Goal: Task Accomplishment & Management: Manage account settings

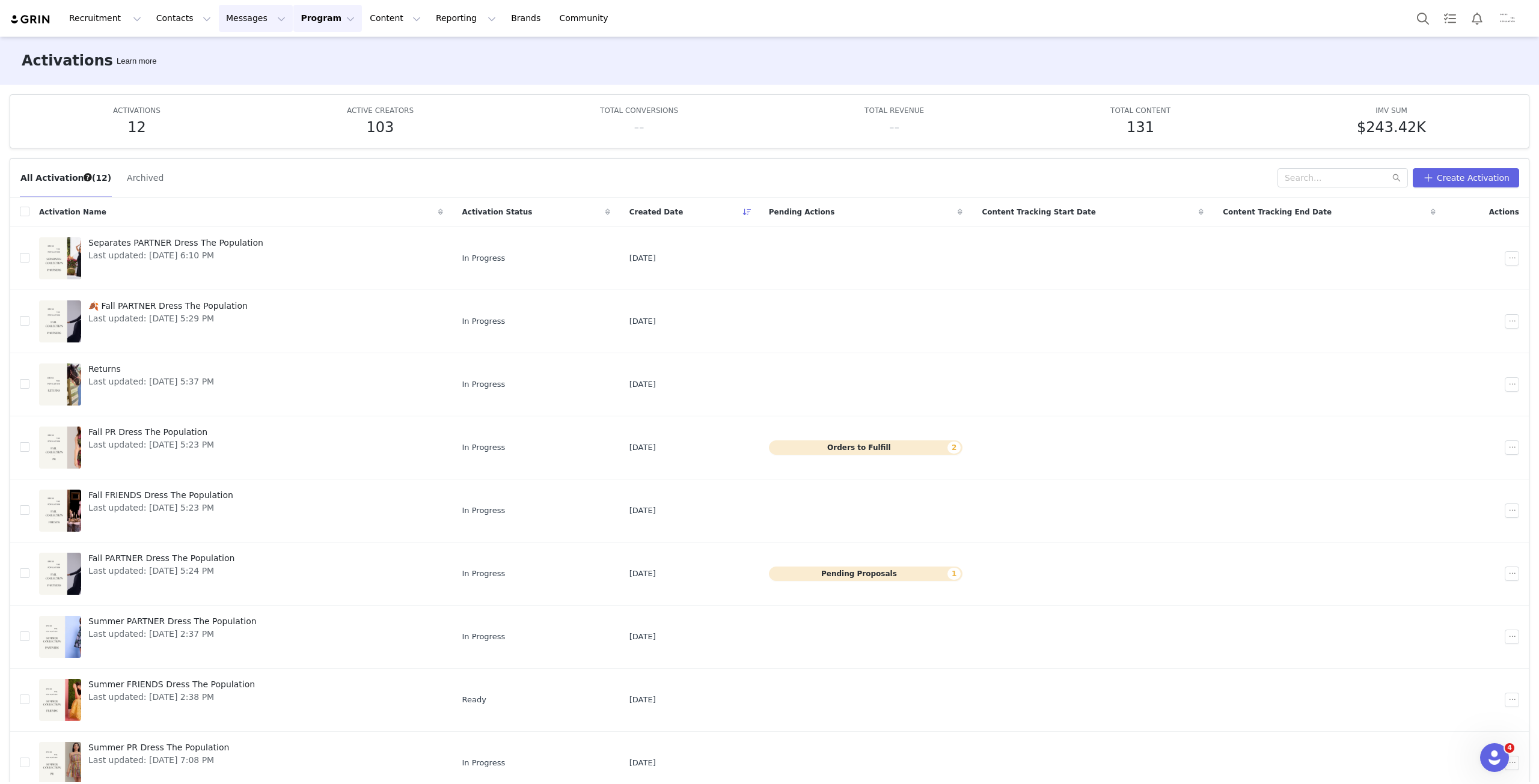
click at [237, 24] on button "Messages Messages" at bounding box center [256, 18] width 74 height 27
click at [270, 75] on div "Inbox" at bounding box center [246, 75] width 81 height 13
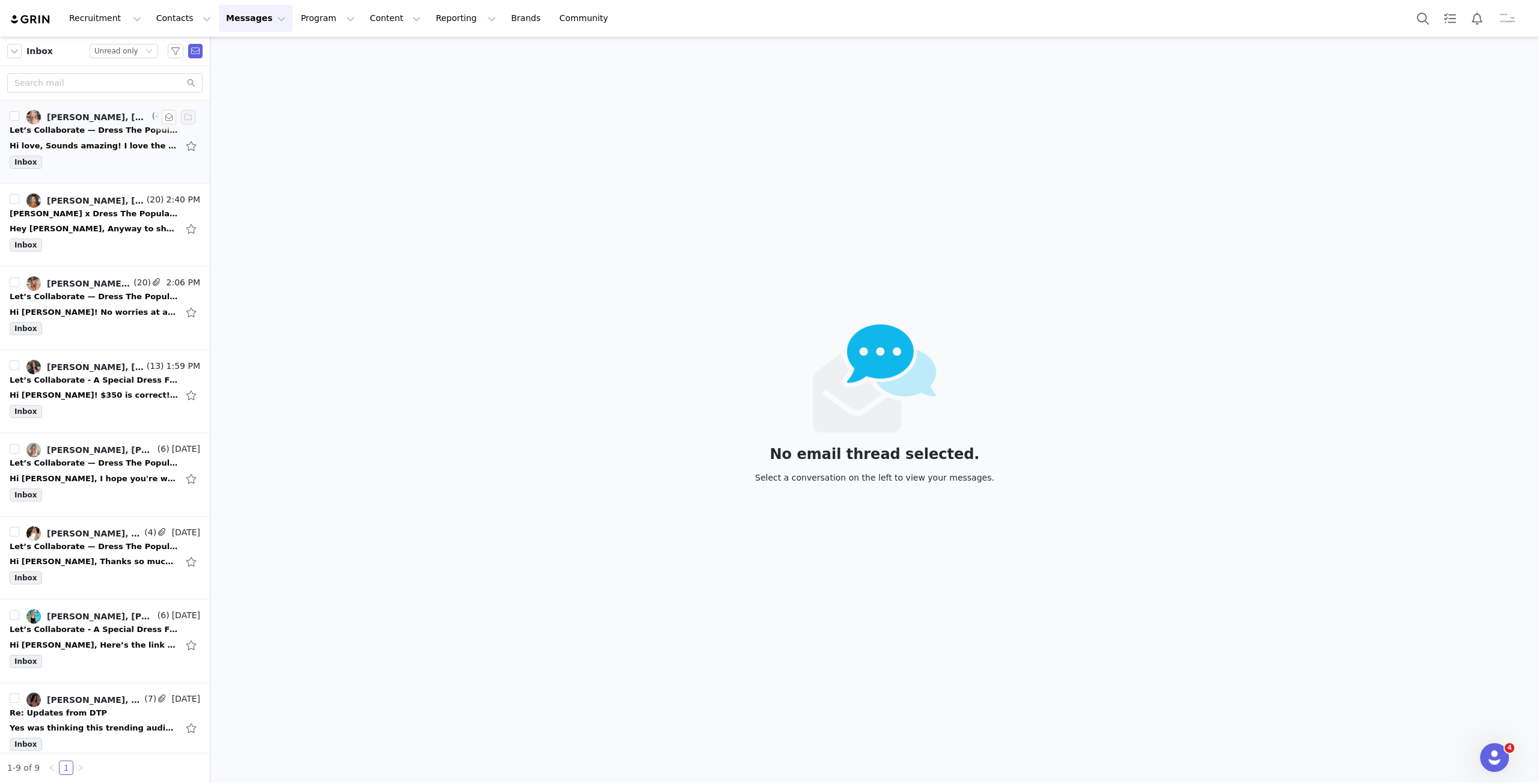
click at [103, 143] on div "Hi love, Sounds amazing! I love the brand and their mood board aligns exactly w…" at bounding box center [94, 146] width 168 height 12
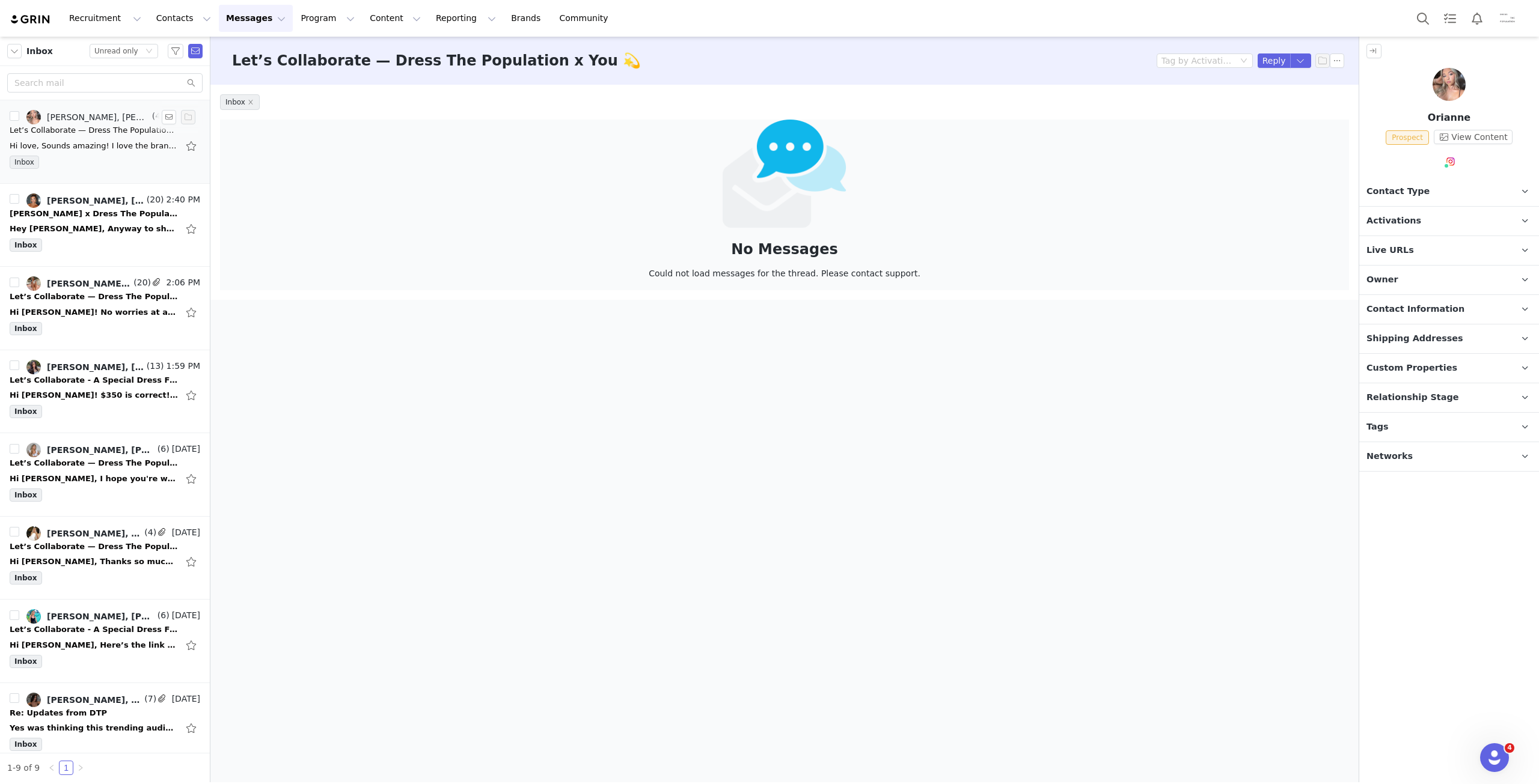
click at [103, 123] on link "[PERSON_NAME], [PERSON_NAME]" at bounding box center [88, 118] width 123 height 14
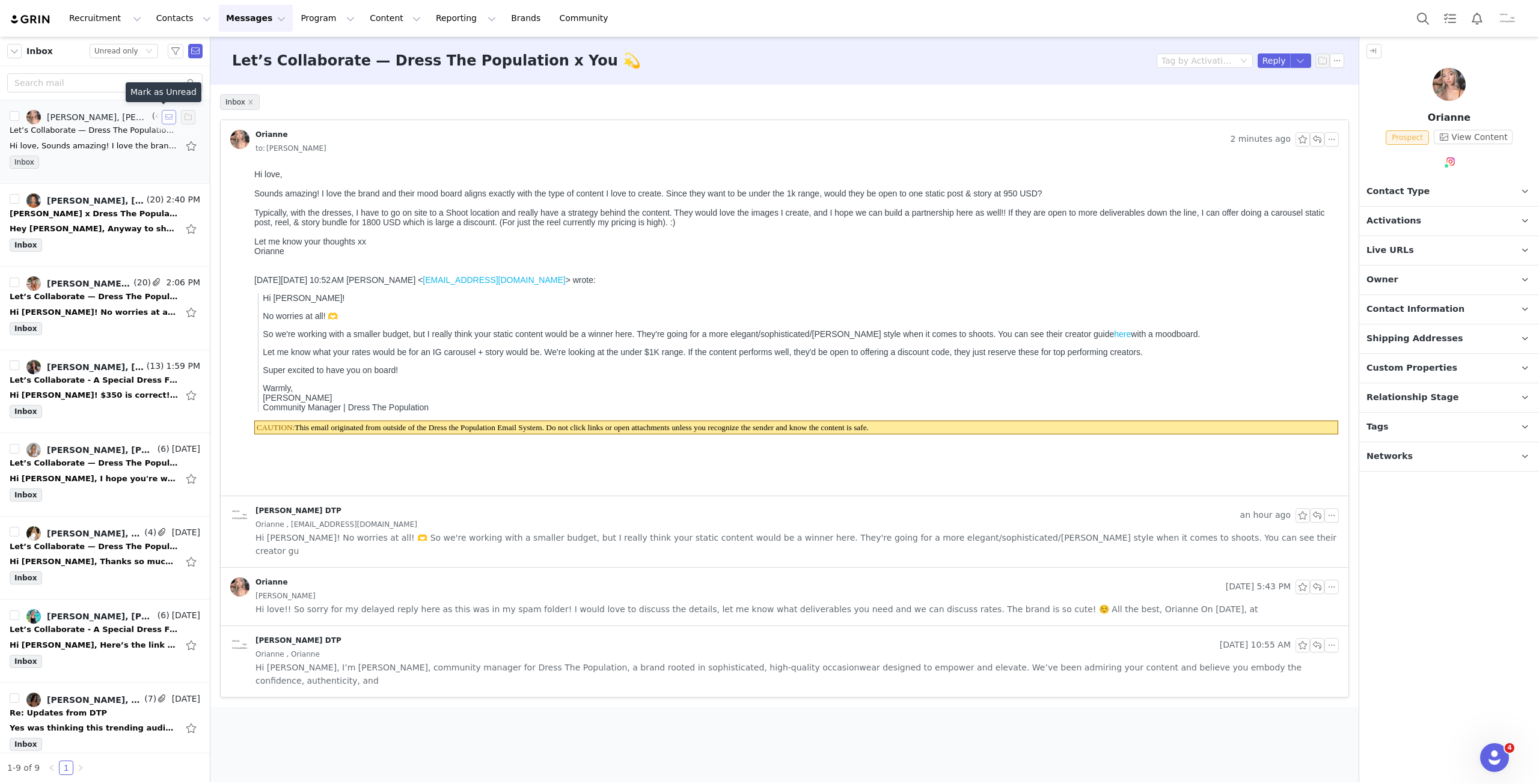
click at [162, 115] on button "button" at bounding box center [169, 118] width 14 height 14
click at [112, 233] on div "Hey Emily, Anyway to shorten Emerson's code? She's thinking something like Emer…" at bounding box center [105, 228] width 191 height 19
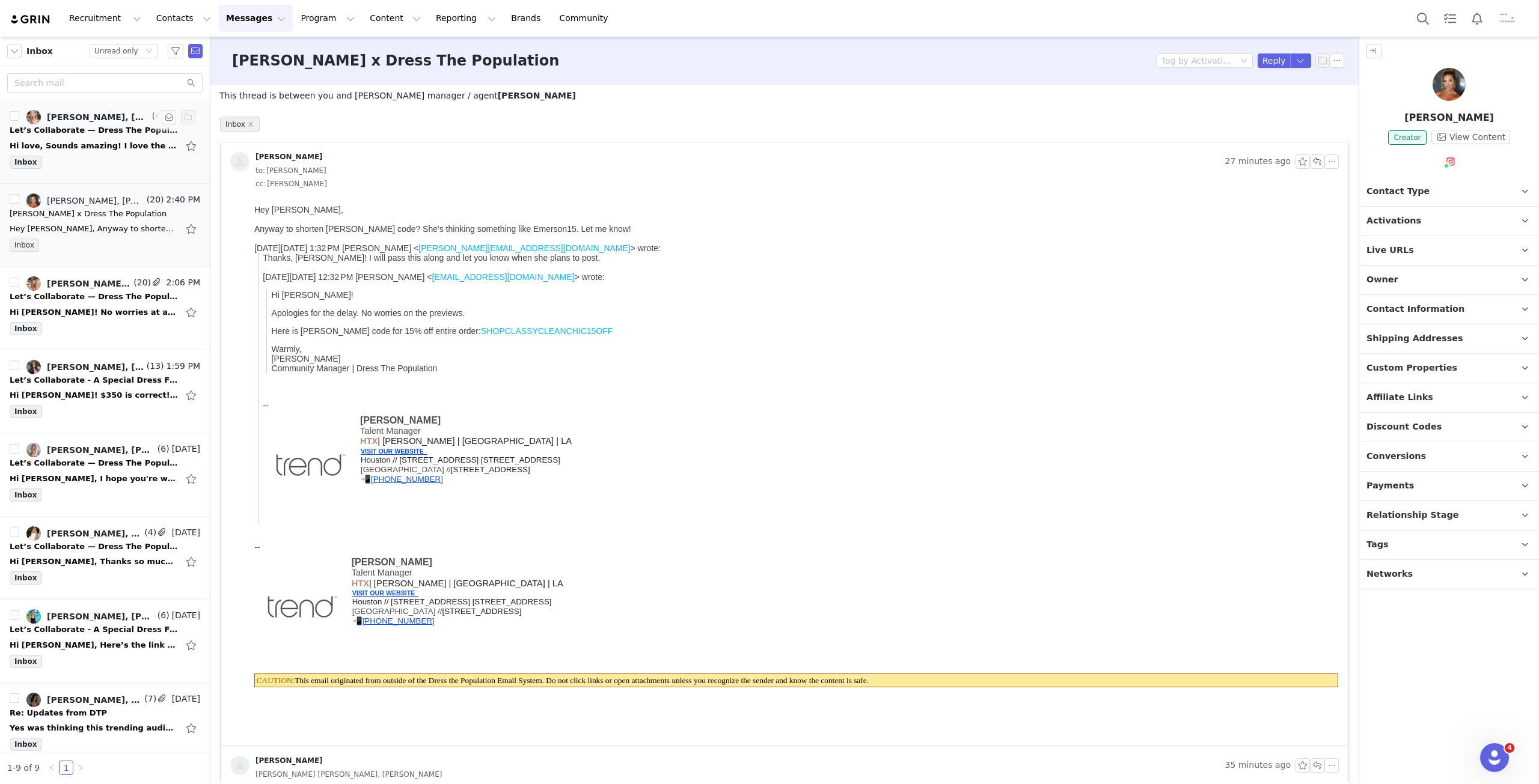
click at [1456, 424] on p "Discount Codes Discount codes associated with this Influencer" at bounding box center [1434, 427] width 151 height 29
click at [1485, 458] on span "SHOPCLASSYCLEANCHIC15OFF" at bounding box center [1442, 461] width 133 height 14
click at [1412, 497] on button "Manage Codes" at bounding box center [1414, 498] width 91 height 22
click at [1396, 489] on span "SHOPCLASSYCLEANCHIC15OFF" at bounding box center [1436, 492] width 93 height 14
click at [1496, 493] on button "button" at bounding box center [1503, 491] width 16 height 19
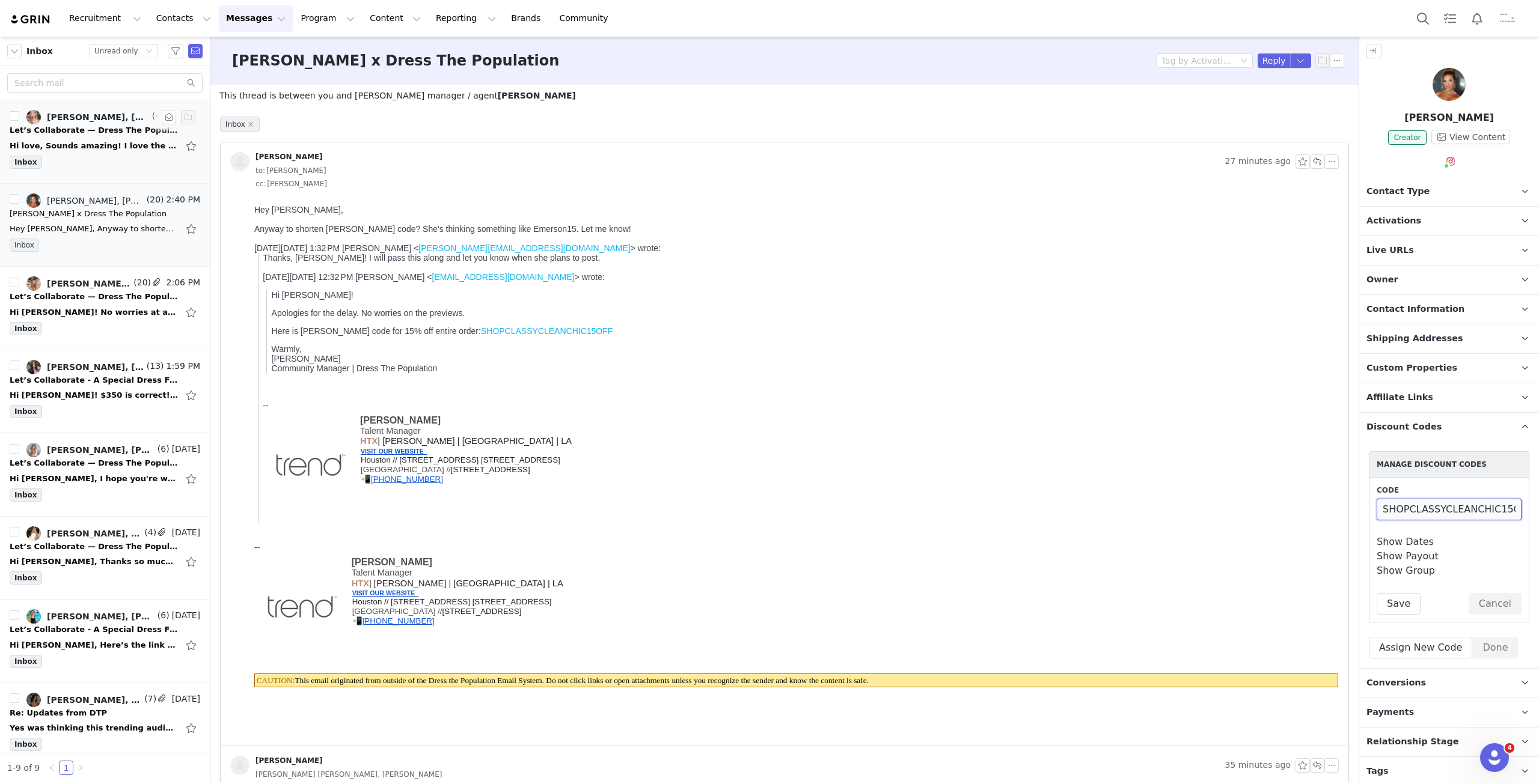
scroll to position [0, 9]
drag, startPoint x: 1382, startPoint y: 509, endPoint x: 1513, endPoint y: 510, distance: 131.0
click at [1513, 510] on div "Code SHOPCLASSYCLEANCHIC15OFF Show Dates Start Date 2025-07-21 12:00:00 am Star…" at bounding box center [1449, 550] width 160 height 145
type input "Emerson15"
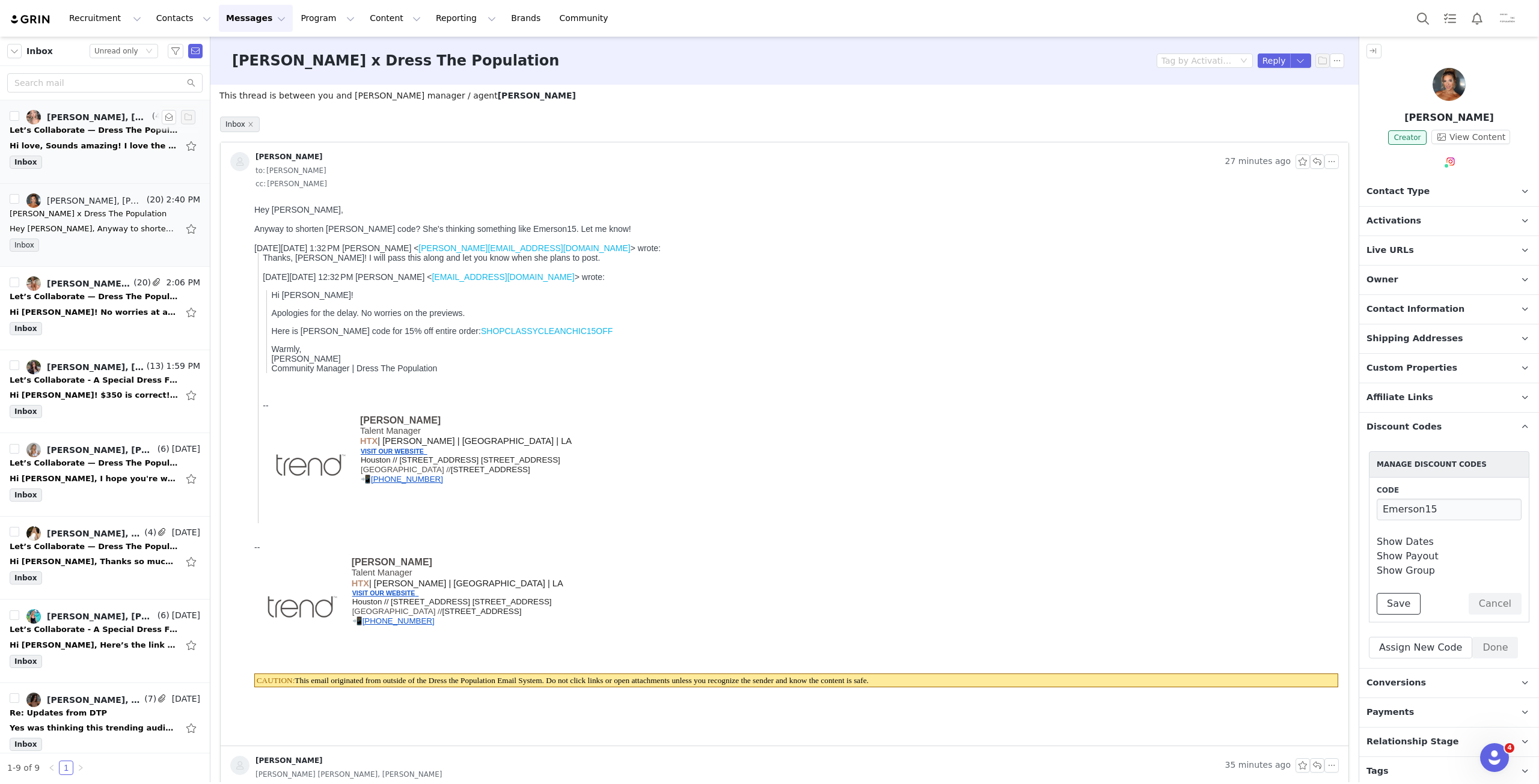
click at [1402, 602] on button "Save" at bounding box center [1398, 604] width 43 height 22
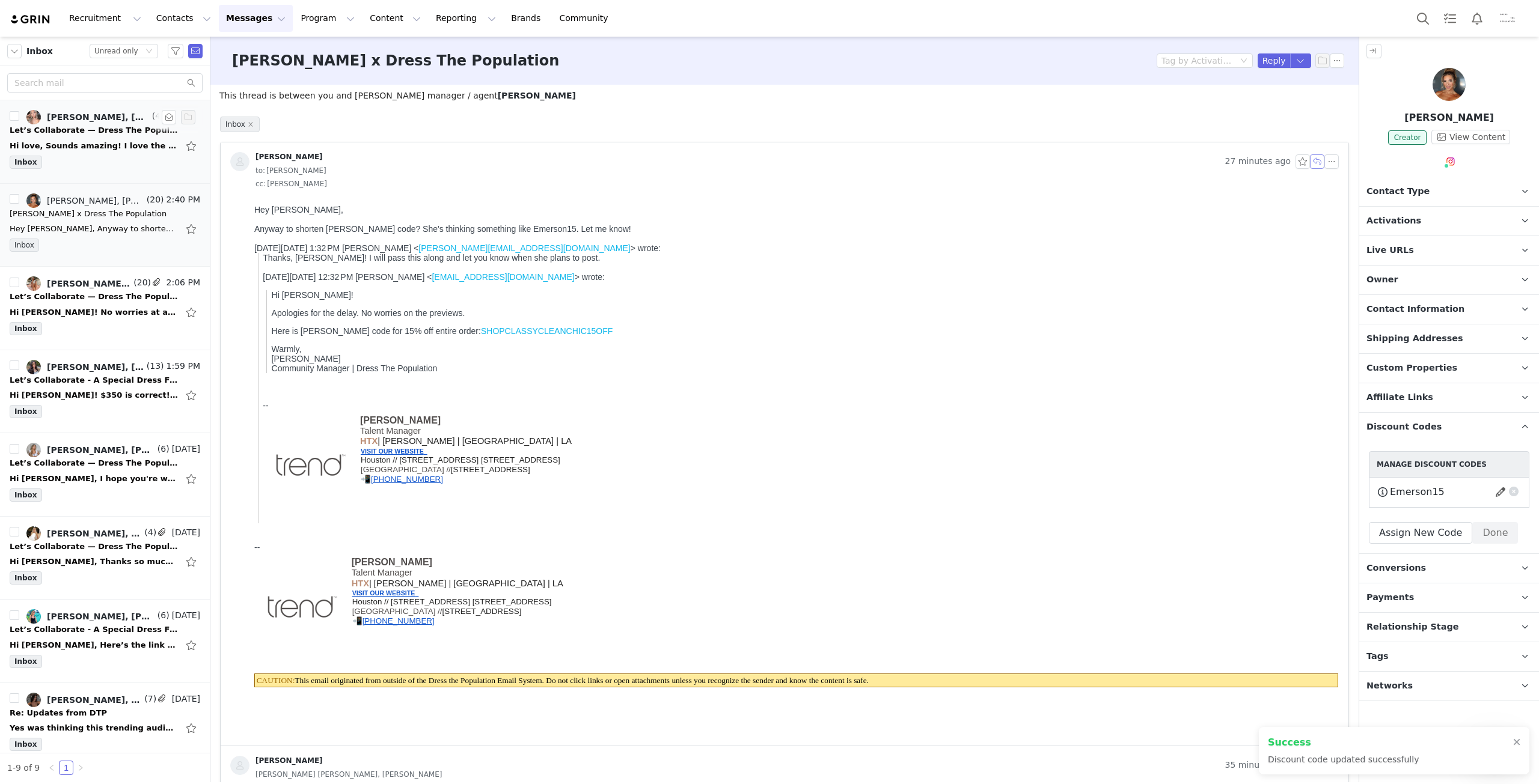
drag, startPoint x: 1310, startPoint y: 164, endPoint x: 1039, endPoint y: 43, distance: 296.8
click at [1310, 164] on button "button" at bounding box center [1317, 162] width 14 height 14
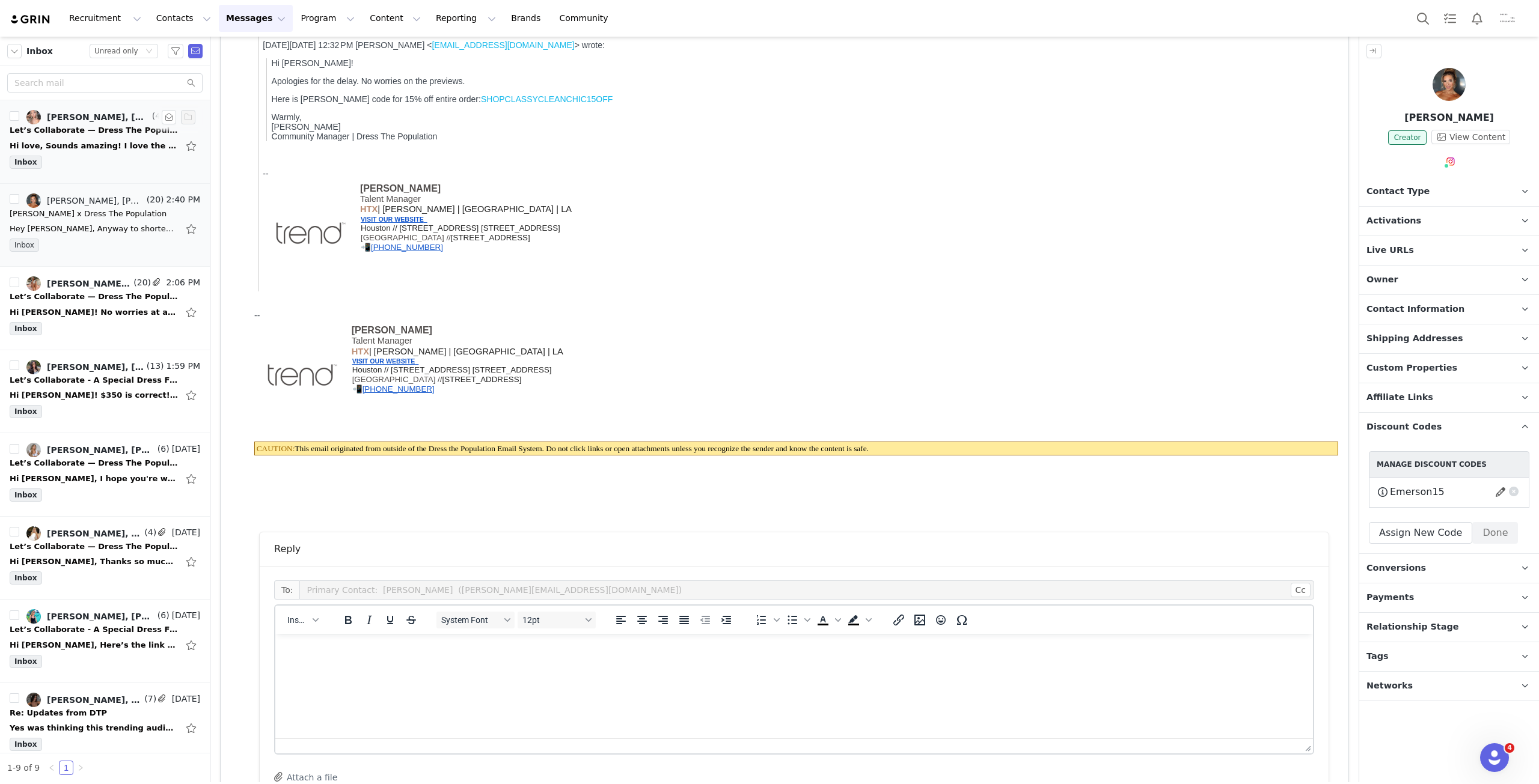
scroll to position [480, 0]
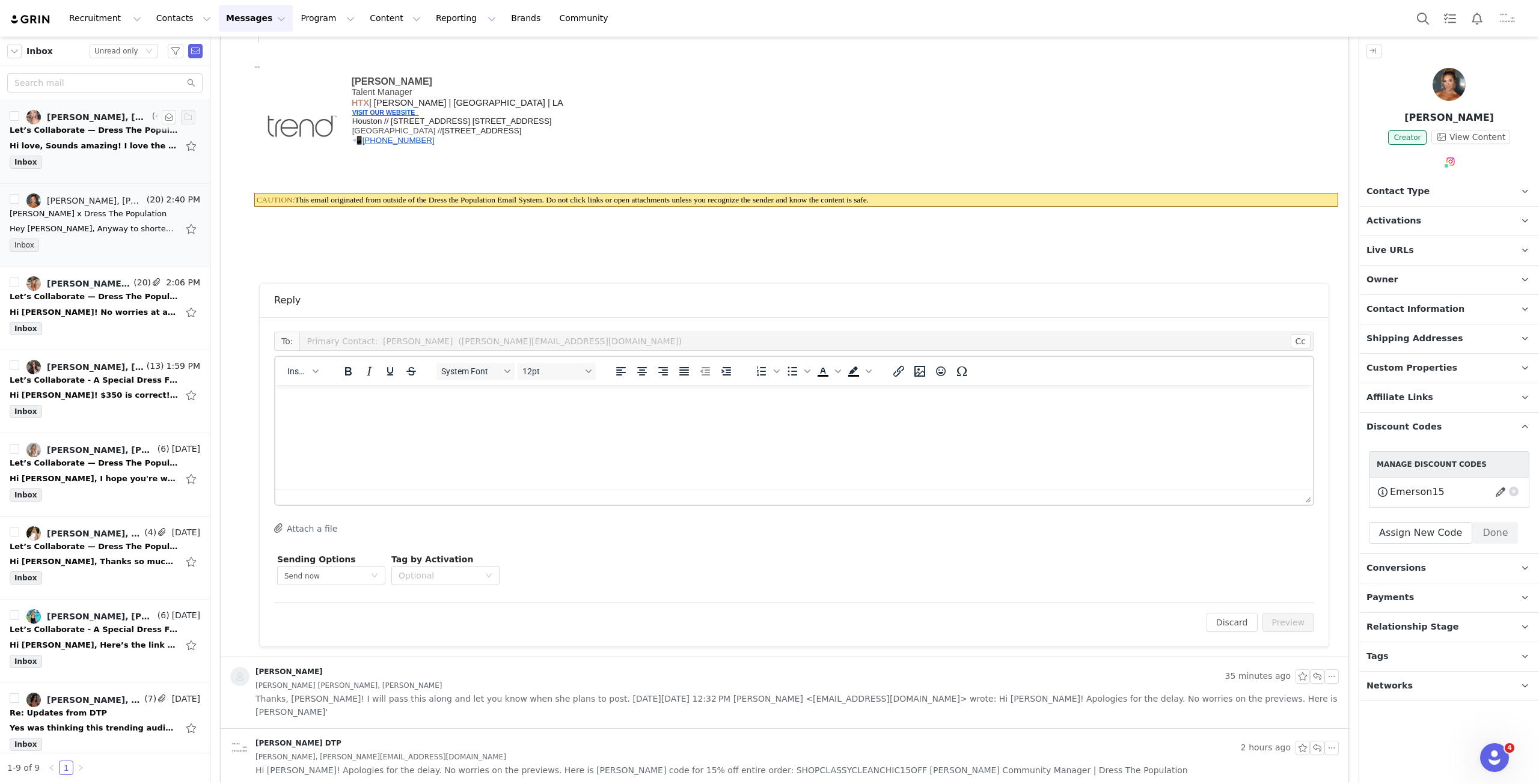
click at [612, 418] on html at bounding box center [793, 401] width 1038 height 33
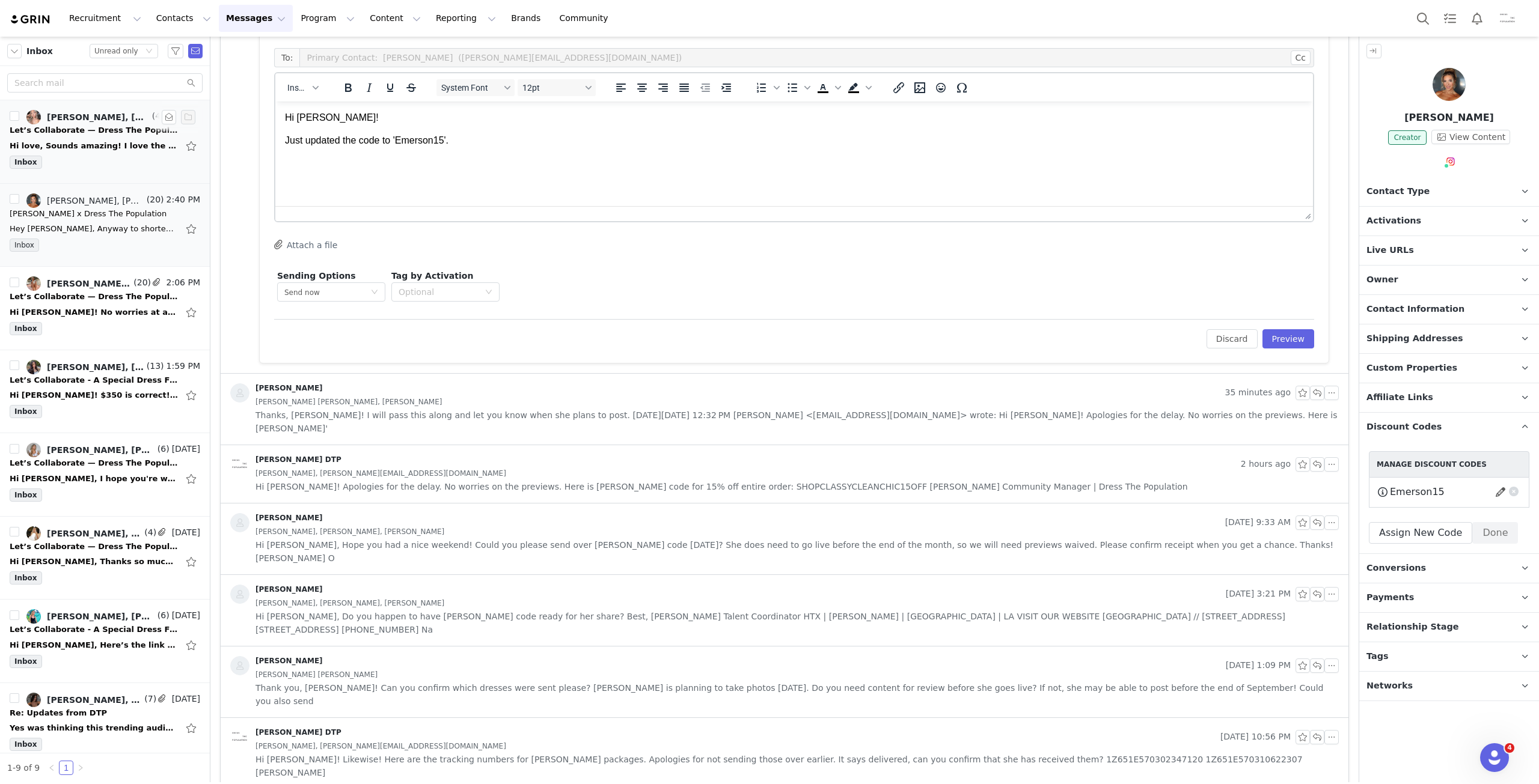
scroll to position [961, 0]
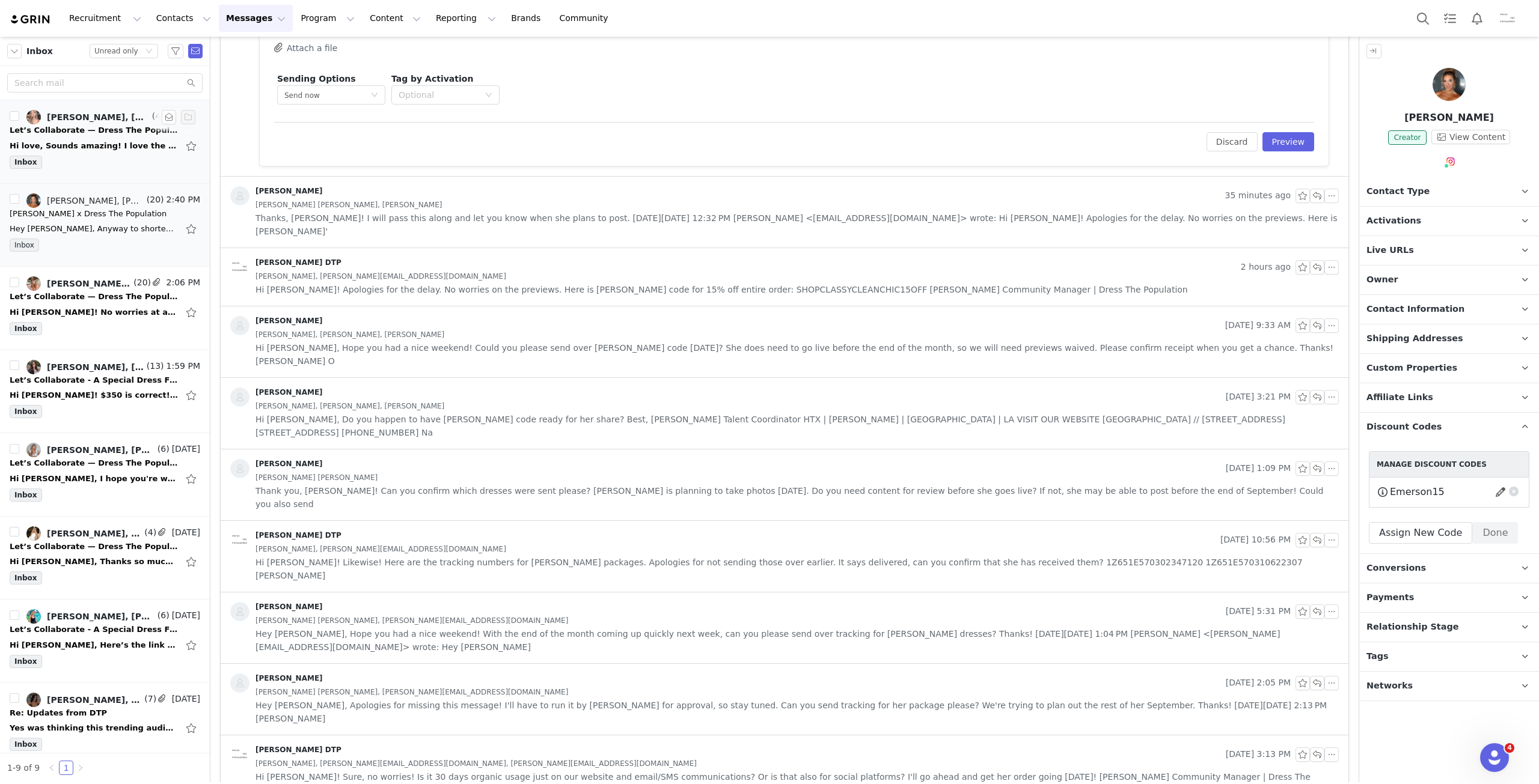
drag, startPoint x: 366, startPoint y: 217, endPoint x: 376, endPoint y: 224, distance: 12.2
click at [375, 222] on span "Thanks, Emily! I will pass this along and let you know when she plans to post. …" at bounding box center [796, 224] width 1083 height 26
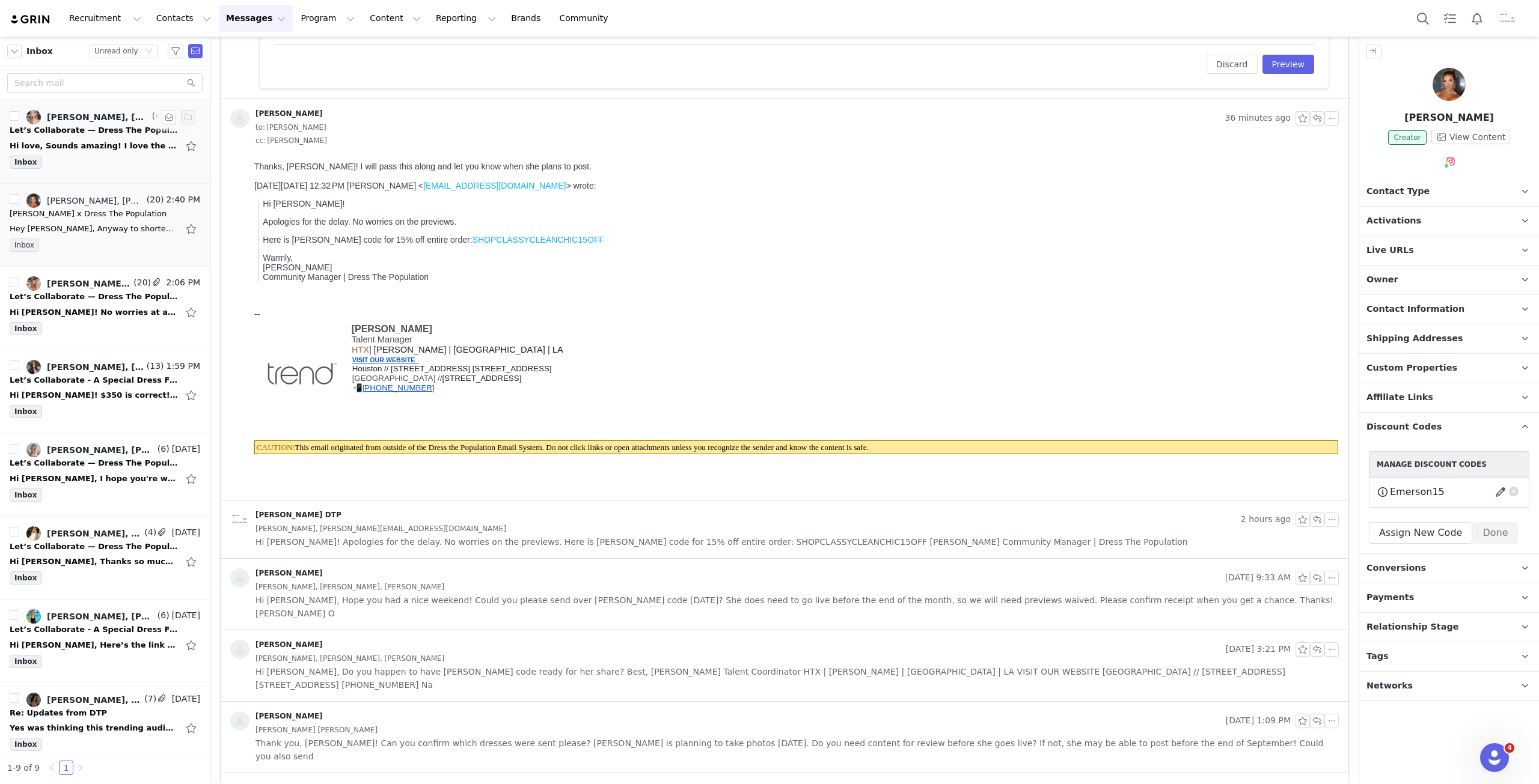
scroll to position [1141, 0]
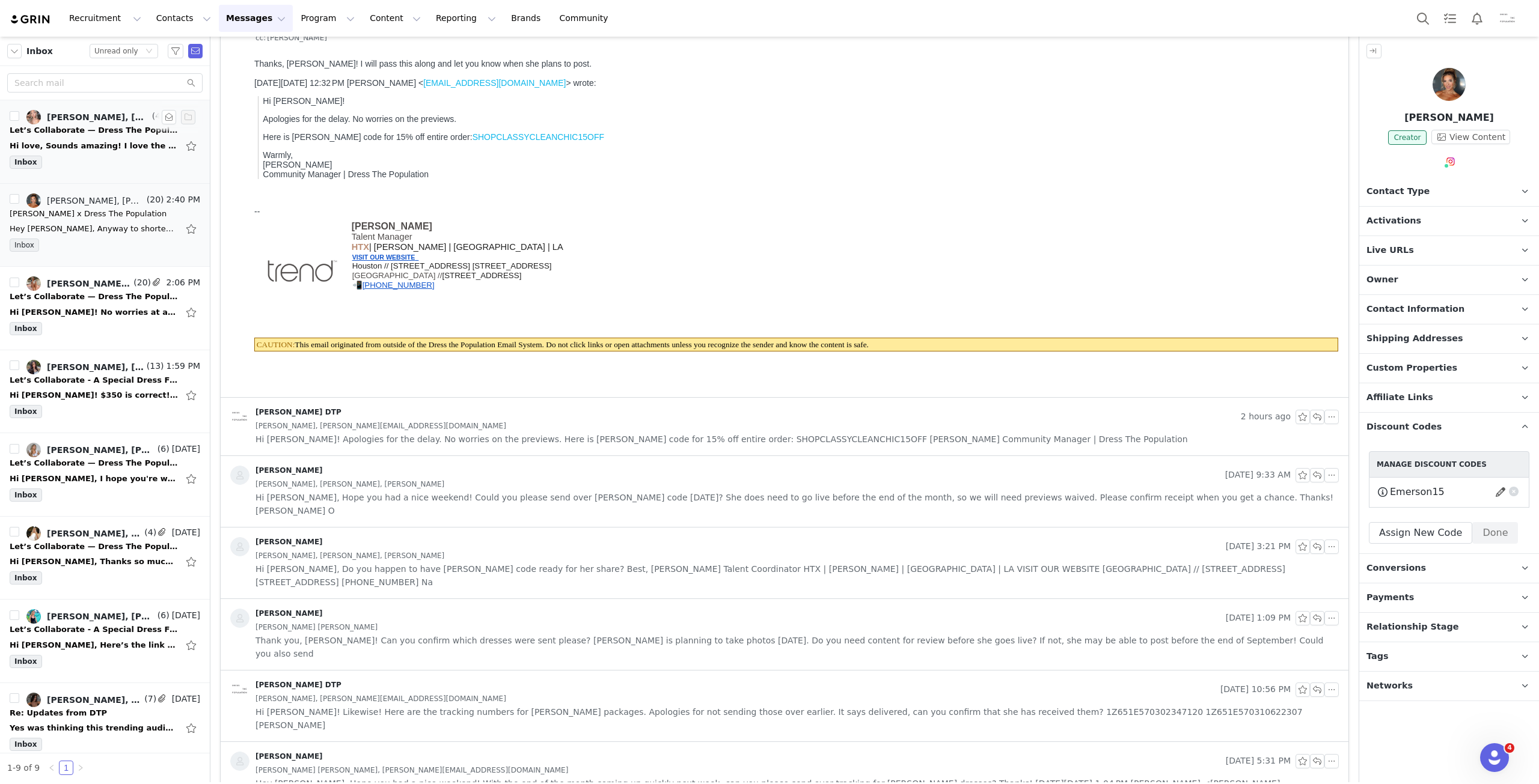
click at [346, 496] on span "Hi Emily, Hope you had a nice weekend! Could you please send over Emerson's cod…" at bounding box center [796, 504] width 1083 height 26
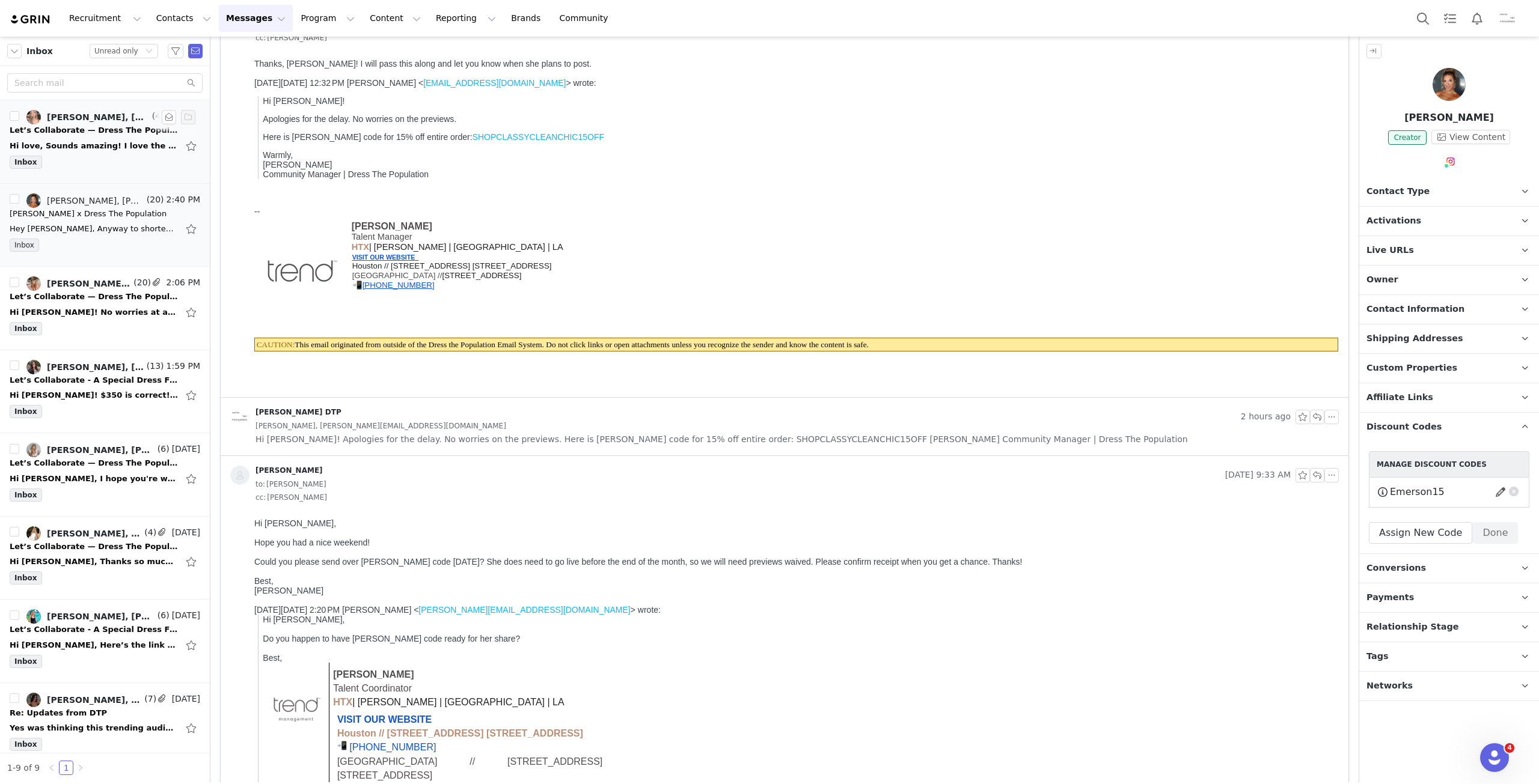
scroll to position [1441, 0]
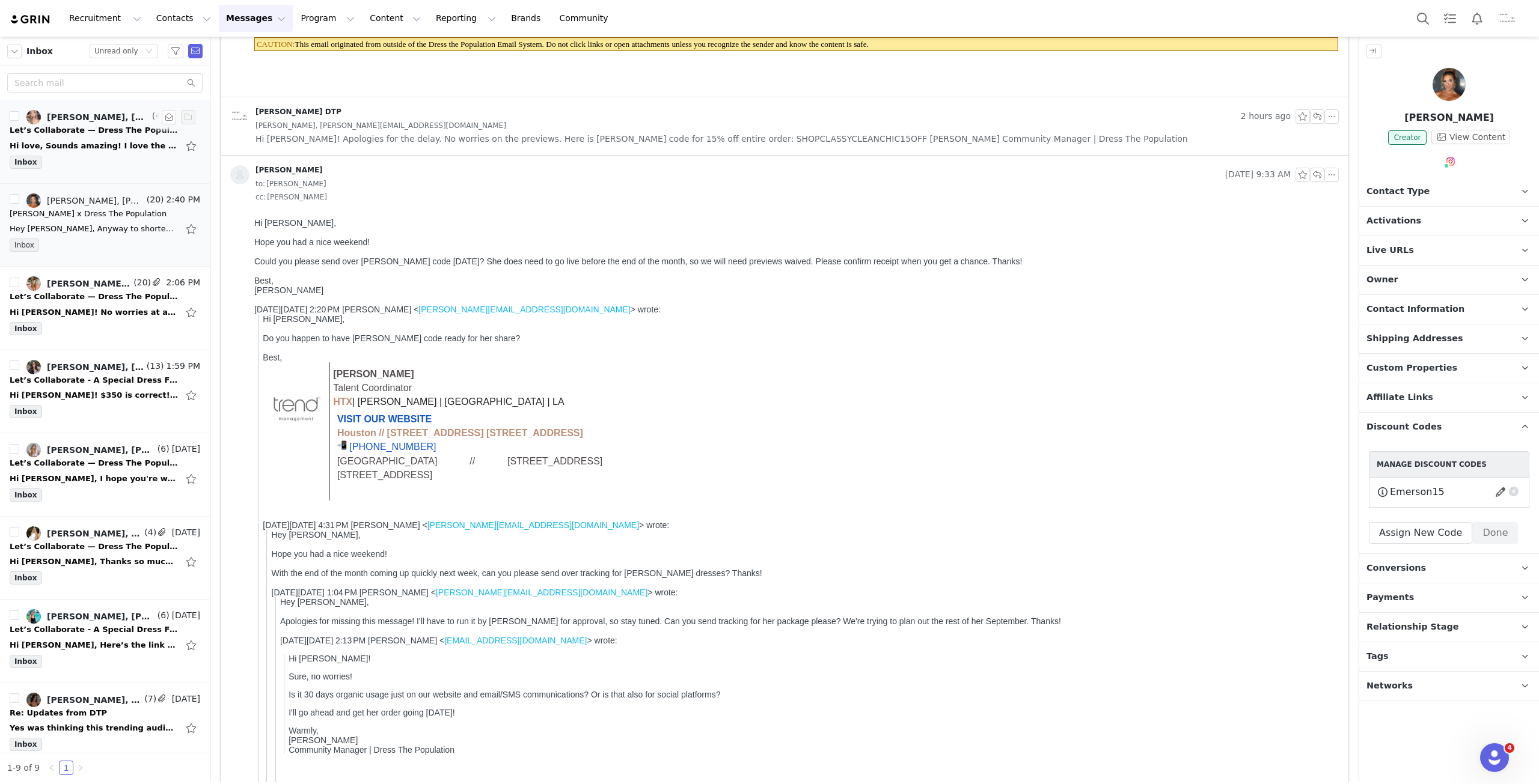
click at [292, 116] on div "[PERSON_NAME] DTP" at bounding box center [732, 116] width 1005 height 19
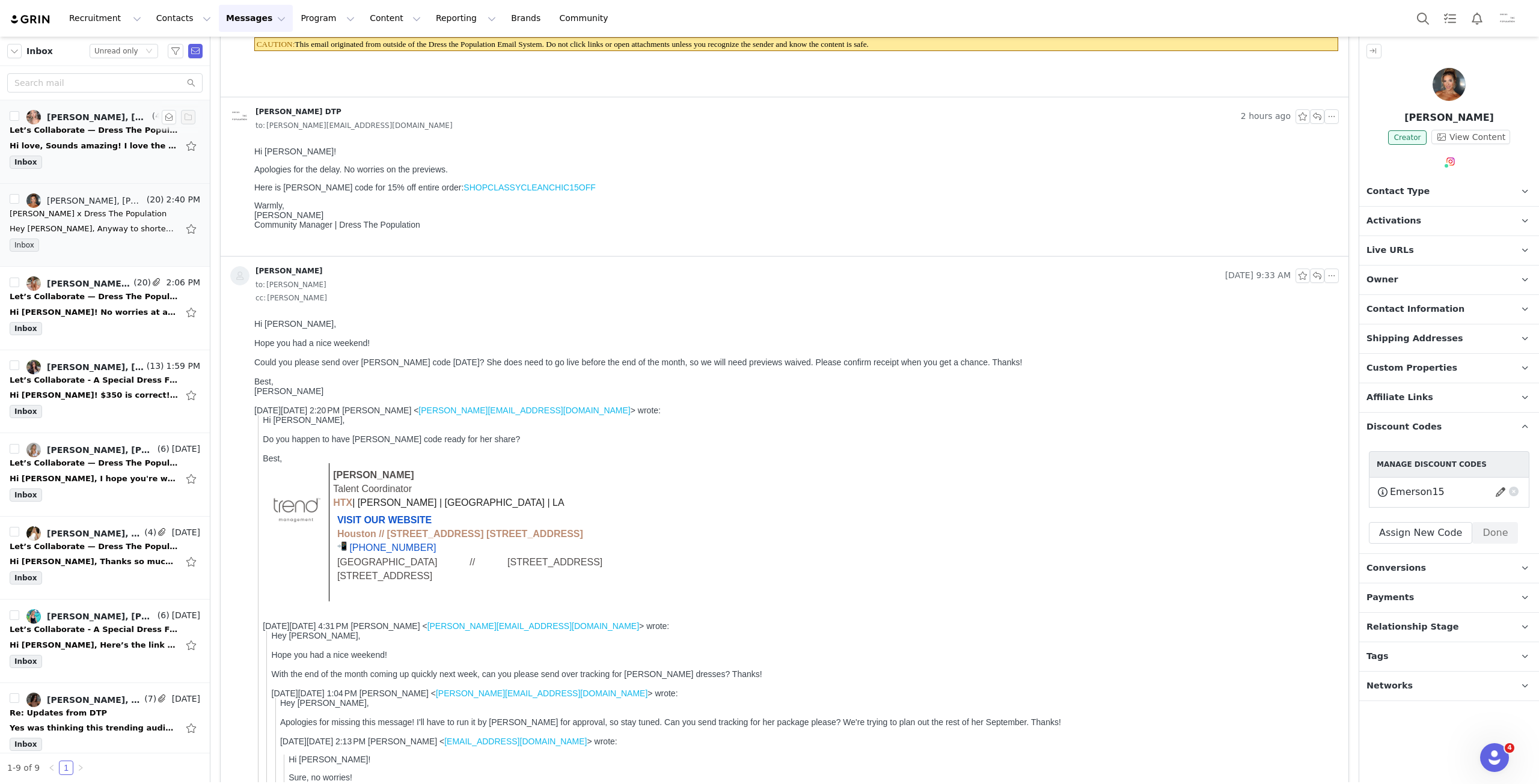
scroll to position [0, 0]
drag, startPoint x: 255, startPoint y: 213, endPoint x: 482, endPoint y: 251, distance: 230.2
click at [481, 251] on html "Hi Haley! Apologies for the delay. No worries on the previews. Here is Emerson'…" at bounding box center [794, 199] width 1089 height 114
copy p "Warmly, [PERSON_NAME] Community Manager | Dress The Population"
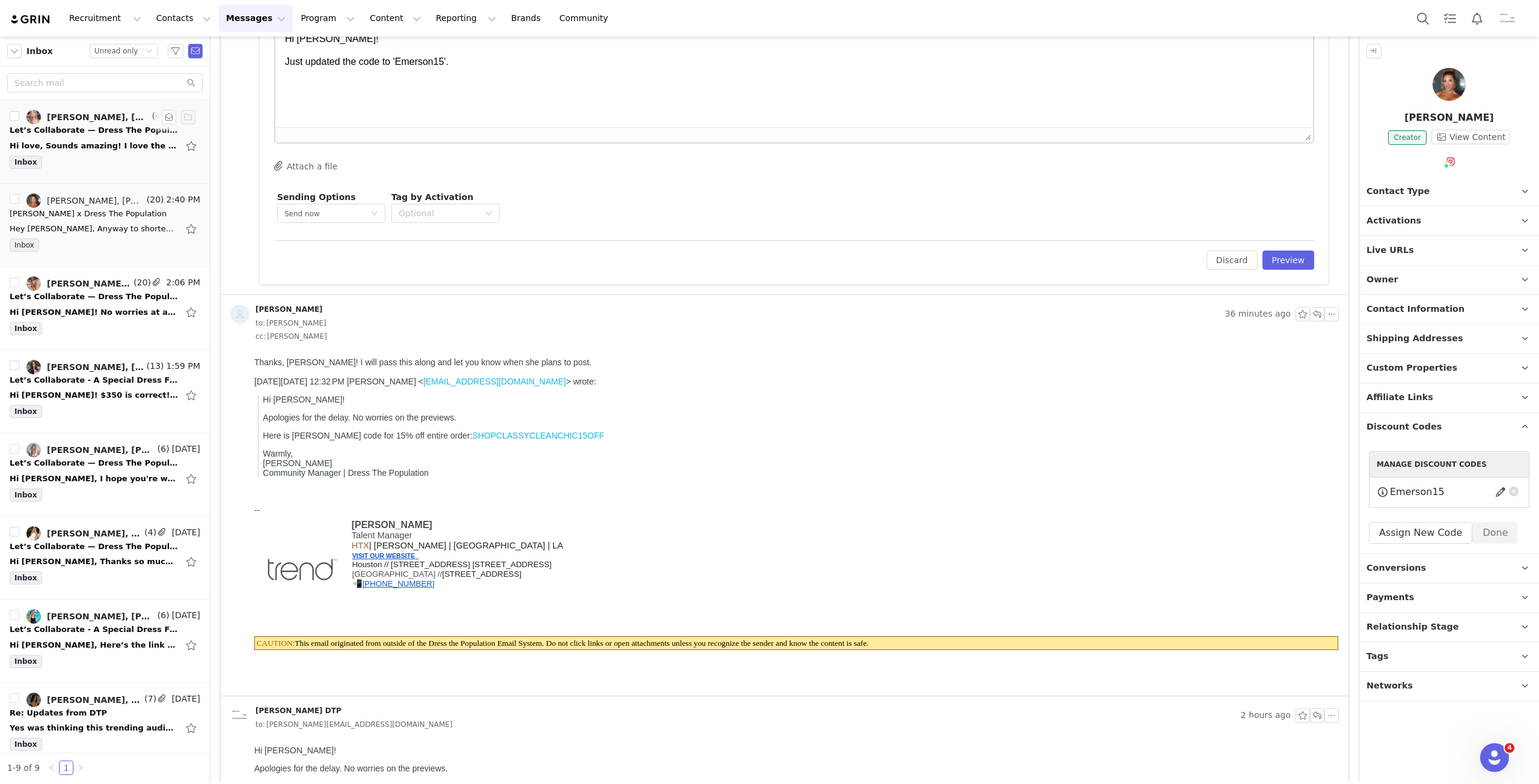
scroll to position [721, 0]
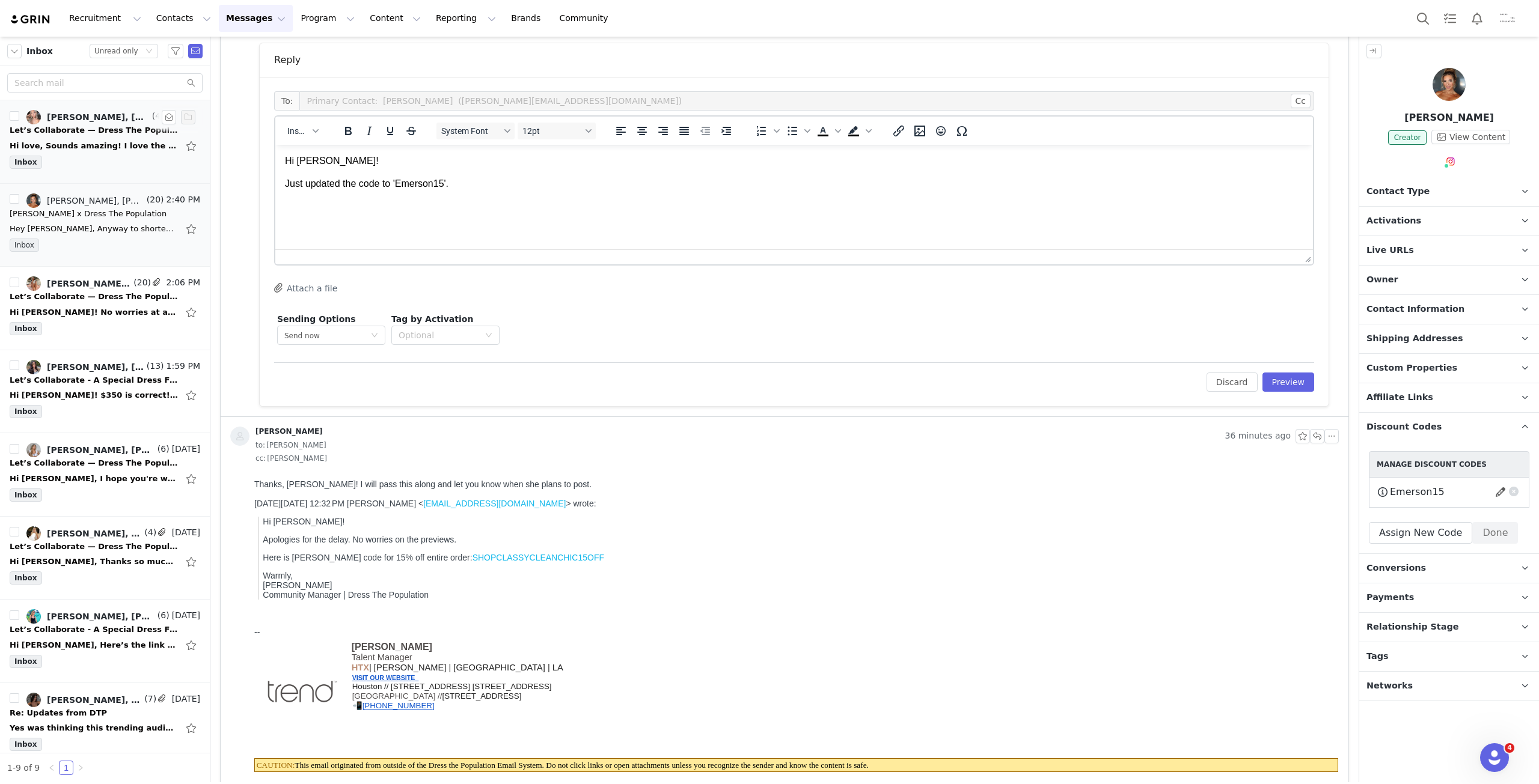
click at [342, 209] on p "Rich Text Area. Press ALT-0 for help." at bounding box center [793, 207] width 1018 height 14
click at [1278, 378] on button "Preview" at bounding box center [1288, 382] width 52 height 19
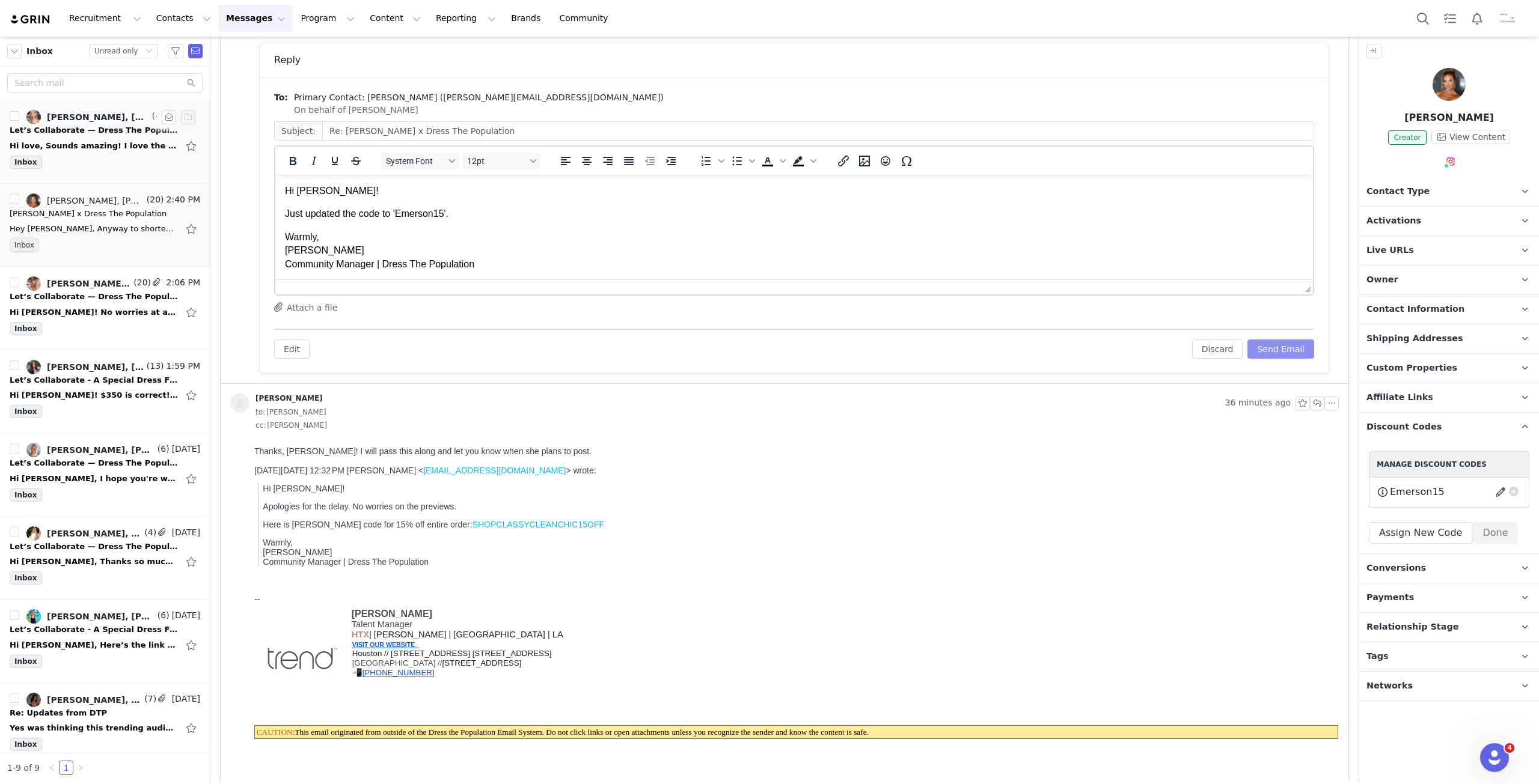
scroll to position [0, 0]
click at [1280, 337] on div "Edit Discard Send Email" at bounding box center [793, 344] width 1040 height 30
click at [1285, 353] on button "Send Email" at bounding box center [1280, 348] width 67 height 19
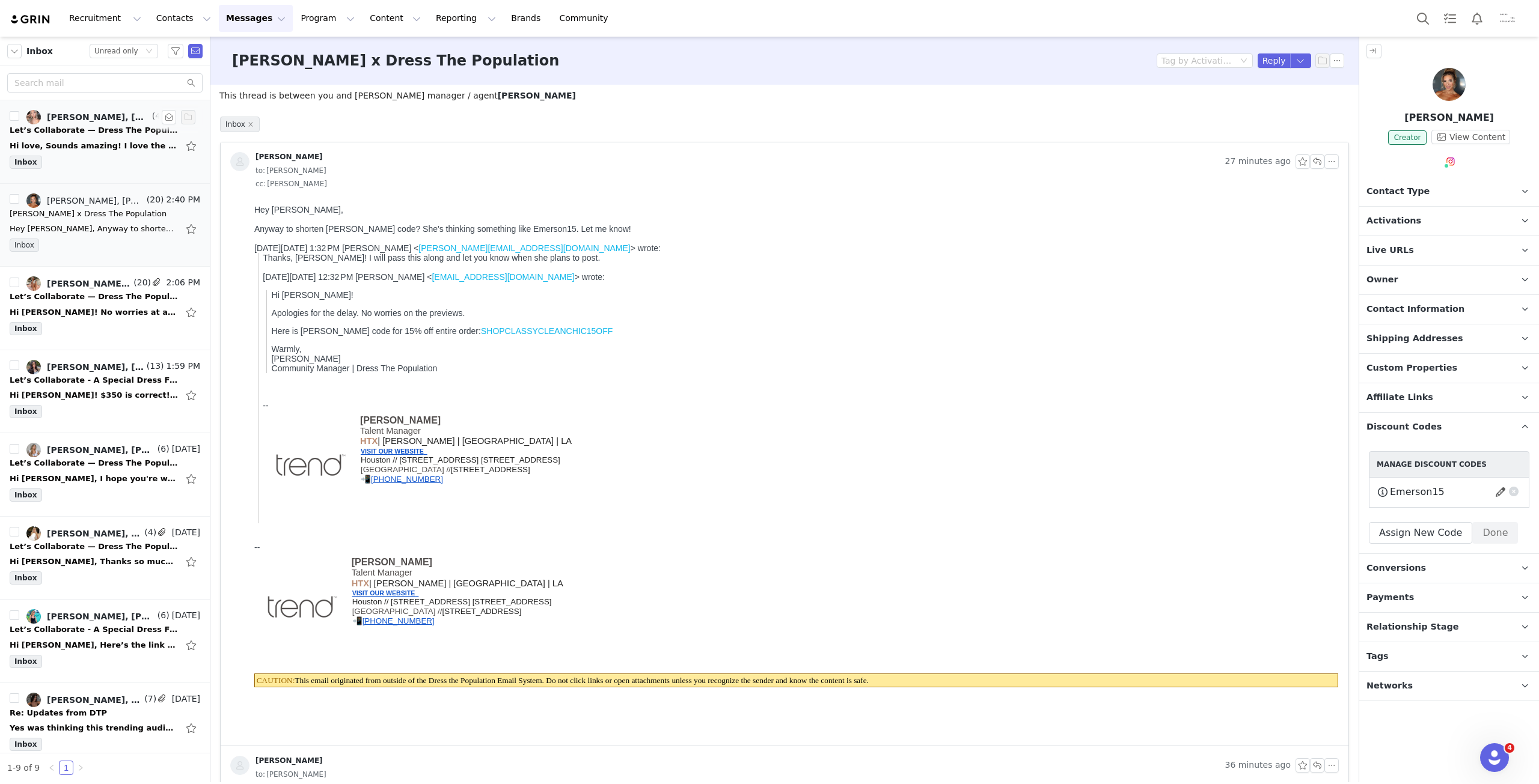
click at [90, 134] on div "Let’s Collaborate — Dress The Population x You 💫" at bounding box center [94, 130] width 168 height 12
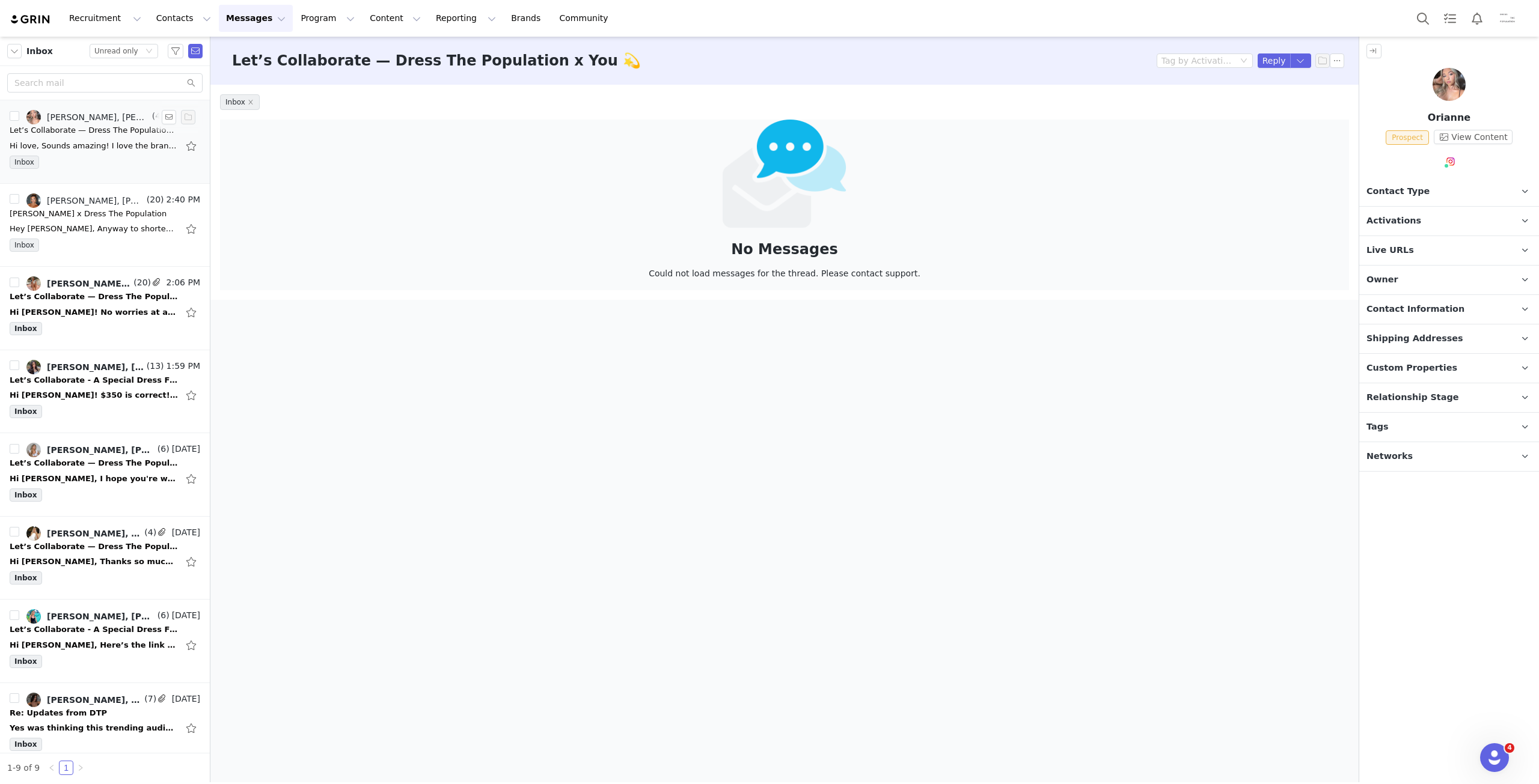
click at [25, 137] on div "Hi love, Sounds amazing! I love the brand and their mood board aligns exactly w…" at bounding box center [105, 146] width 191 height 19
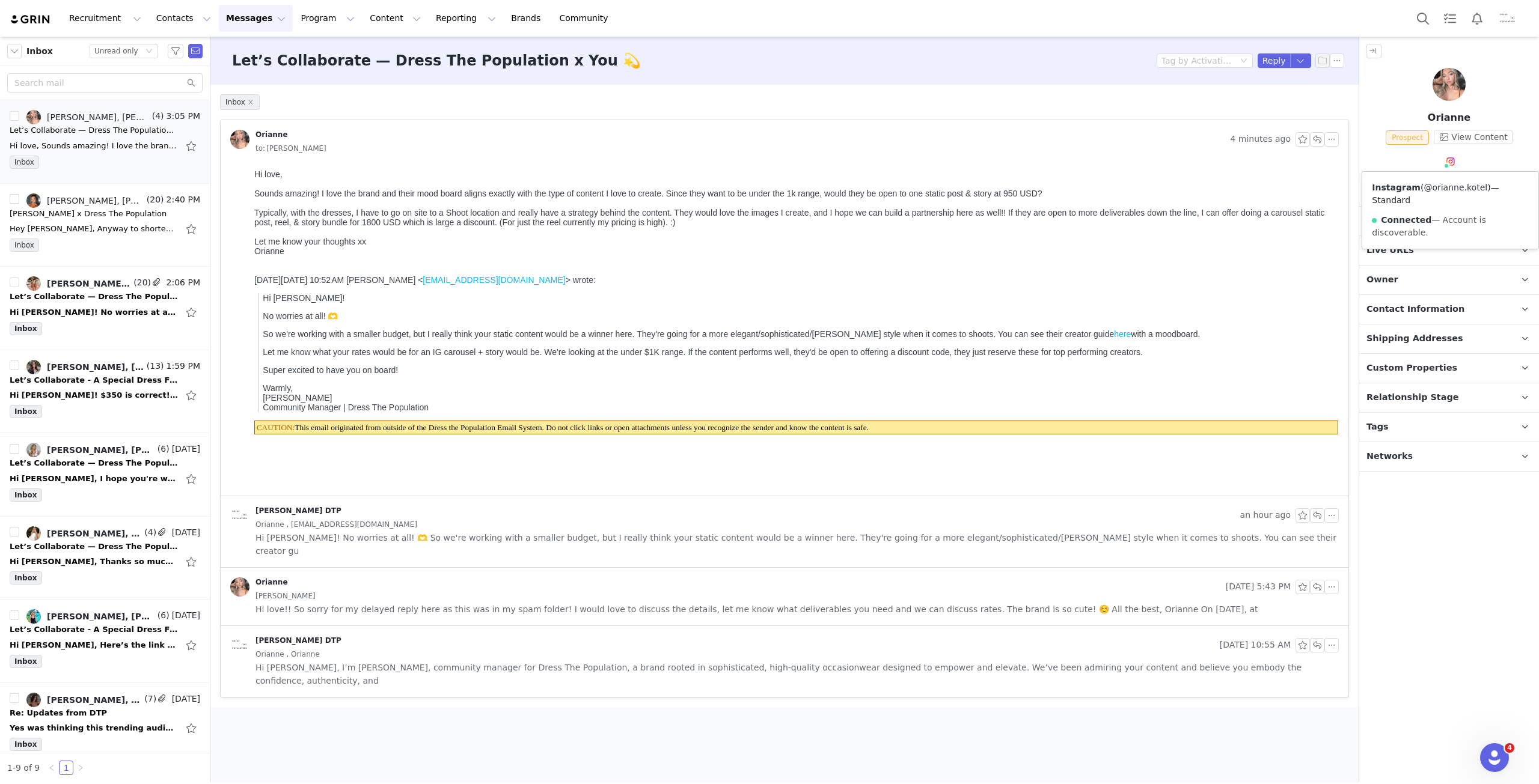
click at [1455, 189] on link "@orianne.kotel" at bounding box center [1455, 187] width 63 height 10
drag, startPoint x: 911, startPoint y: 199, endPoint x: 1038, endPoint y: 199, distance: 127.0
click at [1038, 198] on div "Sounds amazing! I love the brand and their mood board aligns exactly with the t…" at bounding box center [793, 194] width 1079 height 10
copy div "one static post & story at 950 USD"
click at [162, 118] on button "button" at bounding box center [169, 118] width 14 height 14
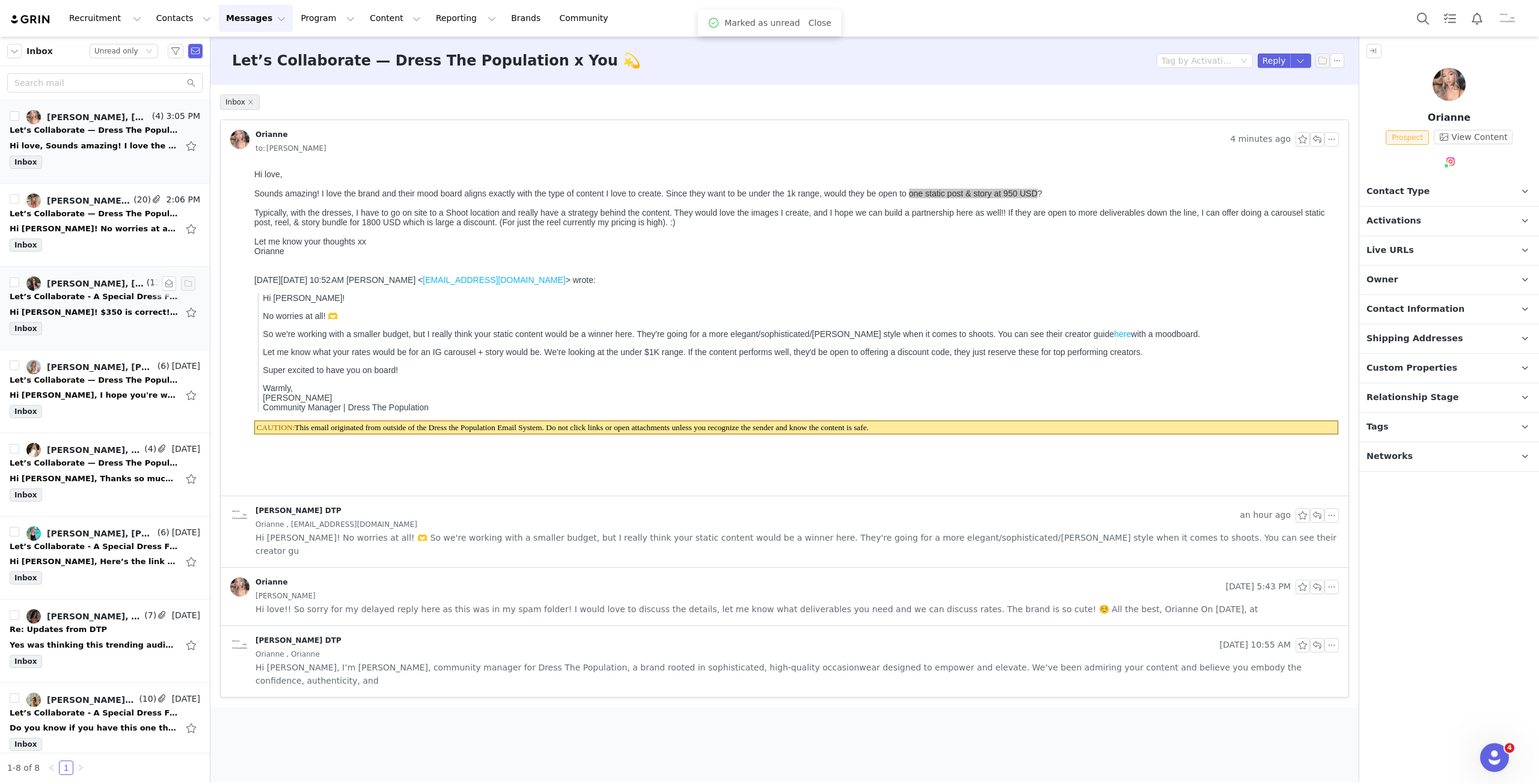
click at [98, 307] on div "Hi [PERSON_NAME]! $350 is correct! However, the proposal I received included de…" at bounding box center [94, 312] width 168 height 12
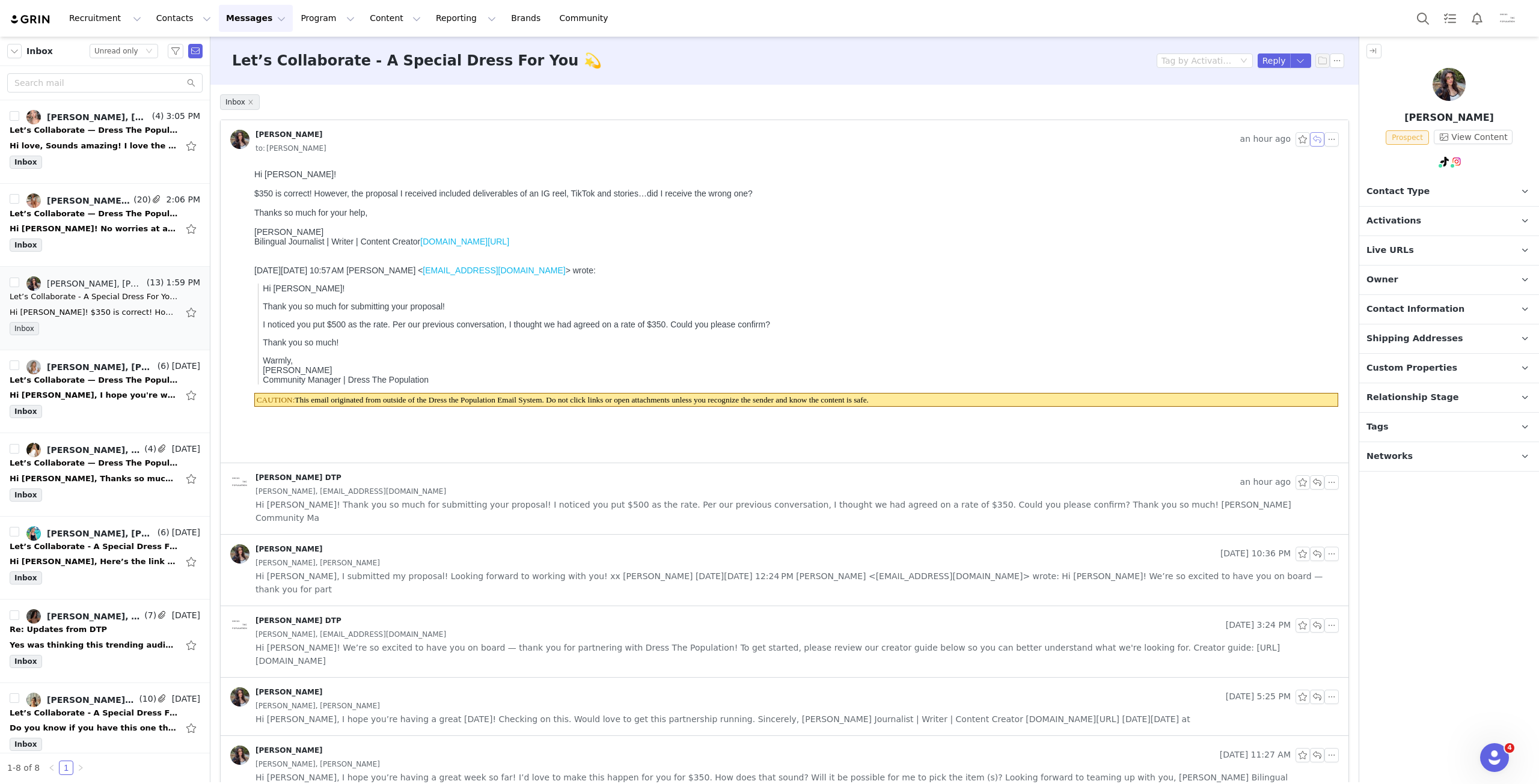
click at [1313, 137] on button "button" at bounding box center [1317, 139] width 14 height 14
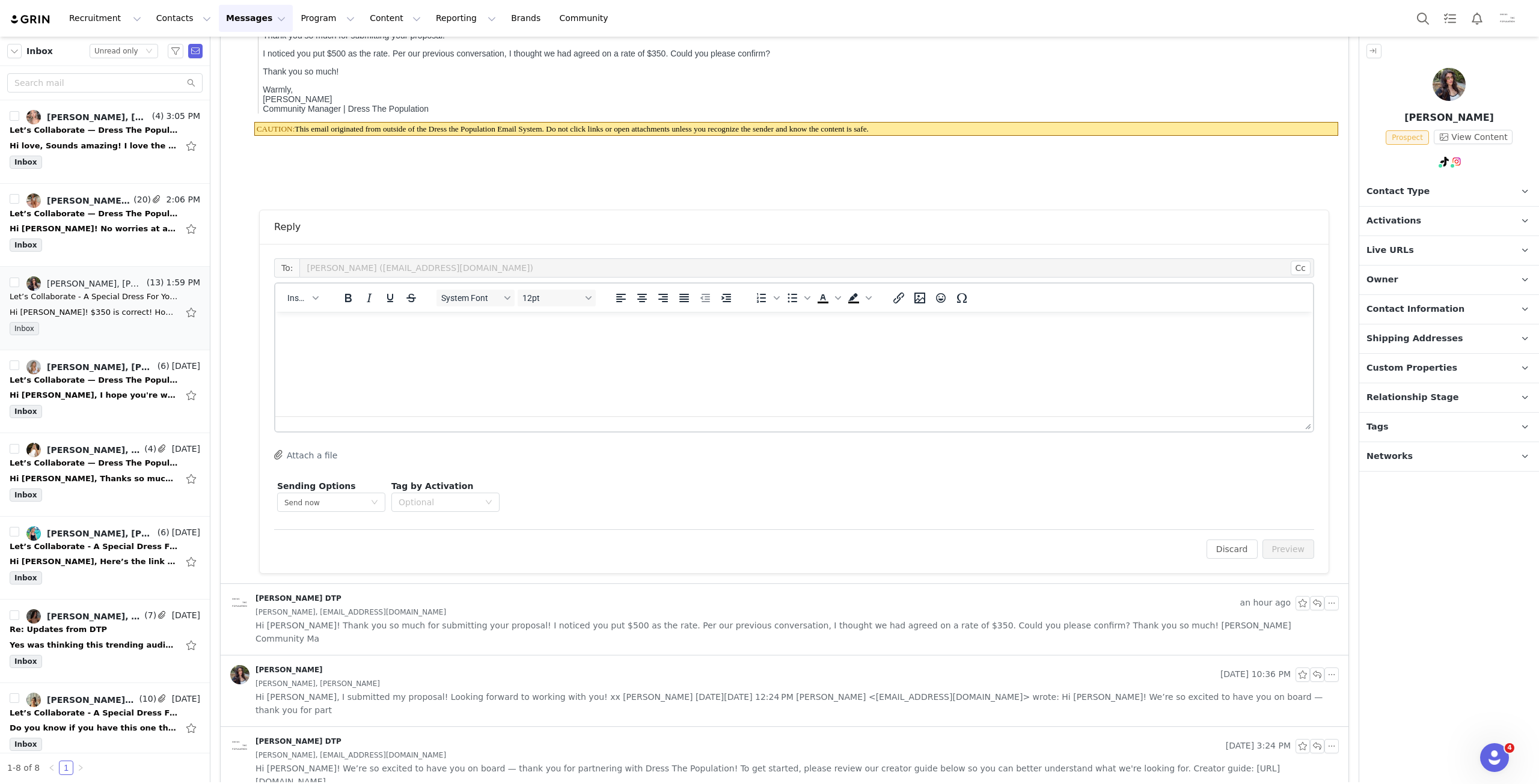
click at [768, 345] on html at bounding box center [793, 328] width 1038 height 33
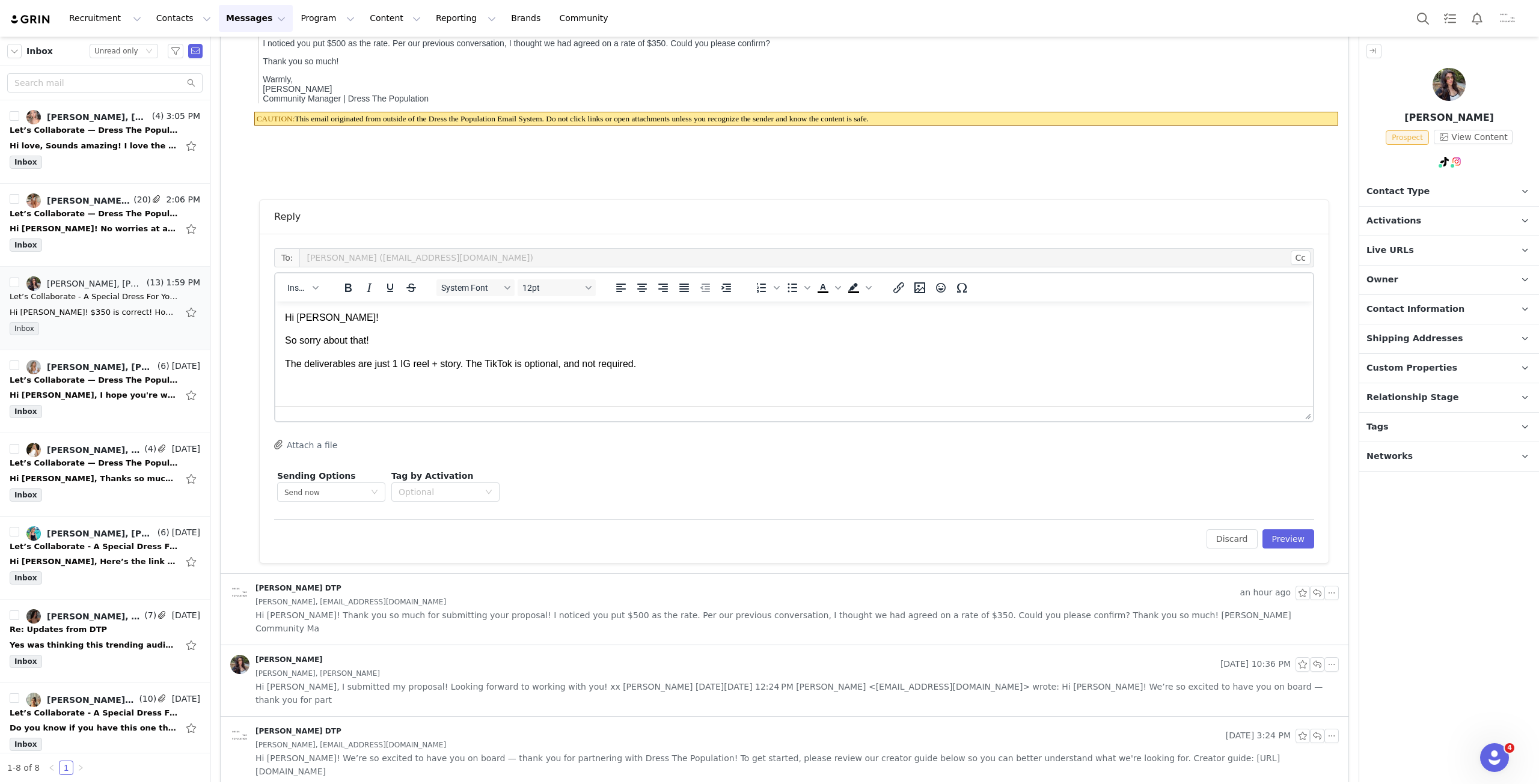
scroll to position [241, 0]
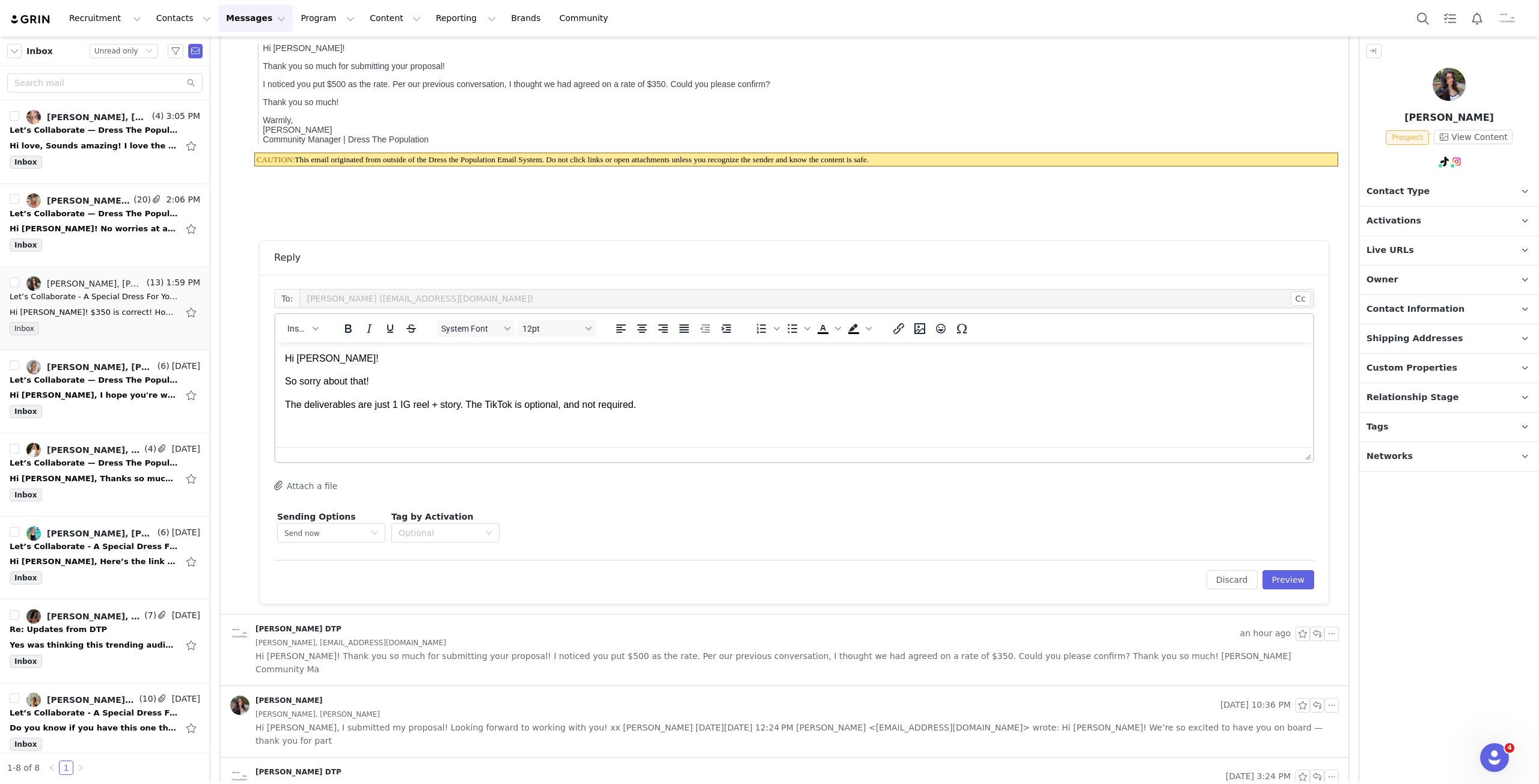
click at [423, 405] on p "The deliverables are just 1 IG reel + story. The TikTok is optional, and not re…" at bounding box center [793, 404] width 1018 height 14
drag, startPoint x: 425, startPoint y: 411, endPoint x: 411, endPoint y: 411, distance: 14.0
click at [411, 411] on p "The deliverables are just 1 IG reel + story. The TikTok is optional, and not re…" at bounding box center [793, 404] width 1018 height 14
click at [731, 403] on p "The deliverables are just 1 IG carousel post + story. The TikTok is optional, a…" at bounding box center [793, 404] width 1018 height 14
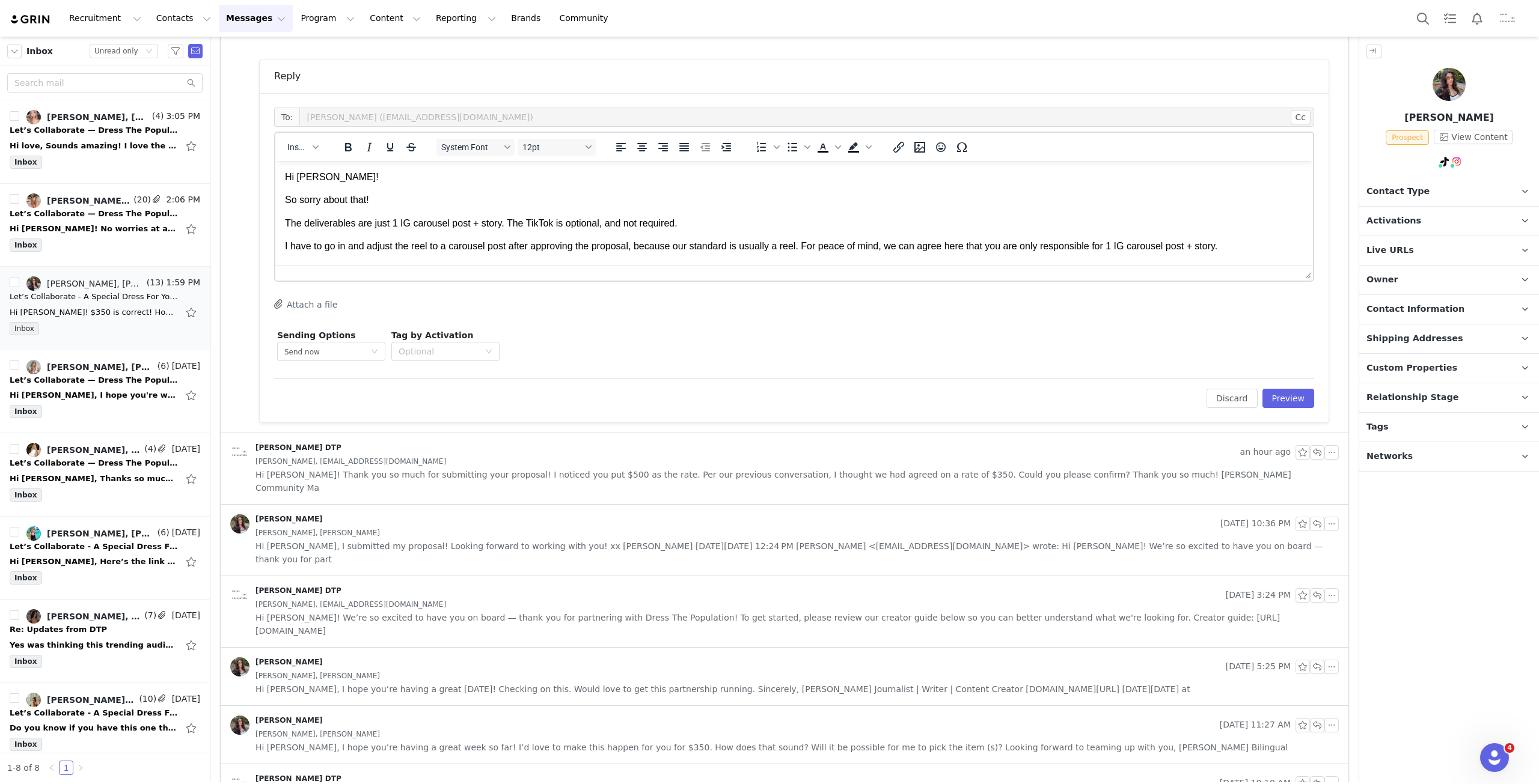
scroll to position [541, 0]
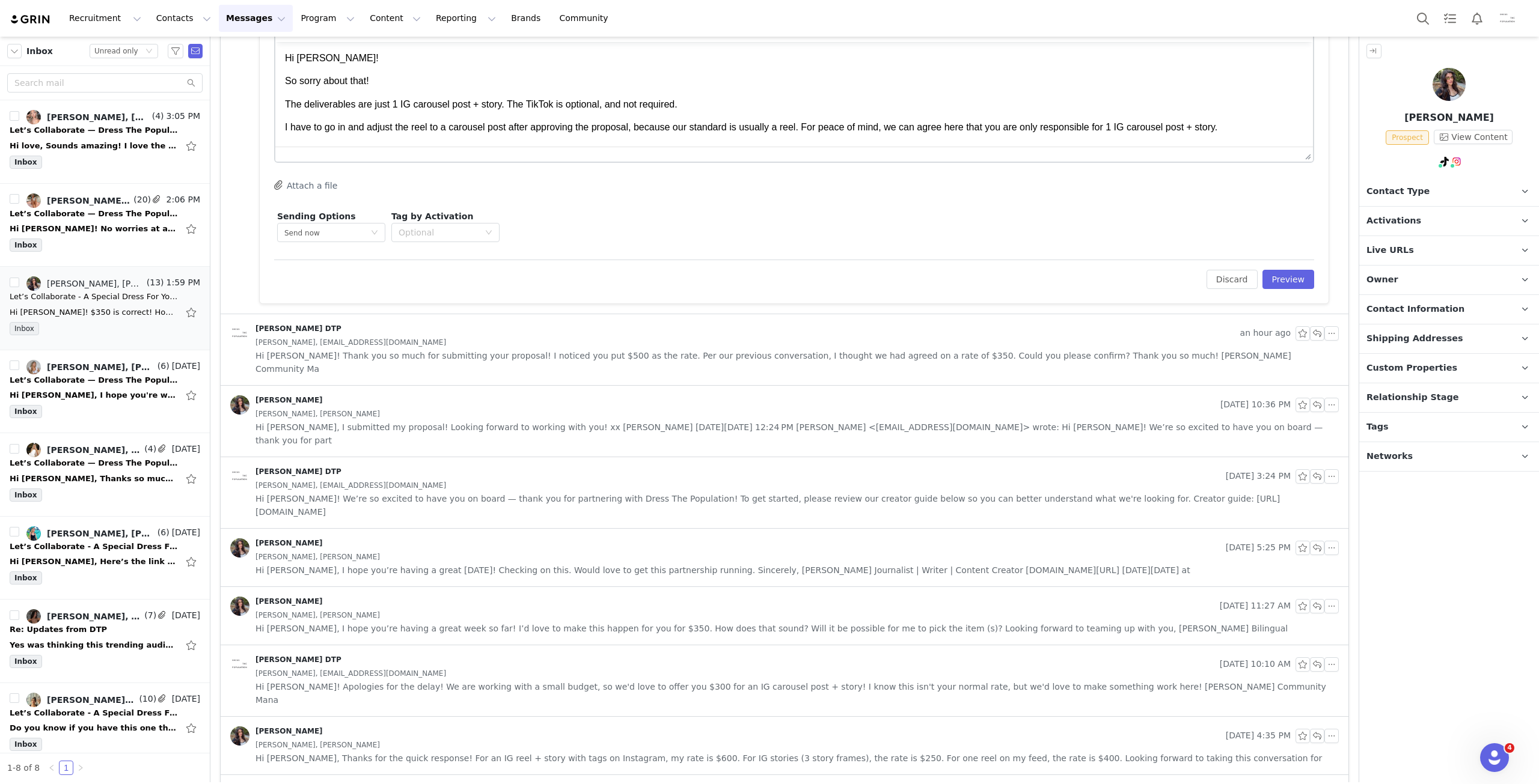
click at [442, 680] on span "Hi [PERSON_NAME]! Apologies for the delay! We are working with a small budget, …" at bounding box center [796, 693] width 1083 height 26
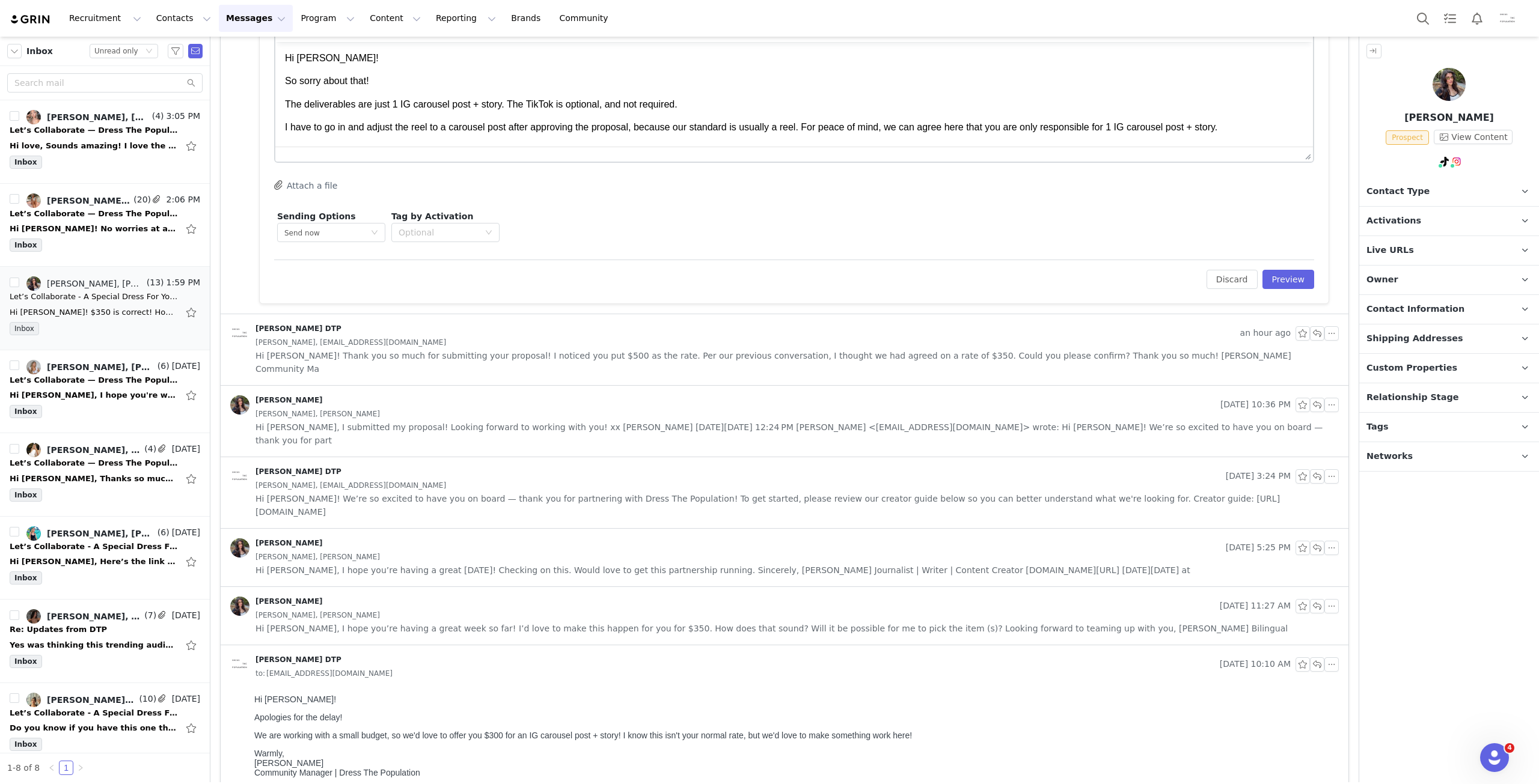
scroll to position [0, 0]
click at [443, 622] on span "Hi [PERSON_NAME], I hope you’re having a great week so far! I’d love to make th…" at bounding box center [771, 628] width 1032 height 14
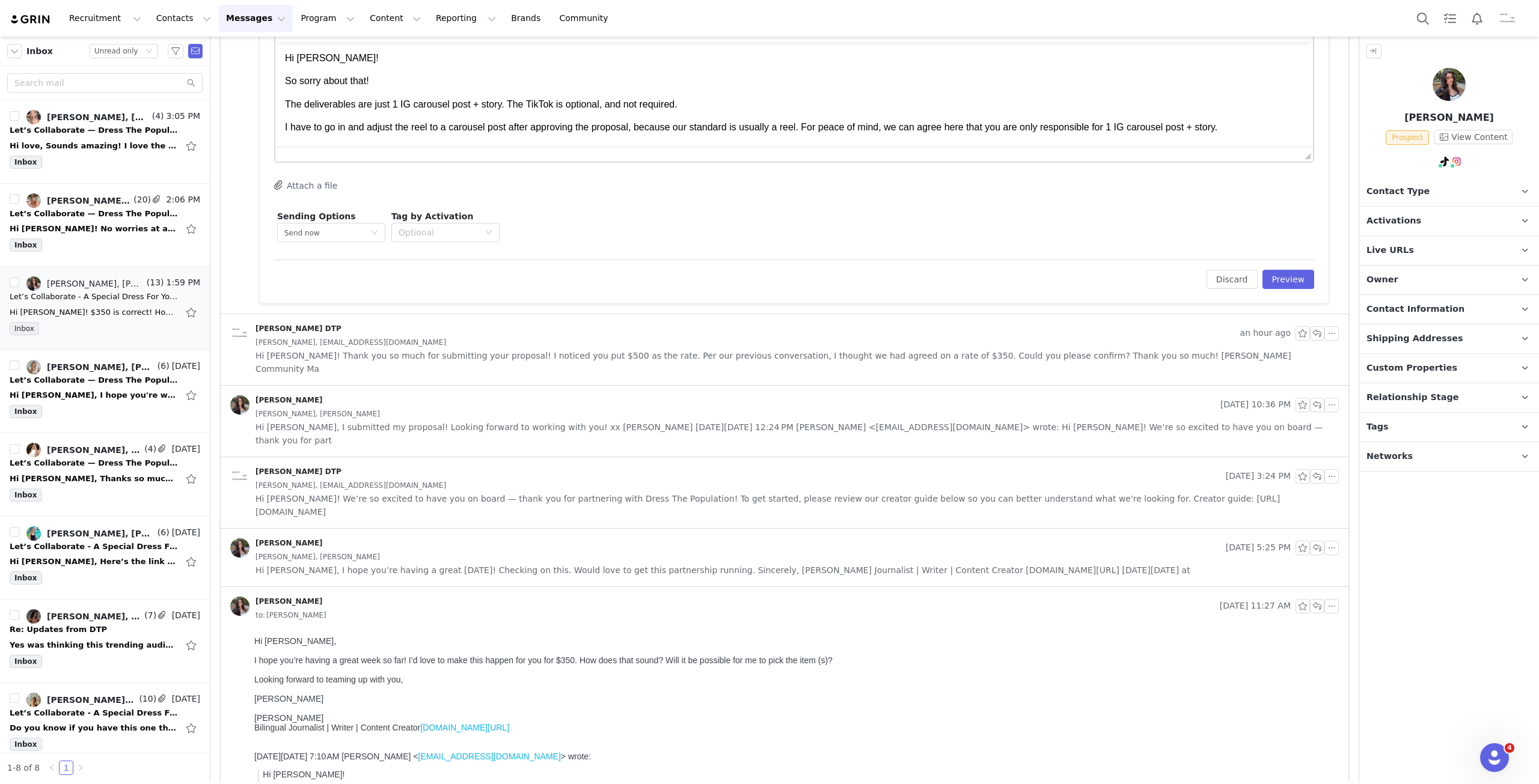
click at [442, 609] on div "to: [PERSON_NAME]" at bounding box center [796, 615] width 1083 height 14
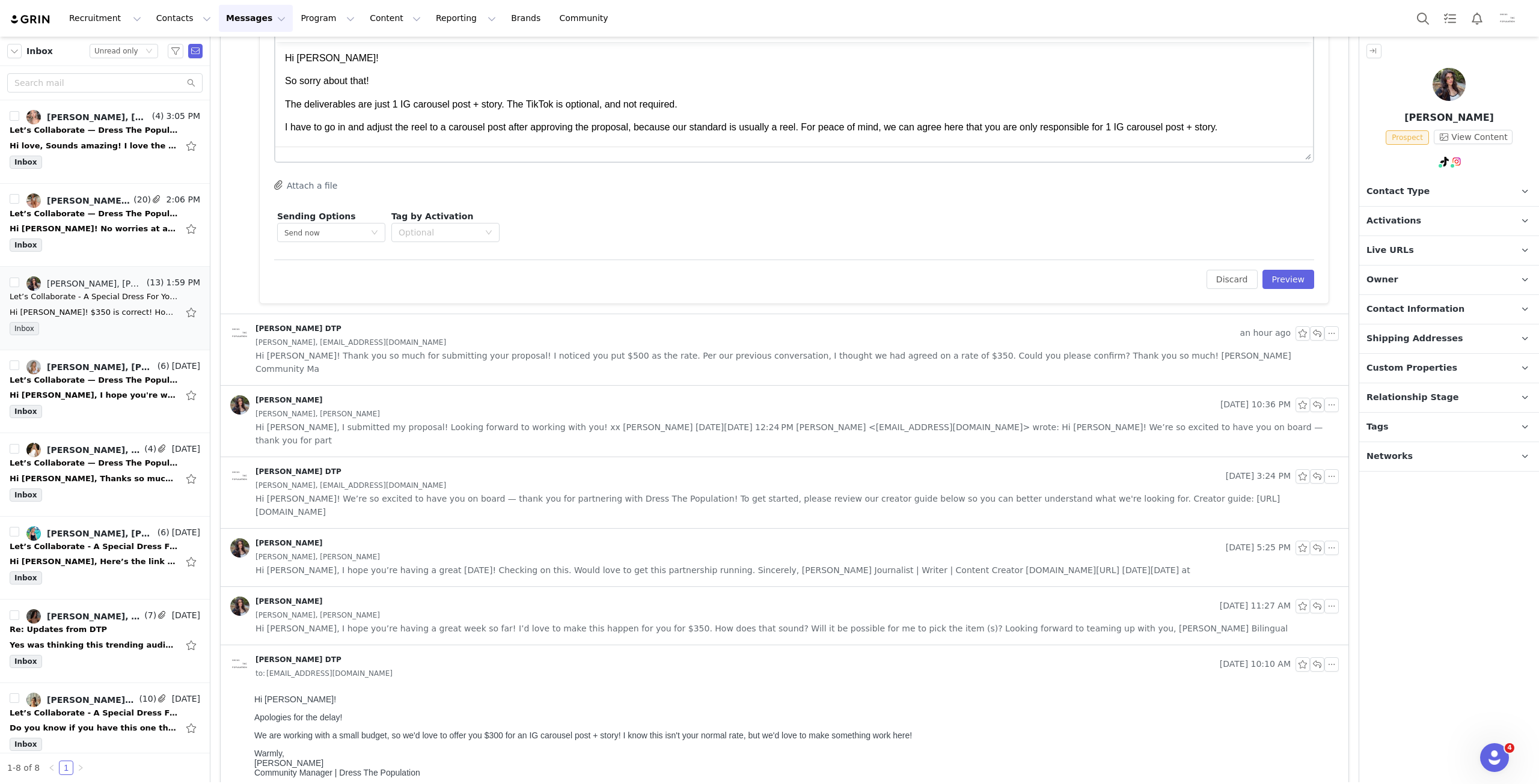
click at [442, 609] on div "[PERSON_NAME], [PERSON_NAME]" at bounding box center [796, 615] width 1083 height 14
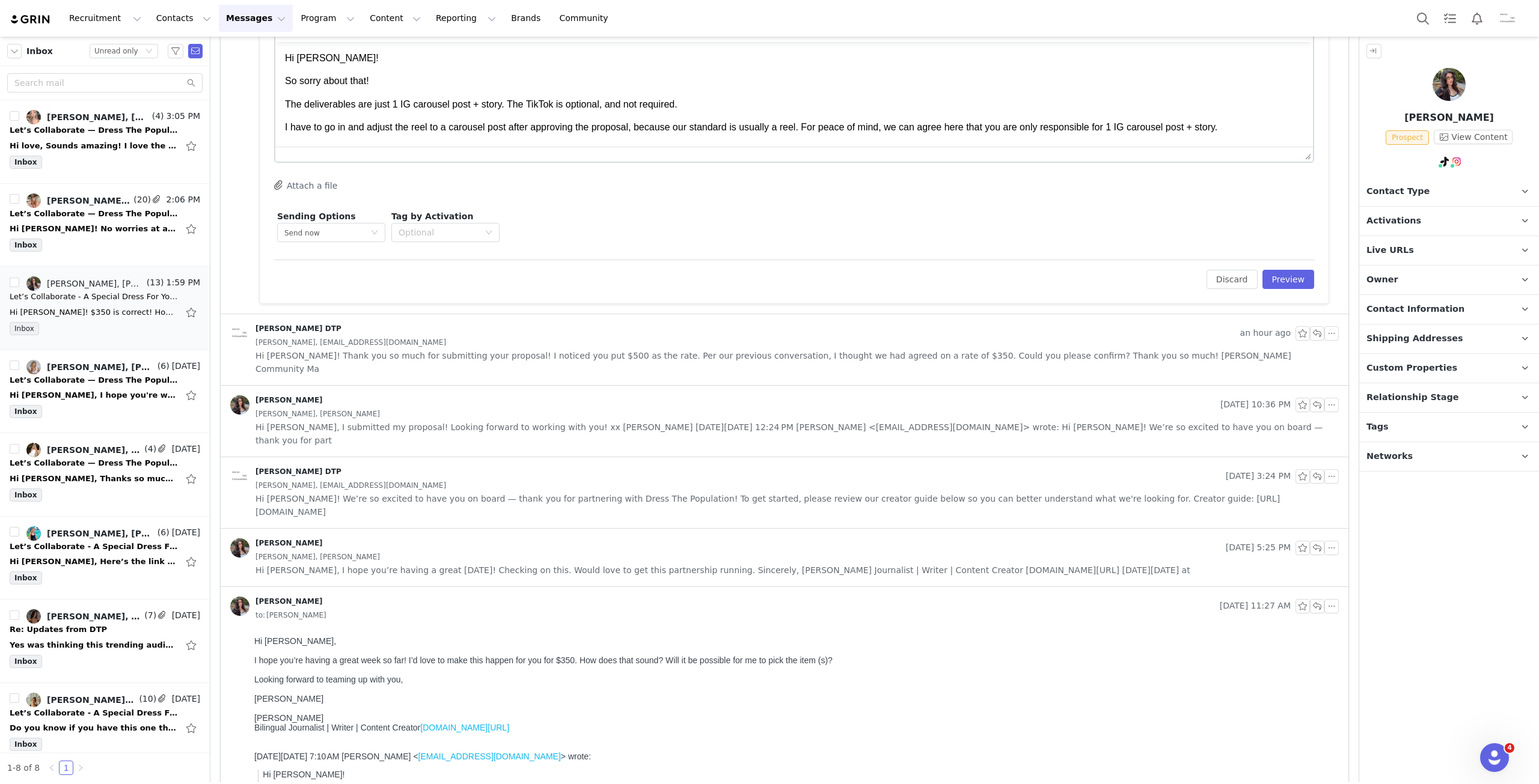
click at [446, 597] on div "[PERSON_NAME]" at bounding box center [722, 606] width 984 height 19
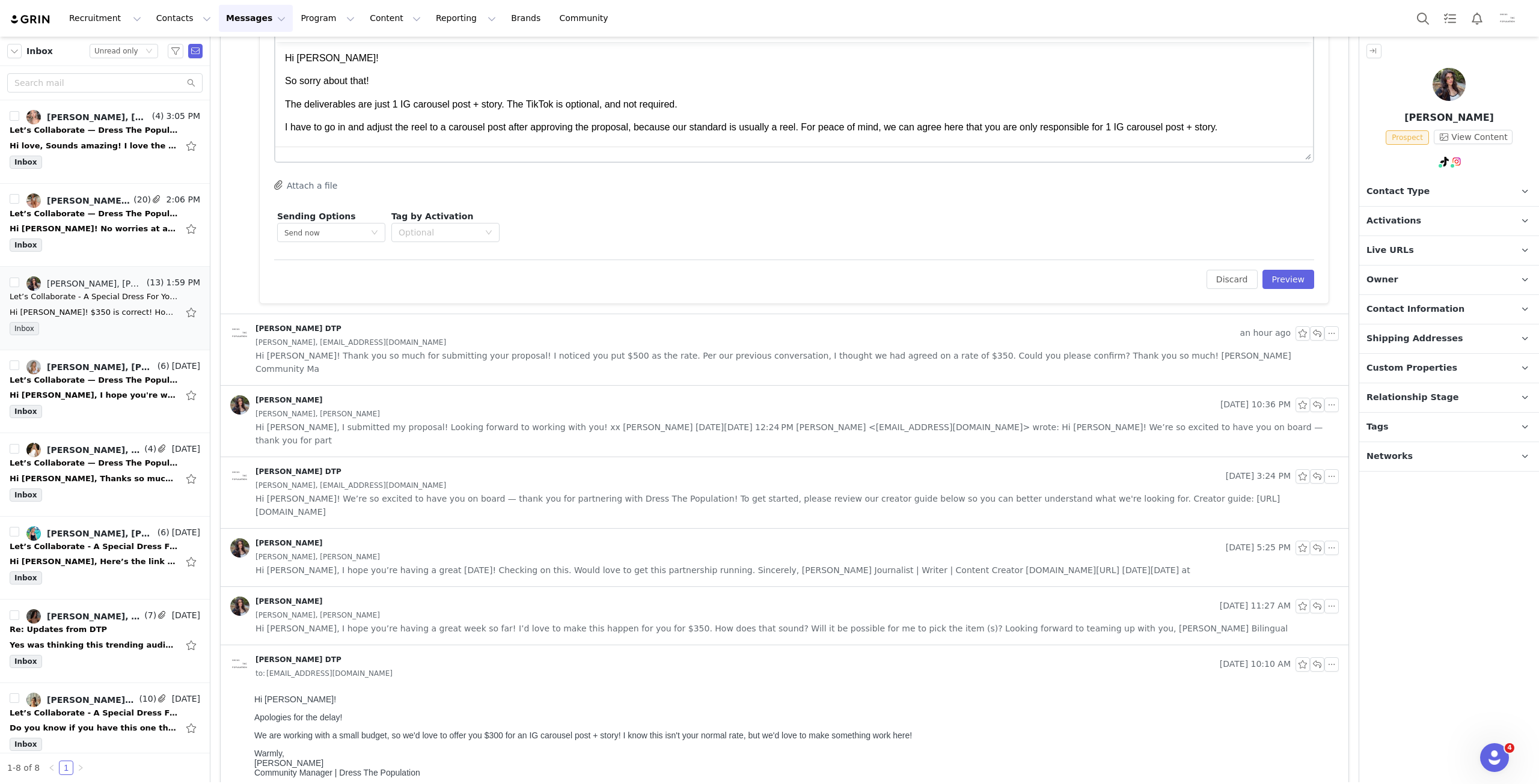
scroll to position [180, 0]
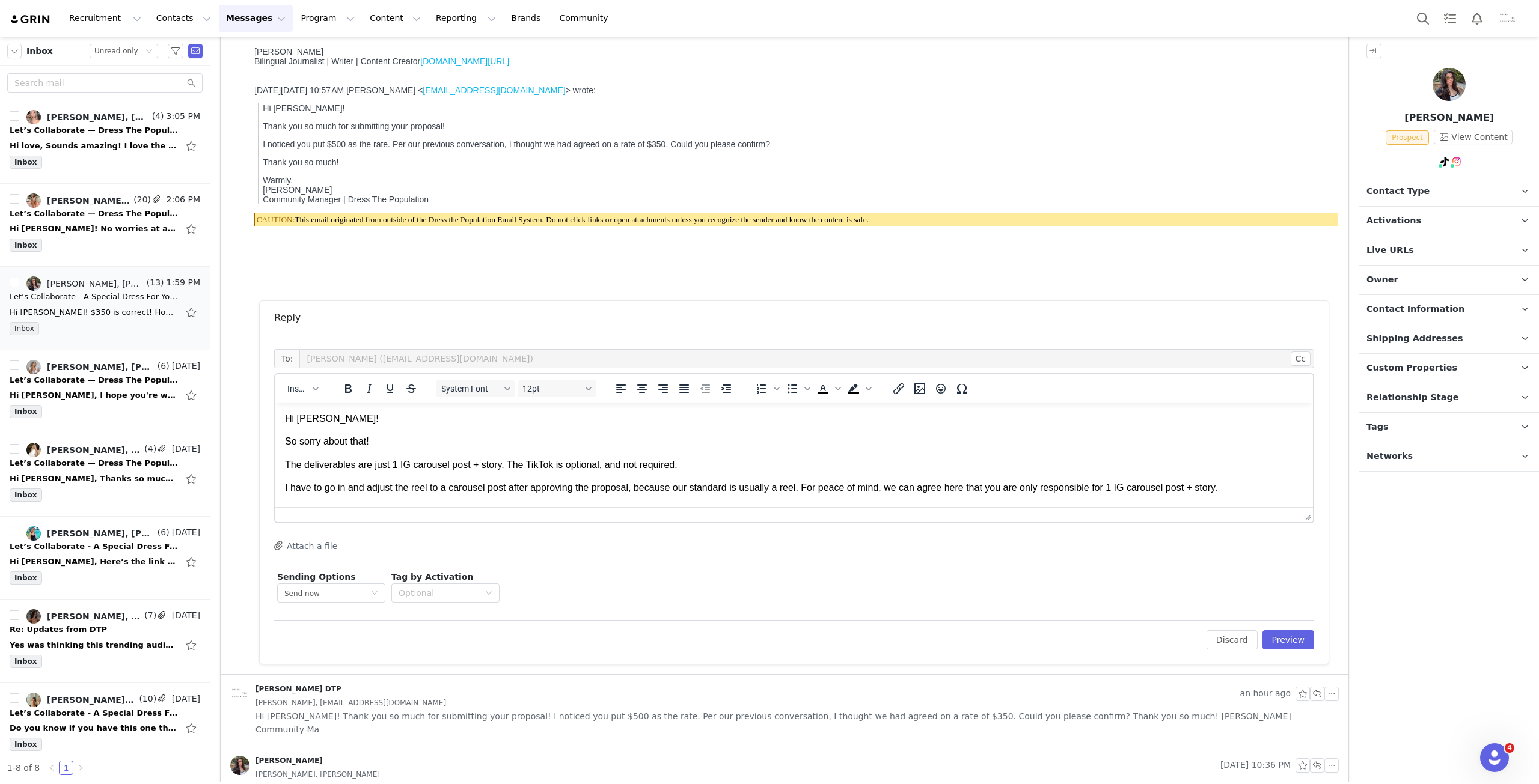
click at [1273, 486] on p "I have to go in and adjust the reel to a carousel post after approving the prop…" at bounding box center [793, 487] width 1018 height 14
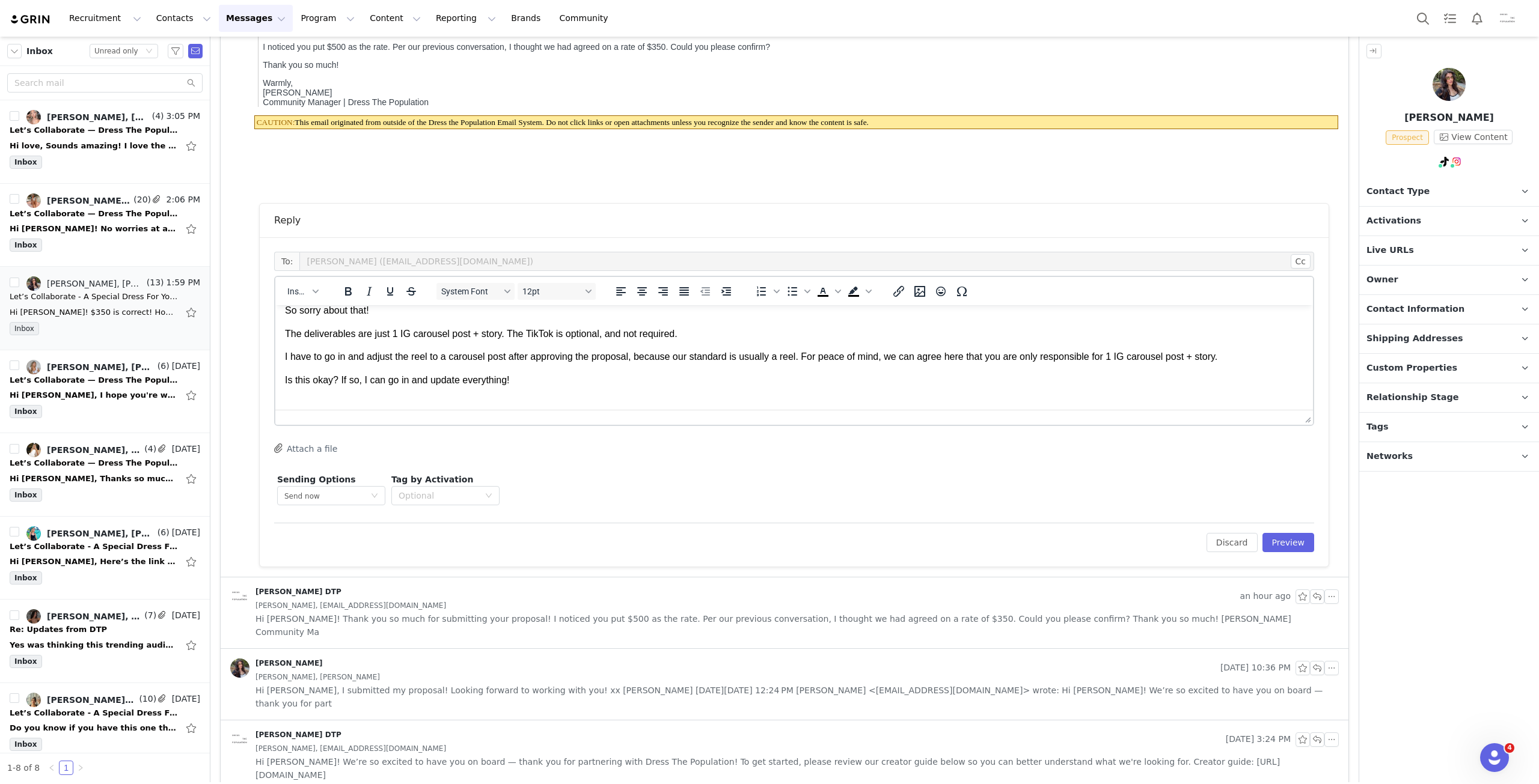
scroll to position [361, 0]
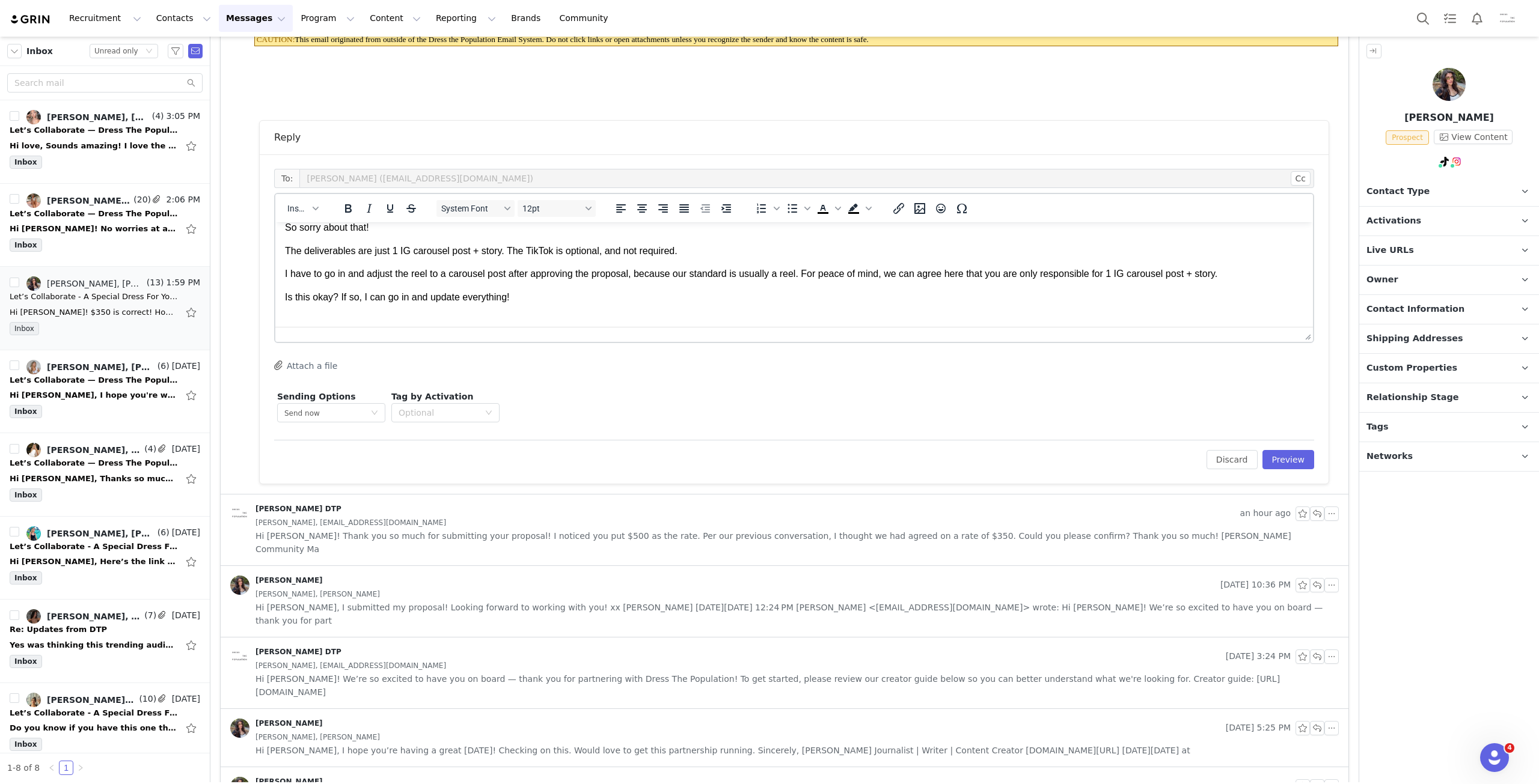
click at [409, 527] on div "[PERSON_NAME], [EMAIL_ADDRESS][DOMAIN_NAME]" at bounding box center [796, 523] width 1083 height 14
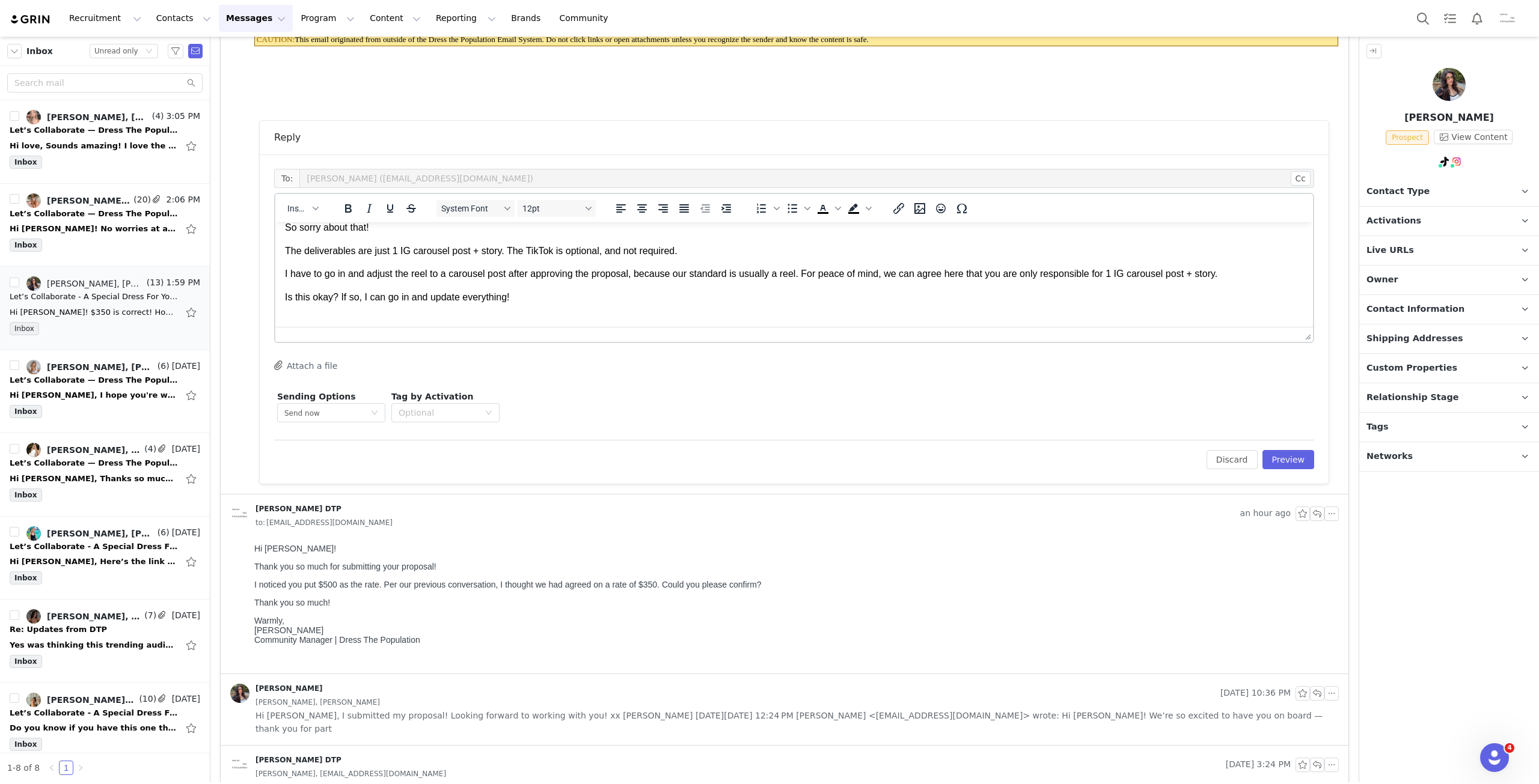
scroll to position [0, 0]
drag, startPoint x: 257, startPoint y: 628, endPoint x: 438, endPoint y: 654, distance: 182.9
click at [438, 645] on p "Warmly, [PERSON_NAME] Community Manager | Dress The Population" at bounding box center [793, 630] width 1079 height 29
copy p "Warmly, [PERSON_NAME] Community Manager | Dress The Population"
click at [330, 314] on p "Rich Text Area. Press ALT-0 for help." at bounding box center [793, 320] width 1018 height 14
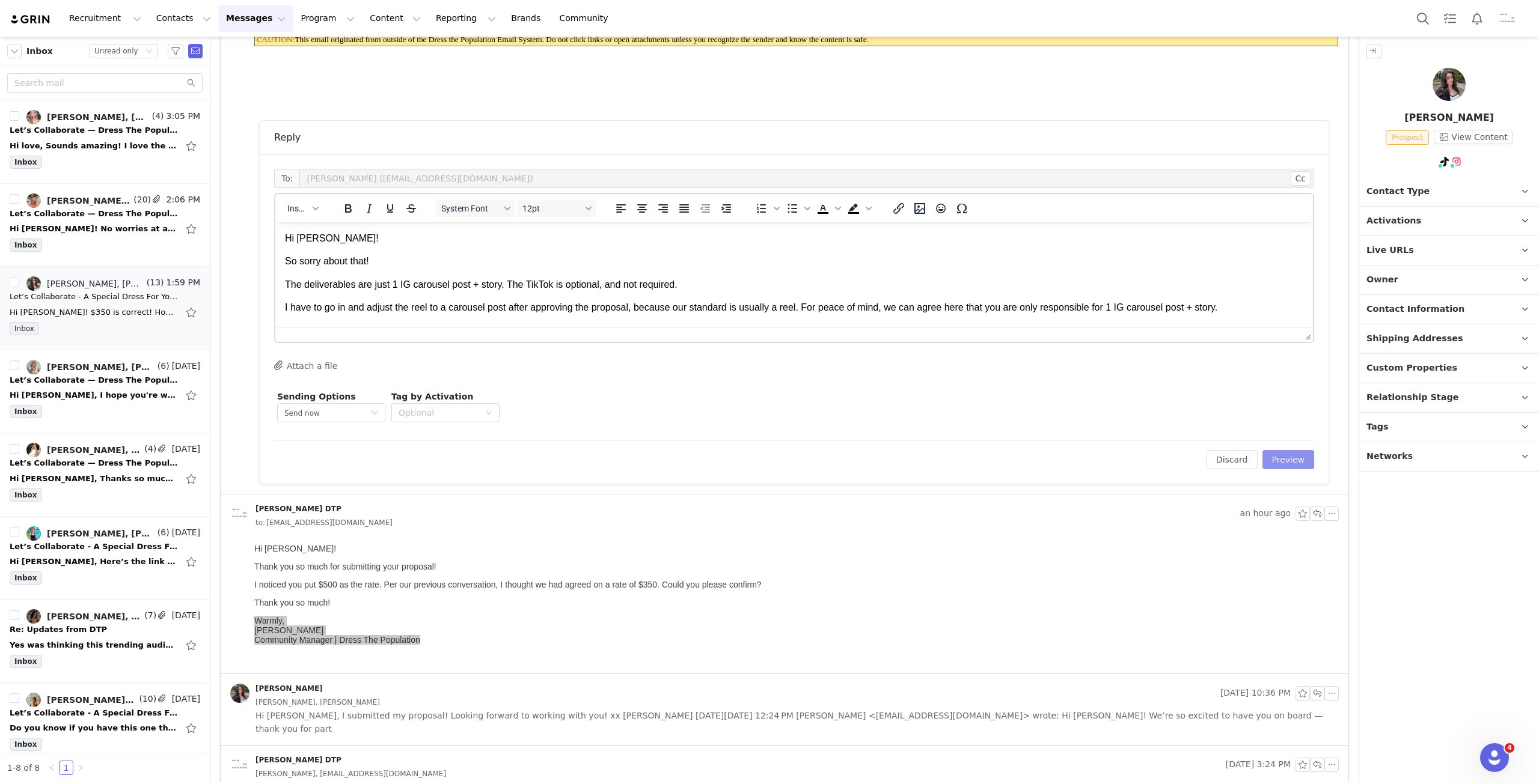
click at [1281, 463] on button "Preview" at bounding box center [1288, 459] width 52 height 19
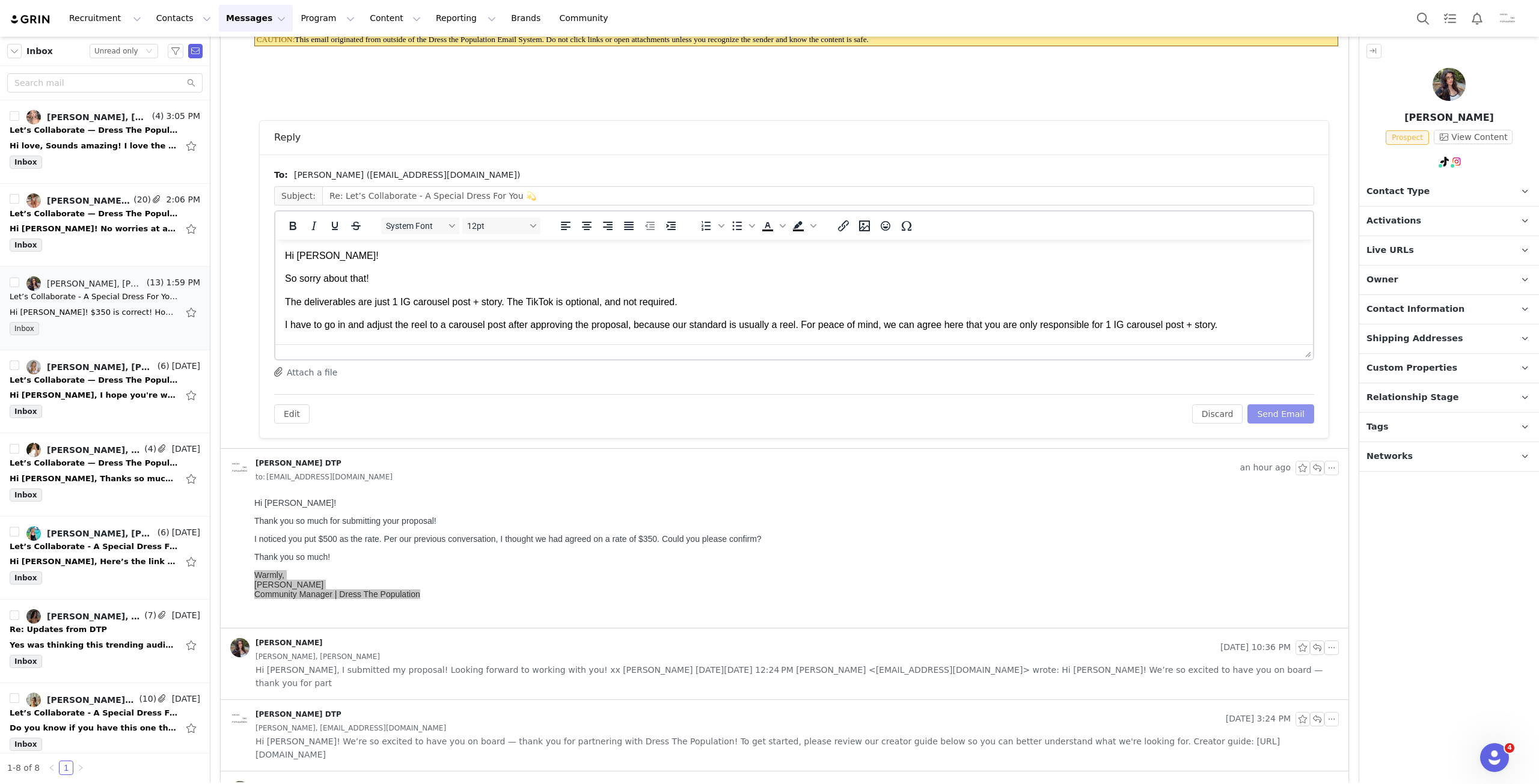
click at [1287, 416] on button "Send Email" at bounding box center [1280, 413] width 67 height 19
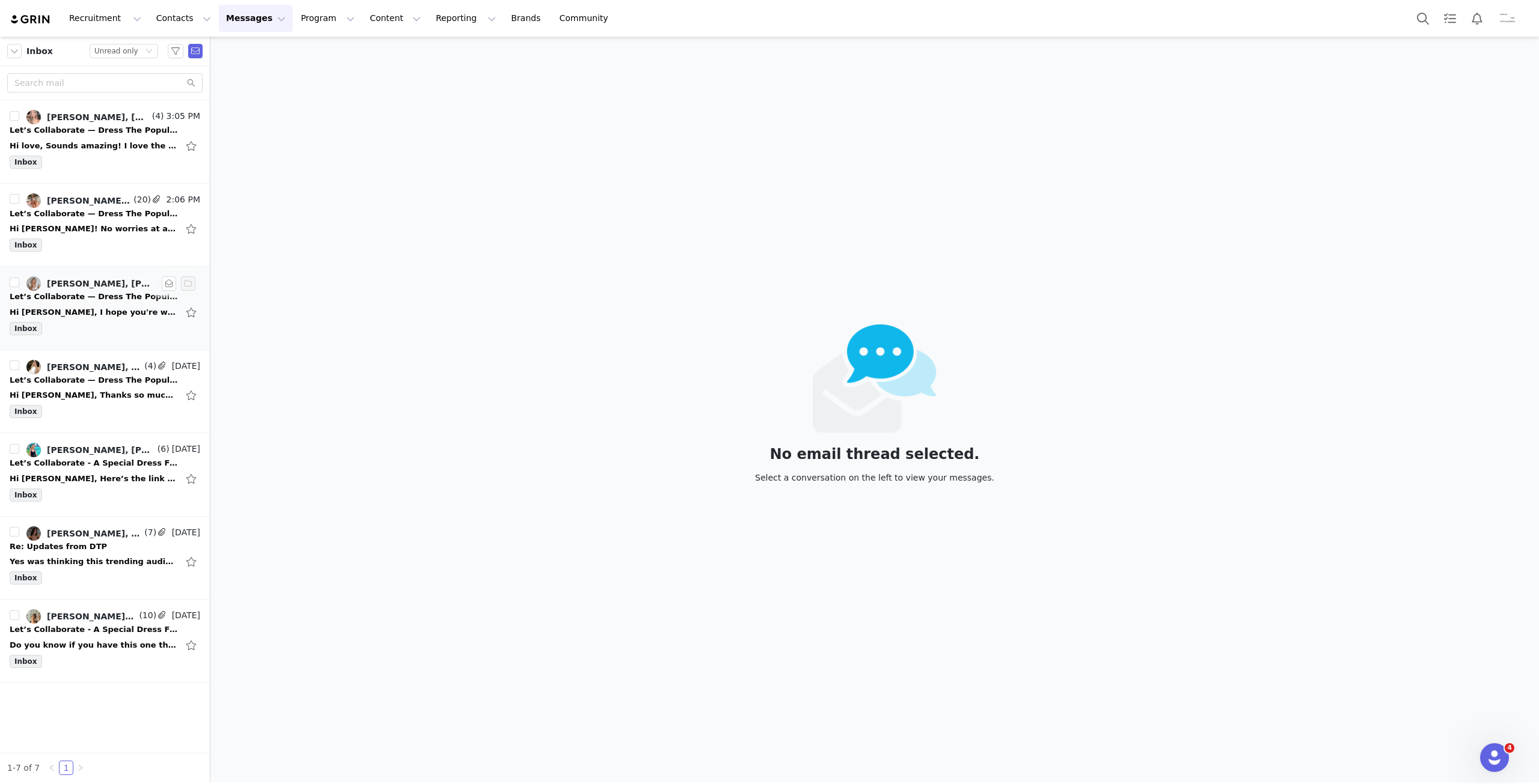
click at [90, 323] on div "Inbox" at bounding box center [105, 331] width 191 height 18
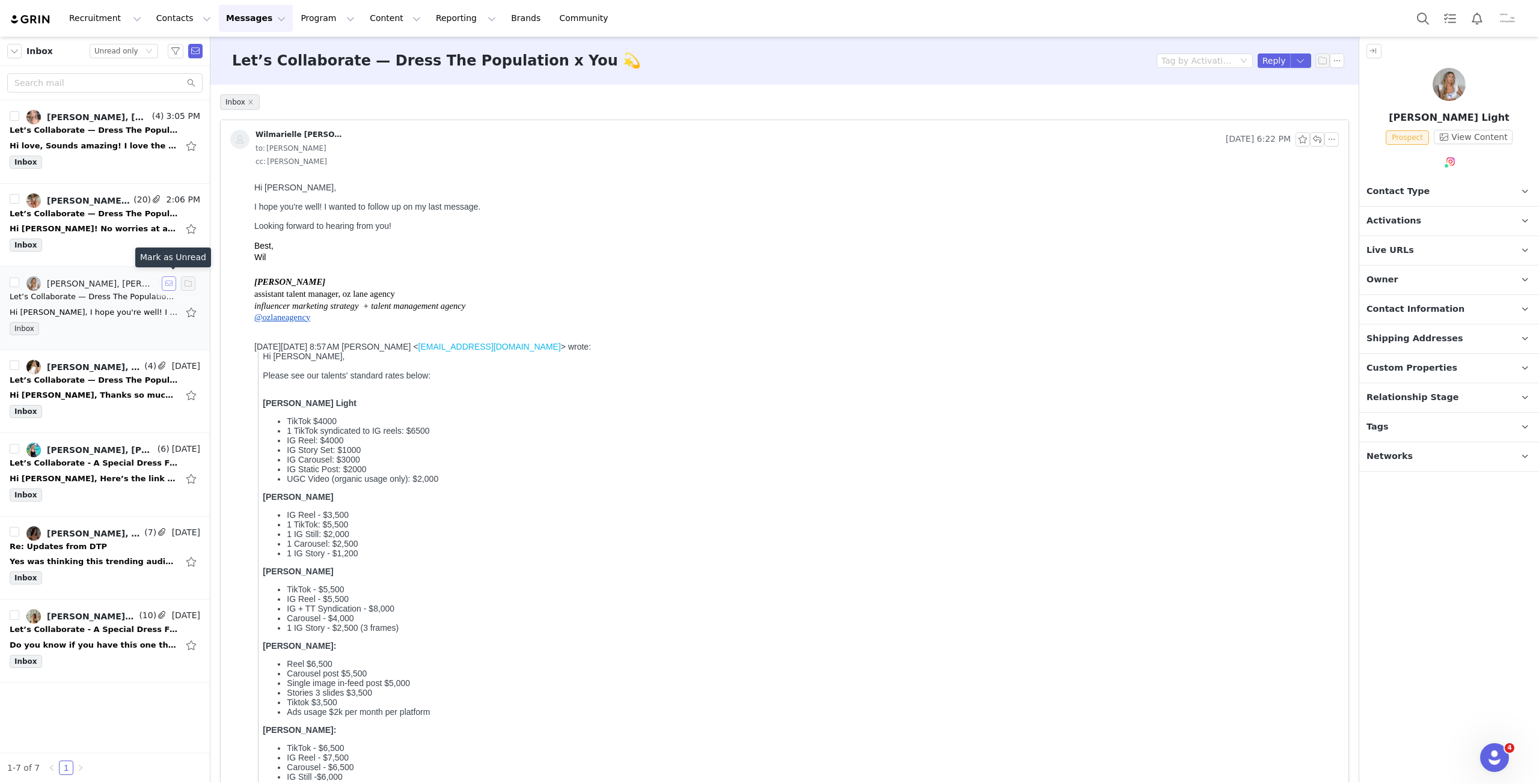
click at [166, 284] on button "button" at bounding box center [169, 284] width 14 height 14
click at [306, 17] on button "Program Program" at bounding box center [328, 18] width 69 height 27
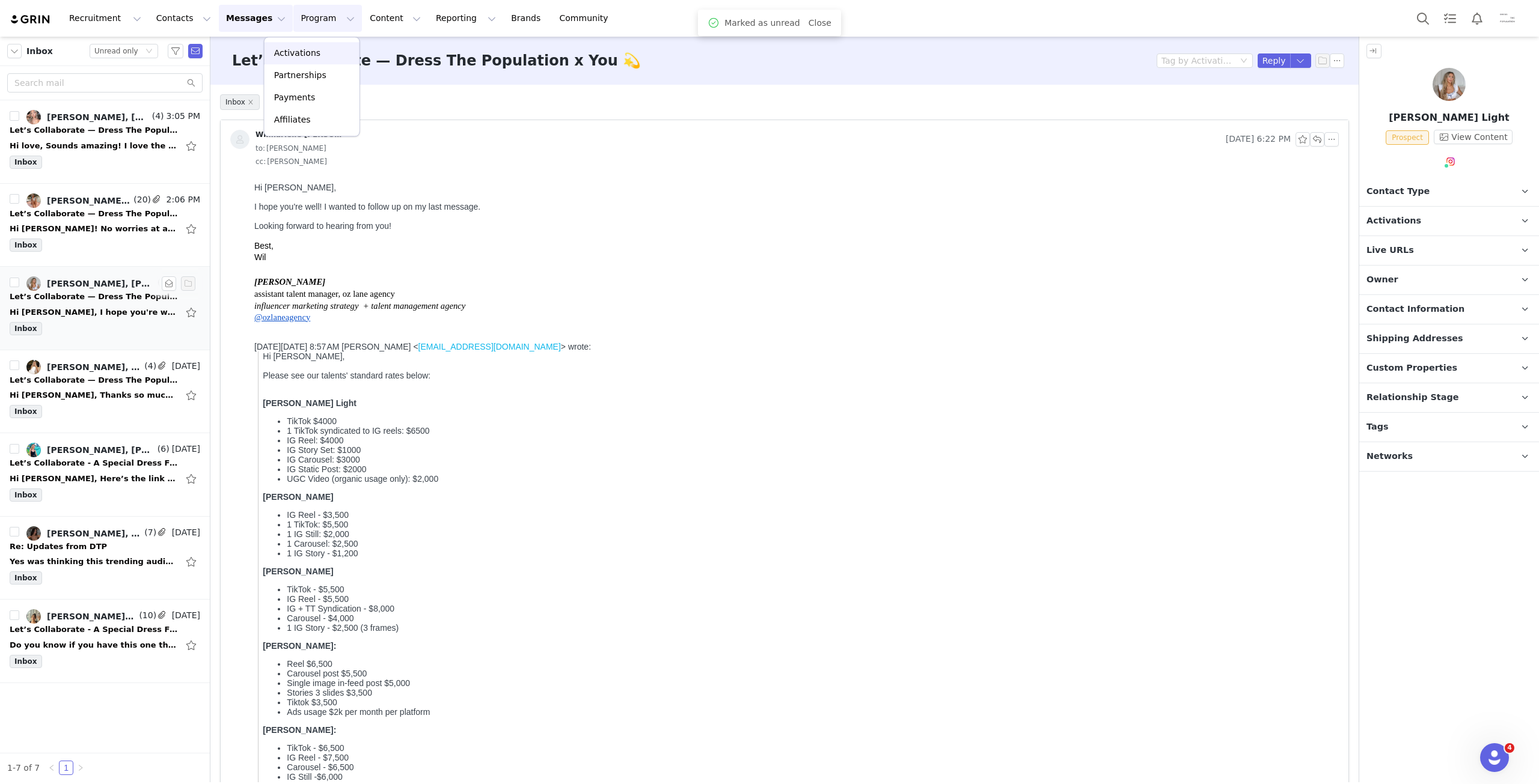
click at [319, 56] on div "Activations" at bounding box center [311, 53] width 81 height 13
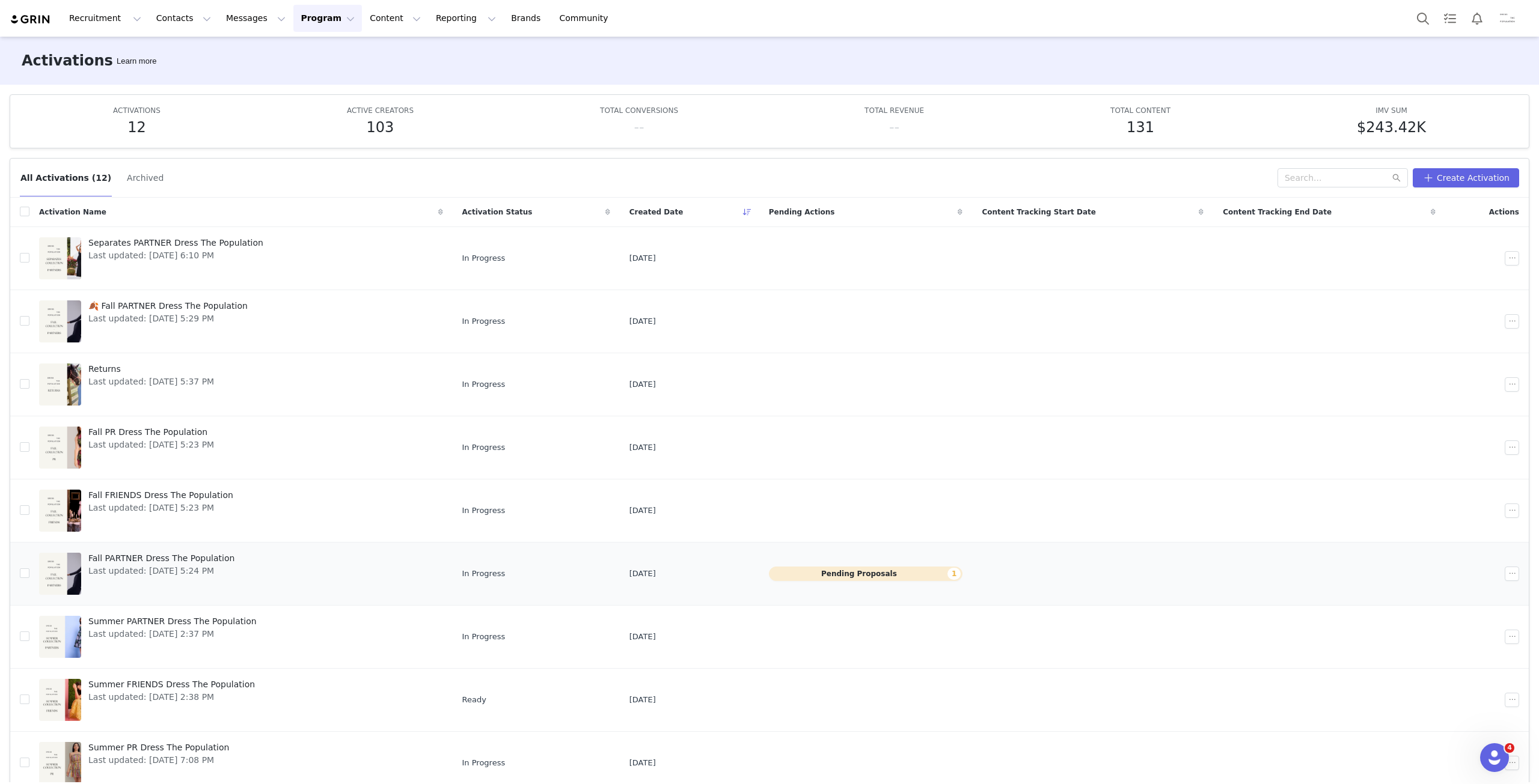
click at [884, 575] on button "Pending Proposals 1" at bounding box center [866, 573] width 195 height 14
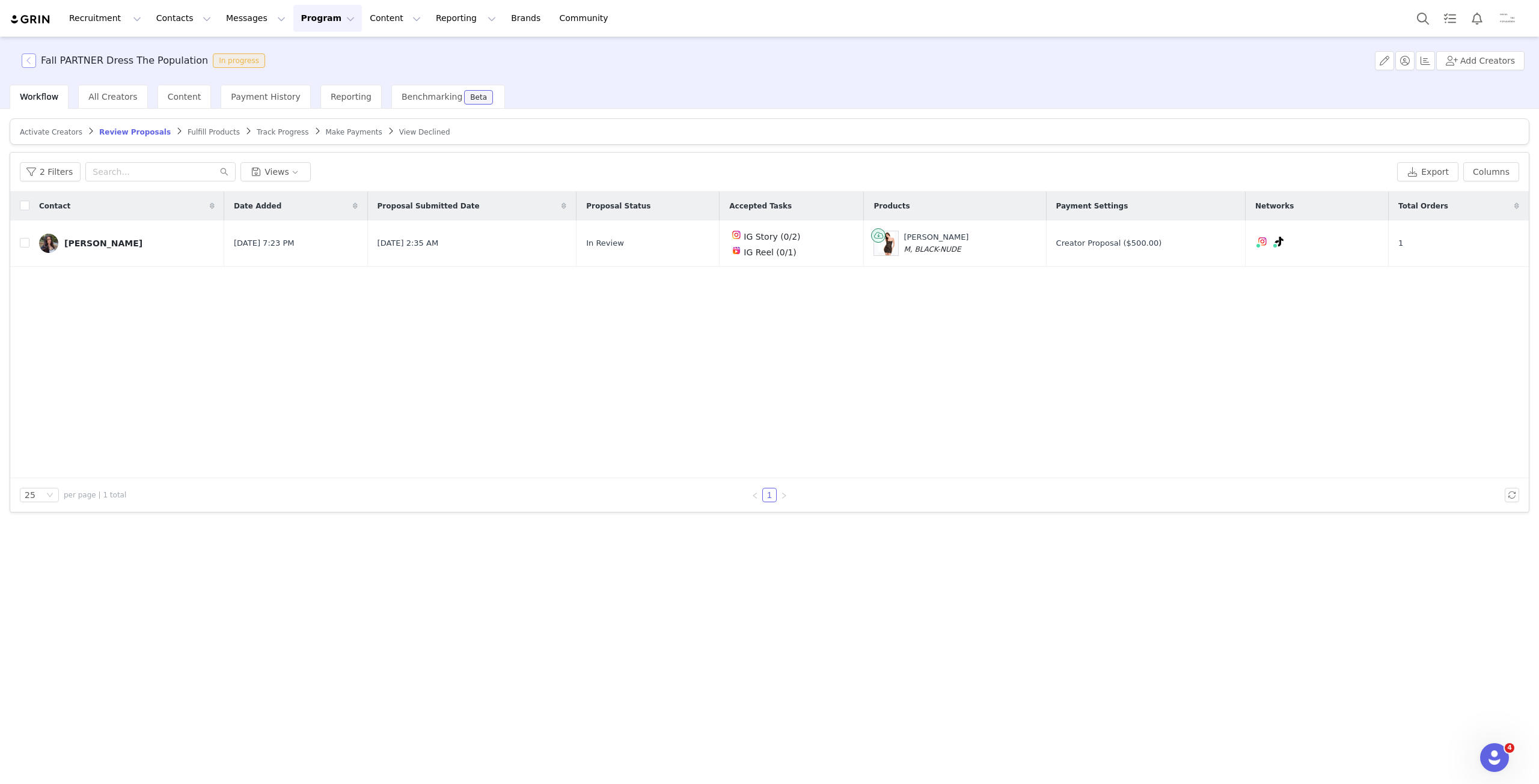
click at [26, 56] on button "button" at bounding box center [29, 61] width 14 height 14
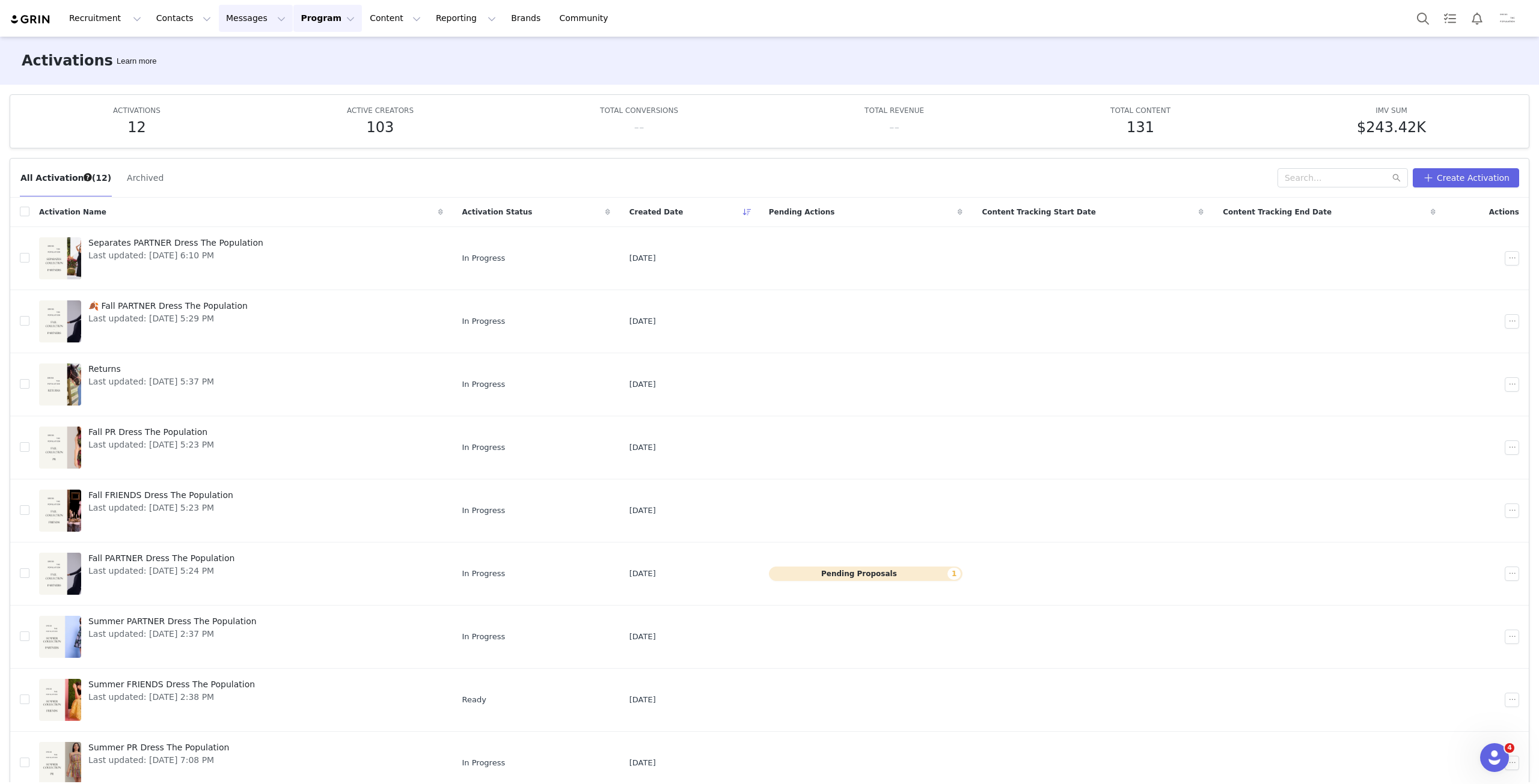
click at [252, 21] on button "Messages Messages" at bounding box center [256, 18] width 74 height 27
click at [253, 76] on div "Inbox" at bounding box center [246, 75] width 81 height 13
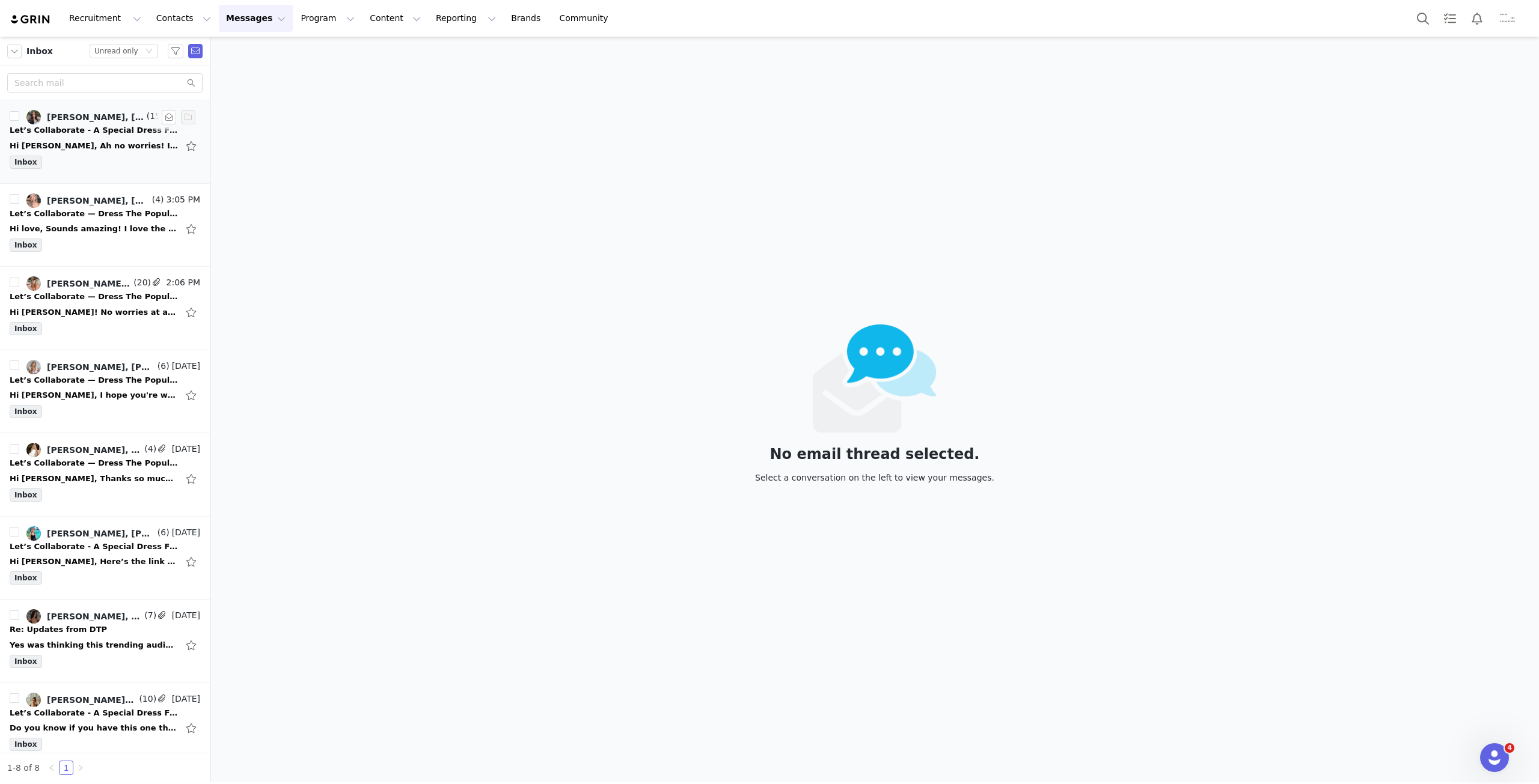
click at [70, 147] on div "Hi [PERSON_NAME], Ah no worries! I agree with the IG carousel post + story for …" at bounding box center [94, 146] width 168 height 12
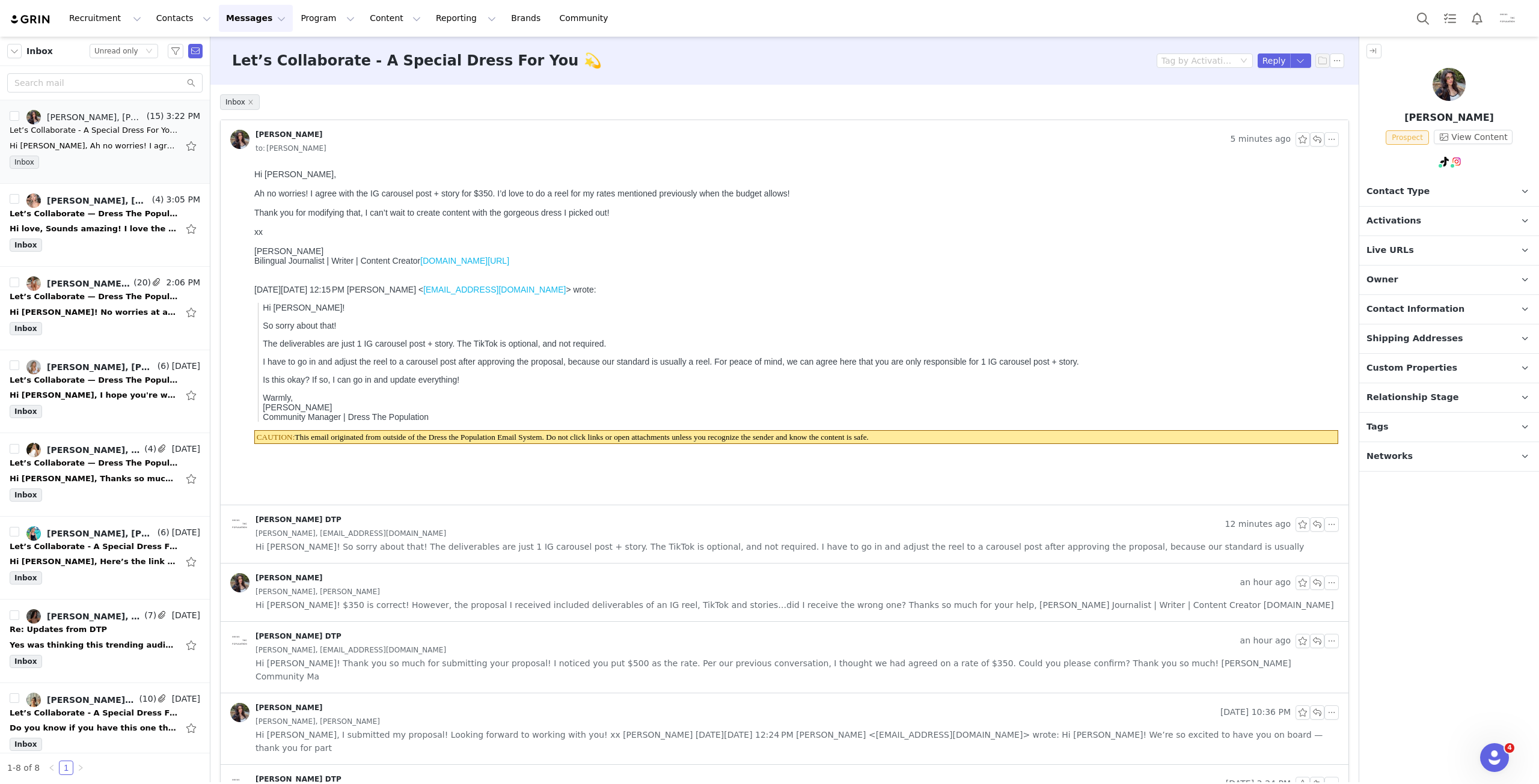
click at [1394, 217] on span "Activations" at bounding box center [1393, 221] width 54 height 14
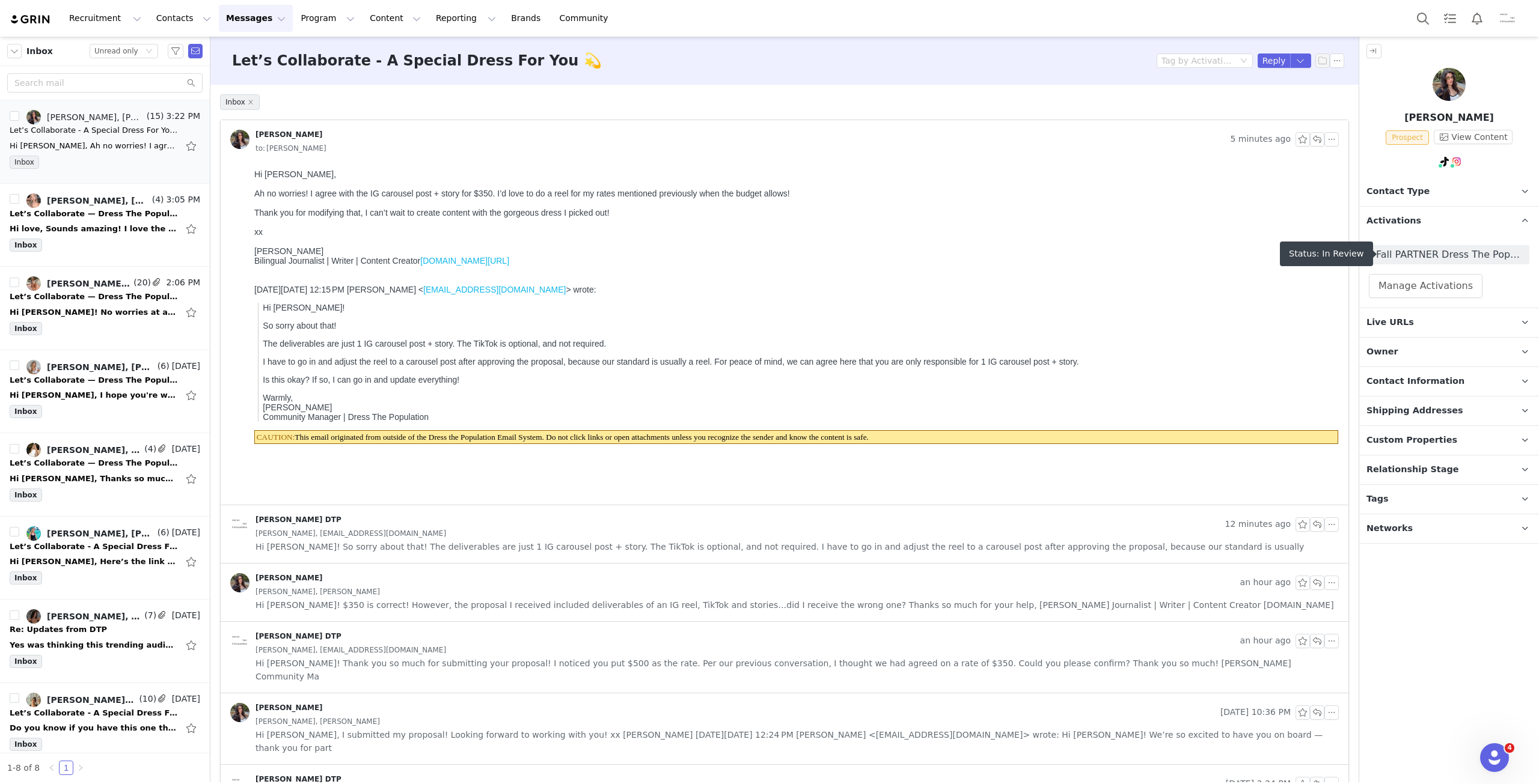
click at [1414, 252] on span "Fall PARTNER Dress The Population" at bounding box center [1449, 255] width 146 height 14
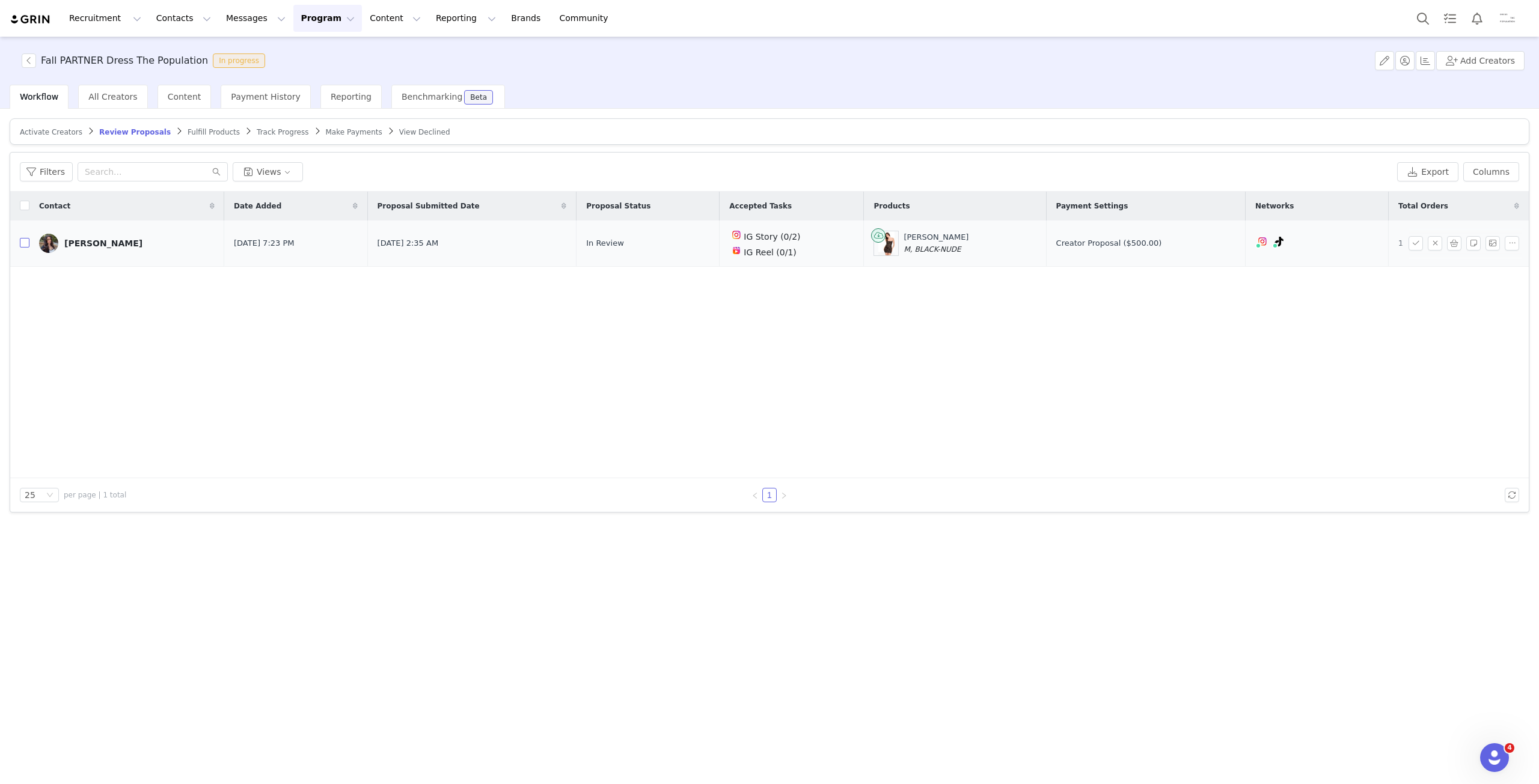
click at [26, 244] on input "checkbox" at bounding box center [24, 242] width 10 height 10
checkbox input "true"
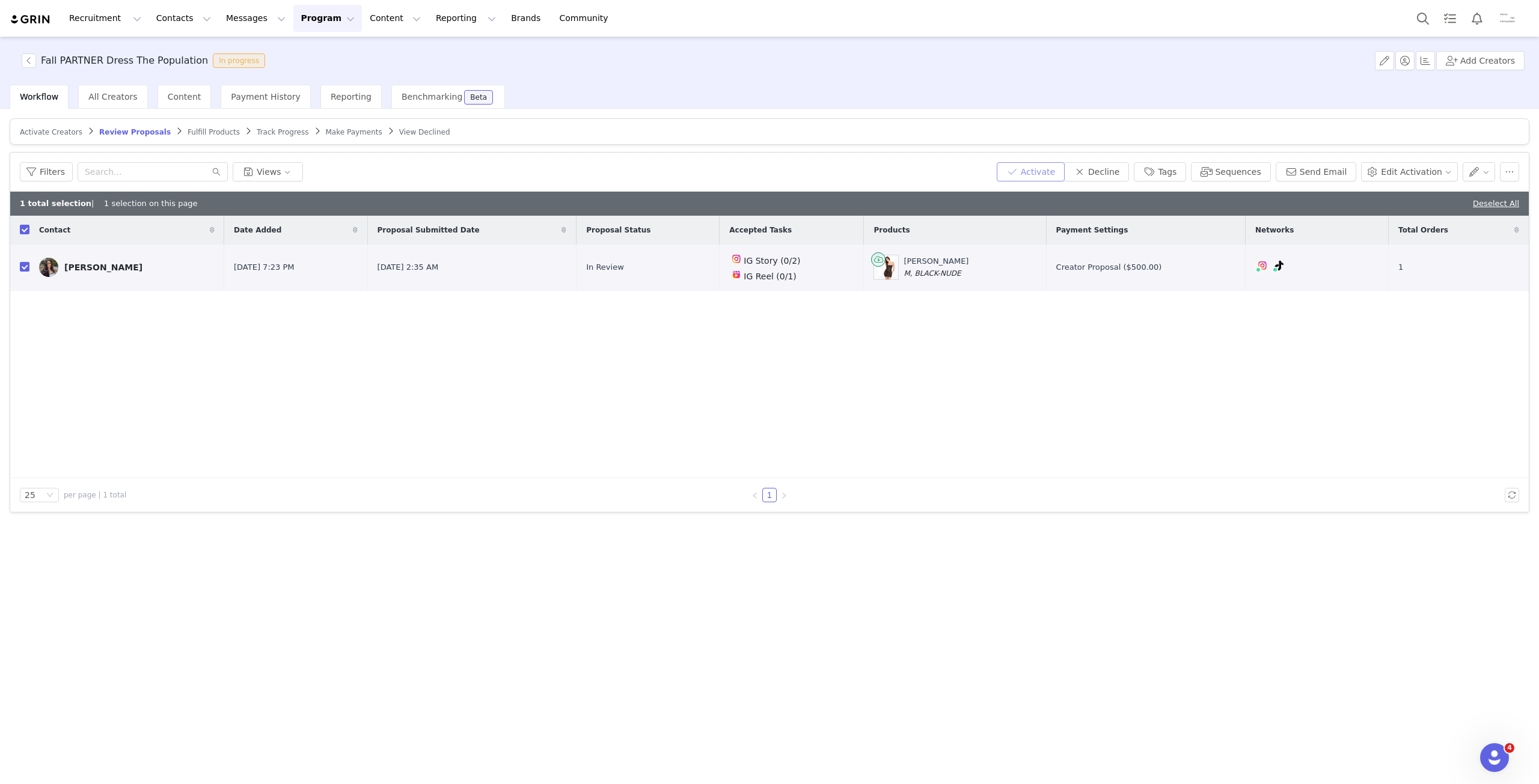
click at [1053, 169] on button "Activate" at bounding box center [1030, 171] width 68 height 19
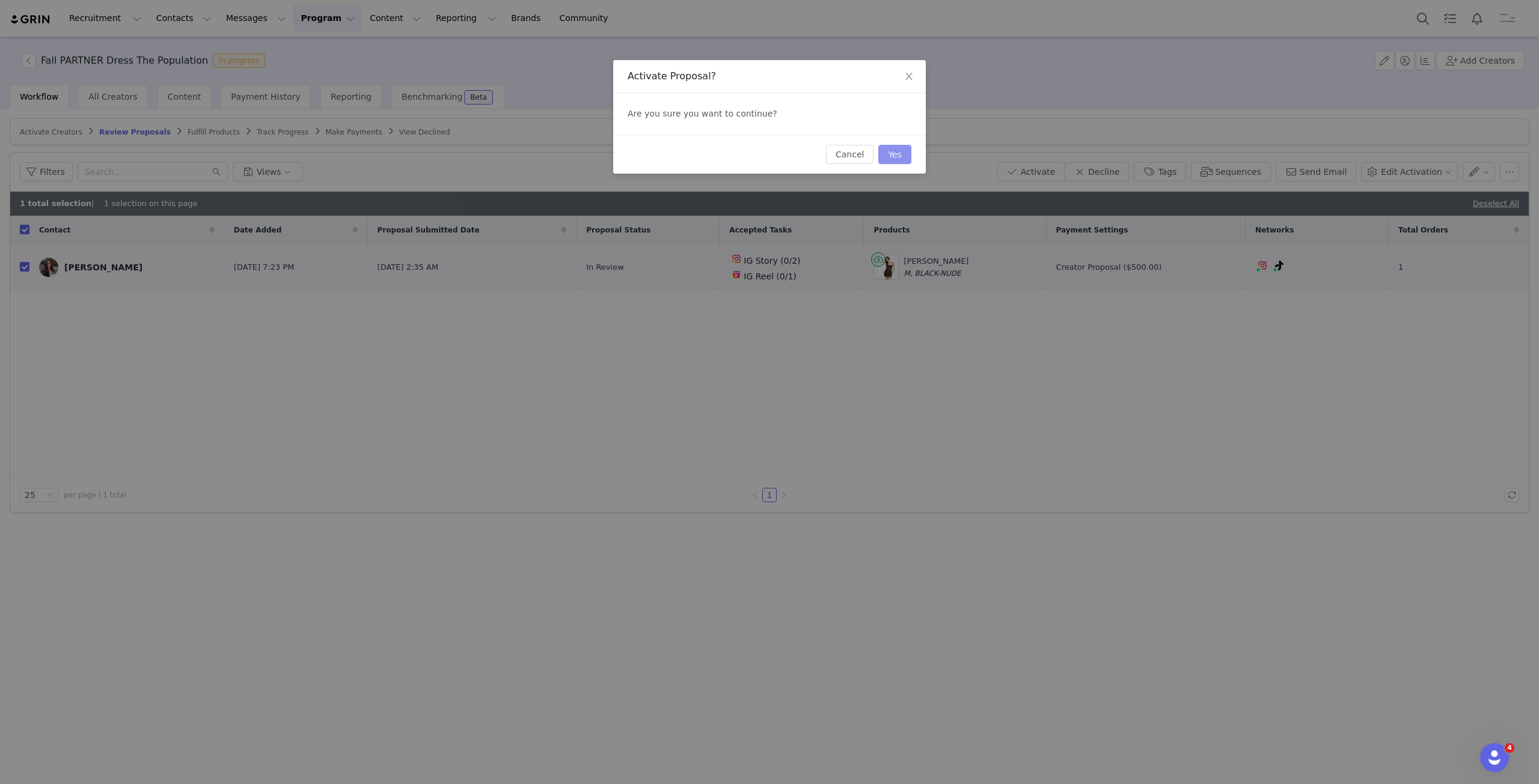
click at [892, 159] on button "Yes" at bounding box center [895, 154] width 33 height 19
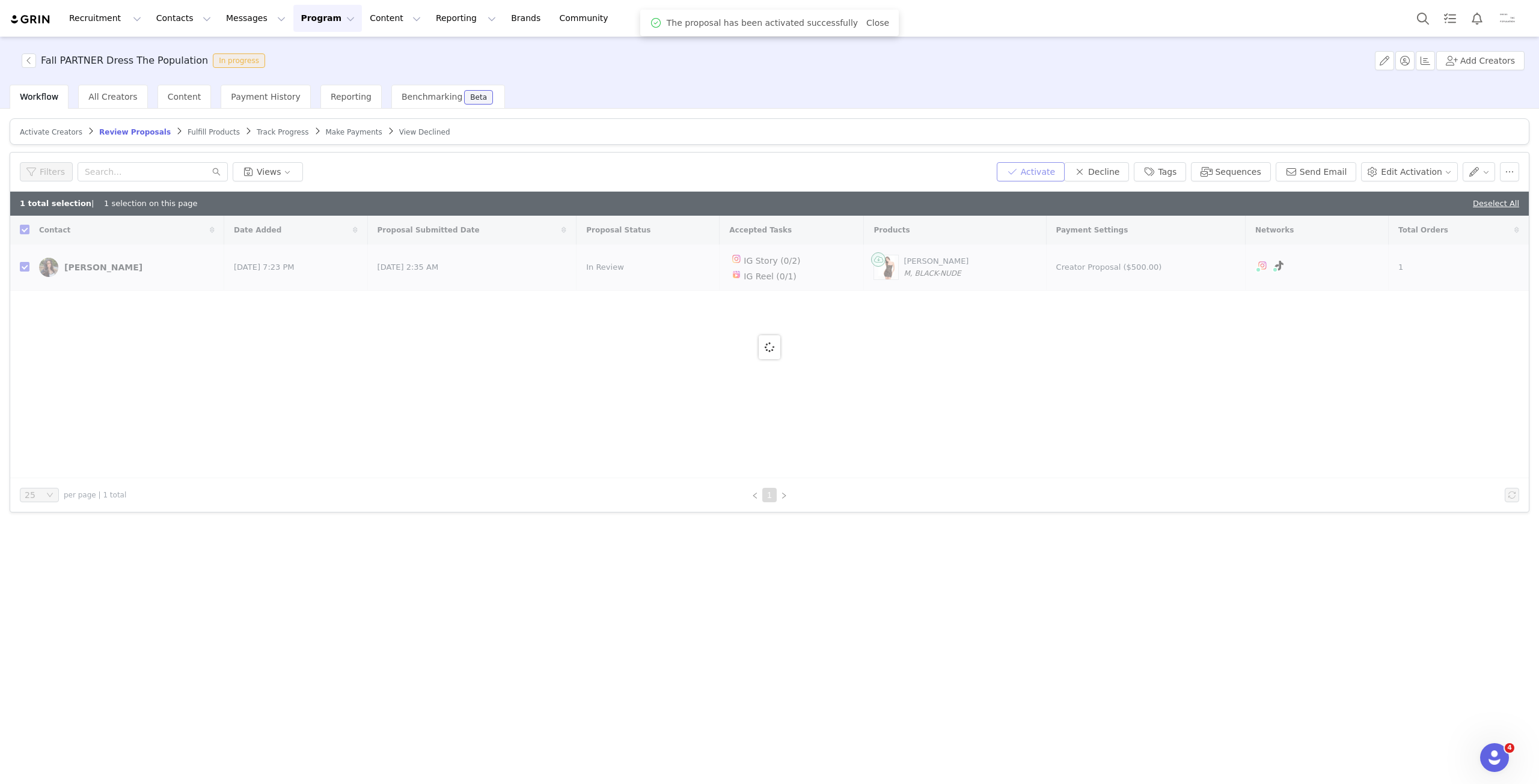
checkbox input "false"
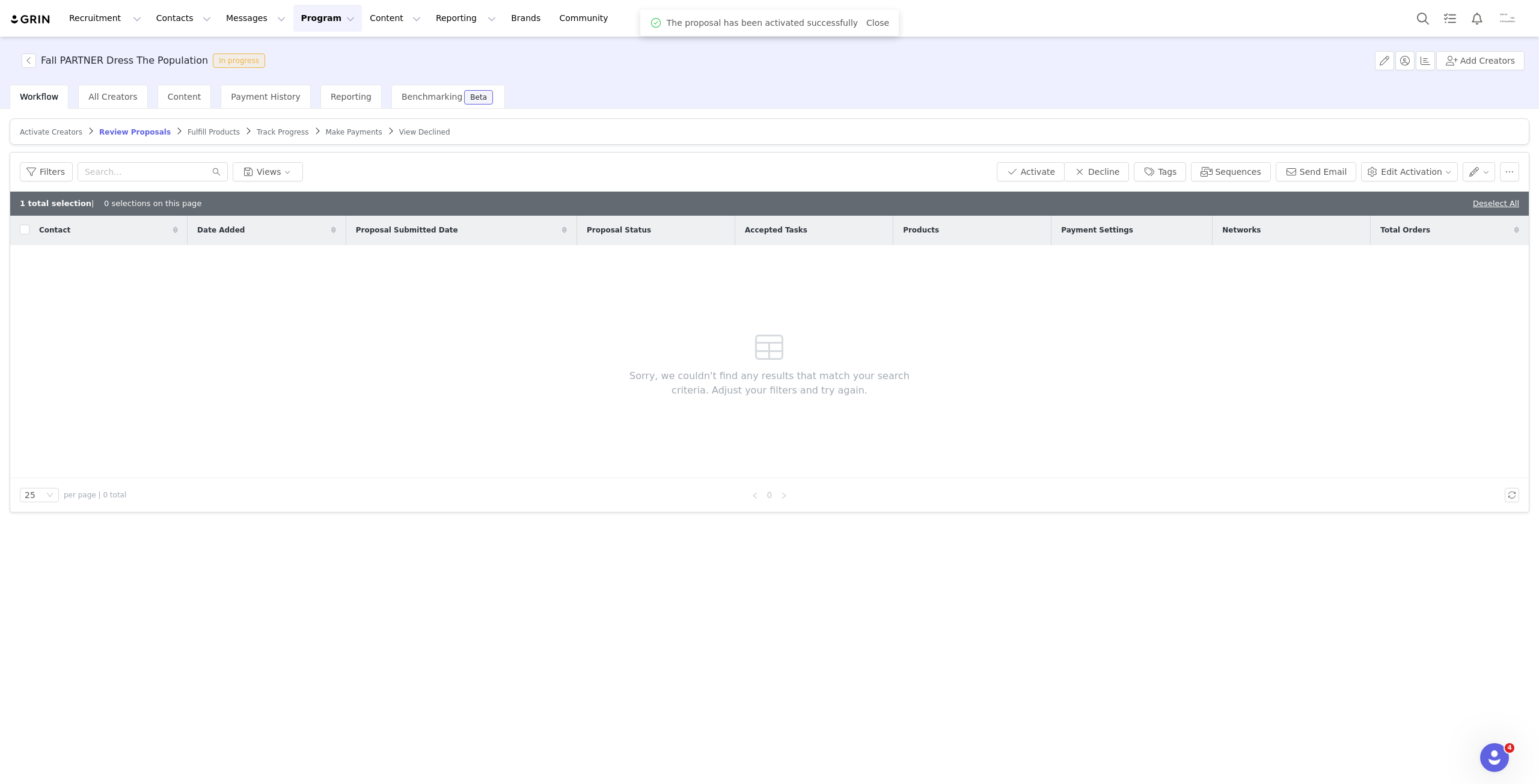
click at [187, 133] on span "Fulfill Products" at bounding box center [214, 132] width 52 height 8
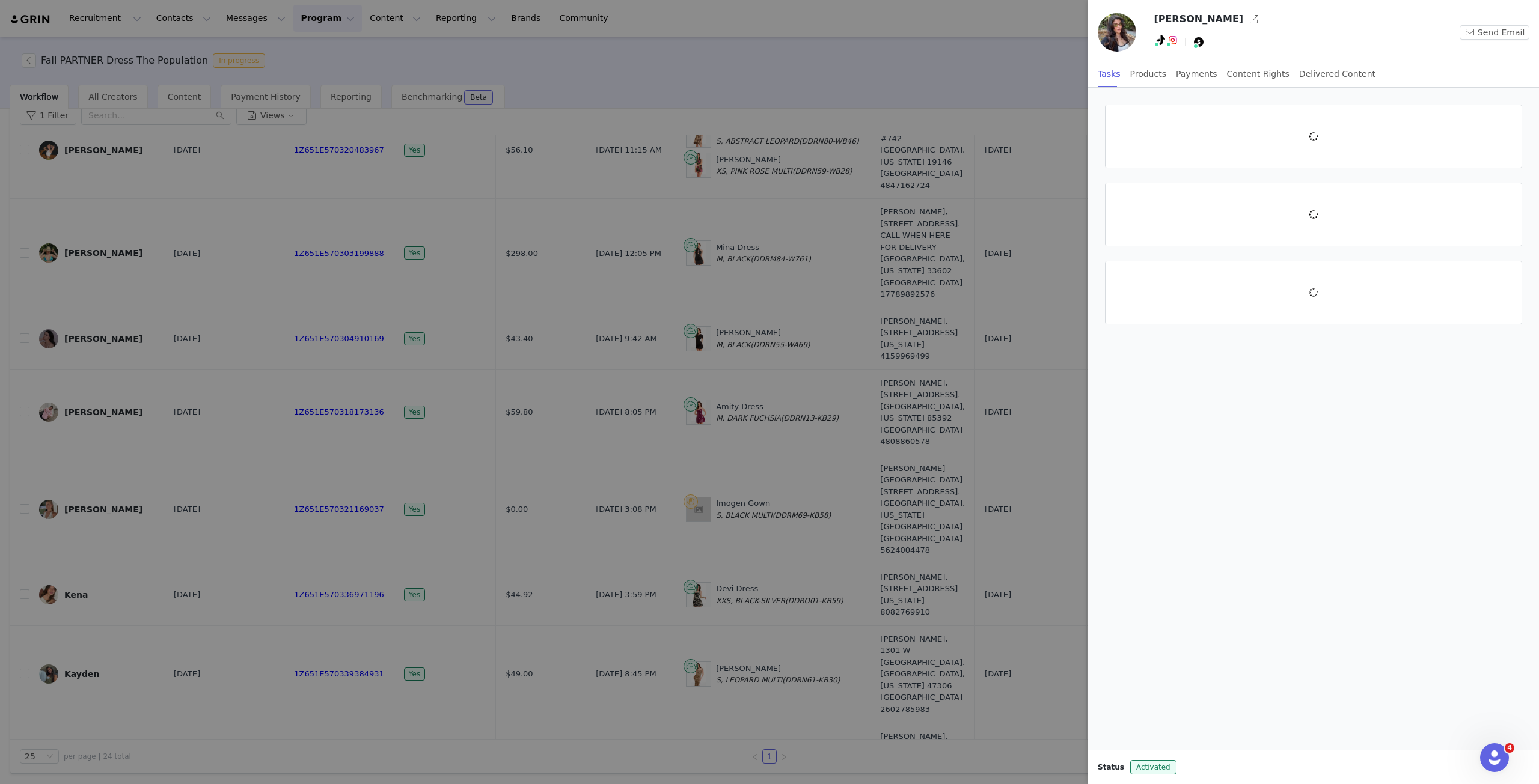
scroll to position [807, 0]
click at [1487, 123] on button "Add Task" at bounding box center [1483, 124] width 56 height 19
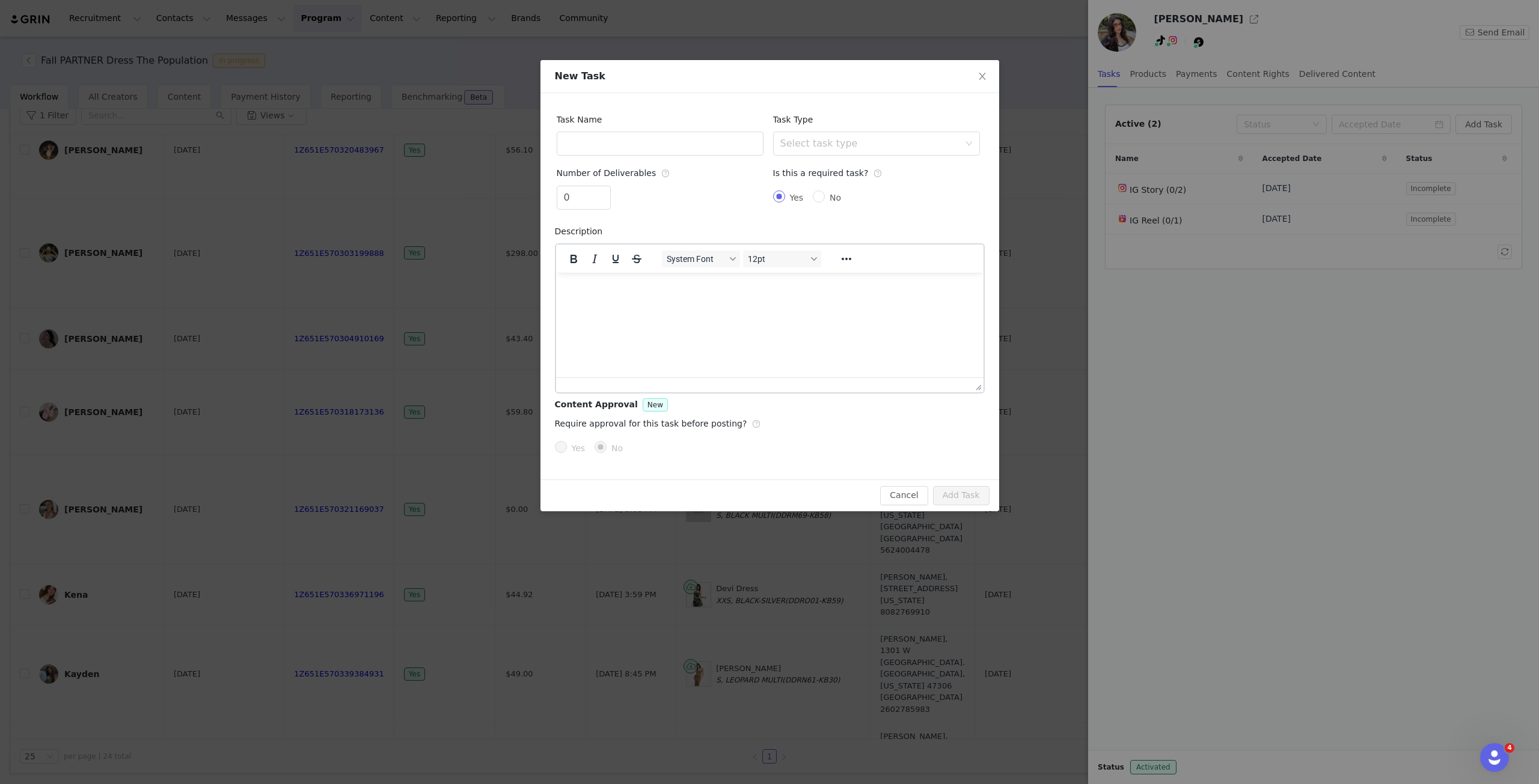
scroll to position [0, 0]
click at [860, 156] on div "Task Type Select task type" at bounding box center [876, 134] width 216 height 52
click at [868, 145] on div "Select task type" at bounding box center [869, 143] width 179 height 12
click at [871, 173] on li "Instagram Post" at bounding box center [876, 169] width 207 height 19
drag, startPoint x: 573, startPoint y: 194, endPoint x: 553, endPoint y: 194, distance: 20.0
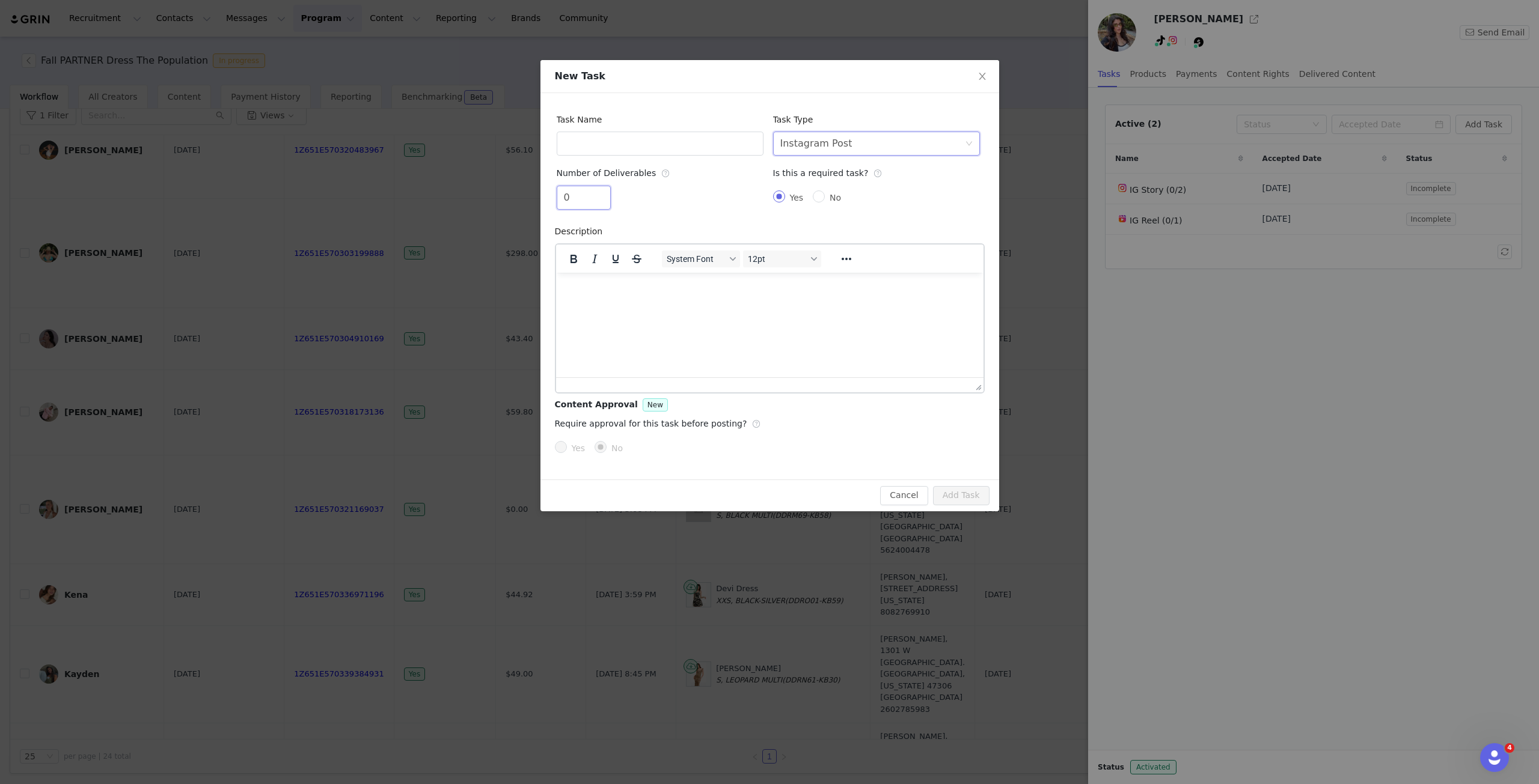
click at [553, 194] on div "Task Name Task Type Select task type Instagram Post Number of Deliverables 0 Is…" at bounding box center [769, 286] width 459 height 386
type input "1"
click at [586, 147] on input "text" at bounding box center [660, 143] width 207 height 24
type input "IG carousel"
click at [563, 448] on input "Yes" at bounding box center [560, 447] width 12 height 12
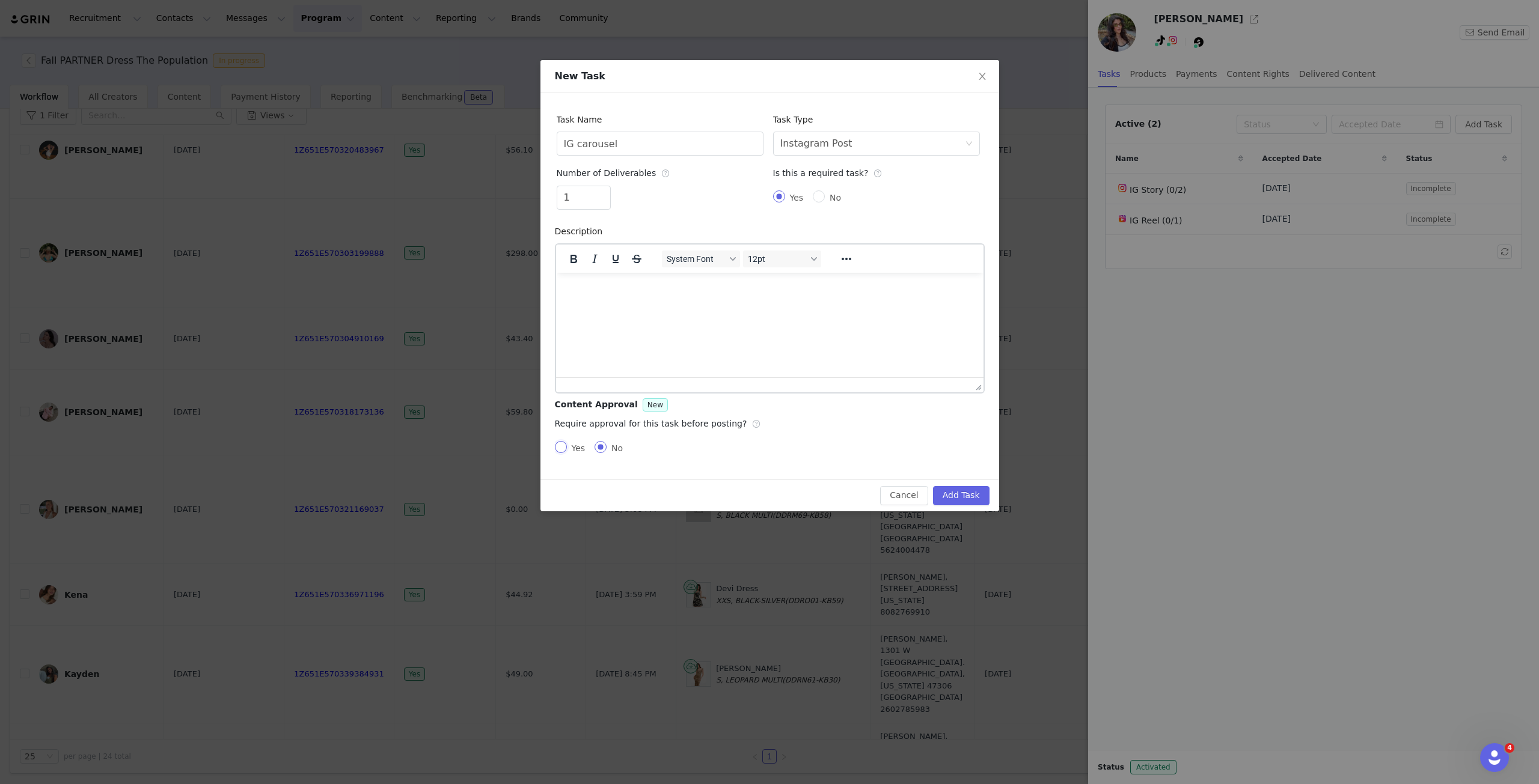
radio input "true"
radio input "false"
click at [965, 497] on button "Add Task" at bounding box center [961, 495] width 56 height 19
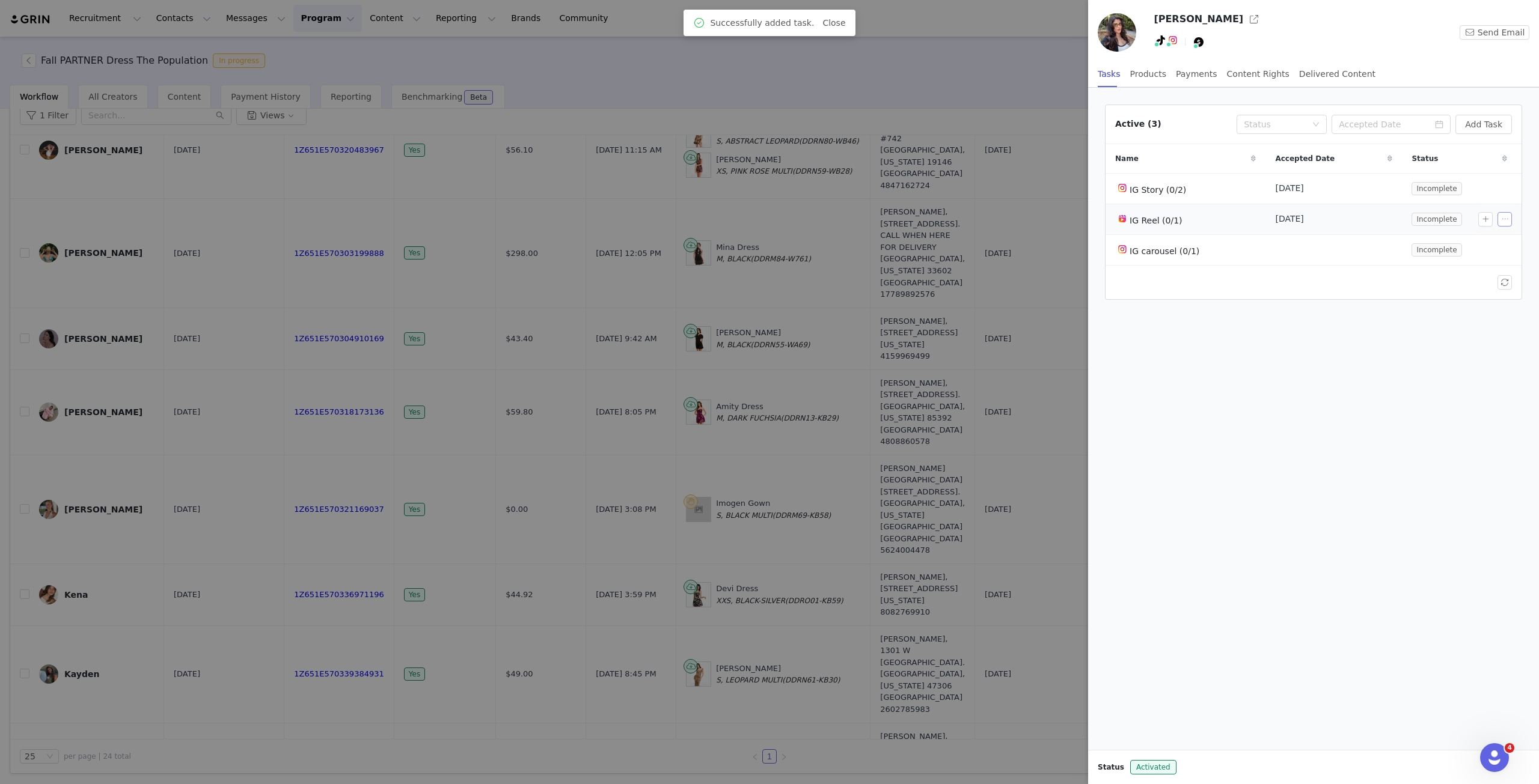
click at [1507, 217] on button "button" at bounding box center [1505, 220] width 14 height 14
click at [1477, 260] on span "Delete Task" at bounding box center [1487, 258] width 49 height 14
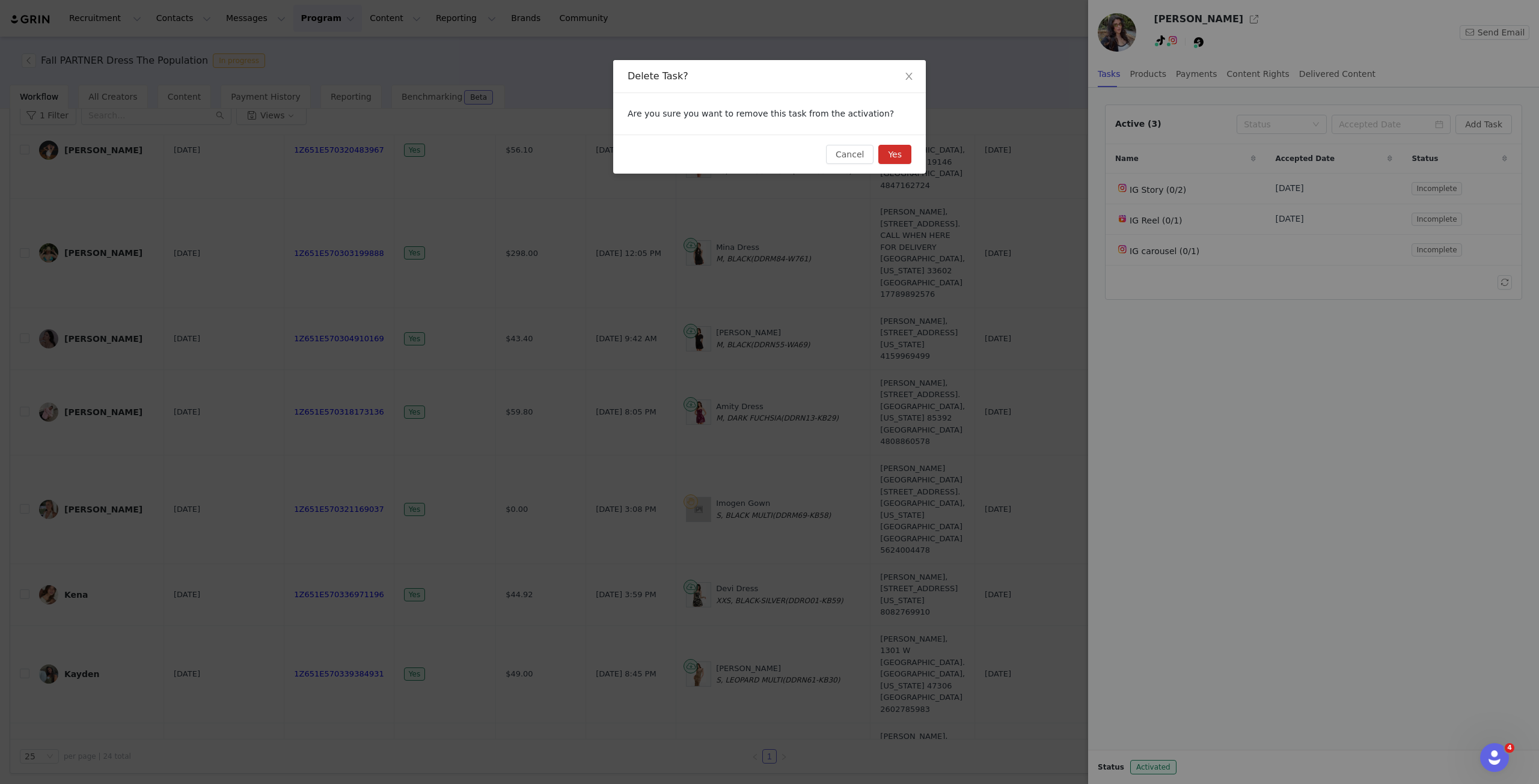
drag, startPoint x: 900, startPoint y: 149, endPoint x: 1034, endPoint y: 207, distance: 146.0
click at [901, 151] on button "Yes" at bounding box center [895, 154] width 33 height 19
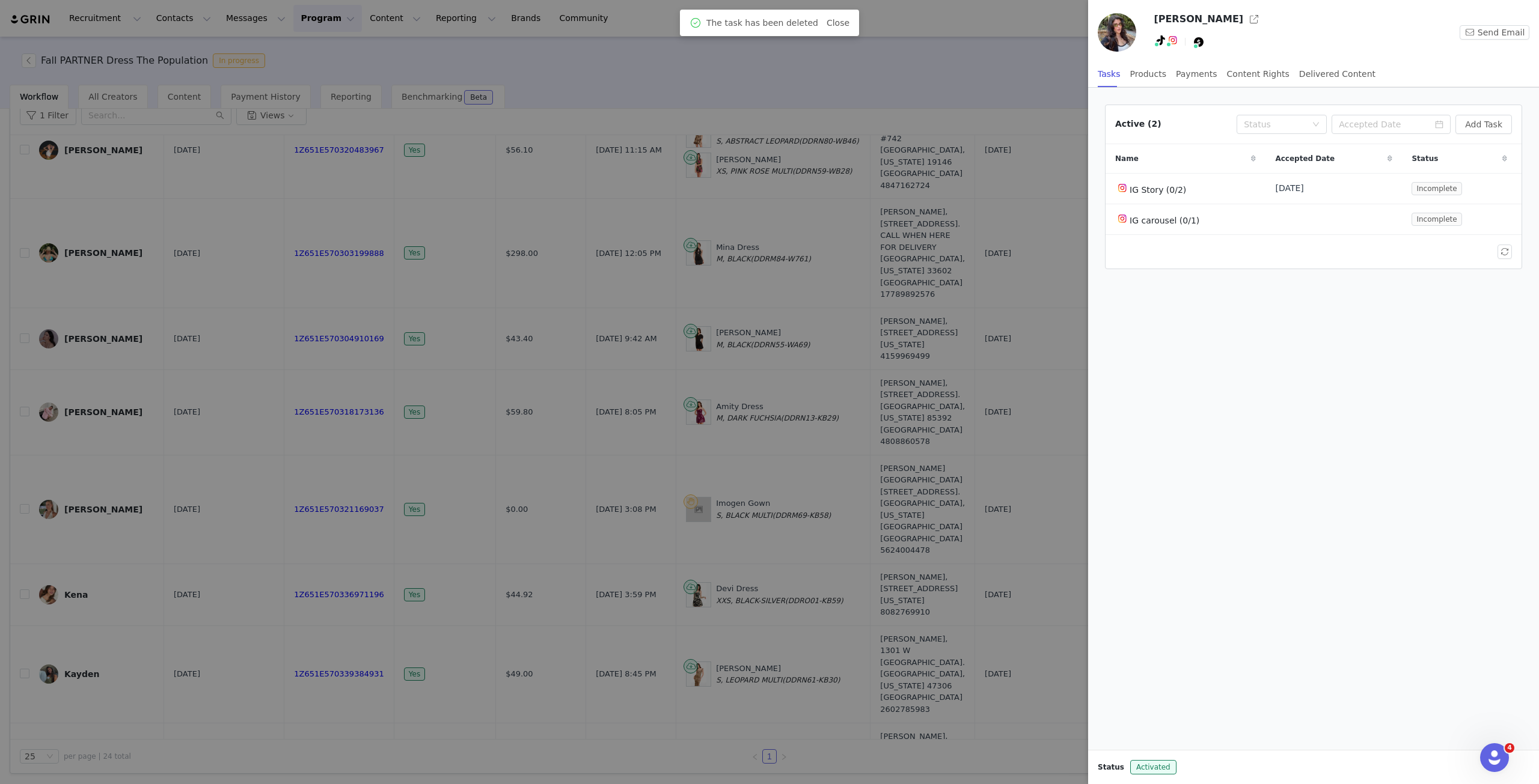
click at [1037, 385] on div at bounding box center [769, 392] width 1539 height 784
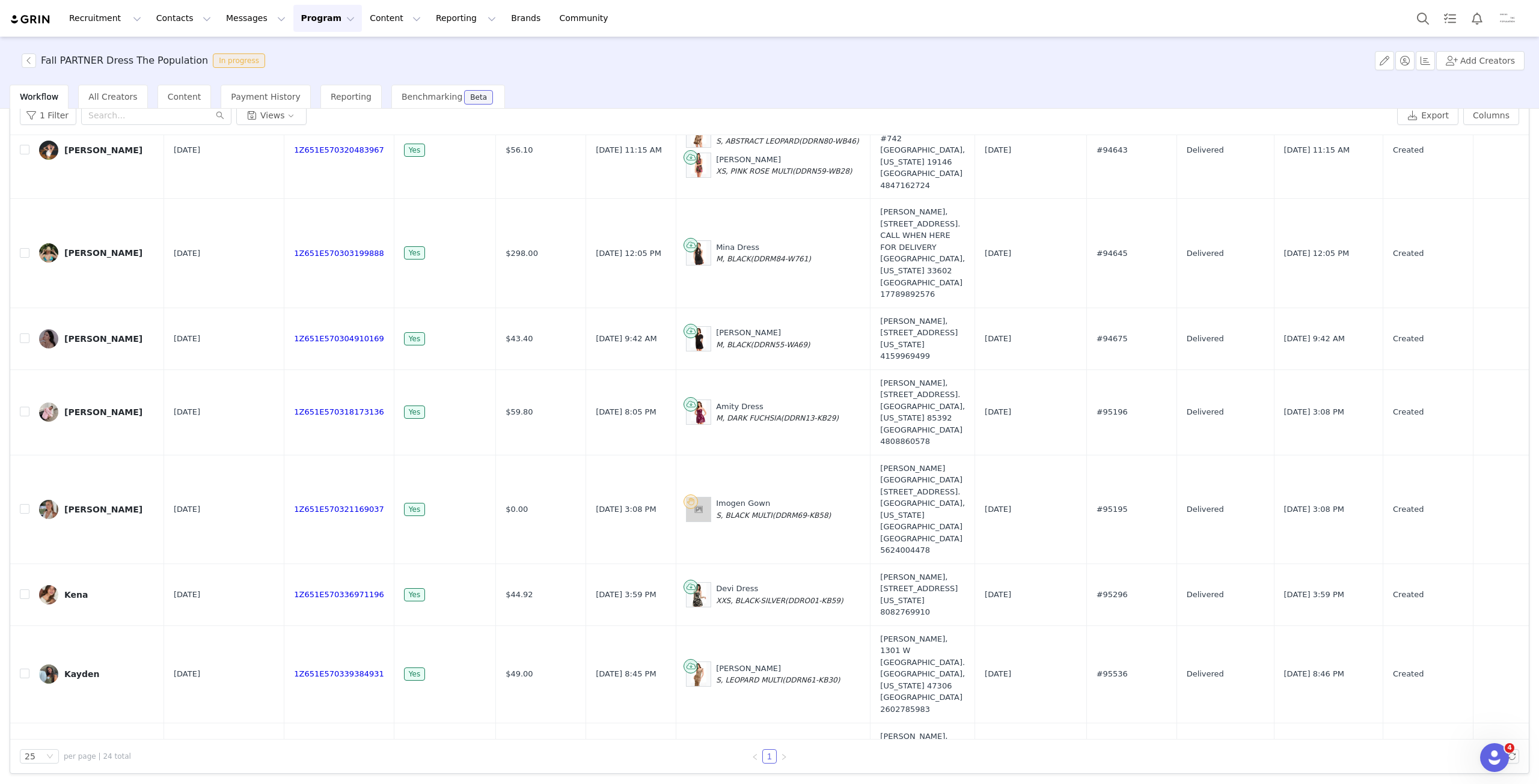
checkbox input "true"
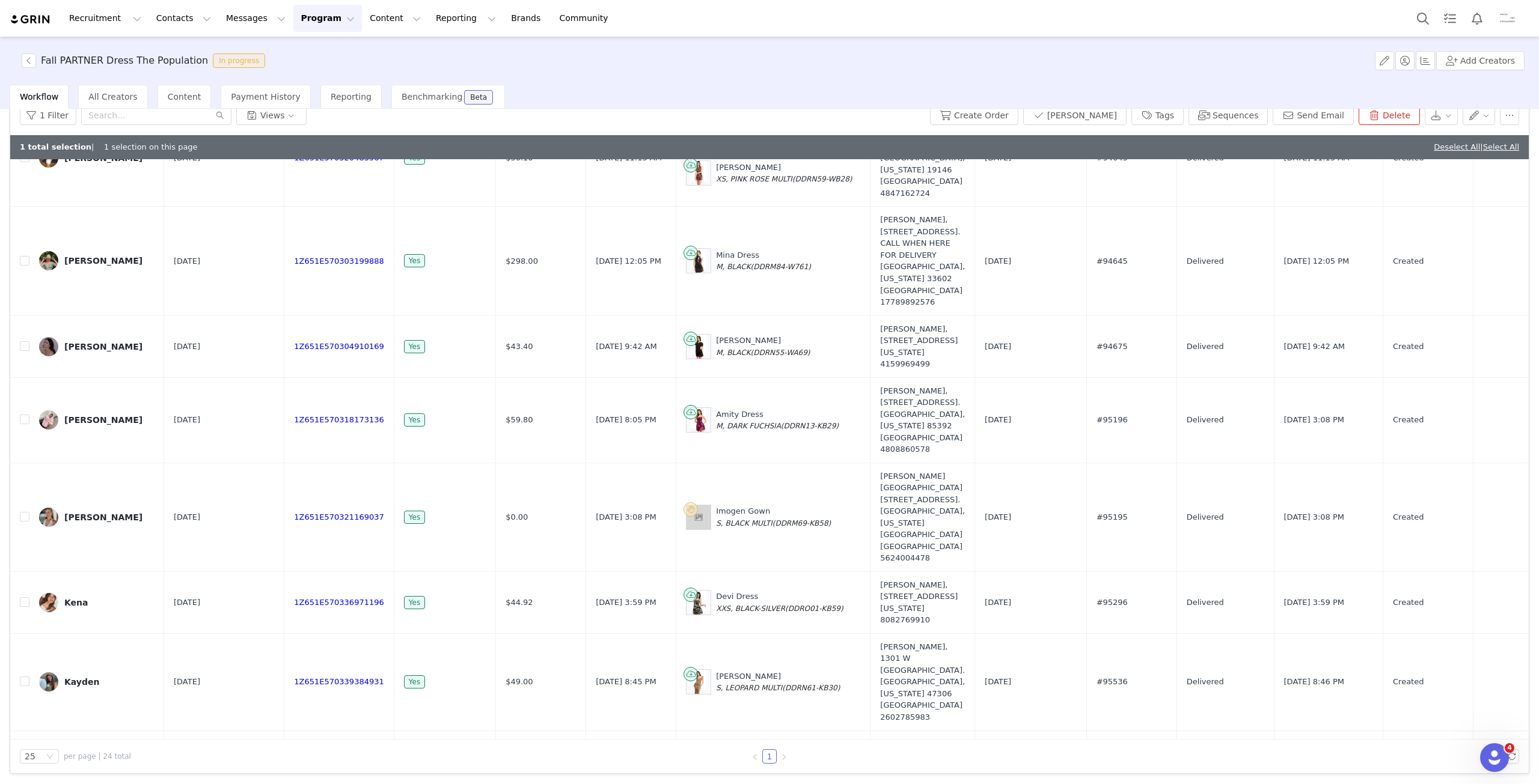
scroll to position [831, 0]
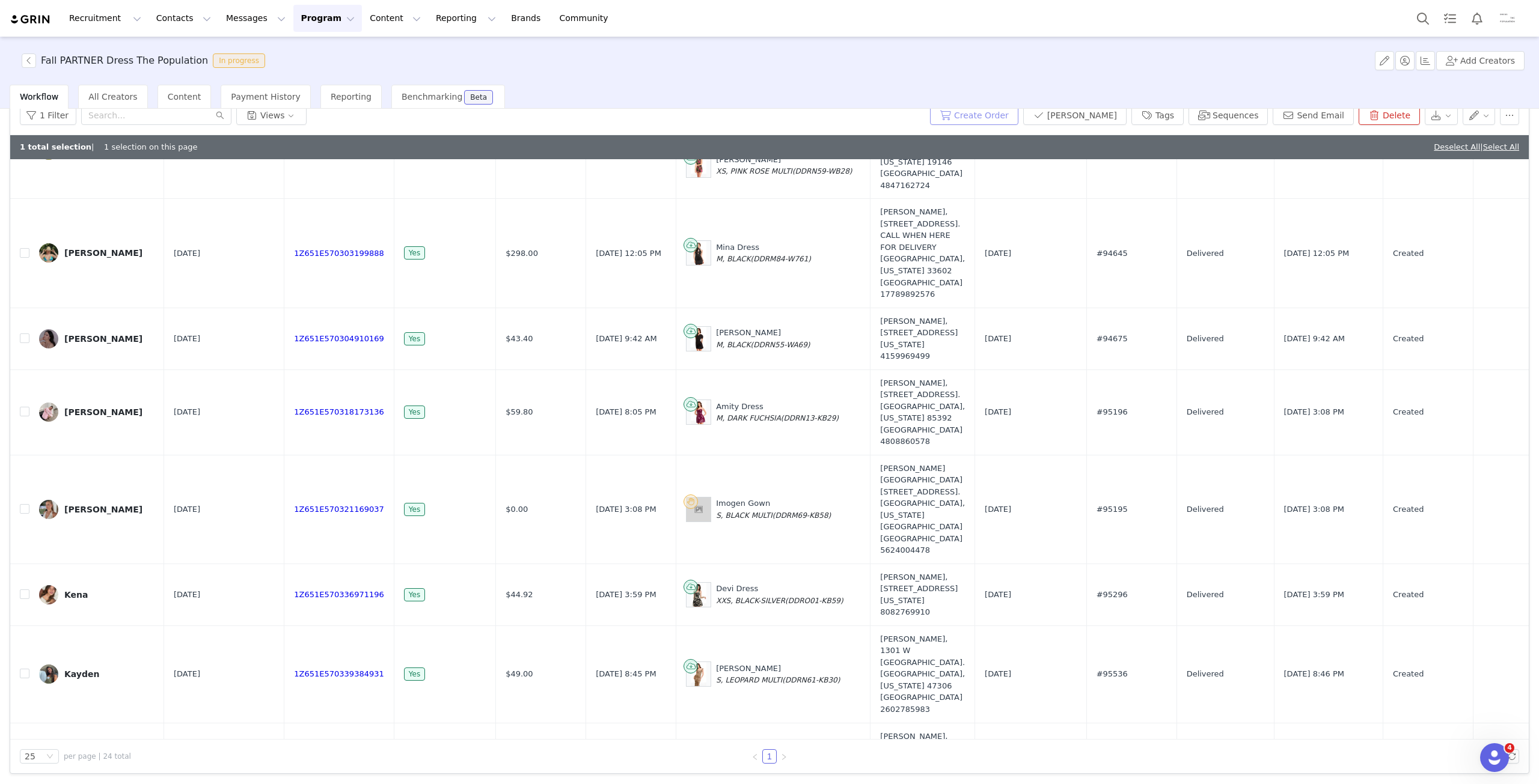
click at [1018, 118] on button "Create Order" at bounding box center [974, 115] width 89 height 19
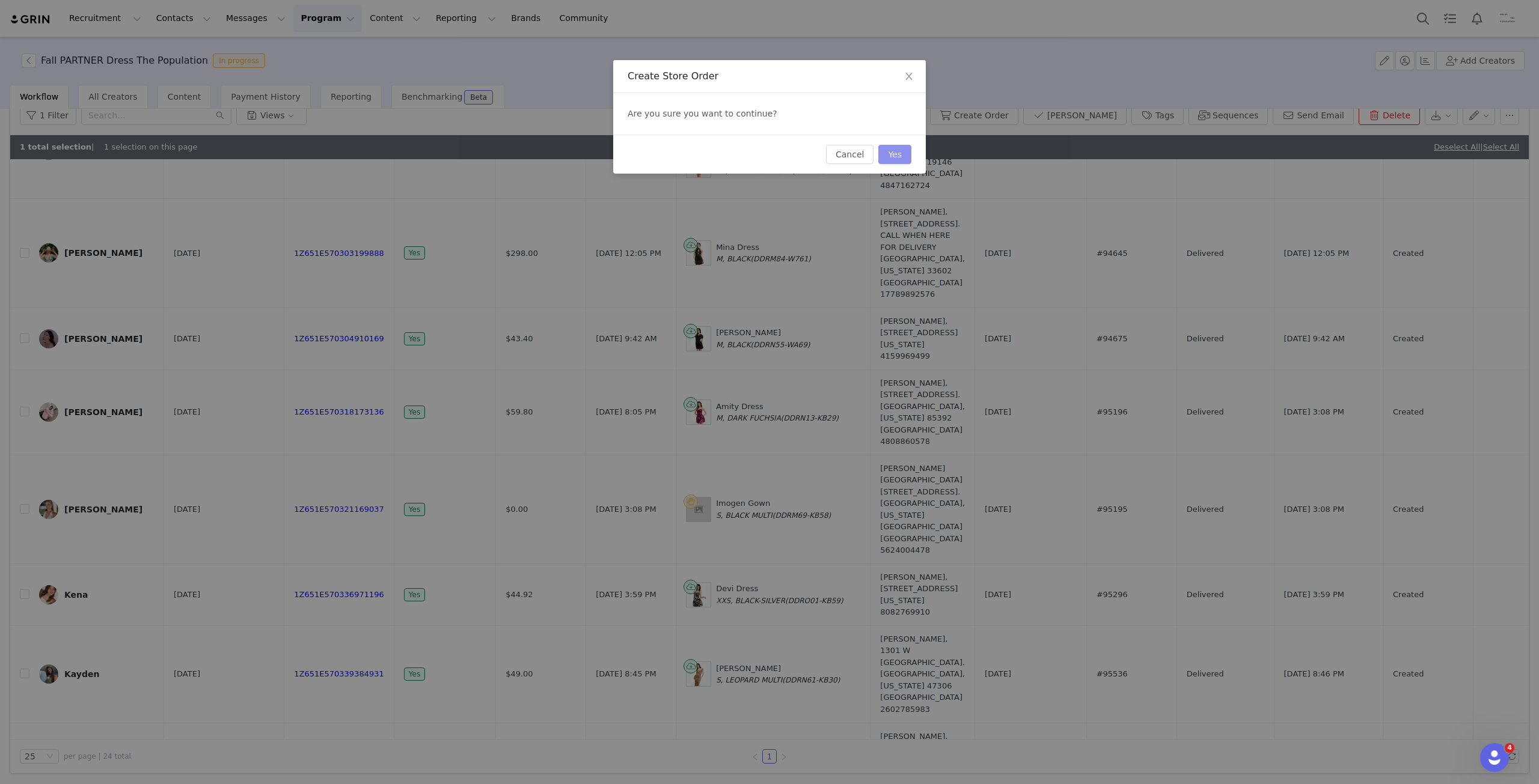
click at [908, 158] on button "Yes" at bounding box center [895, 154] width 33 height 19
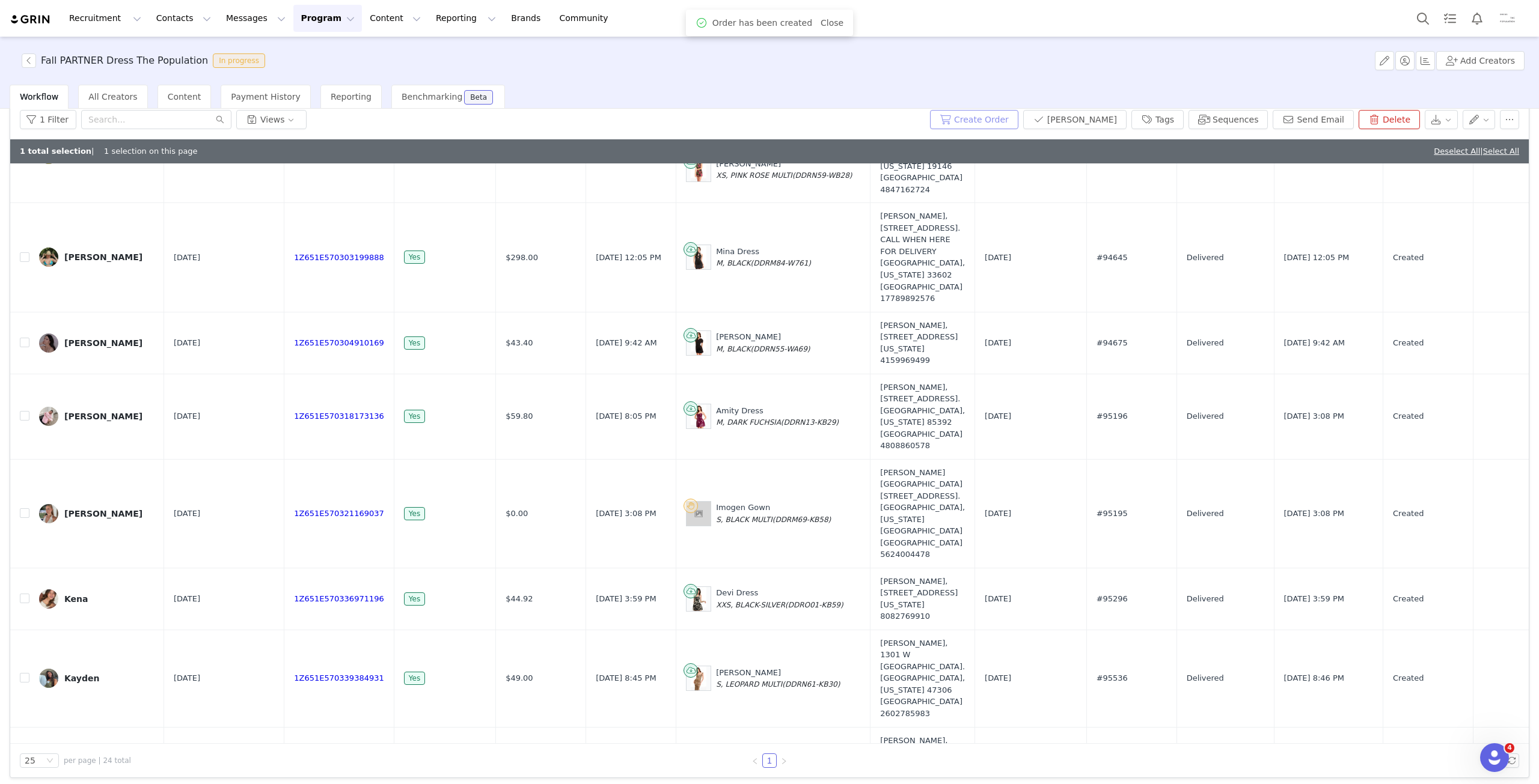
scroll to position [0, 0]
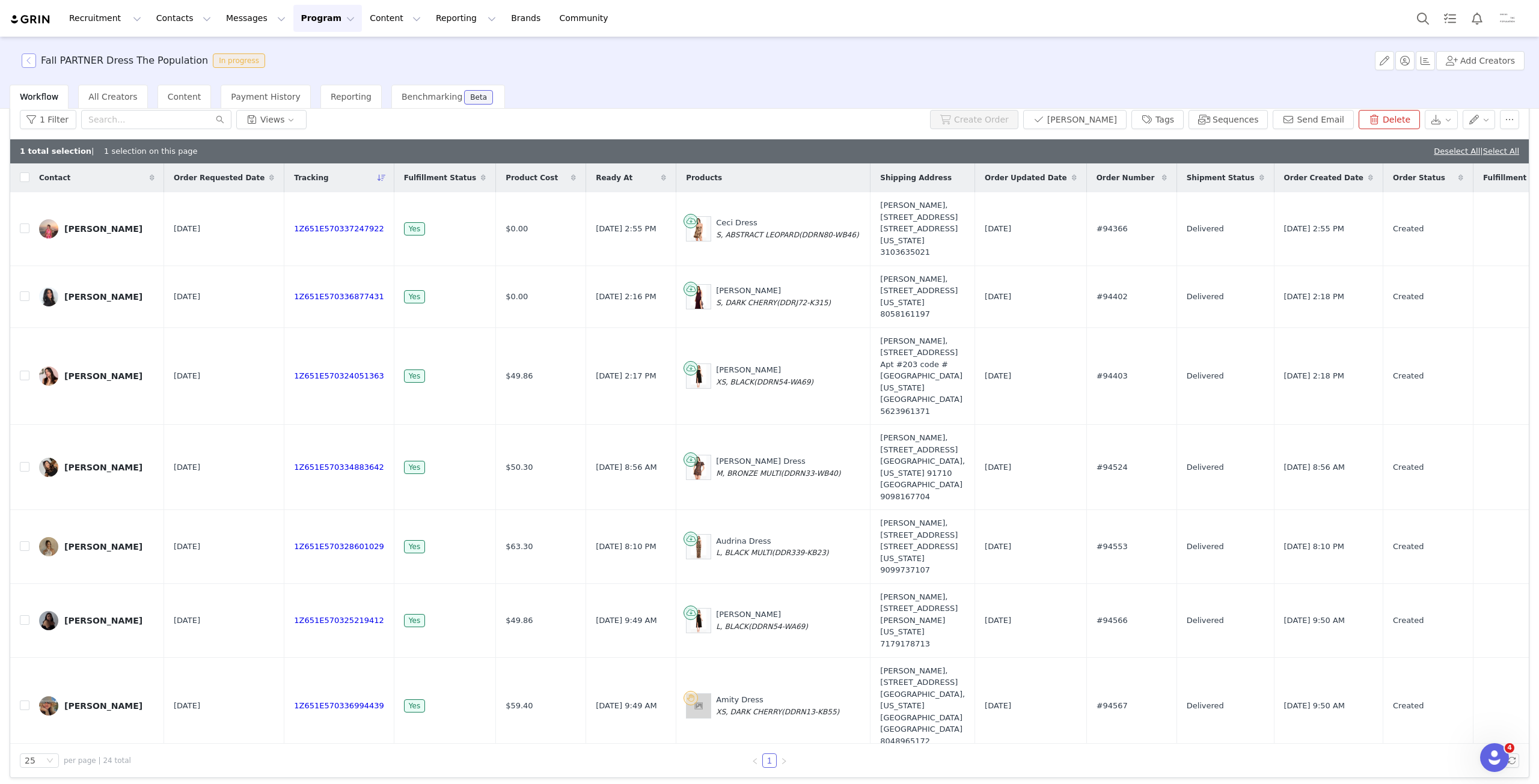
click at [25, 62] on button "button" at bounding box center [29, 61] width 14 height 14
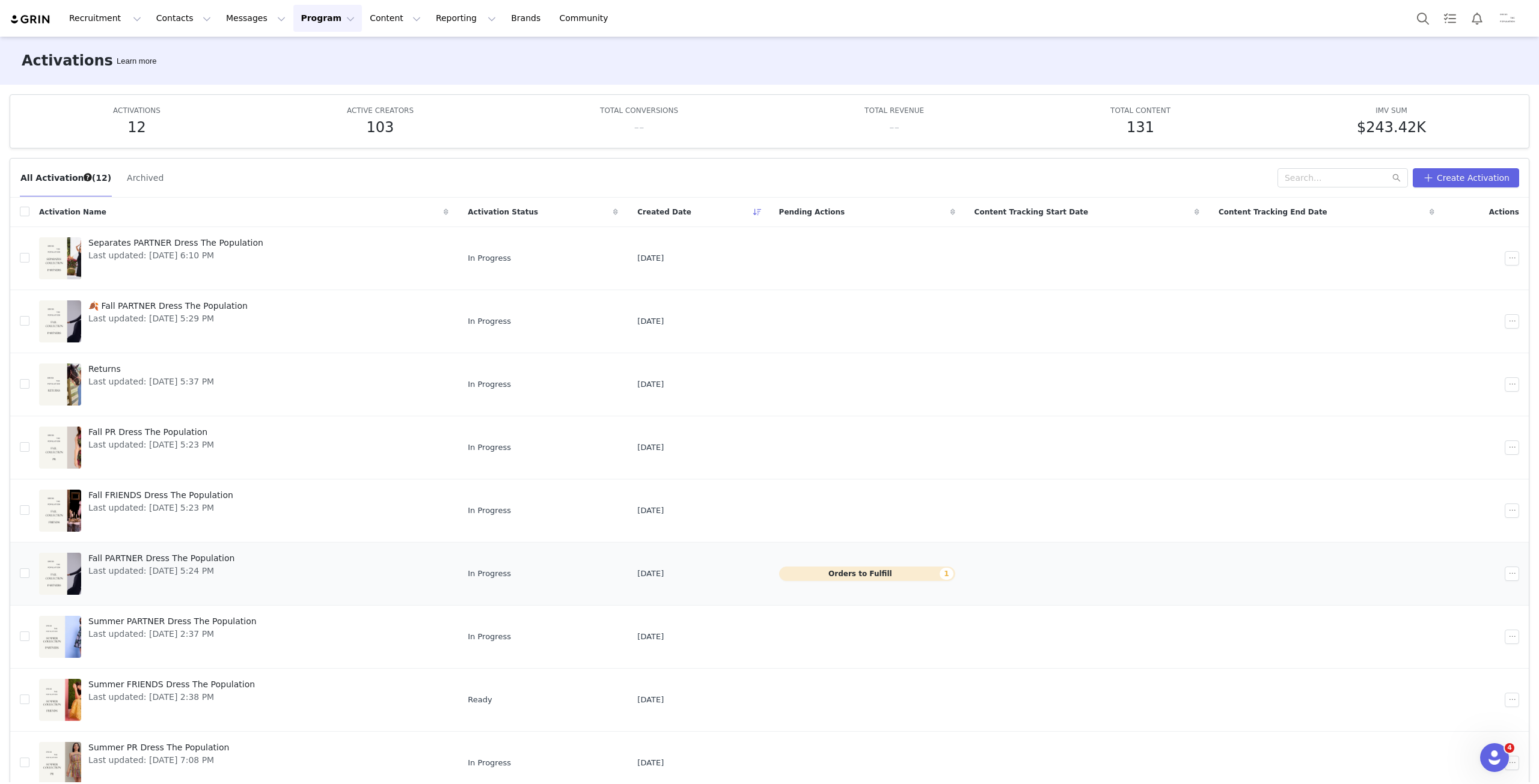
click at [884, 574] on button "Orders to Fulfill 1" at bounding box center [867, 573] width 176 height 14
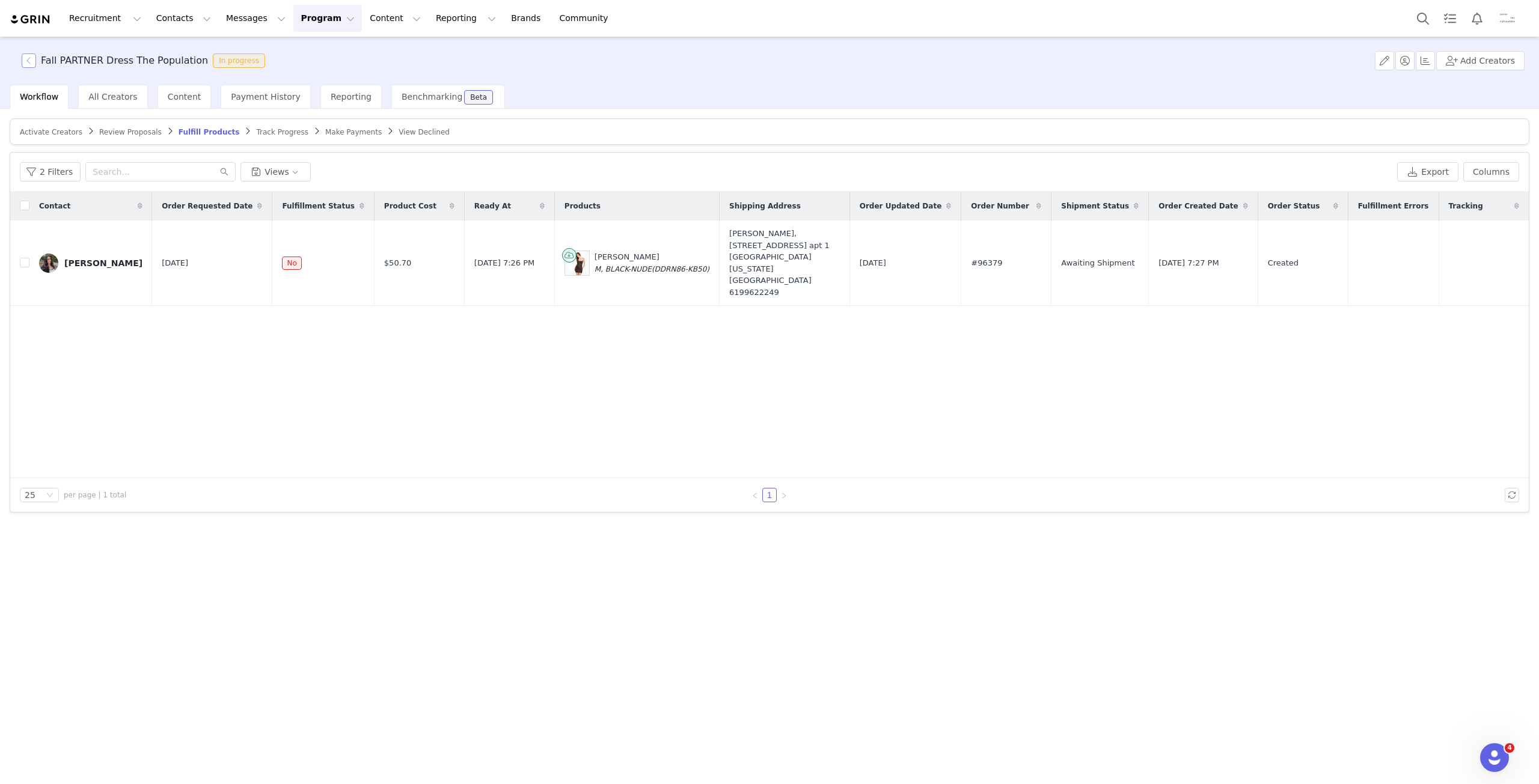
click at [31, 61] on button "button" at bounding box center [29, 61] width 14 height 14
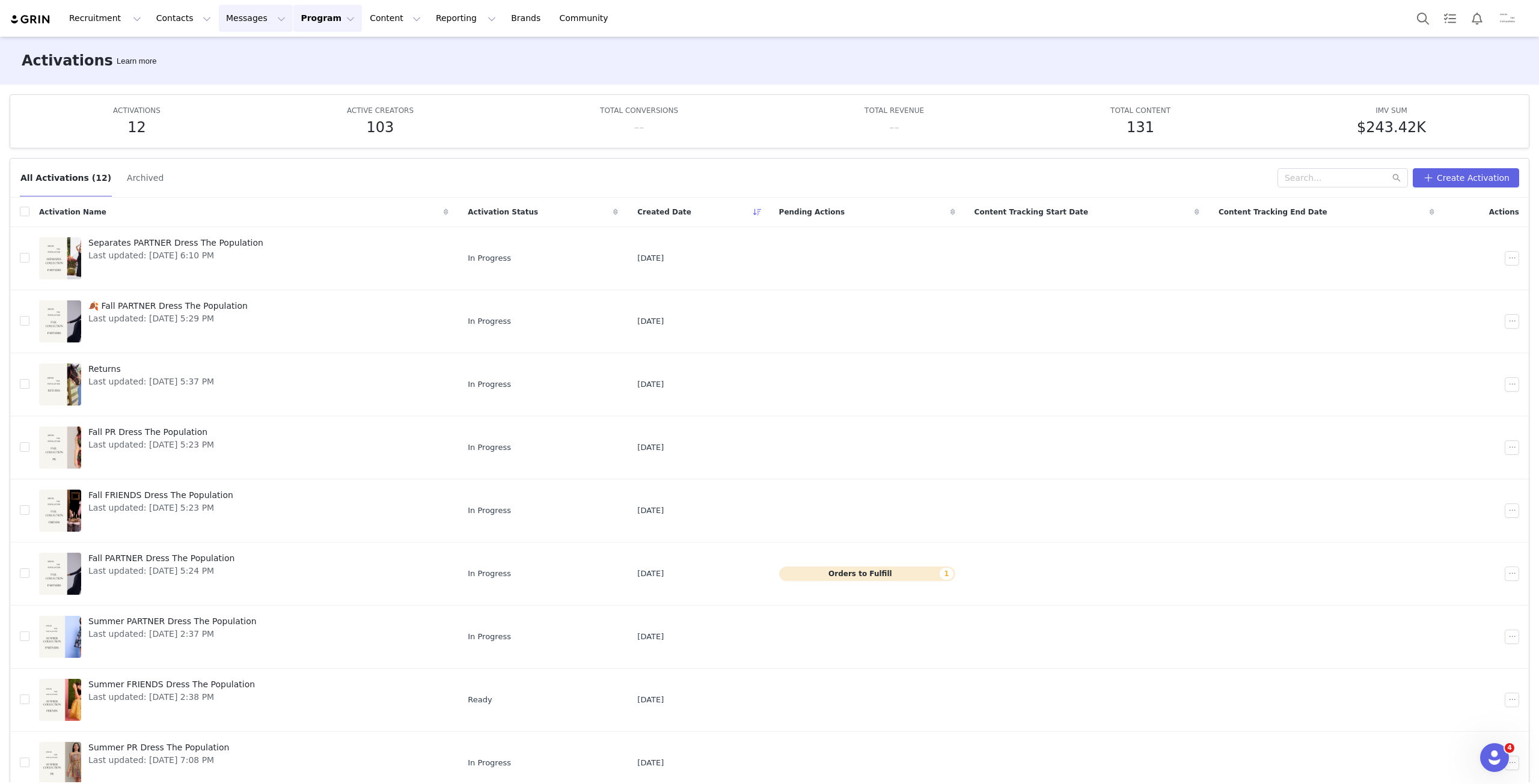
click at [231, 26] on button "Messages Messages" at bounding box center [256, 18] width 74 height 27
drag, startPoint x: 255, startPoint y: 81, endPoint x: 291, endPoint y: 109, distance: 45.6
click at [255, 82] on link "Inbox" at bounding box center [246, 75] width 95 height 23
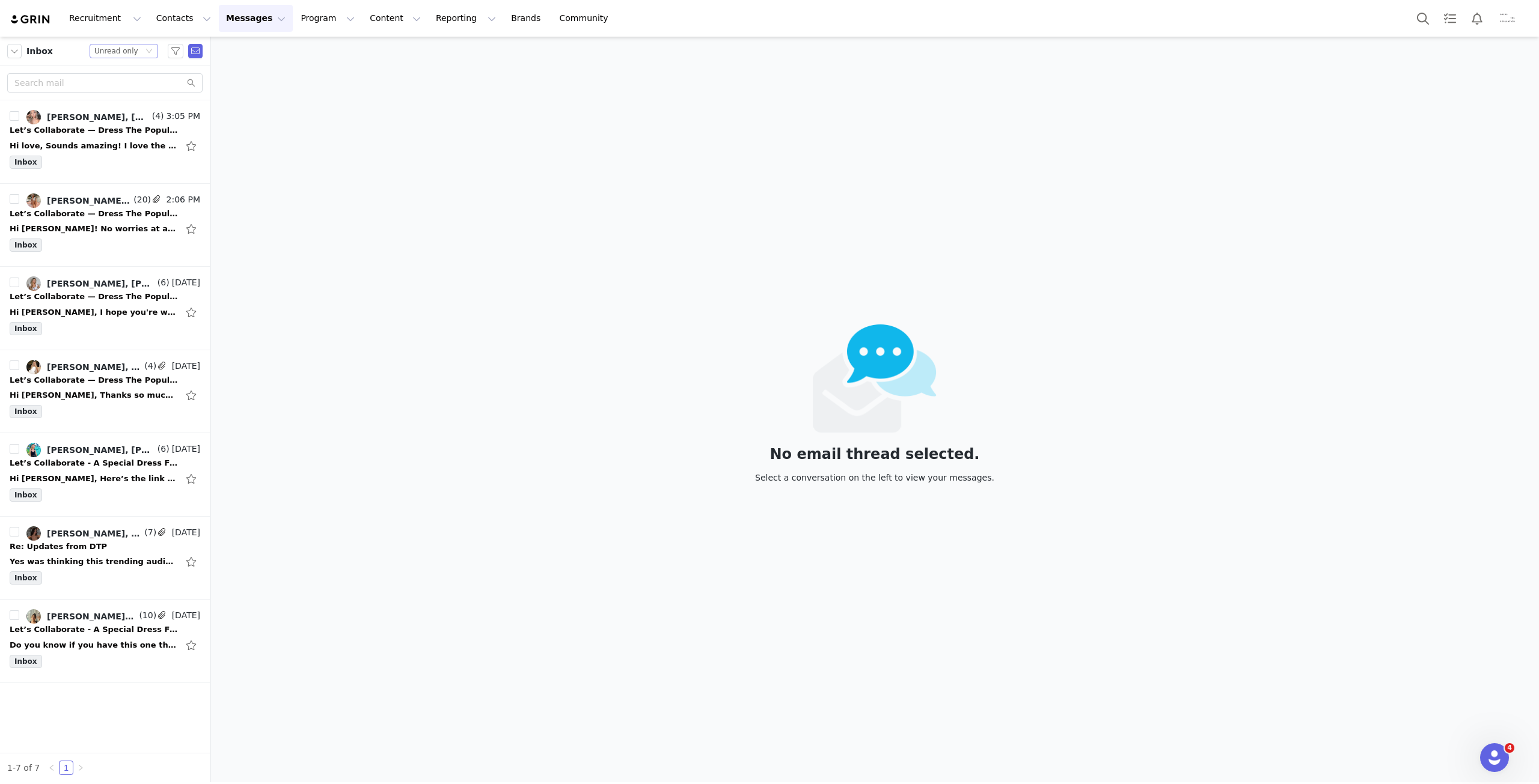
click at [125, 49] on div "Unread only" at bounding box center [116, 51] width 43 height 14
click at [128, 71] on li "All threads" at bounding box center [125, 72] width 69 height 19
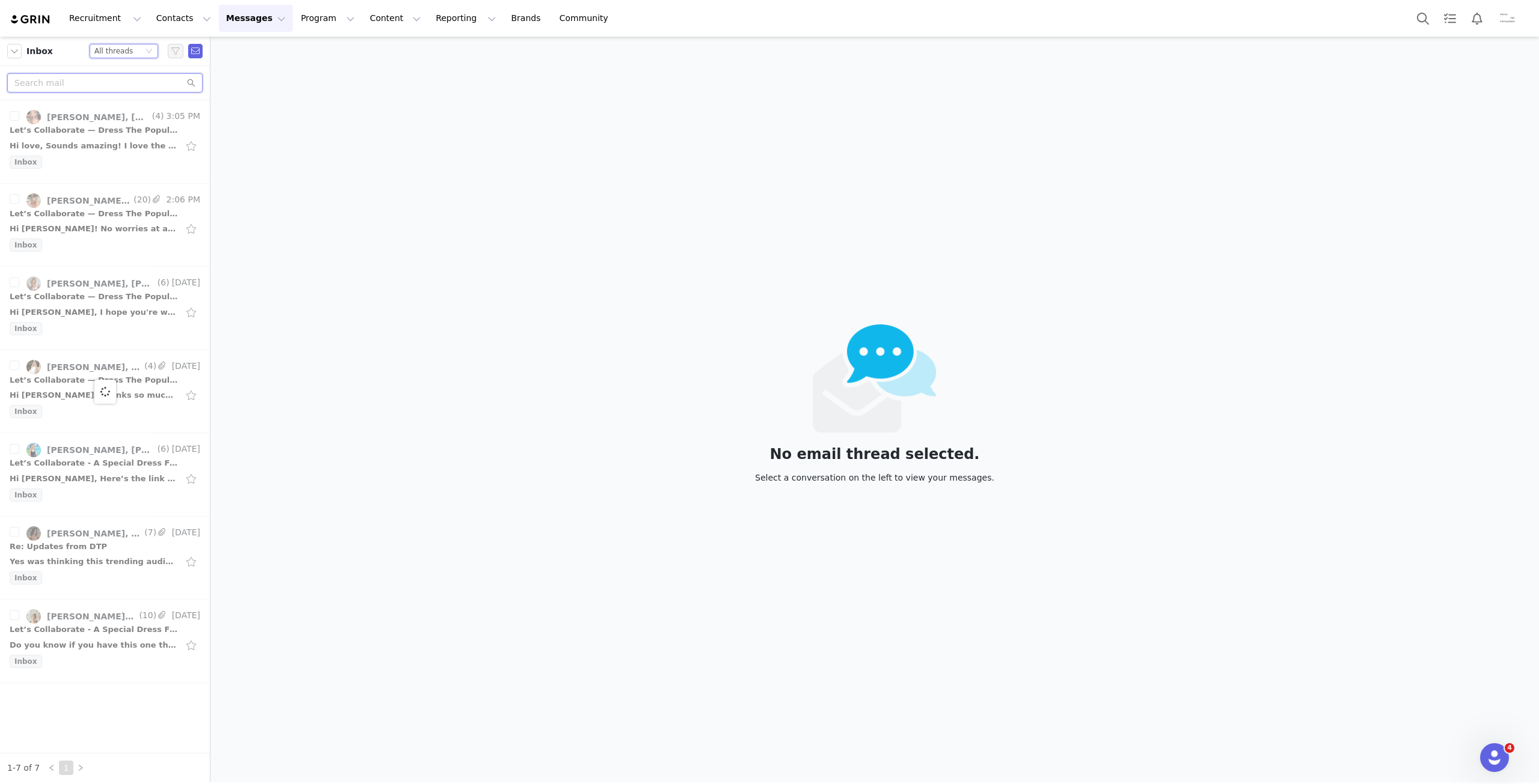
click at [105, 76] on input "text" at bounding box center [105, 82] width 195 height 19
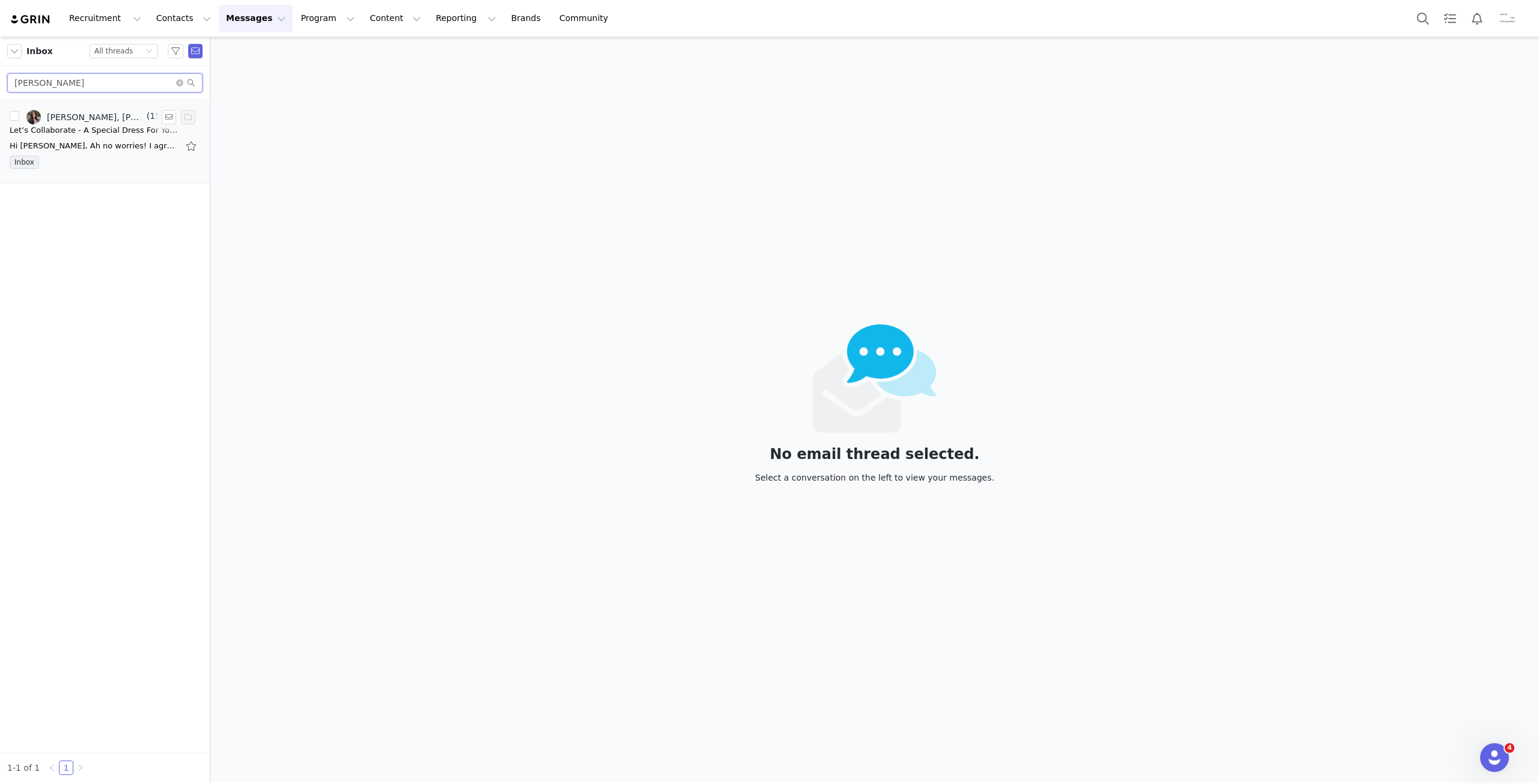
type input "[PERSON_NAME]"
click at [107, 125] on div "Let’s Collaborate - A Special Dress For You 💫" at bounding box center [94, 130] width 168 height 12
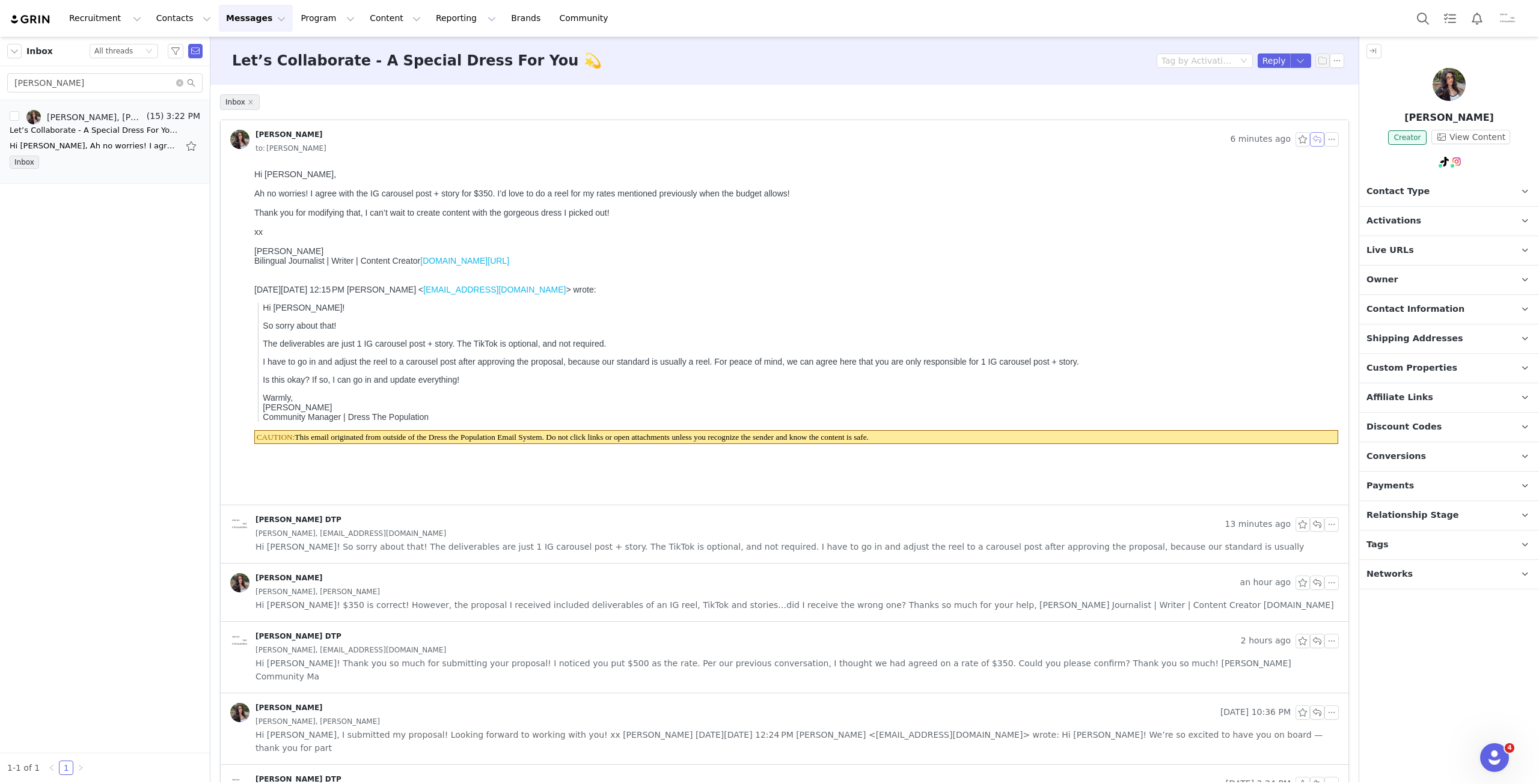
click at [1310, 137] on button "button" at bounding box center [1317, 139] width 14 height 14
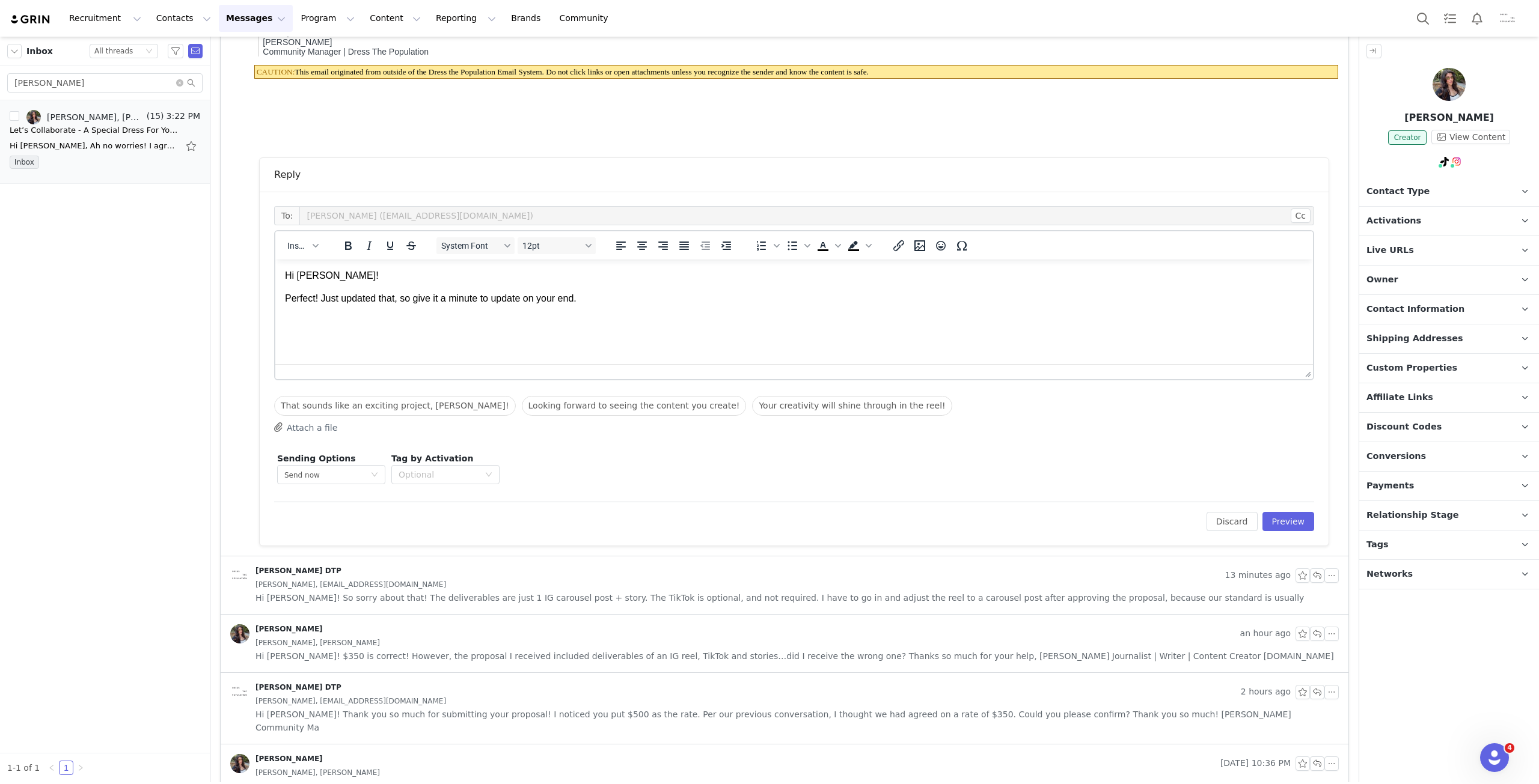
scroll to position [433, 0]
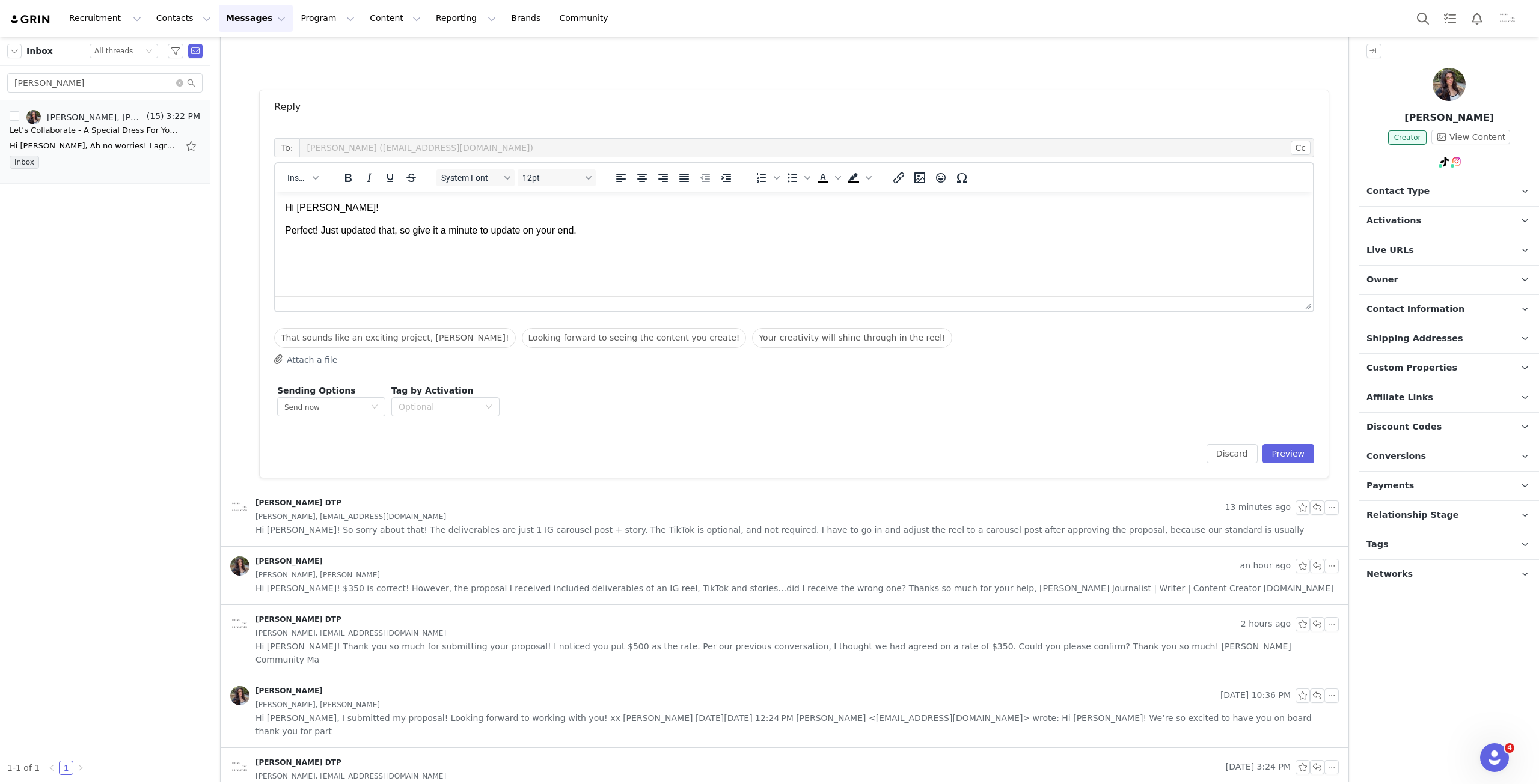
click at [402, 585] on span "Hi [PERSON_NAME]! $350 is correct! However, the proposal I received included de…" at bounding box center [794, 588] width 1078 height 14
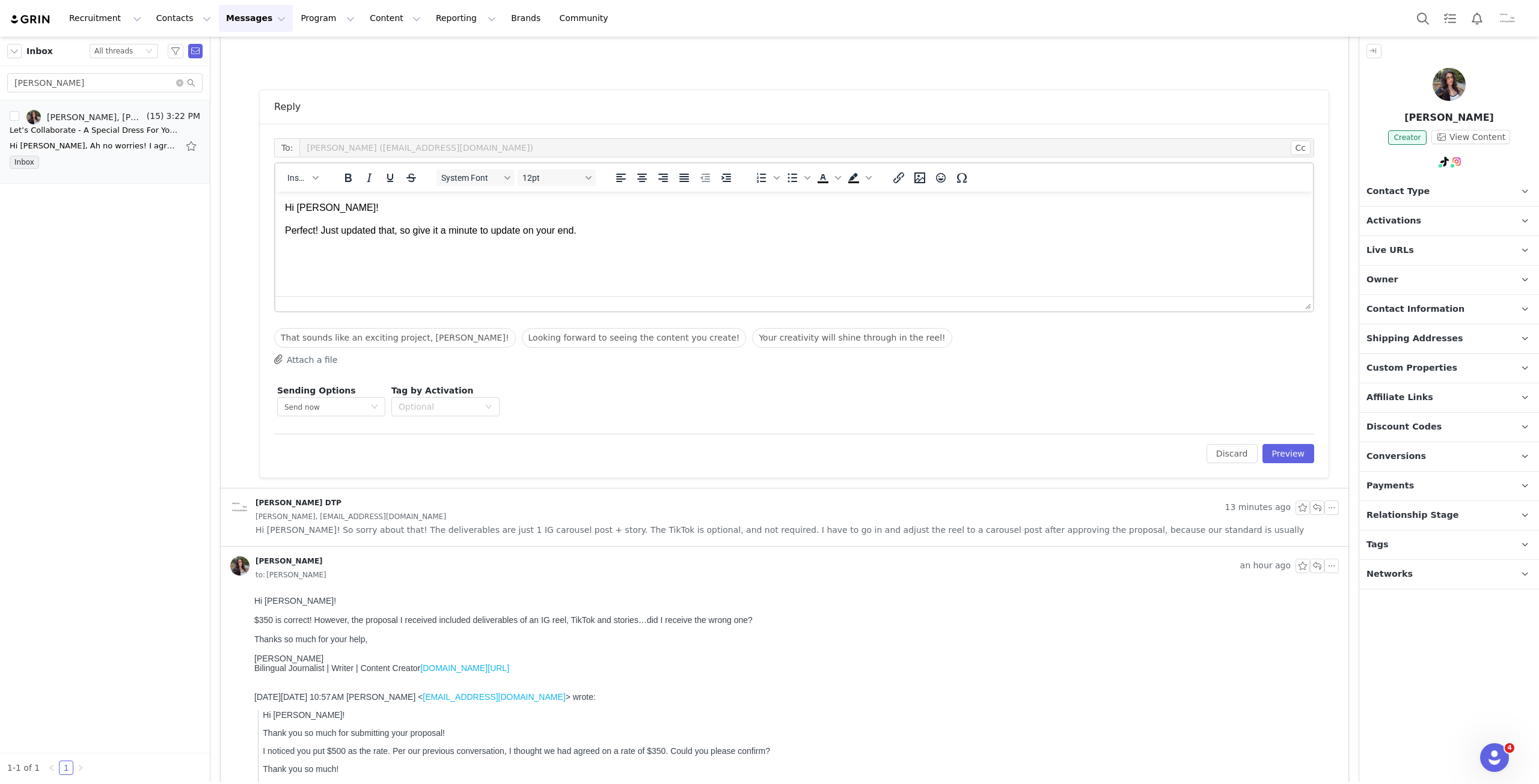
scroll to position [0, 0]
click at [386, 524] on span "Hi [PERSON_NAME]! So sorry about that! The deliverables are just 1 IG carousel …" at bounding box center [779, 530] width 1049 height 14
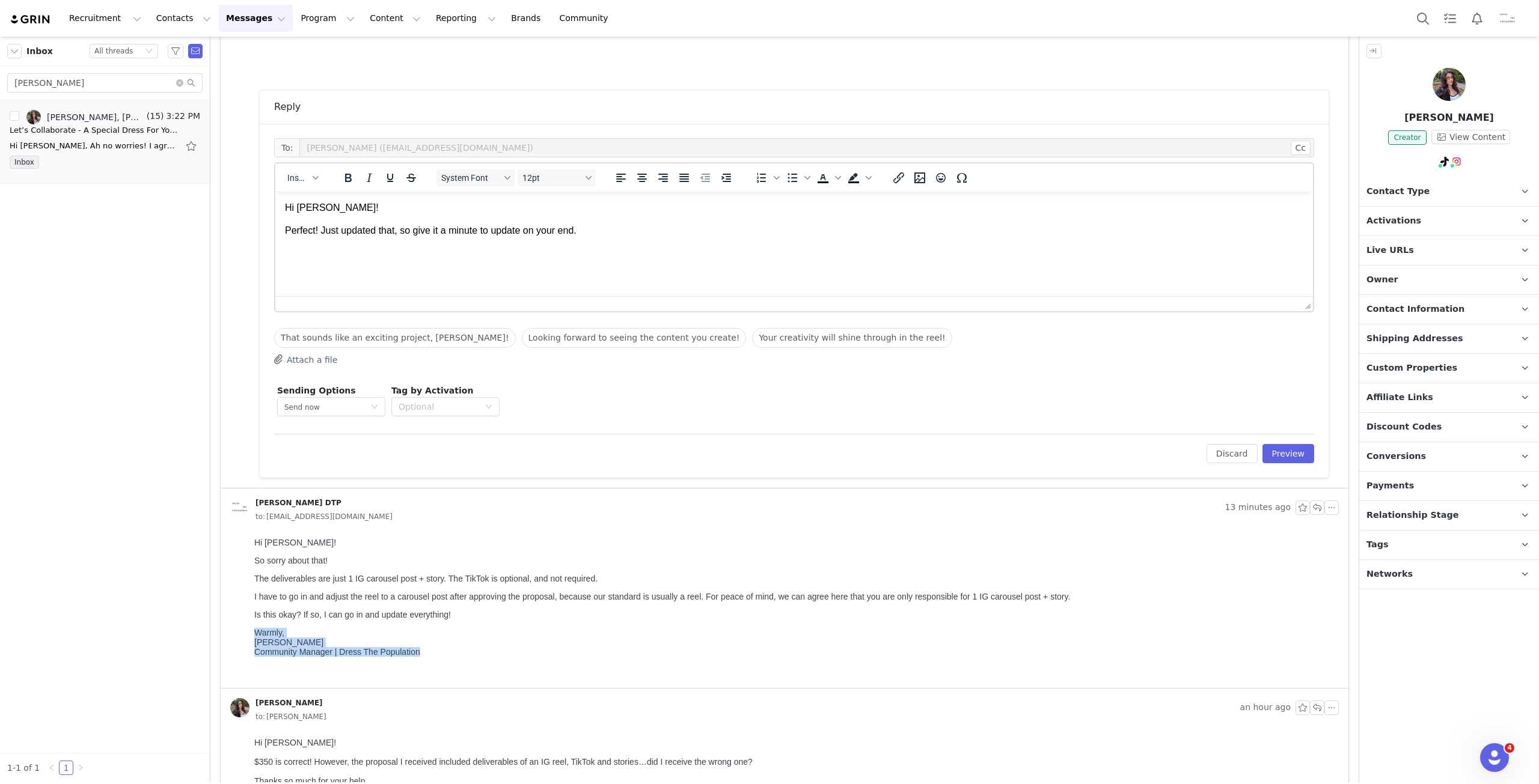
drag, startPoint x: 254, startPoint y: 642, endPoint x: 489, endPoint y: 679, distance: 237.9
click at [489, 679] on html "Hi [PERSON_NAME]! So sorry about that! The deliverables are just 1 IG carousel …" at bounding box center [794, 609] width 1089 height 155
copy p "Warmly, [PERSON_NAME] Community Manager | Dress The Population"
click at [329, 265] on html "Hi [PERSON_NAME]! Perfect! Just updated that, so give it a minute to update on …" at bounding box center [793, 231] width 1038 height 79
click at [1284, 449] on button "Preview" at bounding box center [1288, 453] width 52 height 19
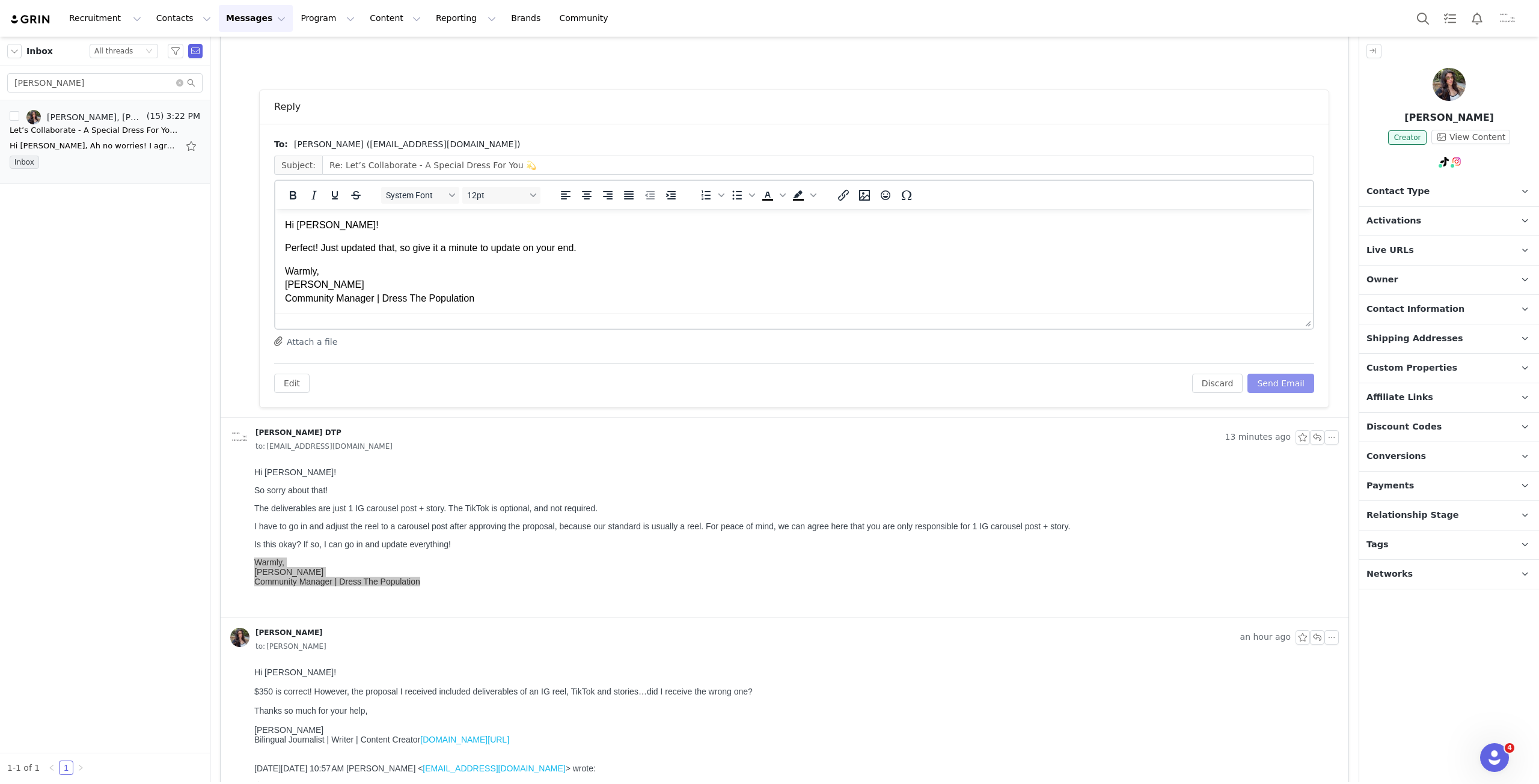
click at [1276, 384] on button "Send Email" at bounding box center [1280, 383] width 67 height 19
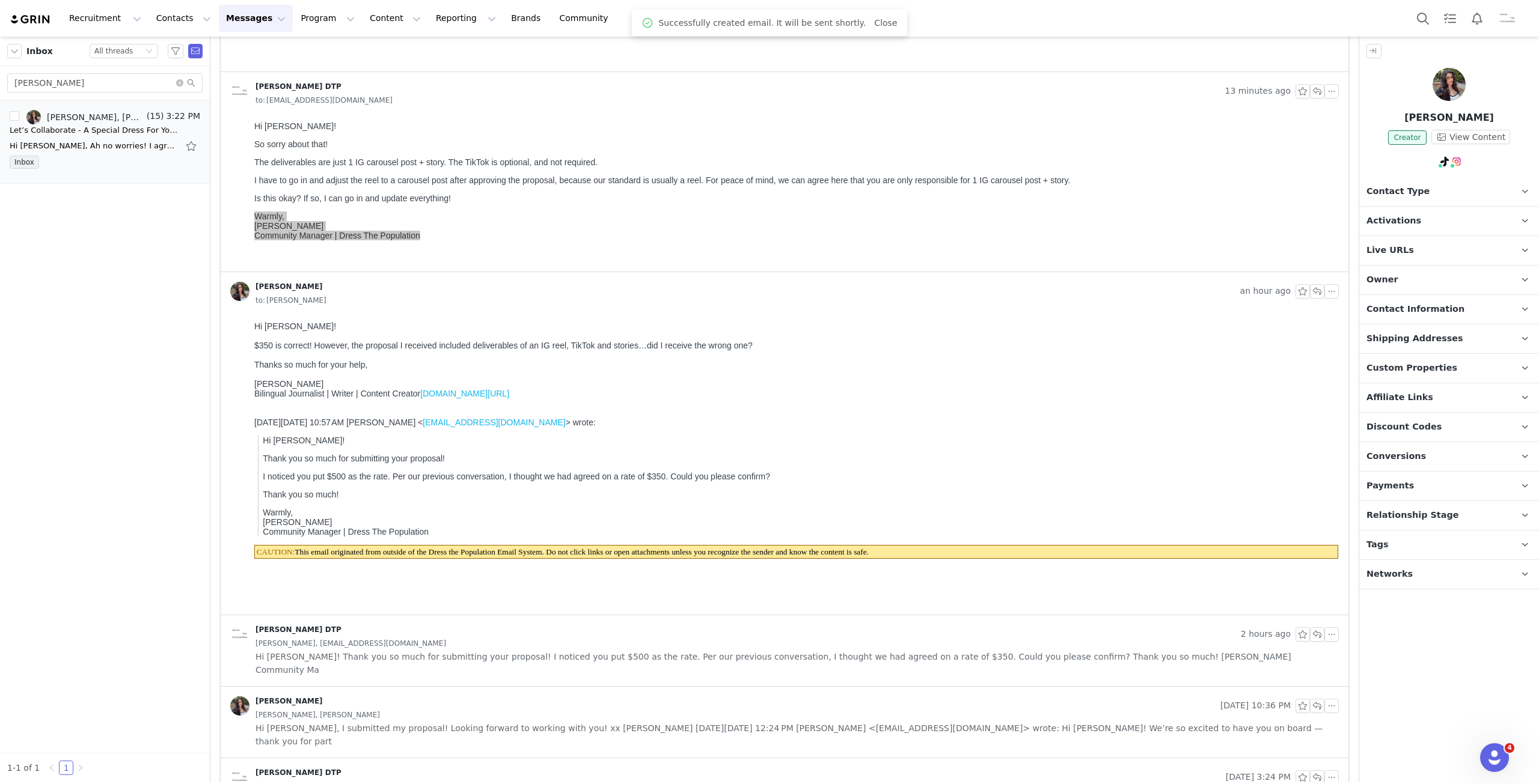
click at [1382, 224] on span "Activations" at bounding box center [1393, 221] width 54 height 14
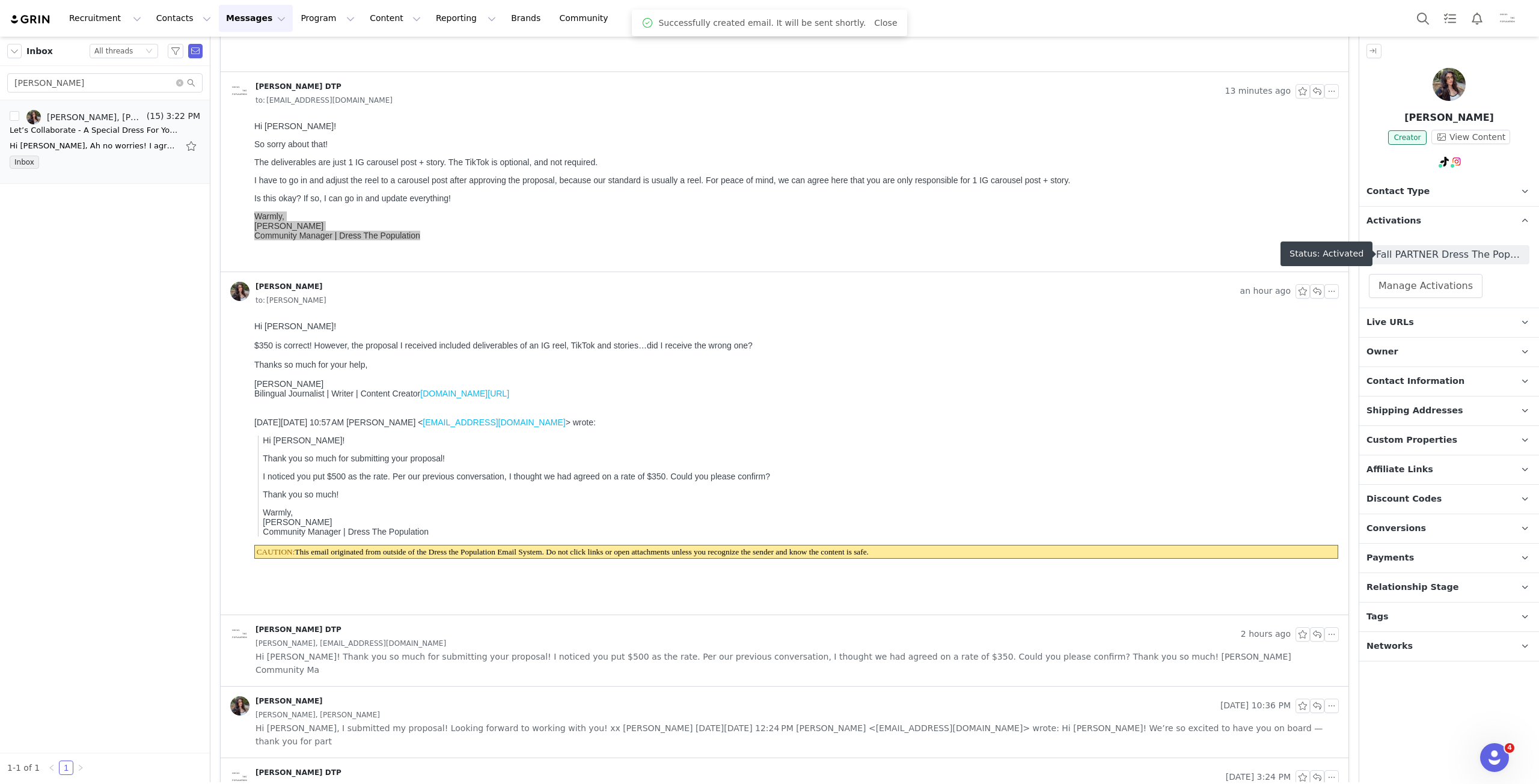
click at [1410, 255] on span "Fall PARTNER Dress The Population" at bounding box center [1449, 255] width 146 height 14
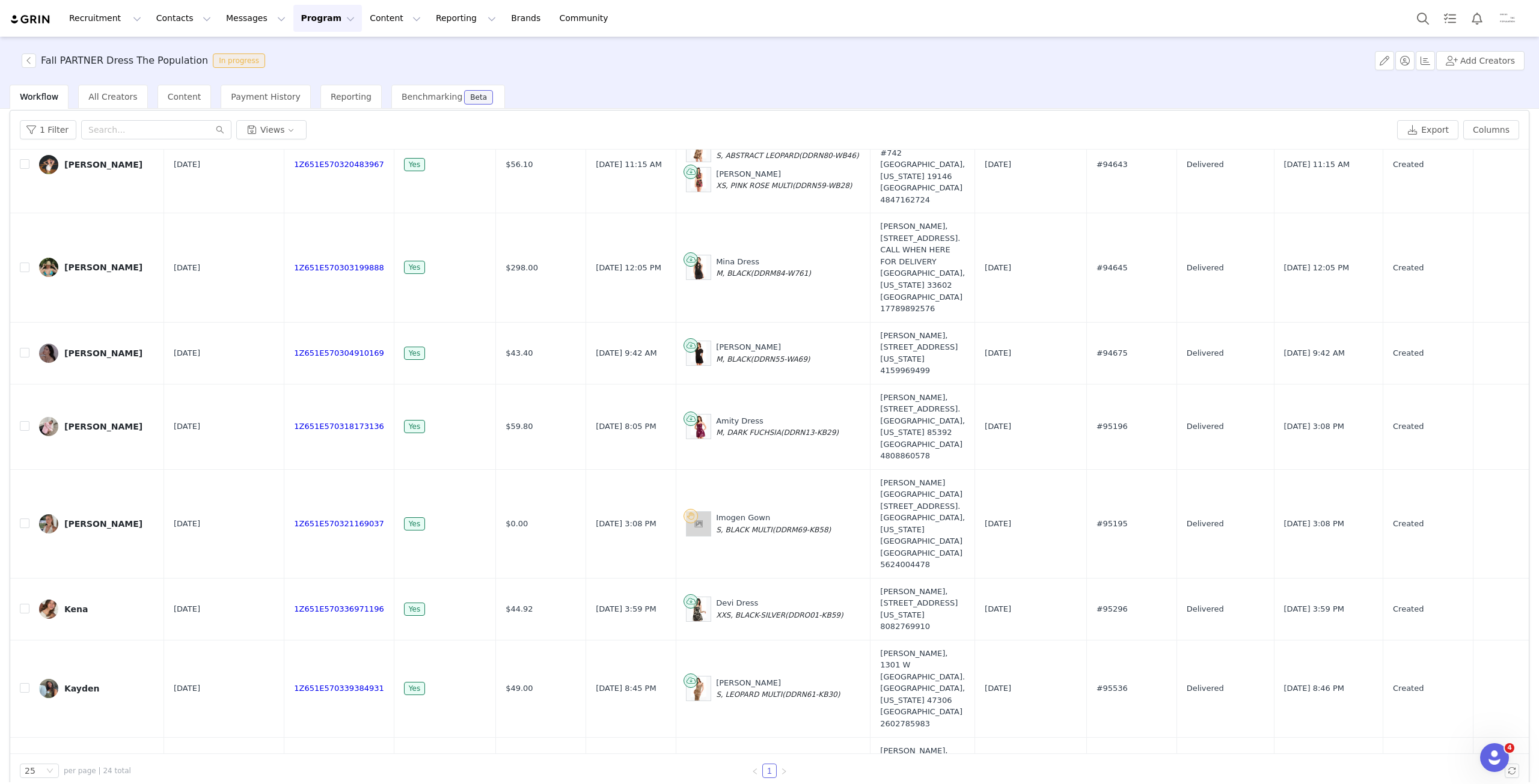
scroll to position [56, 0]
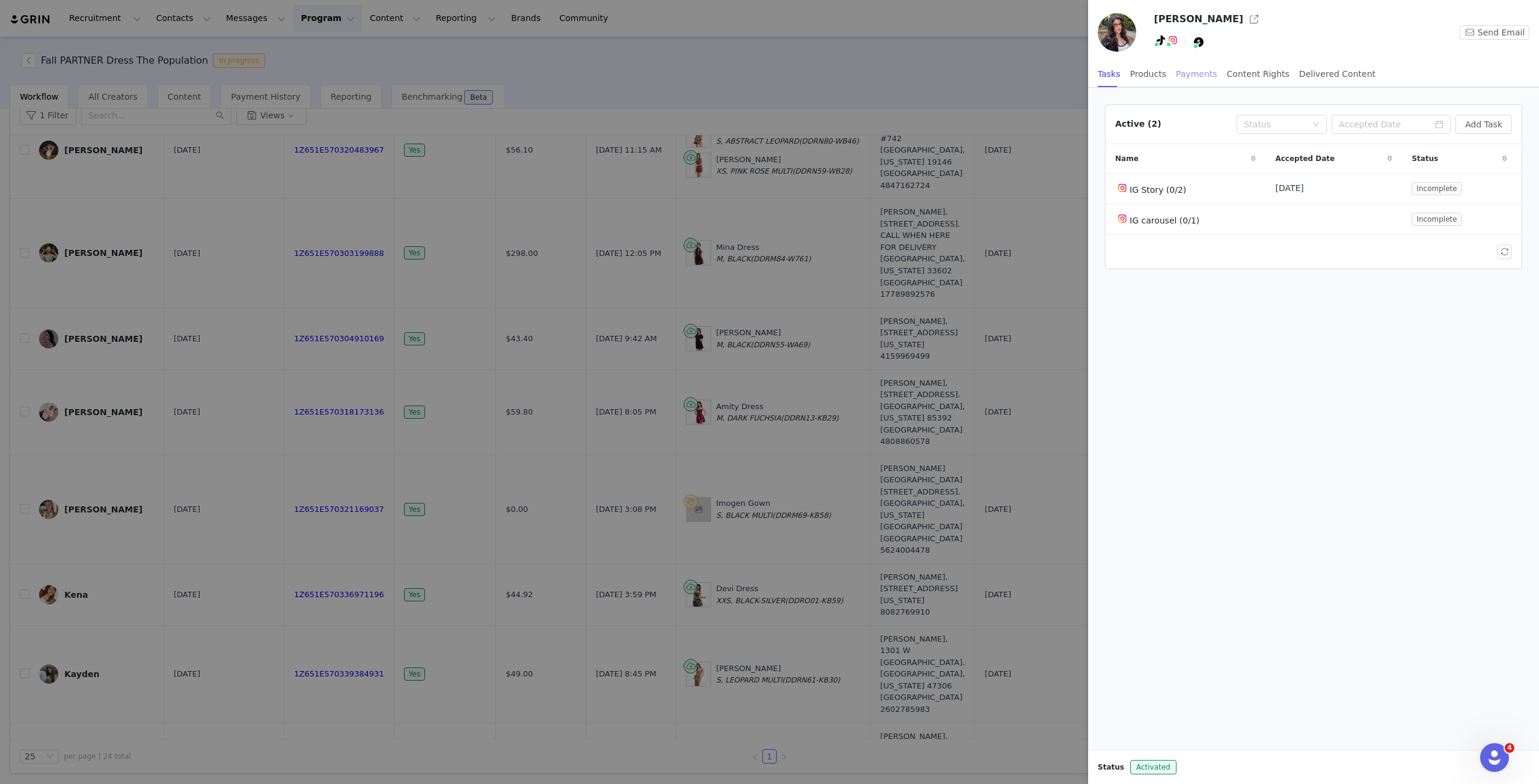
click at [1188, 71] on div "Payments" at bounding box center [1196, 74] width 42 height 27
click at [1484, 189] on button "button" at bounding box center [1486, 187] width 14 height 14
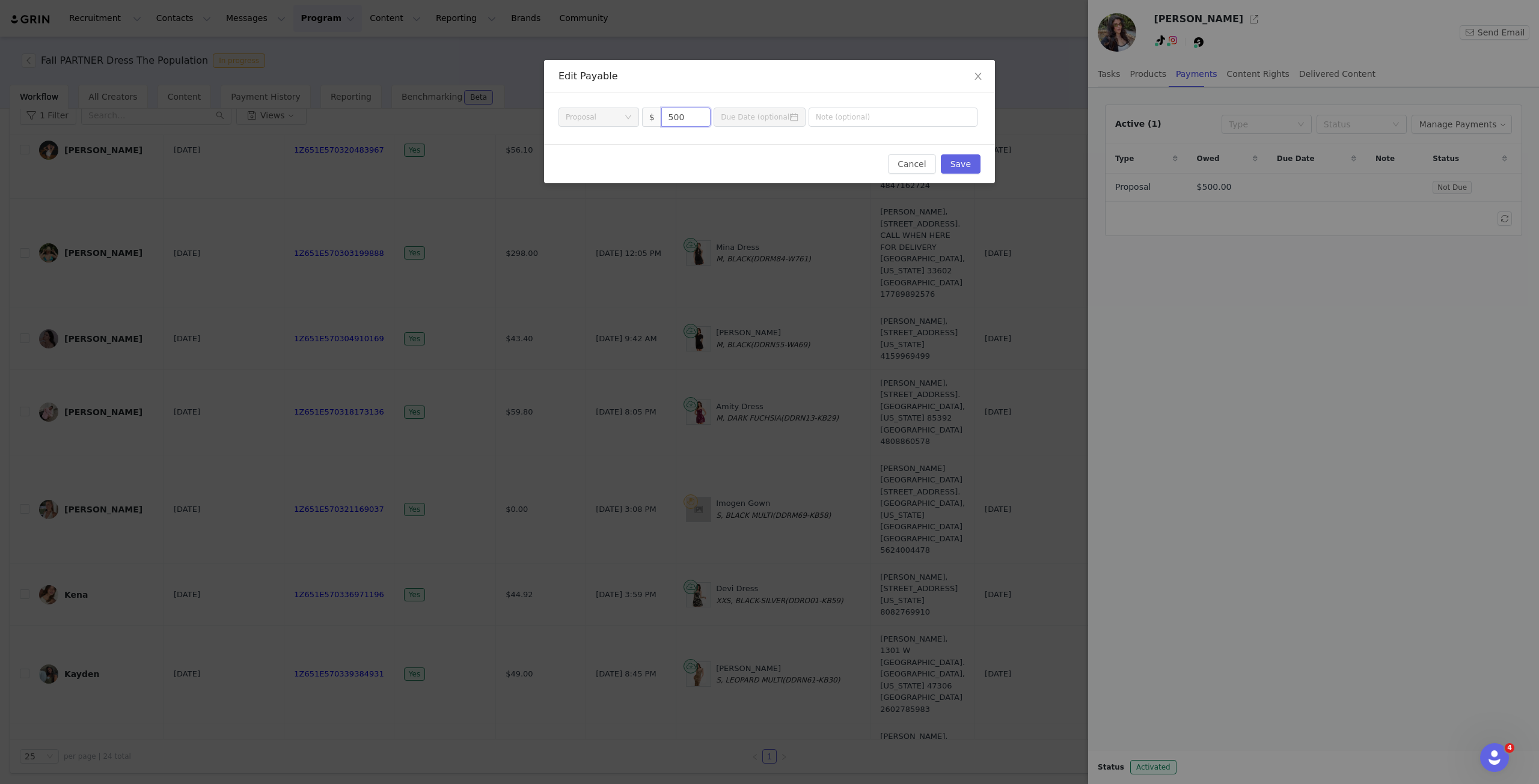
drag, startPoint x: 670, startPoint y: 118, endPoint x: 647, endPoint y: 118, distance: 23.0
click at [647, 118] on span "$ 500" at bounding box center [677, 117] width 69 height 19
type input "350"
click at [961, 163] on button "Save" at bounding box center [961, 164] width 40 height 19
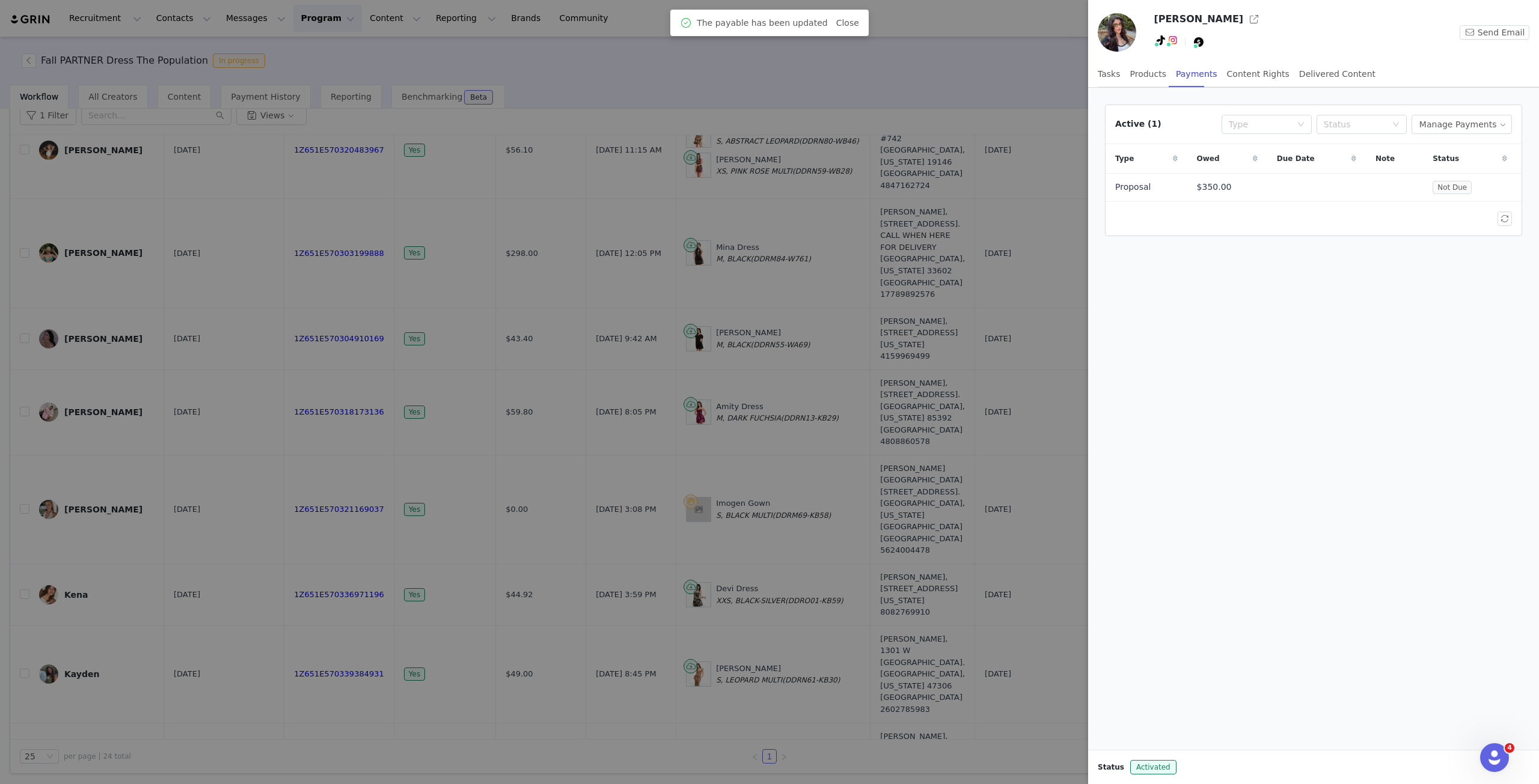
click at [882, 497] on div at bounding box center [769, 392] width 1539 height 784
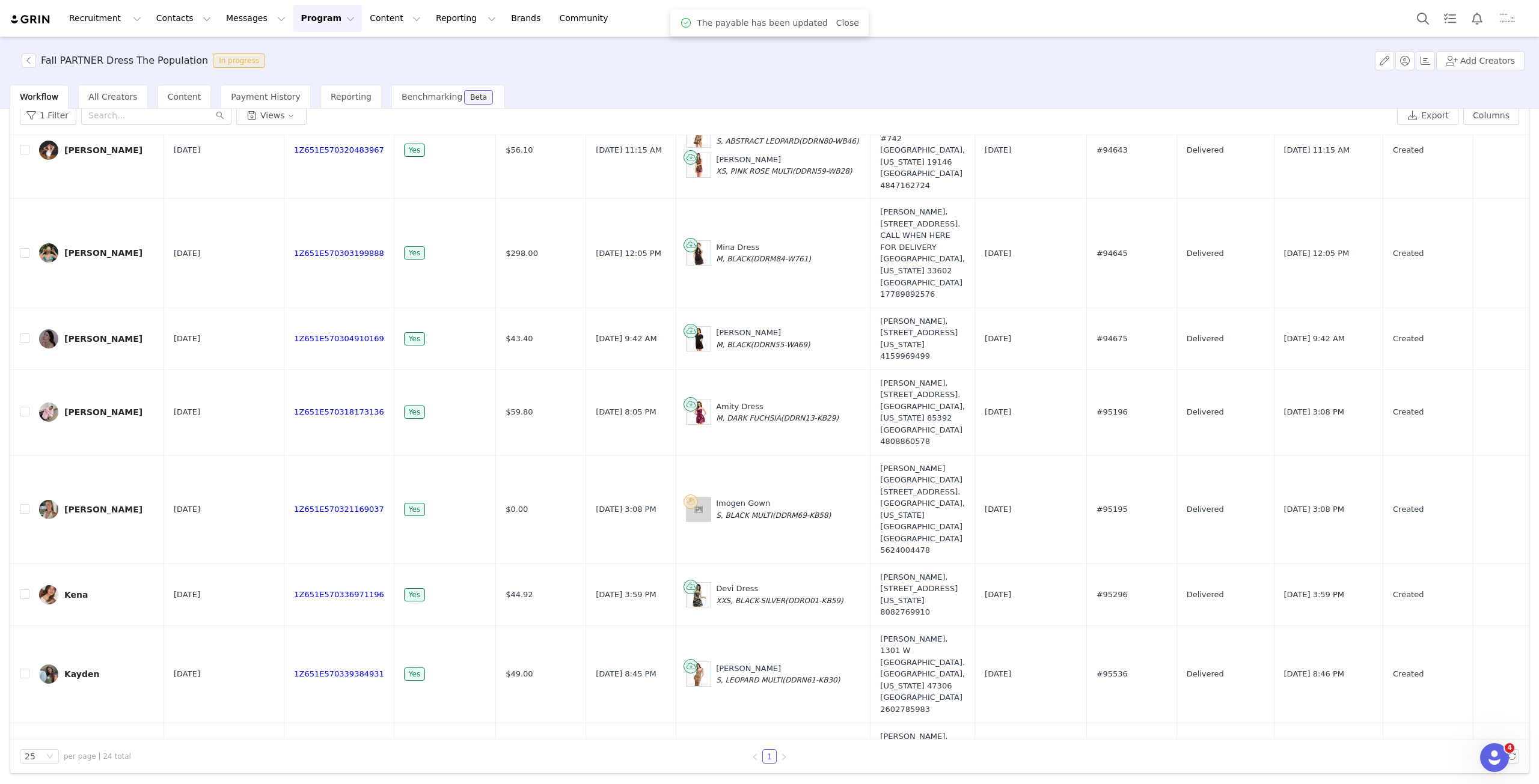
click at [26, 71] on div "Fall PARTNER Dress The Population In progress Add Creators" at bounding box center [769, 61] width 1539 height 48
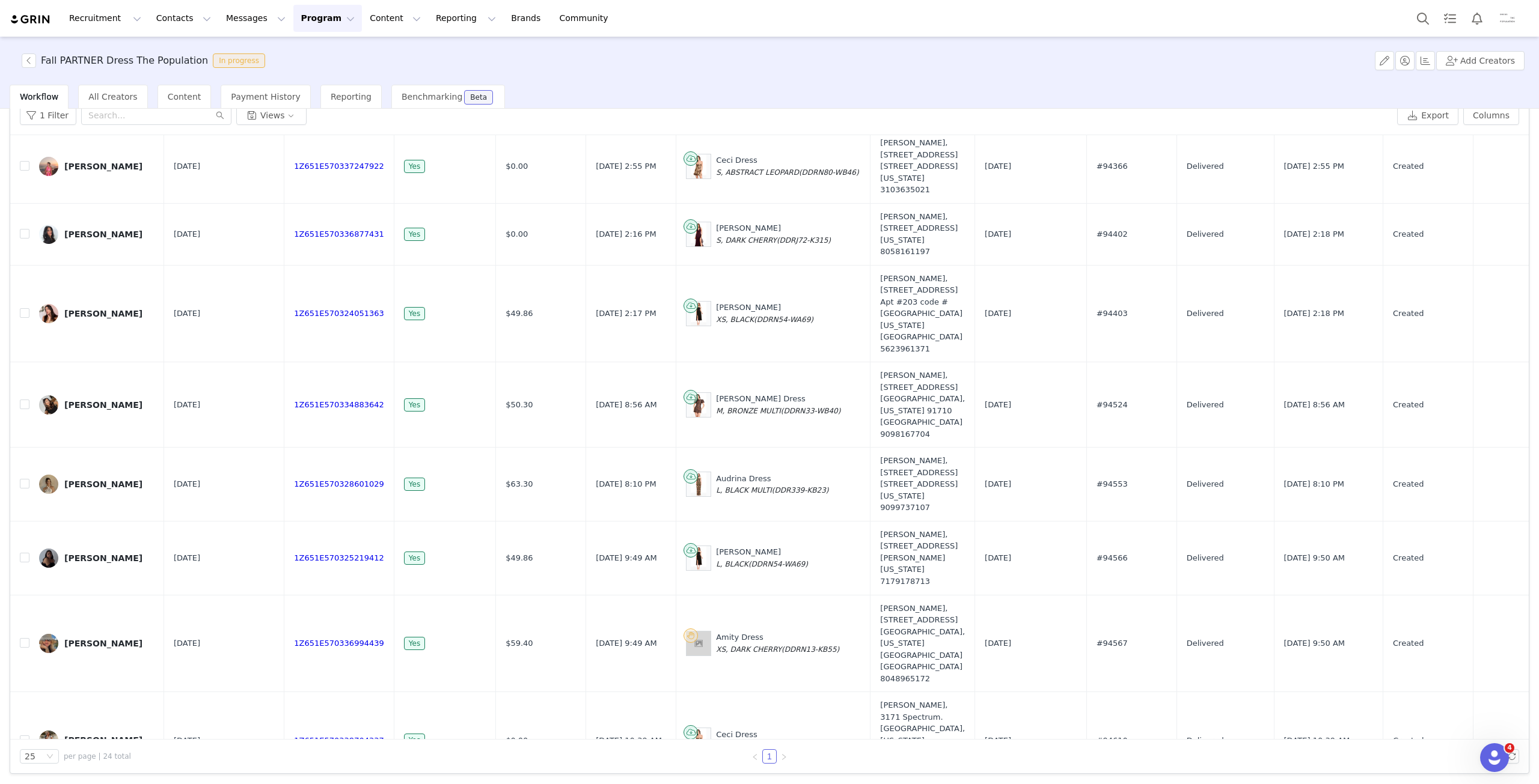
scroll to position [0, 0]
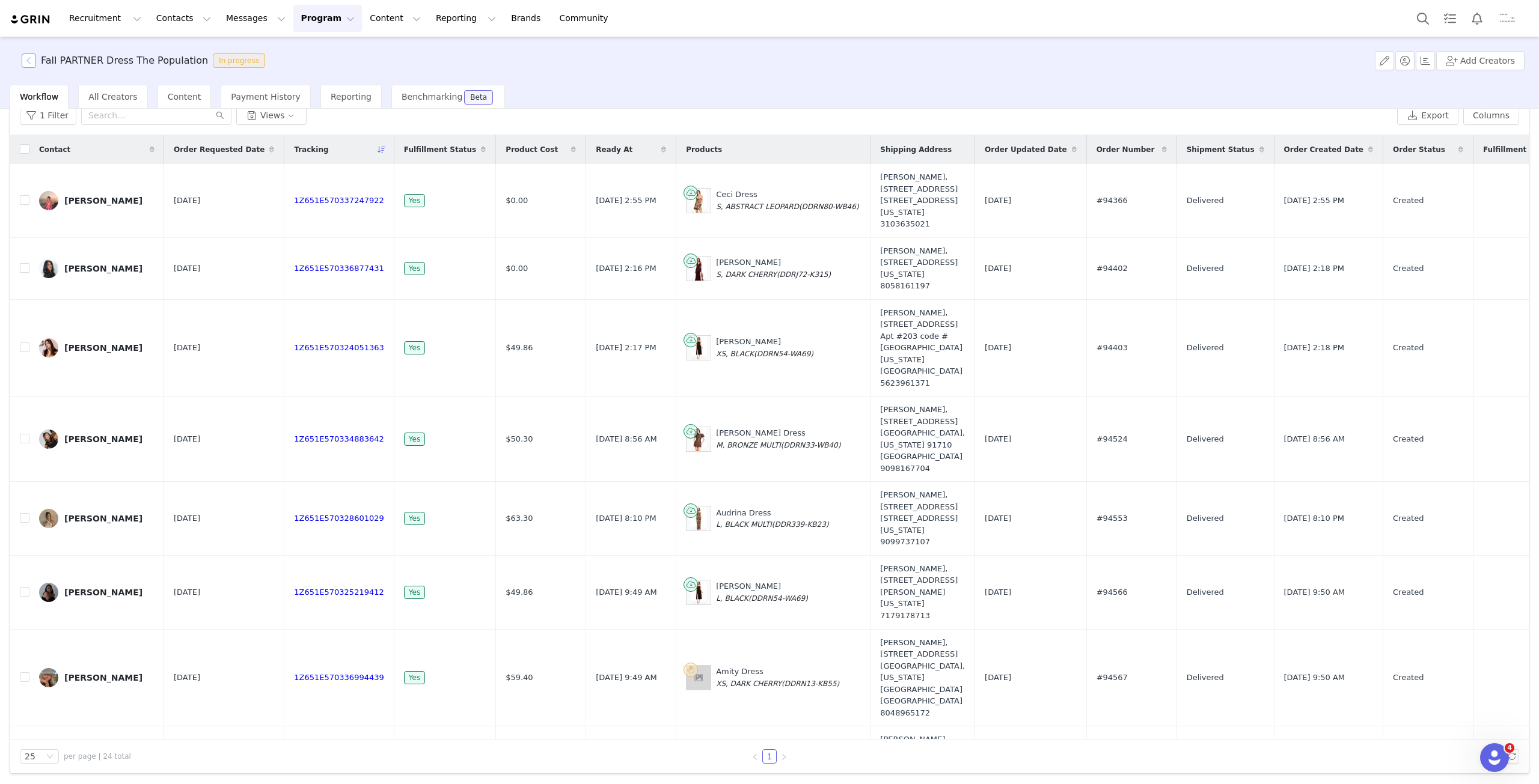
click at [33, 58] on button "button" at bounding box center [29, 61] width 14 height 14
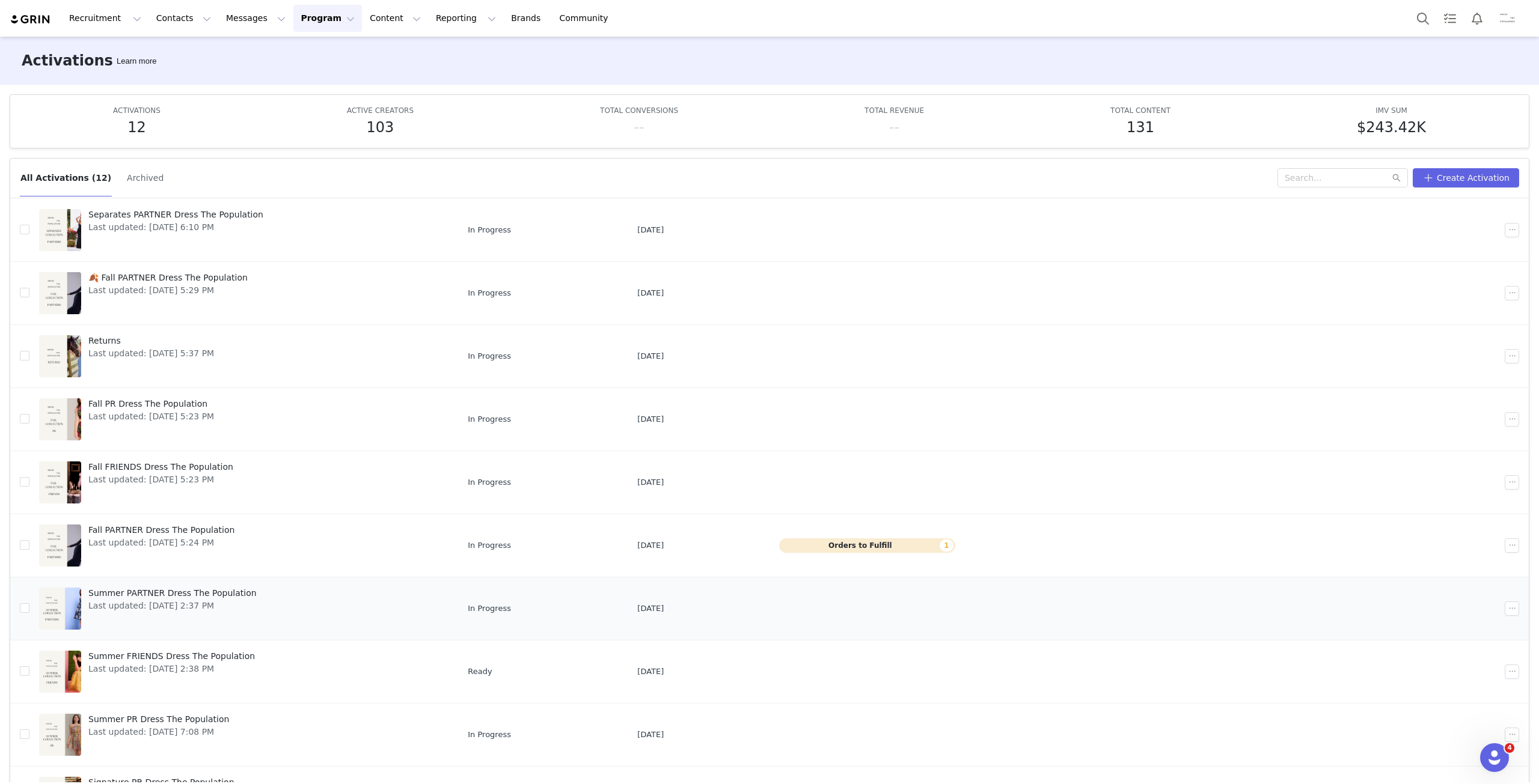
scroll to position [52, 0]
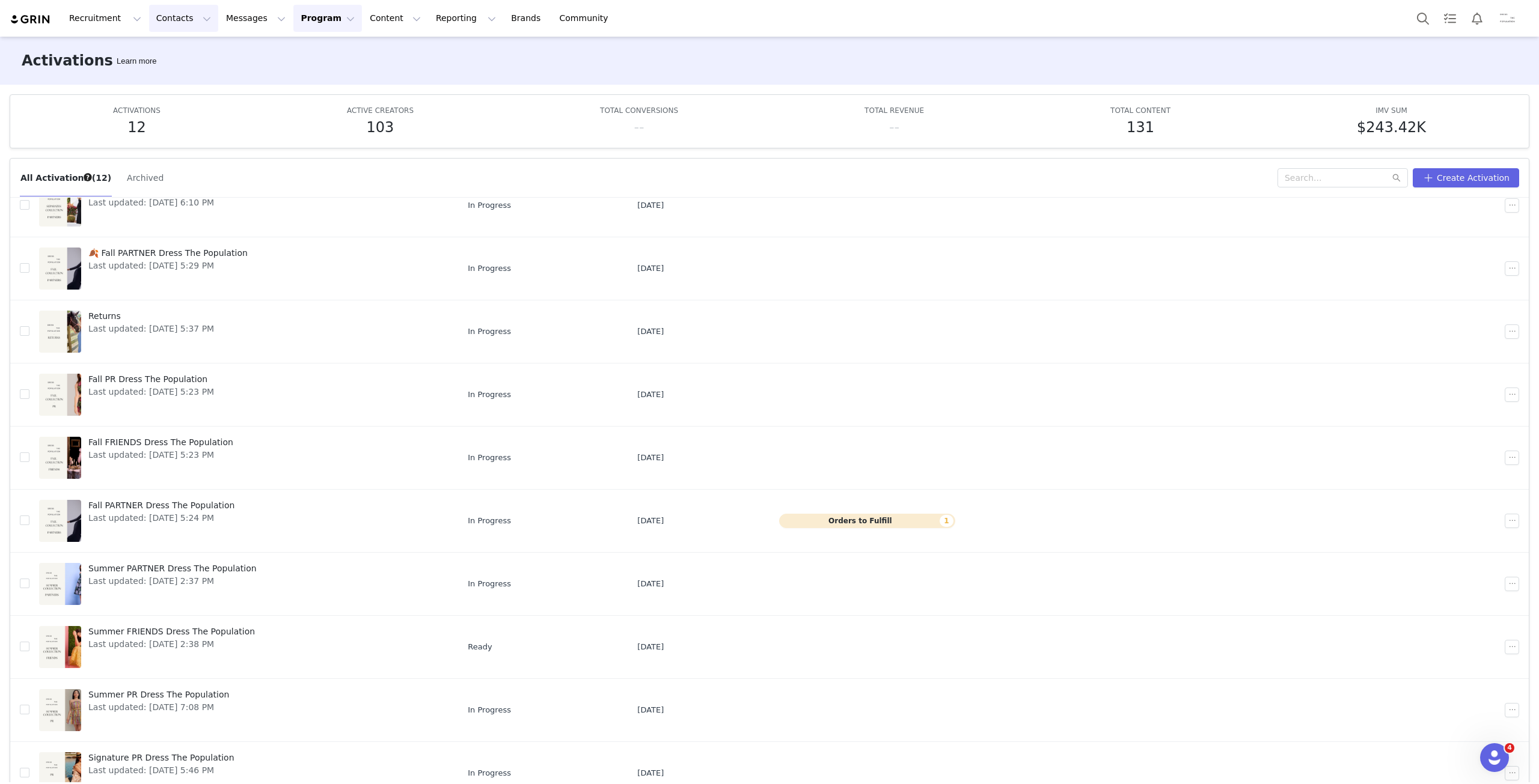
click at [168, 24] on button "Contacts Contacts" at bounding box center [184, 18] width 69 height 27
click at [167, 45] on link "Creators" at bounding box center [184, 53] width 95 height 23
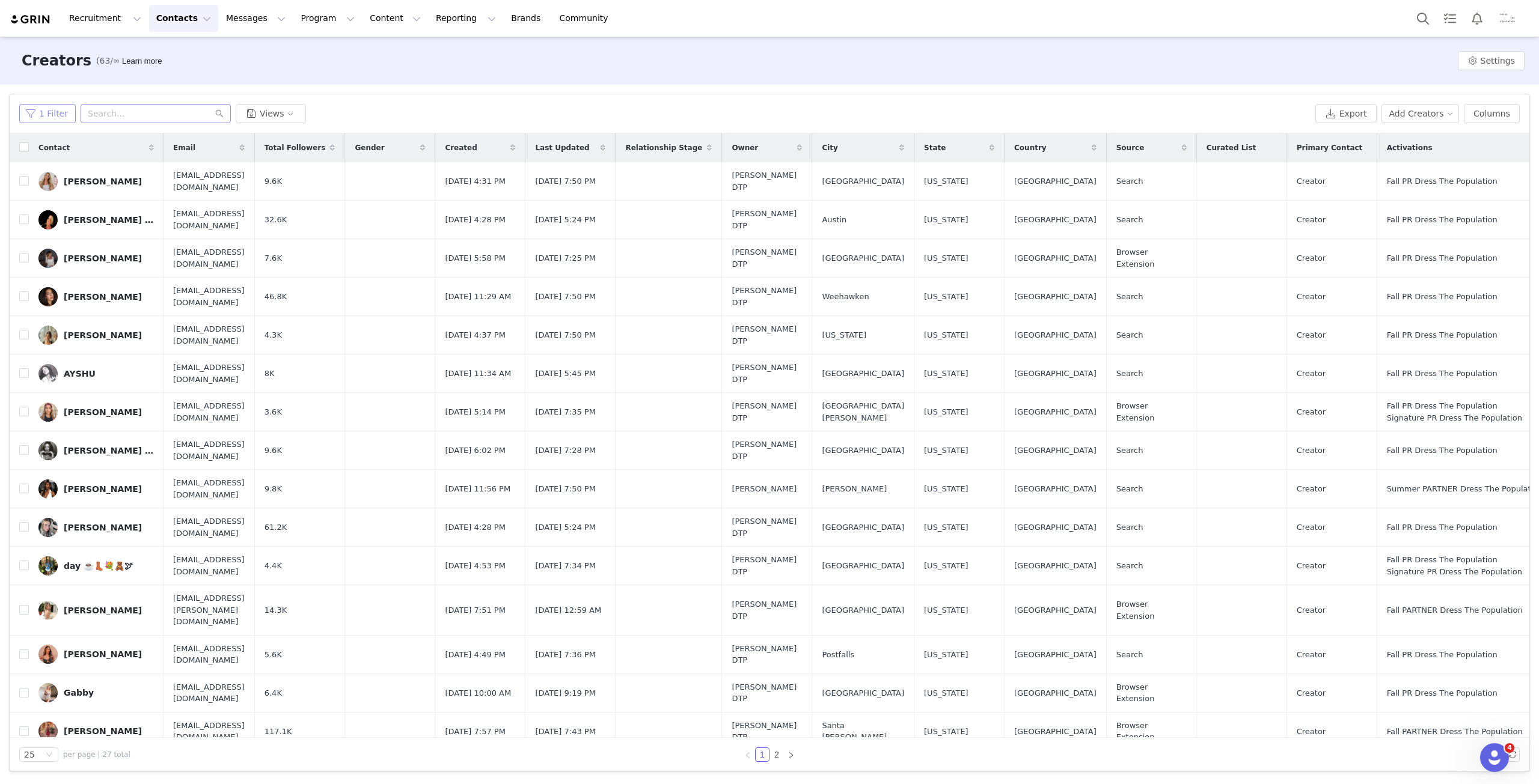
click at [59, 115] on button "1 Filter" at bounding box center [47, 113] width 56 height 19
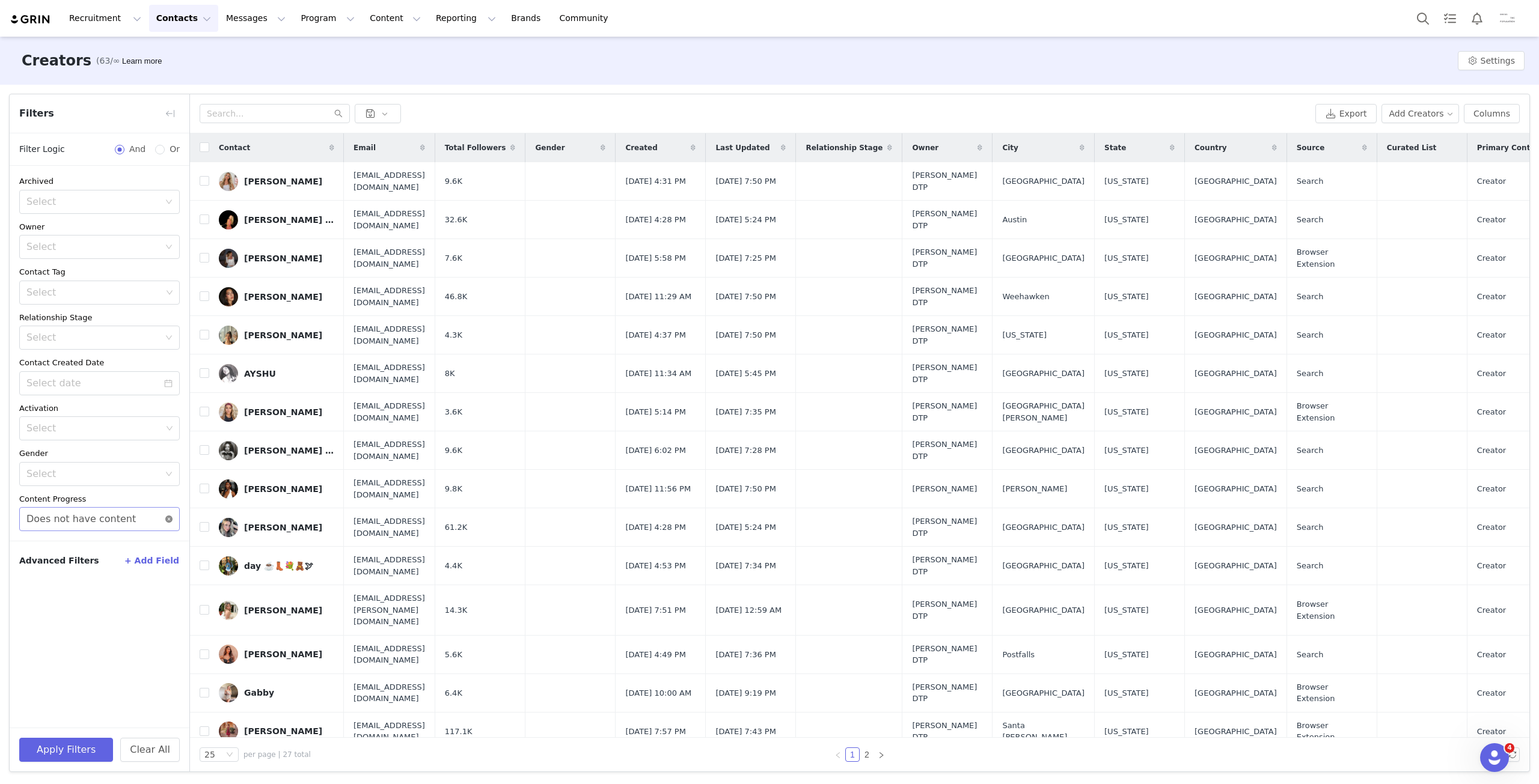
click at [168, 517] on icon "icon: close-circle" at bounding box center [169, 519] width 7 height 7
click at [99, 433] on div "Select" at bounding box center [93, 428] width 135 height 12
click at [117, 482] on div "In Progress" at bounding box center [132, 479] width 132 height 14
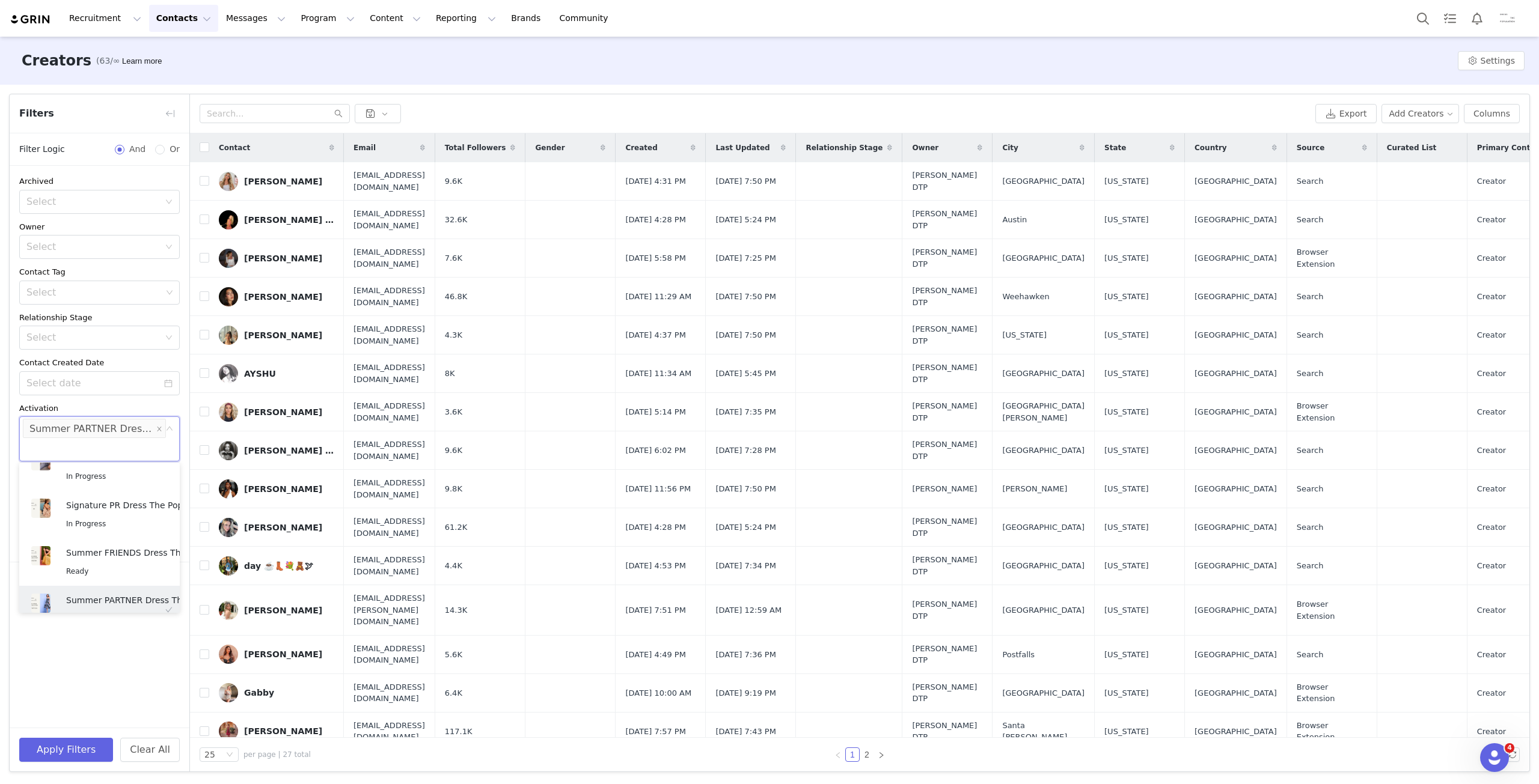
scroll to position [328, 0]
click at [89, 752] on button "Apply Filters" at bounding box center [66, 750] width 94 height 24
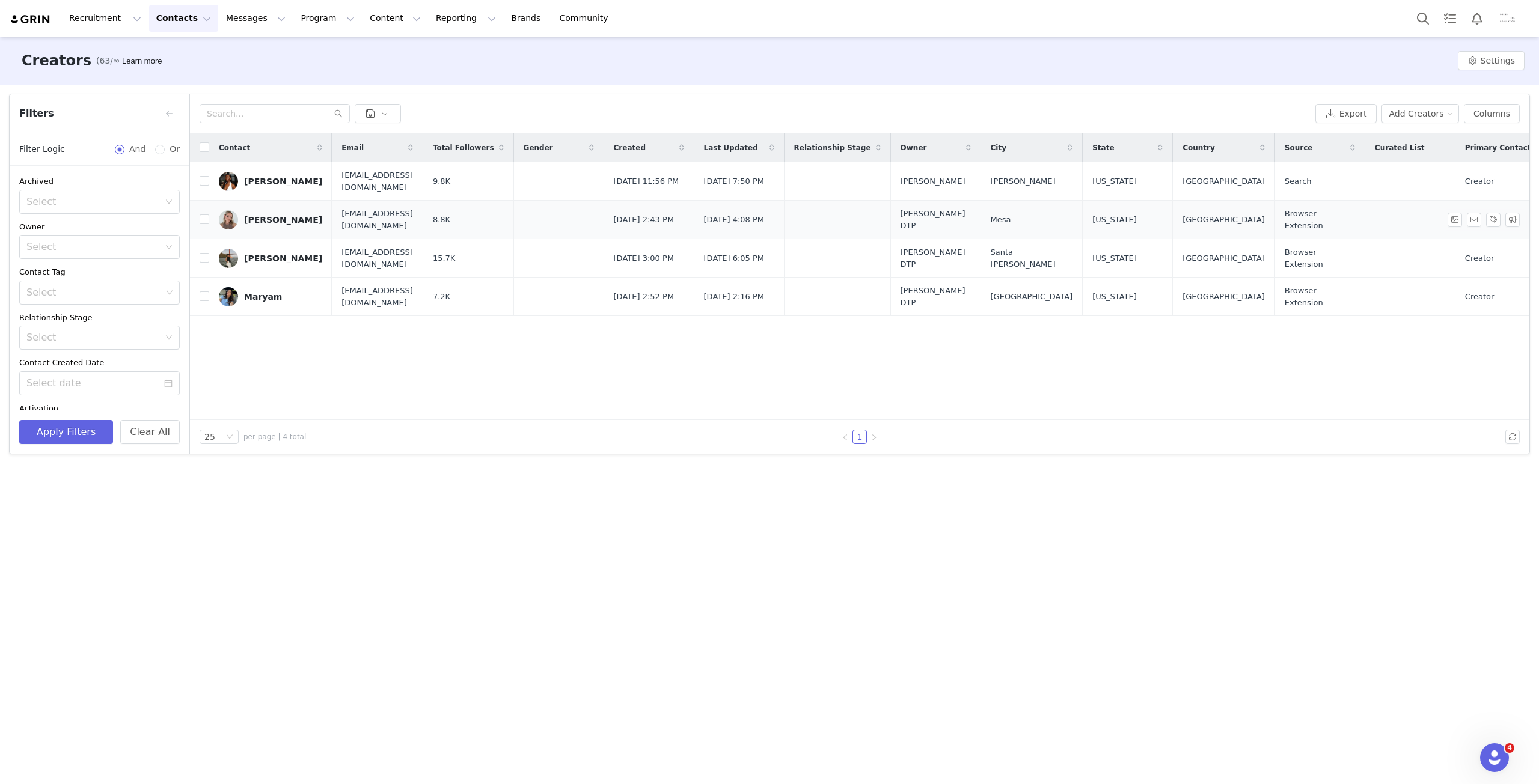
click at [230, 218] on img at bounding box center [228, 220] width 19 height 19
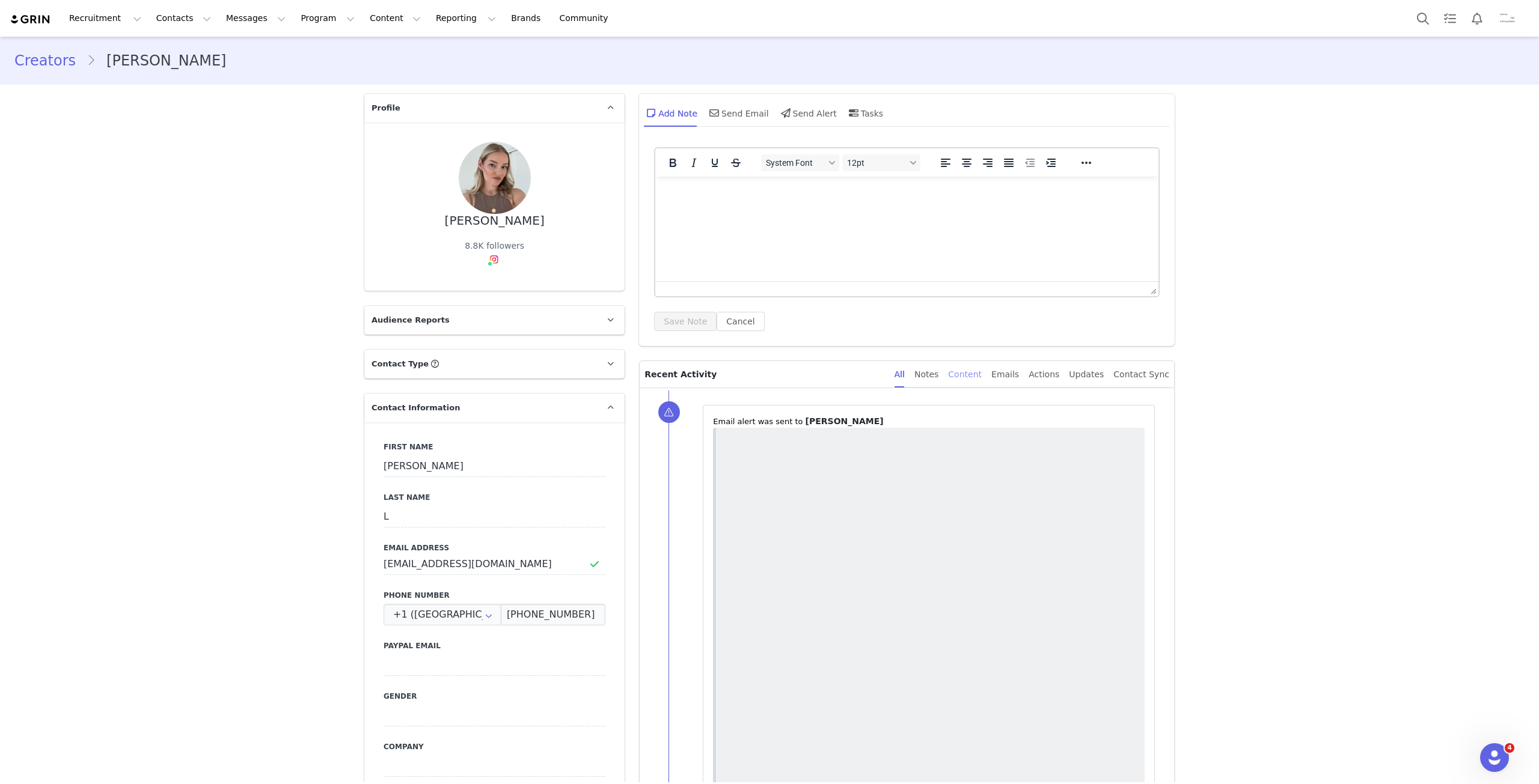
click at [982, 374] on div "Content" at bounding box center [964, 374] width 33 height 27
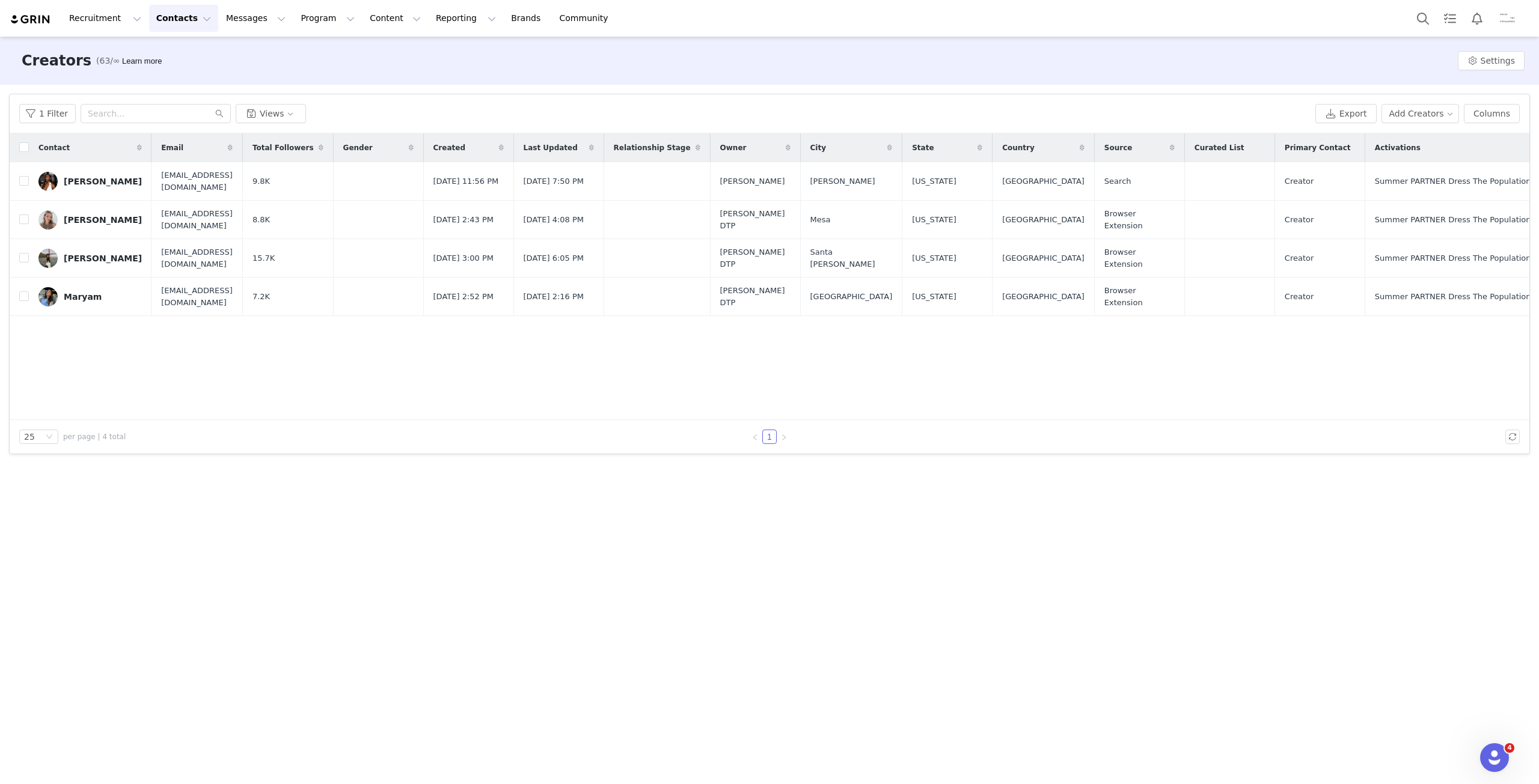
drag, startPoint x: 43, startPoint y: 250, endPoint x: 55, endPoint y: 255, distance: 13.0
click at [43, 250] on img at bounding box center [48, 258] width 19 height 19
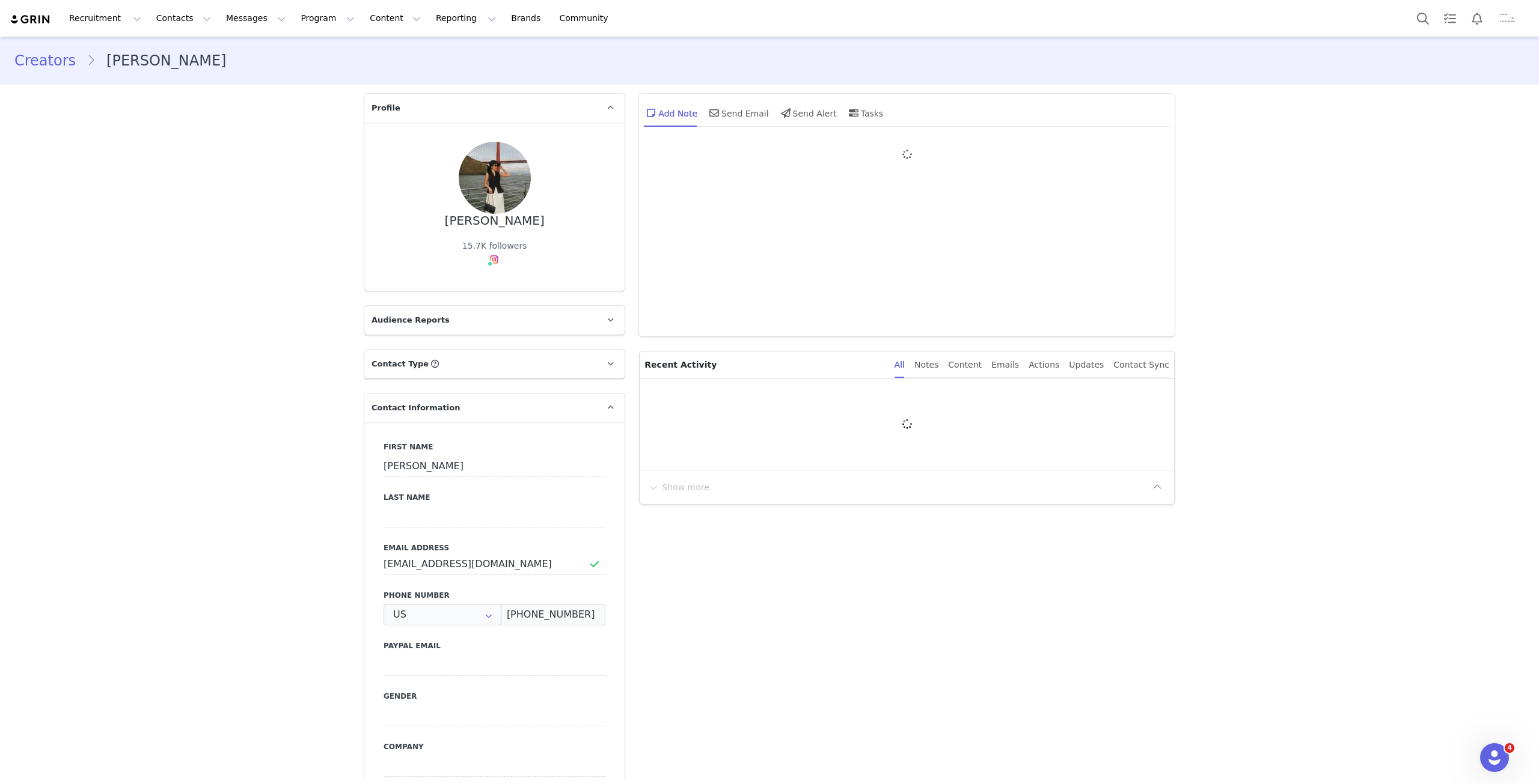
type input "+1 ([GEOGRAPHIC_DATA])"
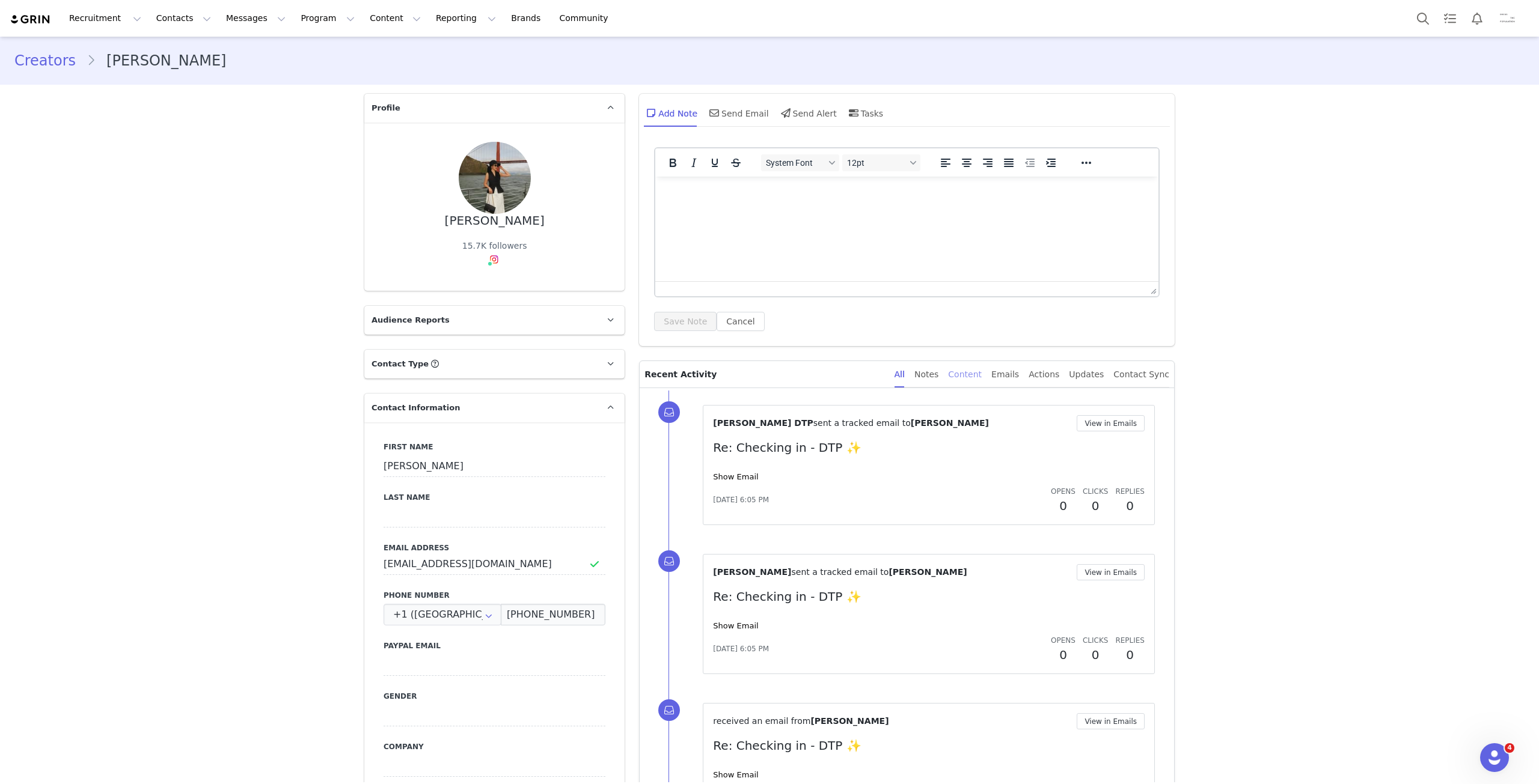
click at [982, 365] on div "Content" at bounding box center [964, 374] width 33 height 27
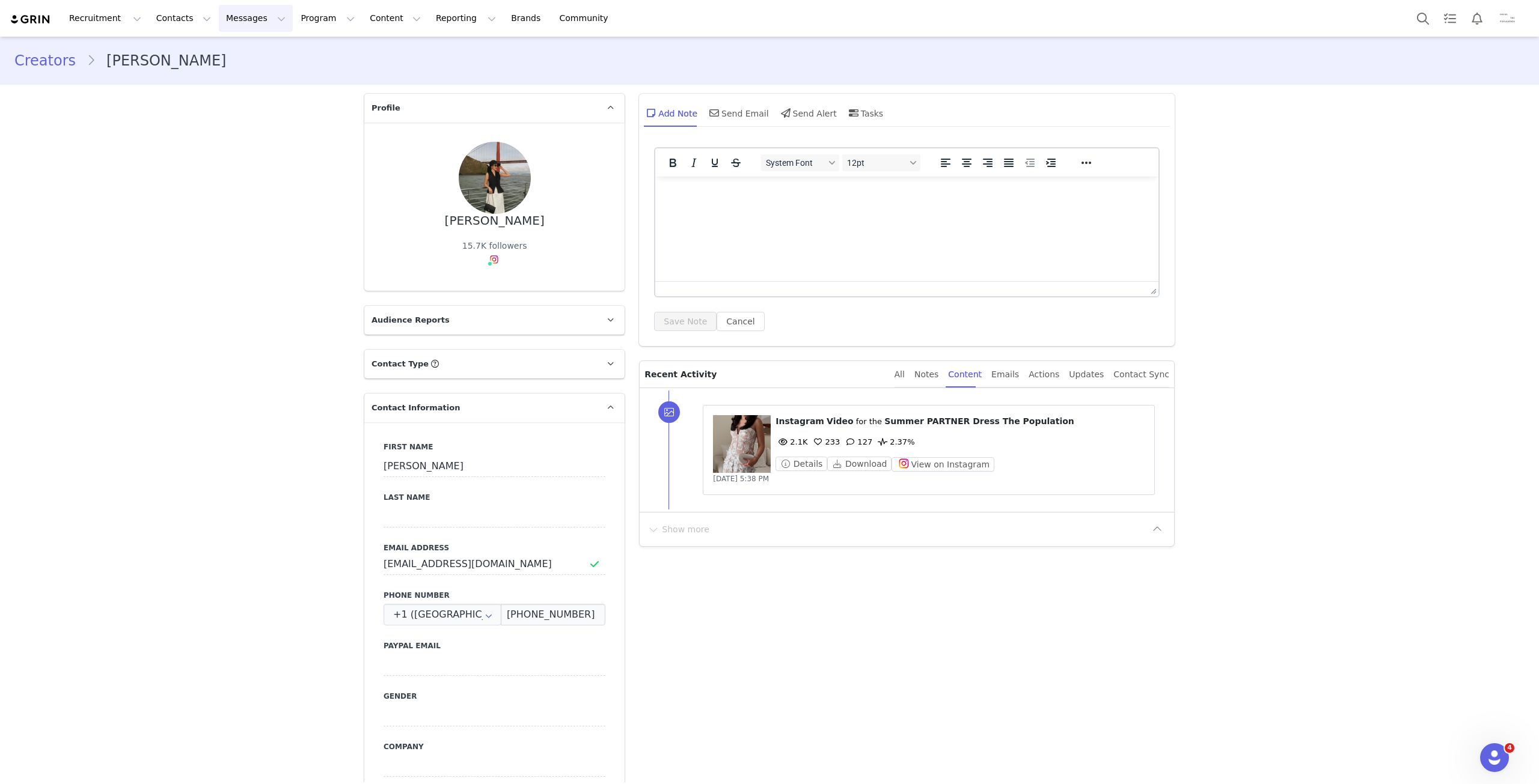
drag, startPoint x: 242, startPoint y: 9, endPoint x: 260, endPoint y: 35, distance: 31.6
click at [242, 10] on button "Messages Messages" at bounding box center [256, 18] width 74 height 27
click at [260, 83] on link "Inbox" at bounding box center [246, 75] width 95 height 23
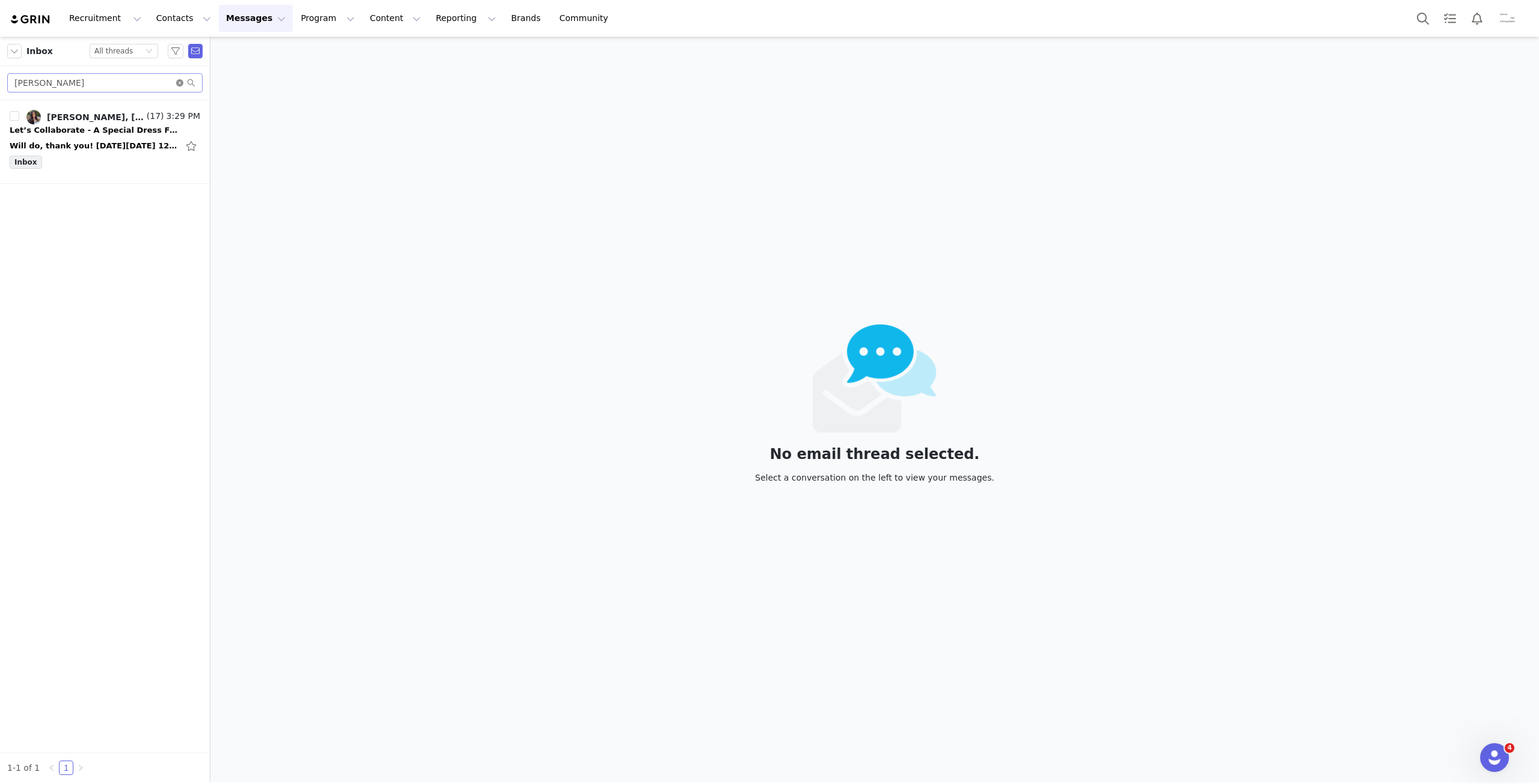
click at [182, 81] on icon "icon: close-circle" at bounding box center [180, 83] width 7 height 7
click at [139, 47] on div "Status All threads" at bounding box center [119, 51] width 49 height 14
click at [45, 81] on input "text" at bounding box center [105, 82] width 195 height 19
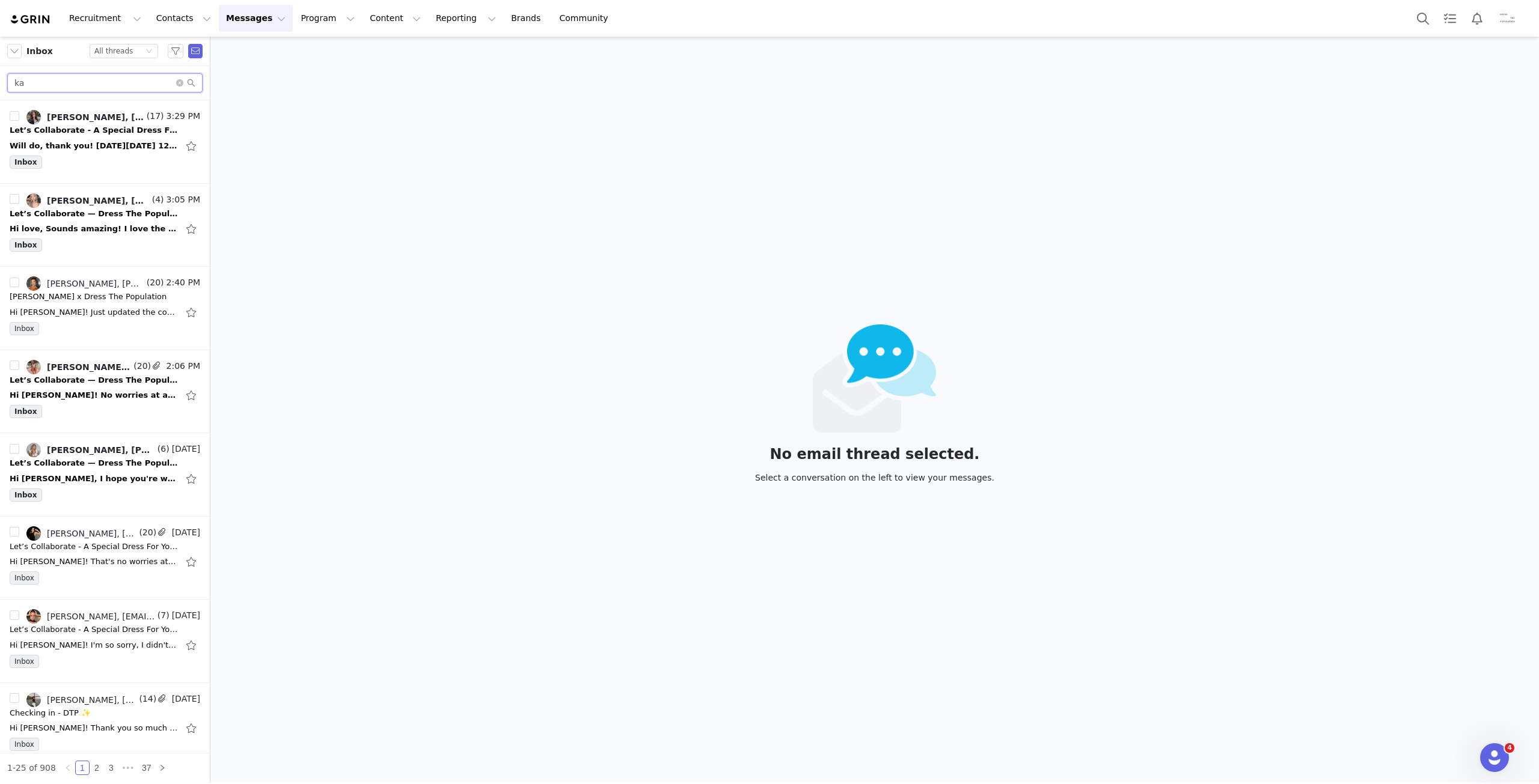
type input "k"
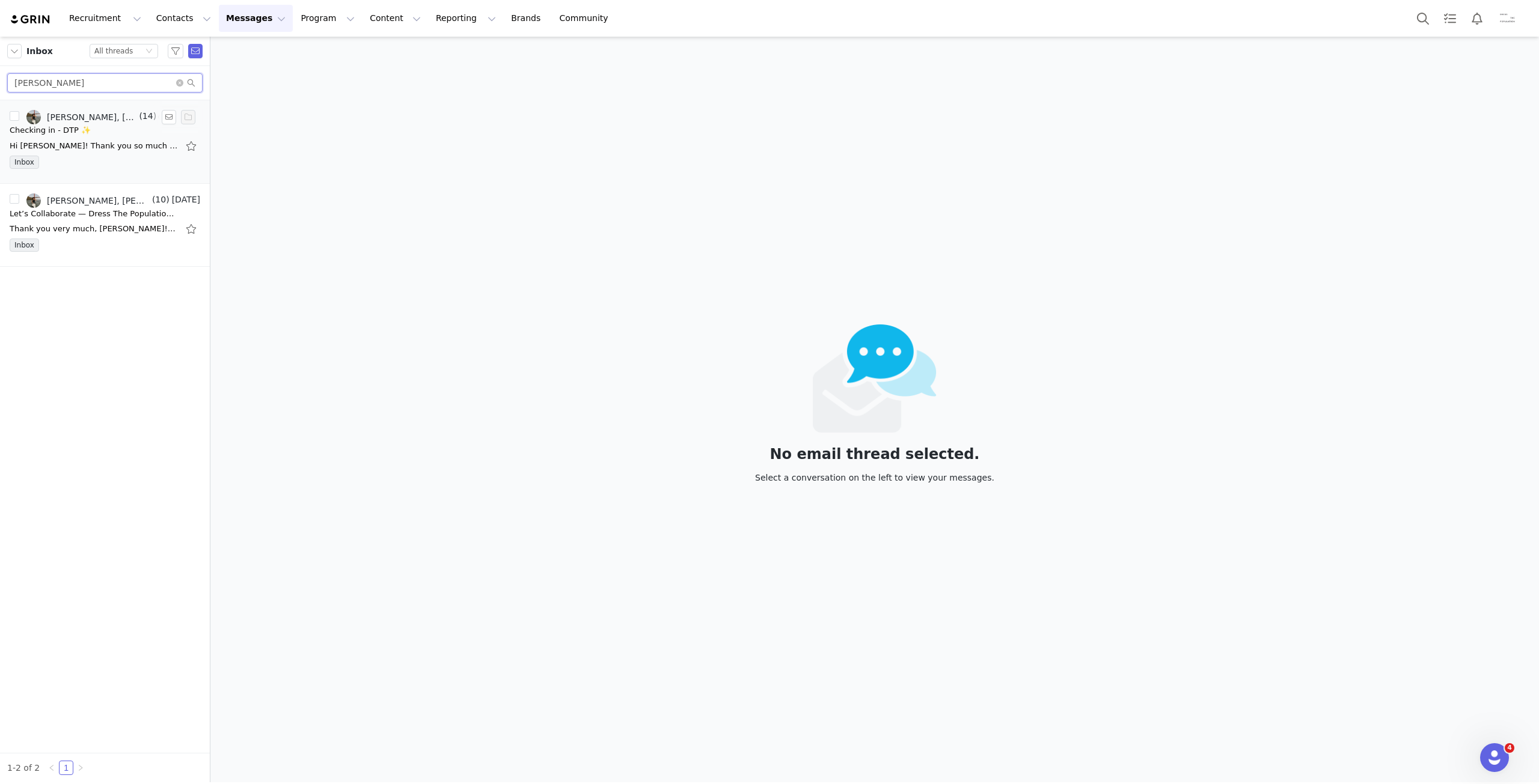
type input "[PERSON_NAME]"
click at [116, 137] on div "Hi [PERSON_NAME]! Thank you so much for checking in! I am still waiting for thi…" at bounding box center [105, 146] width 191 height 19
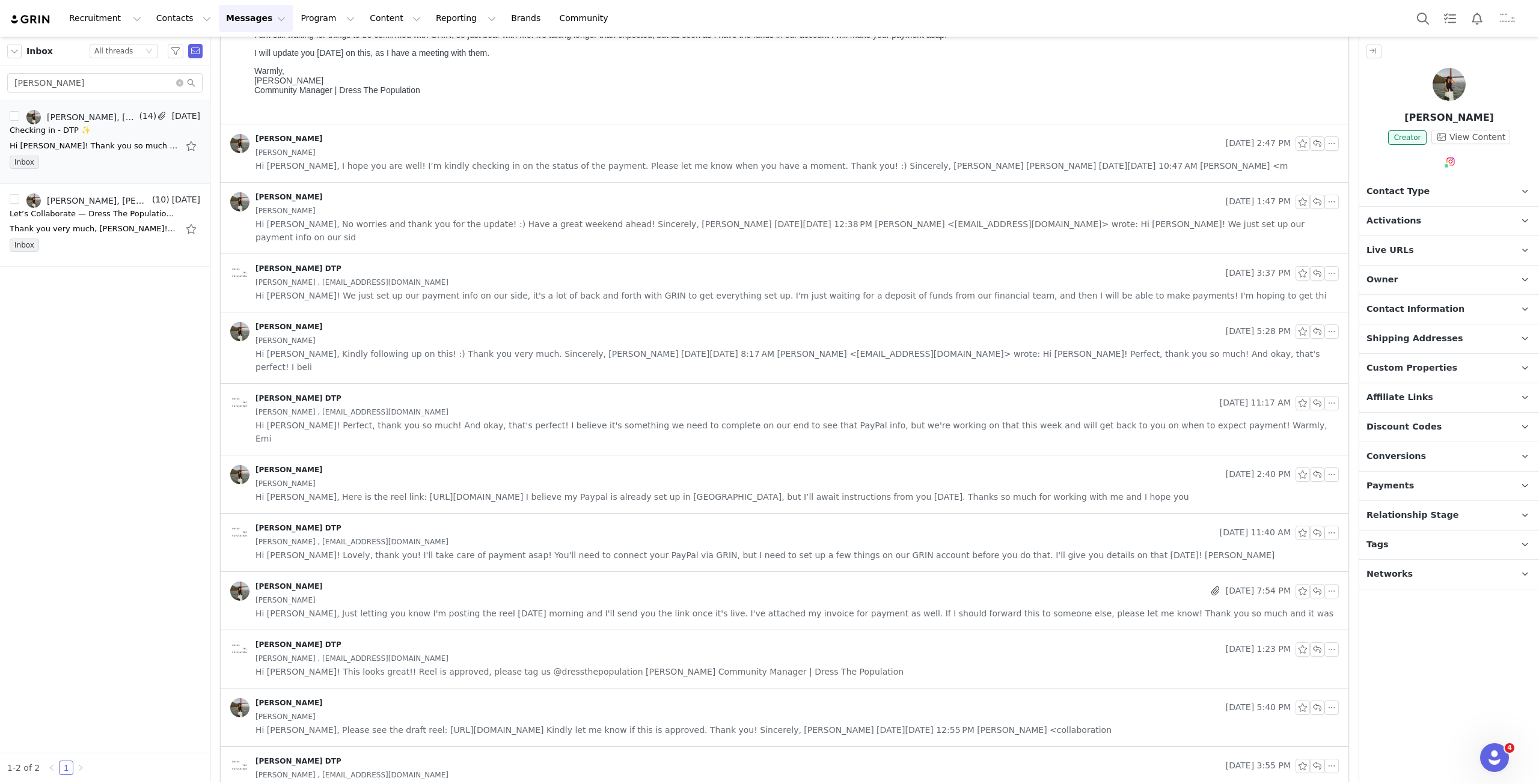
scroll to position [241, 0]
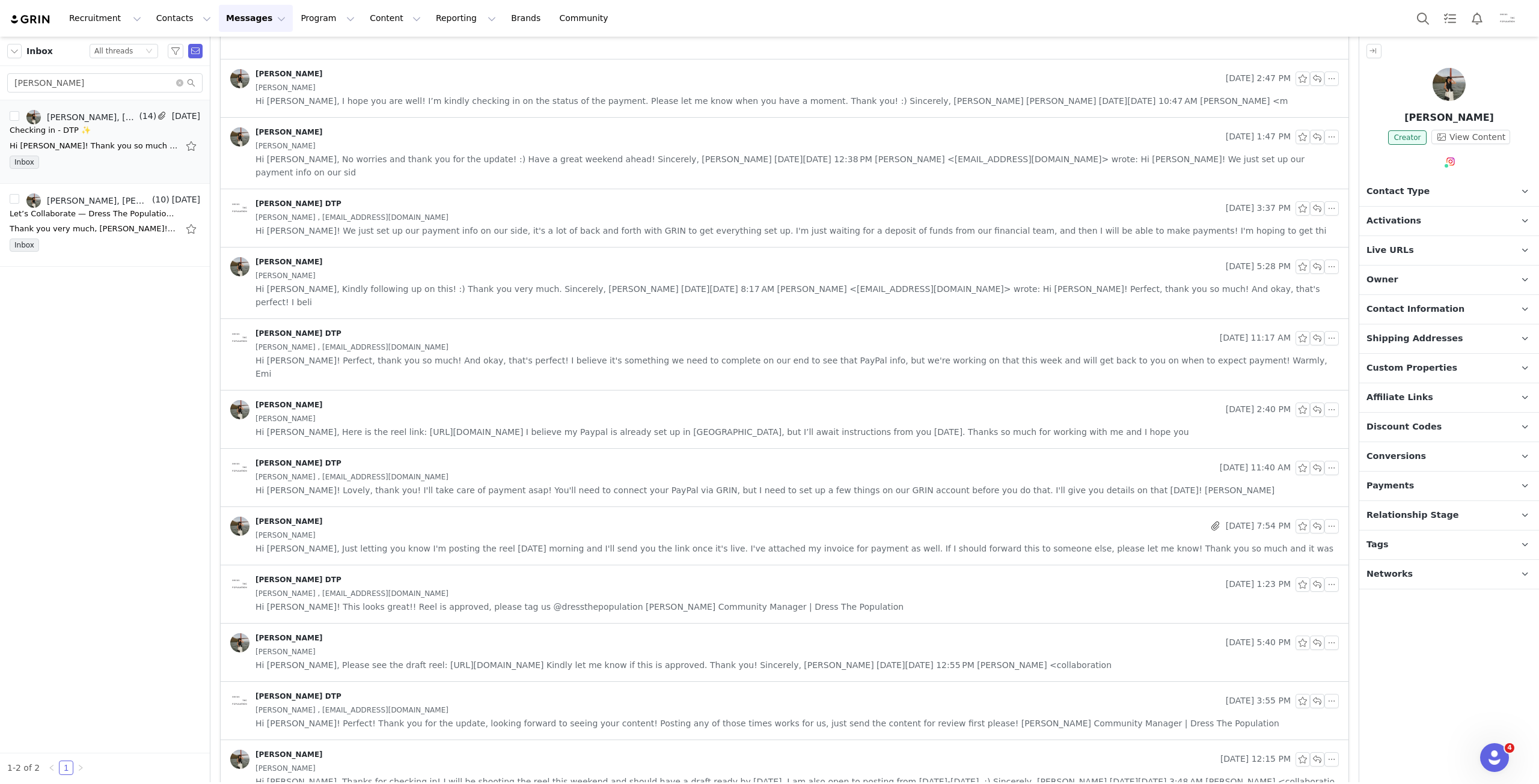
click at [393, 542] on span "Hi [PERSON_NAME], Just letting you know I'm posting the reel [DATE] morning and…" at bounding box center [793, 548] width 1078 height 14
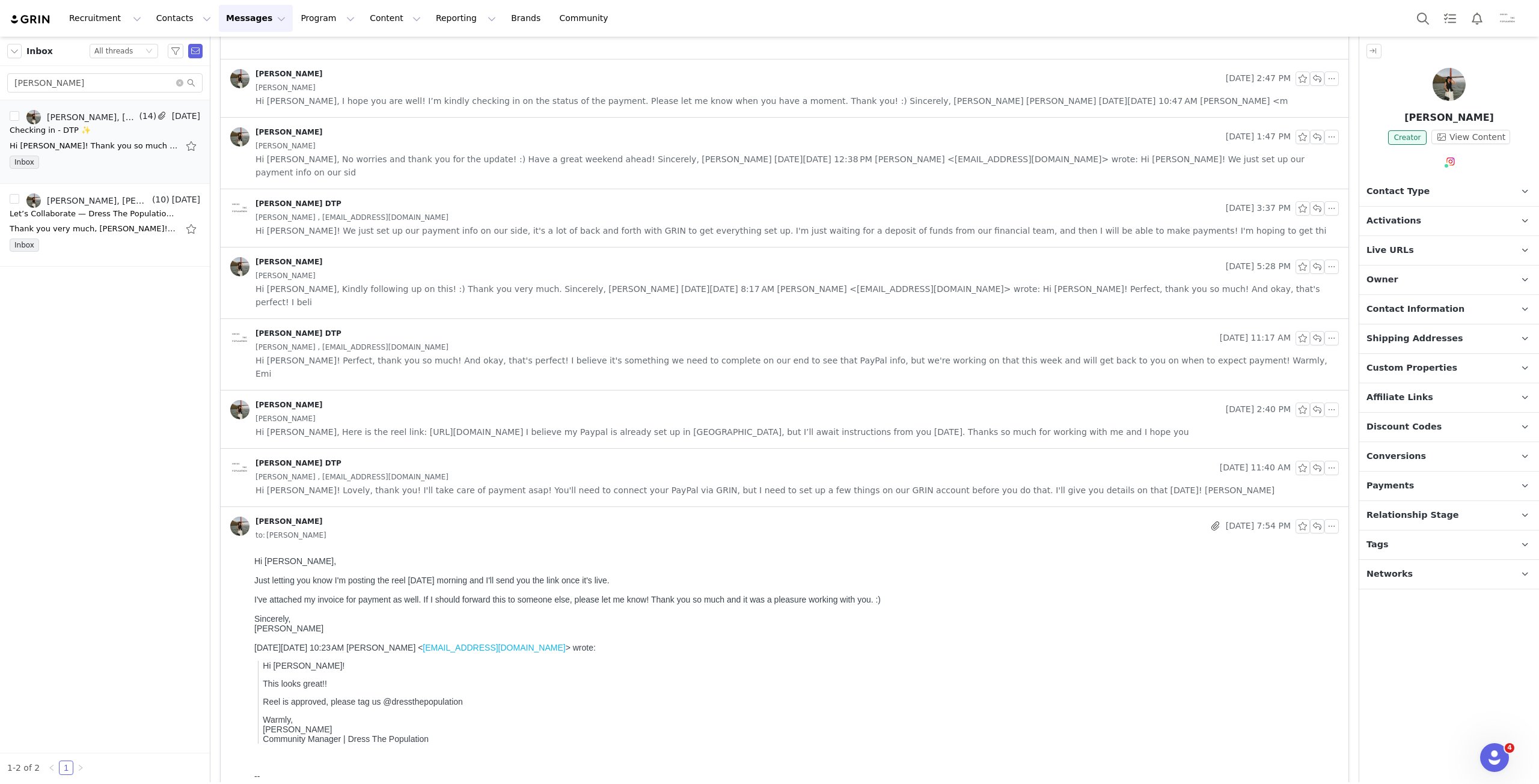
scroll to position [0, 0]
click at [396, 529] on div "to: [PERSON_NAME]" at bounding box center [796, 535] width 1083 height 14
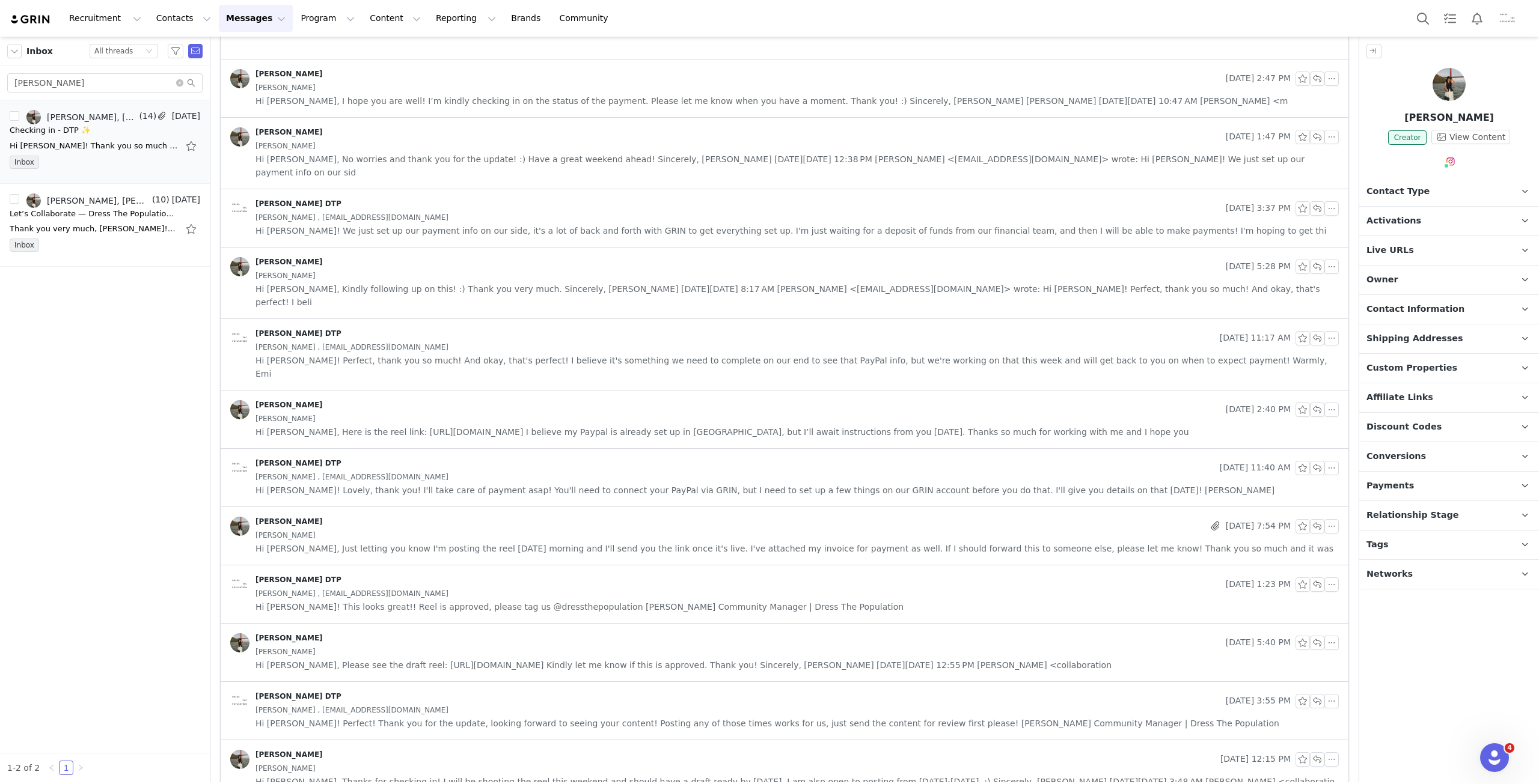
click at [400, 425] on span "Hi [PERSON_NAME], Here is the reel link: [URL][DOMAIN_NAME] I believe my Paypal…" at bounding box center [722, 431] width 934 height 14
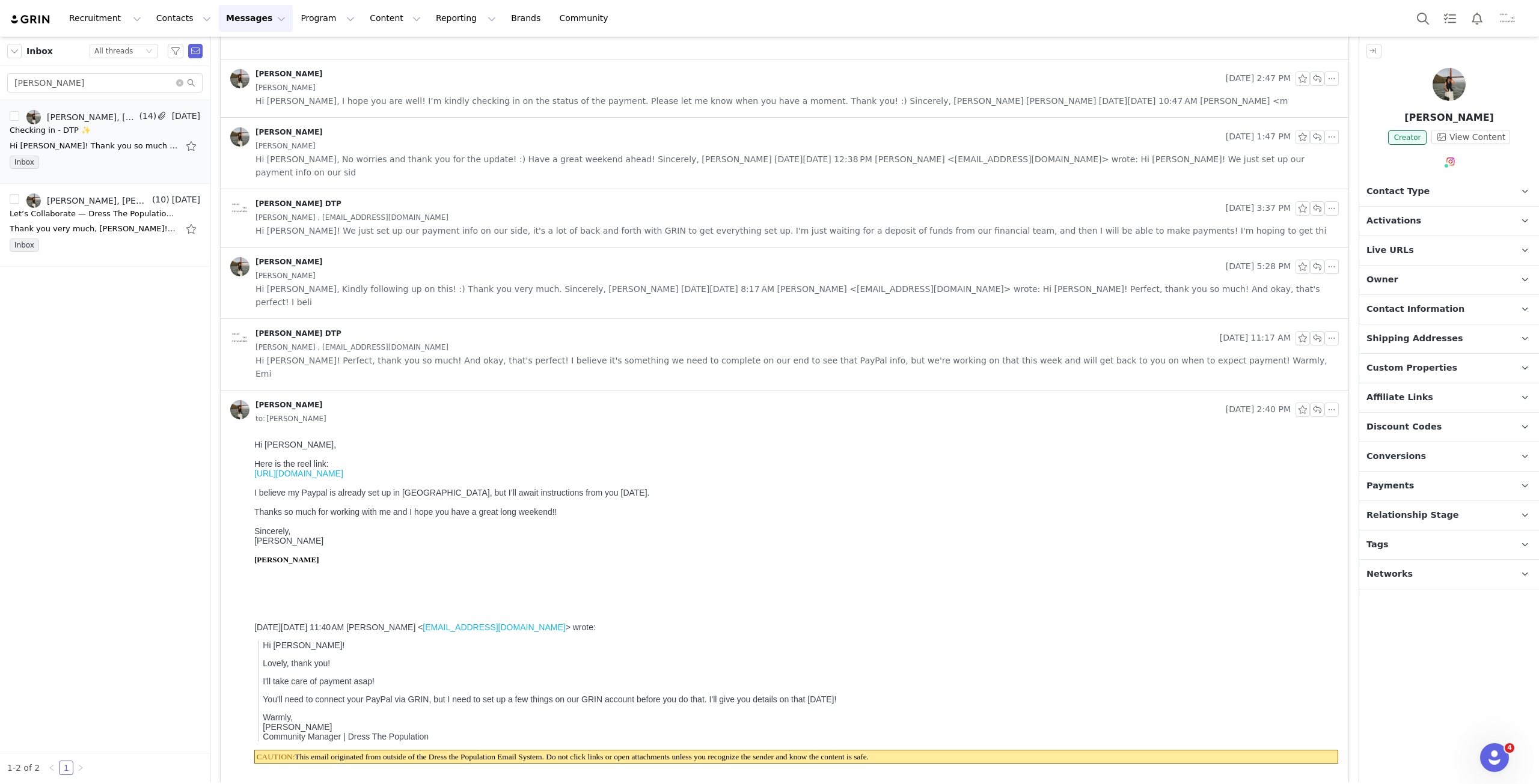
scroll to position [661, 0]
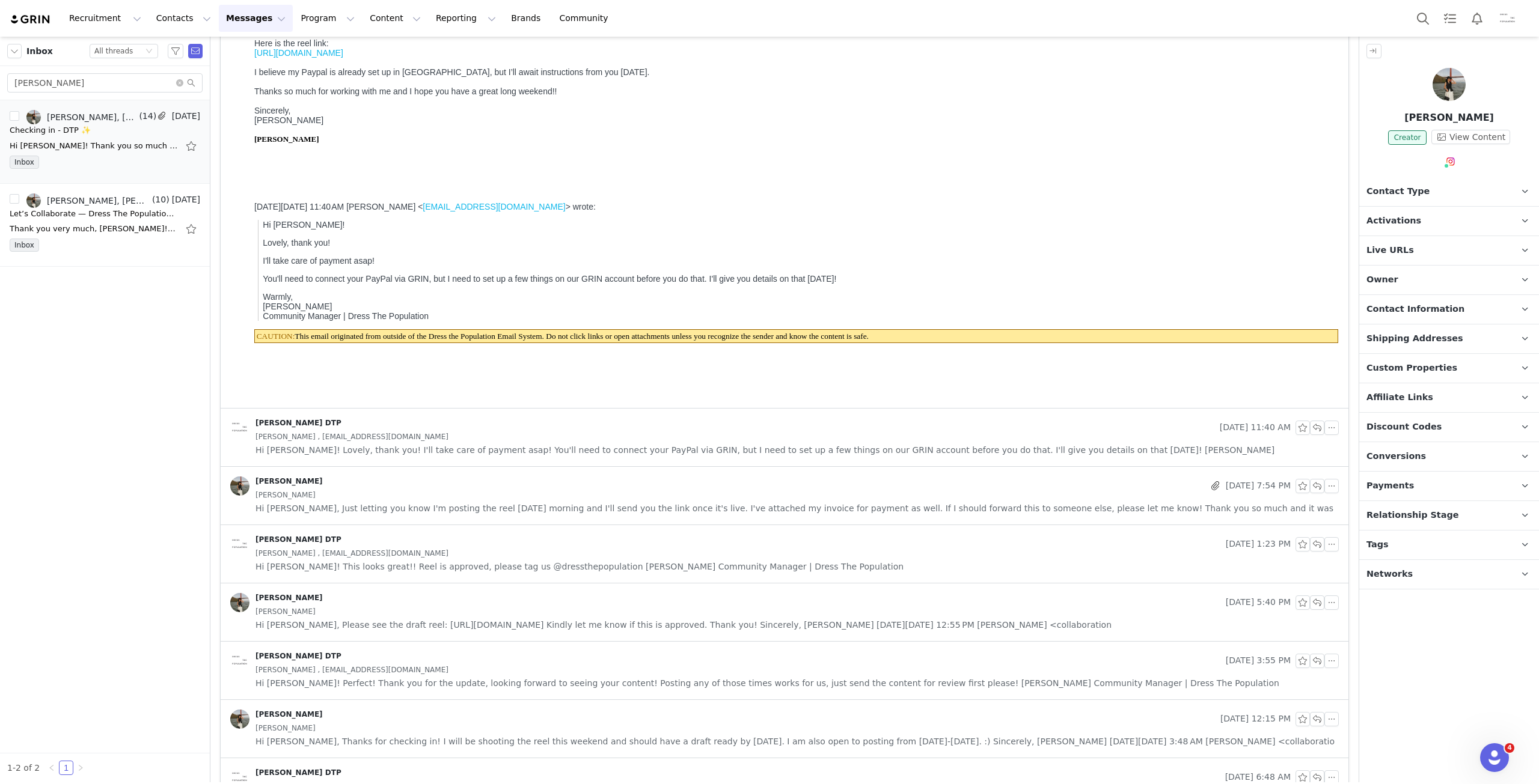
drag, startPoint x: 1449, startPoint y: 88, endPoint x: 1470, endPoint y: 138, distance: 54.2
click at [1449, 88] on img at bounding box center [1449, 84] width 33 height 33
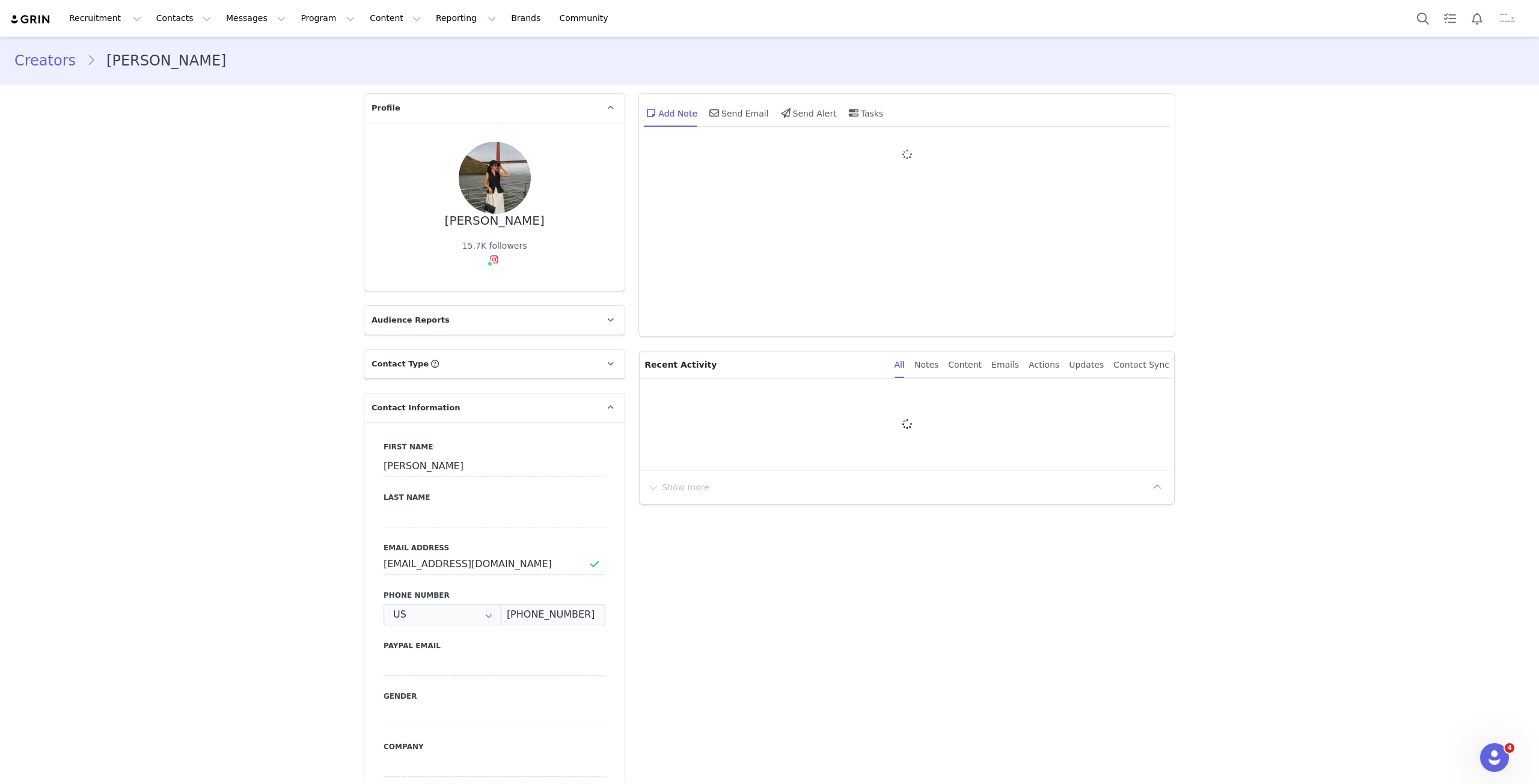
type input "+1 ([GEOGRAPHIC_DATA])"
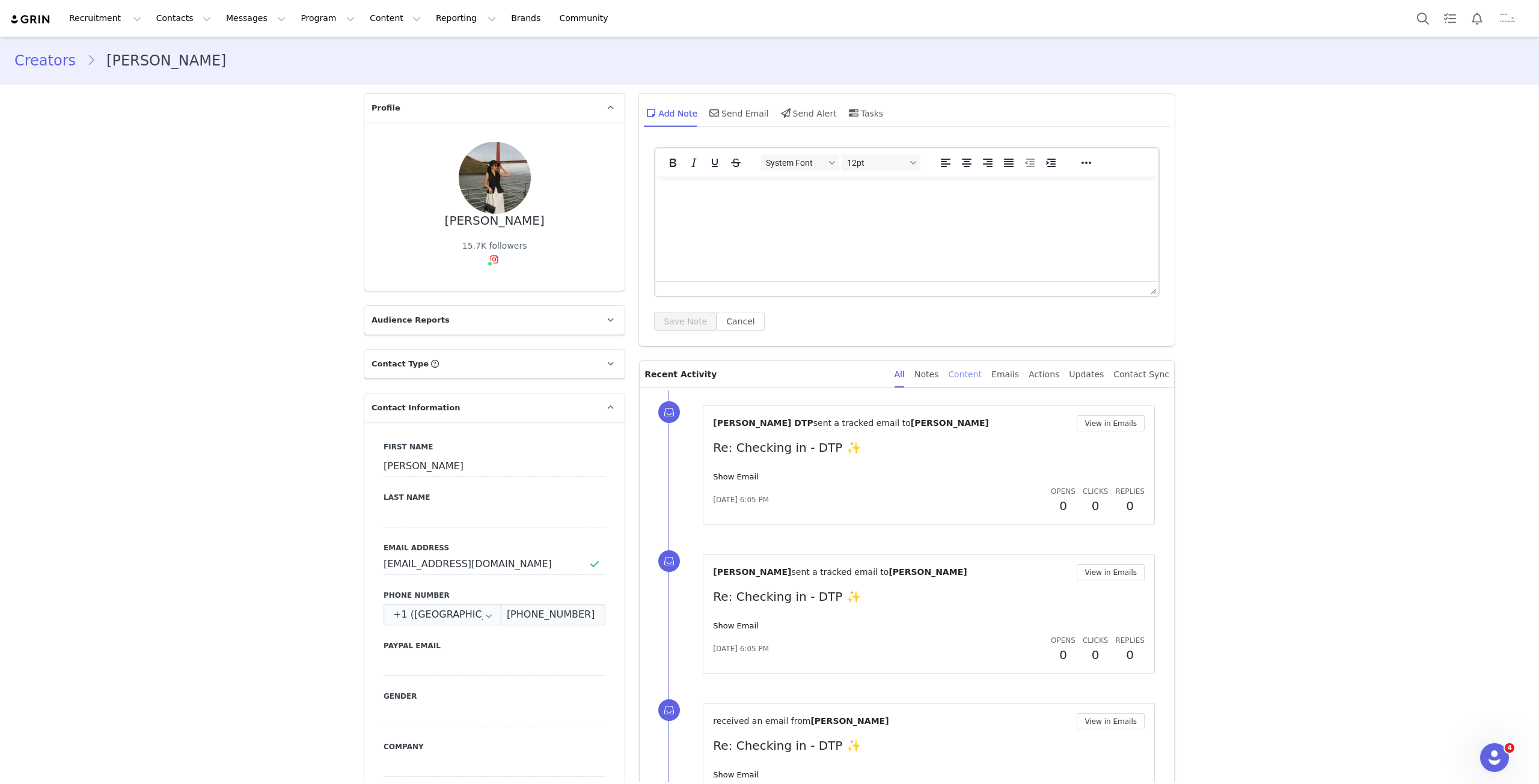
click at [982, 377] on div "Content" at bounding box center [964, 374] width 33 height 27
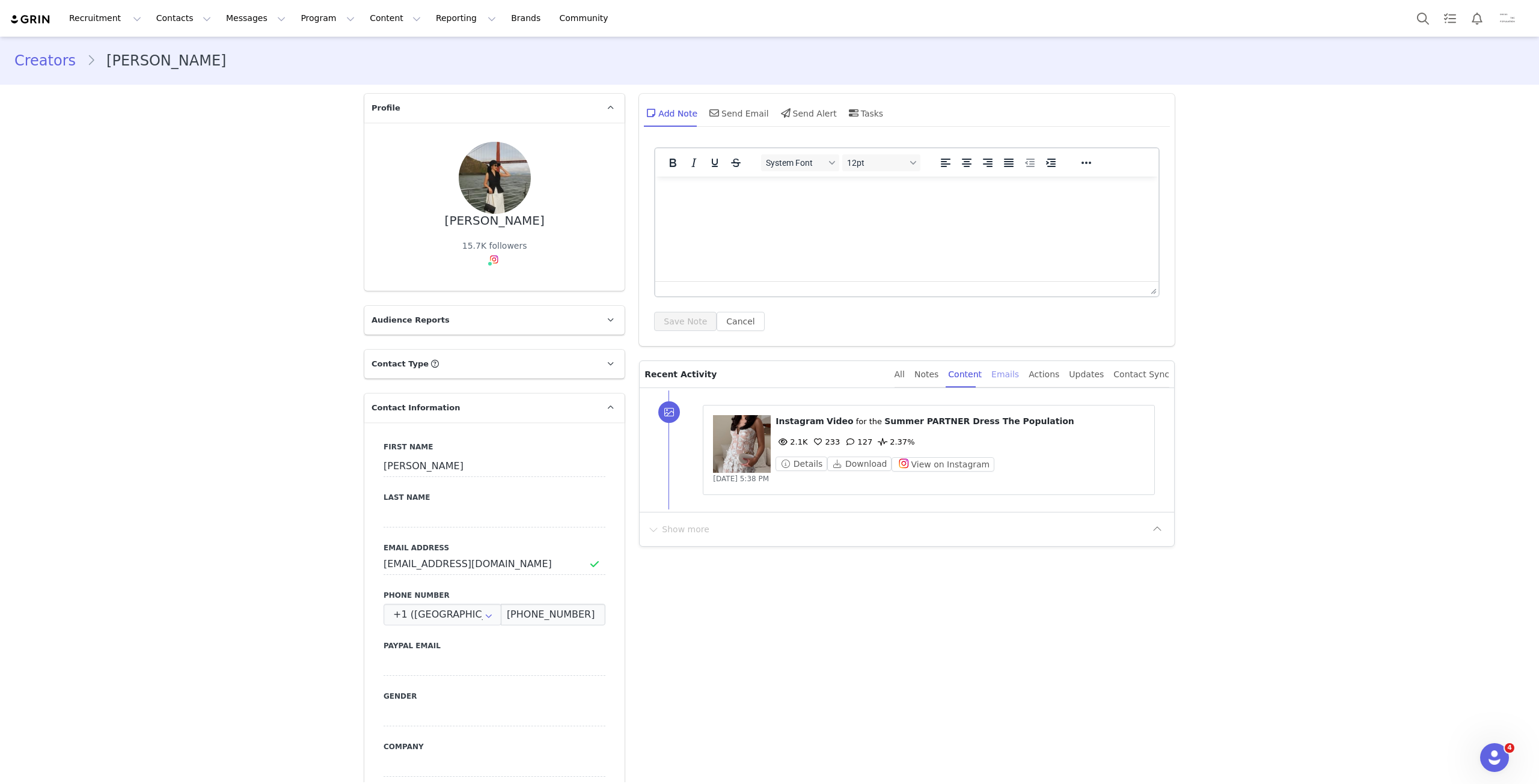
click at [1016, 375] on div "Emails" at bounding box center [1004, 374] width 28 height 27
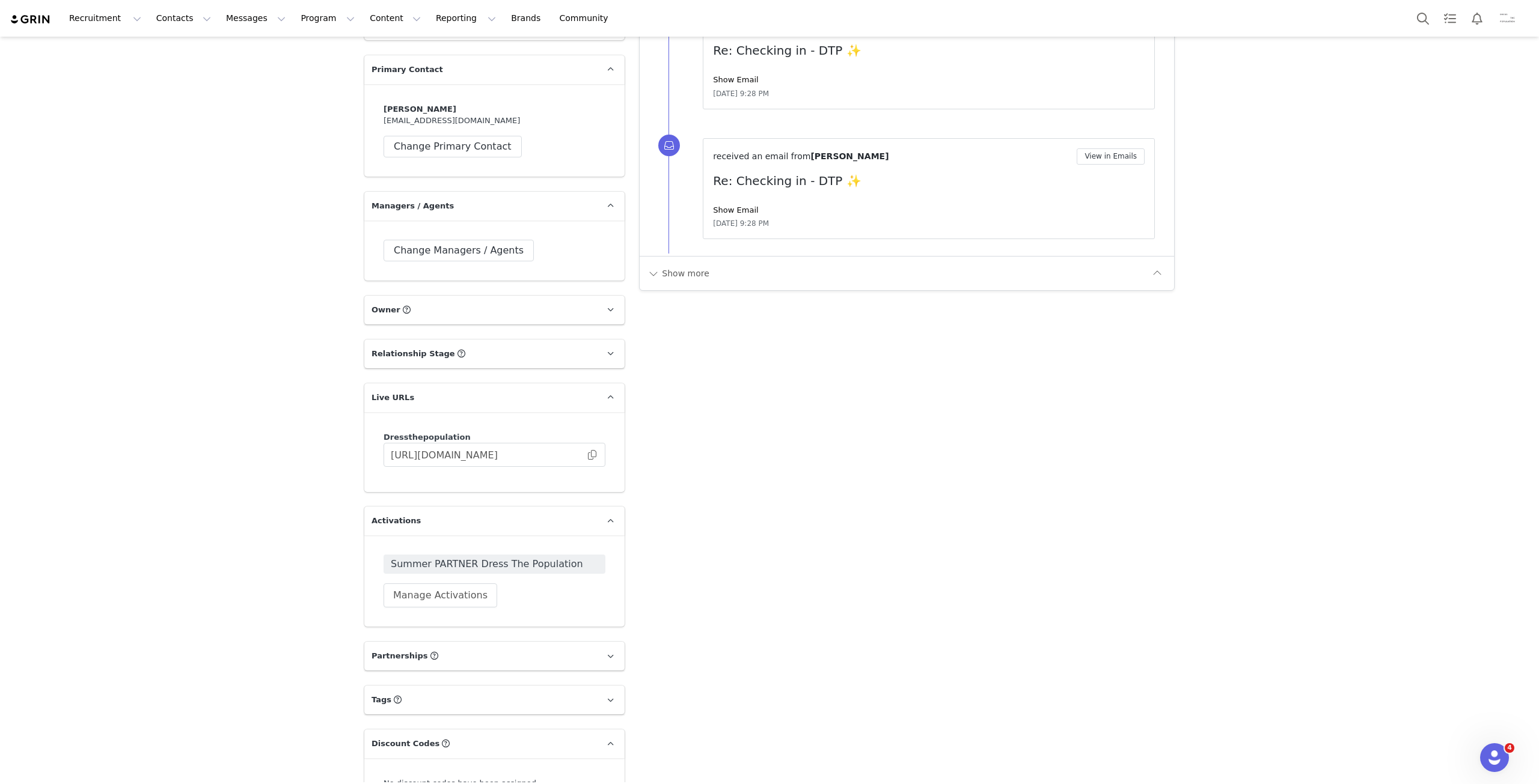
scroll to position [1366, 0]
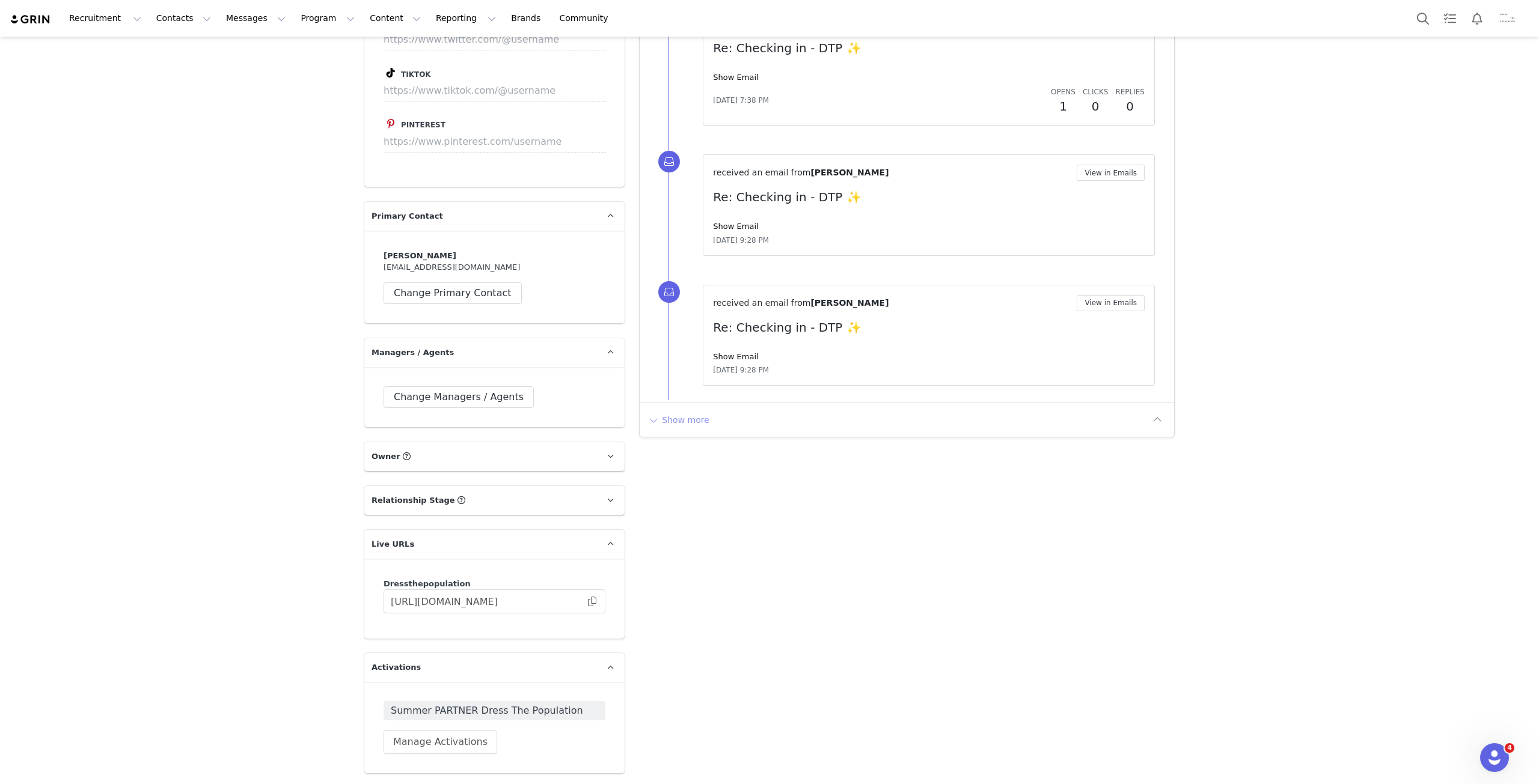
click at [677, 412] on button "Show more" at bounding box center [679, 420] width 63 height 19
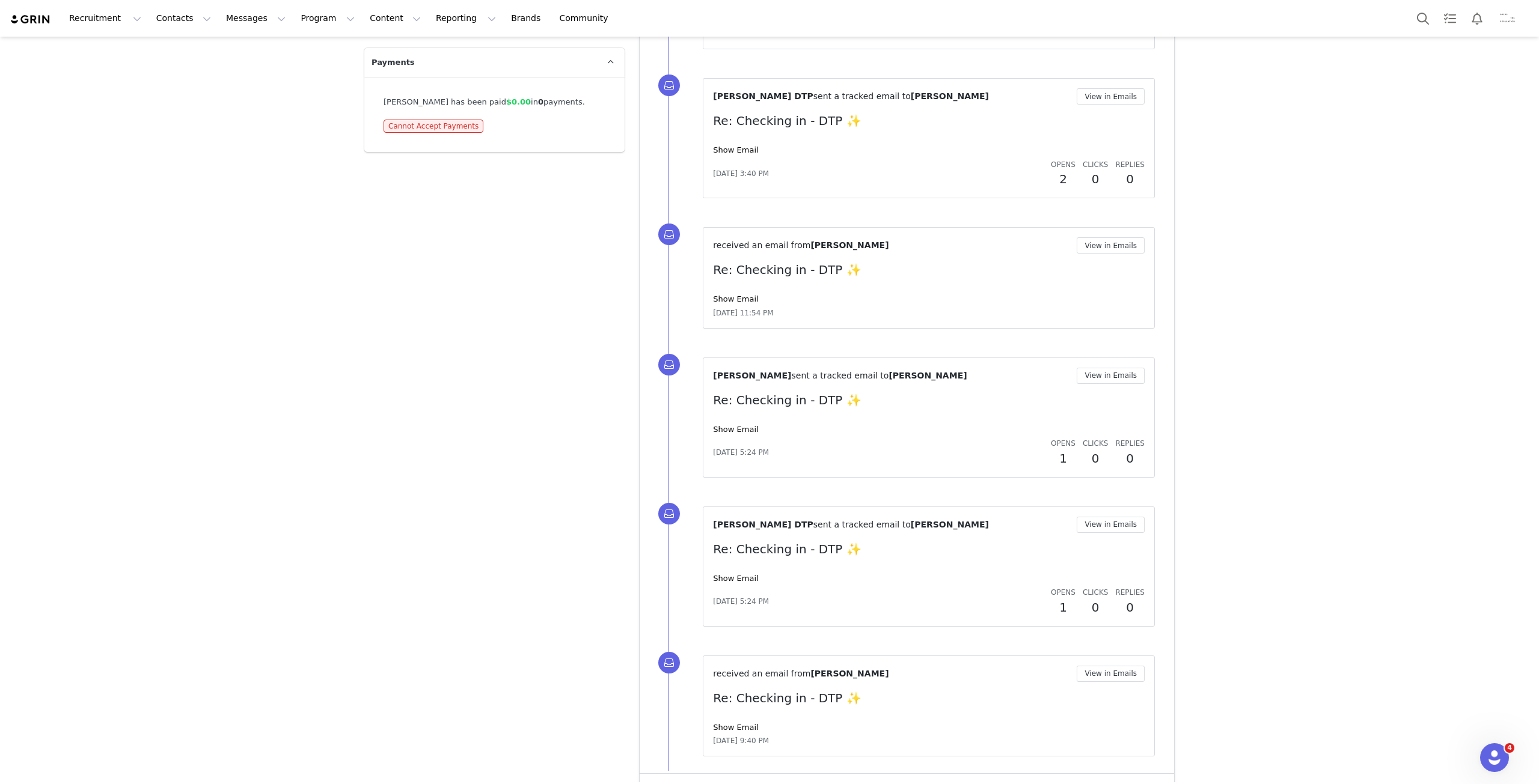
scroll to position [2435, 0]
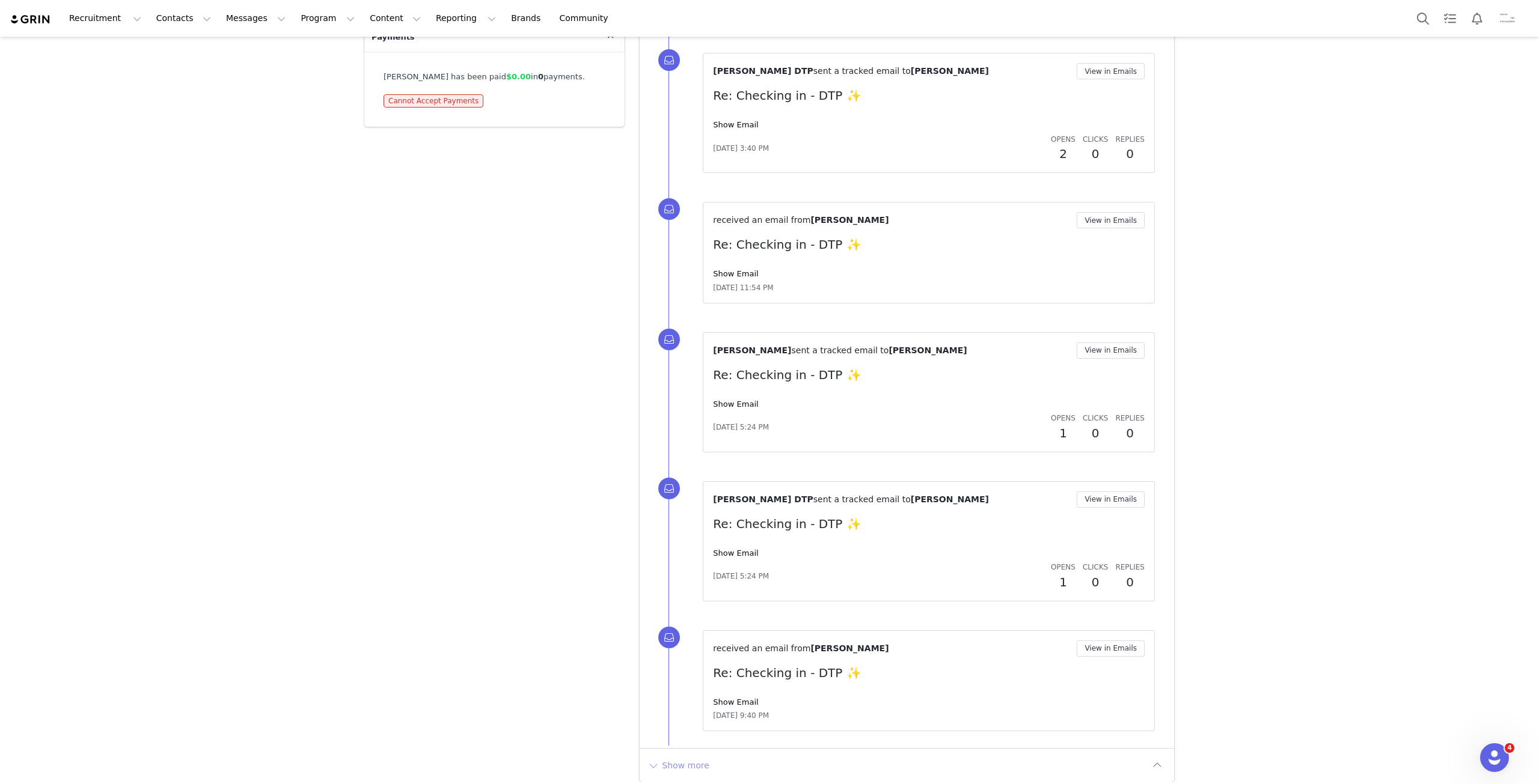
drag, startPoint x: 674, startPoint y: 754, endPoint x: 691, endPoint y: 668, distance: 87.7
click at [674, 756] on button "Show more" at bounding box center [679, 765] width 63 height 19
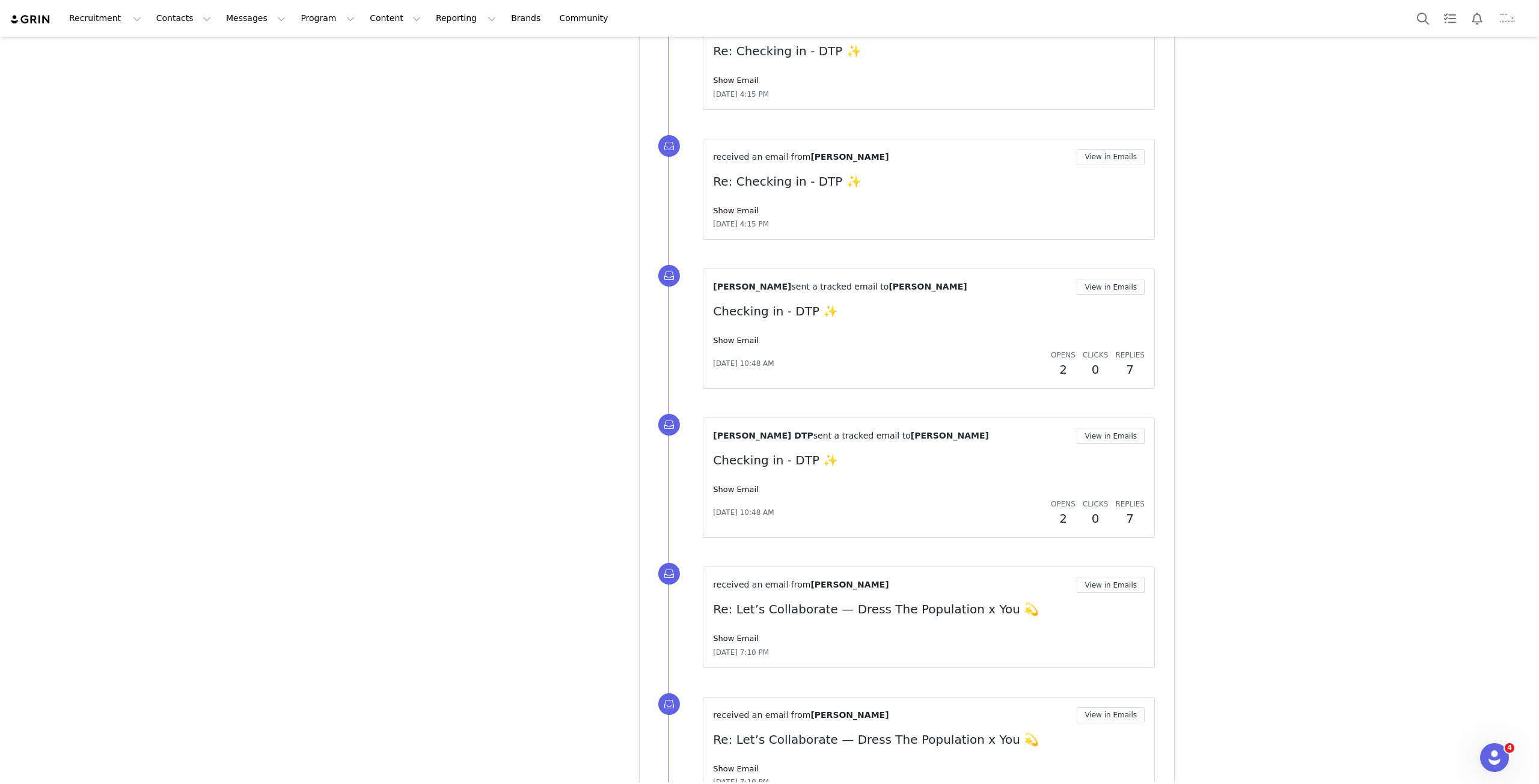
scroll to position [3827, 0]
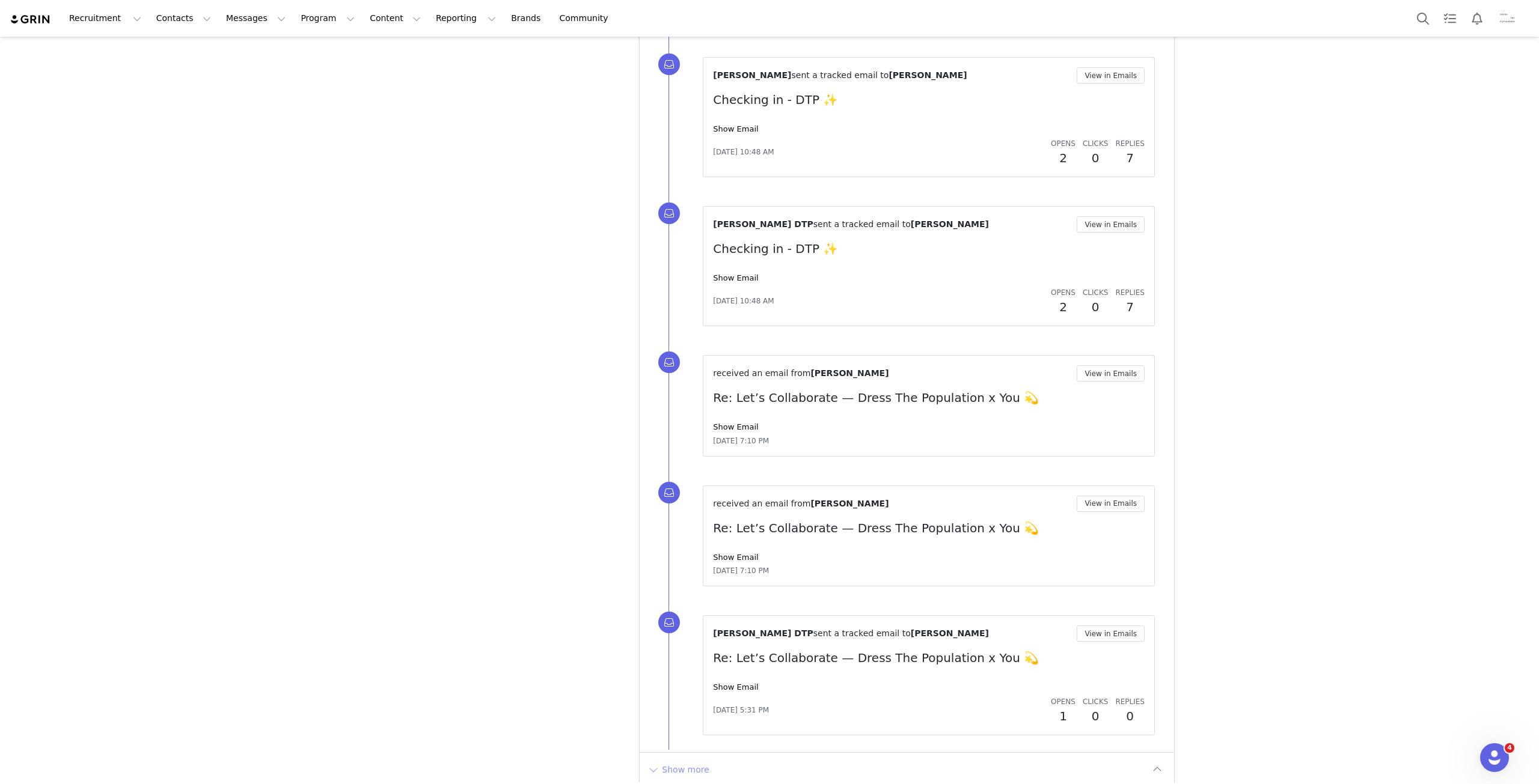
click at [670, 760] on button "Show more" at bounding box center [679, 769] width 63 height 19
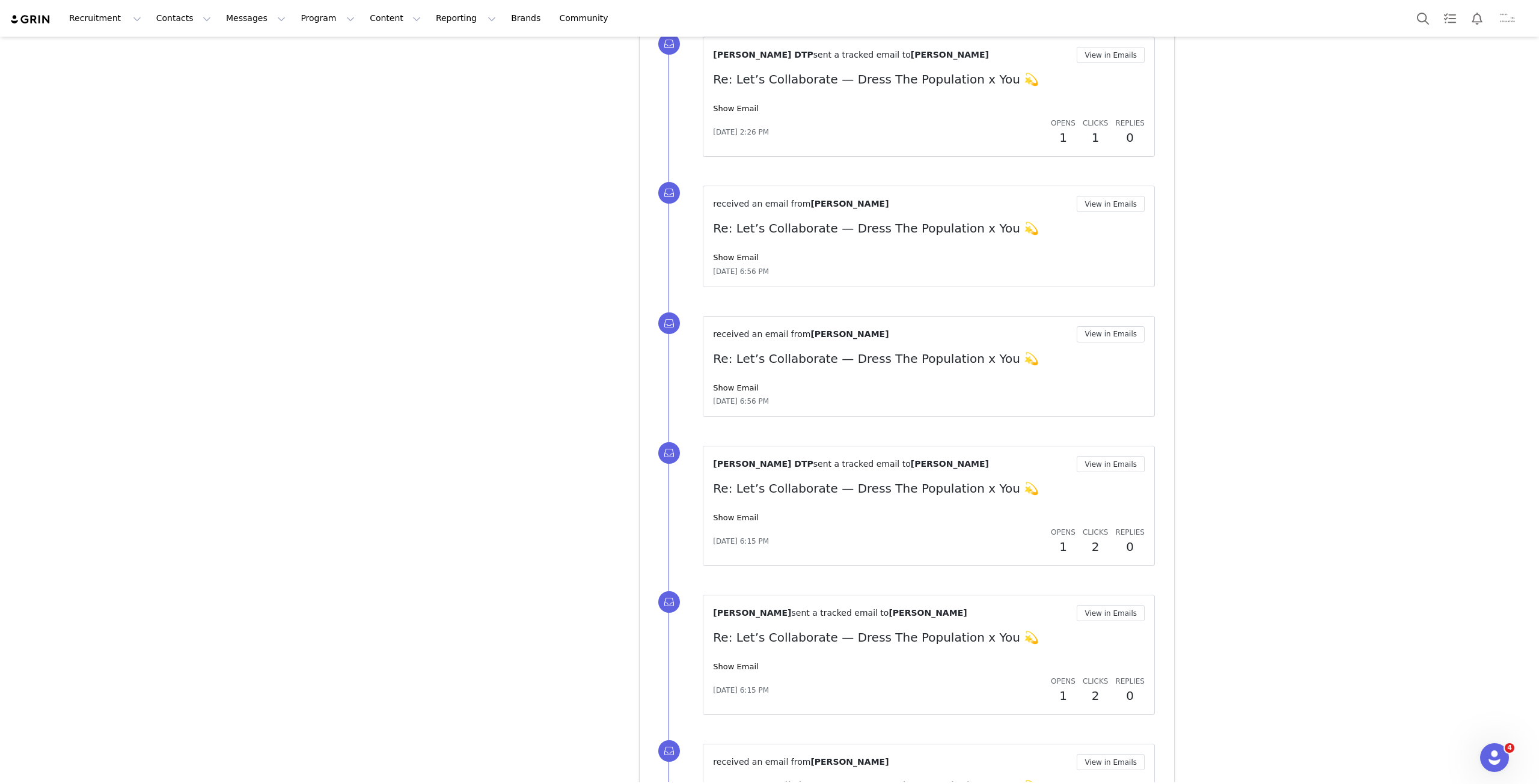
scroll to position [5218, 0]
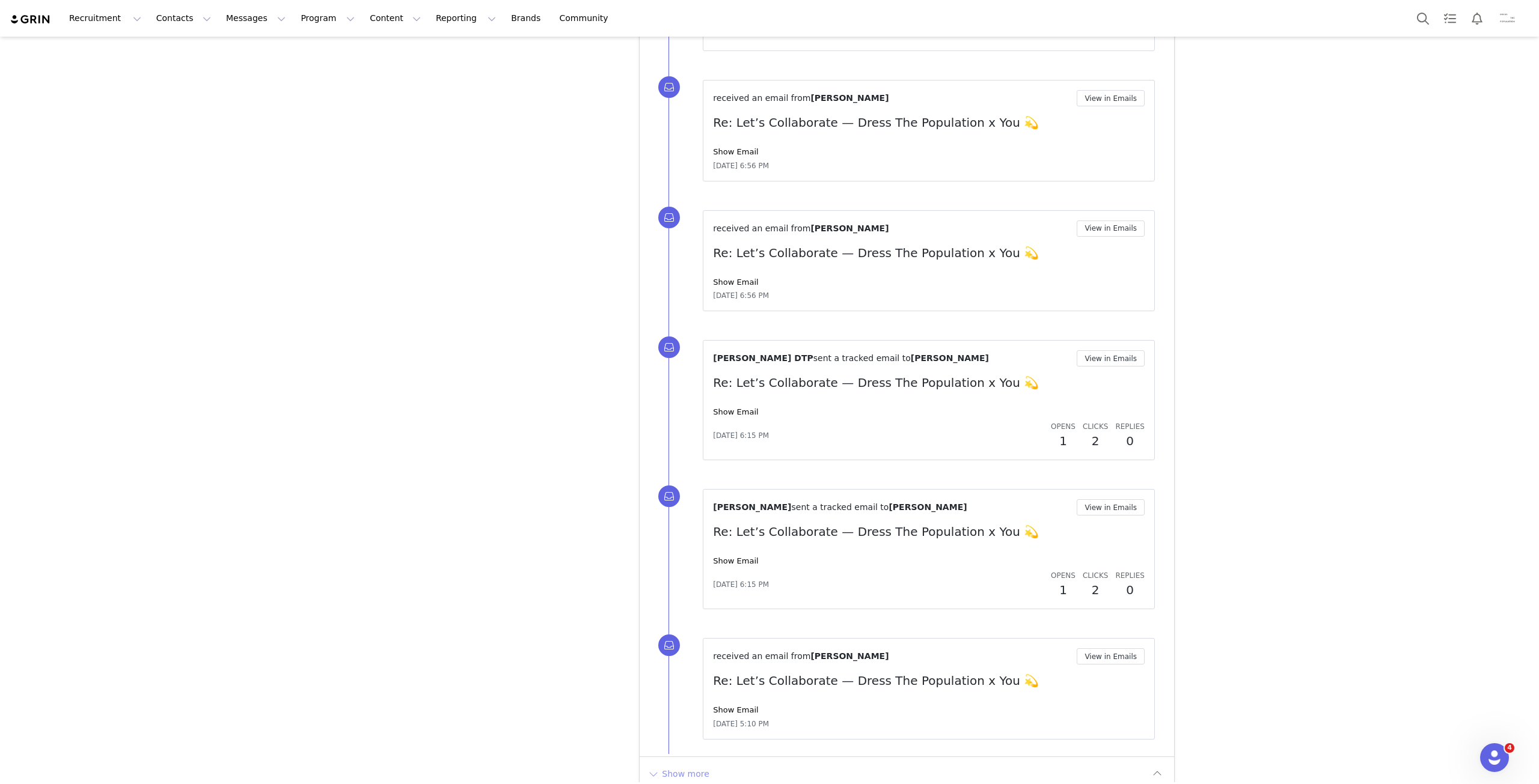
drag, startPoint x: 681, startPoint y: 758, endPoint x: 768, endPoint y: 634, distance: 151.5
click at [683, 764] on button "Show more" at bounding box center [679, 773] width 63 height 19
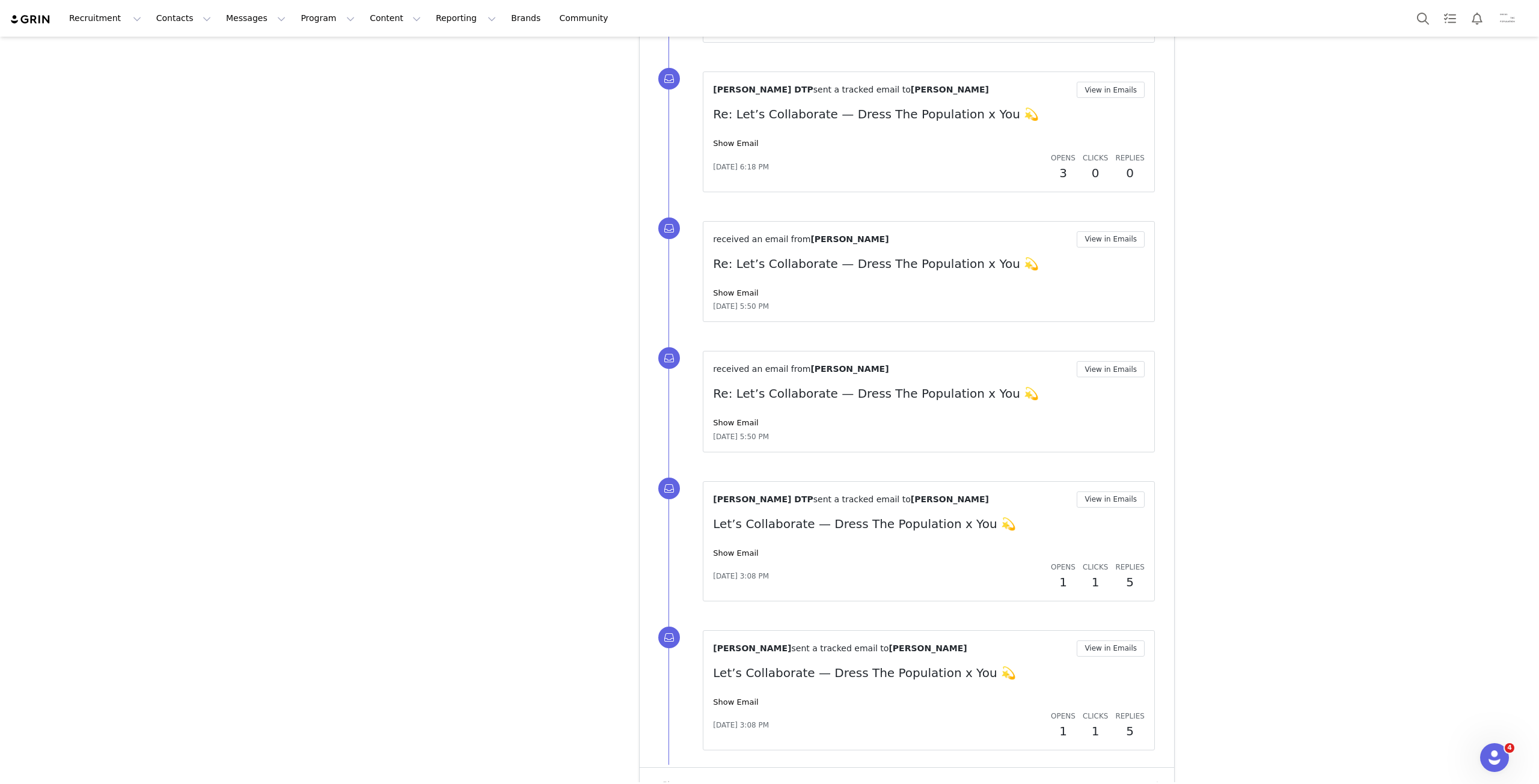
scroll to position [6201, 0]
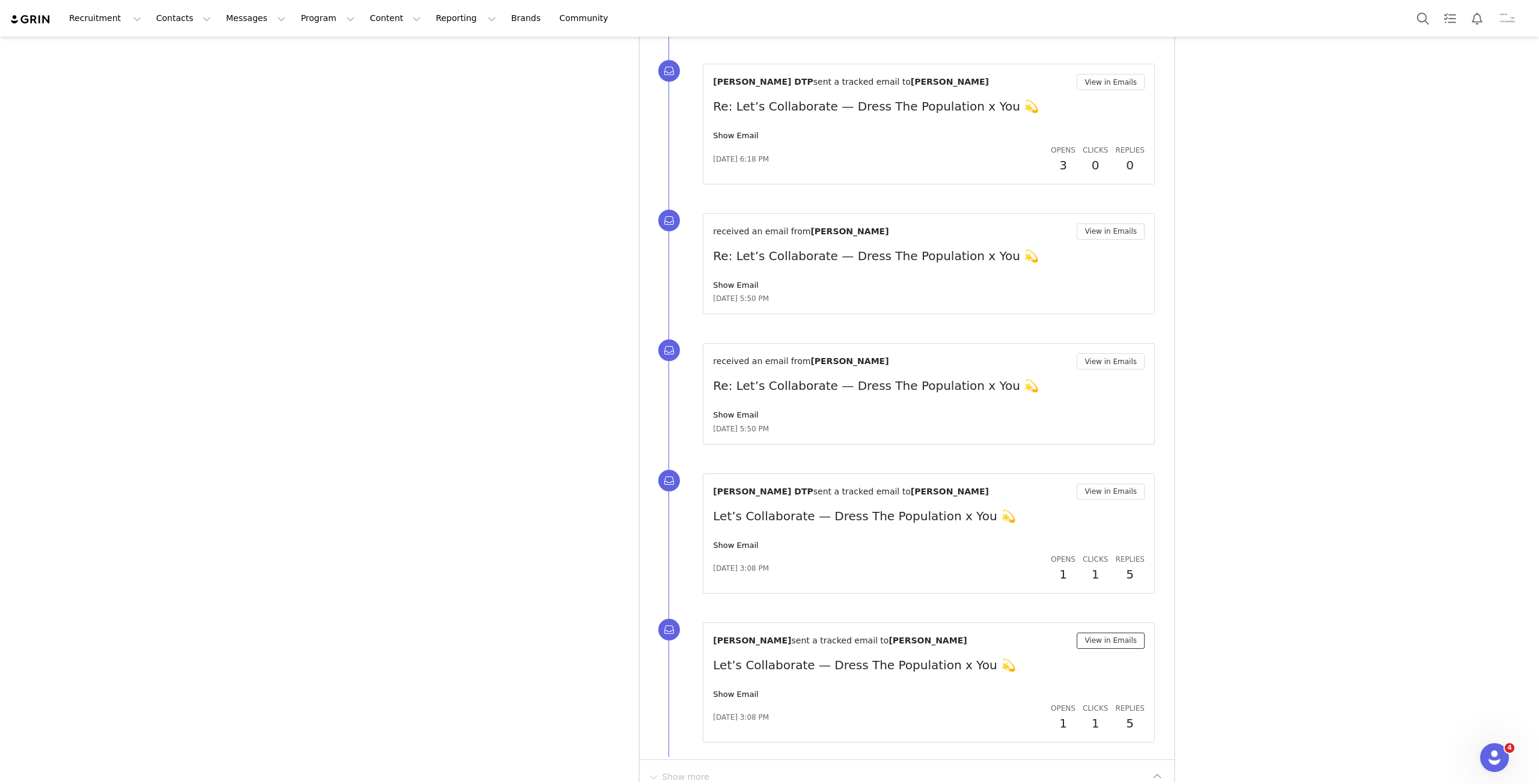
click at [1106, 633] on button "View in Emails" at bounding box center [1110, 641] width 68 height 16
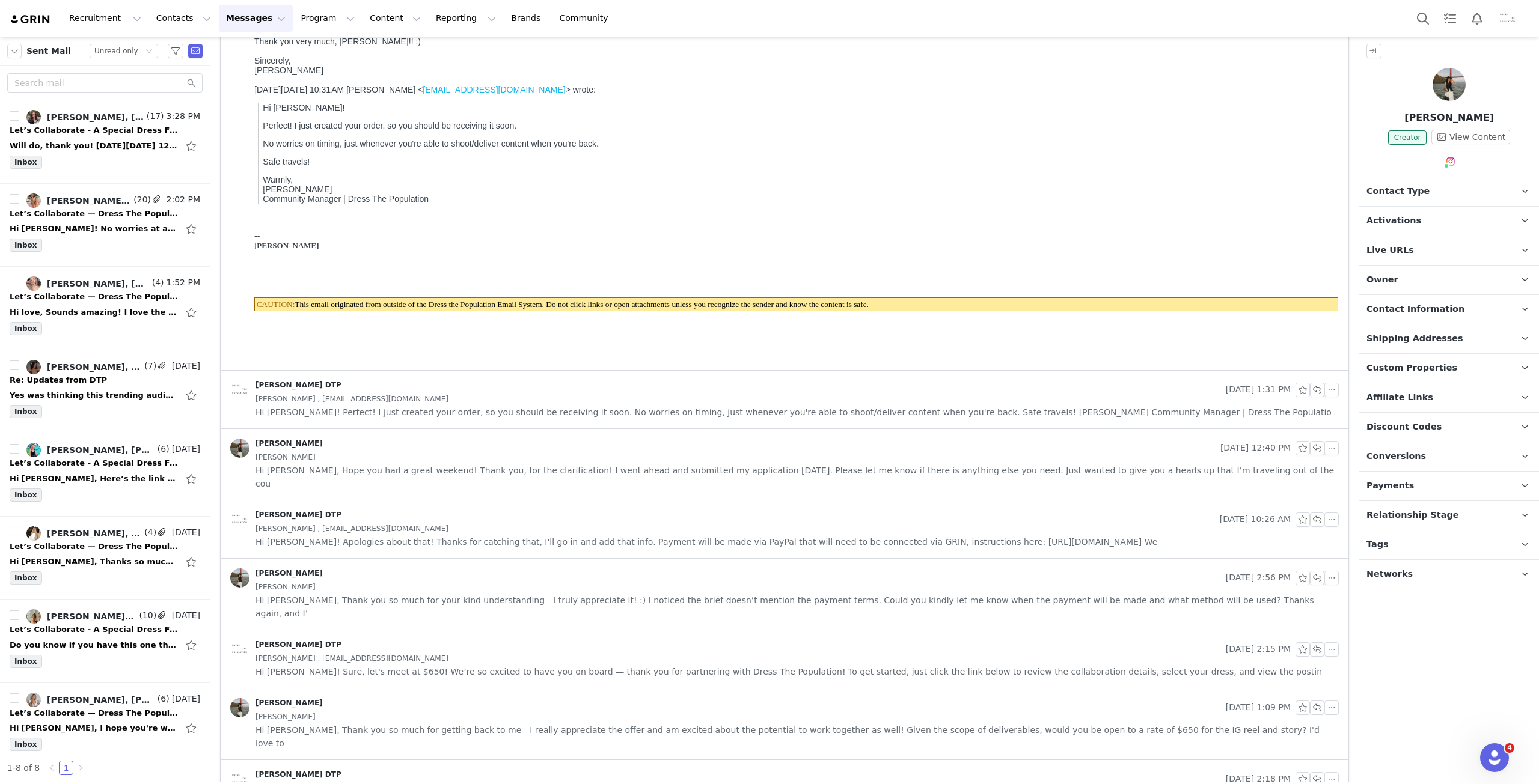
scroll to position [252, 0]
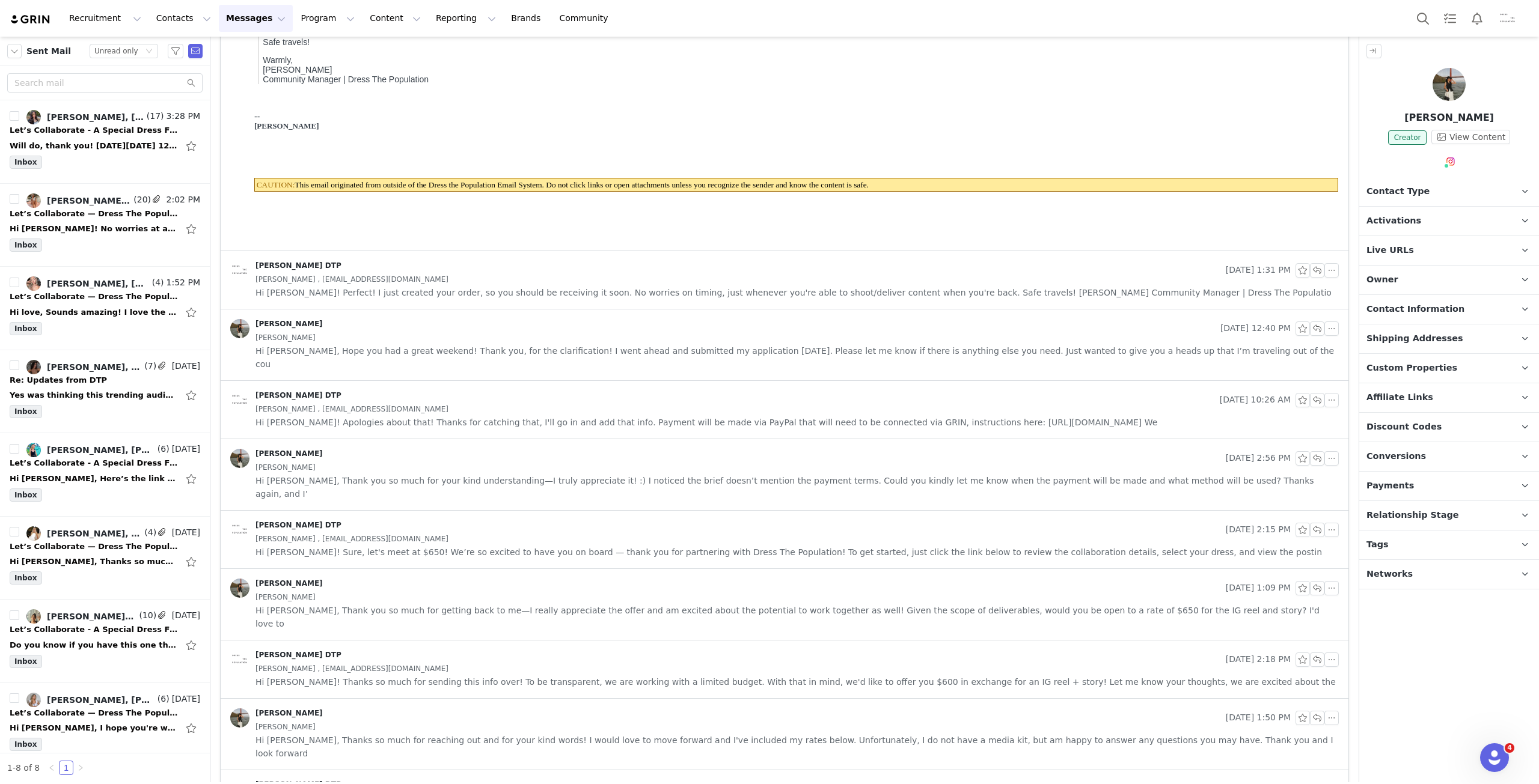
click at [489, 708] on div "[PERSON_NAME]" at bounding box center [725, 717] width 991 height 19
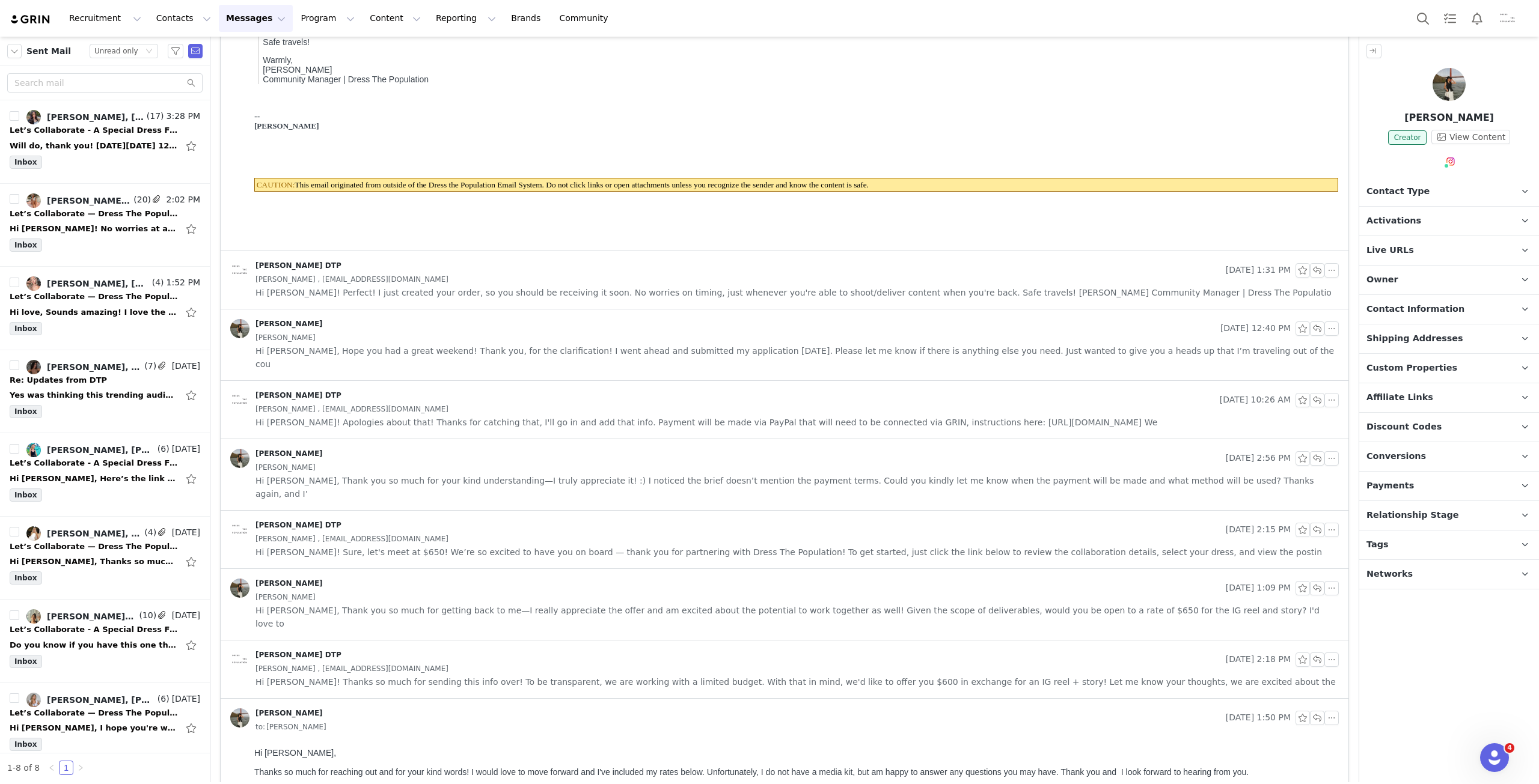
scroll to position [0, 0]
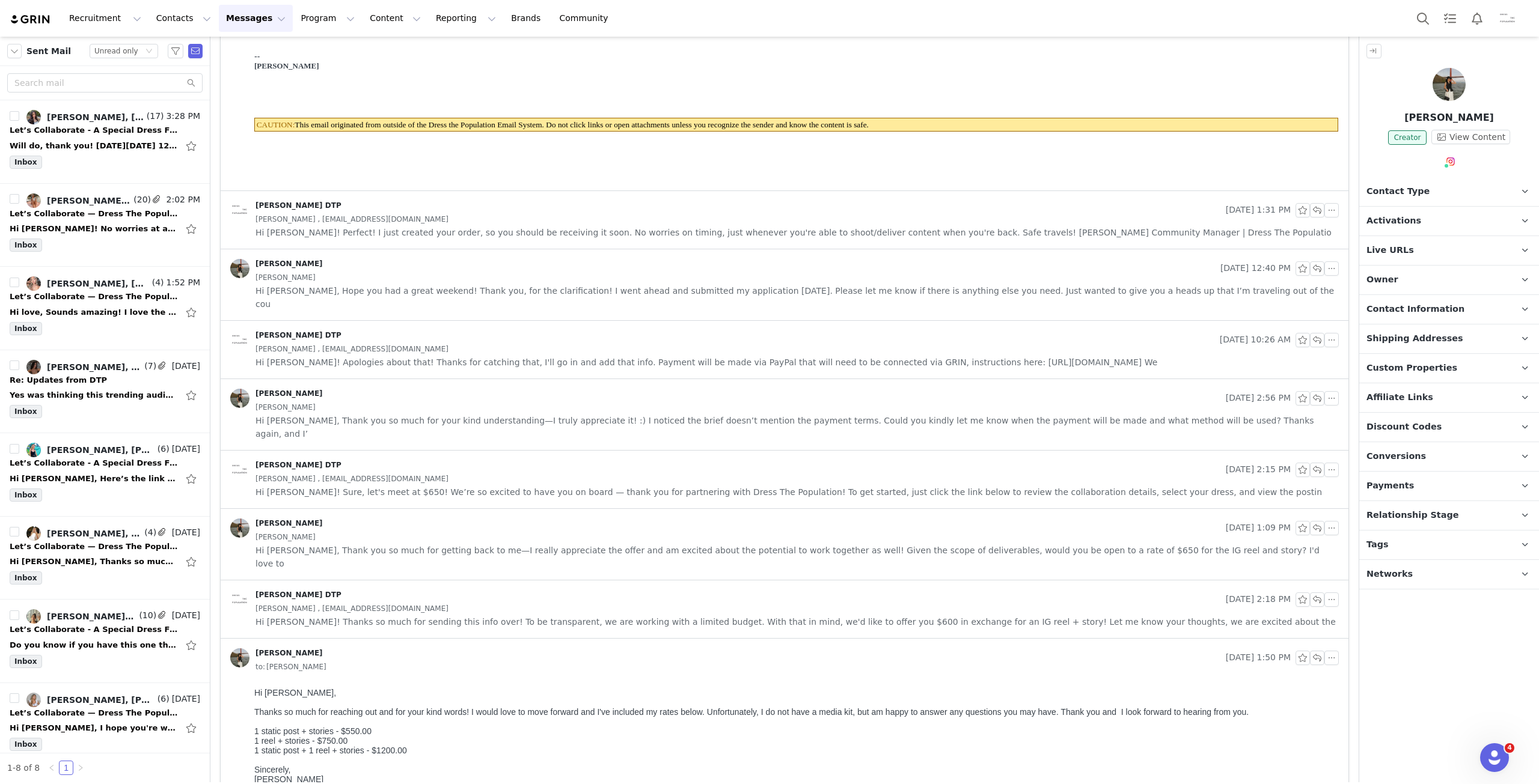
drag, startPoint x: 486, startPoint y: 613, endPoint x: 484, endPoint y: 570, distance: 43.0
click at [486, 648] on div "[PERSON_NAME]" at bounding box center [725, 657] width 991 height 19
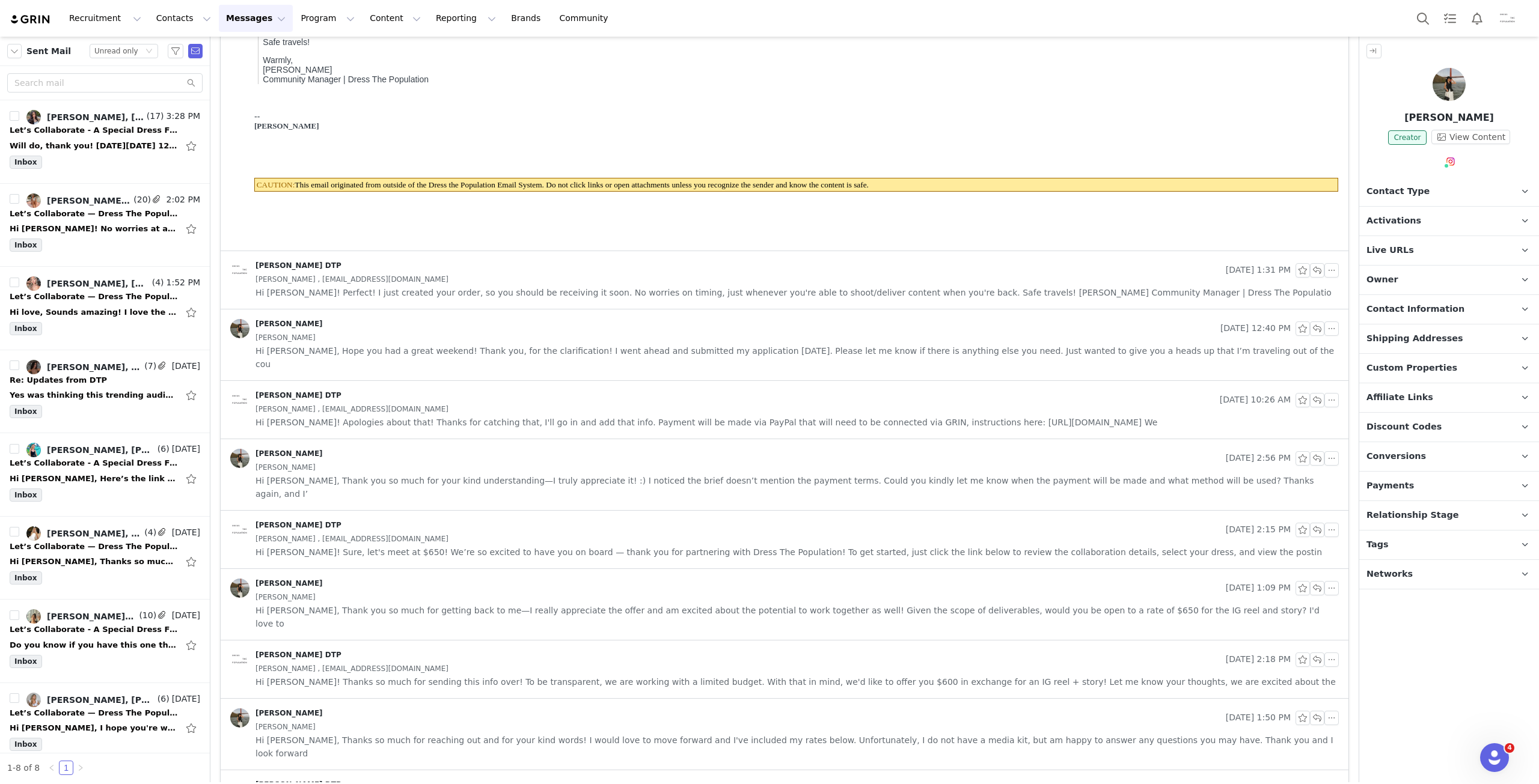
click at [484, 590] on div "[PERSON_NAME]" at bounding box center [796, 597] width 1083 height 14
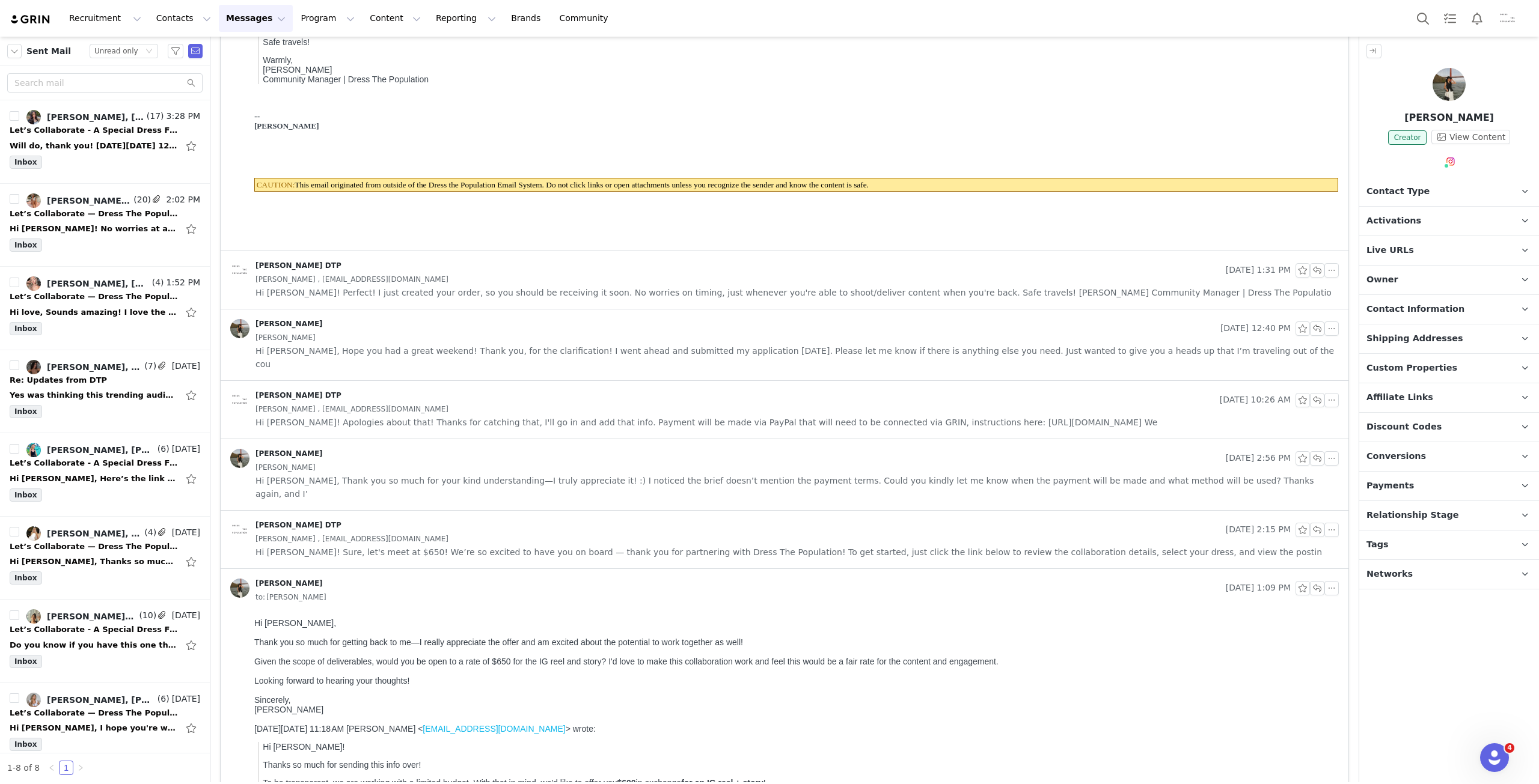
scroll to position [0, 0]
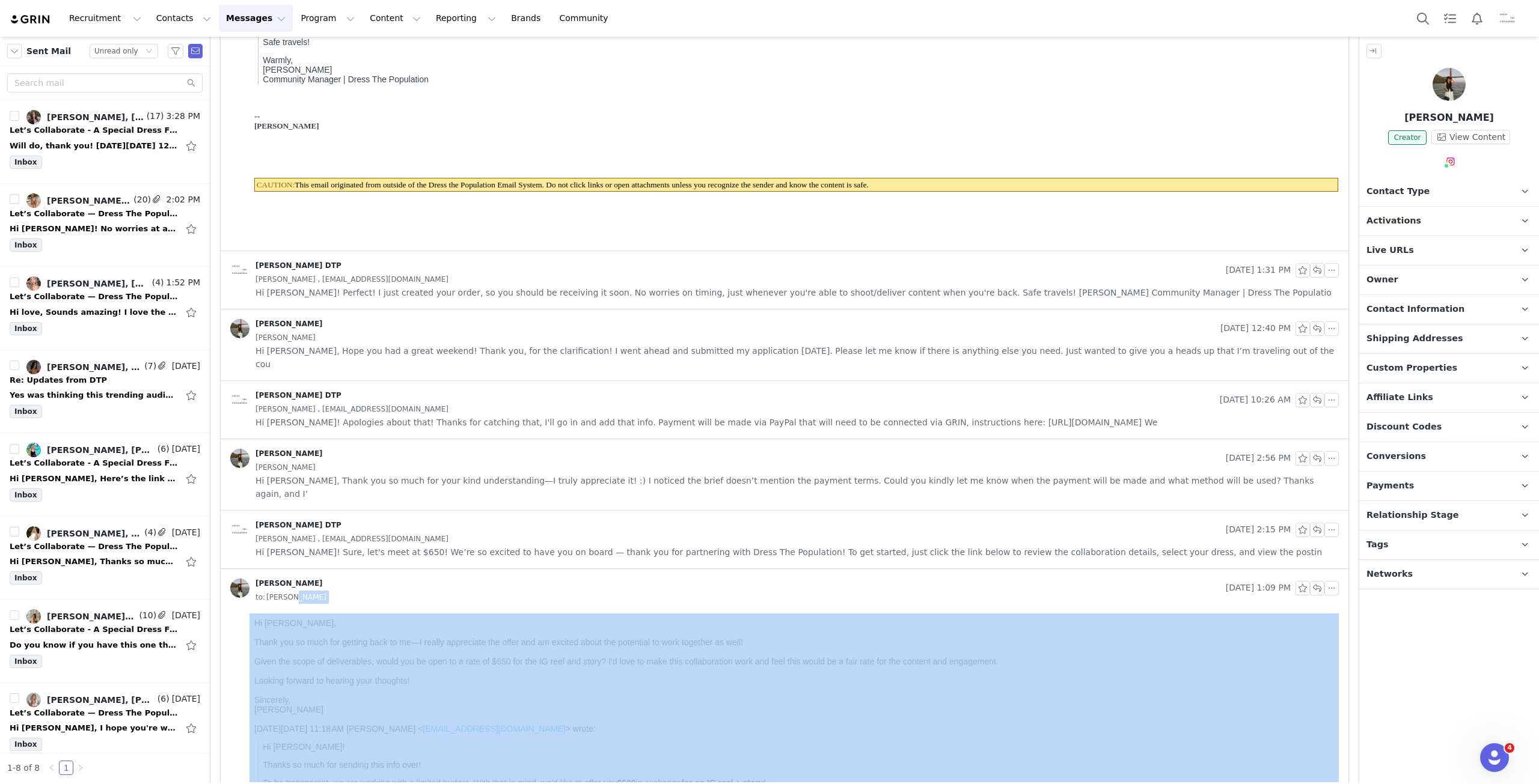
click at [484, 590] on div "to: [PERSON_NAME]" at bounding box center [796, 597] width 1083 height 14
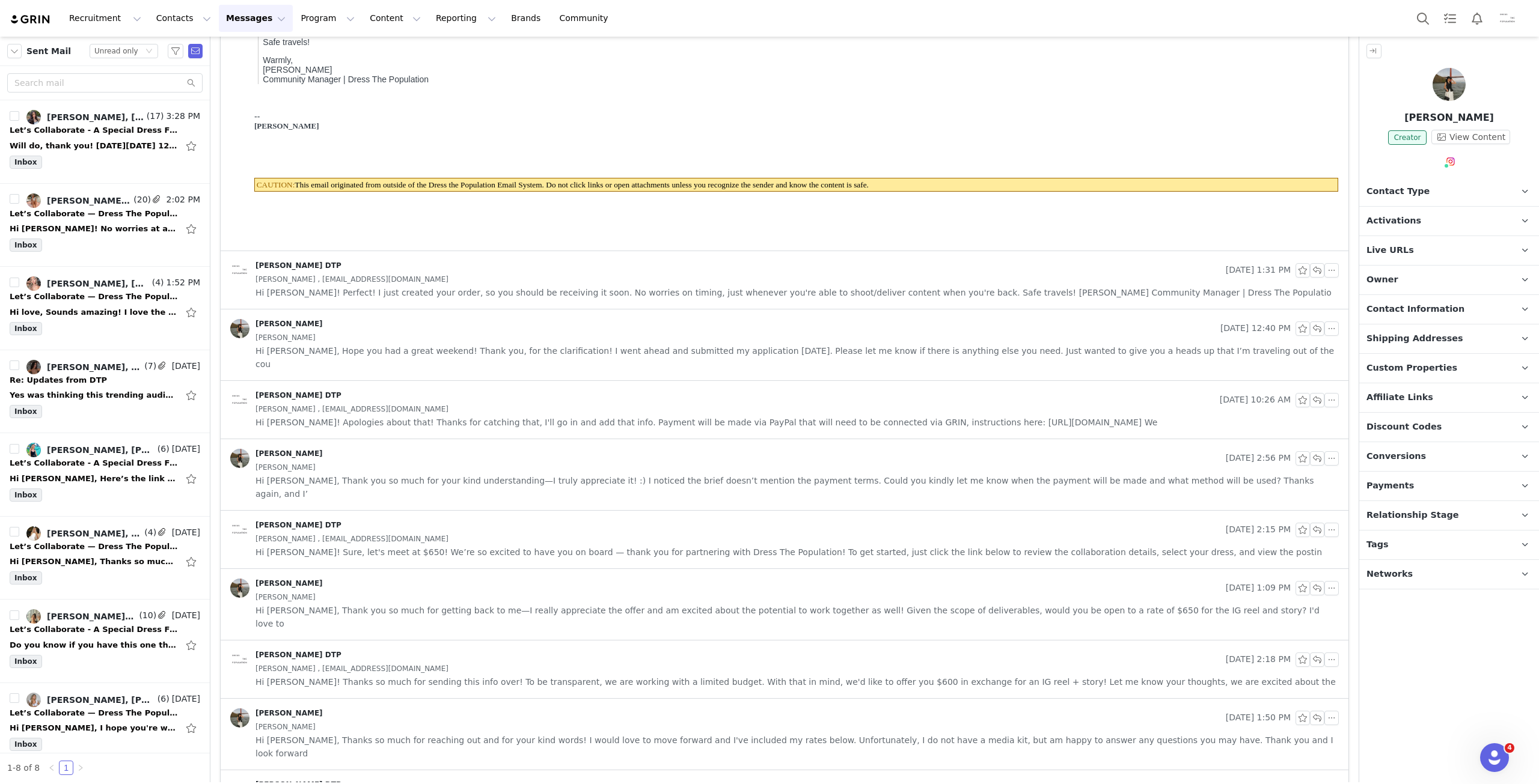
click at [477, 675] on span "Hi [PERSON_NAME]! Thanks so much for sending this info over! To be transparent,…" at bounding box center [795, 682] width 1080 height 14
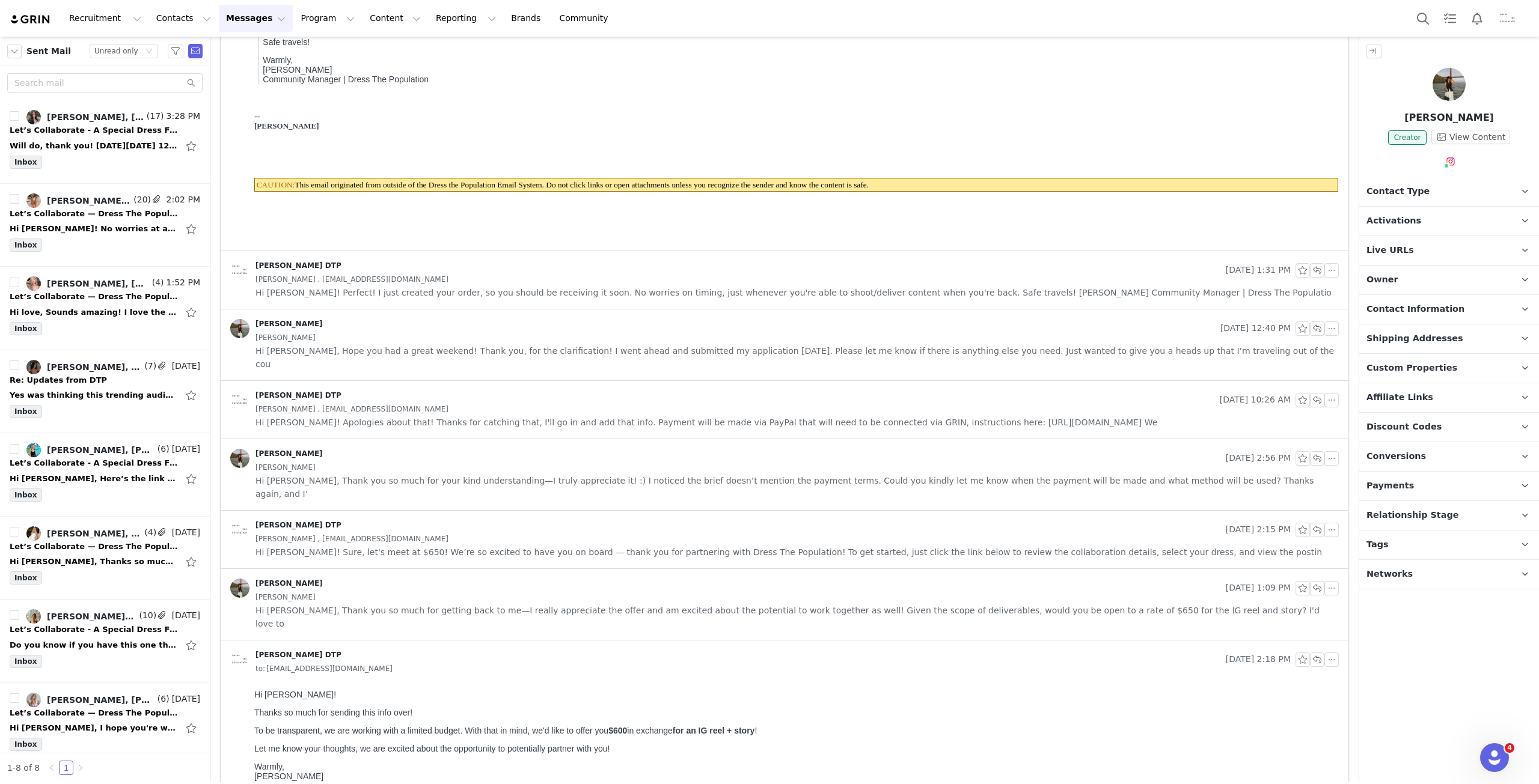
click at [517, 545] on span "Hi [PERSON_NAME]! Sure, let's meet at $650! We’re so excited to have you on boa…" at bounding box center [788, 552] width 1067 height 14
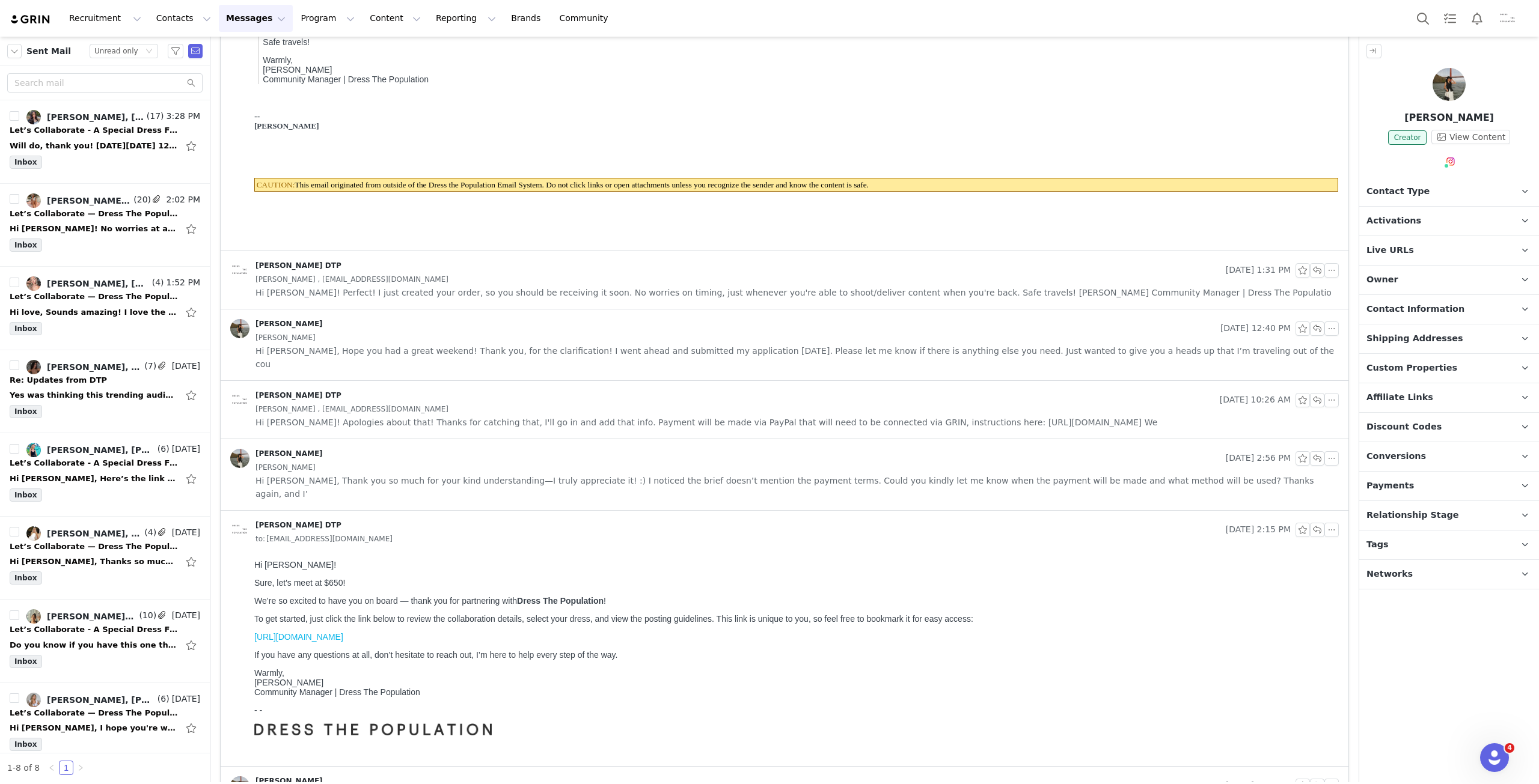
click at [522, 533] on div "to: [EMAIL_ADDRESS][DOMAIN_NAME]" at bounding box center [796, 539] width 1083 height 14
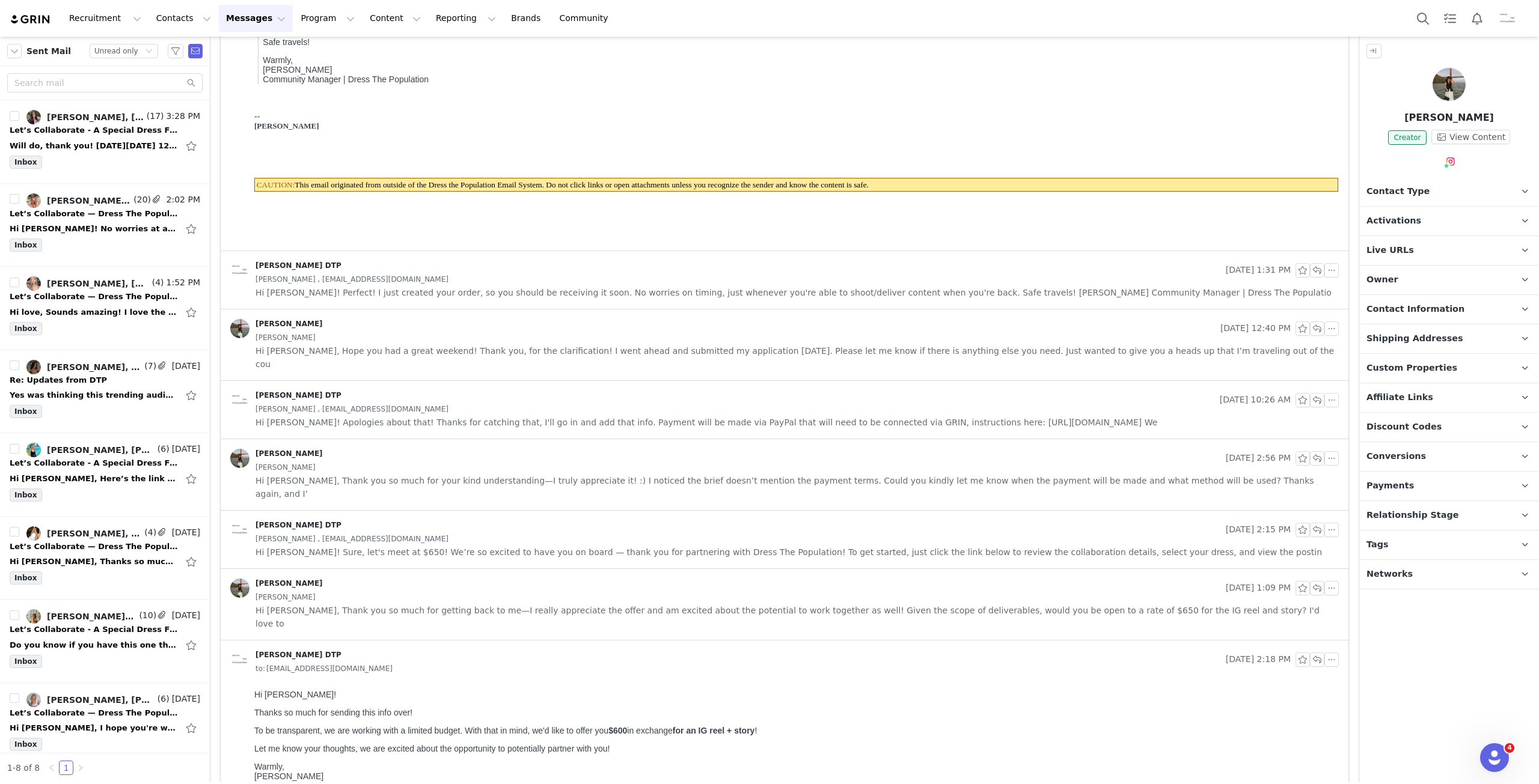
click at [495, 579] on div "[PERSON_NAME]" at bounding box center [725, 588] width 991 height 19
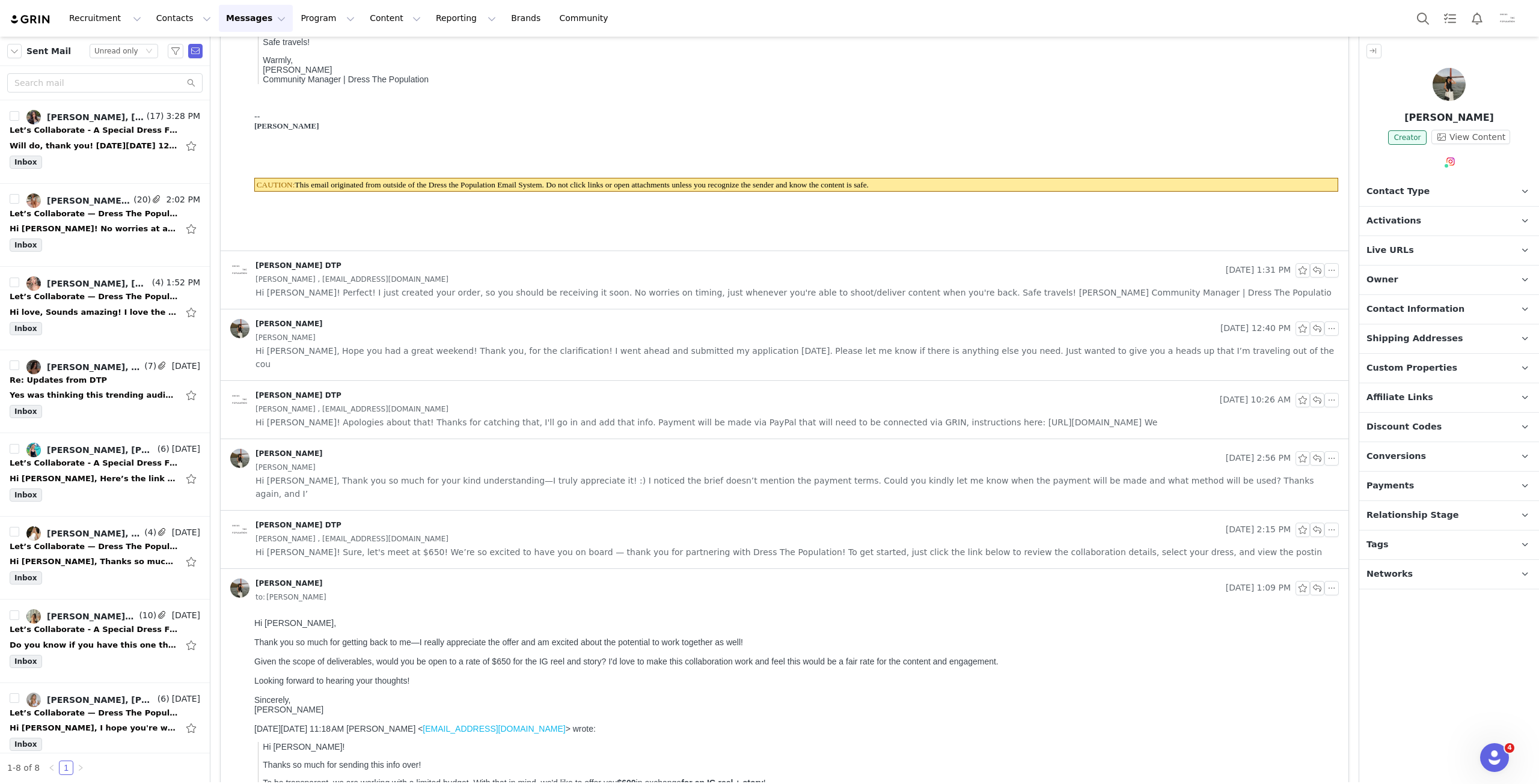
click at [500, 590] on div "to: [PERSON_NAME]" at bounding box center [796, 597] width 1083 height 14
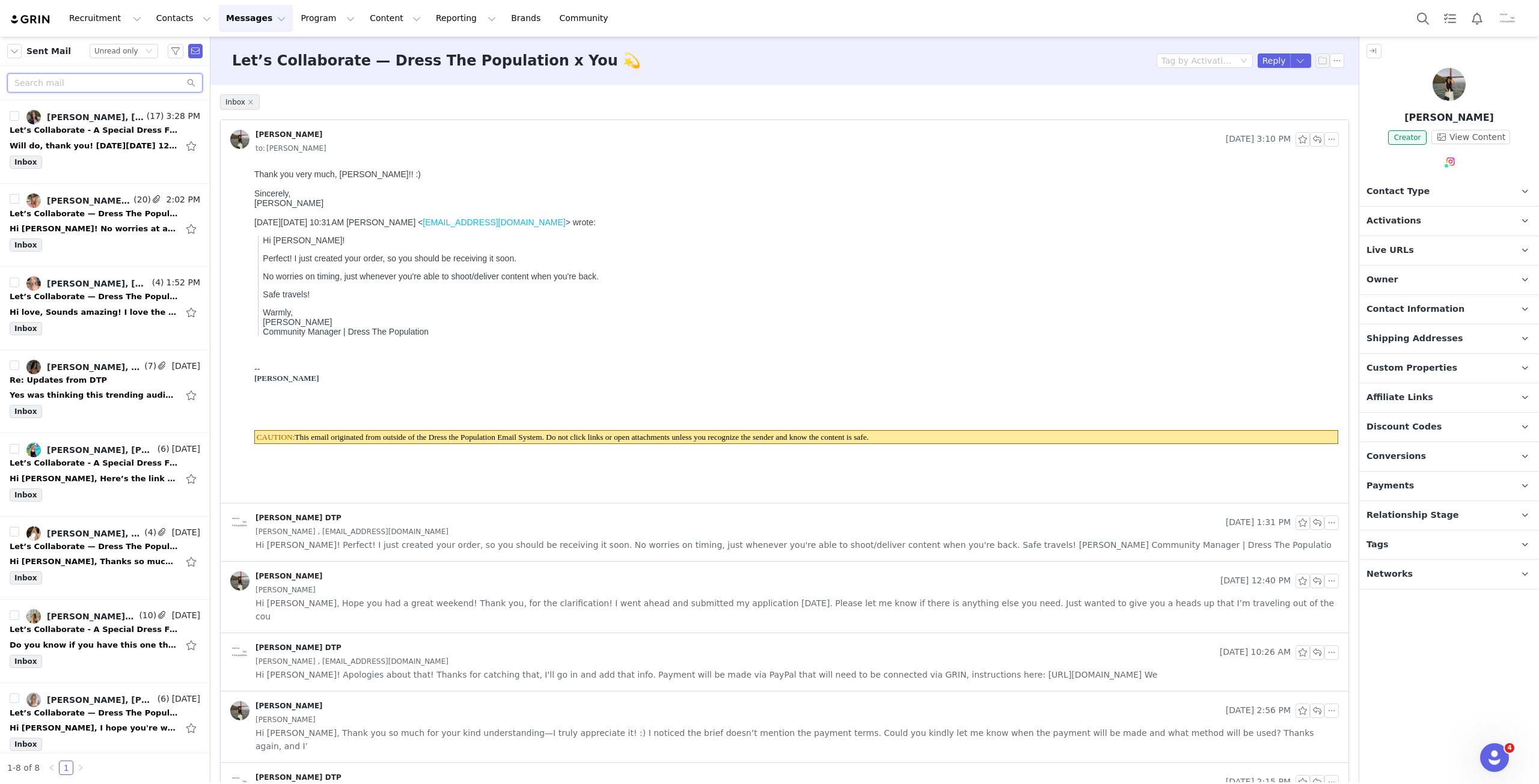
click at [124, 82] on input "text" at bounding box center [105, 82] width 195 height 19
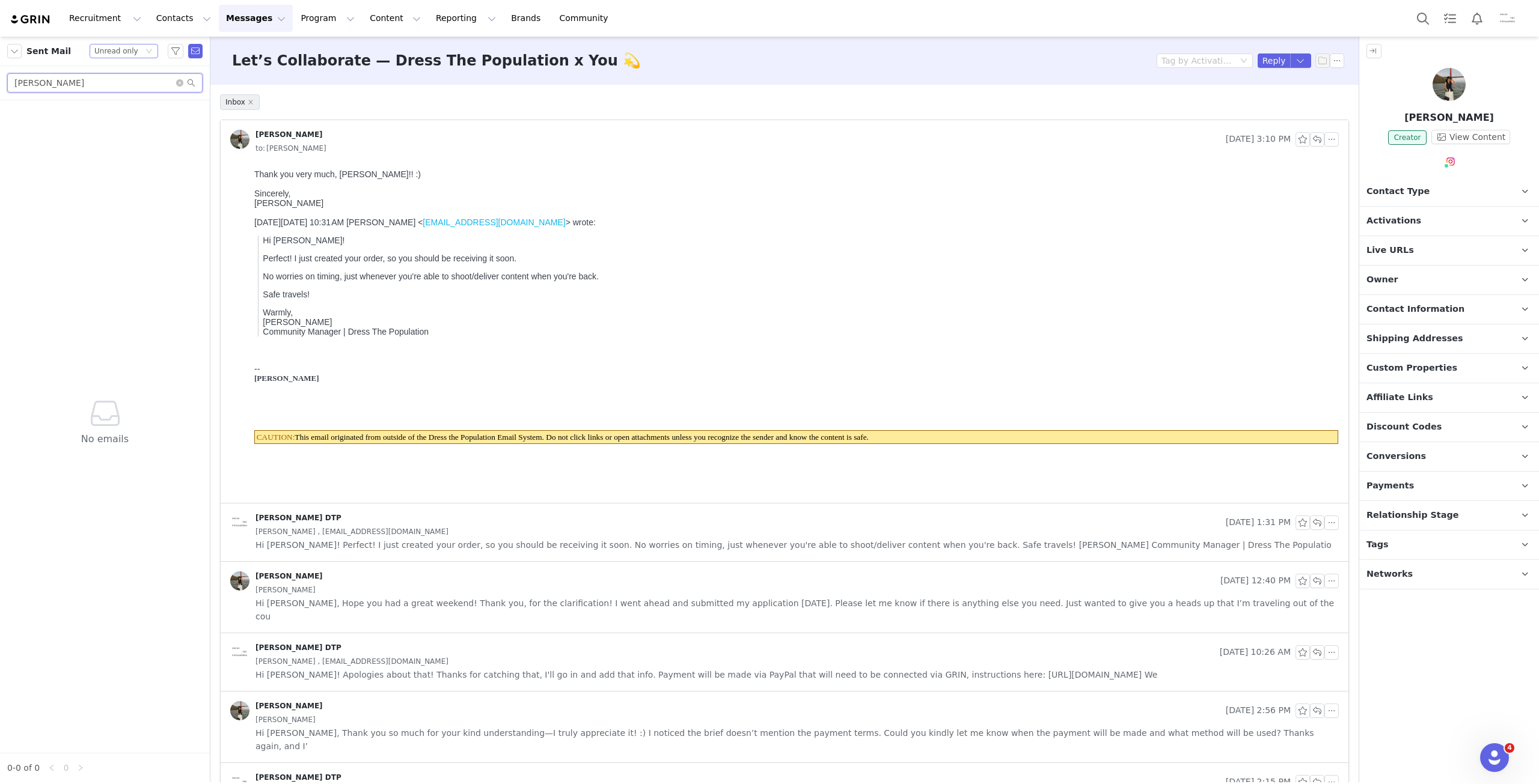
type input "[PERSON_NAME]"
click at [121, 52] on div "Unread only" at bounding box center [116, 51] width 43 height 14
click at [135, 80] on li "All threads" at bounding box center [125, 72] width 69 height 19
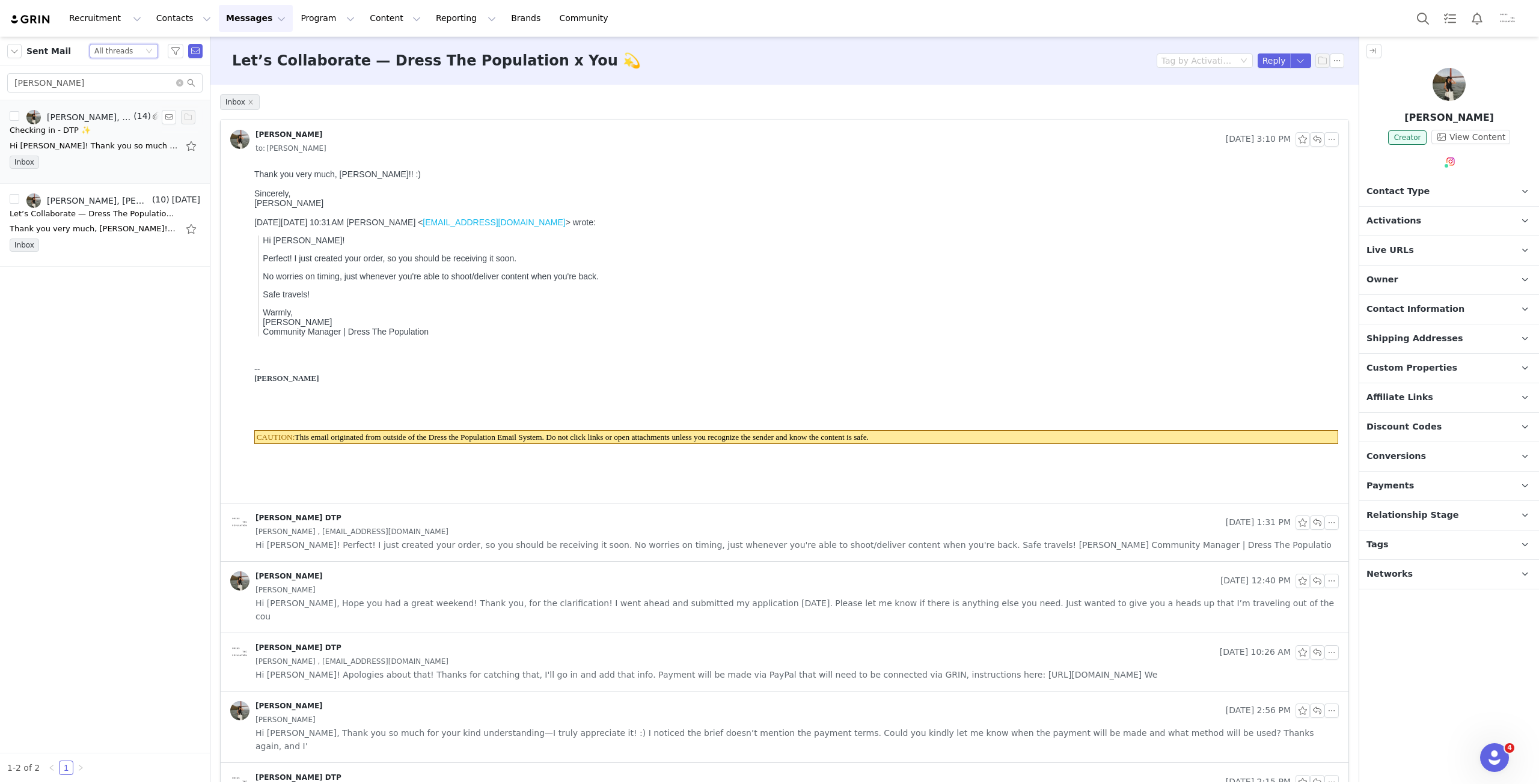
click at [90, 142] on div "Hi [PERSON_NAME]! Thank you so much for checking in! I am still waiting for thi…" at bounding box center [94, 146] width 168 height 12
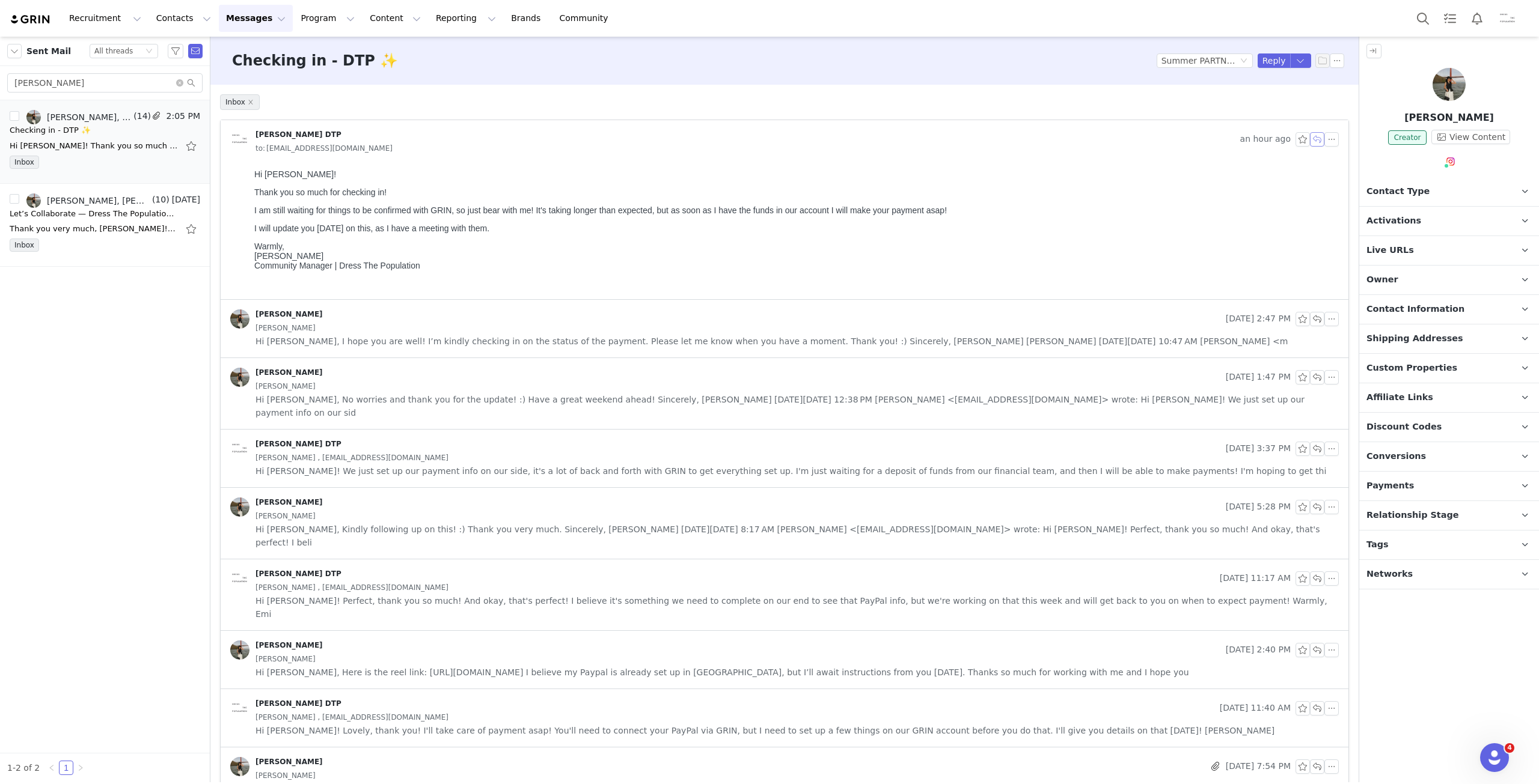
click at [1313, 141] on button "button" at bounding box center [1317, 139] width 14 height 14
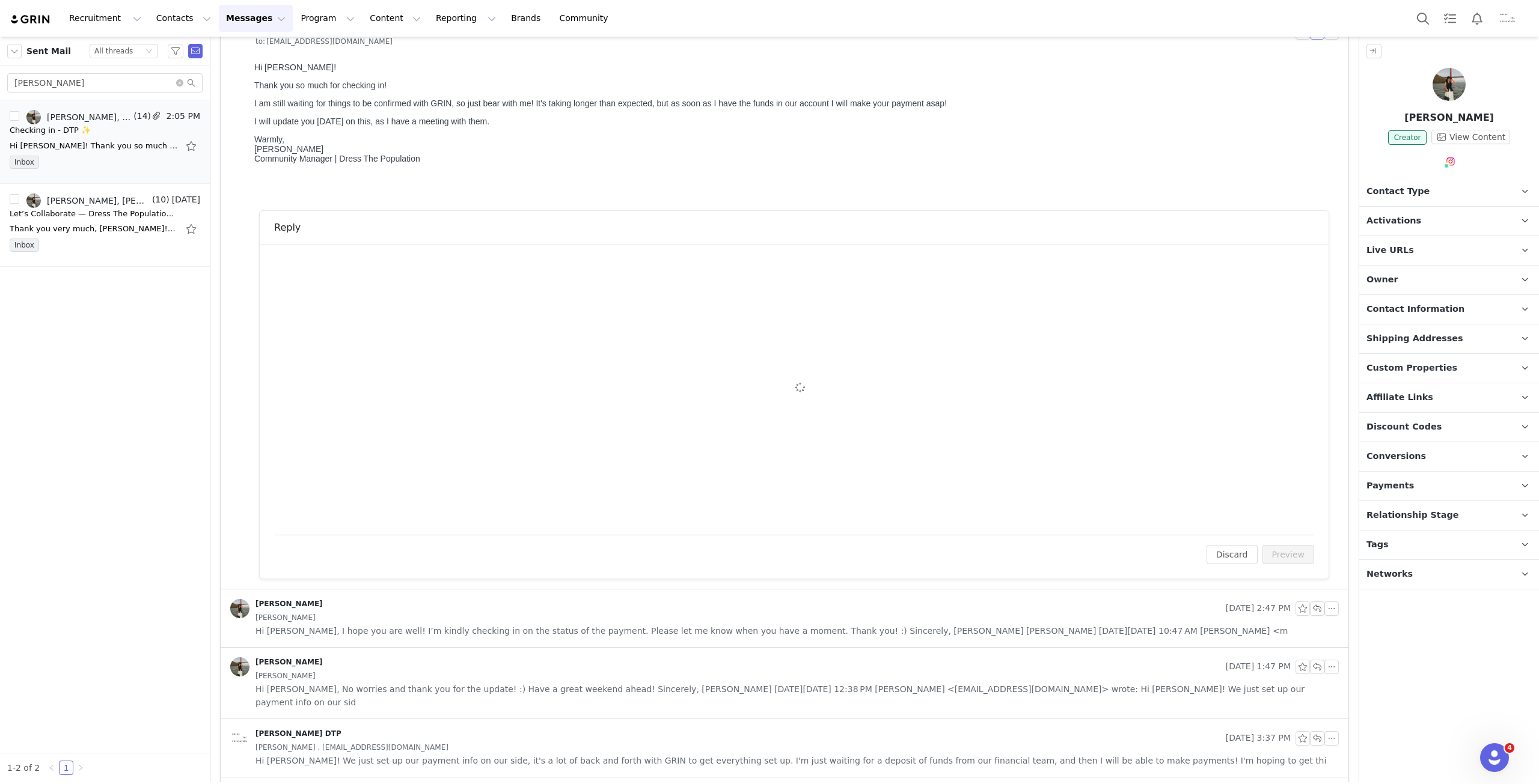
scroll to position [108, 0]
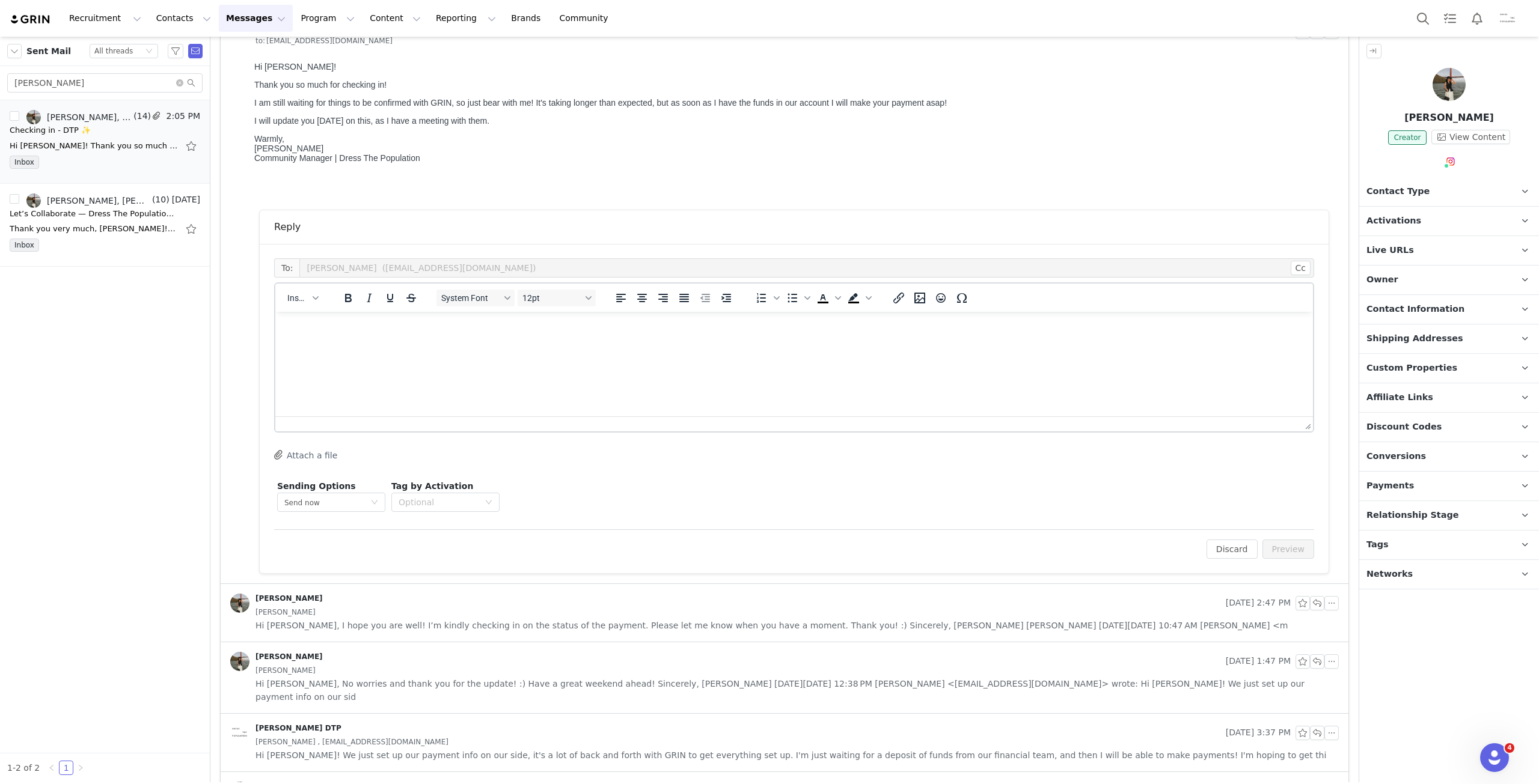
click at [689, 345] on html at bounding box center [793, 328] width 1038 height 33
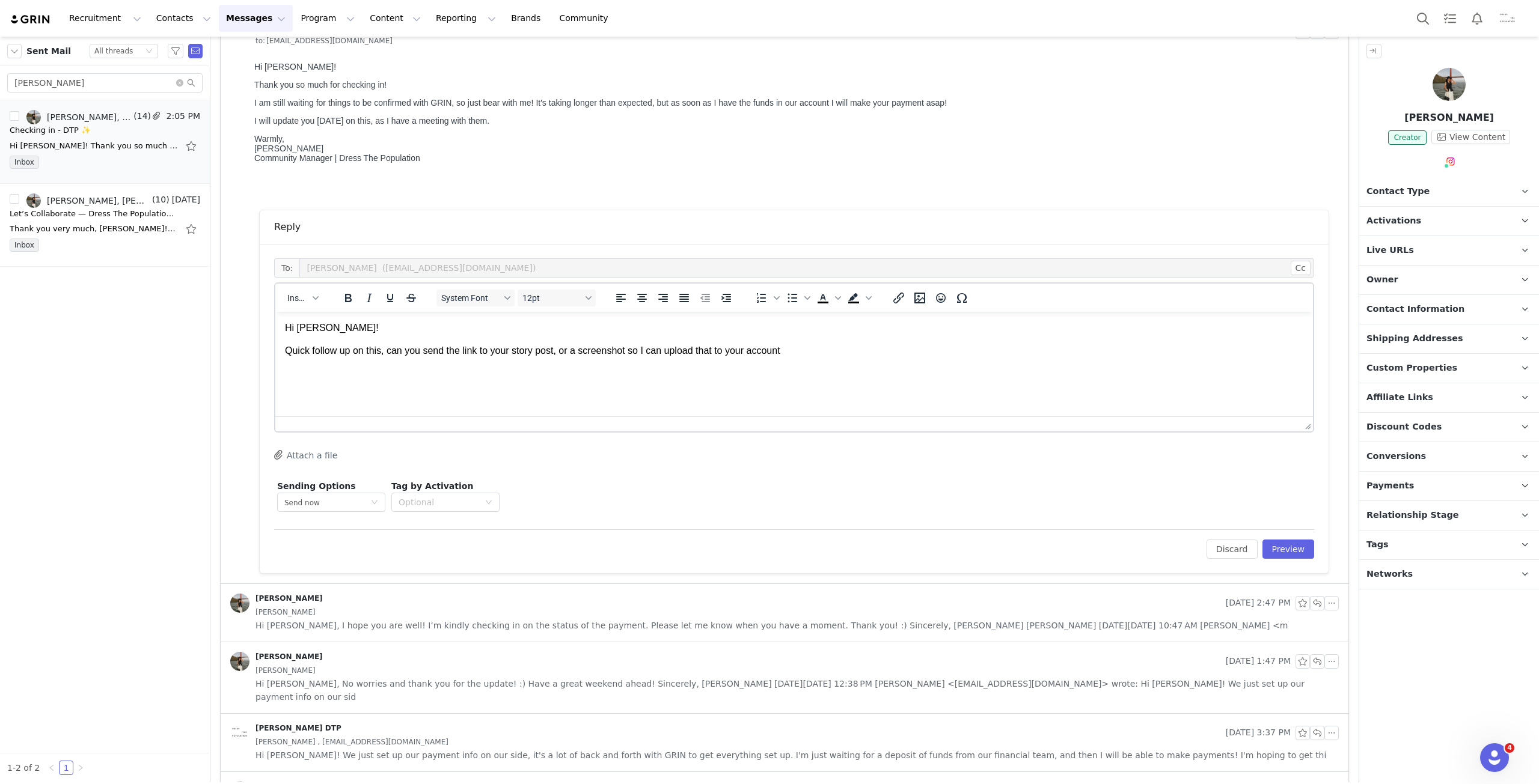
click at [1470, 222] on p "Activations" at bounding box center [1434, 222] width 151 height 29
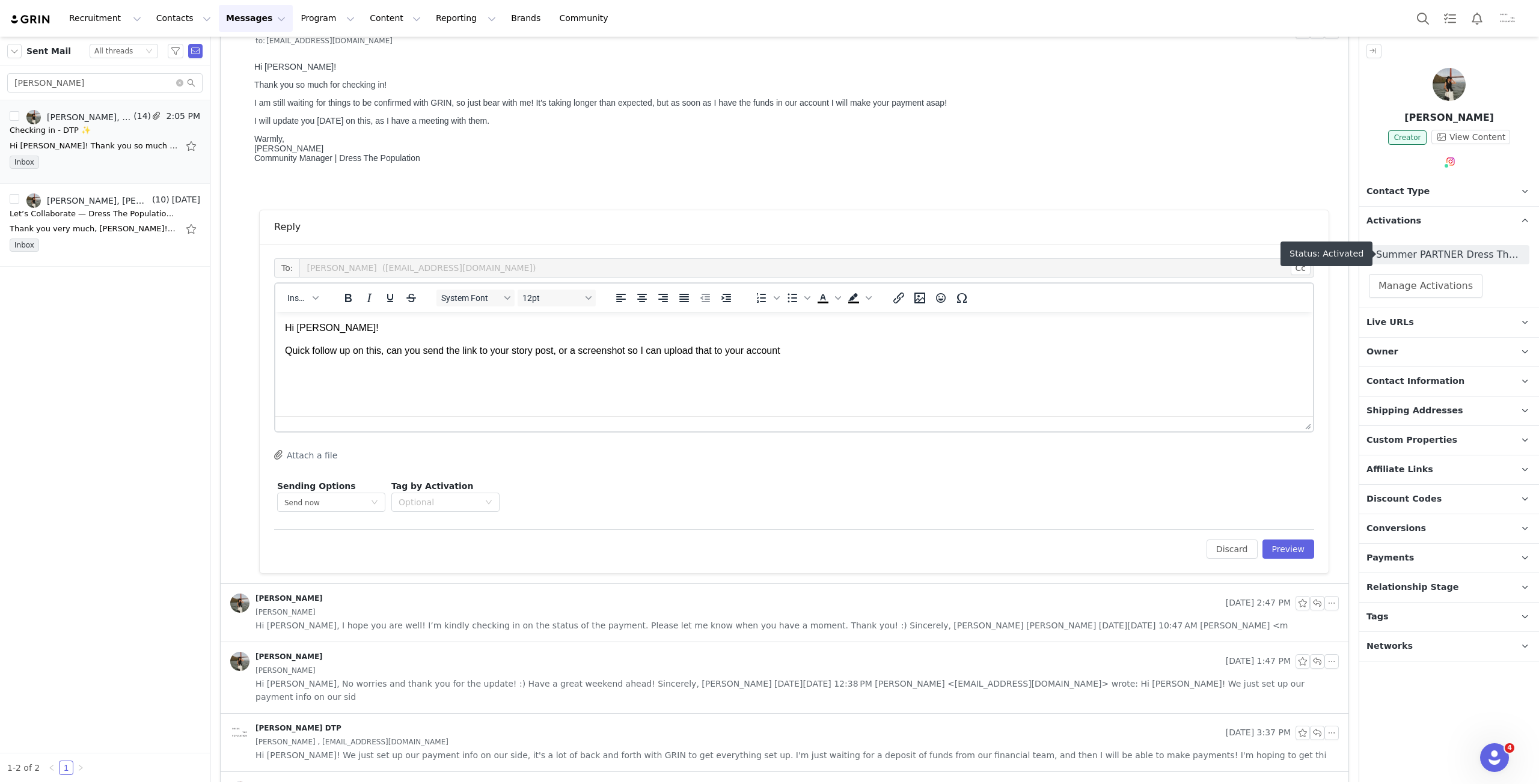
click at [1463, 248] on span "Summer PARTNER Dress The Population" at bounding box center [1449, 255] width 146 height 14
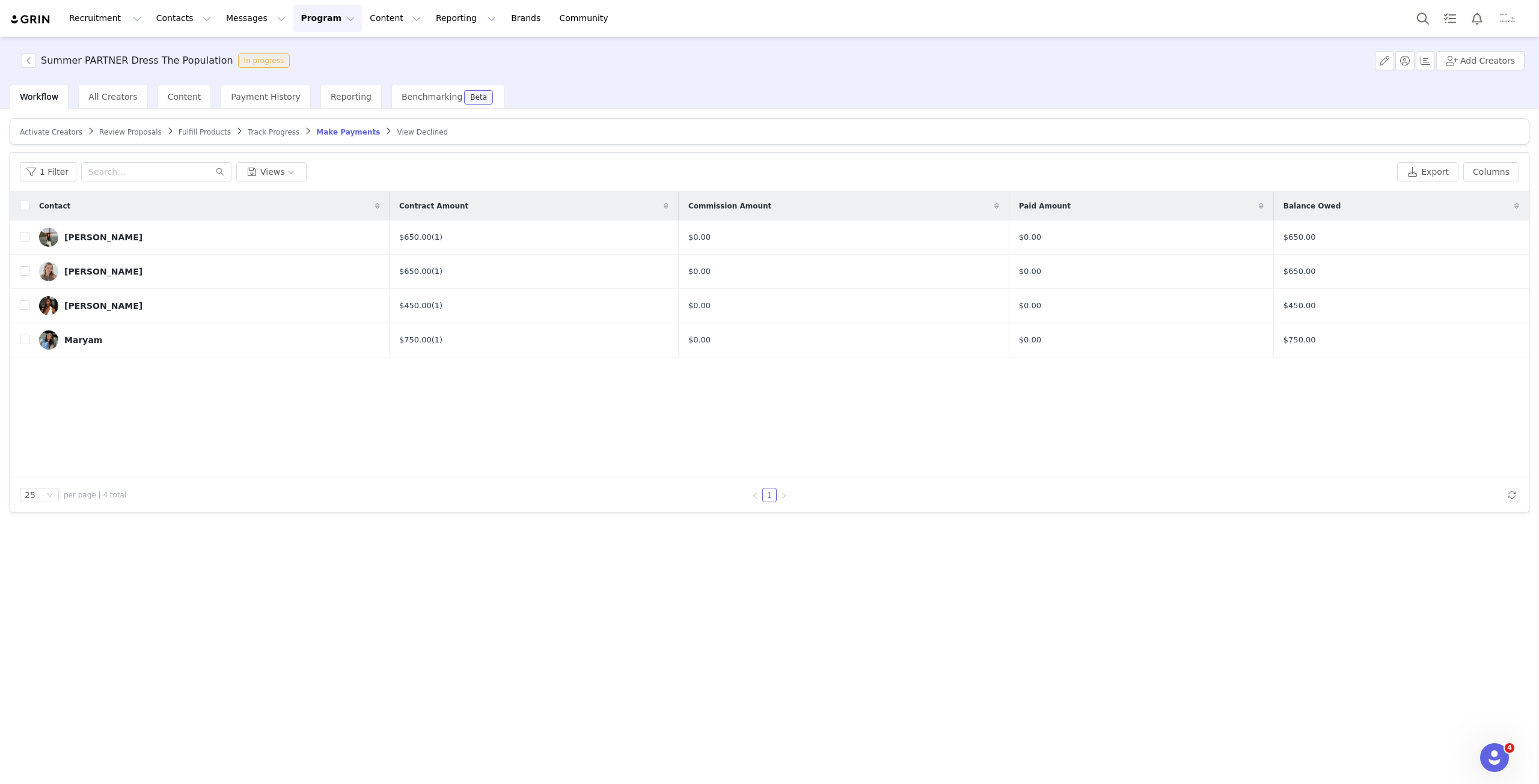
click at [261, 129] on span "Track Progress" at bounding box center [273, 132] width 52 height 8
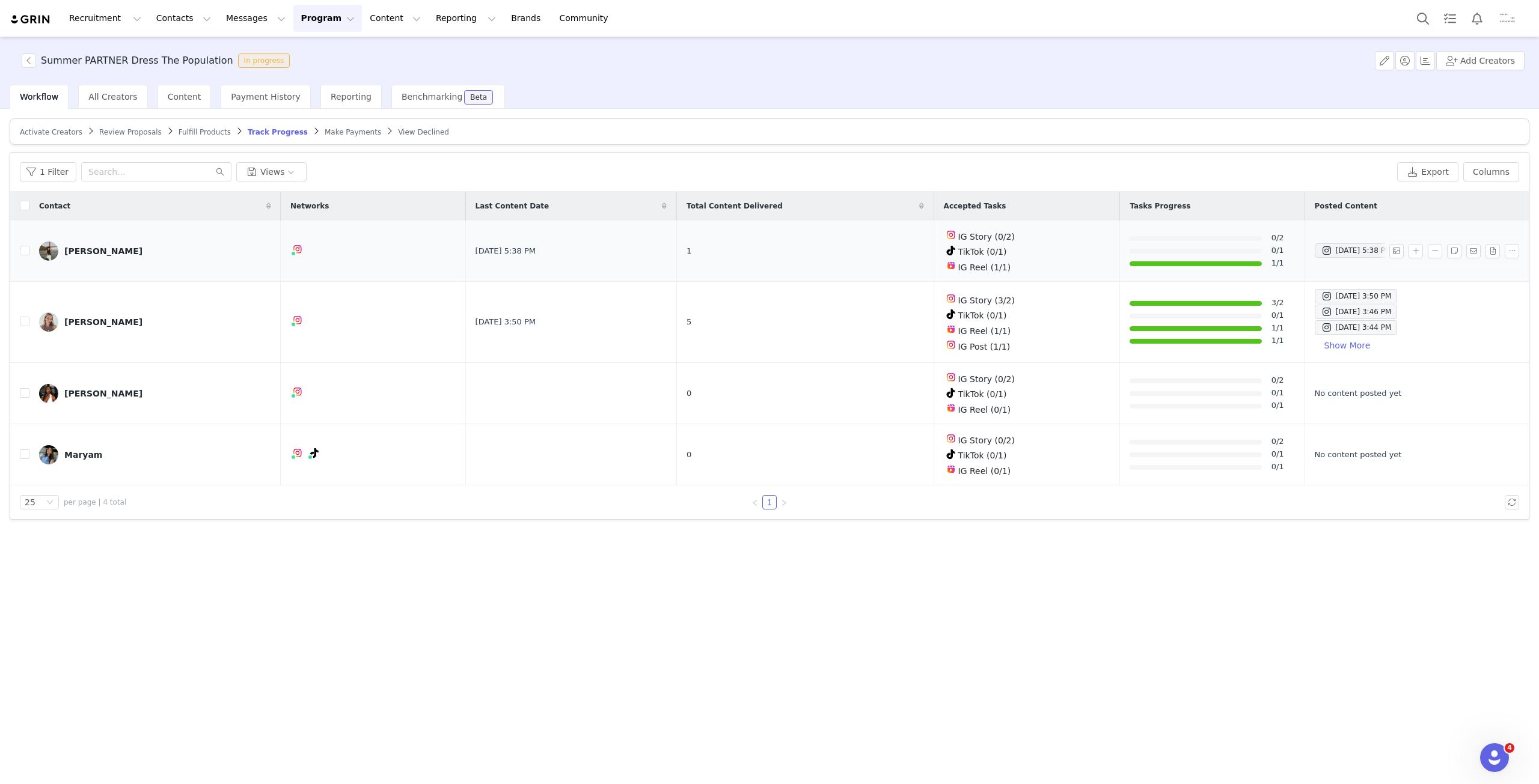
click at [52, 245] on img at bounding box center [48, 250] width 19 height 19
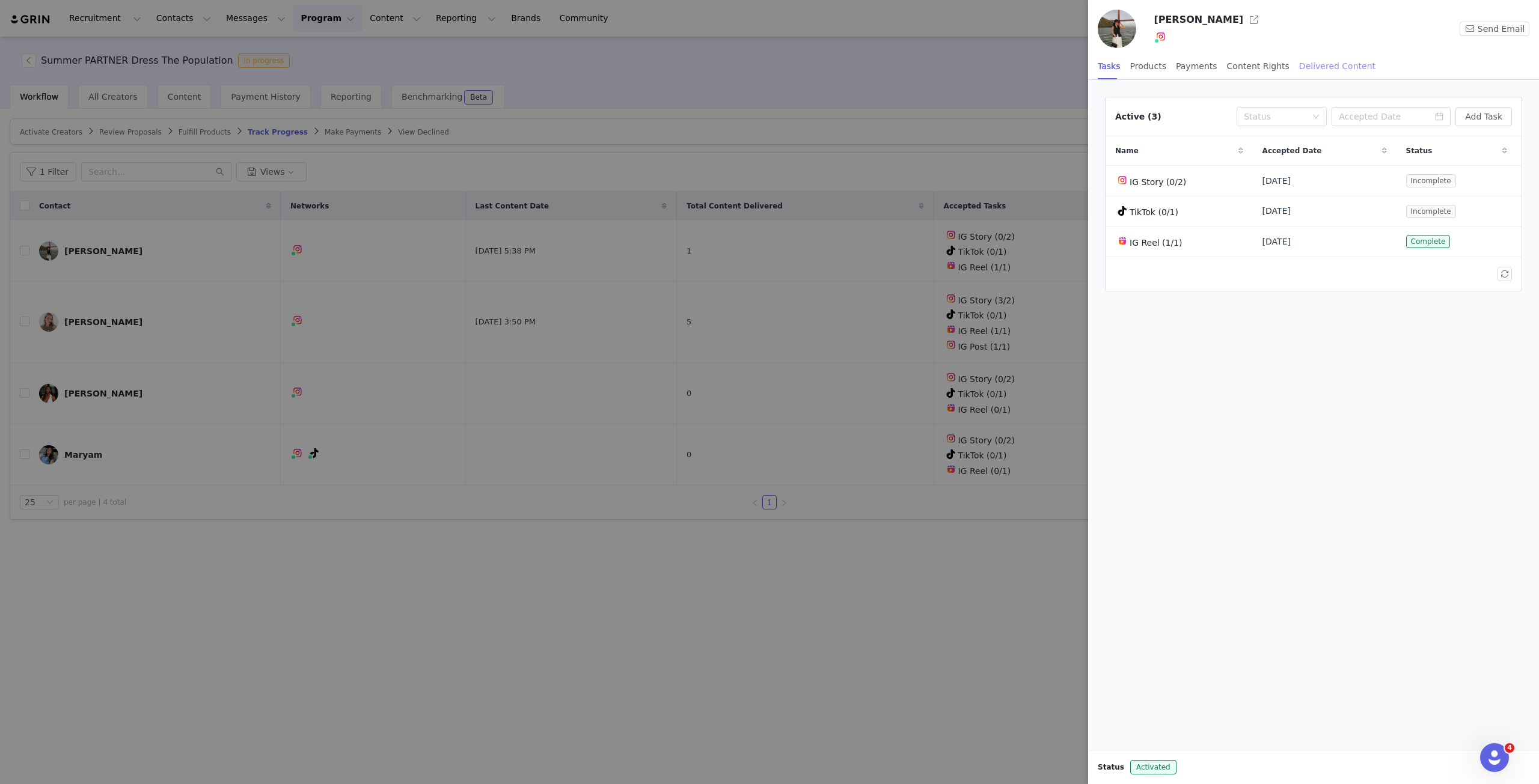
click at [1323, 70] on div "Delivered Content" at bounding box center [1337, 66] width 76 height 27
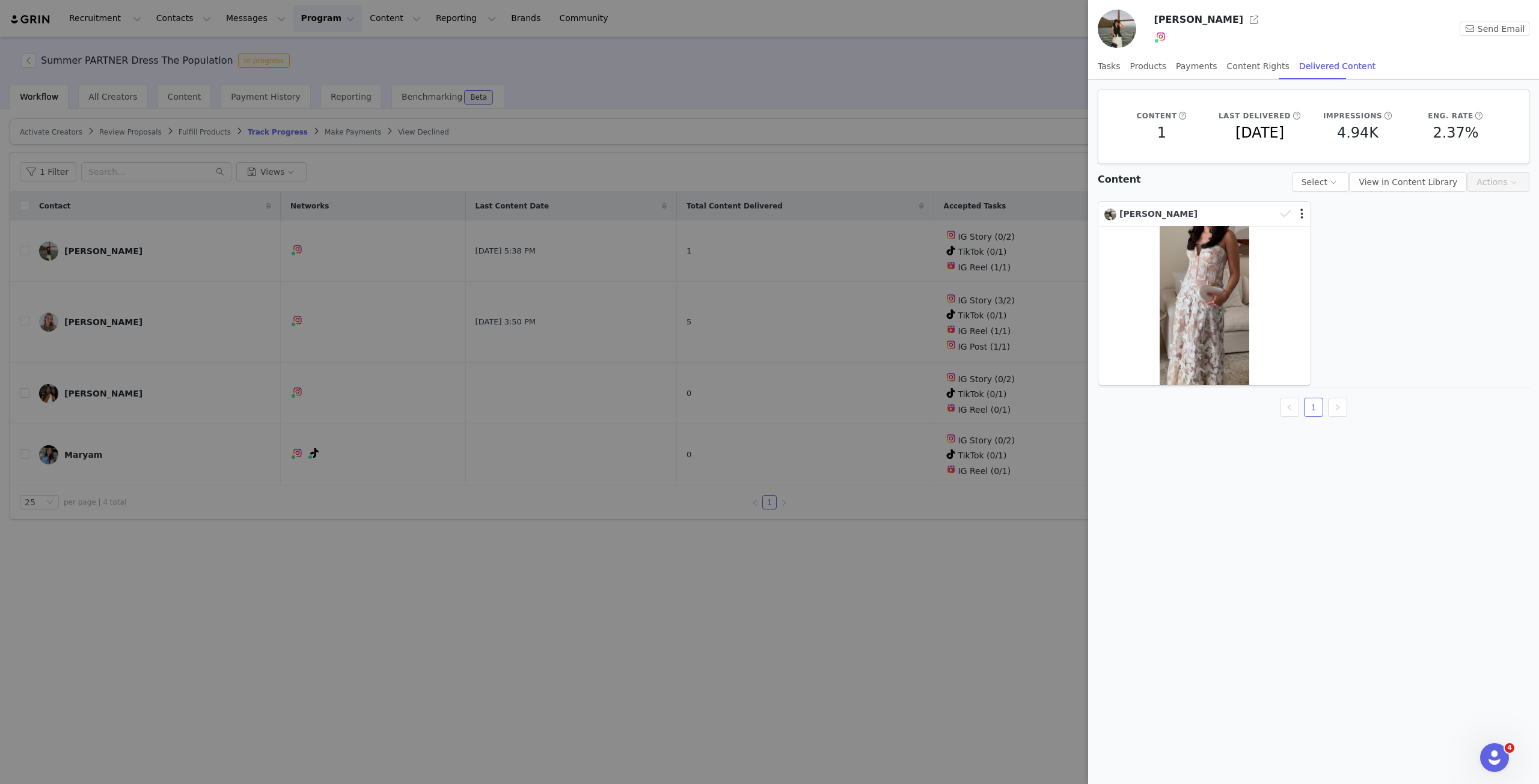
click at [839, 629] on div at bounding box center [769, 392] width 1539 height 784
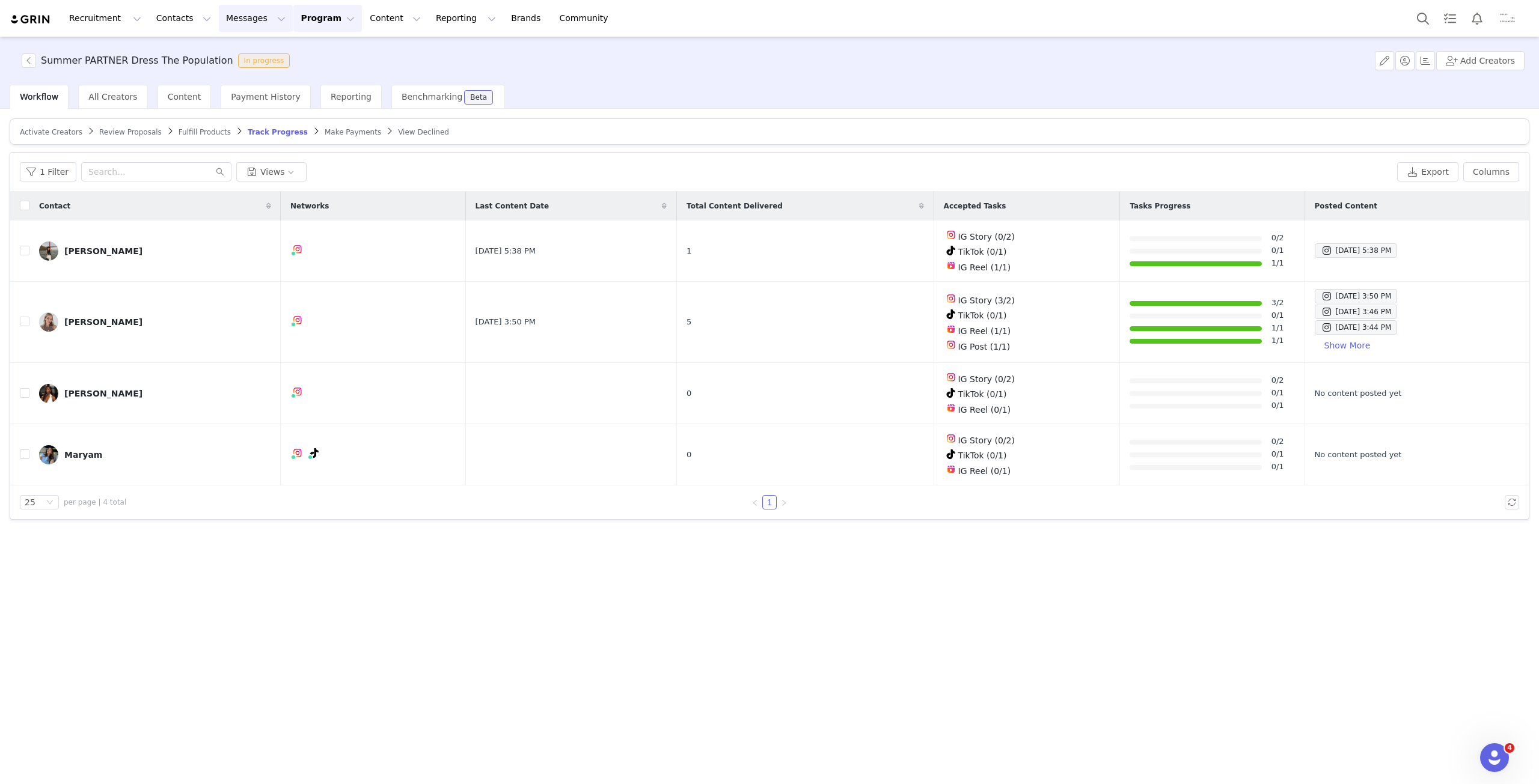
click at [248, 21] on button "Messages Messages" at bounding box center [256, 18] width 74 height 27
click at [257, 64] on link "Inbox" at bounding box center [246, 75] width 95 height 23
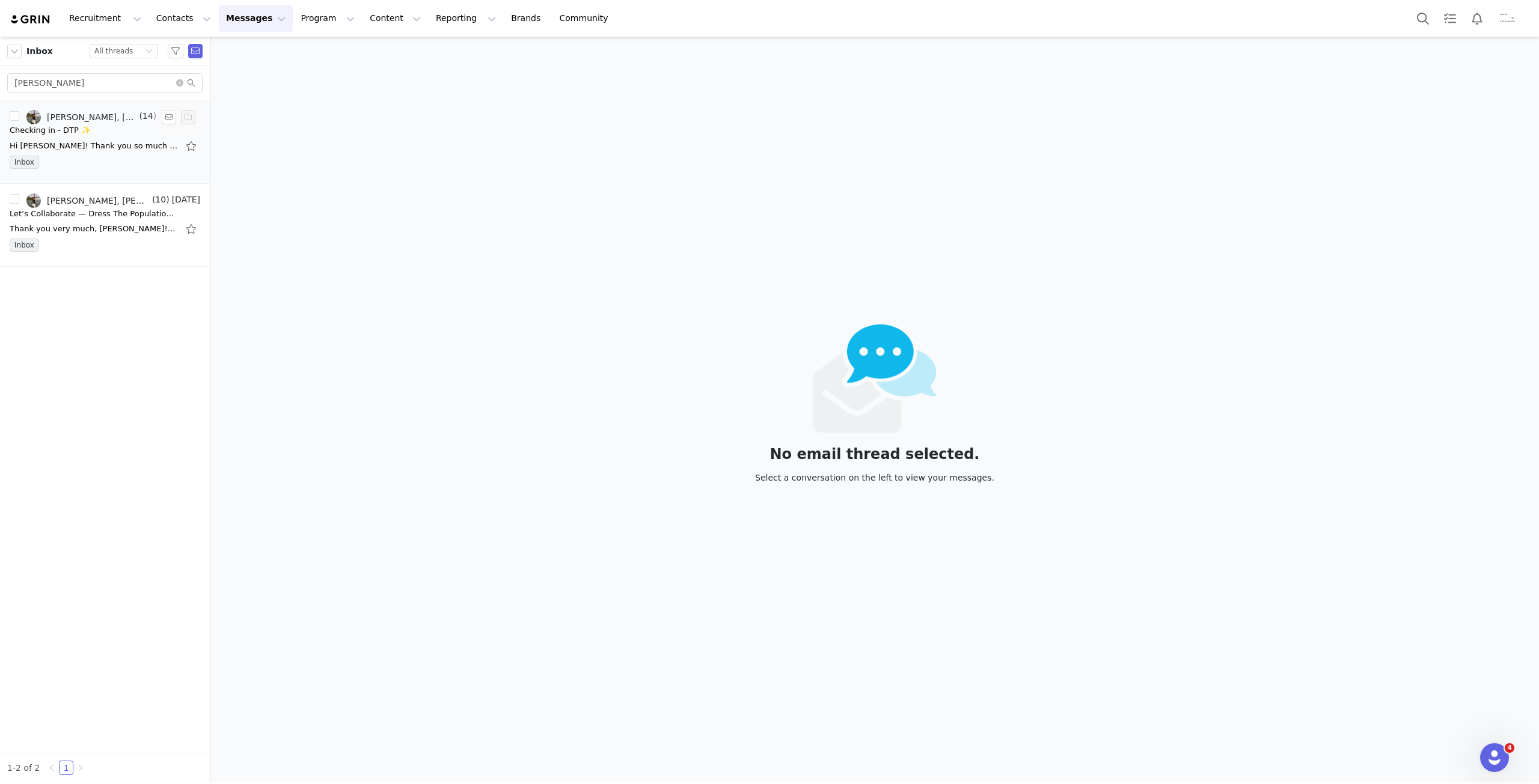
click at [83, 144] on div "Hi [PERSON_NAME]! Thank you so much for checking in! I am still waiting for thi…" at bounding box center [94, 146] width 168 height 12
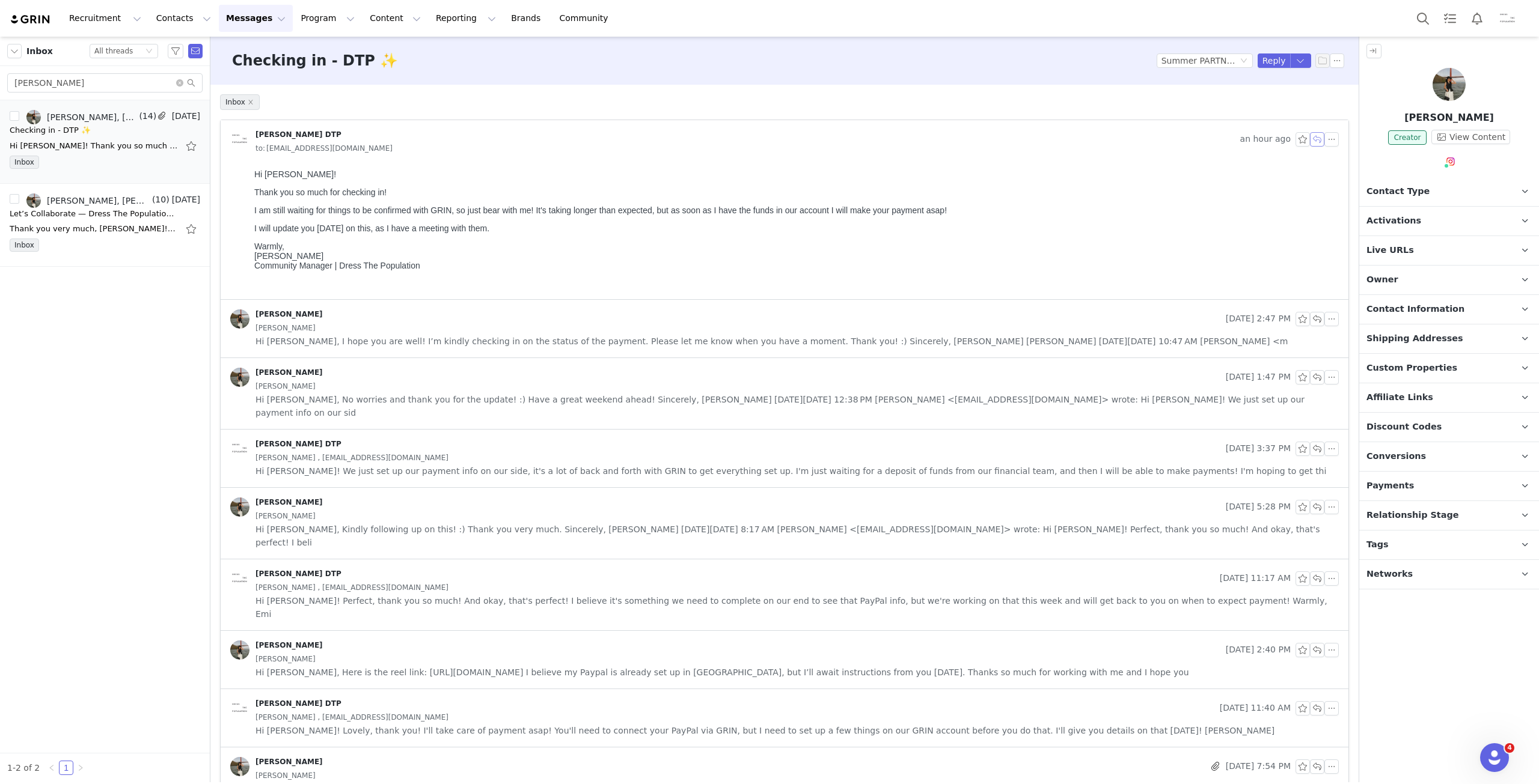
click at [1310, 144] on button "button" at bounding box center [1317, 139] width 14 height 14
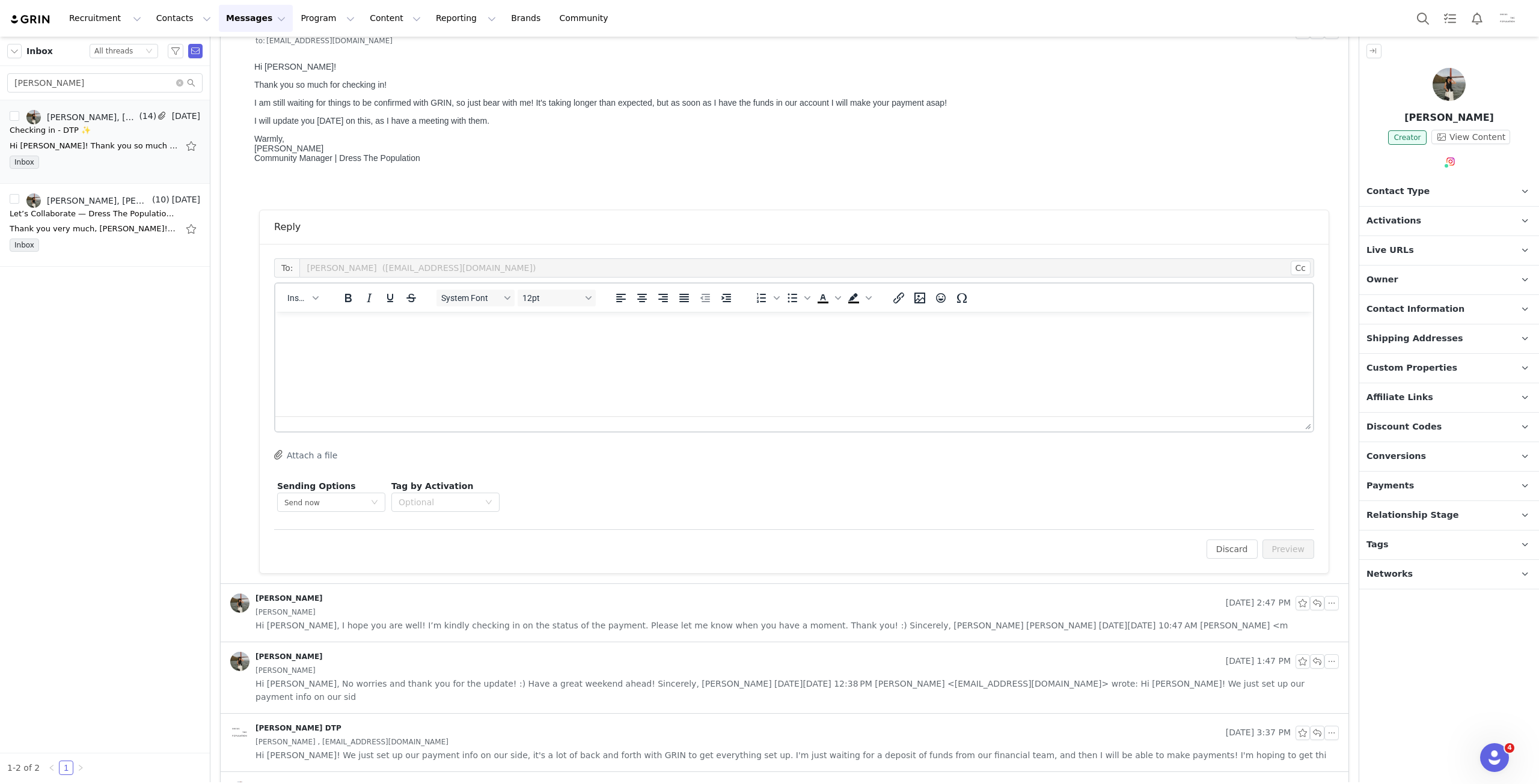
drag, startPoint x: 568, startPoint y: 403, endPoint x: 568, endPoint y: 392, distance: 11.0
click at [568, 345] on html at bounding box center [793, 328] width 1038 height 33
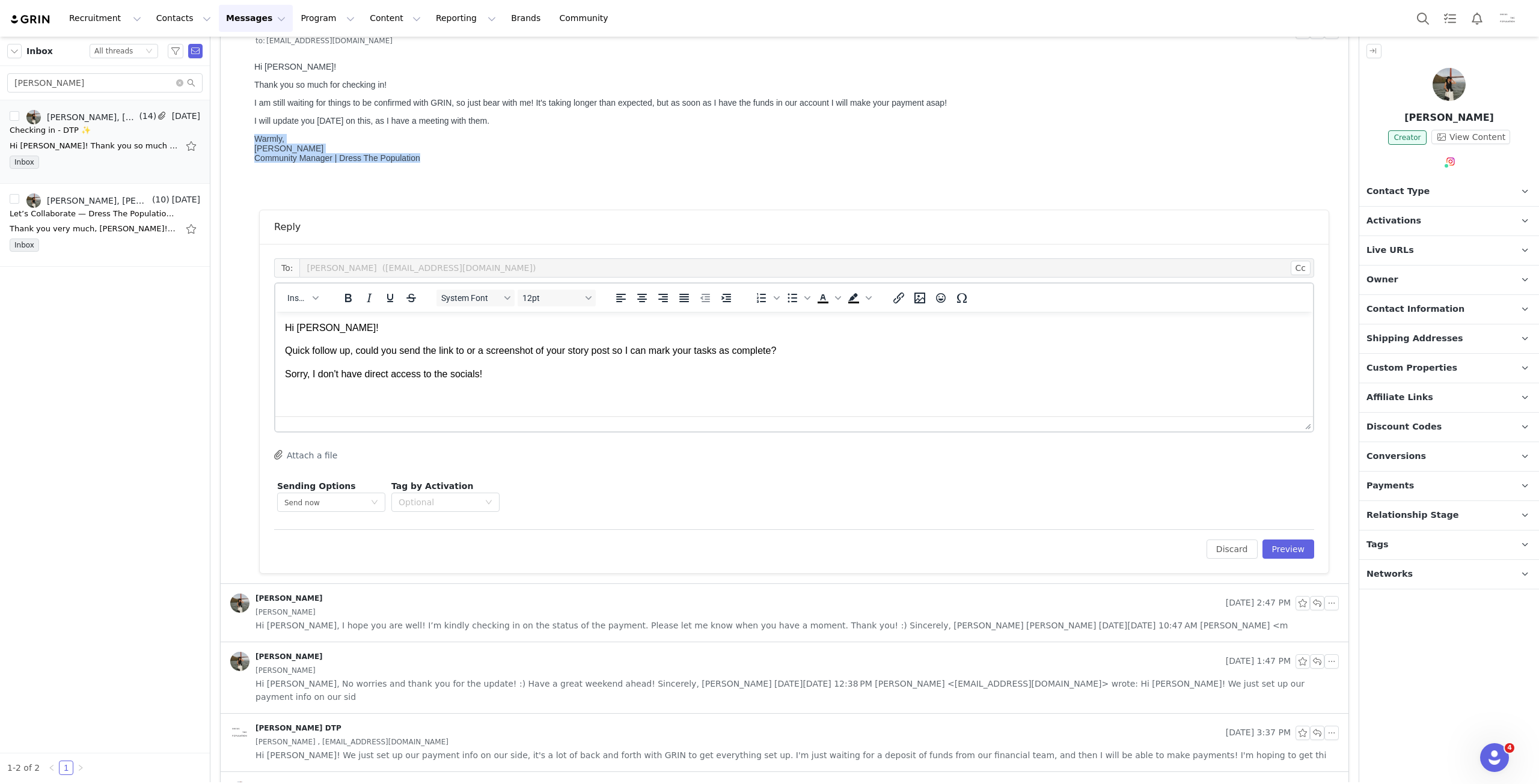
drag, startPoint x: 253, startPoint y: 145, endPoint x: 438, endPoint y: 175, distance: 187.4
click at [437, 175] on html "Hi [PERSON_NAME]! Thank you so much for checking in! I am still waiting for thi…" at bounding box center [794, 124] width 1089 height 135
copy p "Warmly, [PERSON_NAME] Community Manager | Dress The Population"
click at [405, 387] on body "Hi [PERSON_NAME]! Quick follow up, could you send the link to or a screenshot o…" at bounding box center [793, 363] width 1018 height 83
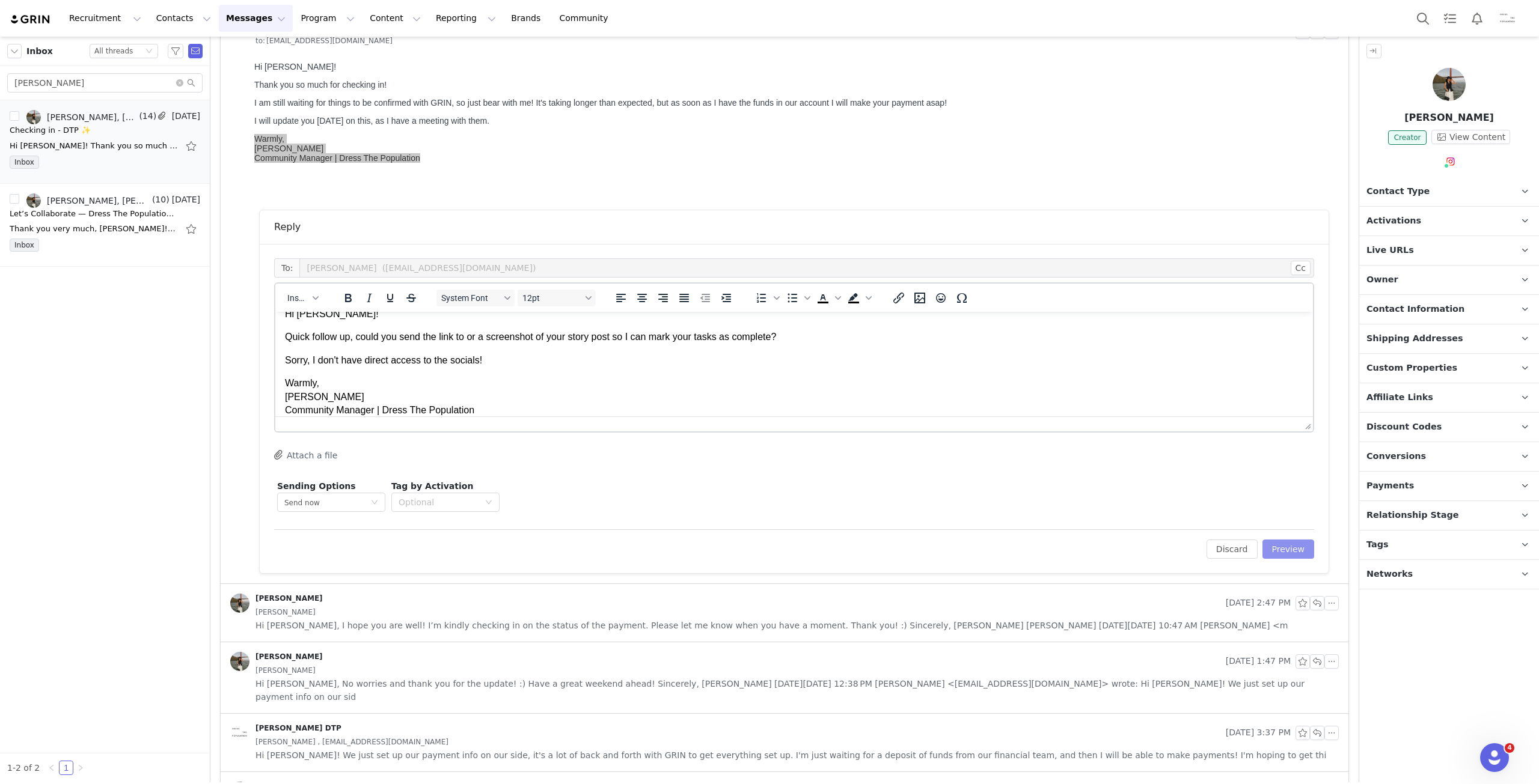
click at [1294, 545] on button "Preview" at bounding box center [1288, 549] width 52 height 19
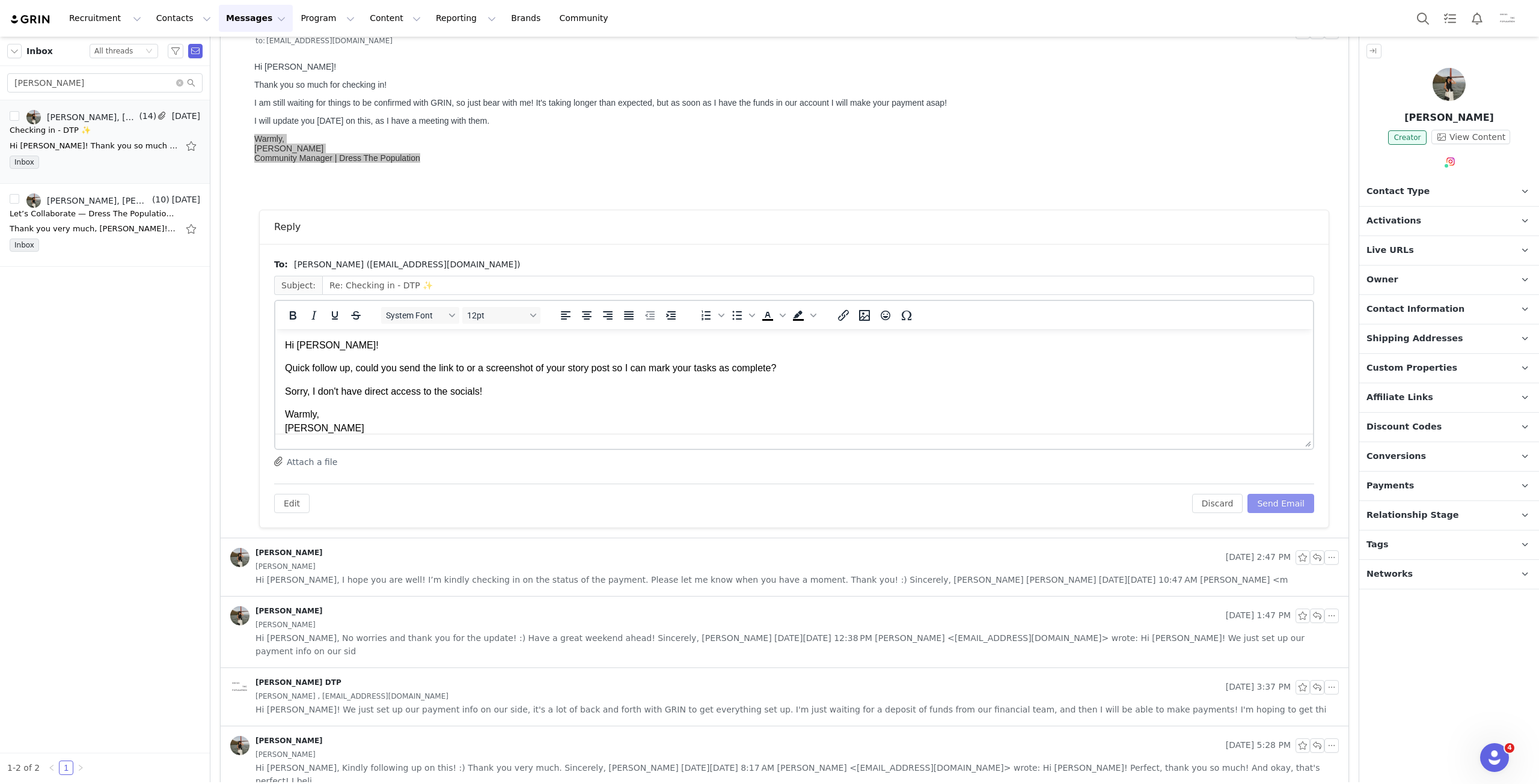
scroll to position [0, 0]
click at [1284, 502] on button "Send Email" at bounding box center [1280, 503] width 67 height 19
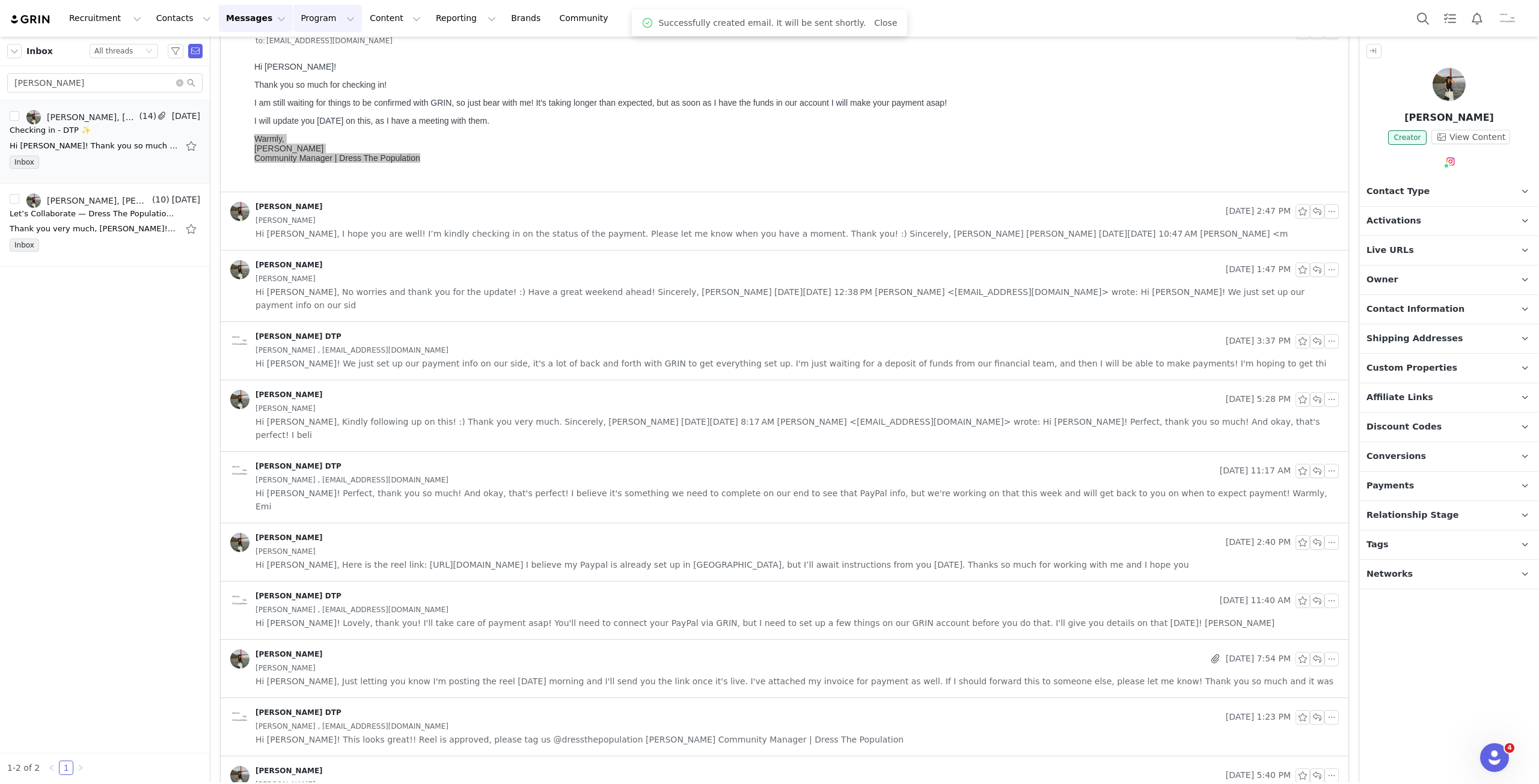
click at [304, 16] on button "Program Program" at bounding box center [328, 18] width 69 height 27
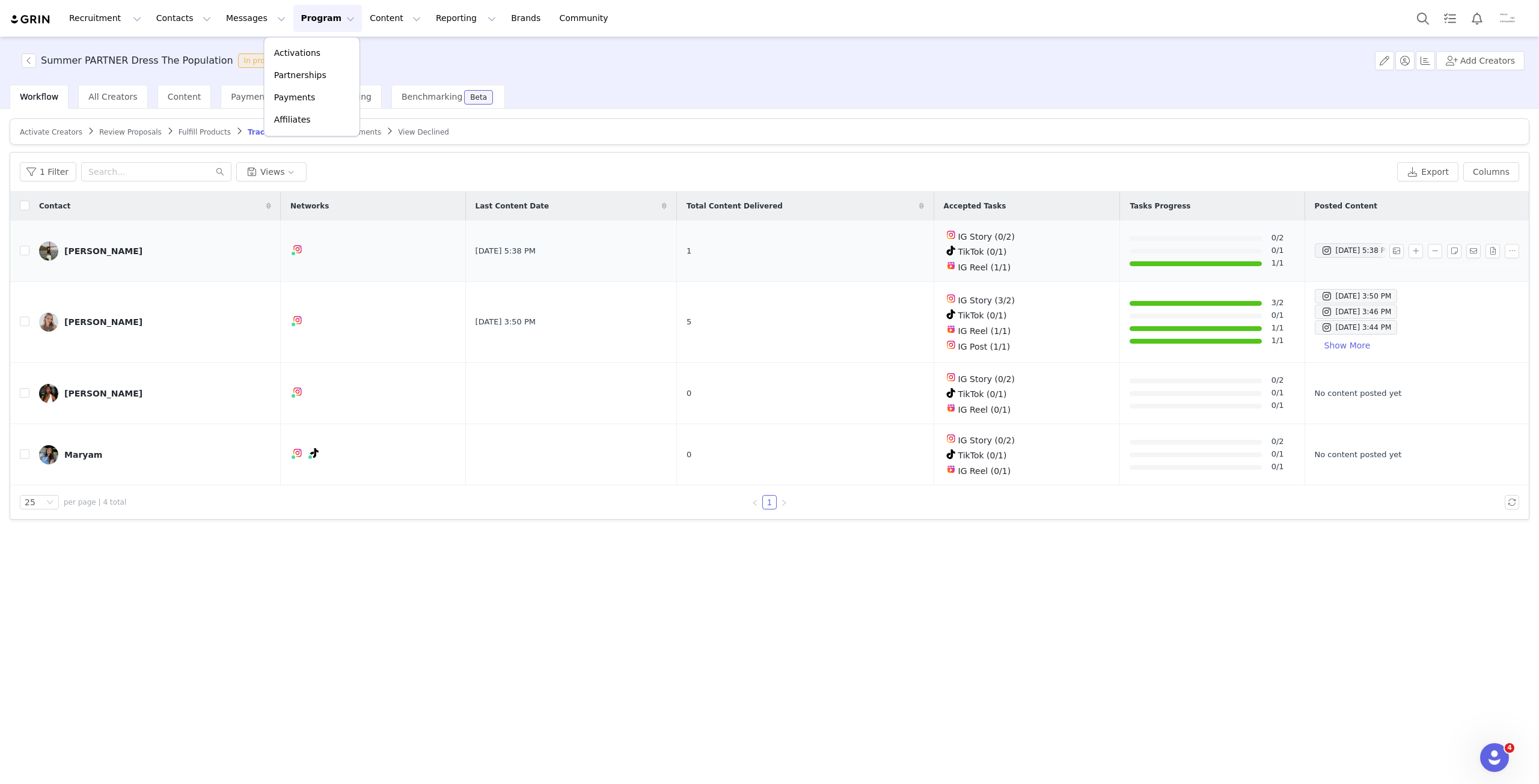
click at [56, 250] on img at bounding box center [48, 250] width 19 height 19
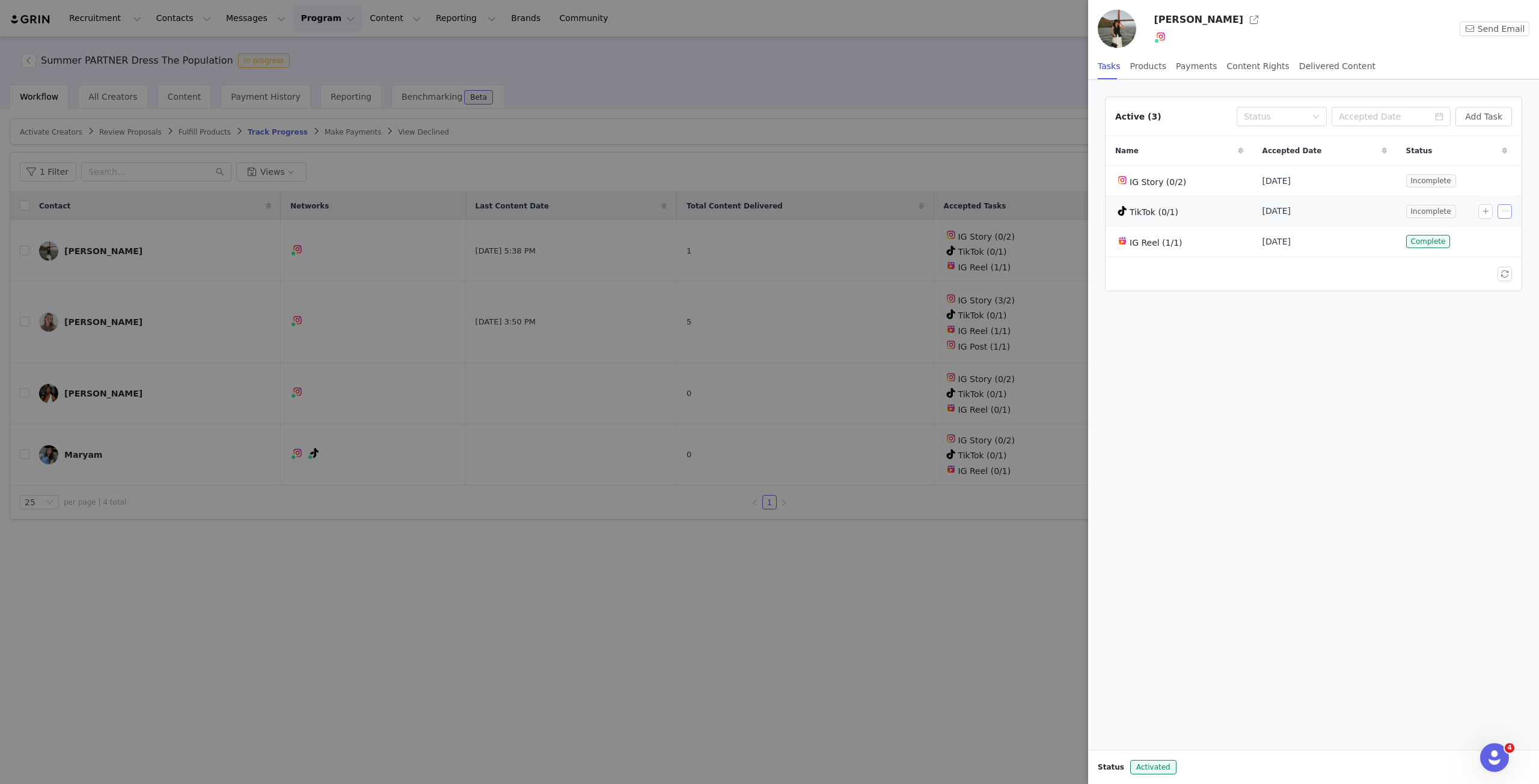
click at [1505, 209] on button "button" at bounding box center [1505, 212] width 14 height 14
click at [1470, 250] on span "Delete Task" at bounding box center [1487, 250] width 49 height 14
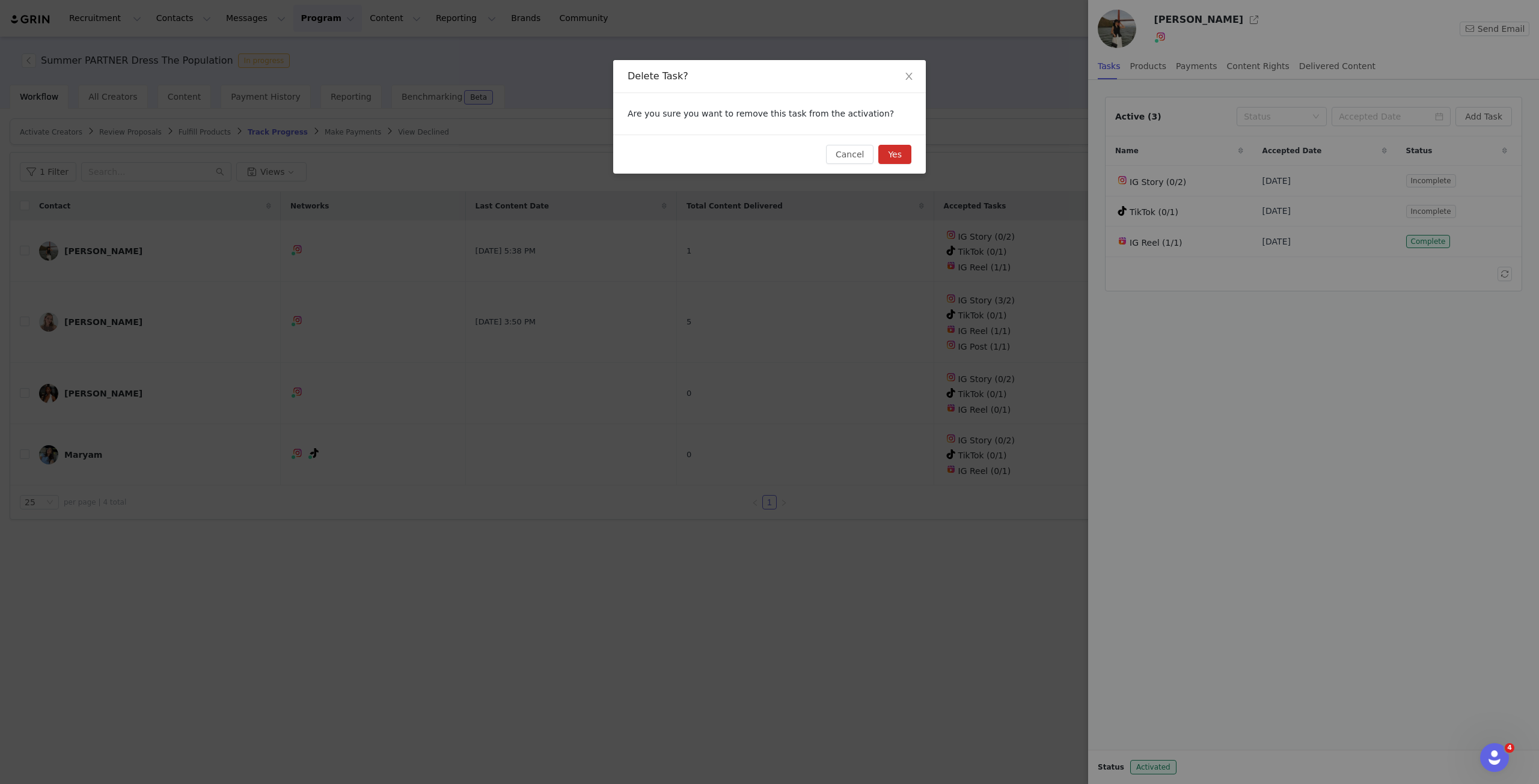
drag, startPoint x: 897, startPoint y: 152, endPoint x: 1324, endPoint y: 166, distance: 427.2
click at [897, 152] on button "Yes" at bounding box center [895, 154] width 33 height 19
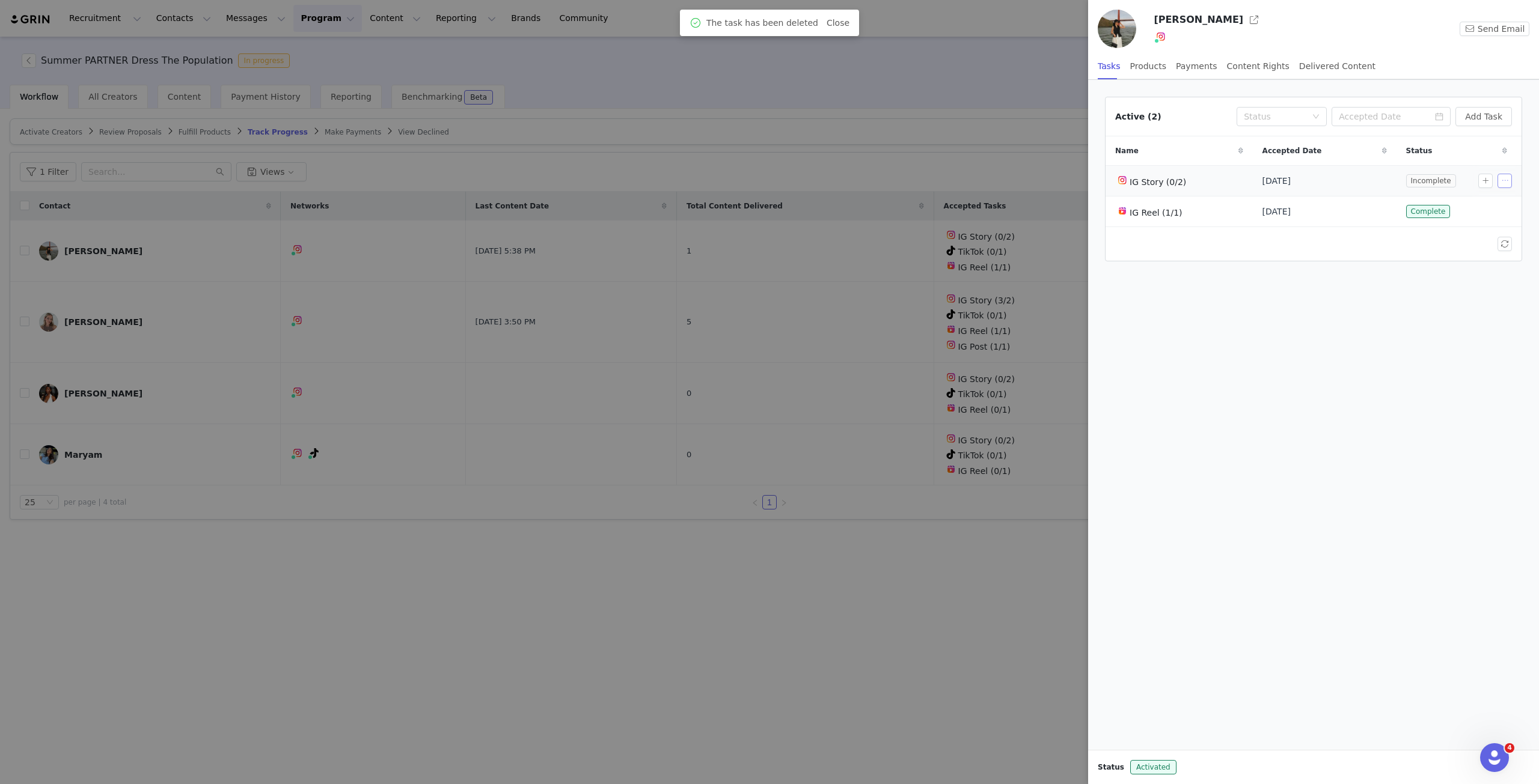
click at [1505, 178] on button "button" at bounding box center [1505, 181] width 14 height 14
click at [1491, 196] on span "Edit Task" at bounding box center [1481, 201] width 37 height 14
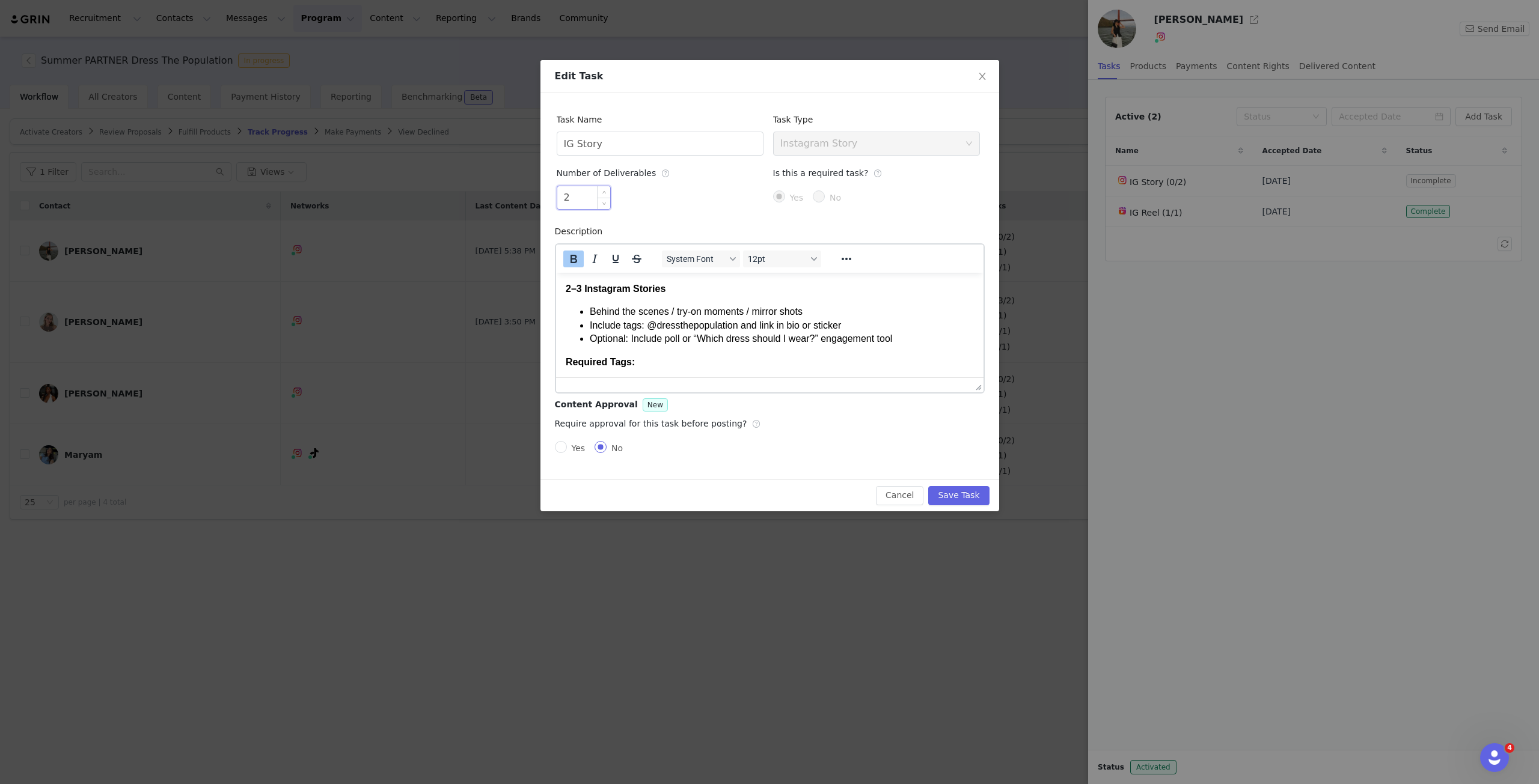
click at [565, 194] on input "2" at bounding box center [584, 197] width 52 height 23
drag, startPoint x: 570, startPoint y: 196, endPoint x: 552, endPoint y: 199, distance: 18.2
click at [552, 199] on div "Task Name IG Story Task Type Select task type Instagram Story Number of Deliver…" at bounding box center [769, 286] width 459 height 386
click at [966, 492] on button "Save Task" at bounding box center [958, 495] width 61 height 19
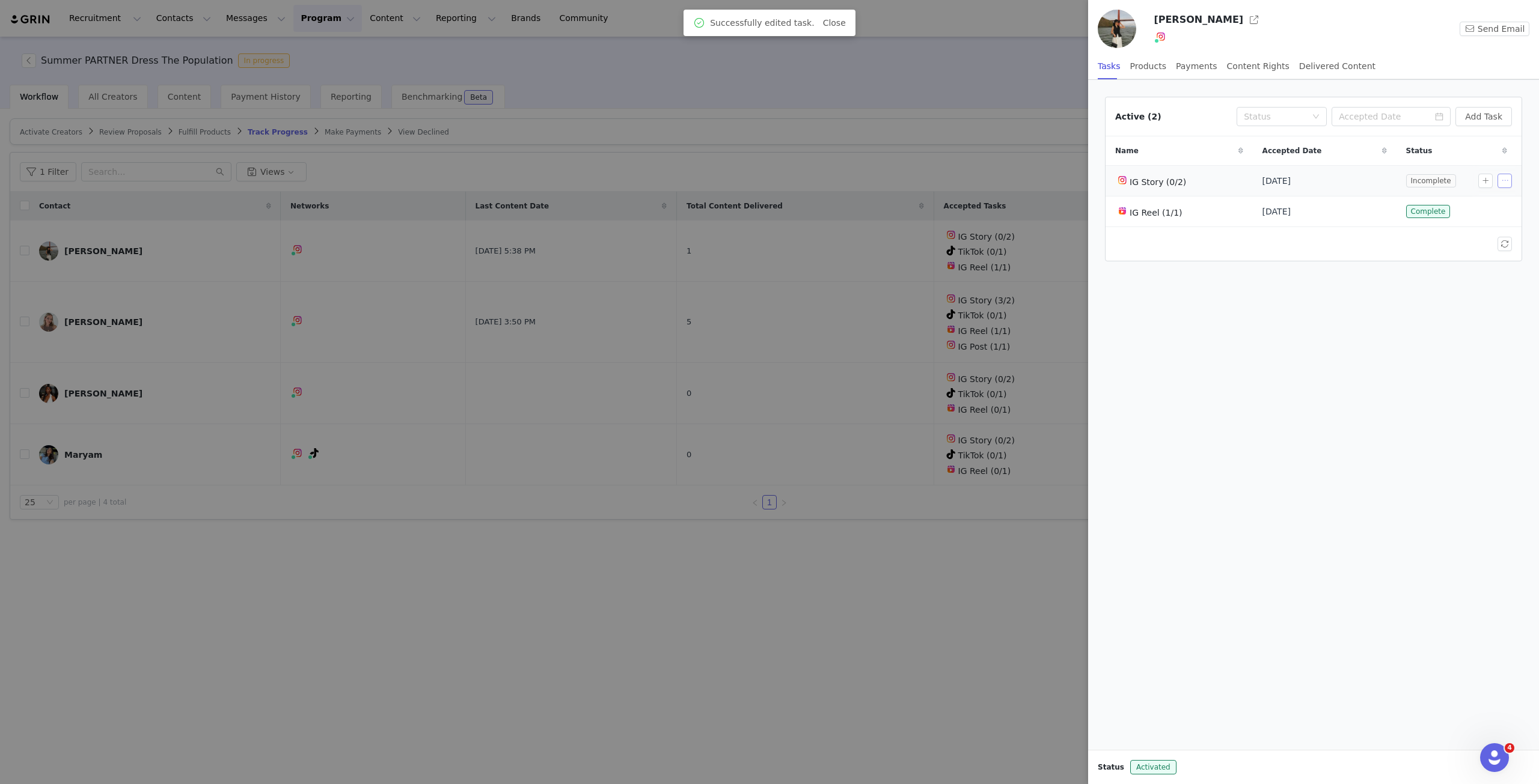
click at [1503, 178] on button "button" at bounding box center [1505, 181] width 14 height 14
click at [1478, 202] on span "Edit Task" at bounding box center [1481, 201] width 37 height 14
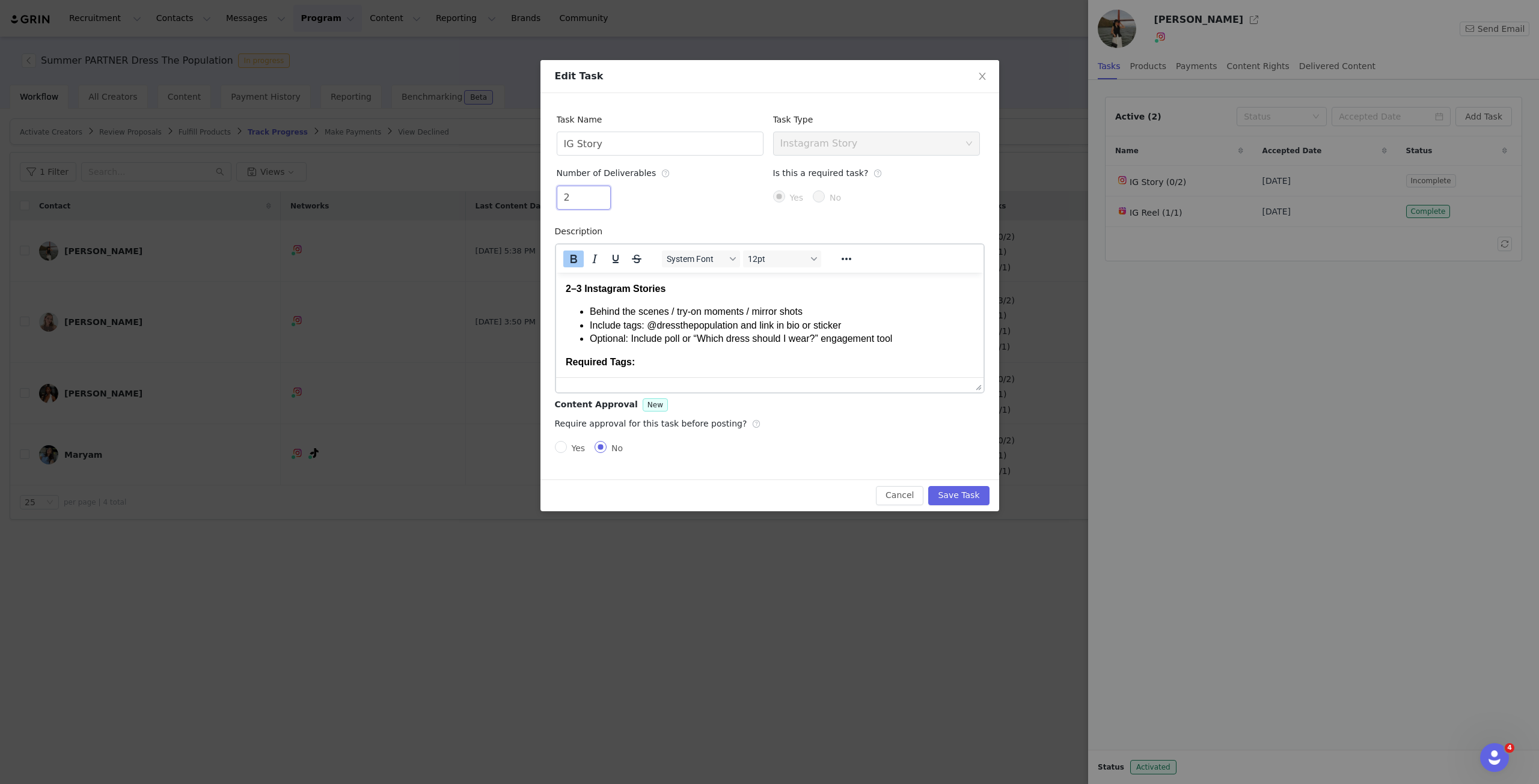
drag, startPoint x: 563, startPoint y: 202, endPoint x: 524, endPoint y: 202, distance: 39.0
click at [524, 202] on div "Edit Task Task Name IG Story Task Type Select task type Instagram Story Number …" at bounding box center [769, 392] width 1539 height 784
type input "1"
click at [980, 495] on button "Save Task" at bounding box center [958, 495] width 61 height 19
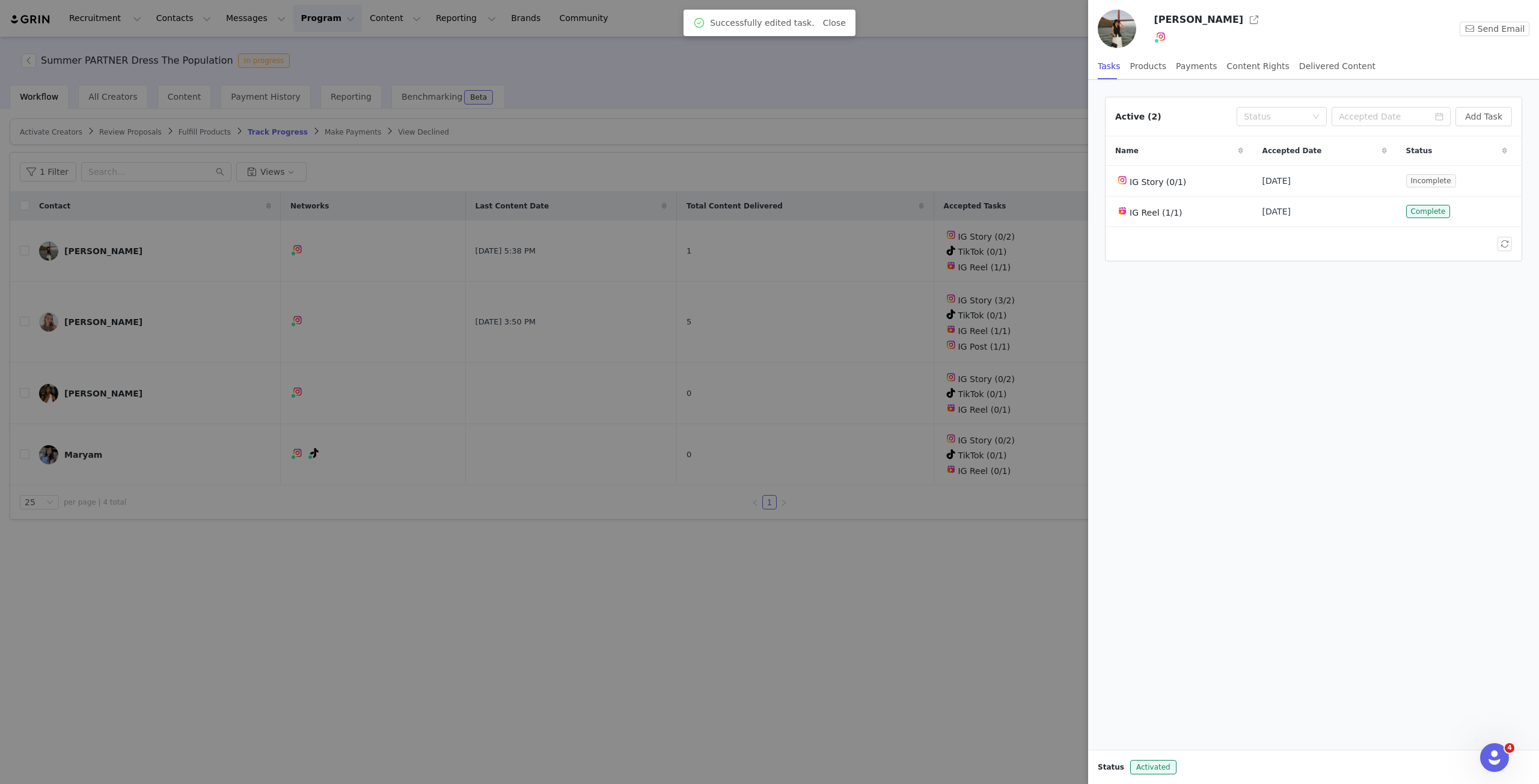
drag, startPoint x: 541, startPoint y: 593, endPoint x: 538, endPoint y: 588, distance: 5.8
click at [541, 593] on div at bounding box center [769, 392] width 1539 height 784
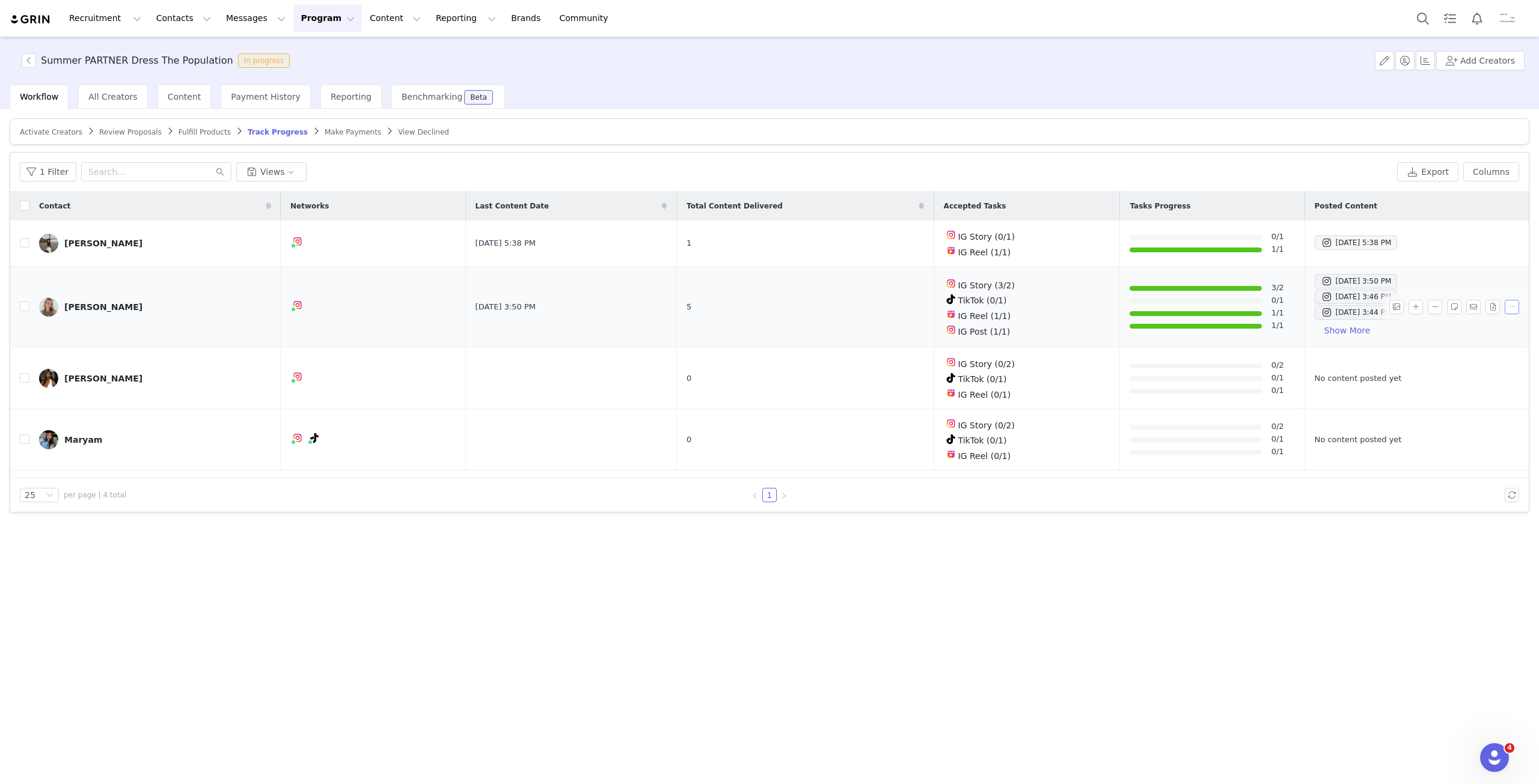
click at [1518, 304] on div at bounding box center [1456, 307] width 135 height 14
click at [1517, 304] on button "button" at bounding box center [1512, 307] width 14 height 14
click at [52, 305] on img at bounding box center [48, 307] width 19 height 19
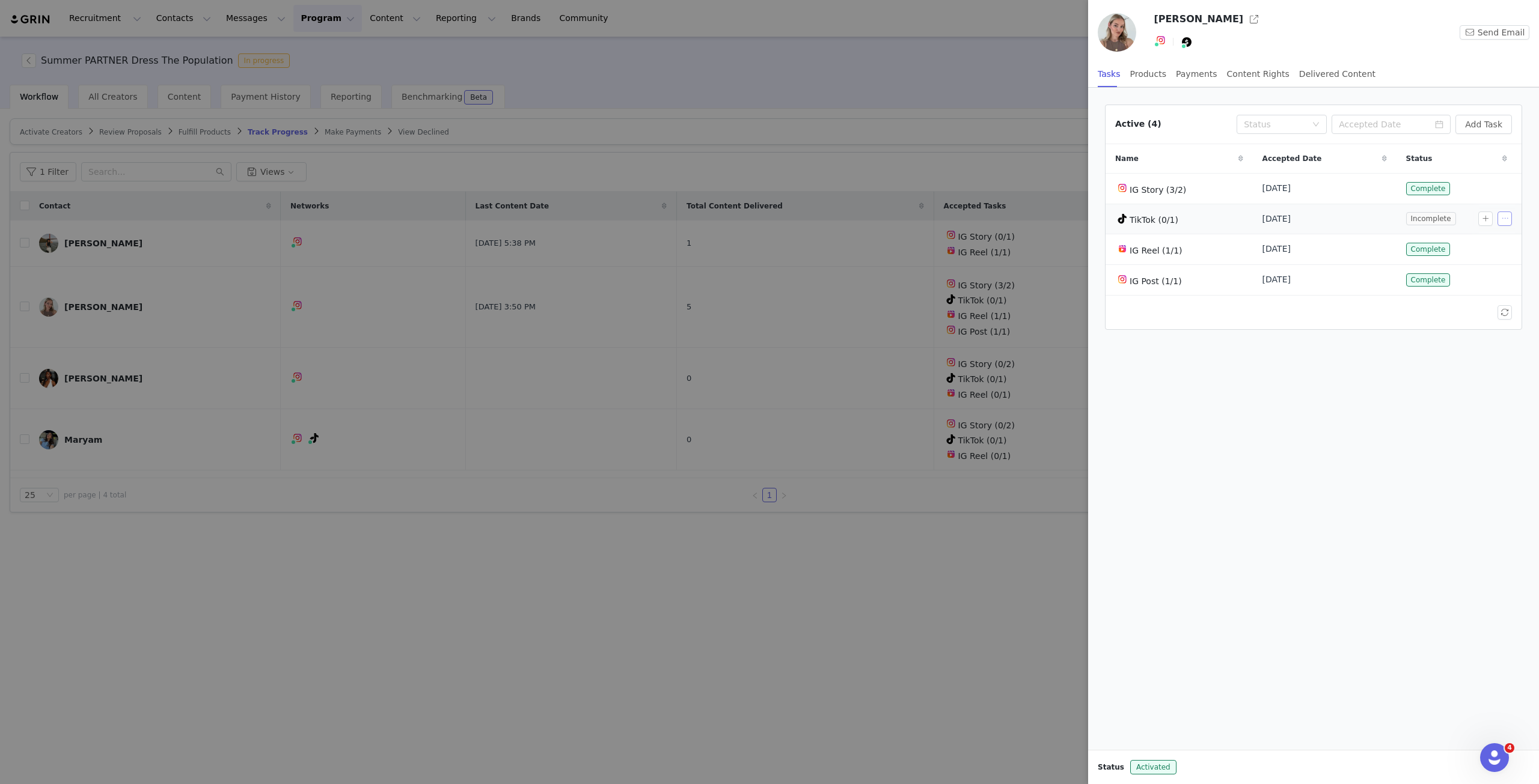
click at [1505, 217] on button "button" at bounding box center [1505, 219] width 14 height 14
click at [1487, 257] on span "Delete Task" at bounding box center [1487, 258] width 49 height 14
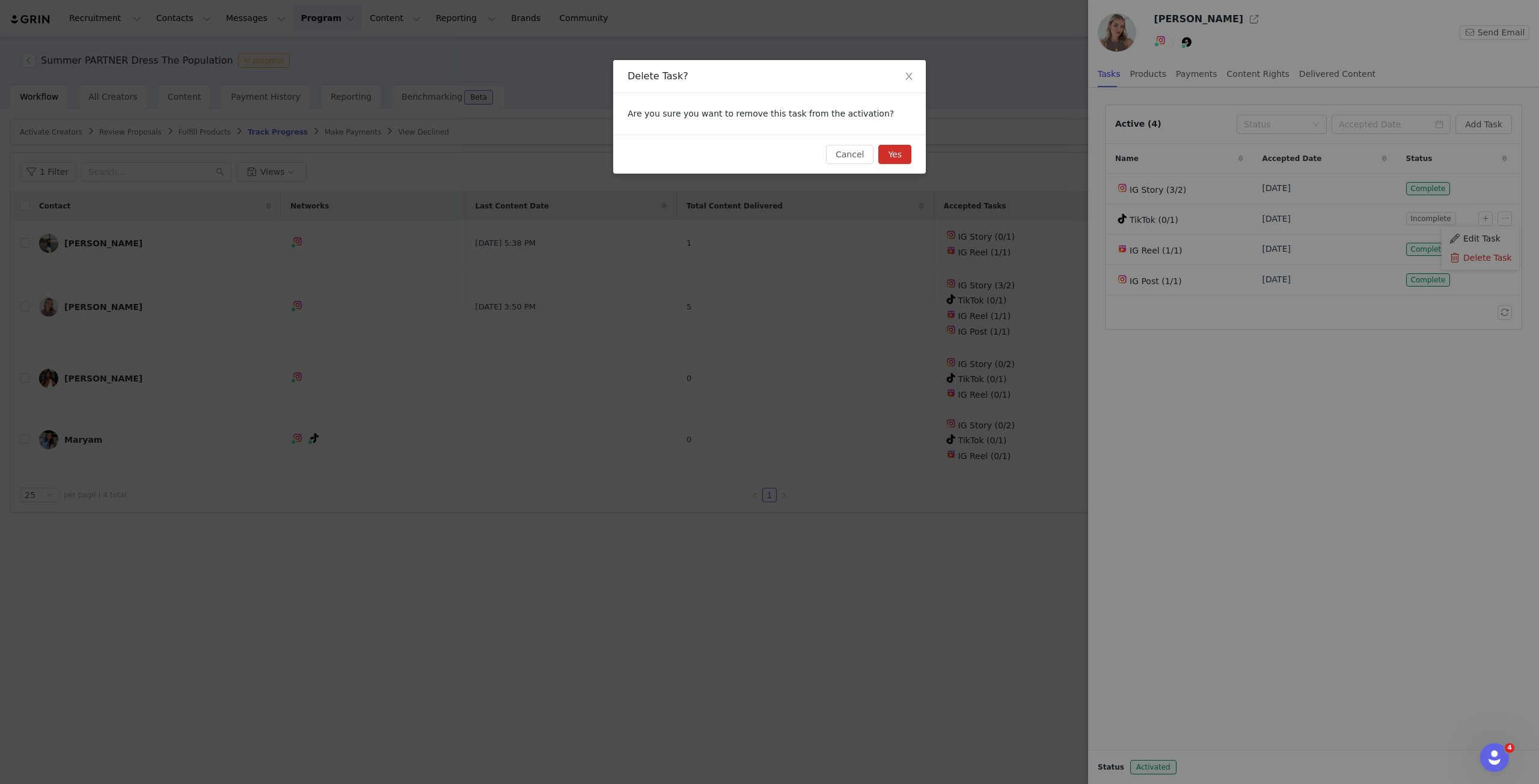
click at [898, 153] on button "Yes" at bounding box center [895, 154] width 33 height 19
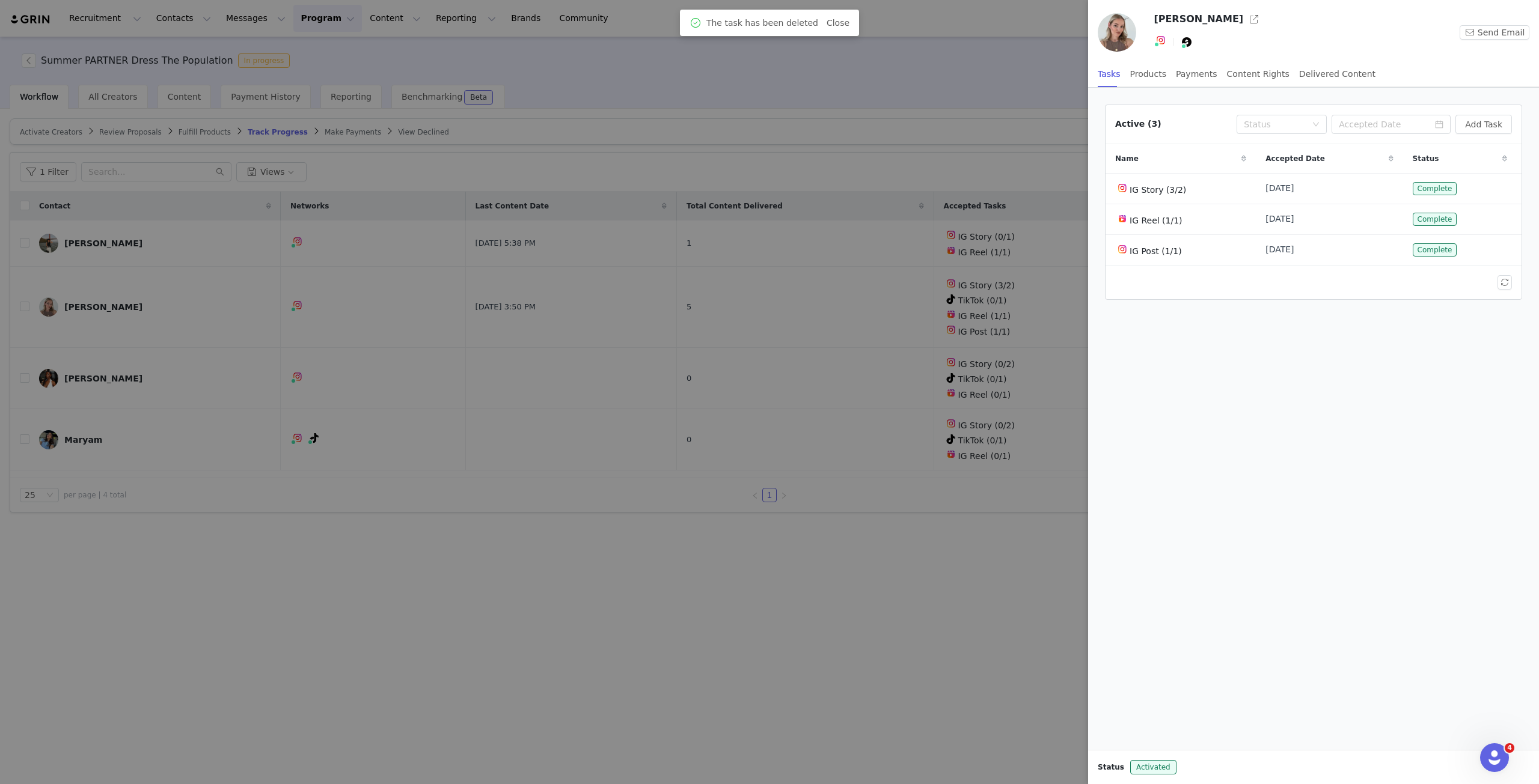
click at [793, 613] on div at bounding box center [769, 392] width 1539 height 784
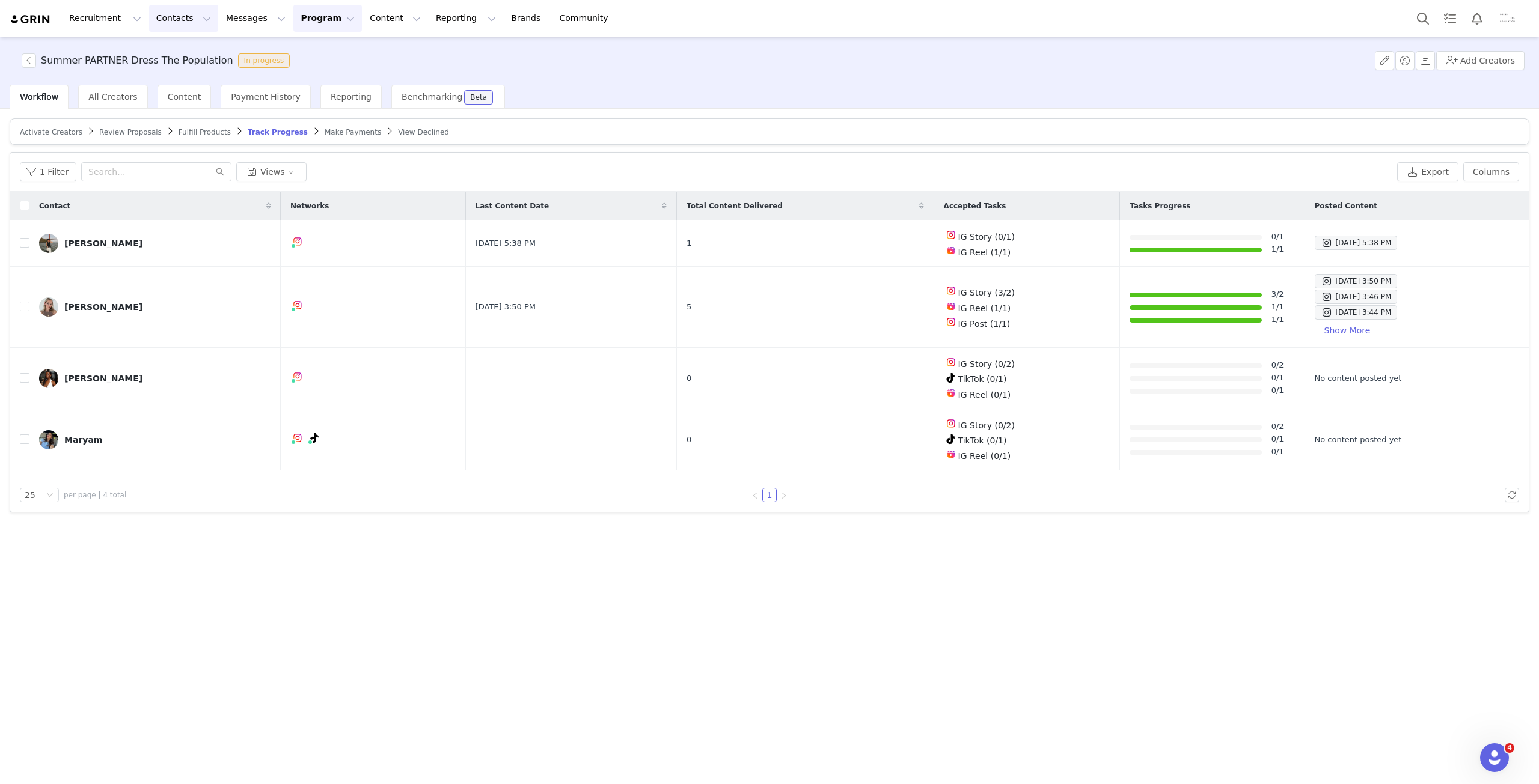
click at [164, 24] on button "Contacts Contacts" at bounding box center [184, 18] width 69 height 27
click at [181, 54] on div "Creators" at bounding box center [184, 53] width 81 height 13
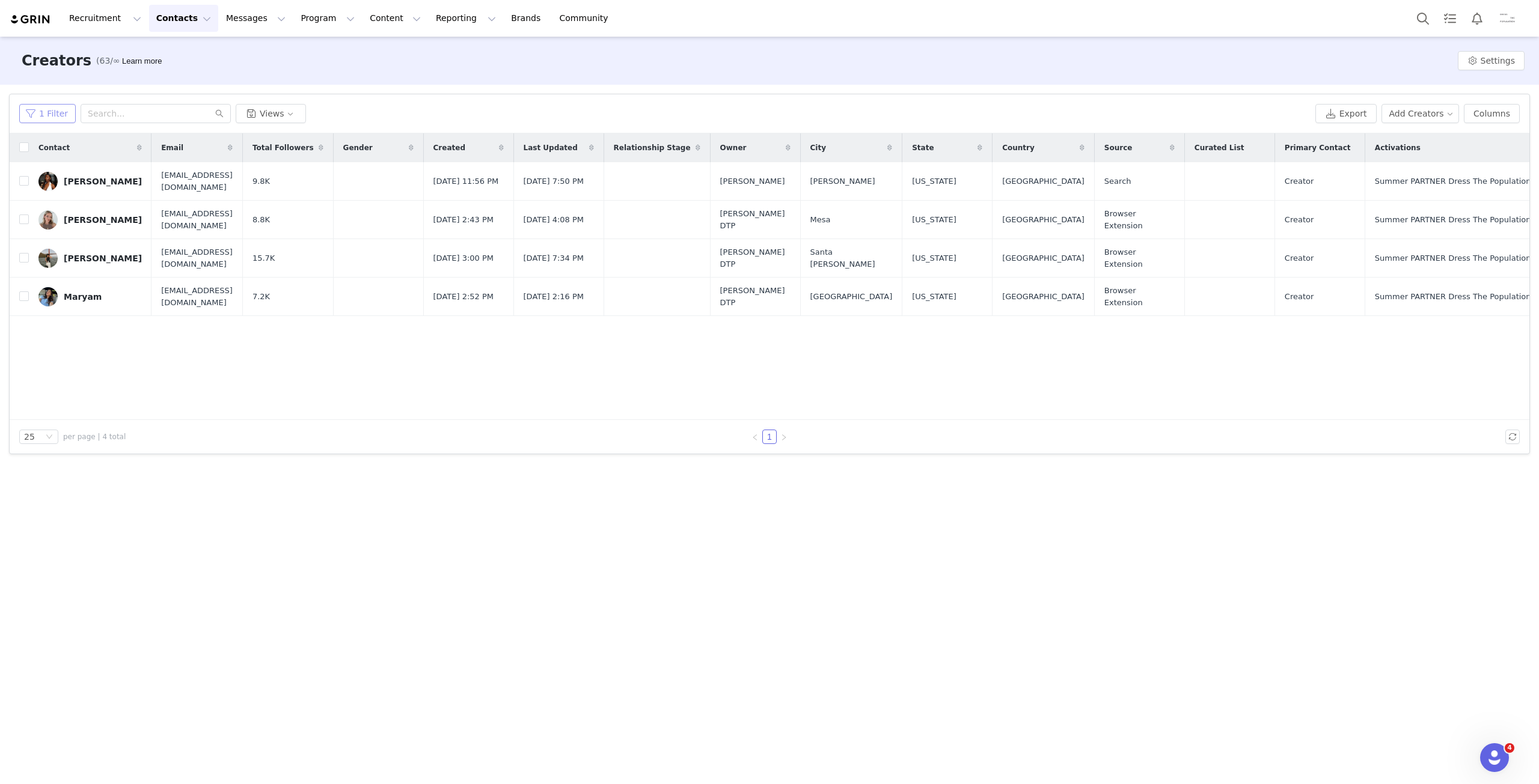
drag, startPoint x: 43, startPoint y: 119, endPoint x: 83, endPoint y: 186, distance: 78.0
click at [43, 118] on button "1 Filter" at bounding box center [47, 113] width 56 height 19
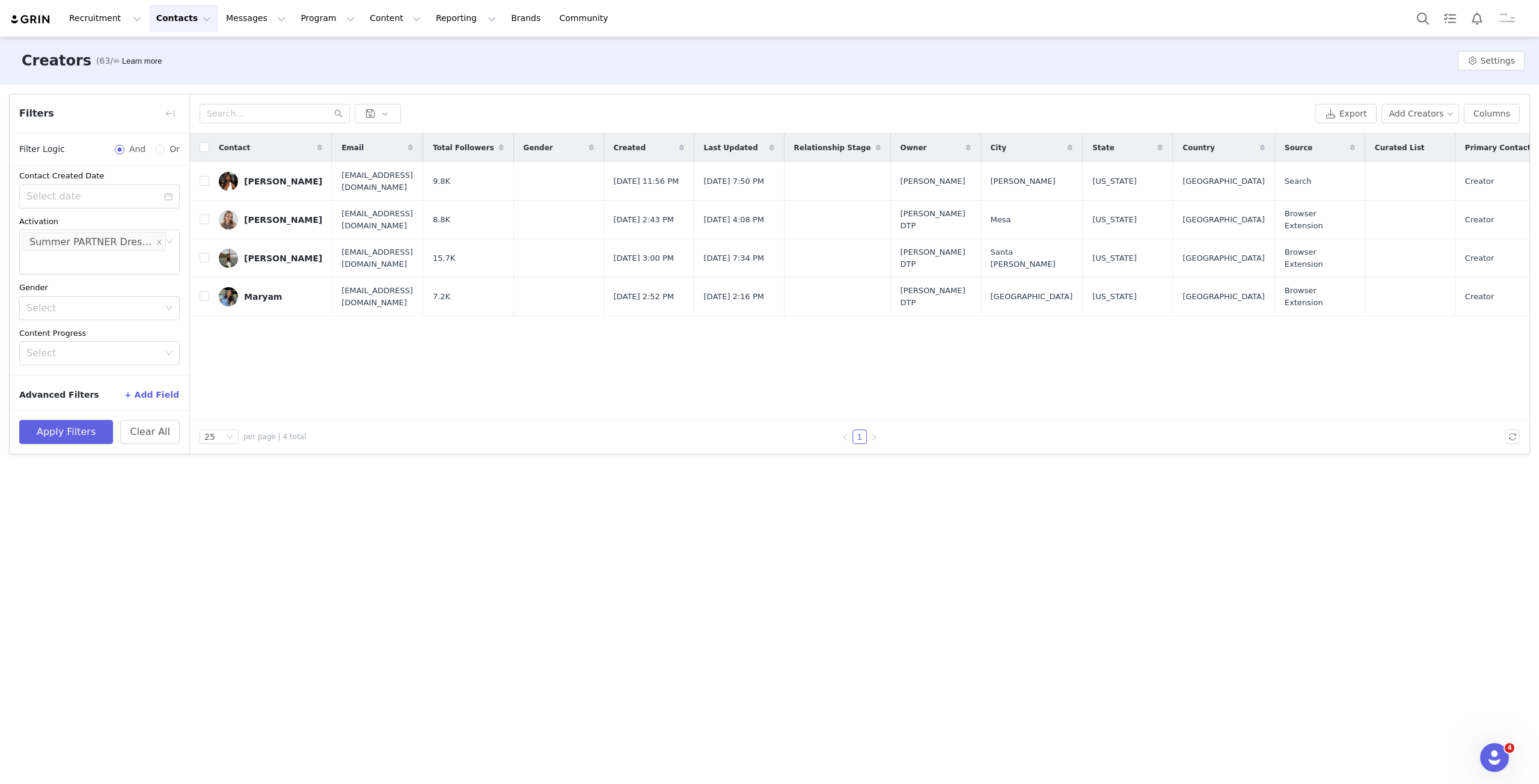
scroll to position [189, 0]
click at [157, 240] on icon "icon: close" at bounding box center [159, 240] width 6 height 6
click at [293, 18] on button "Program Program" at bounding box center [328, 18] width 69 height 27
click at [303, 49] on p "Activations" at bounding box center [297, 53] width 46 height 13
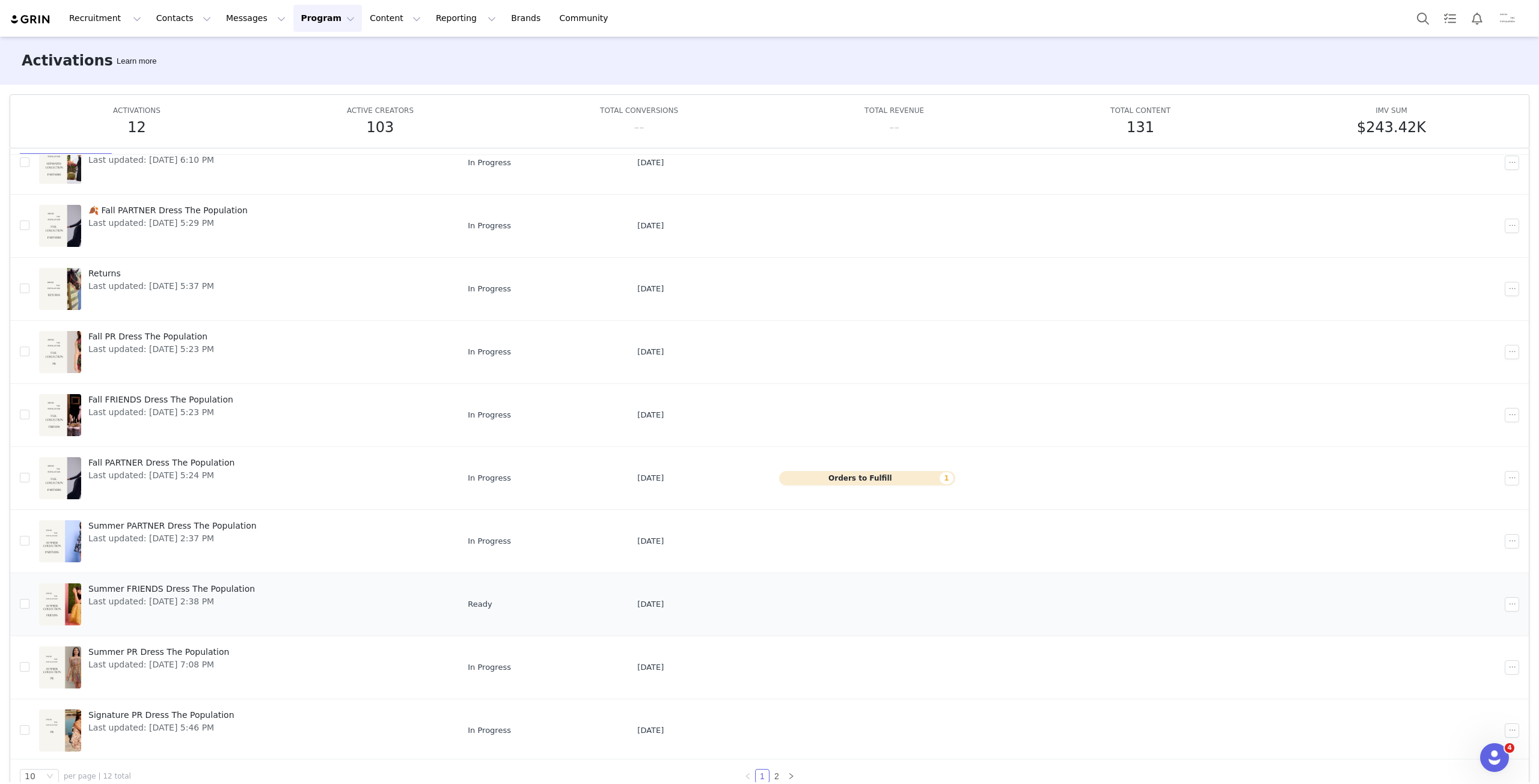
scroll to position [62, 0]
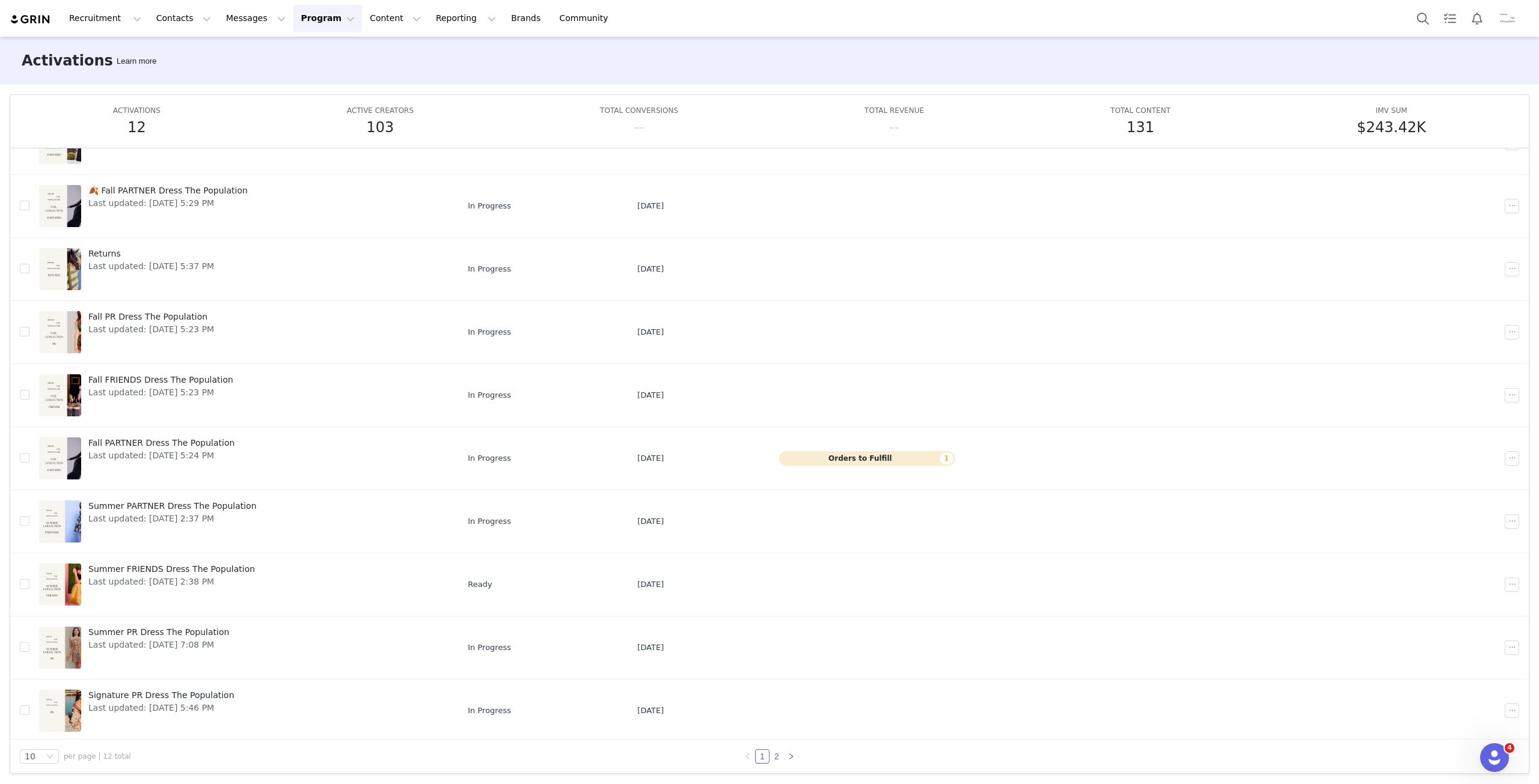
click at [770, 756] on link "2" at bounding box center [776, 756] width 14 height 14
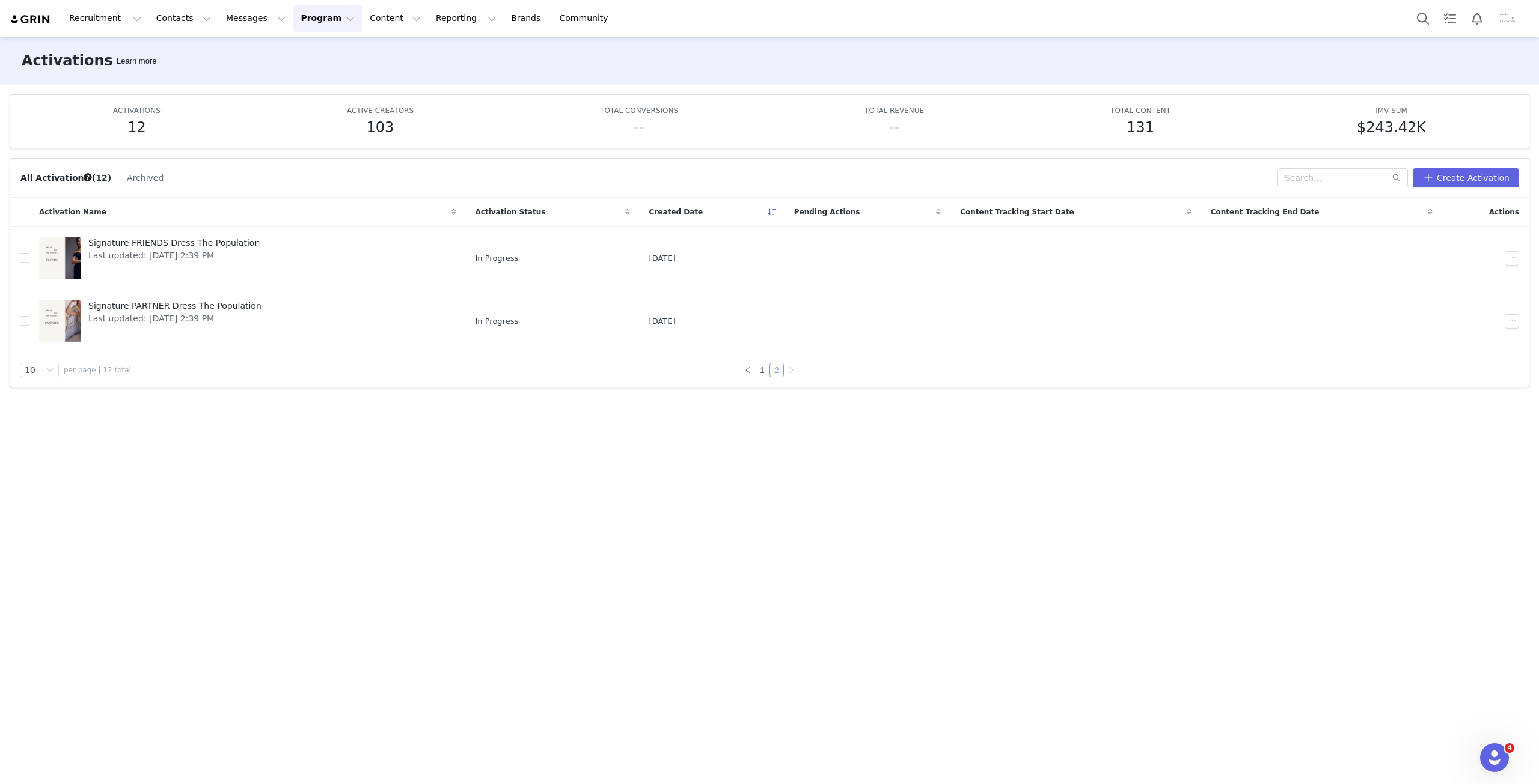
scroll to position [0, 0]
click at [193, 316] on span "Last updated: [DATE] 2:39 PM" at bounding box center [175, 318] width 173 height 13
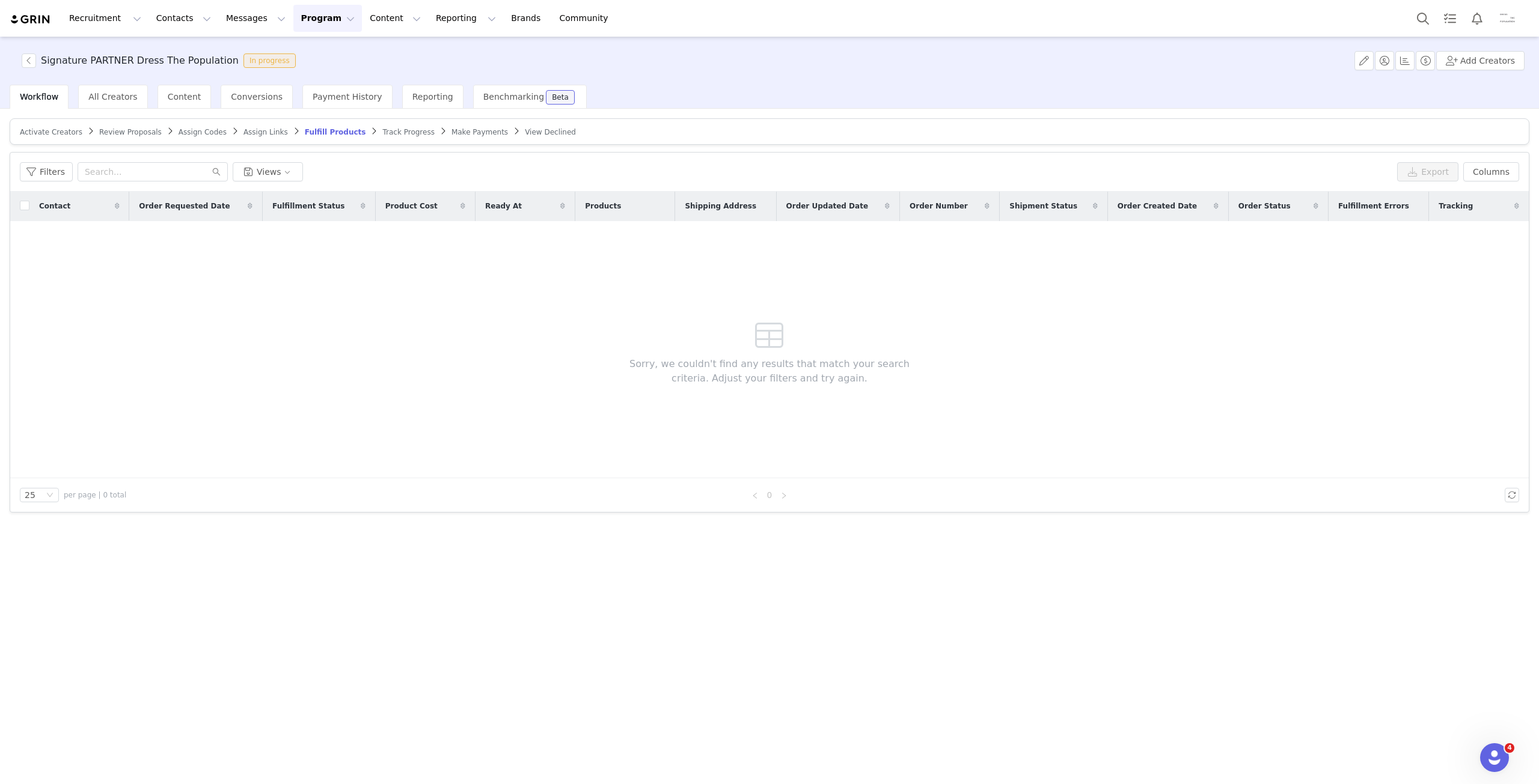
click at [383, 131] on span "Track Progress" at bounding box center [408, 132] width 52 height 8
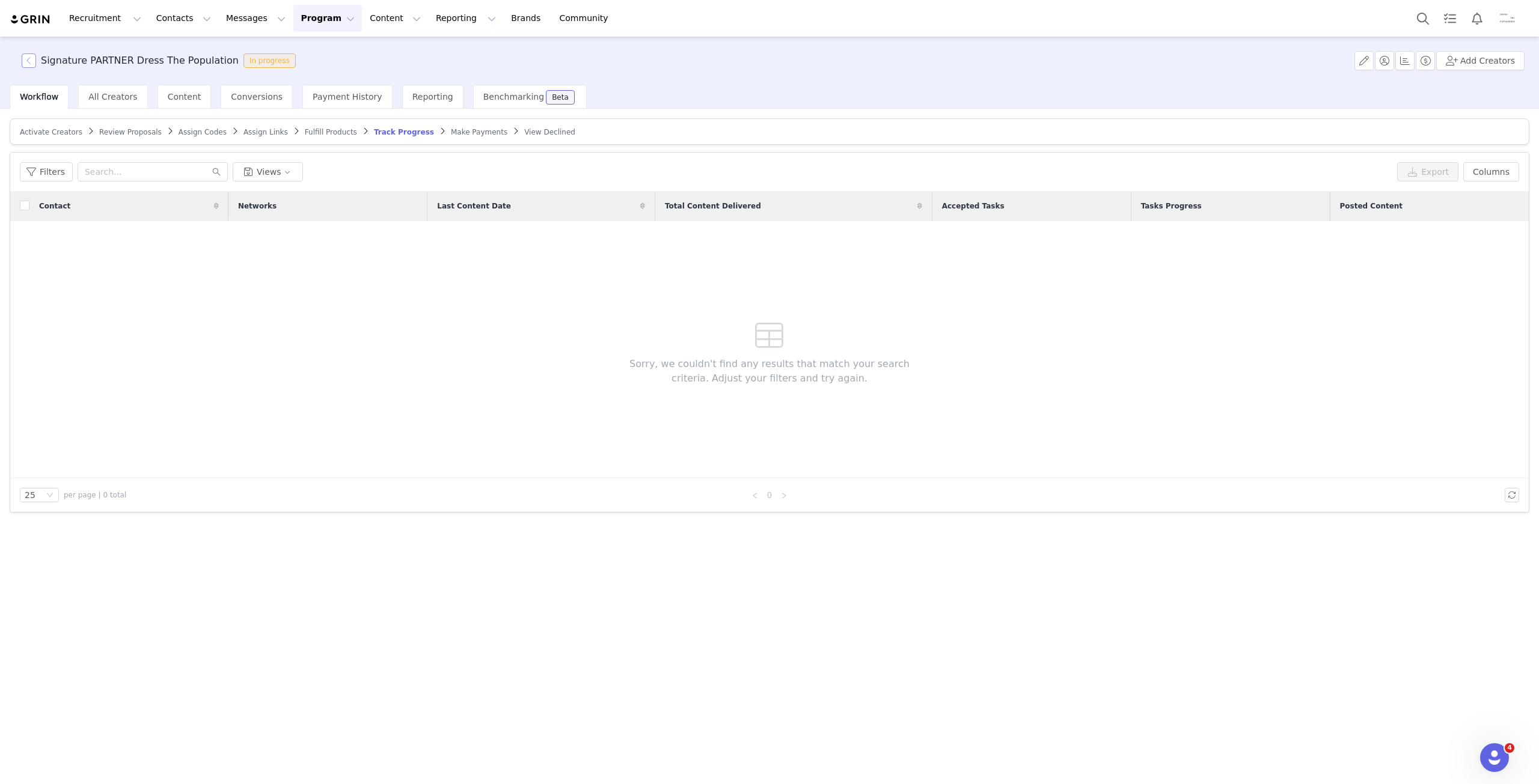
click at [33, 64] on button "button" at bounding box center [29, 61] width 14 height 14
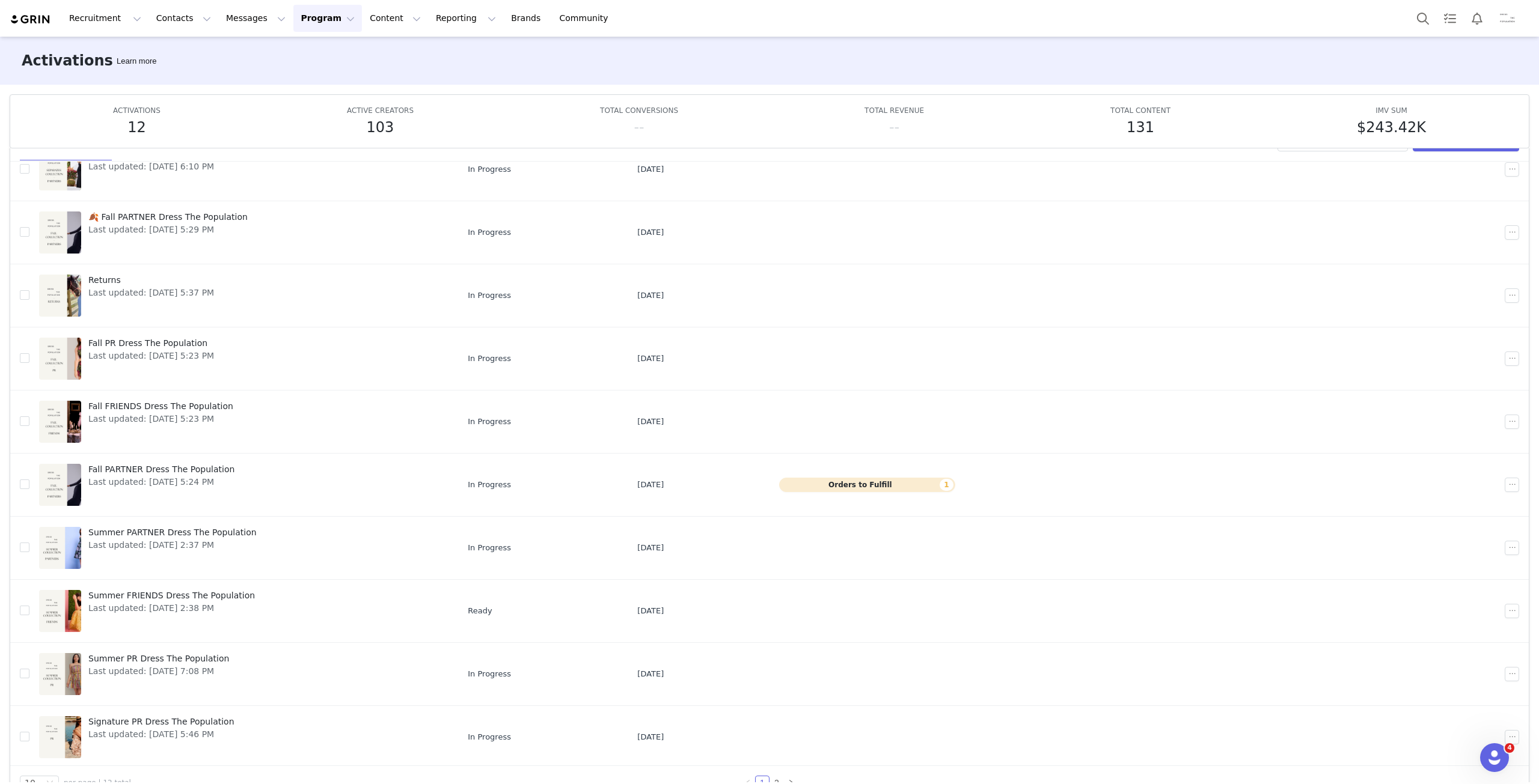
scroll to position [62, 0]
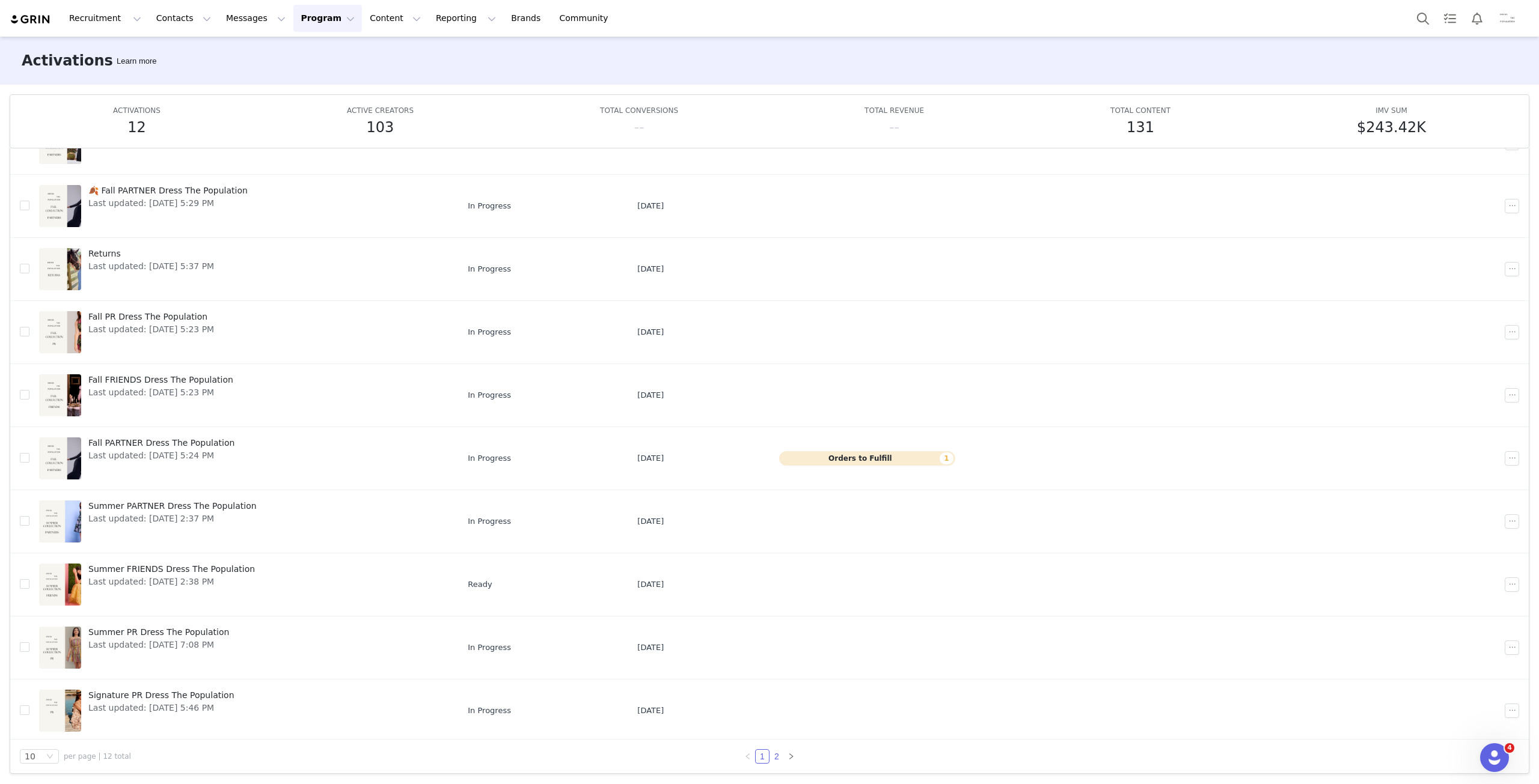
click at [773, 761] on link "2" at bounding box center [776, 756] width 14 height 14
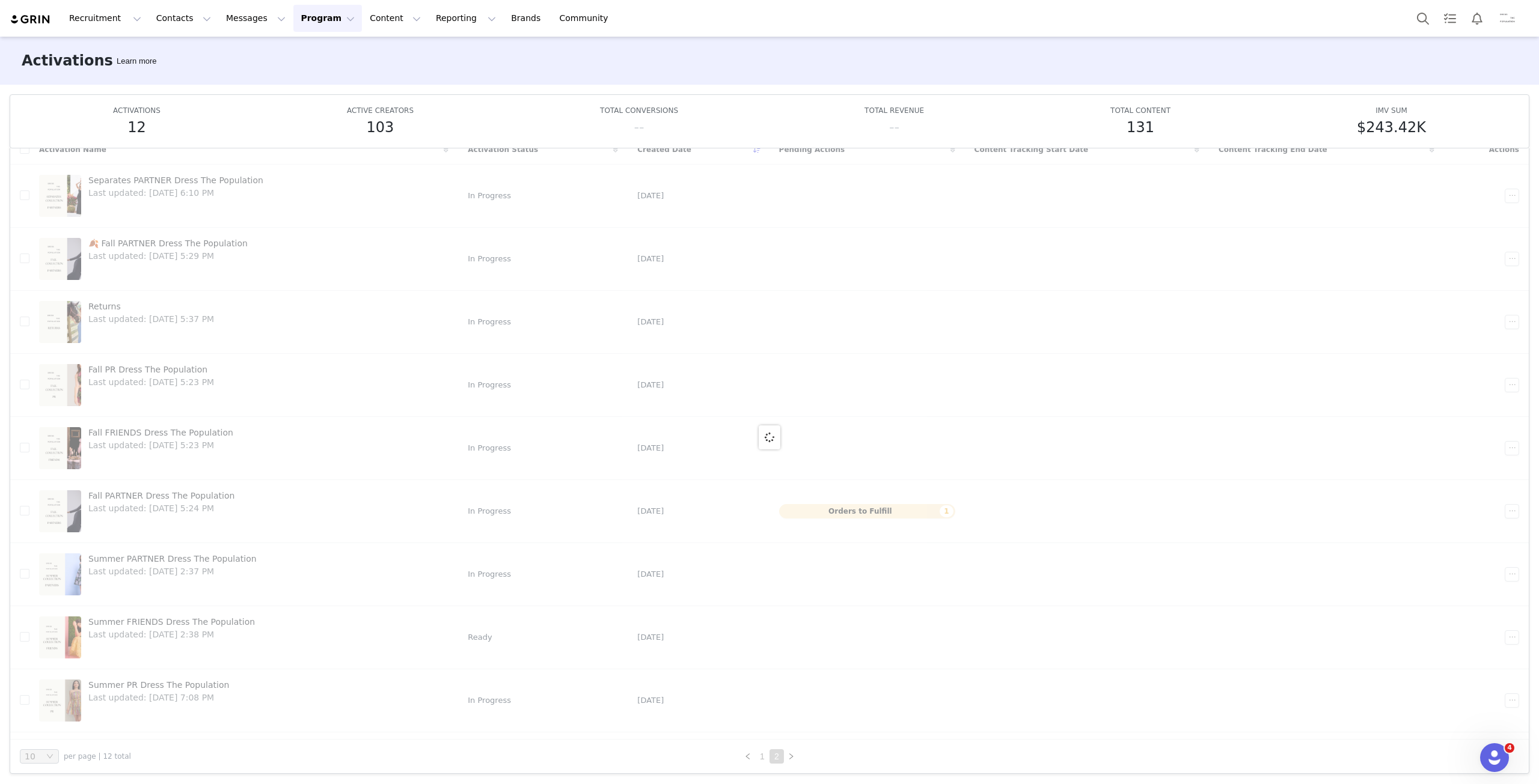
scroll to position [0, 0]
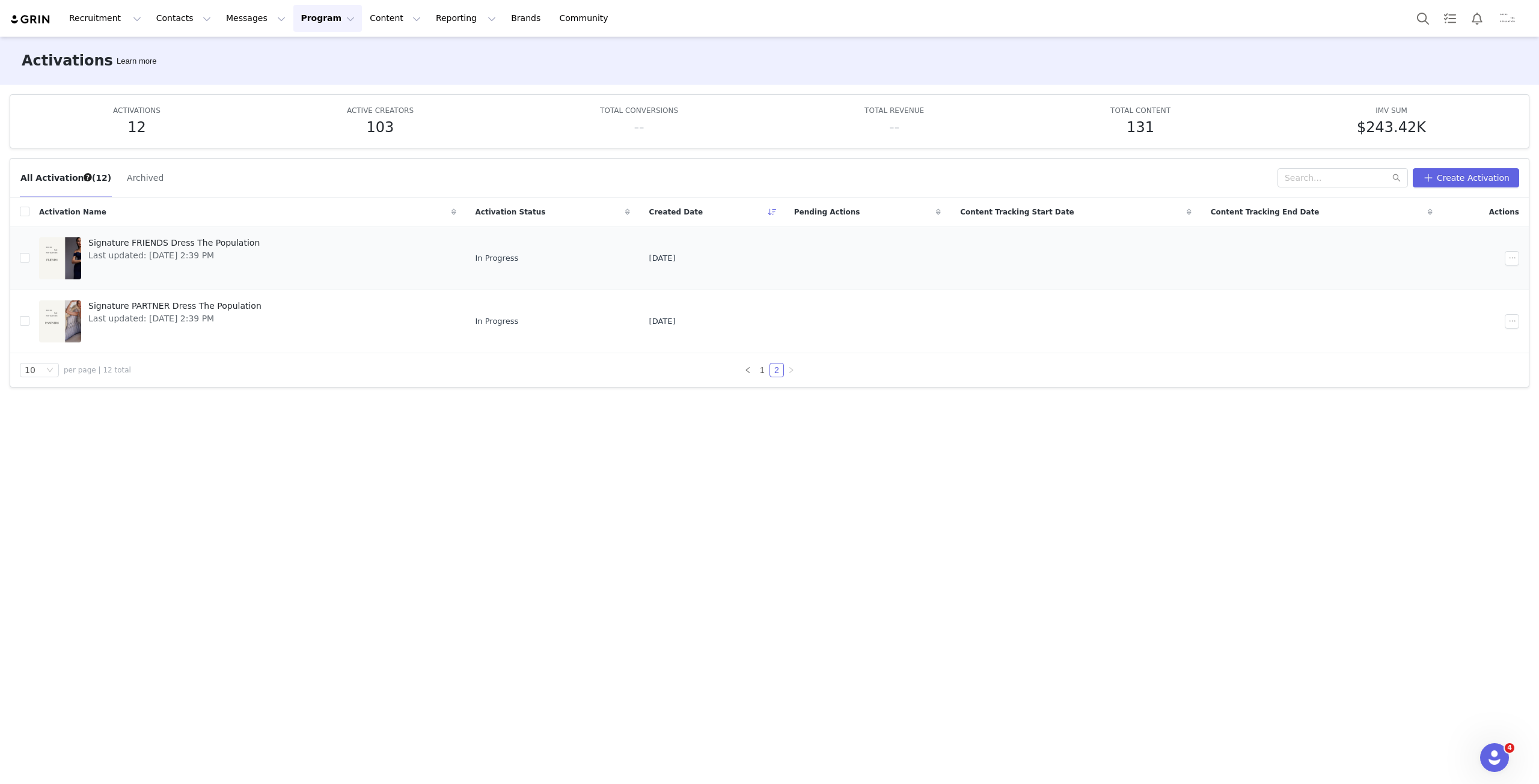
click at [138, 241] on span "Signature FRIENDS Dress The Population" at bounding box center [174, 243] width 171 height 13
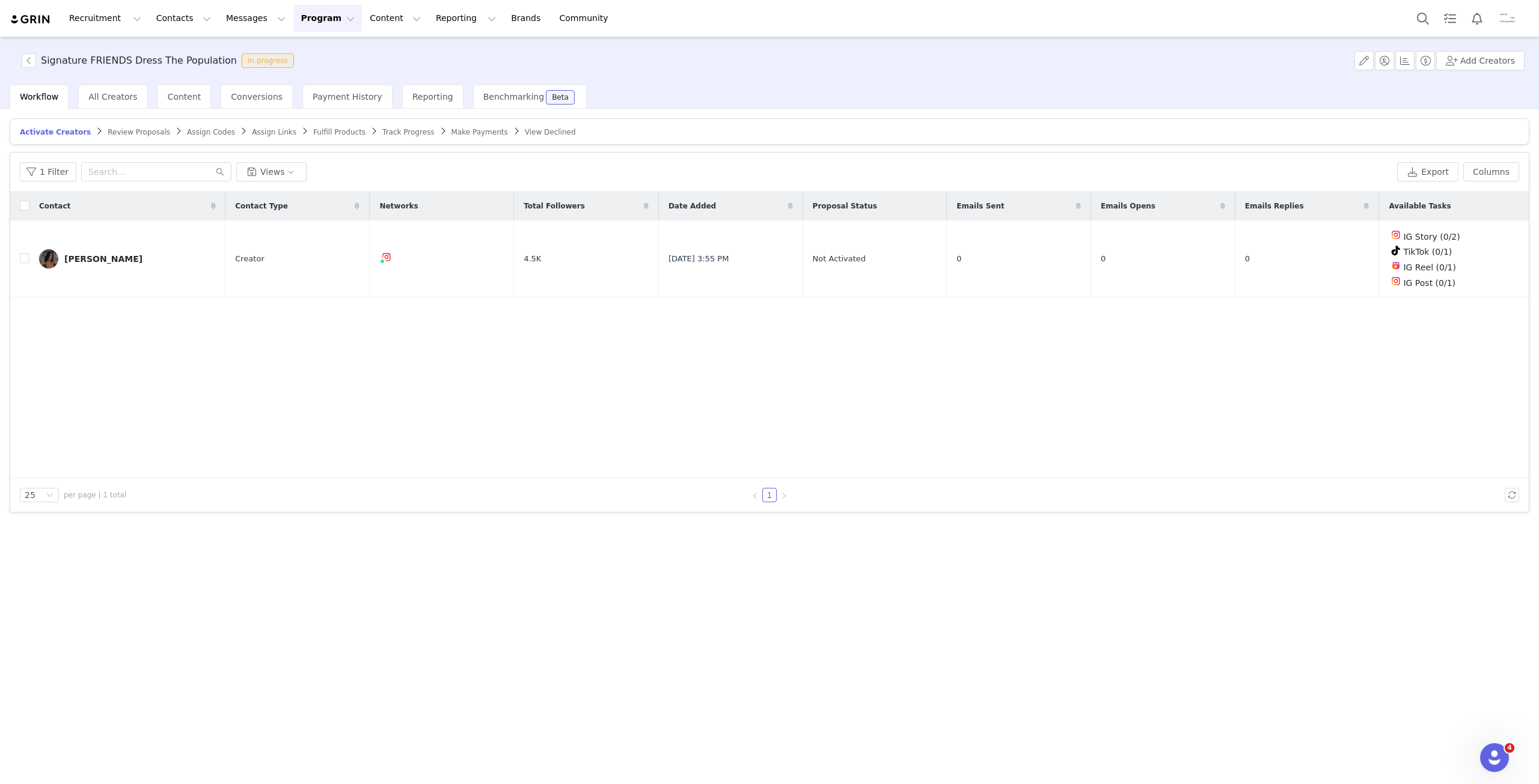
click at [320, 129] on span "Fulfill Products" at bounding box center [339, 132] width 52 height 8
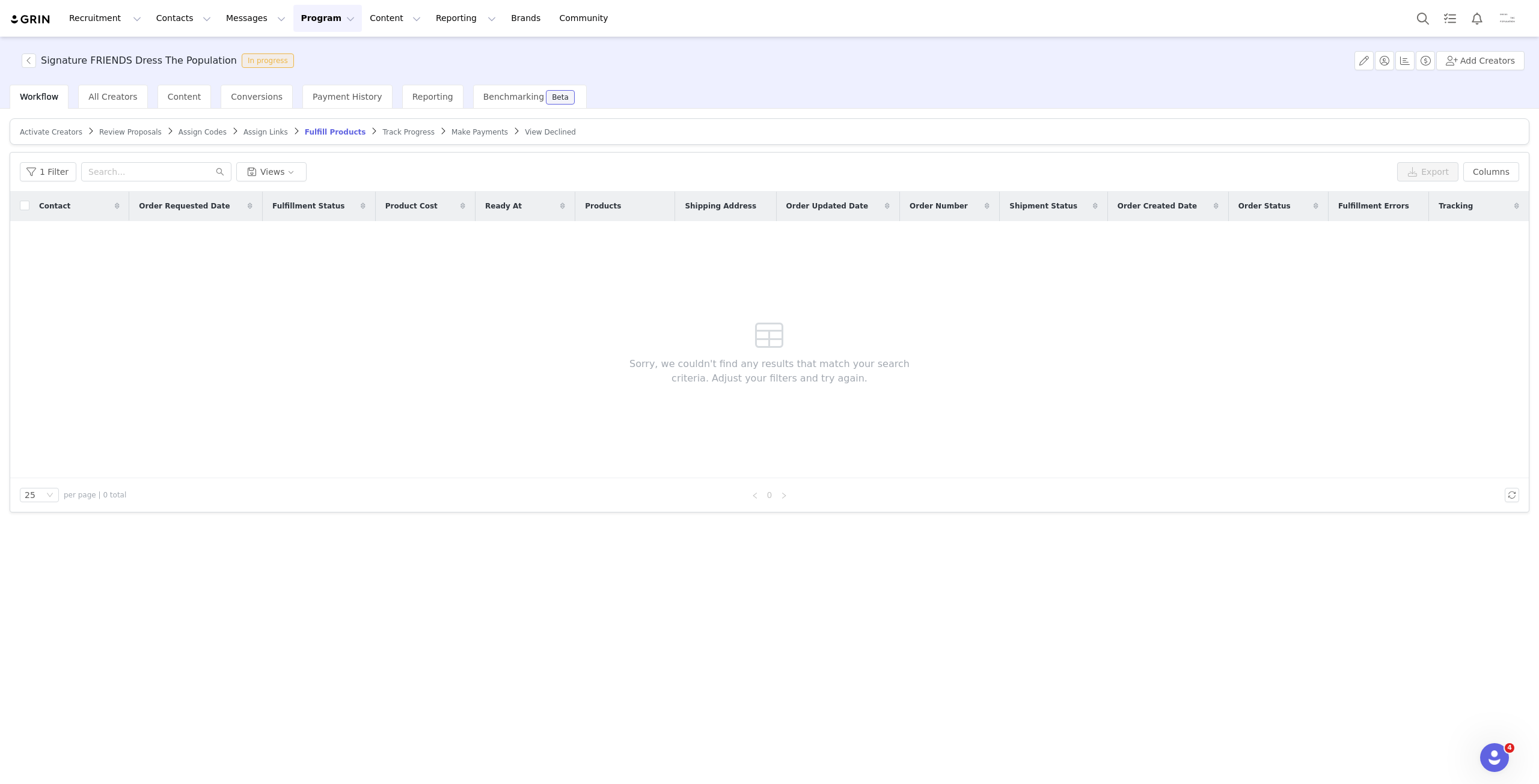
click at [383, 132] on span "Track Progress" at bounding box center [408, 132] width 52 height 8
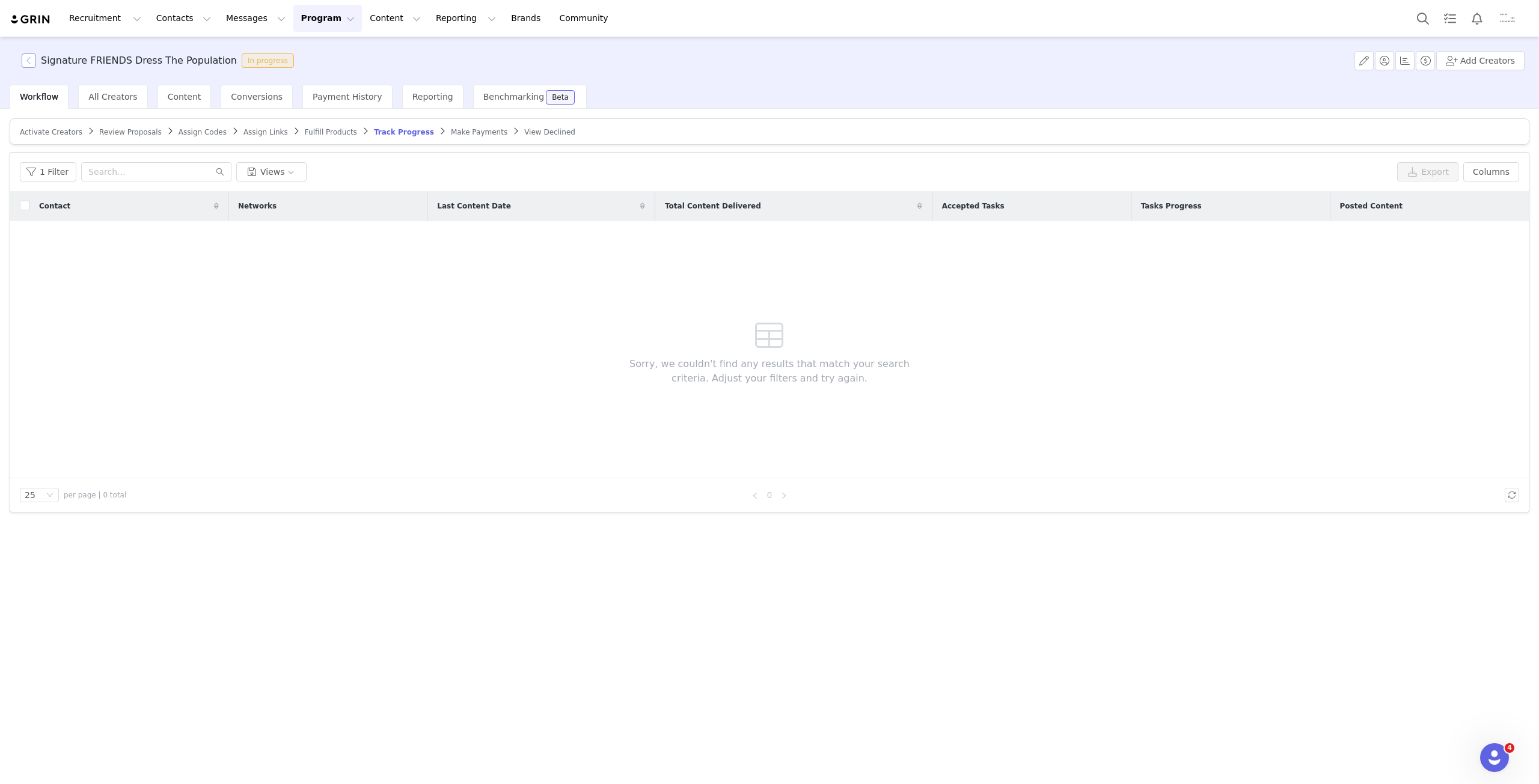
click at [33, 57] on button "button" at bounding box center [29, 61] width 14 height 14
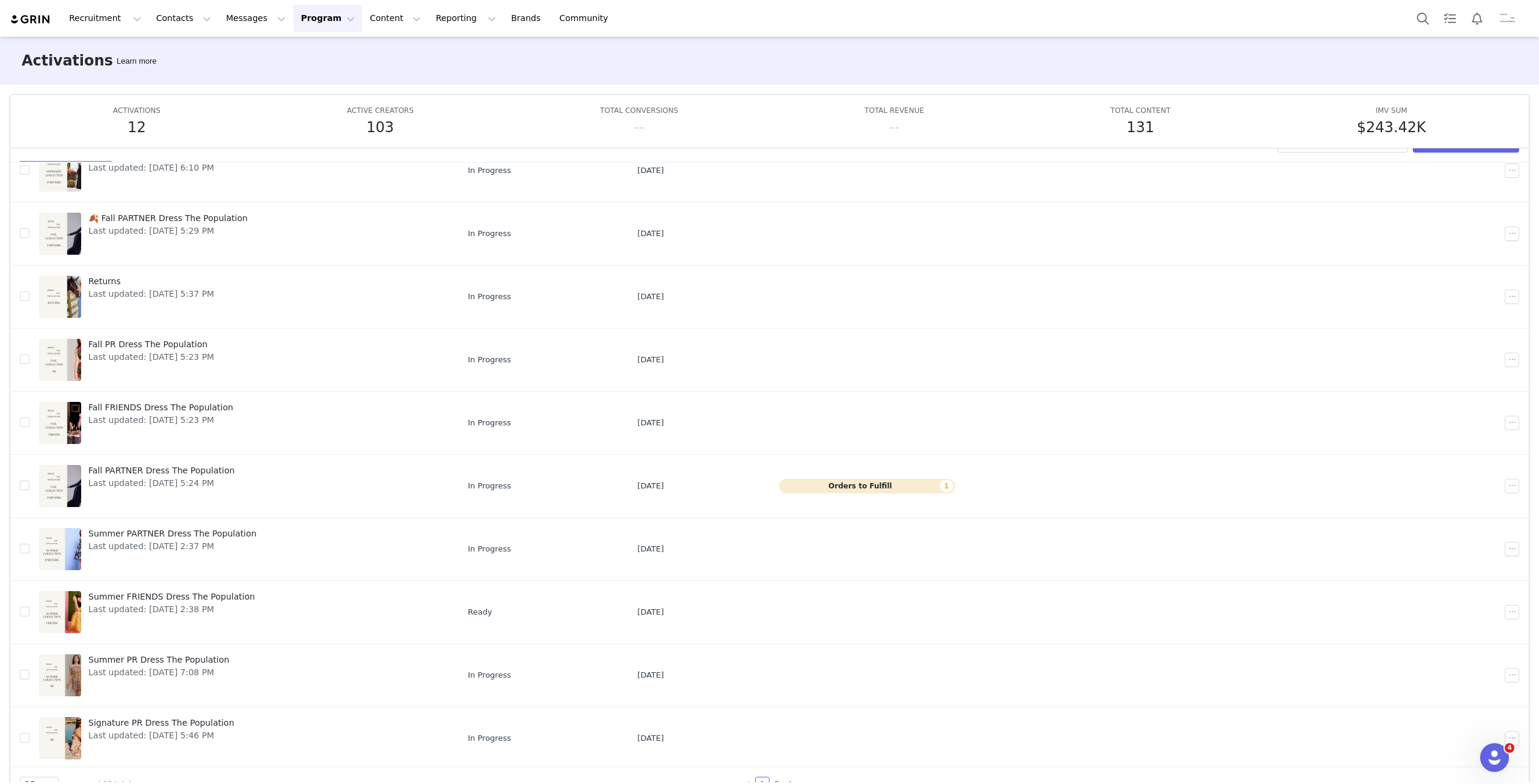
scroll to position [62, 0]
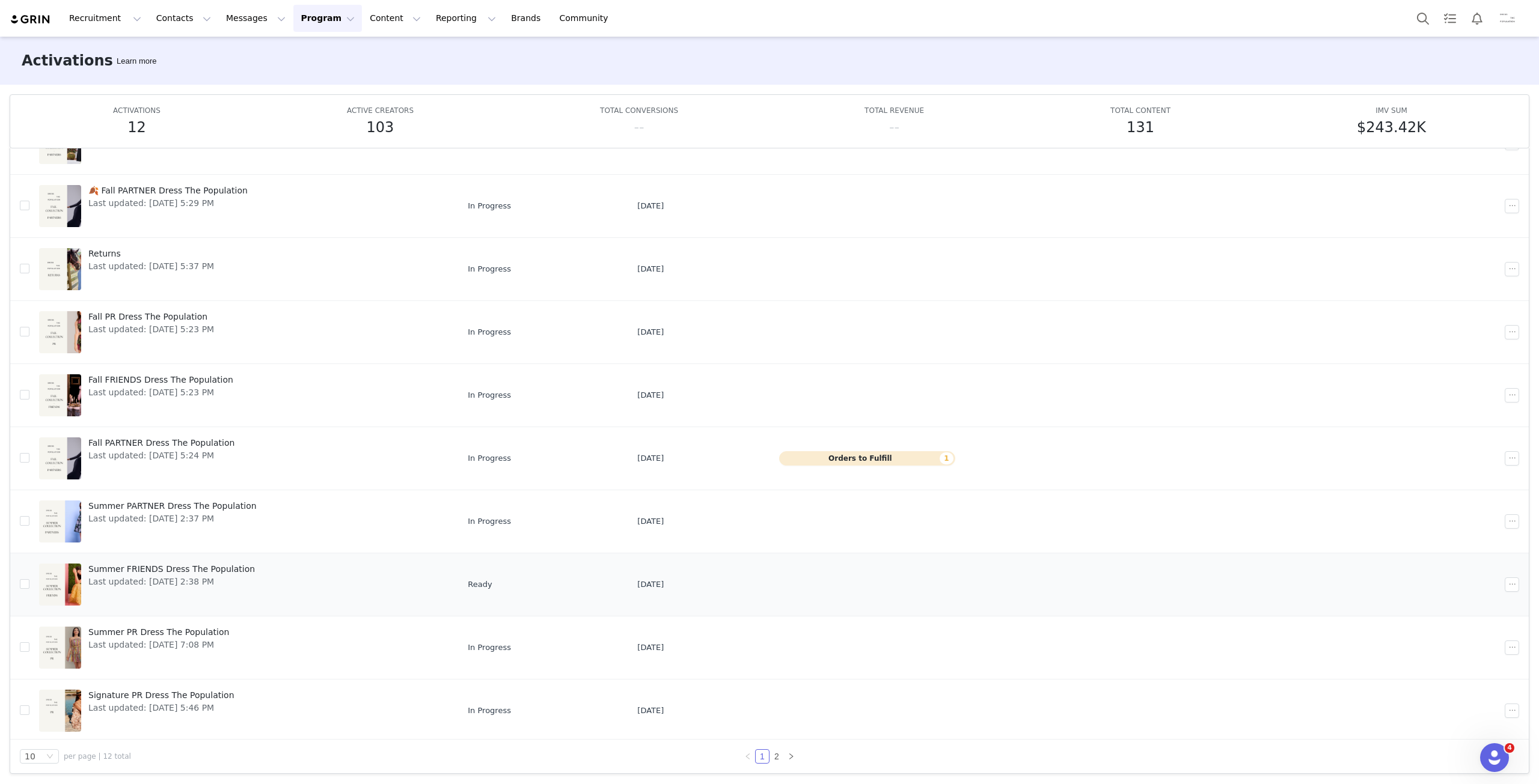
click at [147, 580] on span "Last updated: [DATE] 2:38 PM" at bounding box center [172, 581] width 166 height 13
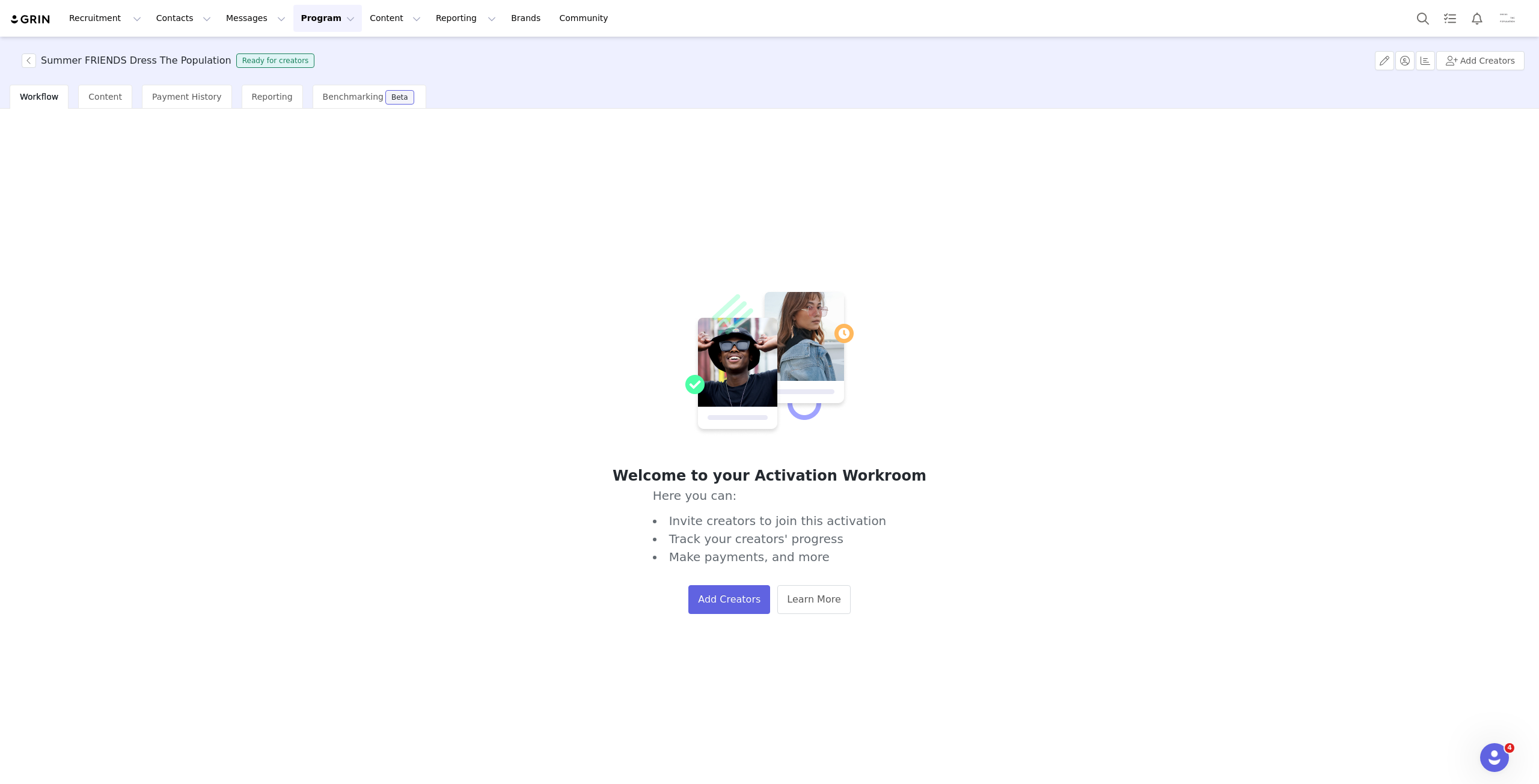
click at [30, 52] on div "Summer FRIENDS Dress The Population Ready for creators Add Creators" at bounding box center [769, 61] width 1539 height 48
click at [32, 63] on button "button" at bounding box center [29, 61] width 14 height 14
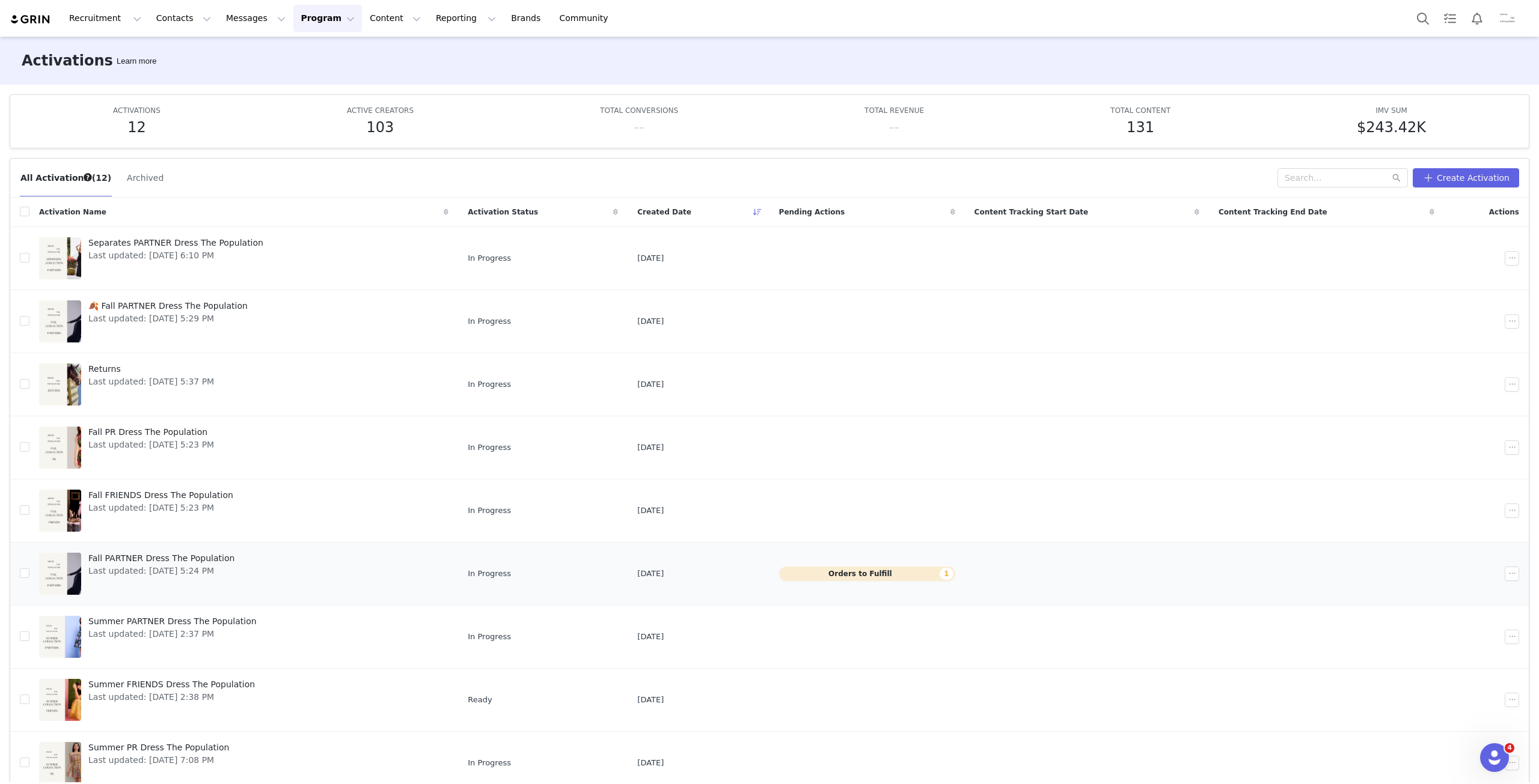
click at [180, 567] on span "Last updated: [DATE] 5:24 PM" at bounding box center [161, 571] width 146 height 13
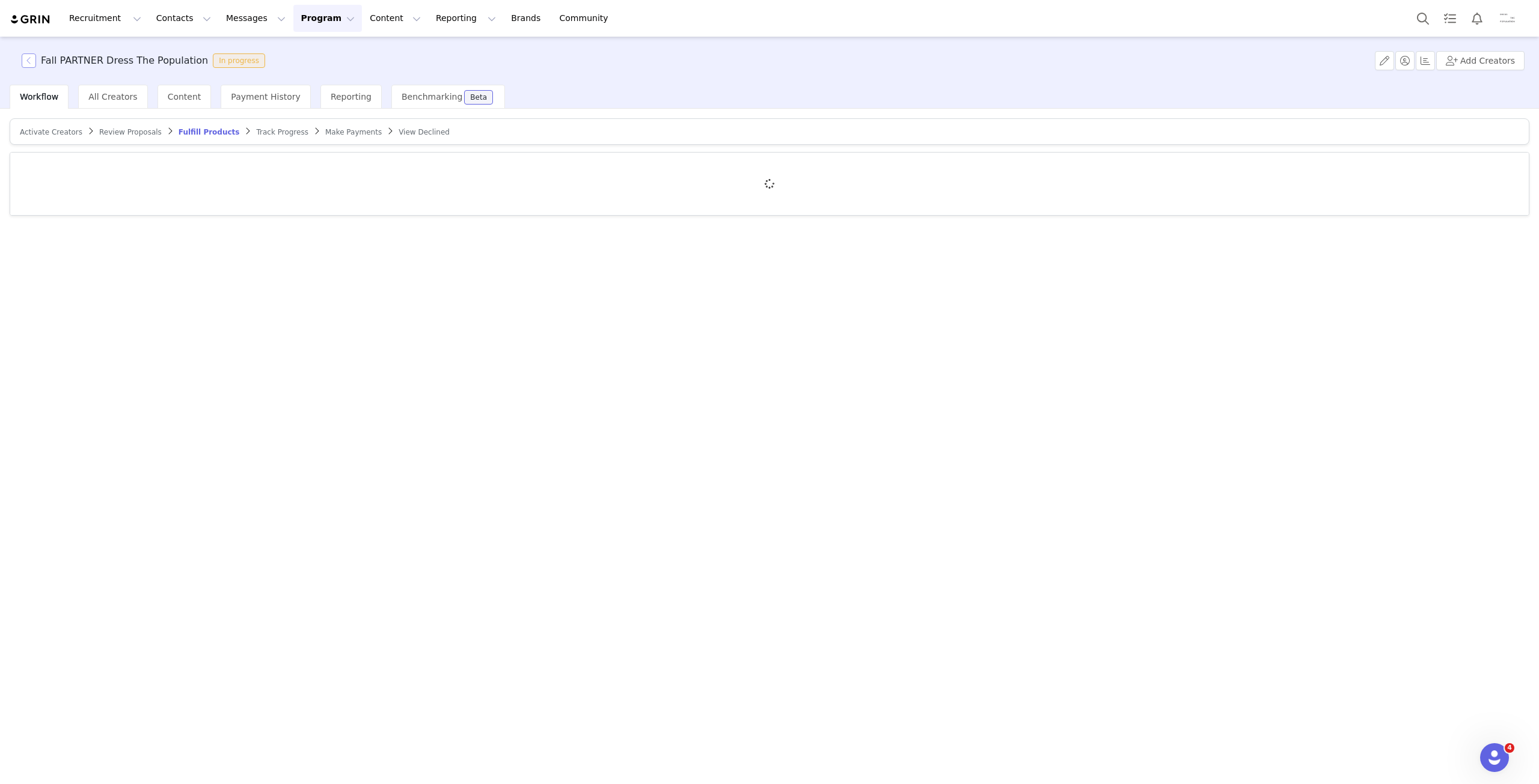
click at [31, 62] on button "button" at bounding box center [29, 61] width 14 height 14
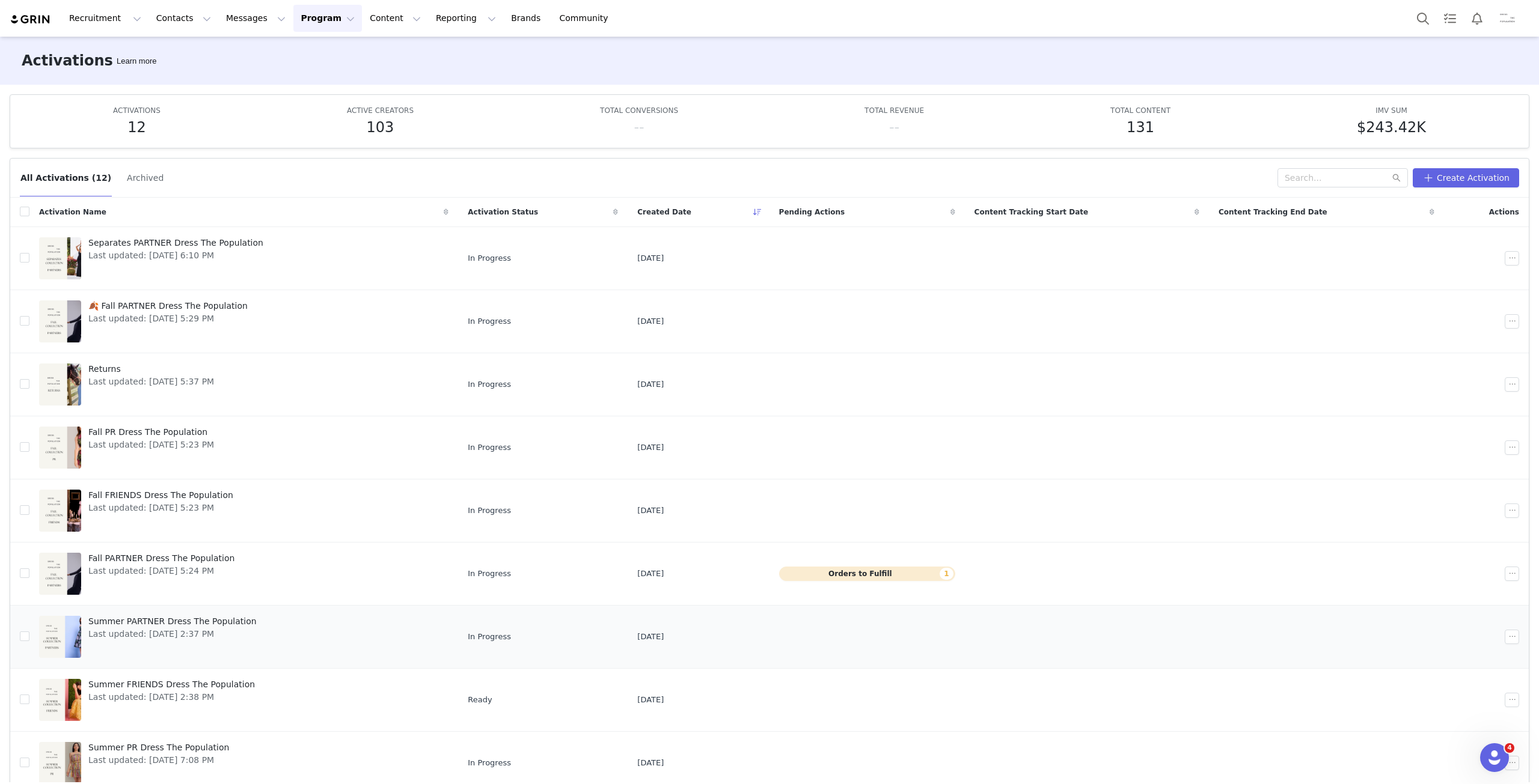
click at [149, 631] on span "Last updated: [DATE] 2:37 PM" at bounding box center [173, 634] width 168 height 13
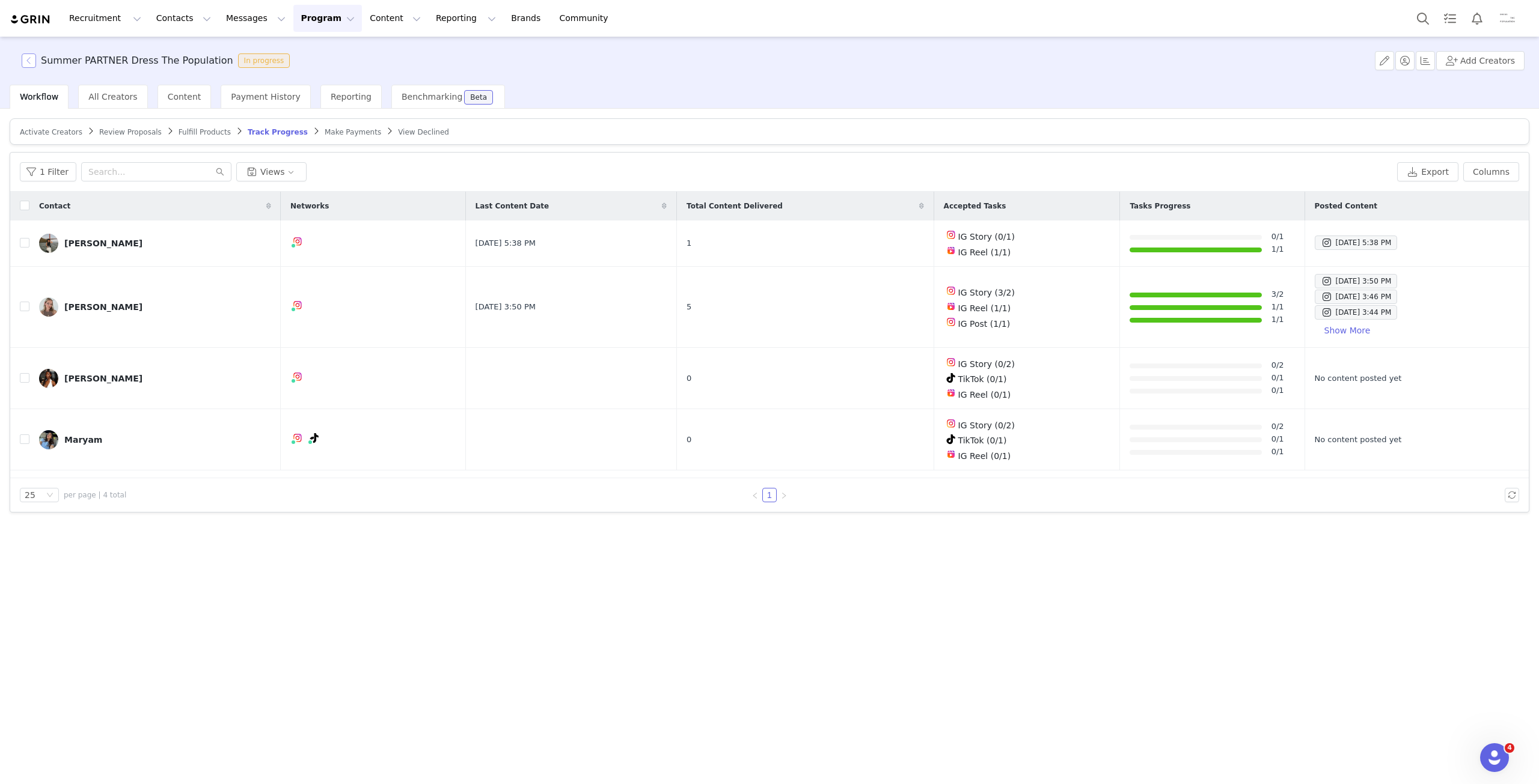
click at [29, 60] on button "button" at bounding box center [29, 61] width 14 height 14
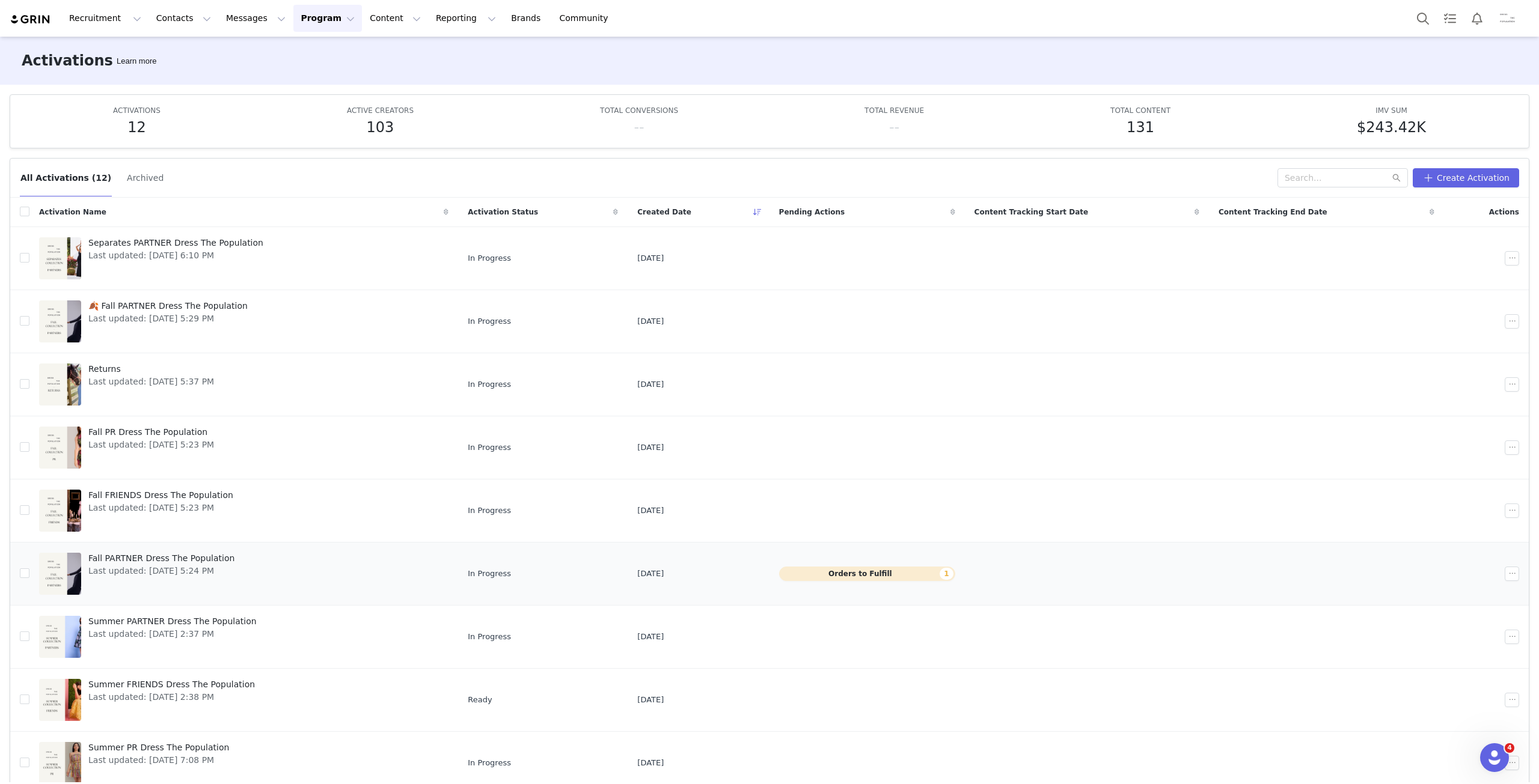
click at [171, 560] on span "Fall PARTNER Dress The Population" at bounding box center [161, 559] width 146 height 13
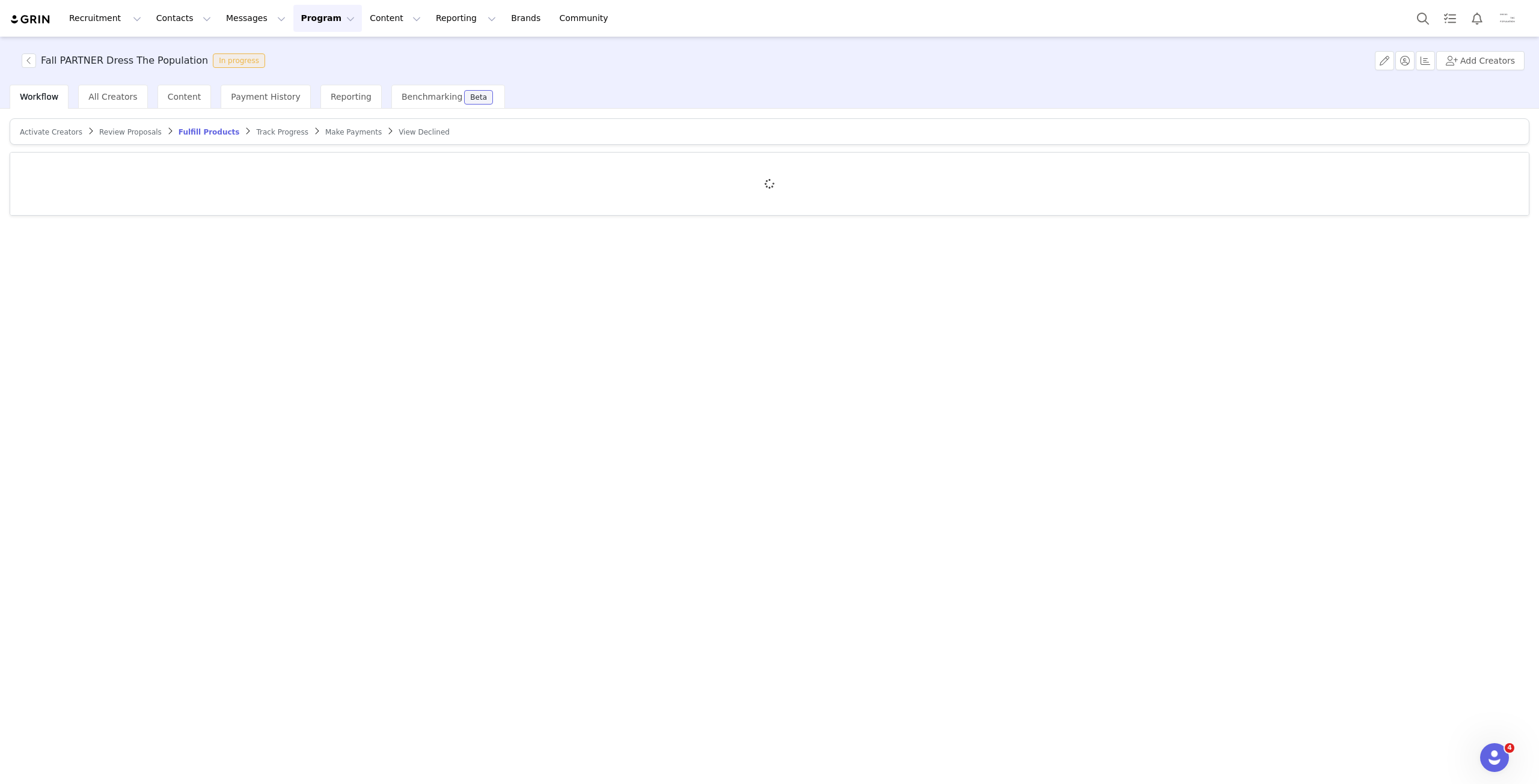
click at [258, 130] on span "Track Progress" at bounding box center [281, 132] width 52 height 8
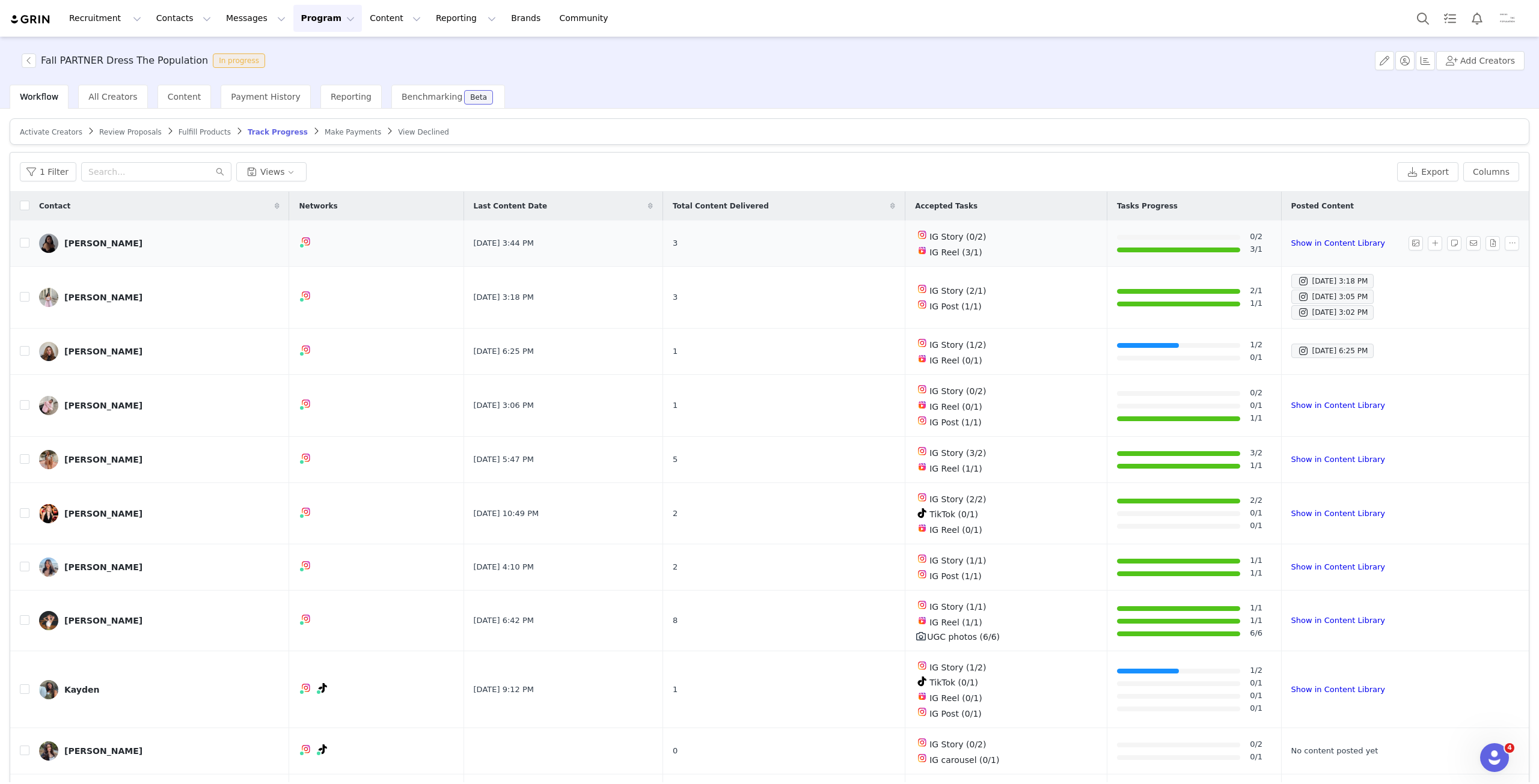
click at [52, 244] on img at bounding box center [48, 242] width 19 height 19
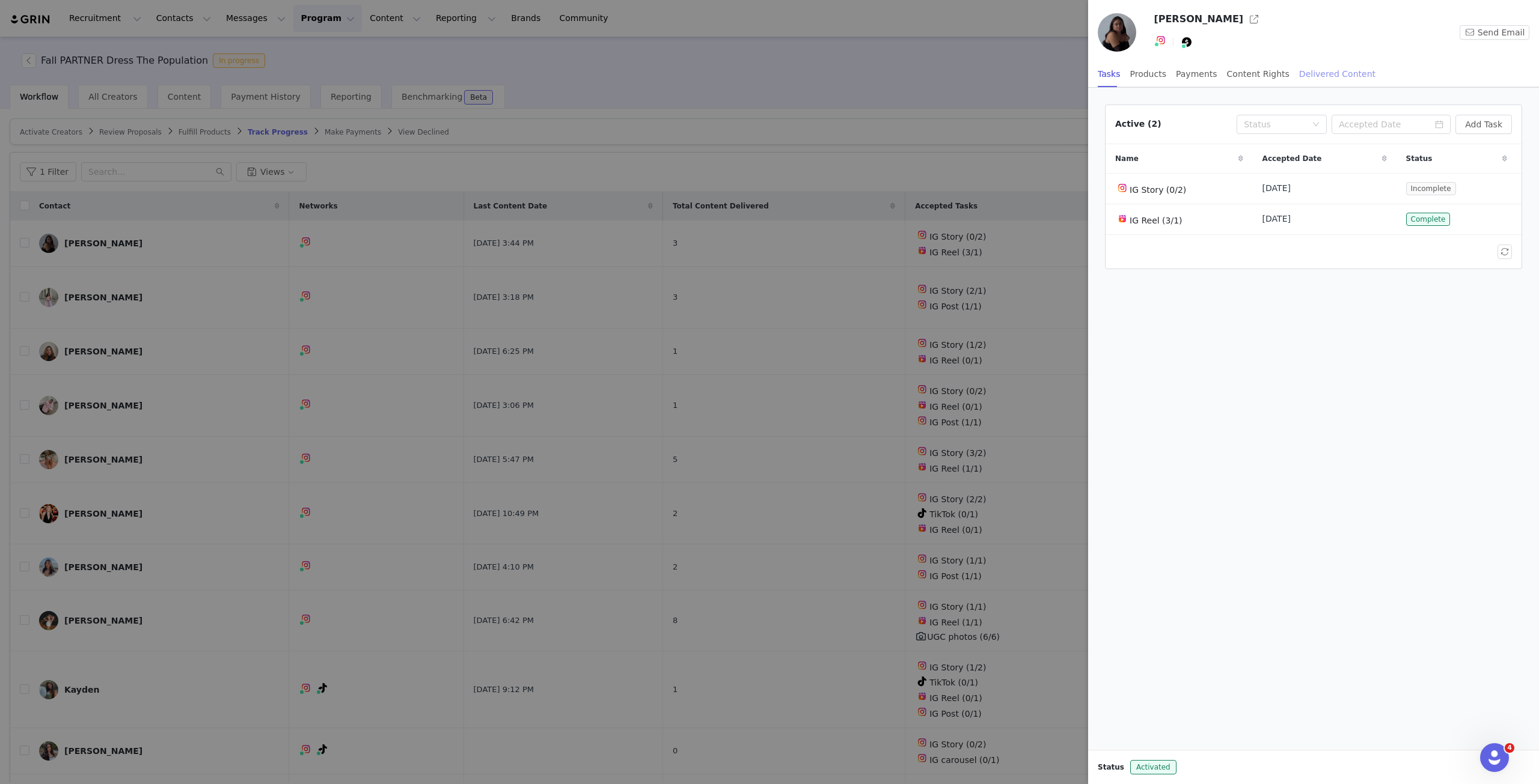
click at [1306, 80] on div "Delivered Content" at bounding box center [1337, 74] width 76 height 27
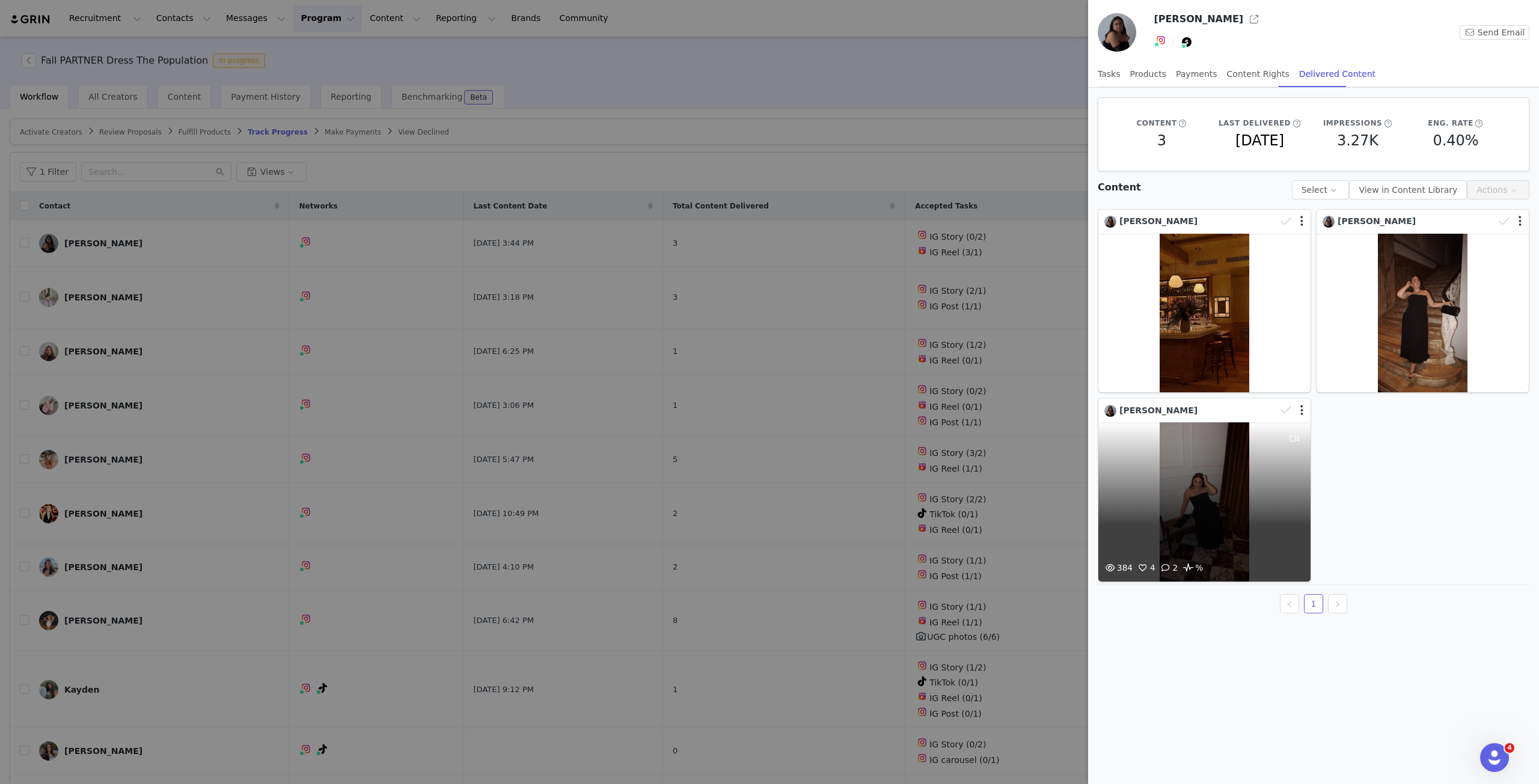
click at [1217, 505] on div "384 4 2 %" at bounding box center [1204, 502] width 213 height 159
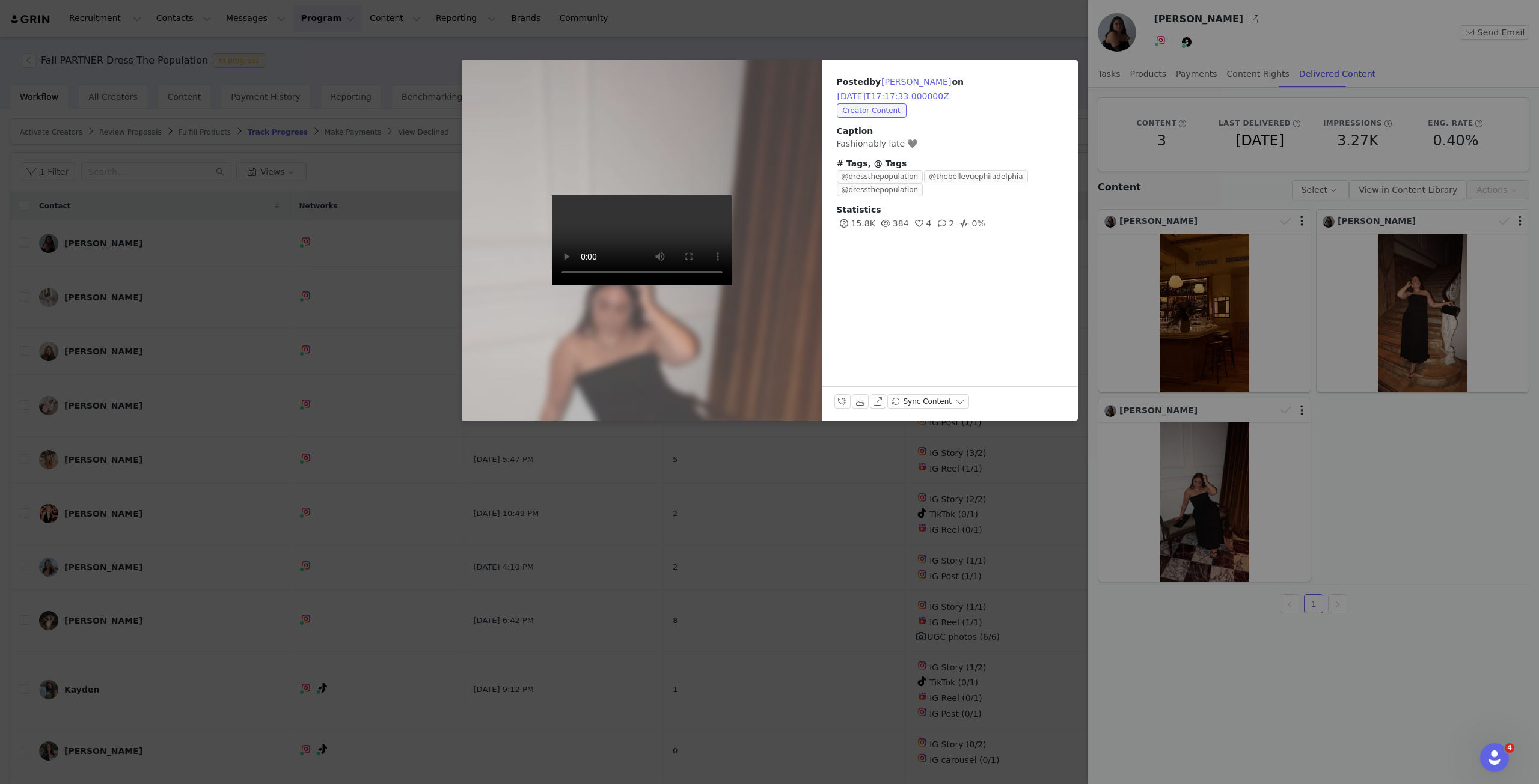
click at [1333, 528] on div "Posted by [PERSON_NAME] on [DATE]T17:17:33.000000Z Creator Content Caption Fash…" at bounding box center [769, 392] width 1539 height 784
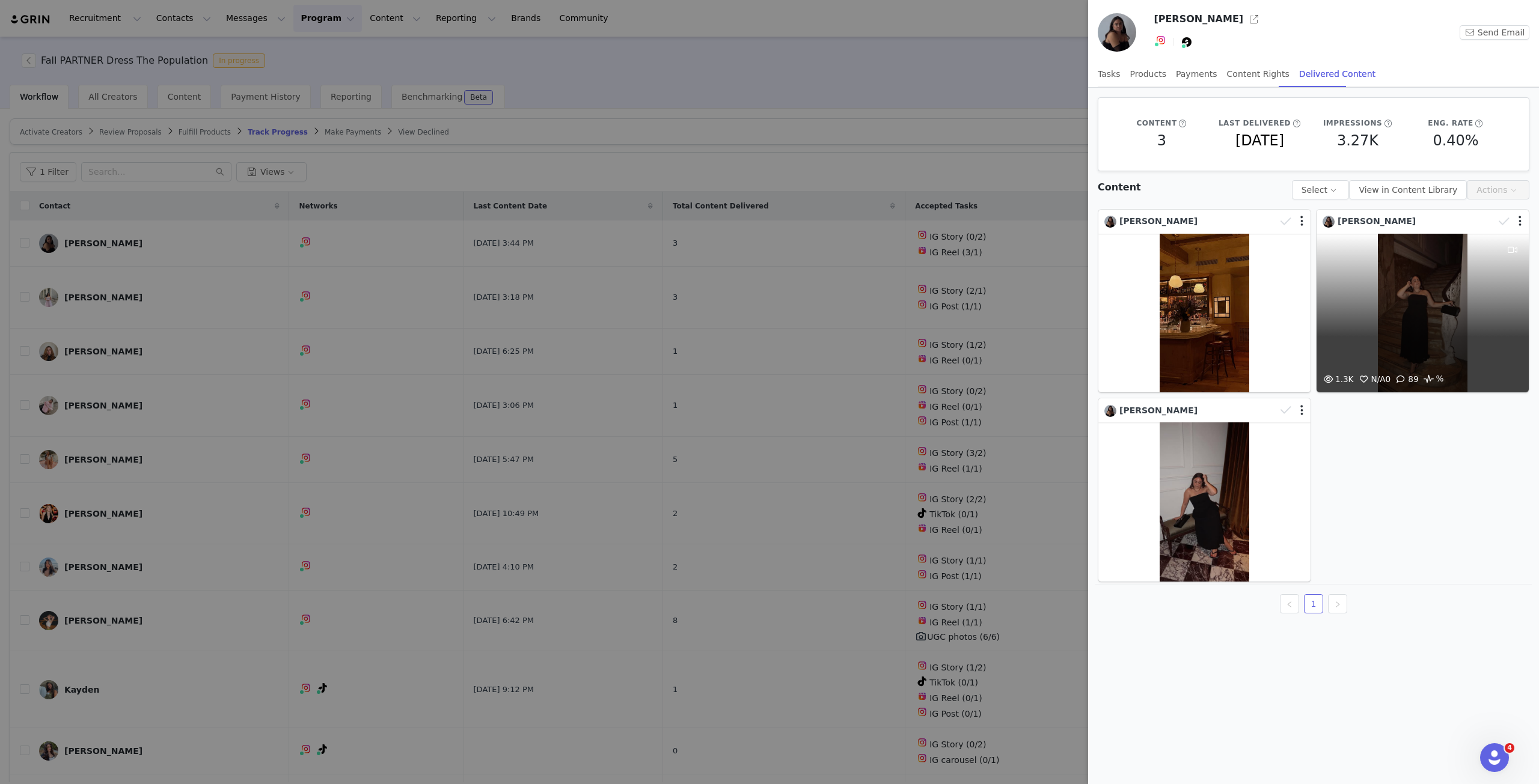
click at [1424, 367] on div "1.3K N/A 0 89 %" at bounding box center [1422, 313] width 213 height 159
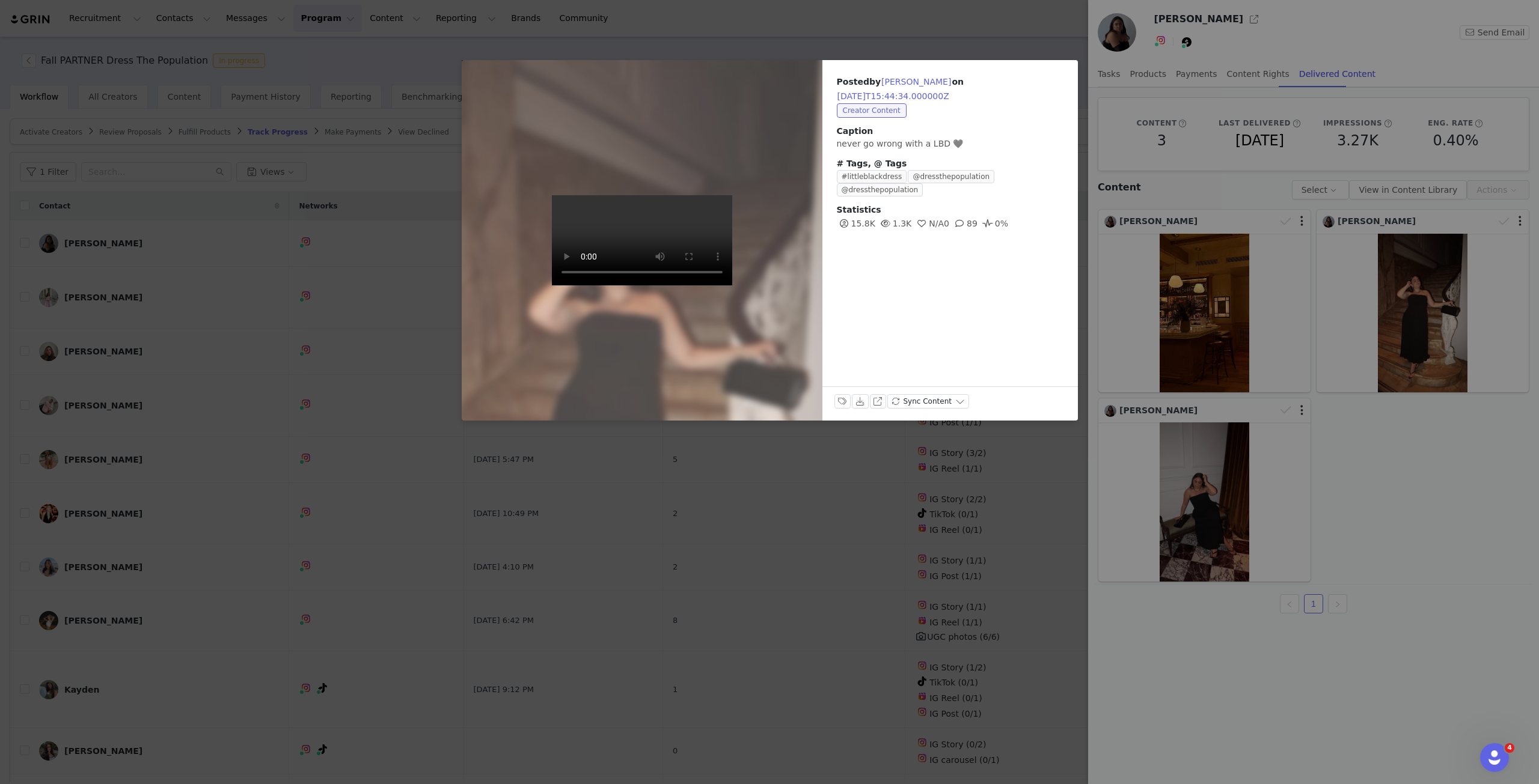
click at [1427, 569] on div "Posted by [PERSON_NAME] on [DATE]T15:44:34.000000Z Creator Content Caption neve…" at bounding box center [769, 392] width 1539 height 784
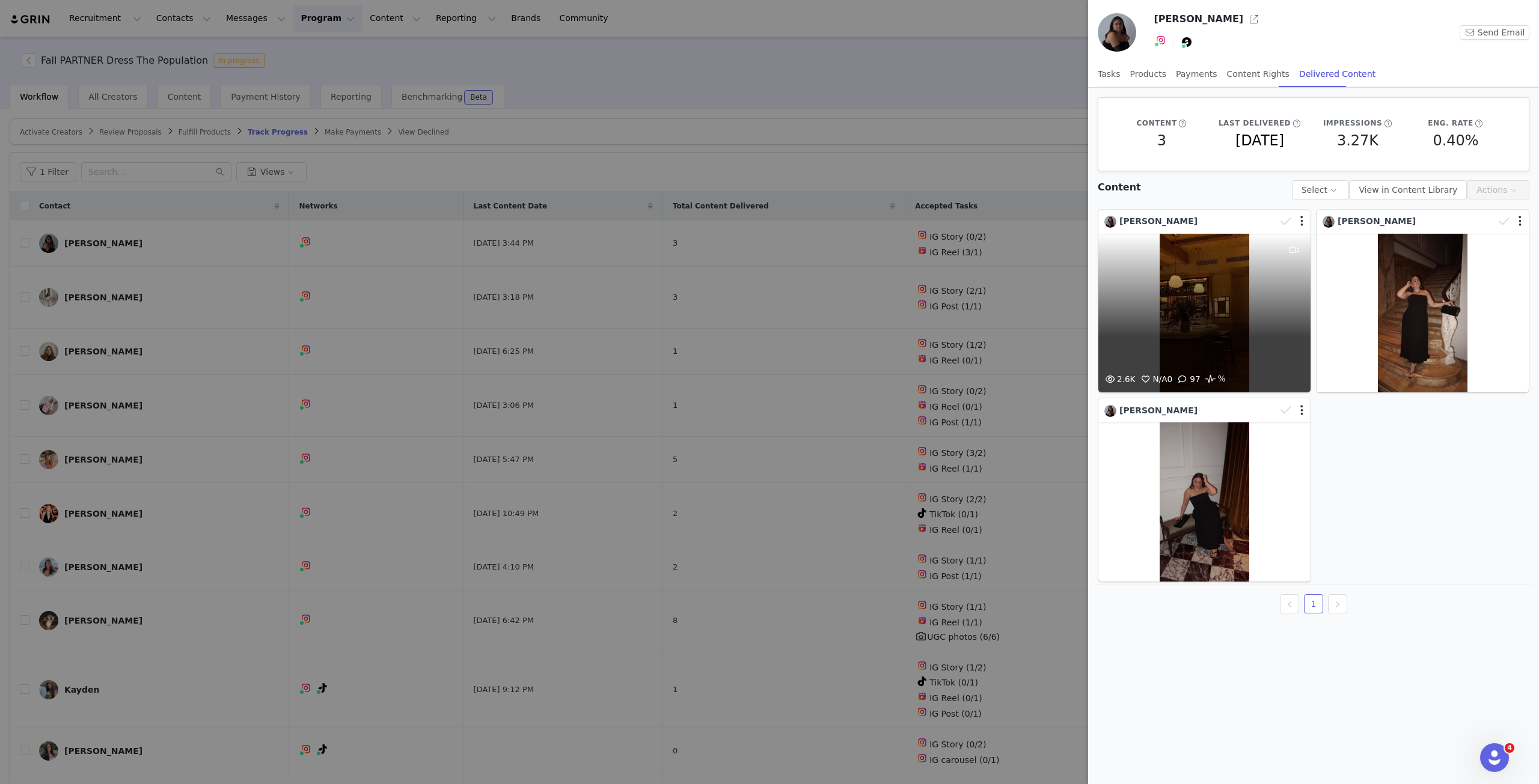
click at [1161, 294] on div "2.6K N/A 0 97 %" at bounding box center [1204, 313] width 213 height 159
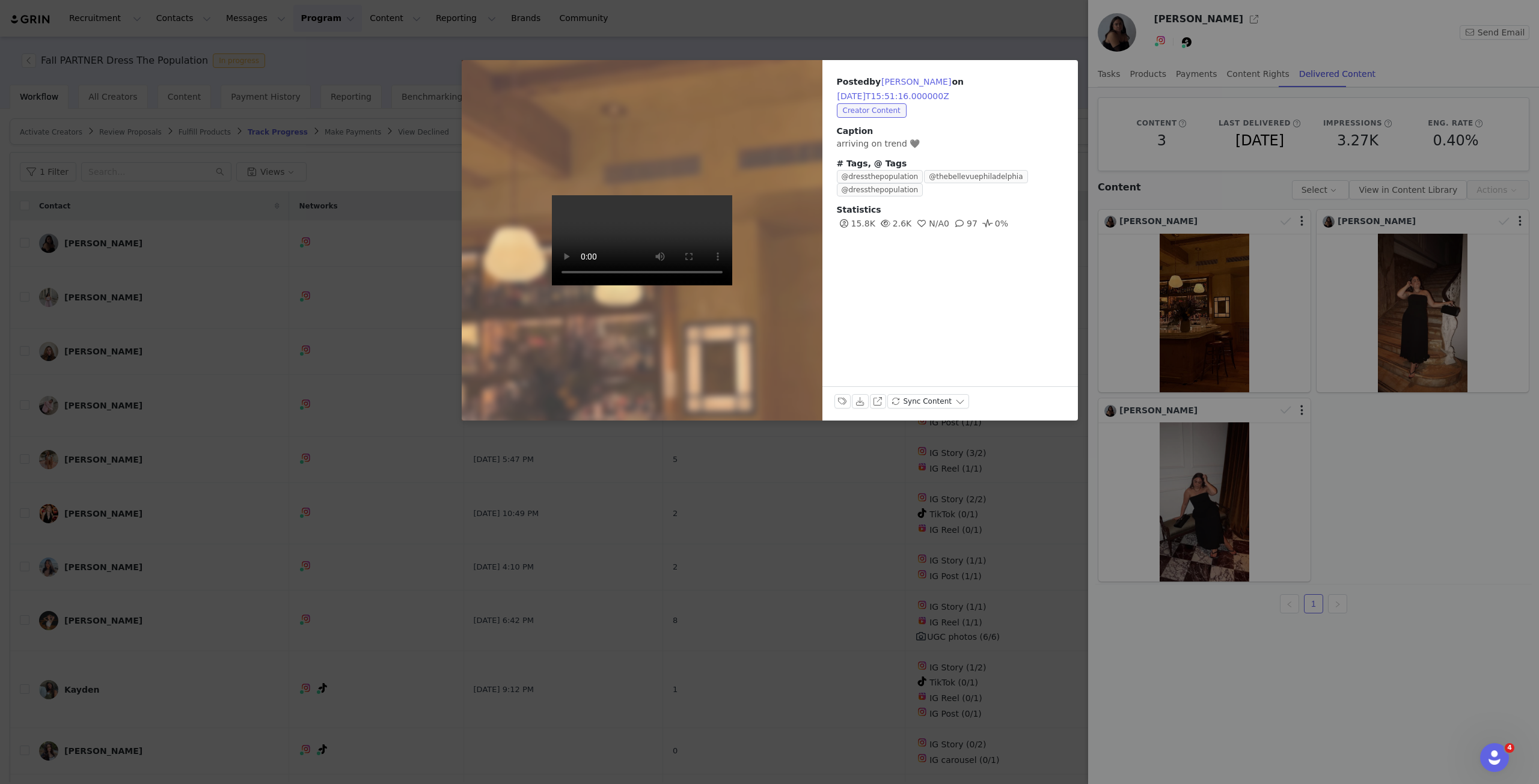
click at [1417, 580] on div "Posted by [PERSON_NAME] on [DATE]T15:51:16.000000Z Creator Content Caption arri…" at bounding box center [769, 392] width 1539 height 784
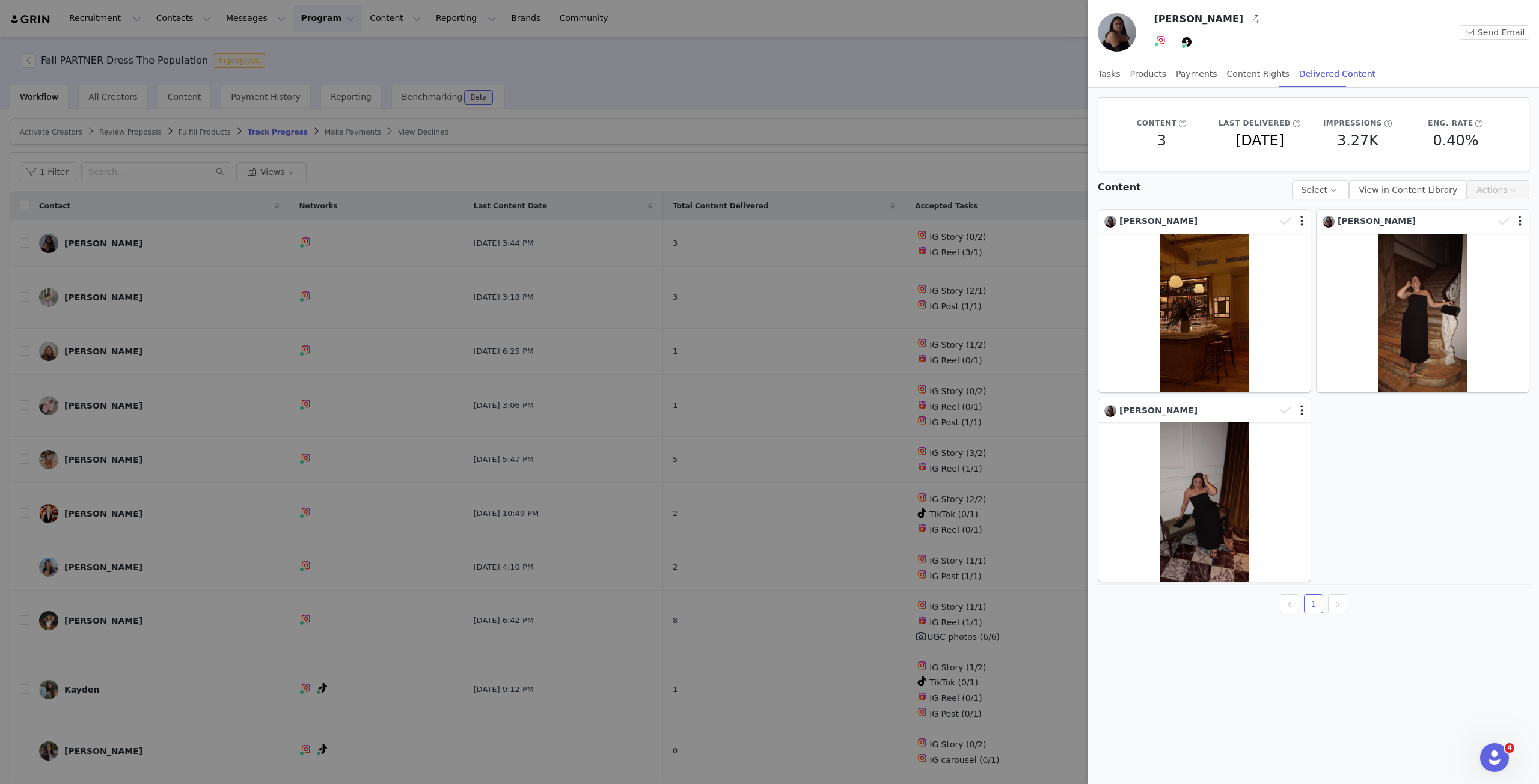
click at [960, 138] on div at bounding box center [769, 392] width 1539 height 784
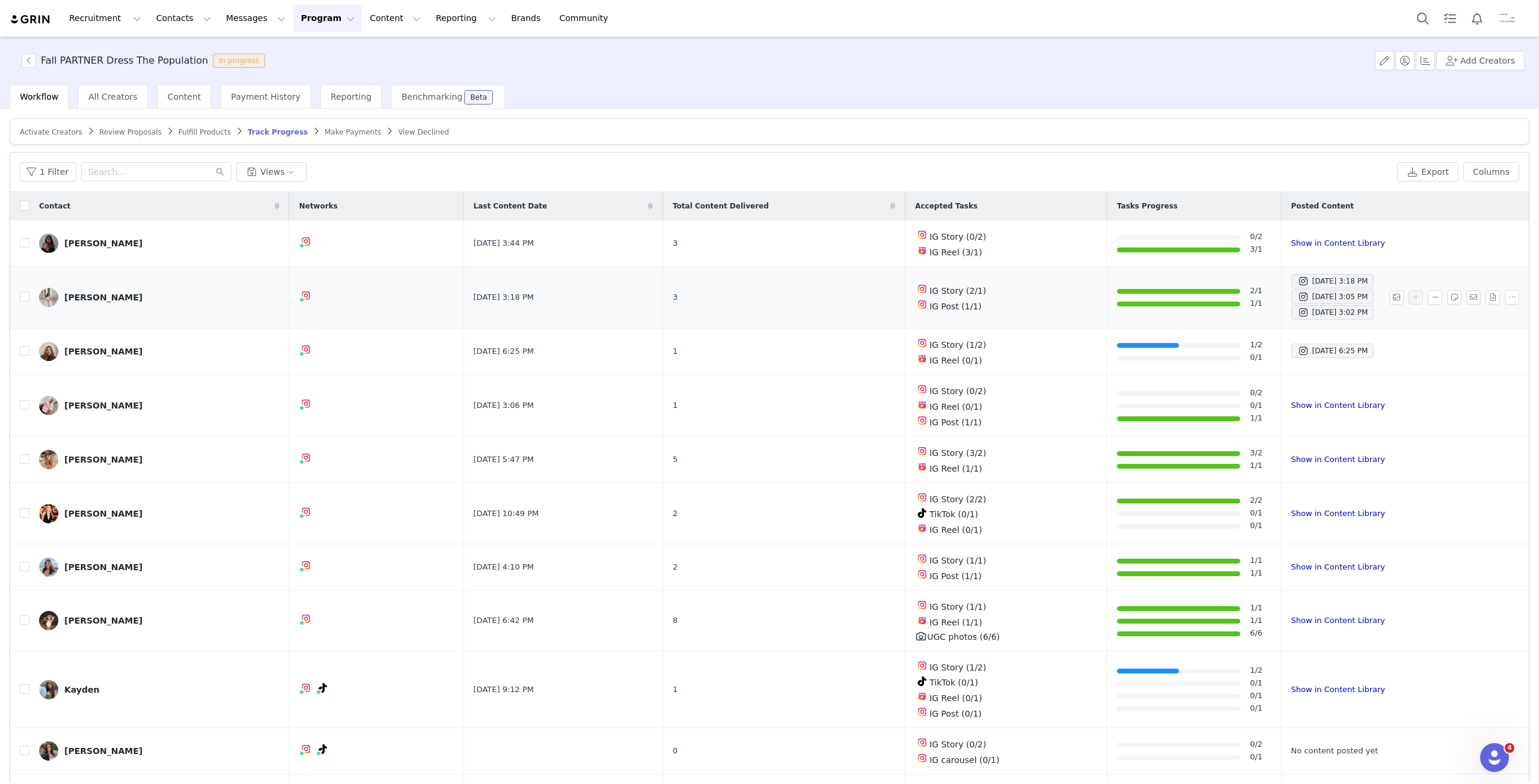
click at [52, 298] on img at bounding box center [48, 297] width 19 height 19
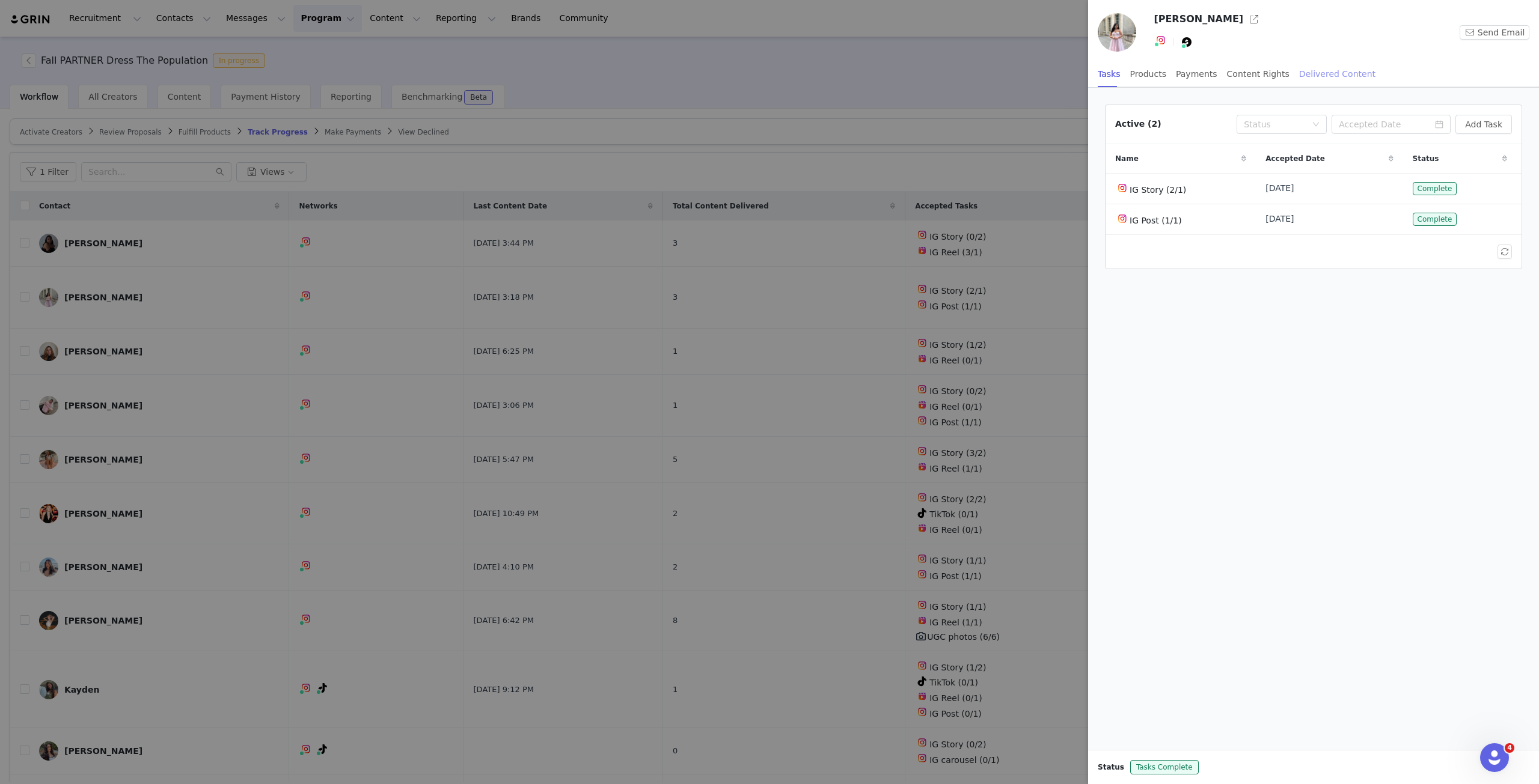
click at [1306, 78] on div "Delivered Content" at bounding box center [1337, 74] width 76 height 27
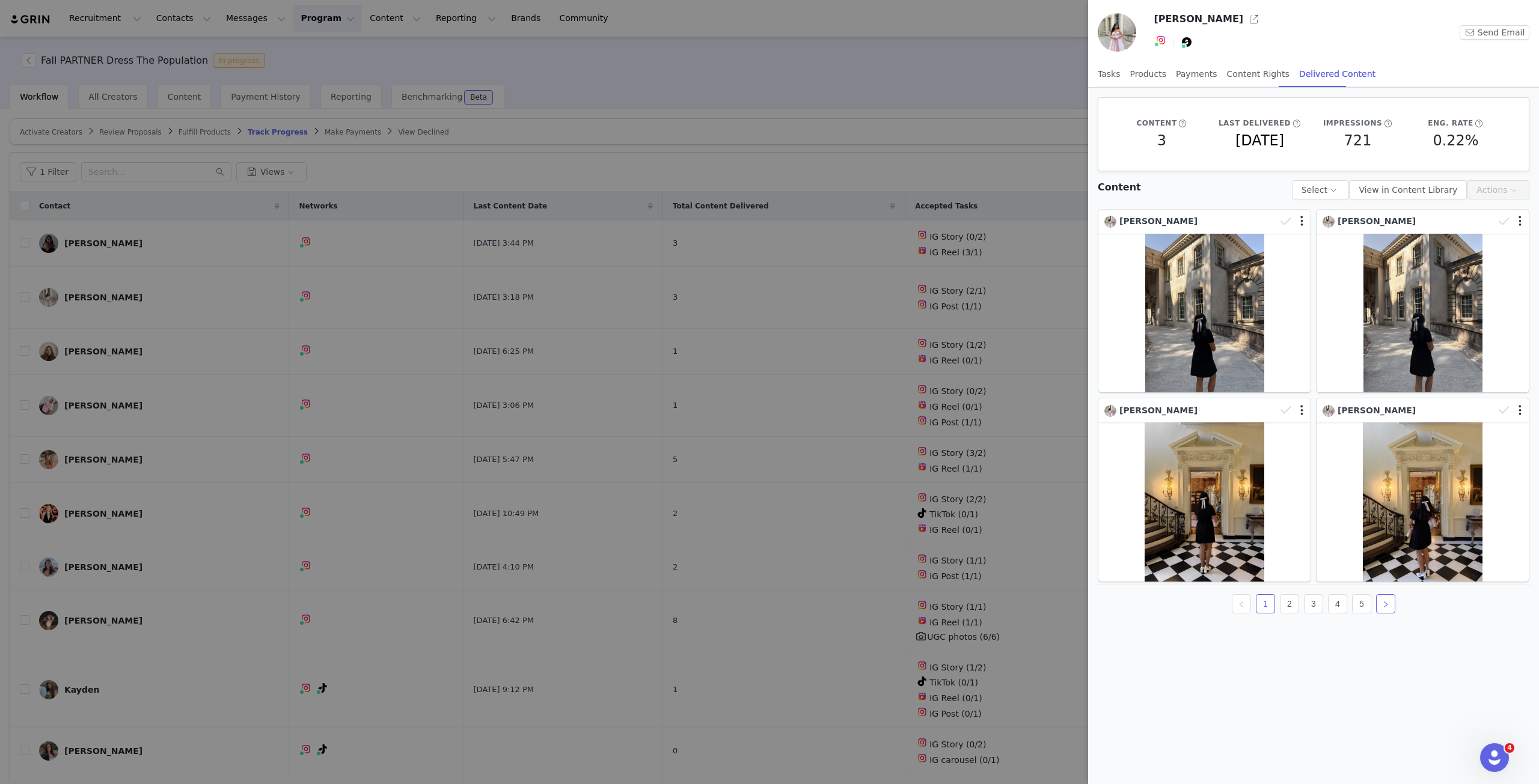
click at [1388, 609] on link at bounding box center [1385, 603] width 19 height 19
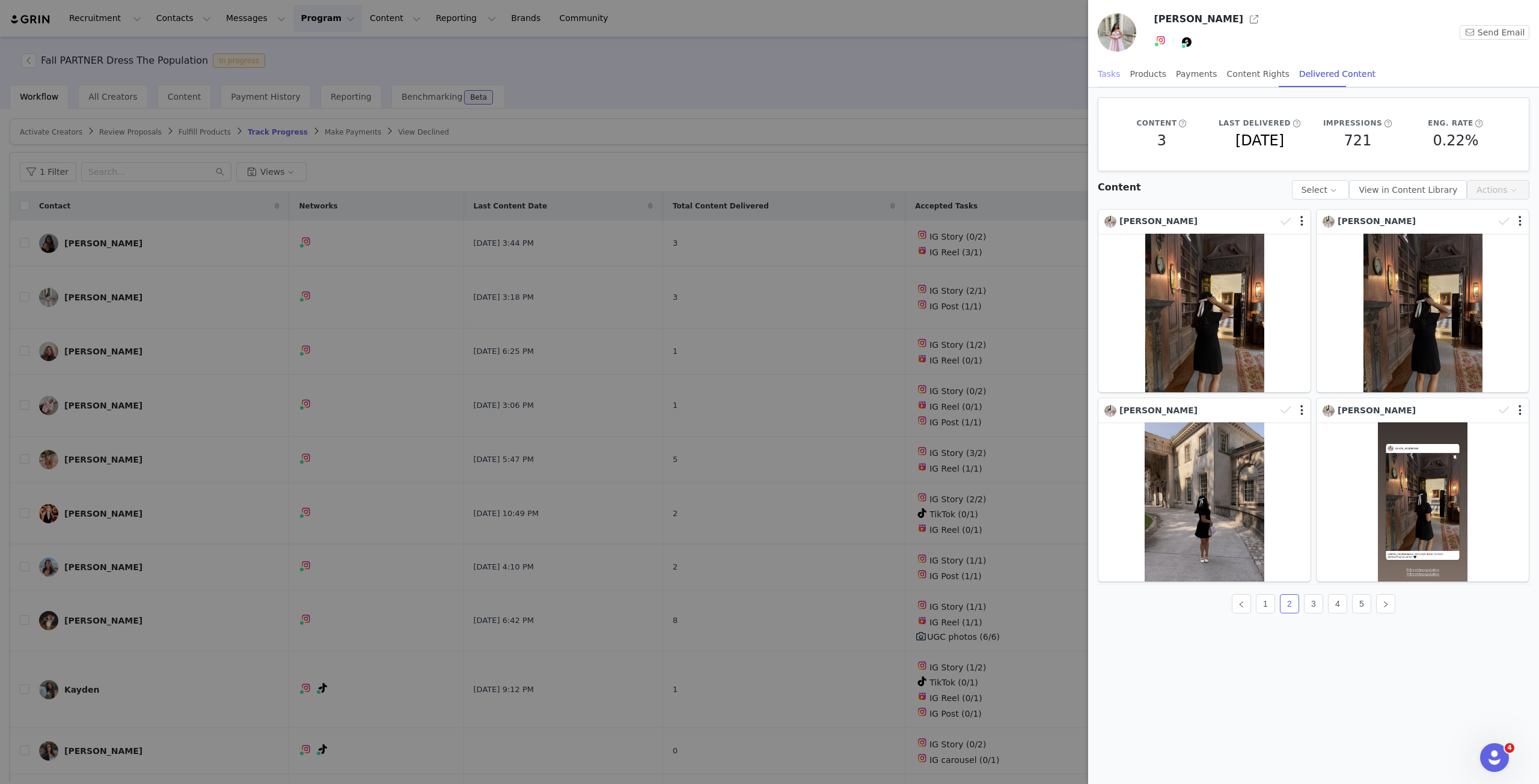
click at [1107, 71] on div "Tasks" at bounding box center [1108, 74] width 23 height 27
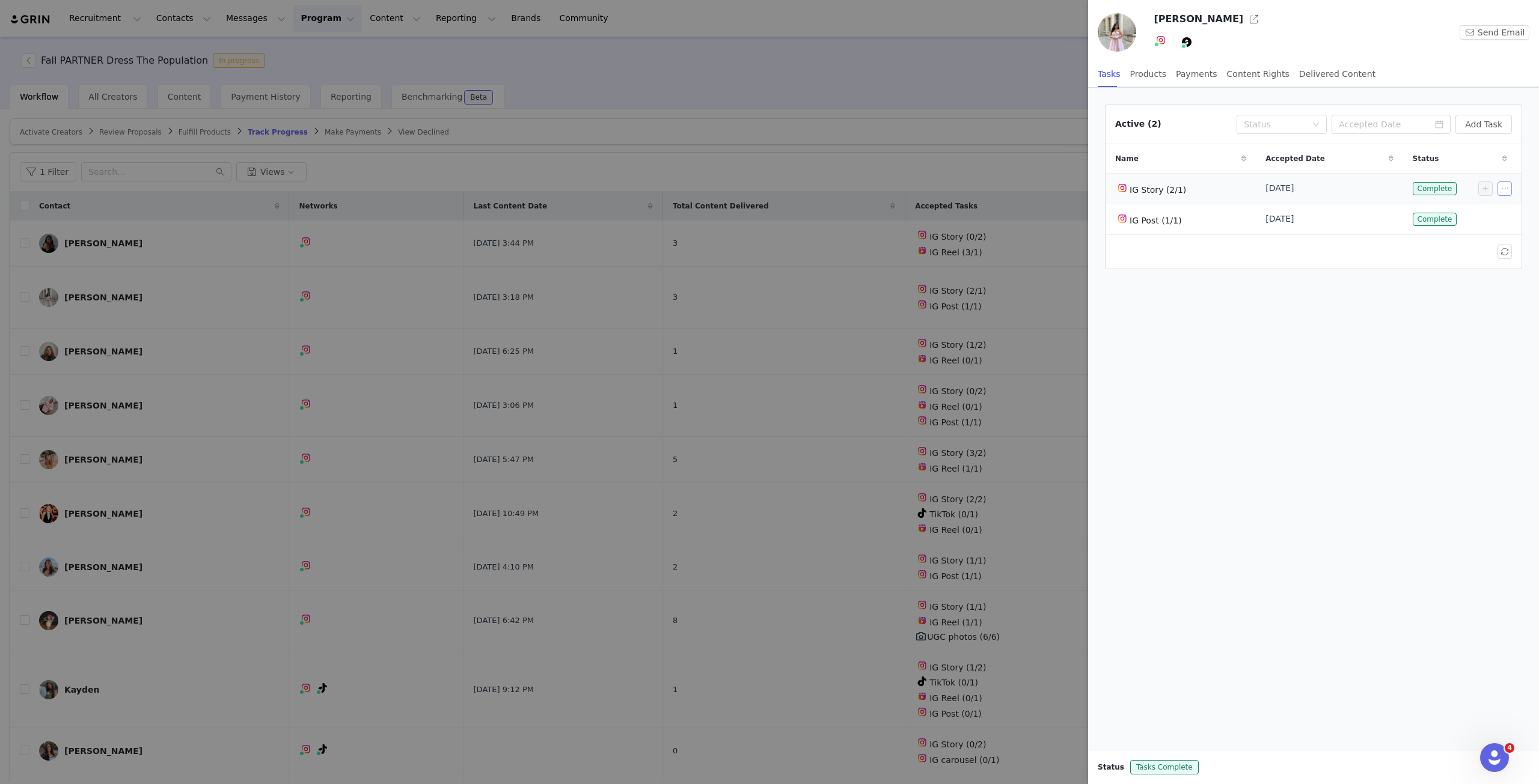
click at [1506, 193] on button "button" at bounding box center [1505, 189] width 14 height 14
click at [1478, 212] on span "Edit Task" at bounding box center [1481, 208] width 37 height 14
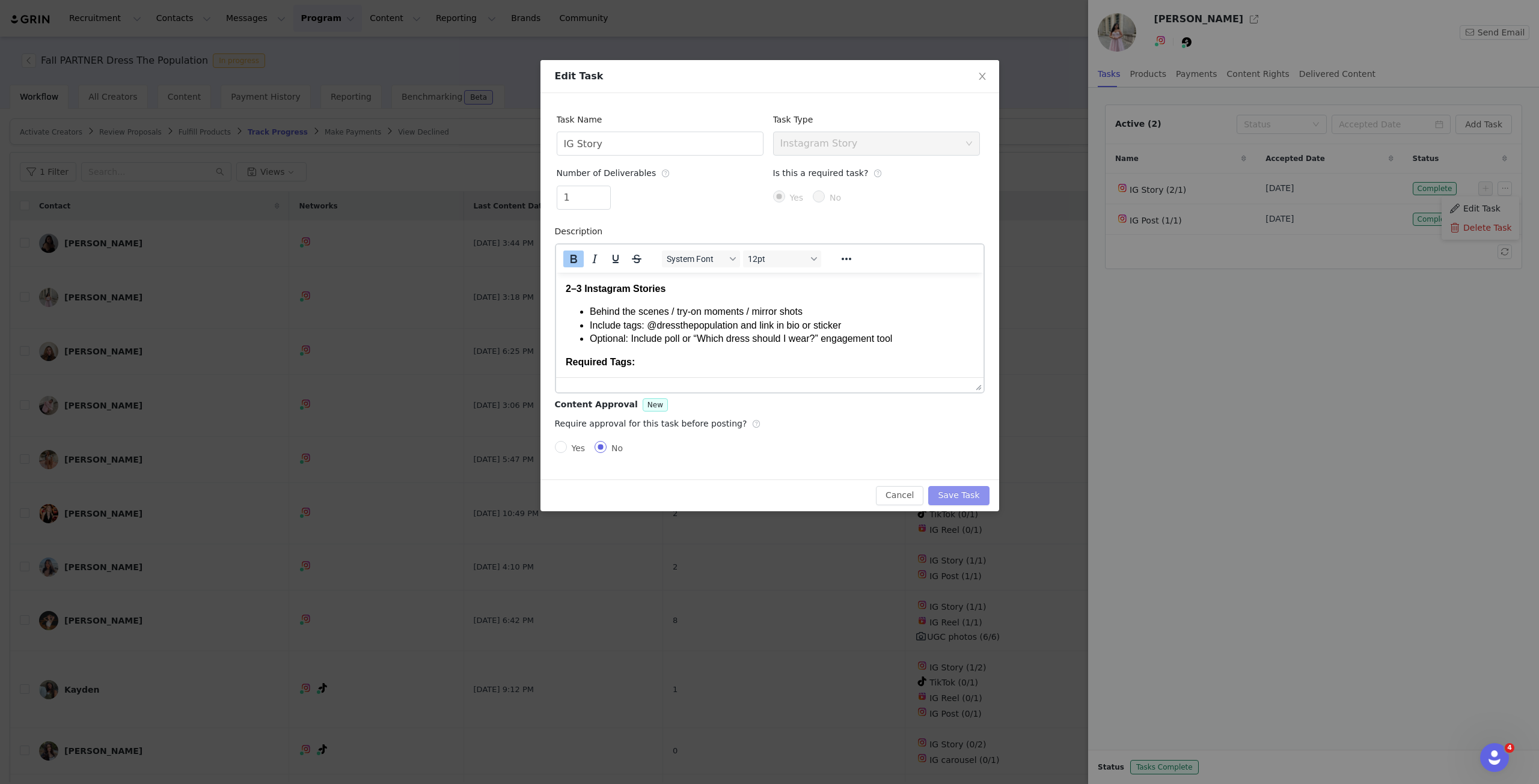
click at [970, 495] on button "Save Task" at bounding box center [958, 495] width 61 height 19
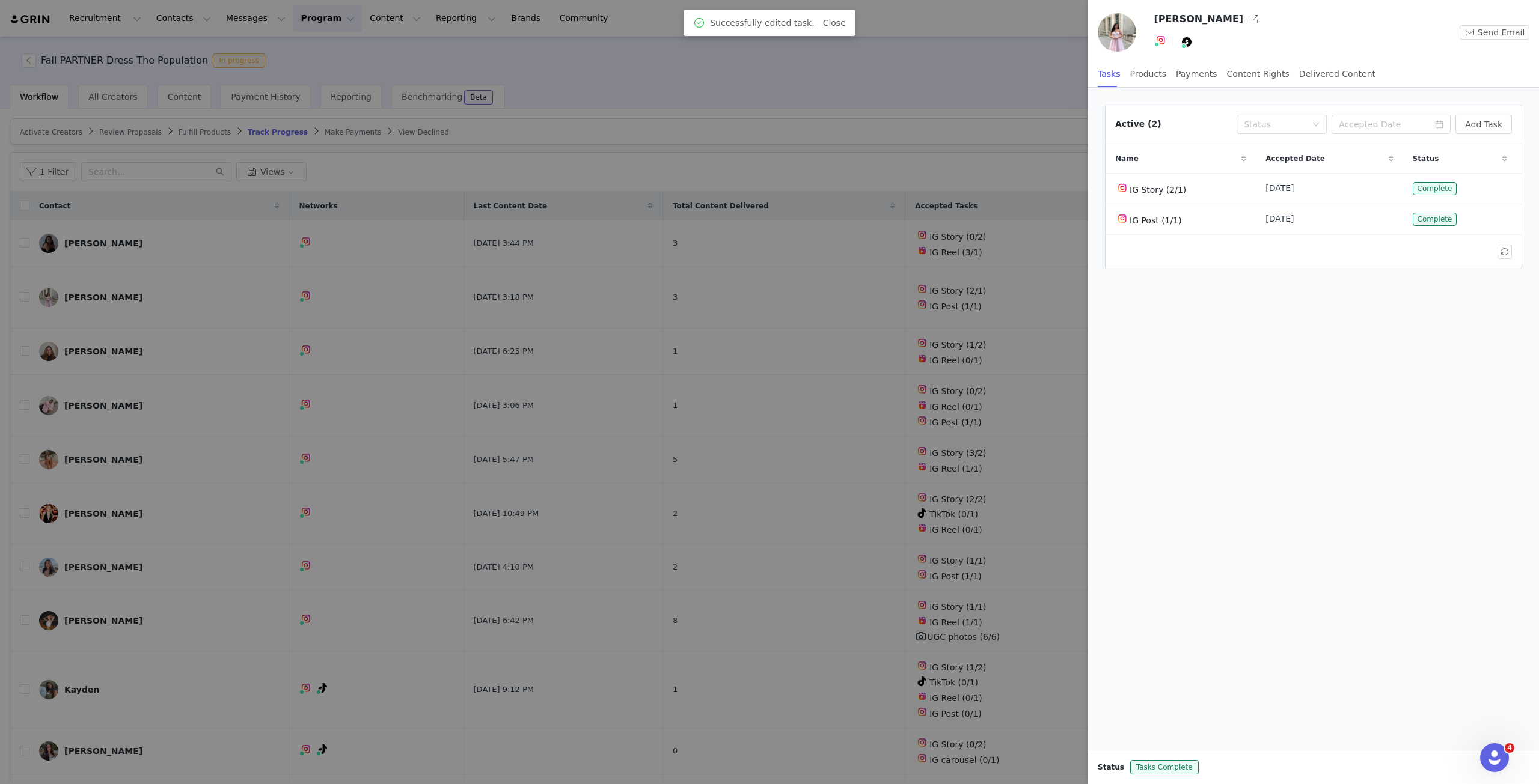
click at [1031, 354] on div at bounding box center [769, 392] width 1539 height 784
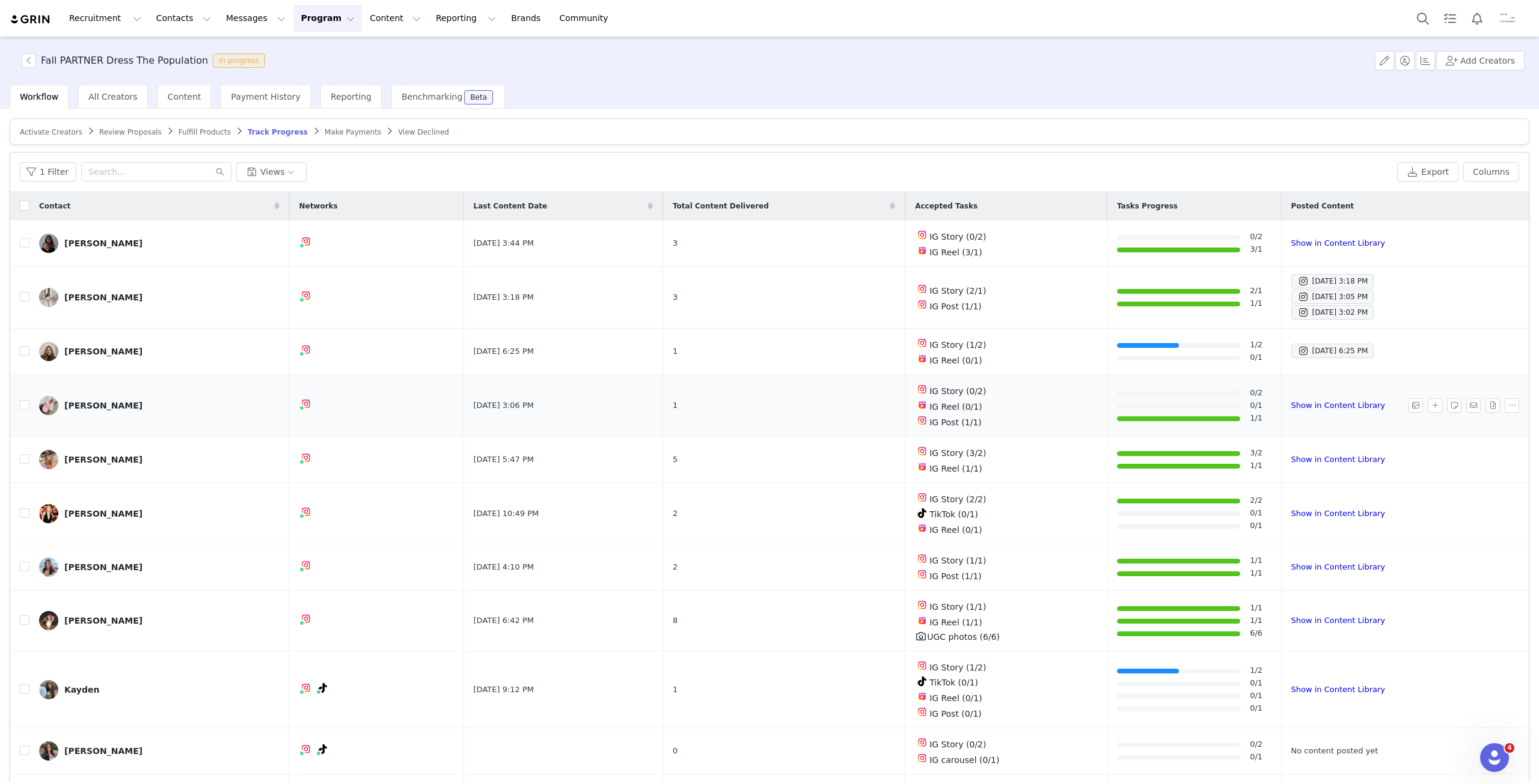
click at [49, 401] on img at bounding box center [48, 405] width 19 height 19
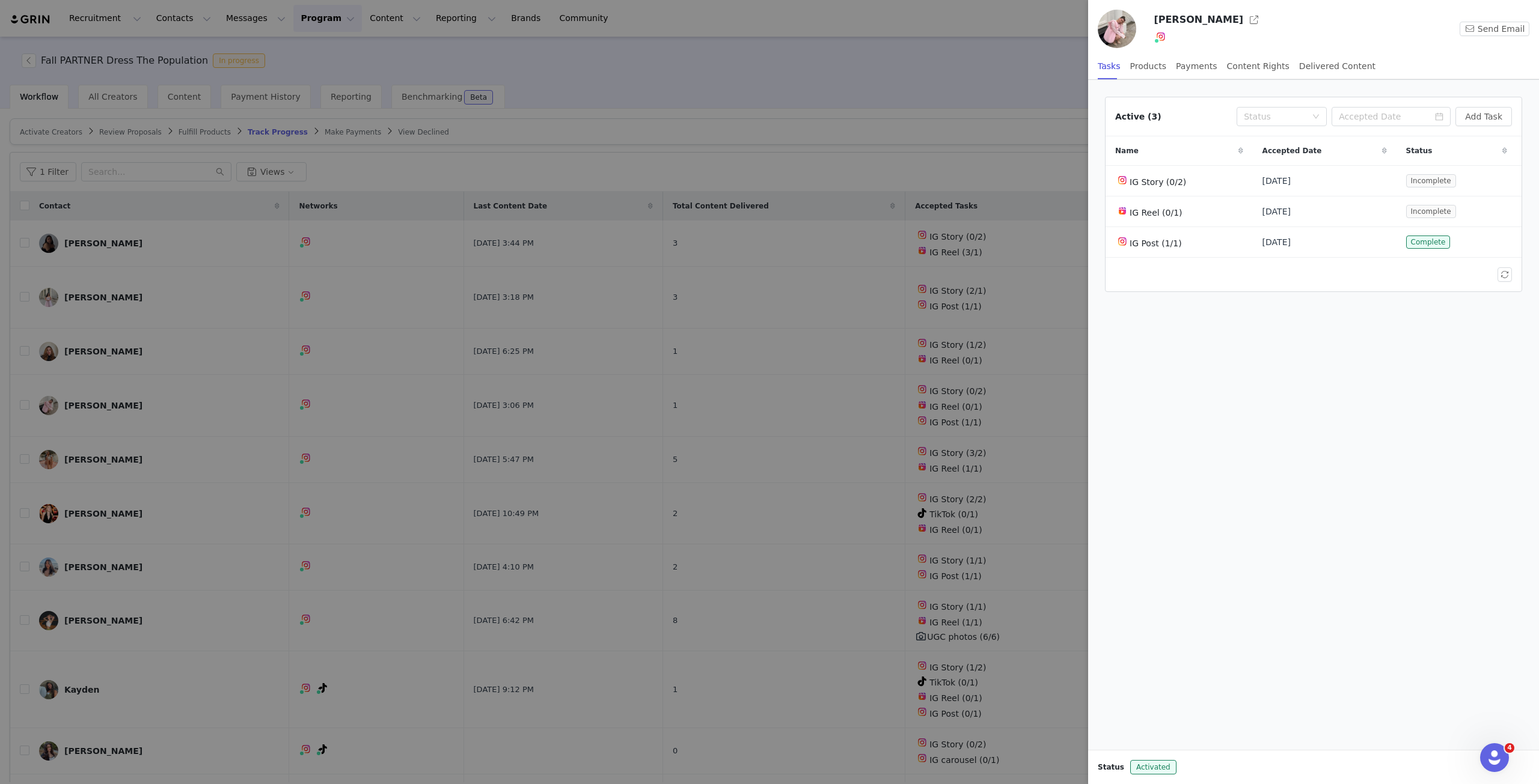
click at [669, 482] on div at bounding box center [769, 392] width 1539 height 784
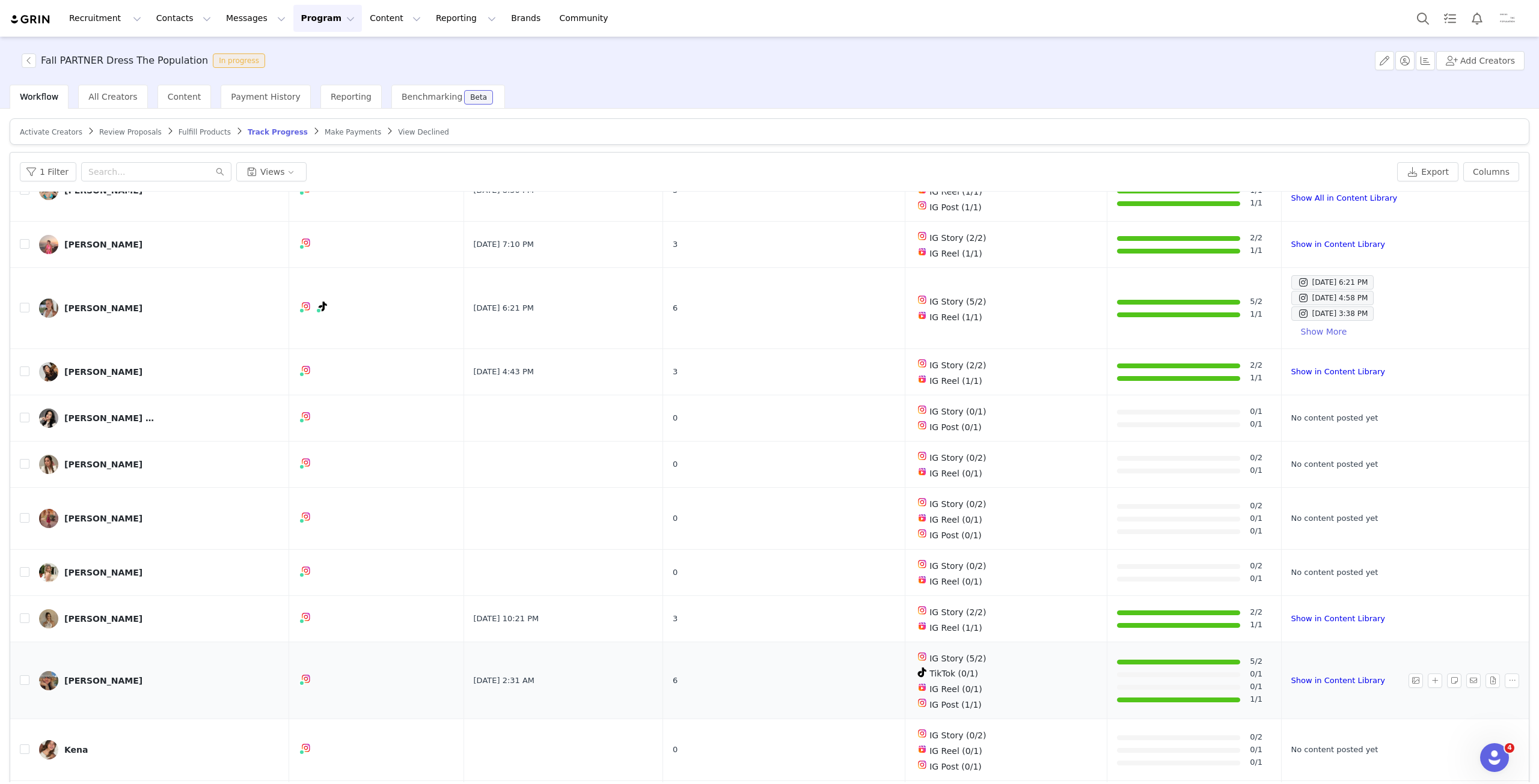
scroll to position [716, 0]
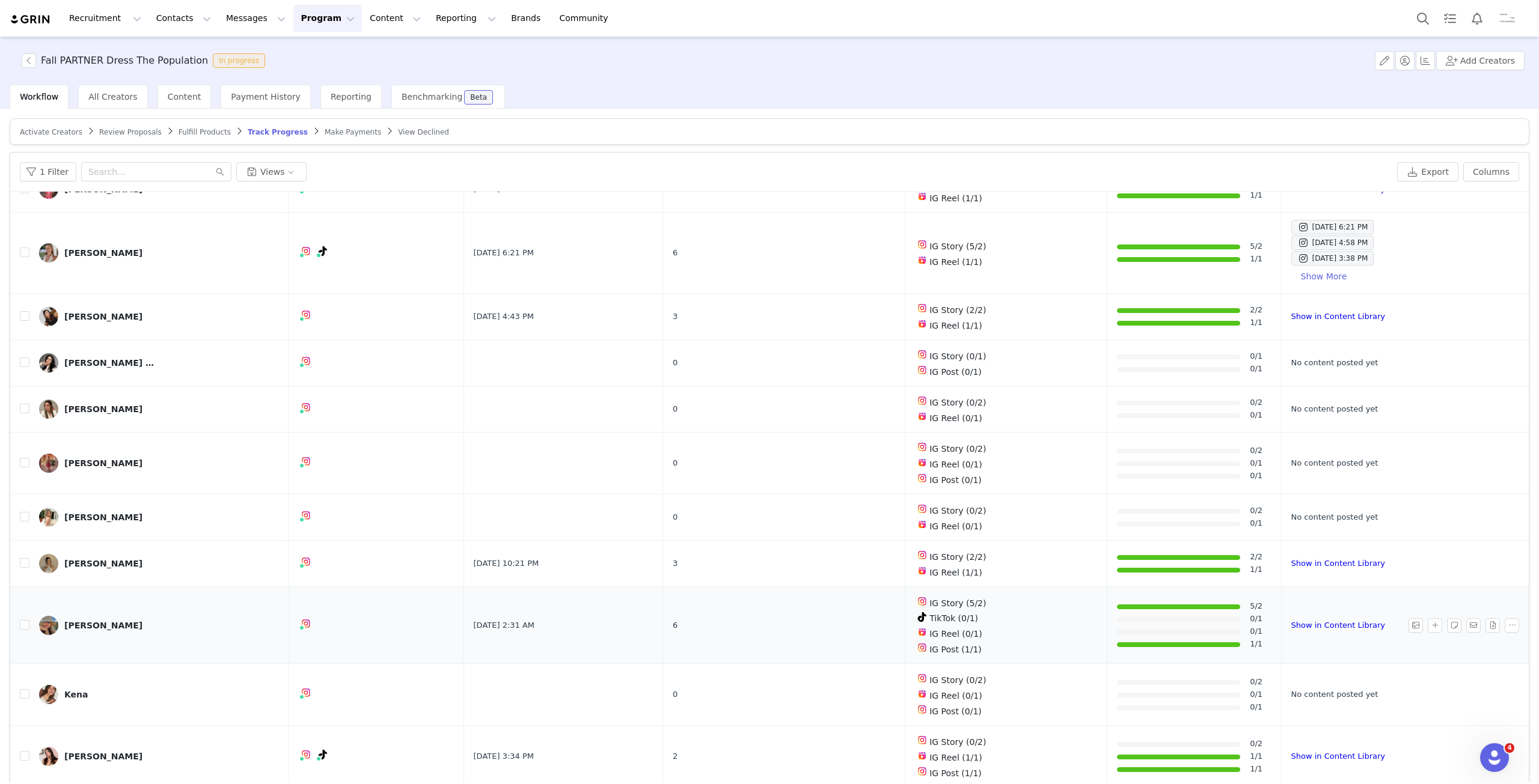
click at [45, 616] on img at bounding box center [48, 625] width 19 height 19
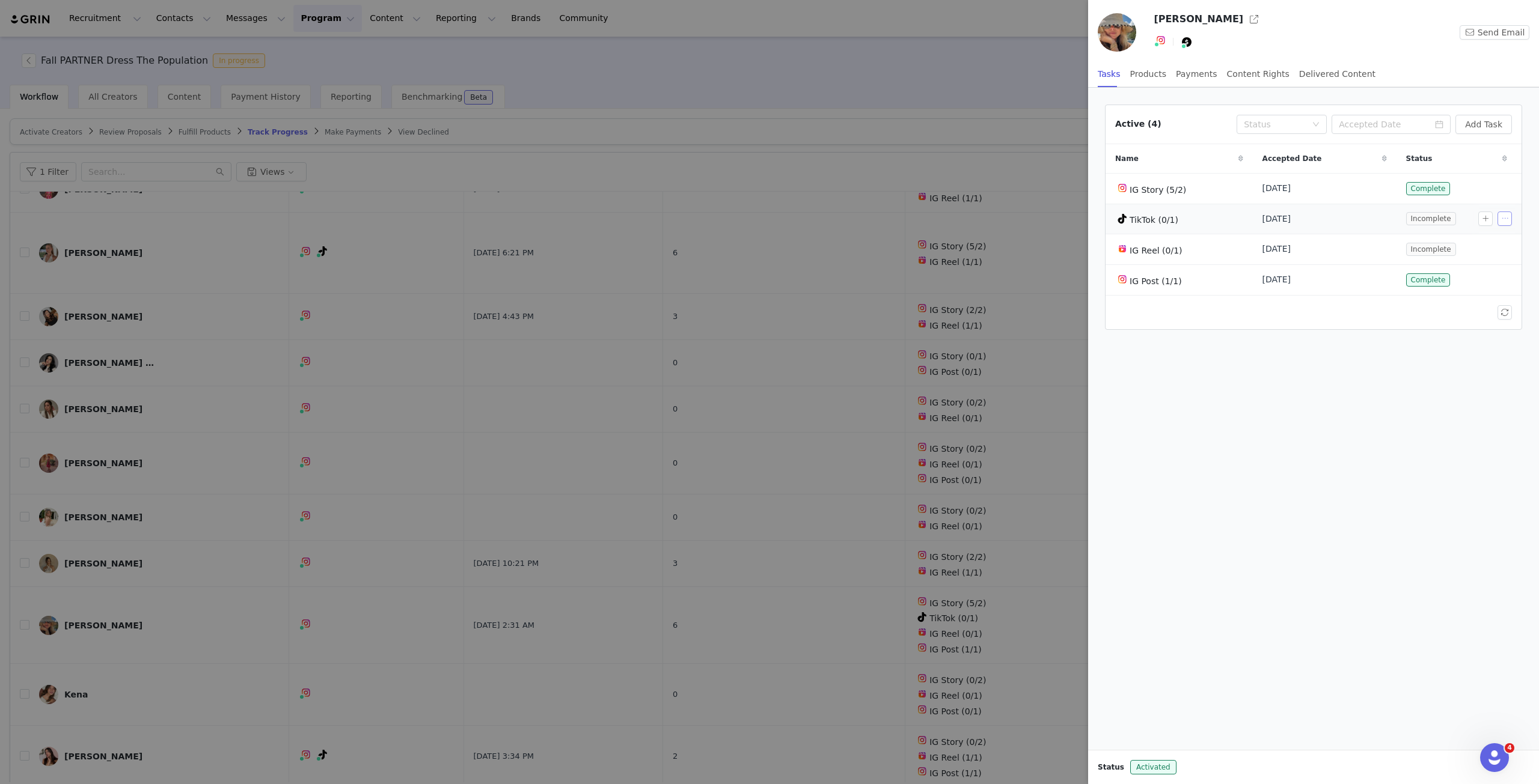
click at [1506, 218] on button "button" at bounding box center [1505, 219] width 14 height 14
click at [1487, 262] on span "Delete Task" at bounding box center [1487, 258] width 49 height 14
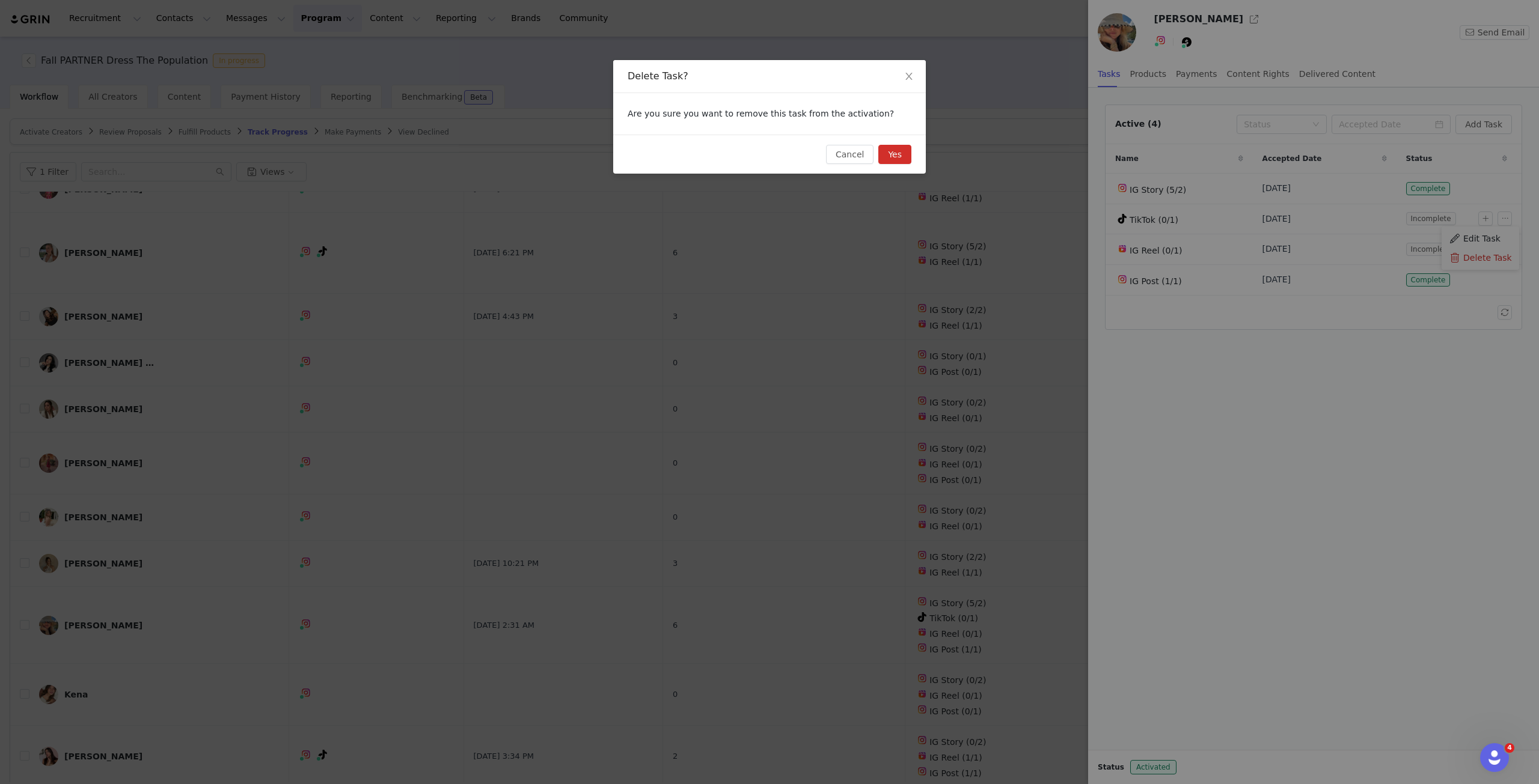
click at [892, 159] on button "Yes" at bounding box center [895, 154] width 33 height 19
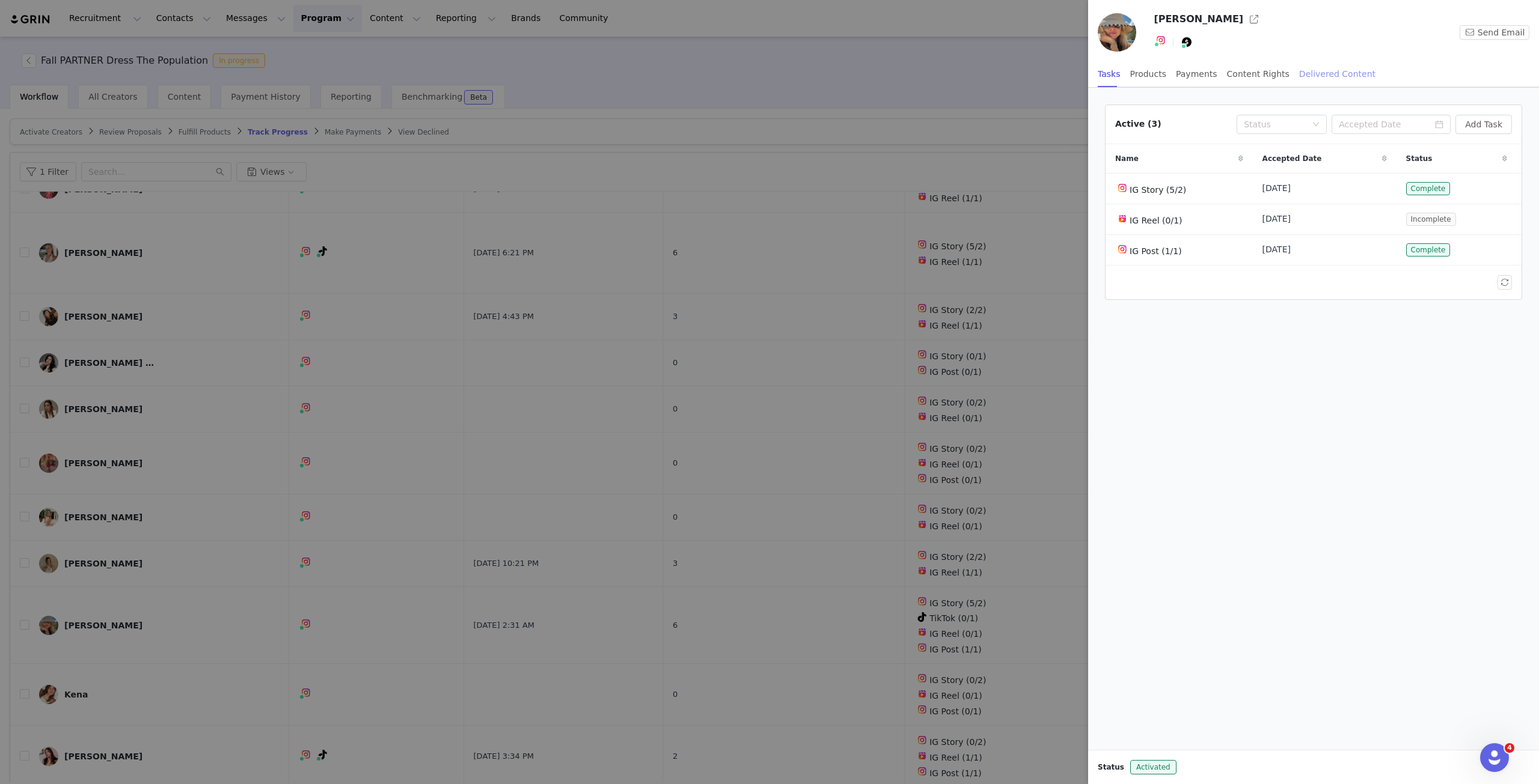
click at [1299, 75] on div "Delivered Content" at bounding box center [1337, 74] width 76 height 27
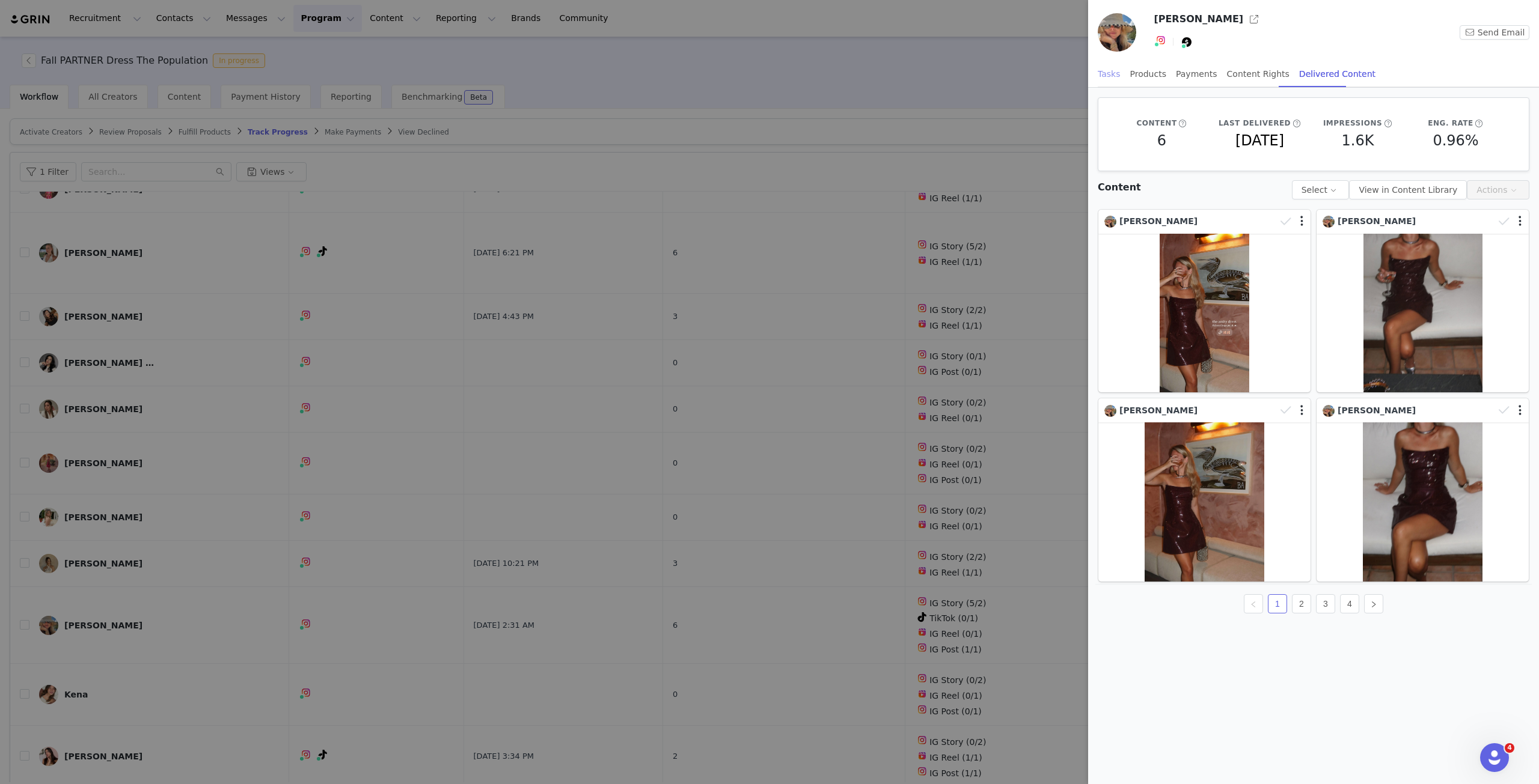
click at [1114, 76] on div "Tasks" at bounding box center [1108, 74] width 23 height 27
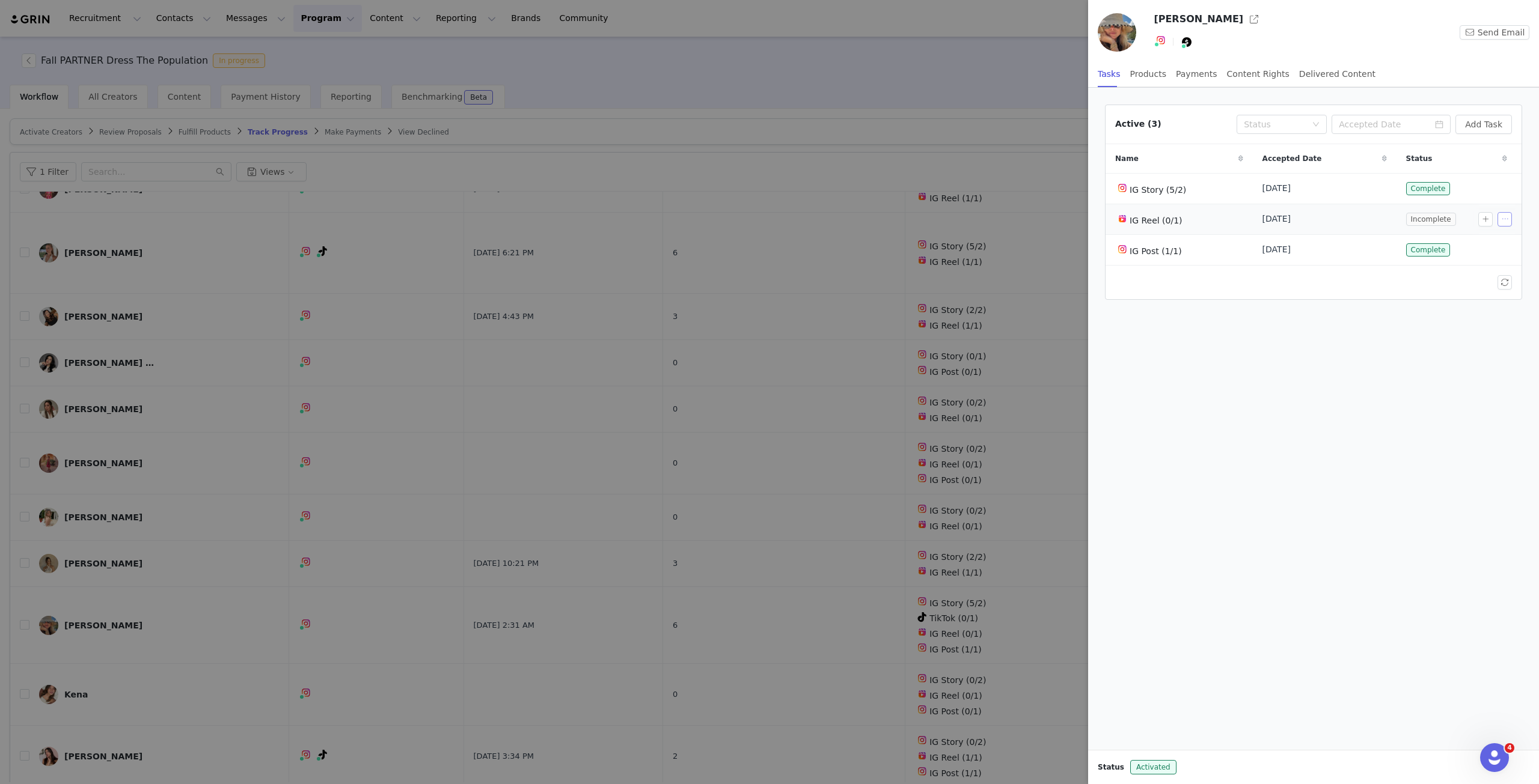
click at [1503, 221] on button "button" at bounding box center [1505, 220] width 14 height 14
click at [1472, 259] on span "Delete Task" at bounding box center [1487, 258] width 49 height 14
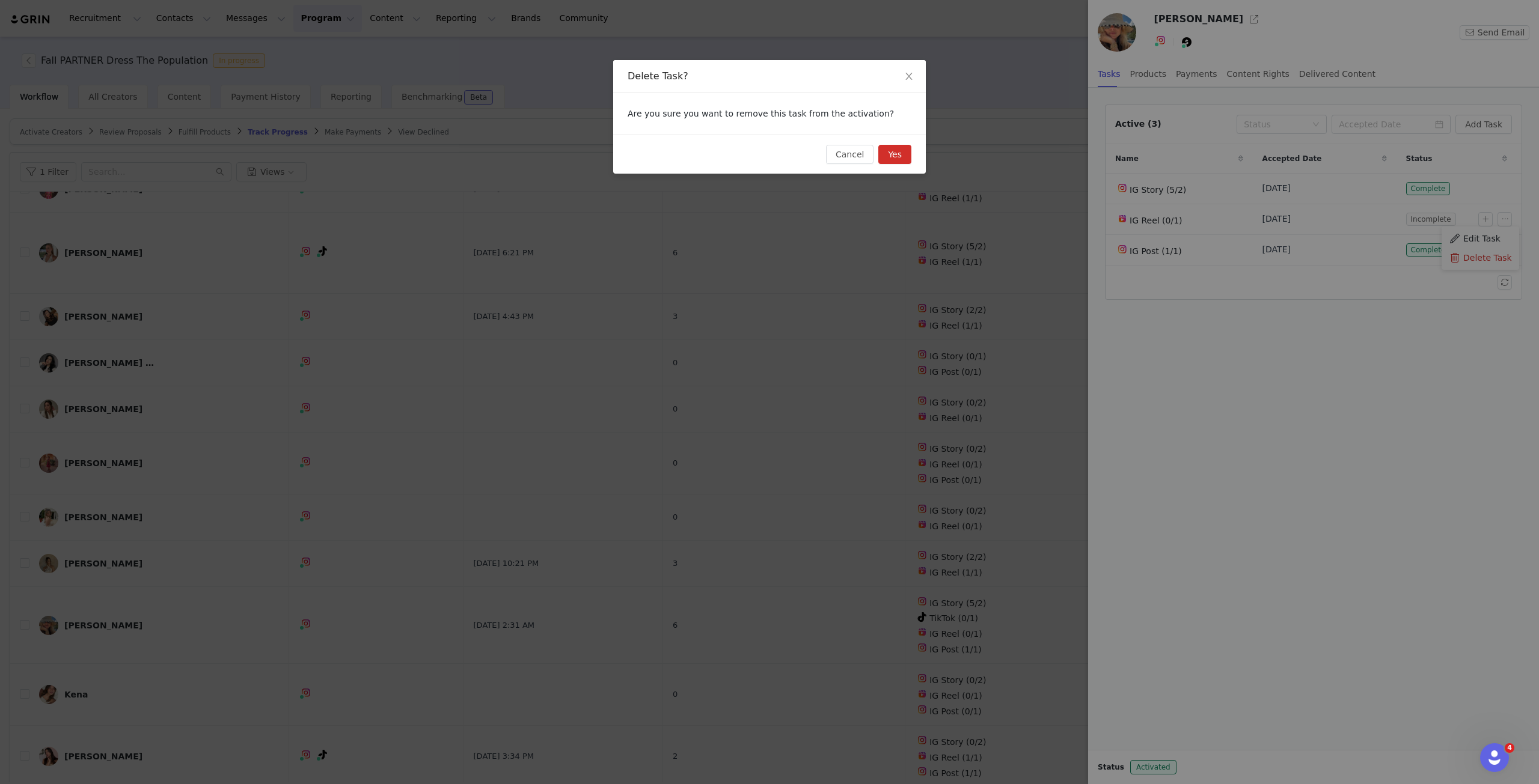
click at [899, 152] on button "Yes" at bounding box center [895, 154] width 33 height 19
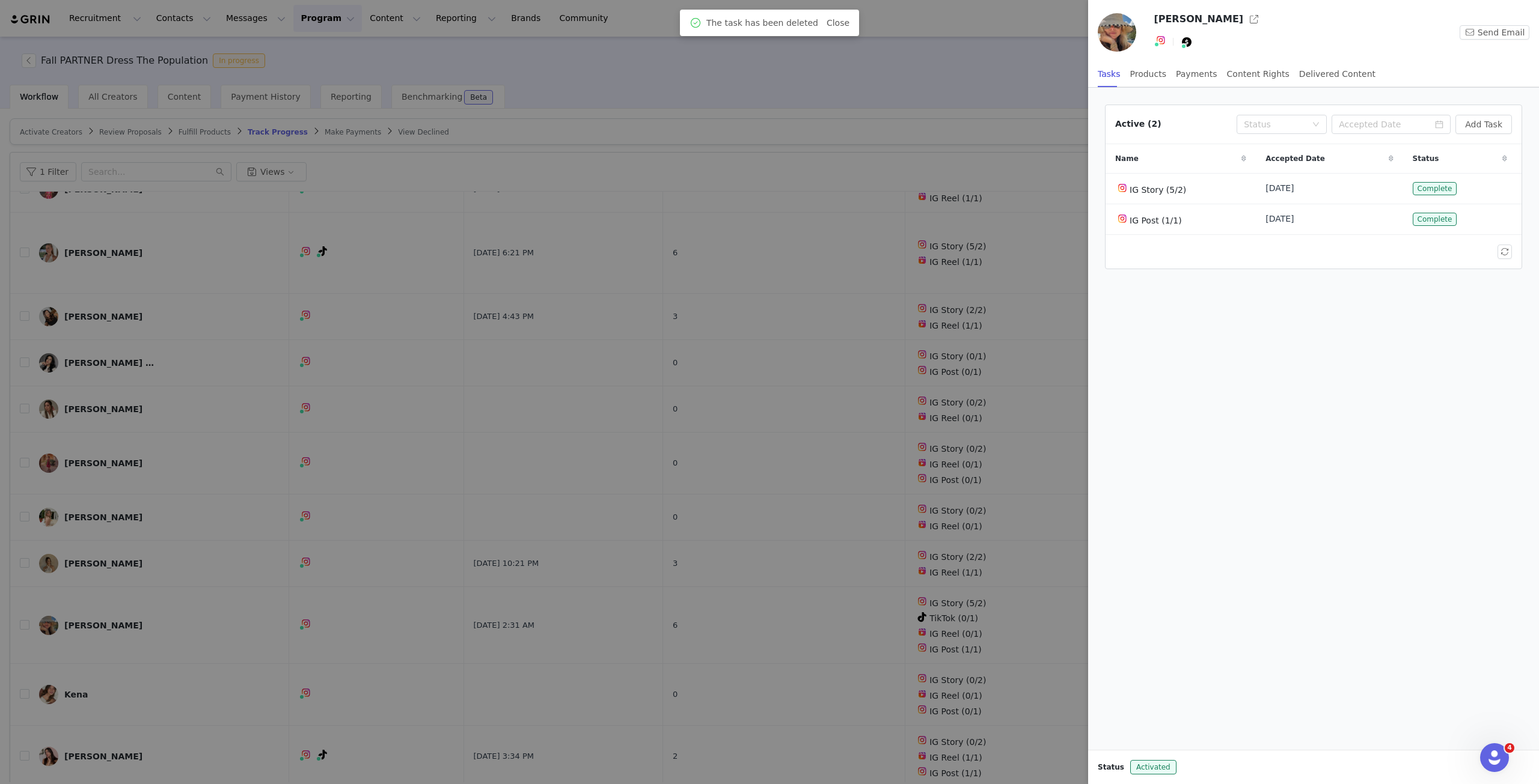
drag, startPoint x: 1003, startPoint y: 153, endPoint x: 893, endPoint y: 0, distance: 188.4
click at [1002, 138] on div at bounding box center [769, 392] width 1539 height 784
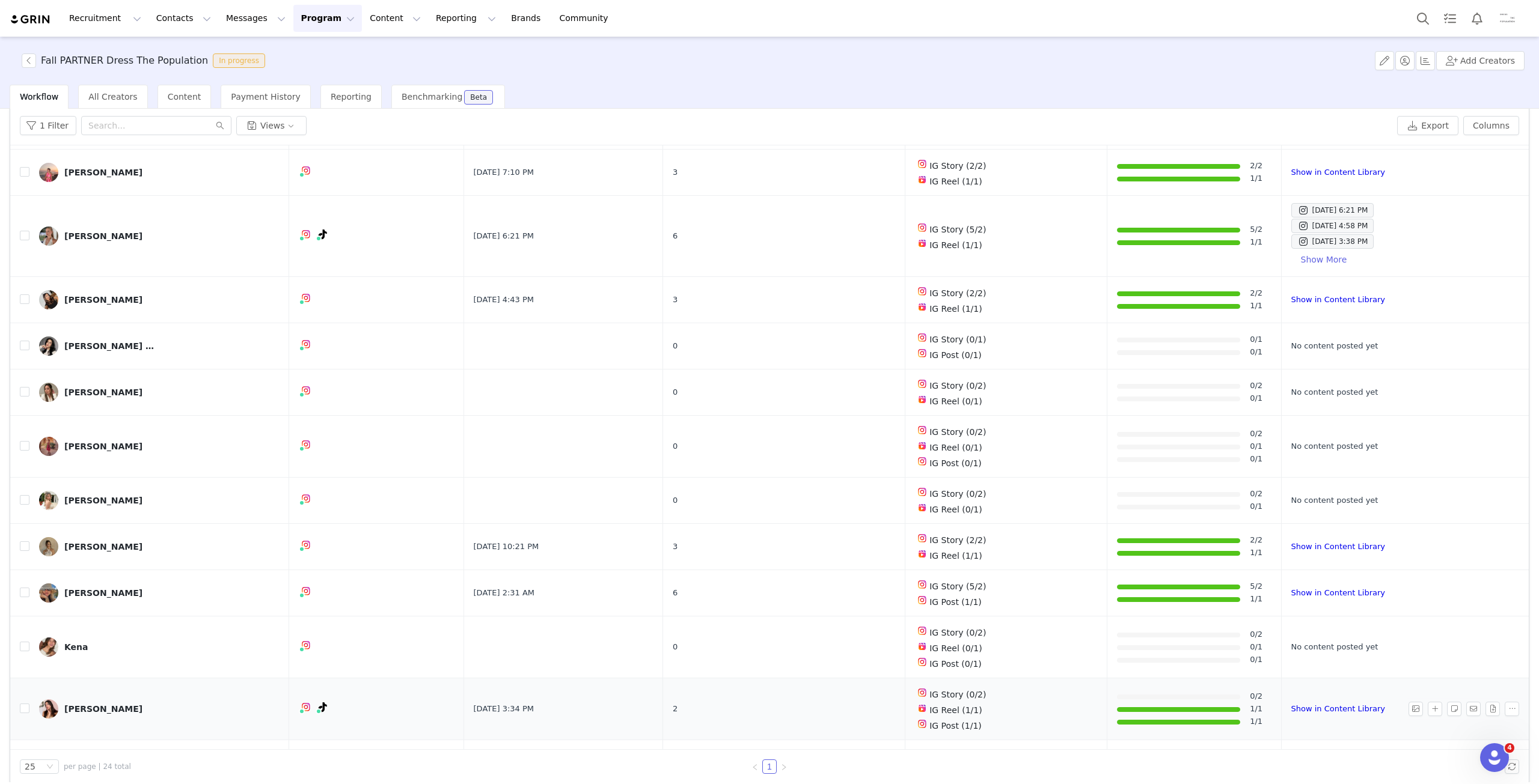
scroll to position [56, 0]
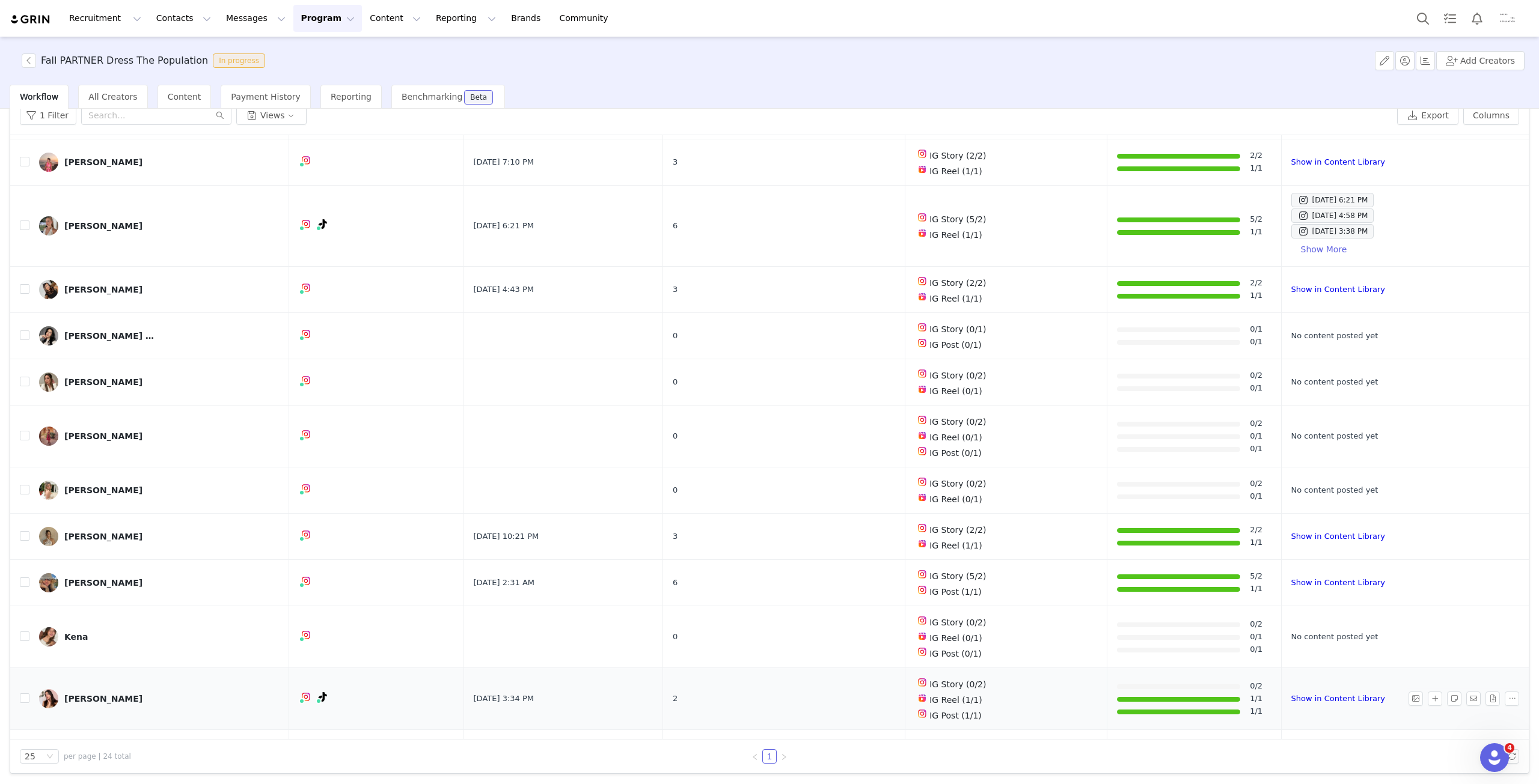
click at [53, 689] on img at bounding box center [48, 698] width 19 height 19
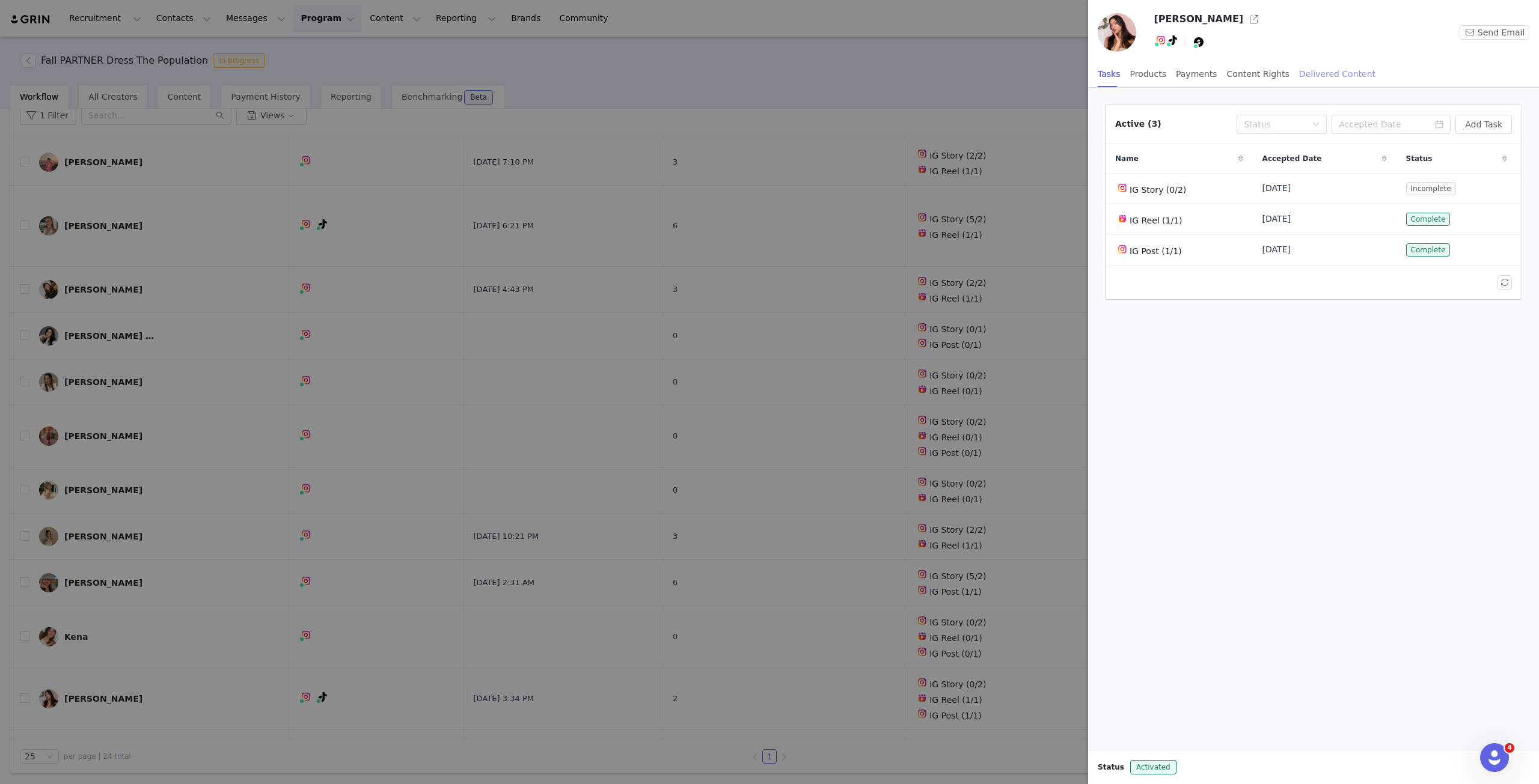
click at [1319, 85] on div "Delivered Content" at bounding box center [1337, 74] width 76 height 27
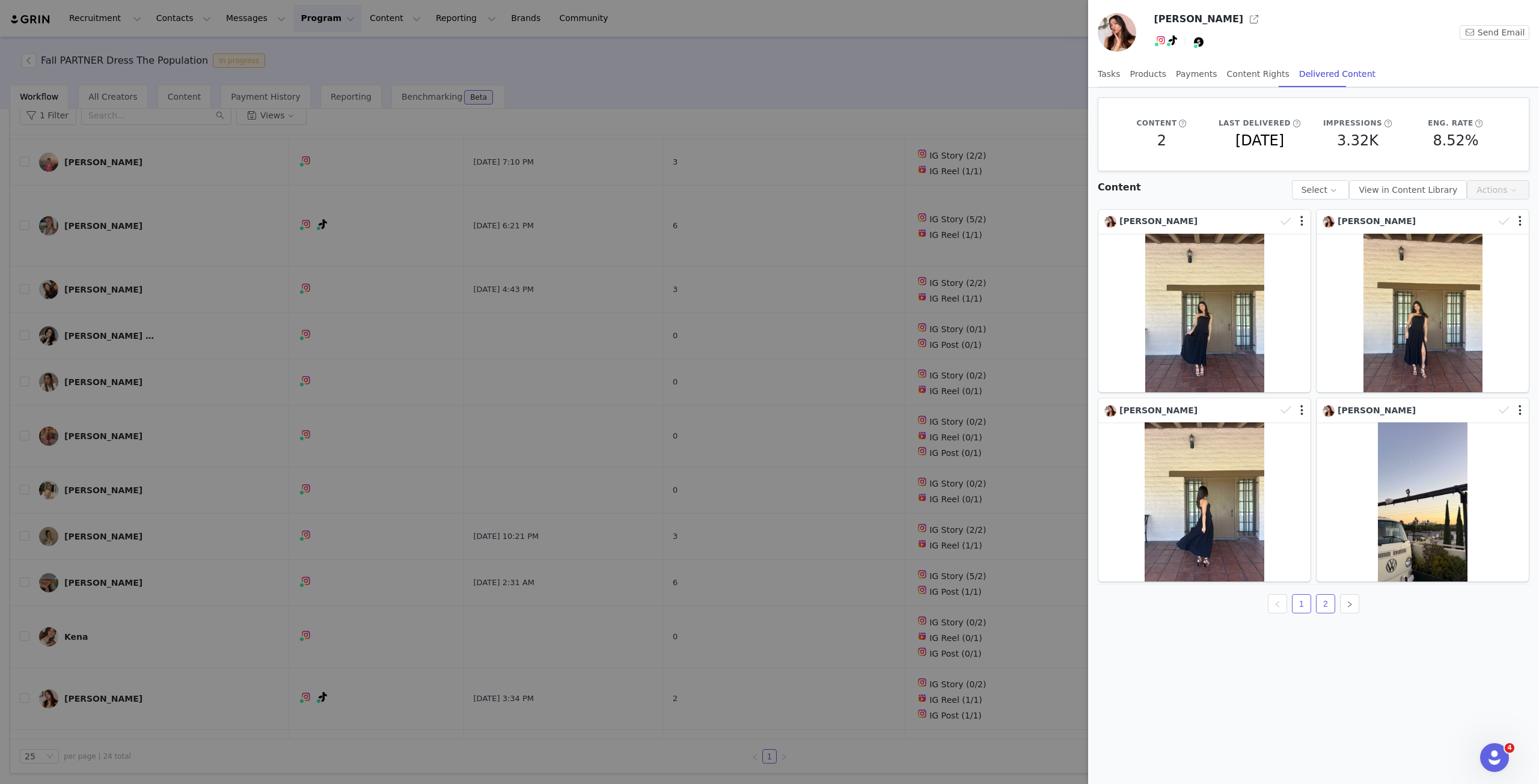
click at [1324, 604] on link "2" at bounding box center [1325, 604] width 18 height 18
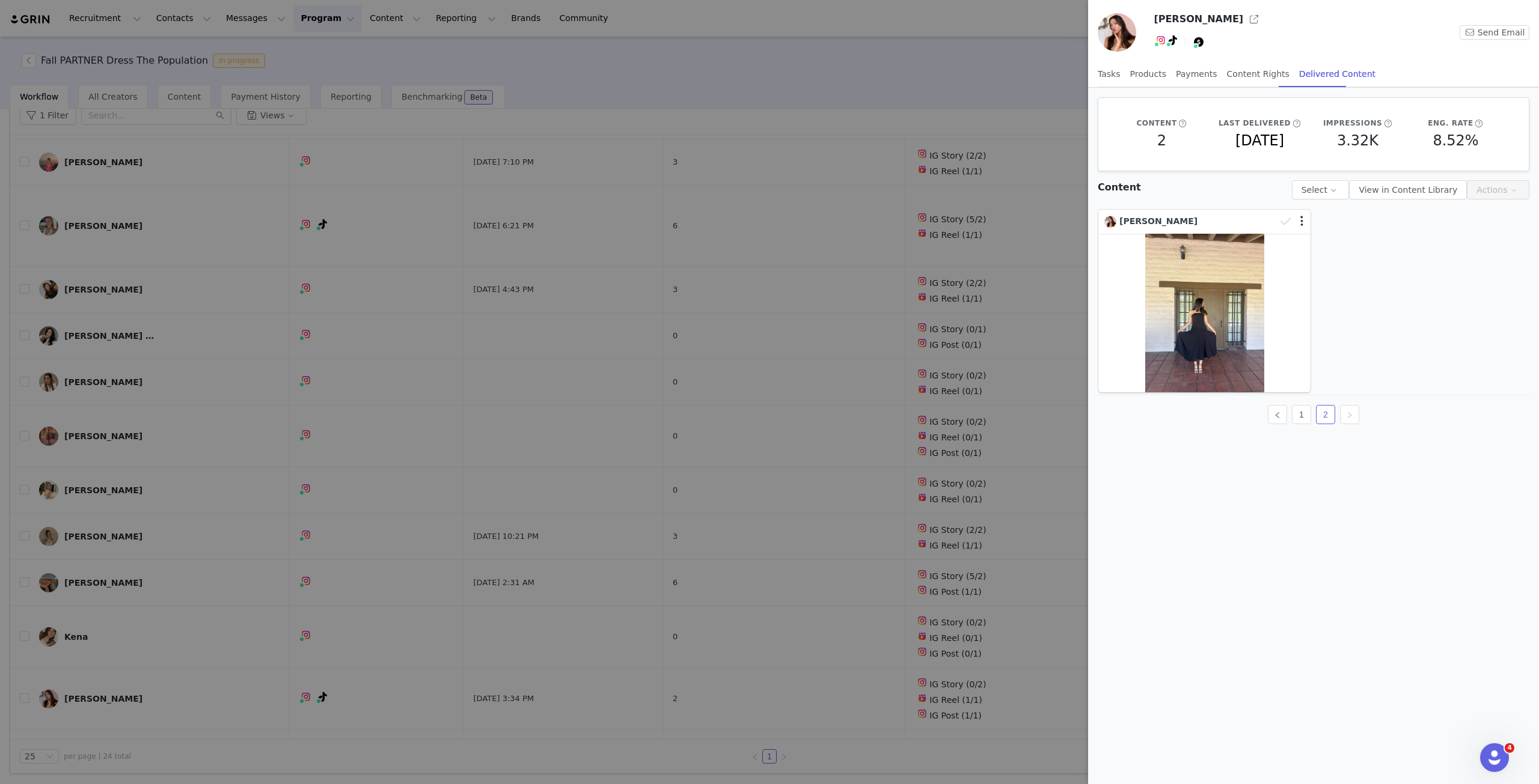
click at [672, 604] on div at bounding box center [769, 392] width 1539 height 784
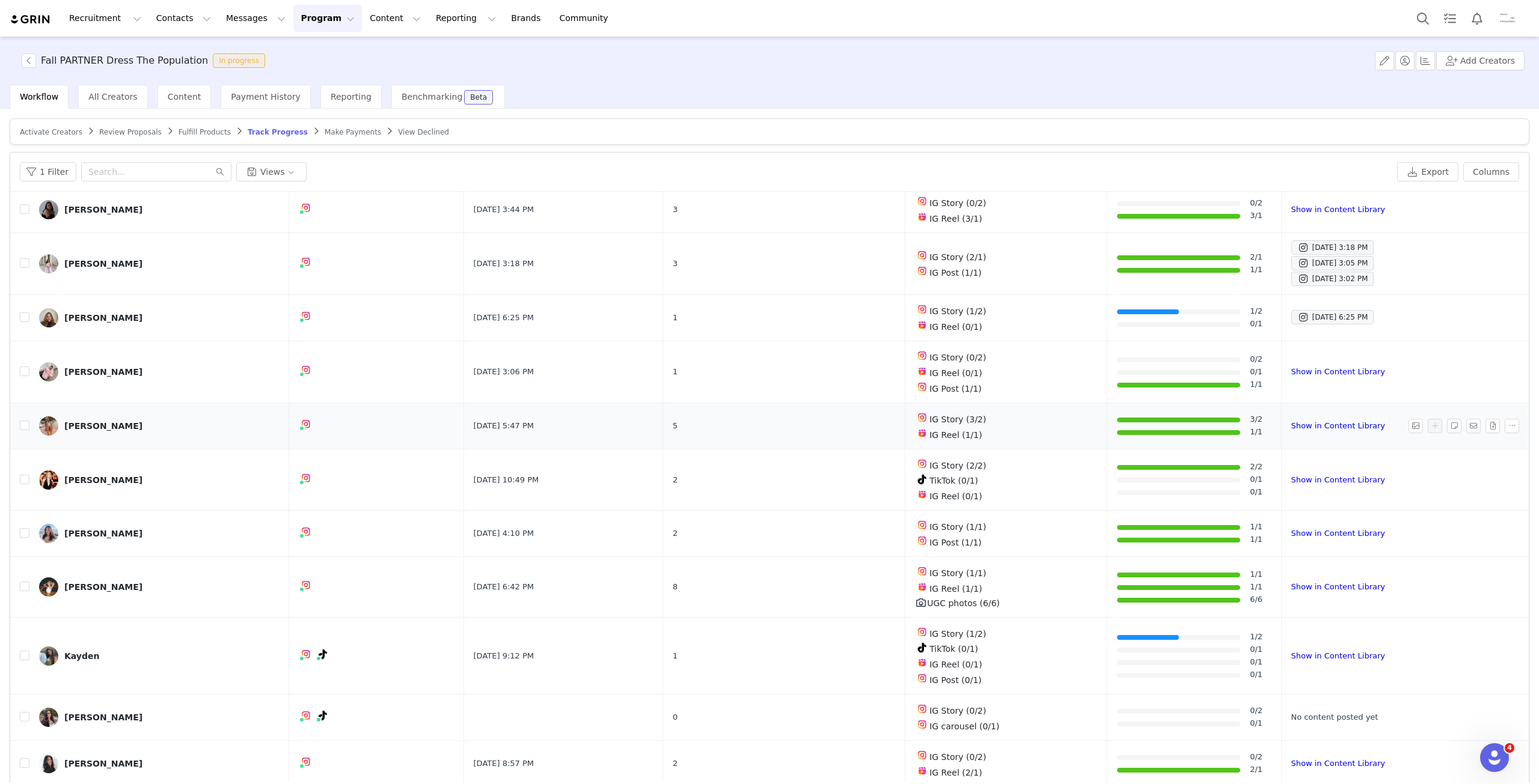
scroll to position [0, 0]
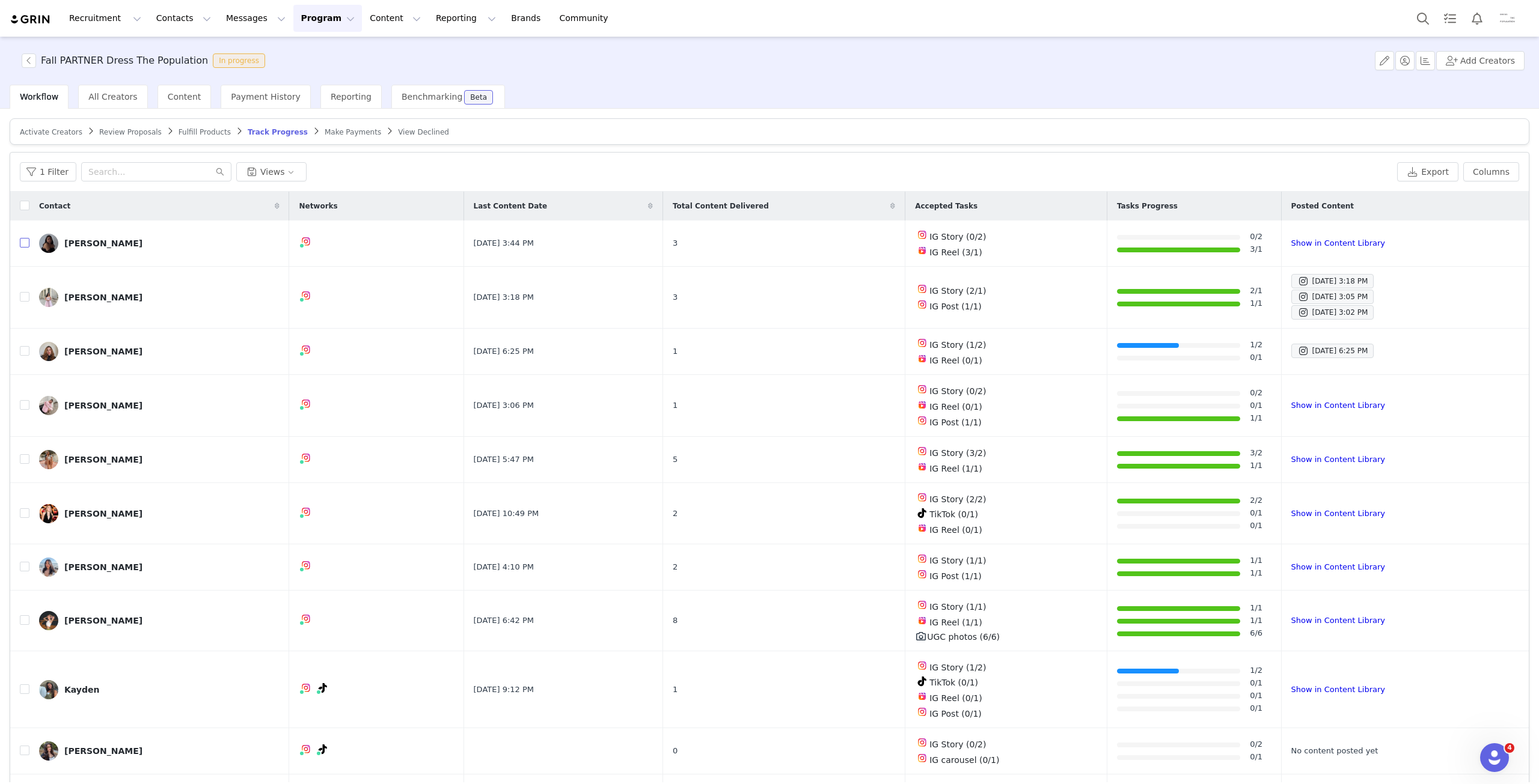
click at [25, 242] on input "checkbox" at bounding box center [24, 242] width 10 height 10
checkbox input "true"
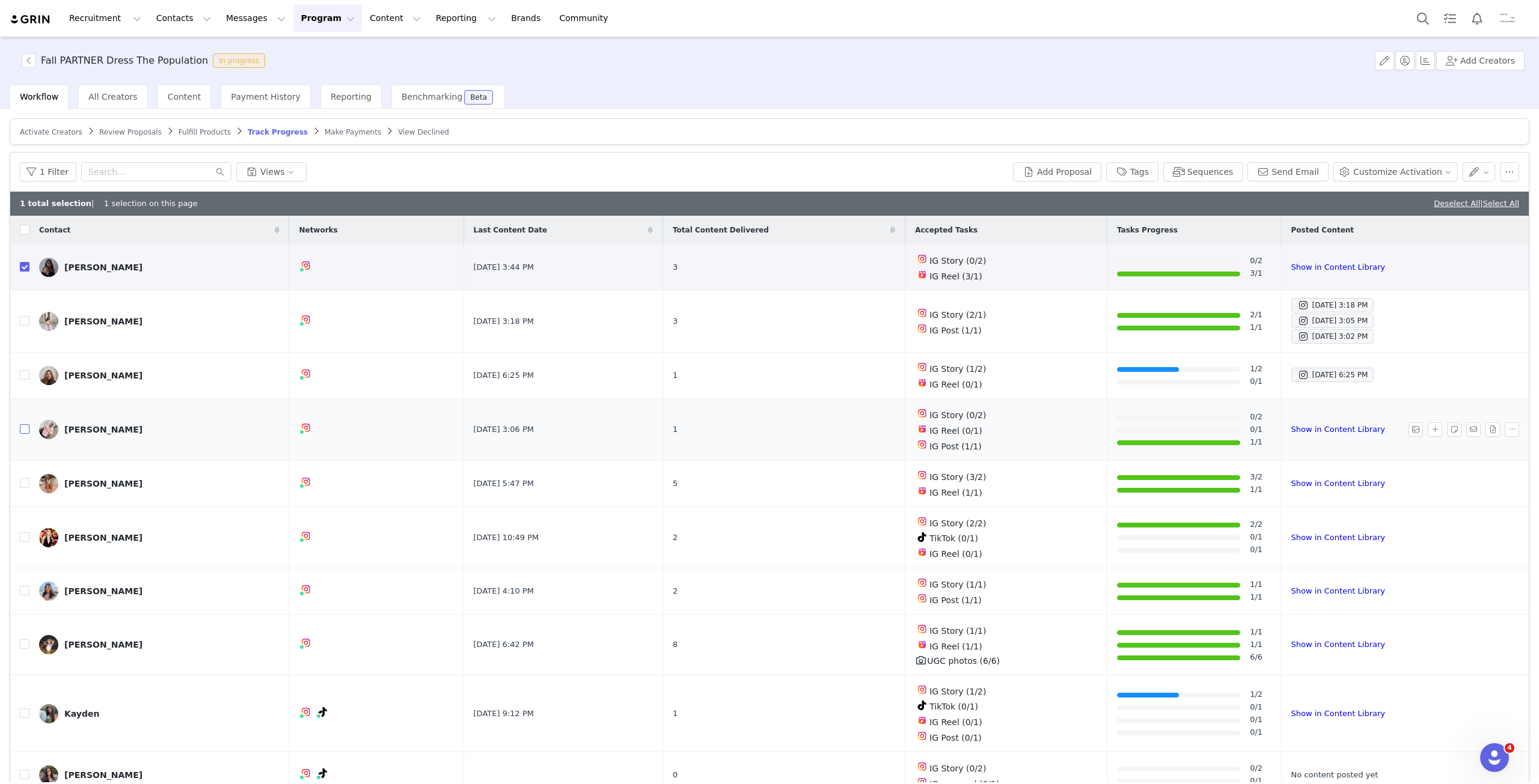
click at [25, 425] on input "checkbox" at bounding box center [24, 429] width 10 height 10
checkbox input "true"
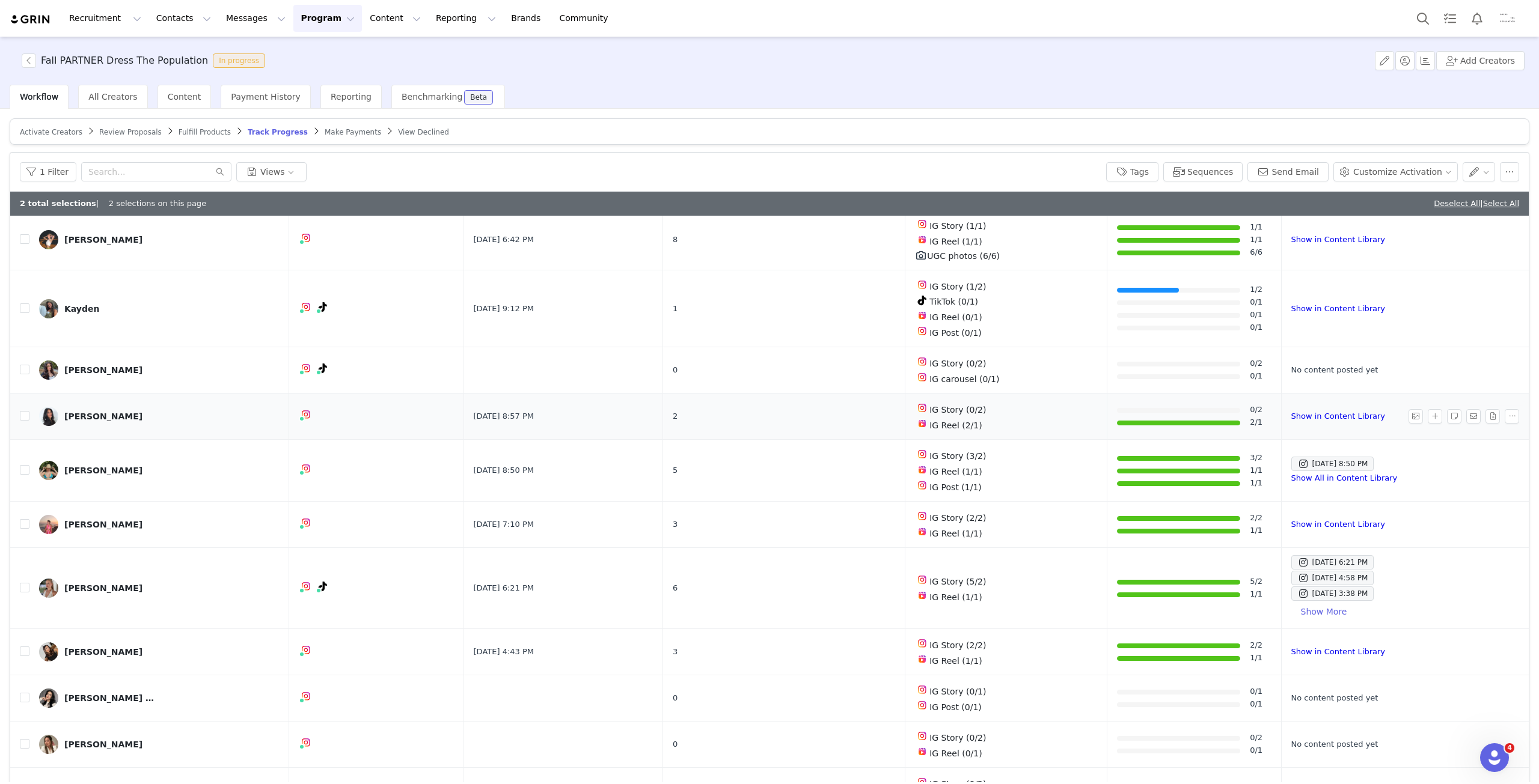
scroll to position [420, 0]
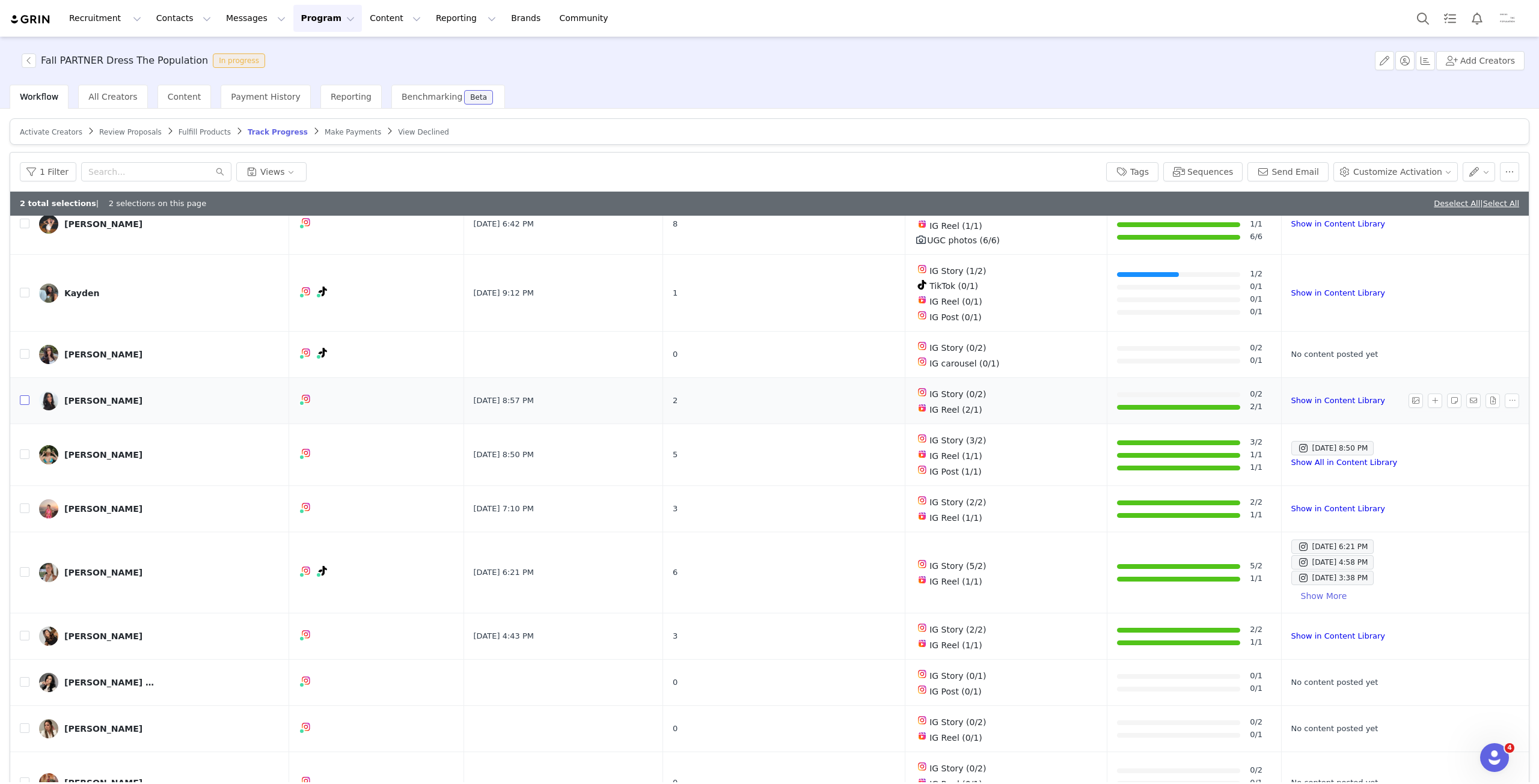
click at [26, 395] on input "checkbox" at bounding box center [24, 400] width 10 height 10
checkbox input "true"
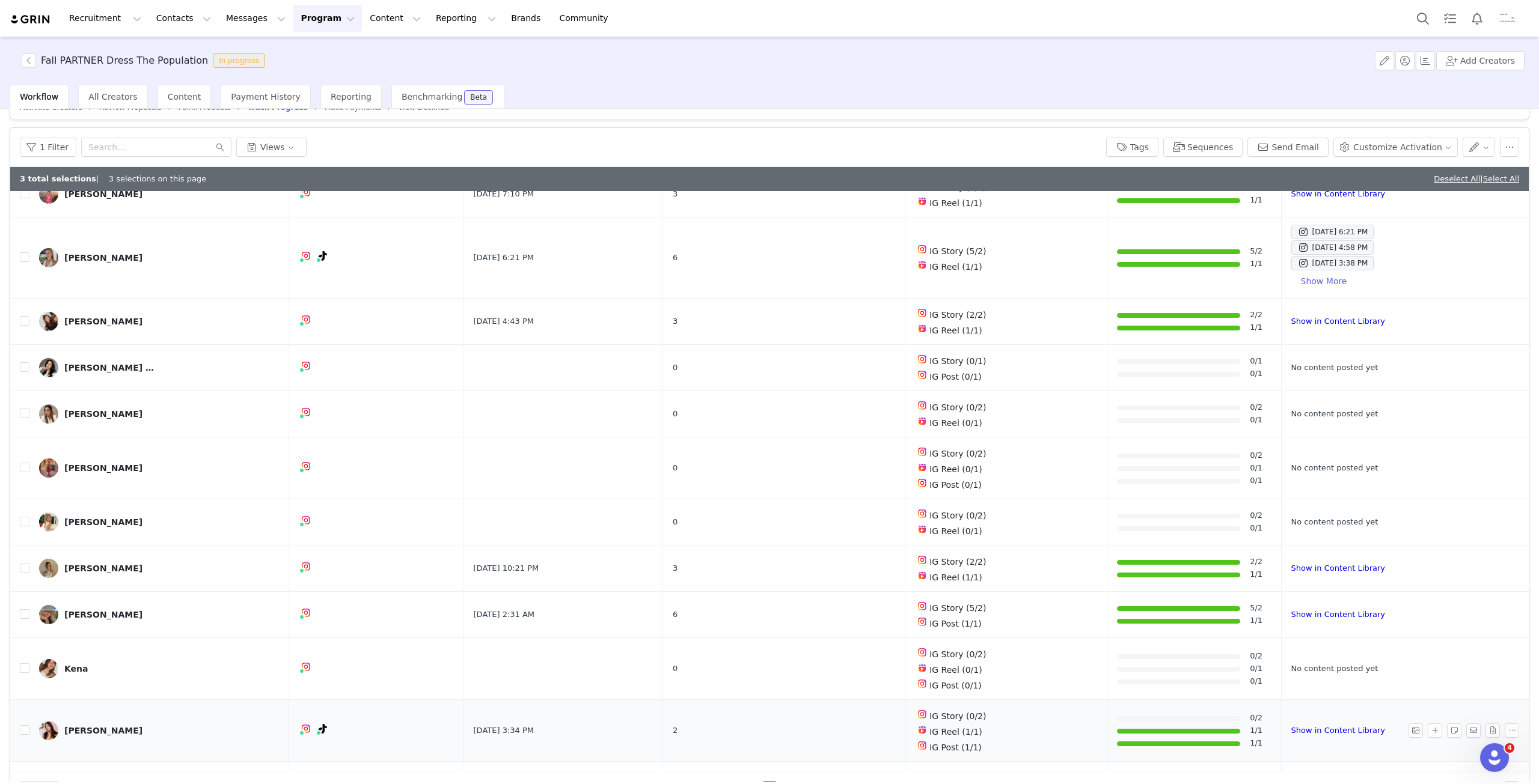
scroll to position [56, 0]
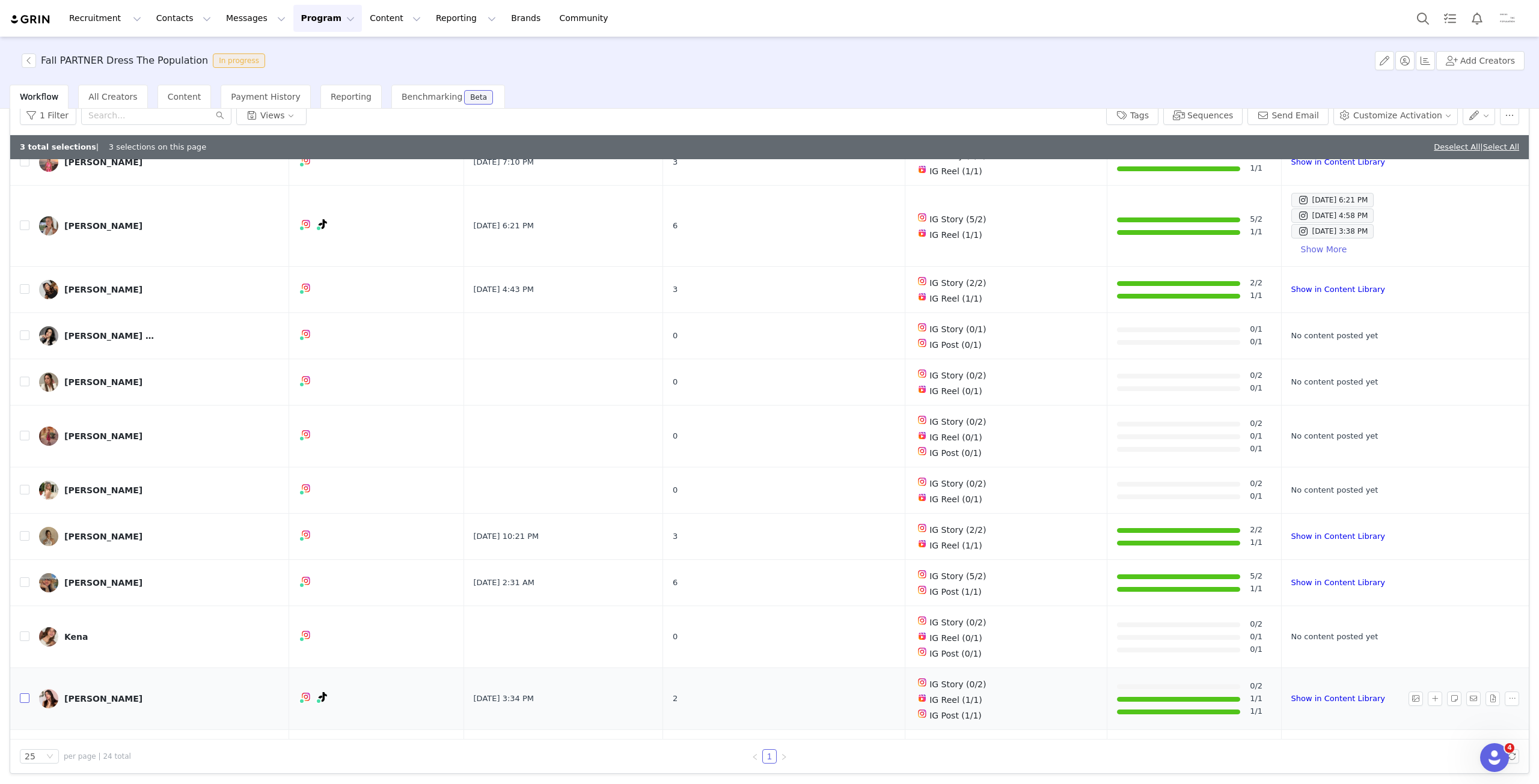
click at [26, 694] on input "checkbox" at bounding box center [24, 698] width 10 height 10
checkbox input "true"
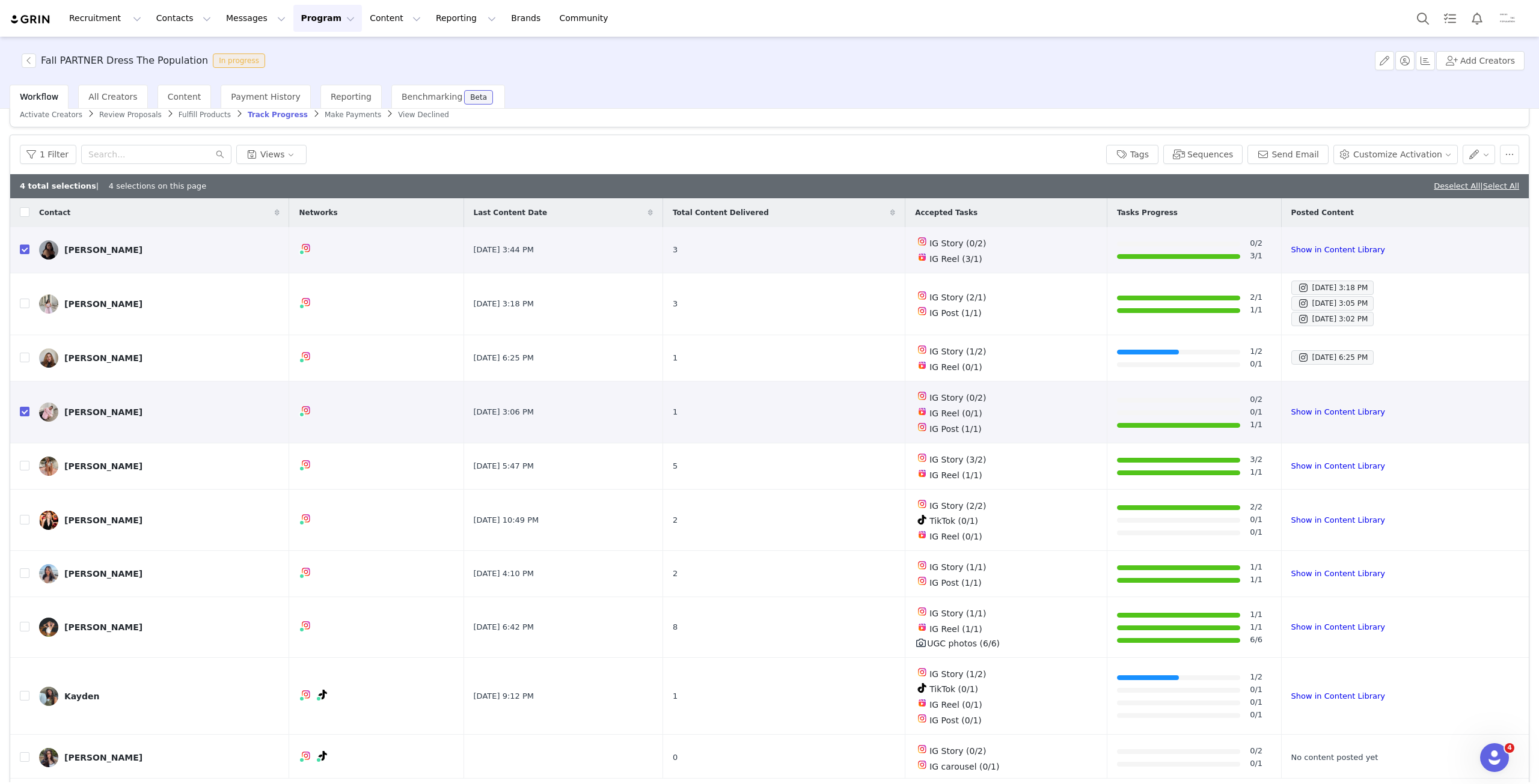
scroll to position [0, 0]
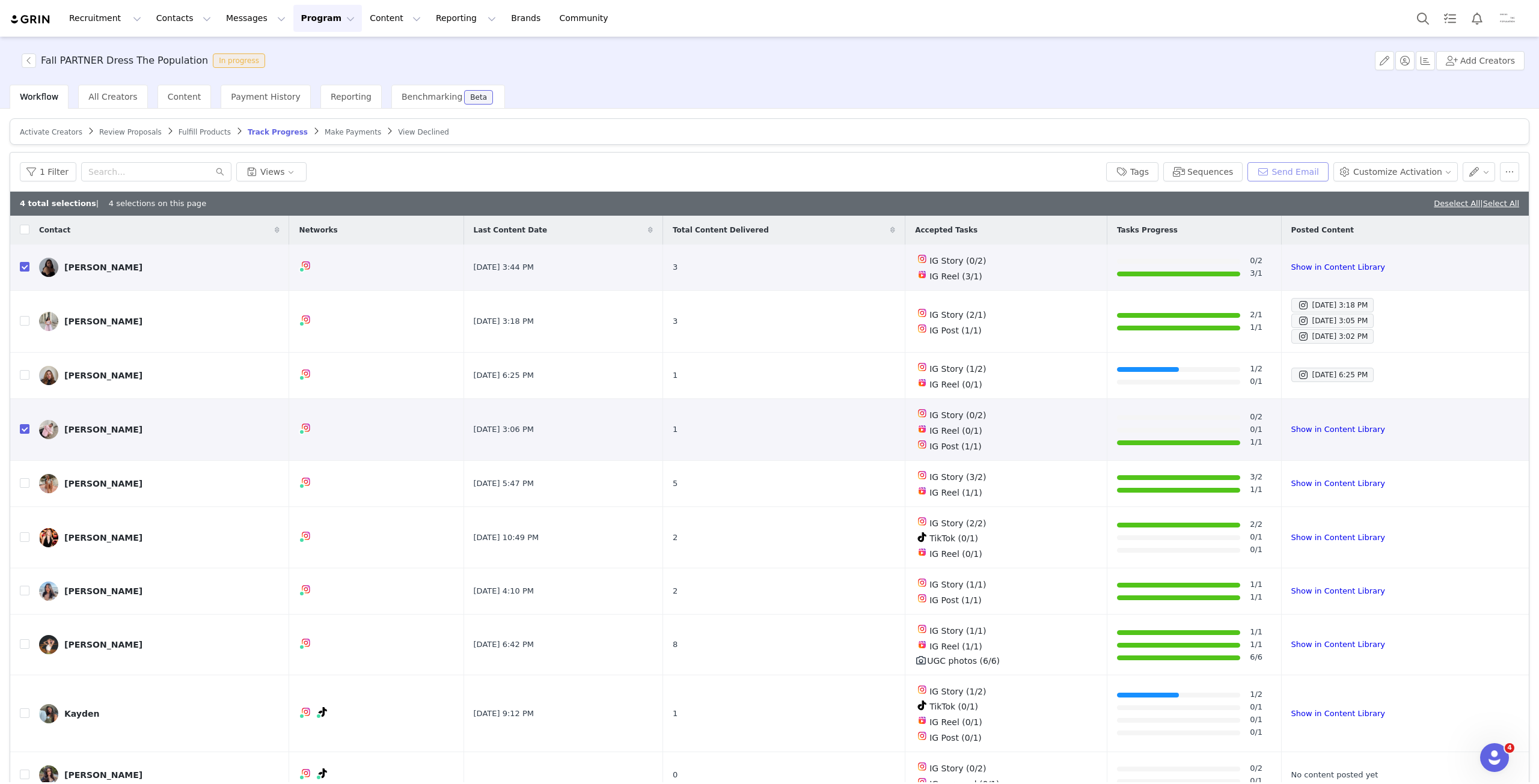
click at [1296, 168] on button "Send Email" at bounding box center [1287, 171] width 81 height 19
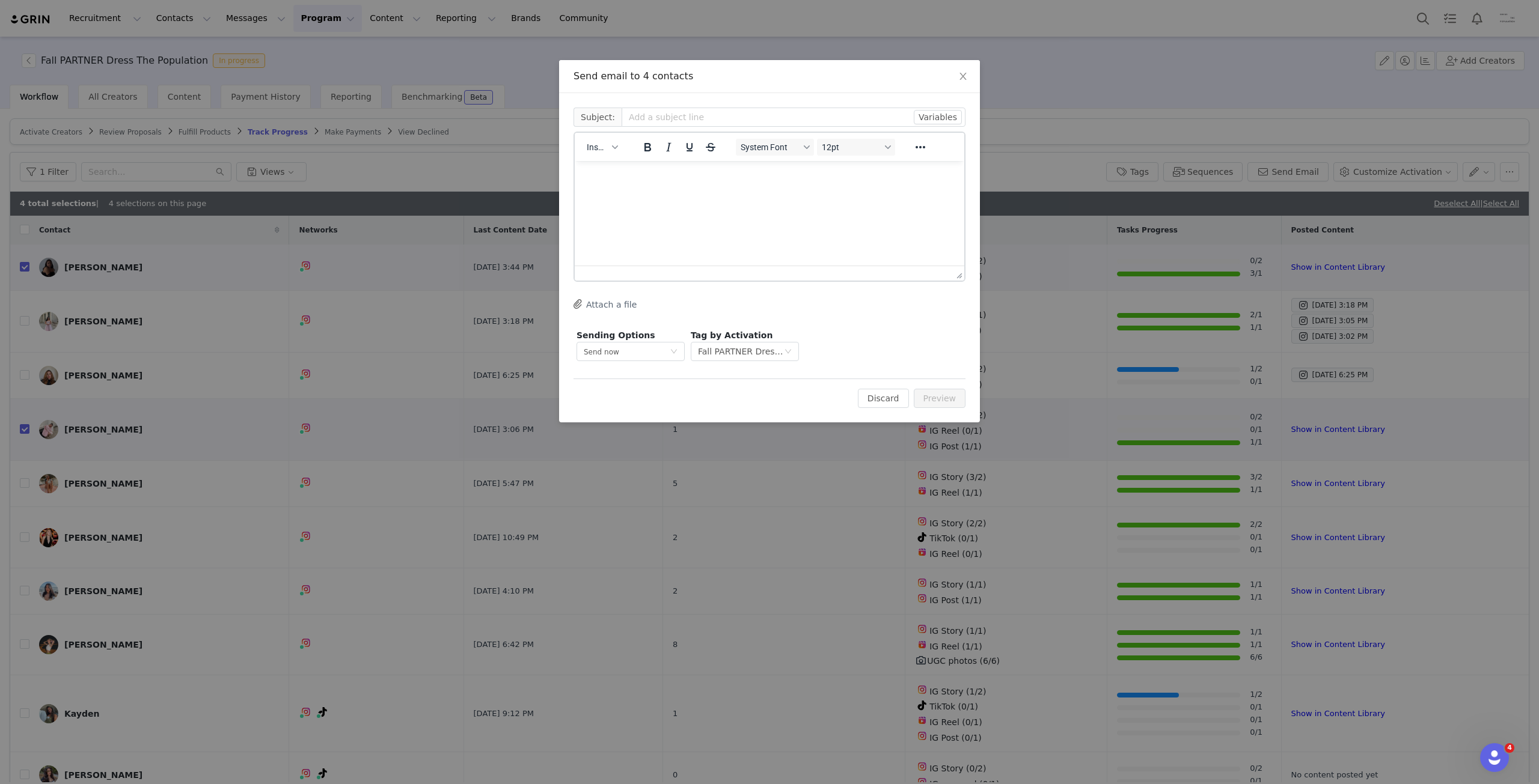
click at [683, 184] on p "Rich Text Area. Press ALT-0 for help." at bounding box center [769, 177] width 370 height 14
click at [594, 151] on span "Insert" at bounding box center [596, 146] width 21 height 10
click at [618, 184] on div "Insert Variable" at bounding box center [646, 187] width 109 height 14
select select
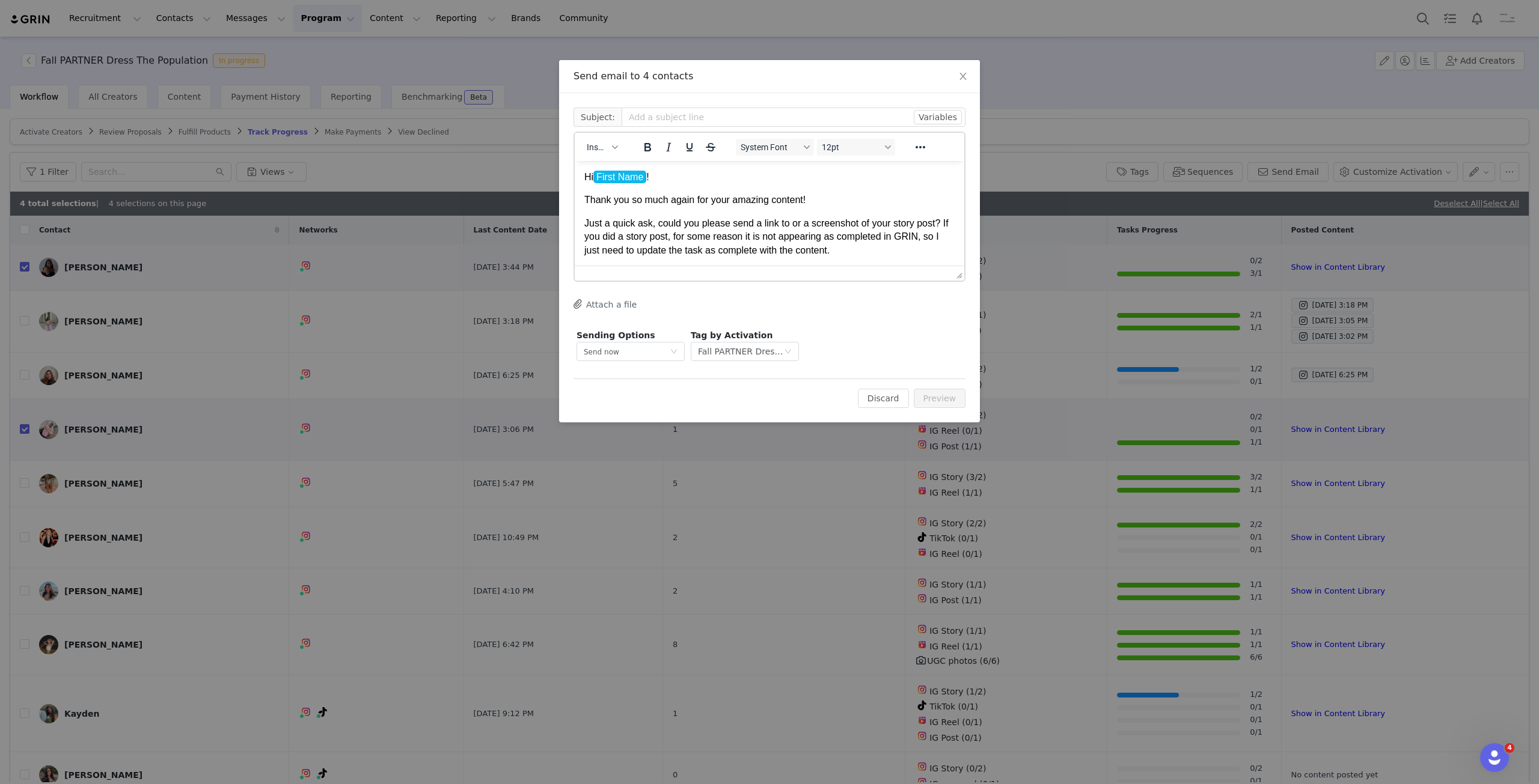
drag, startPoint x: 937, startPoint y: 222, endPoint x: 954, endPoint y: 222, distance: 17.0
click at [937, 222] on p "Just a quick ask, could you please send a link to or a screenshot of your story…" at bounding box center [769, 237] width 370 height 41
click at [853, 262] on p "If you did a story post, for some reason it is not appearing as completed in GR…" at bounding box center [769, 253] width 370 height 27
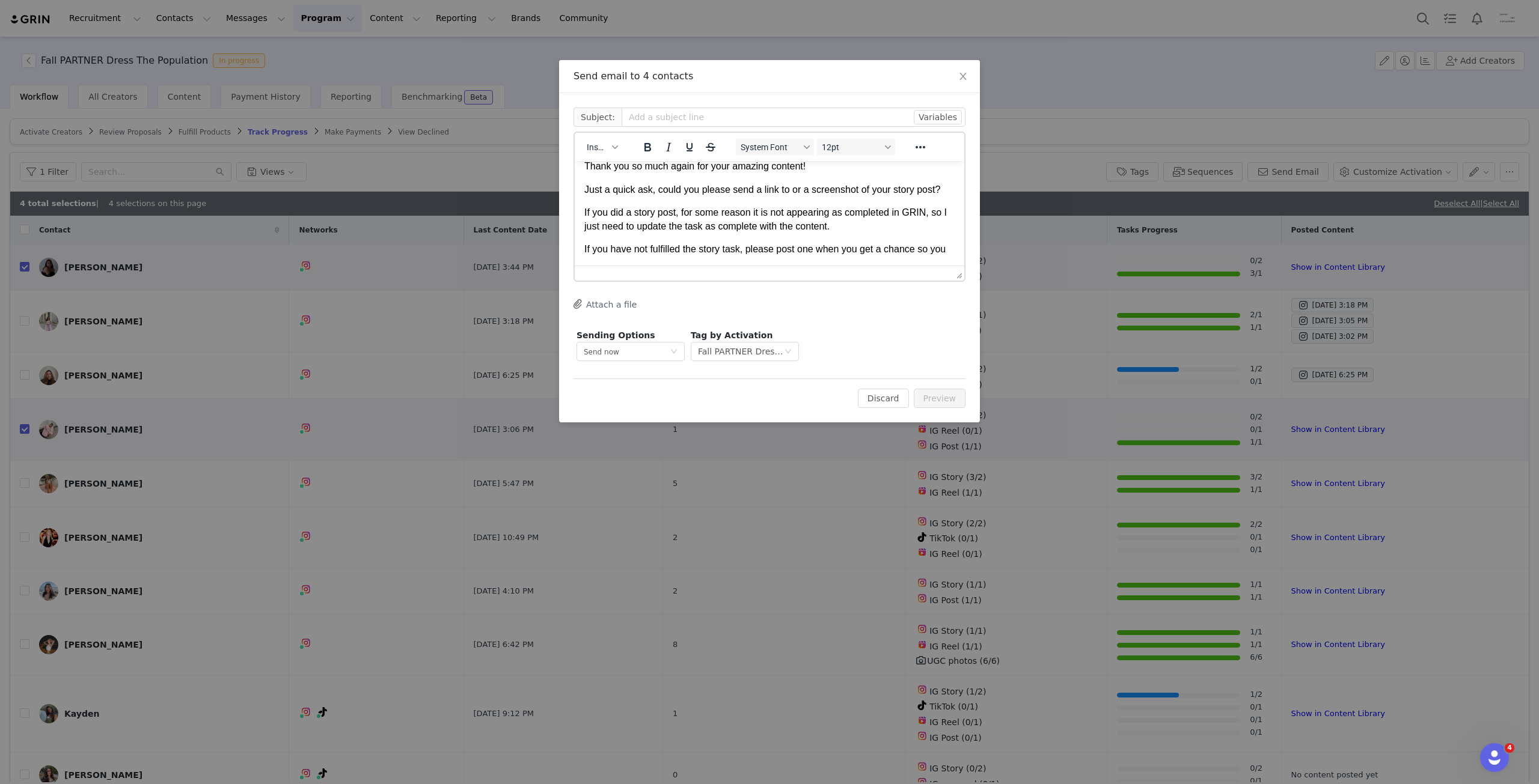
scroll to position [47, 0]
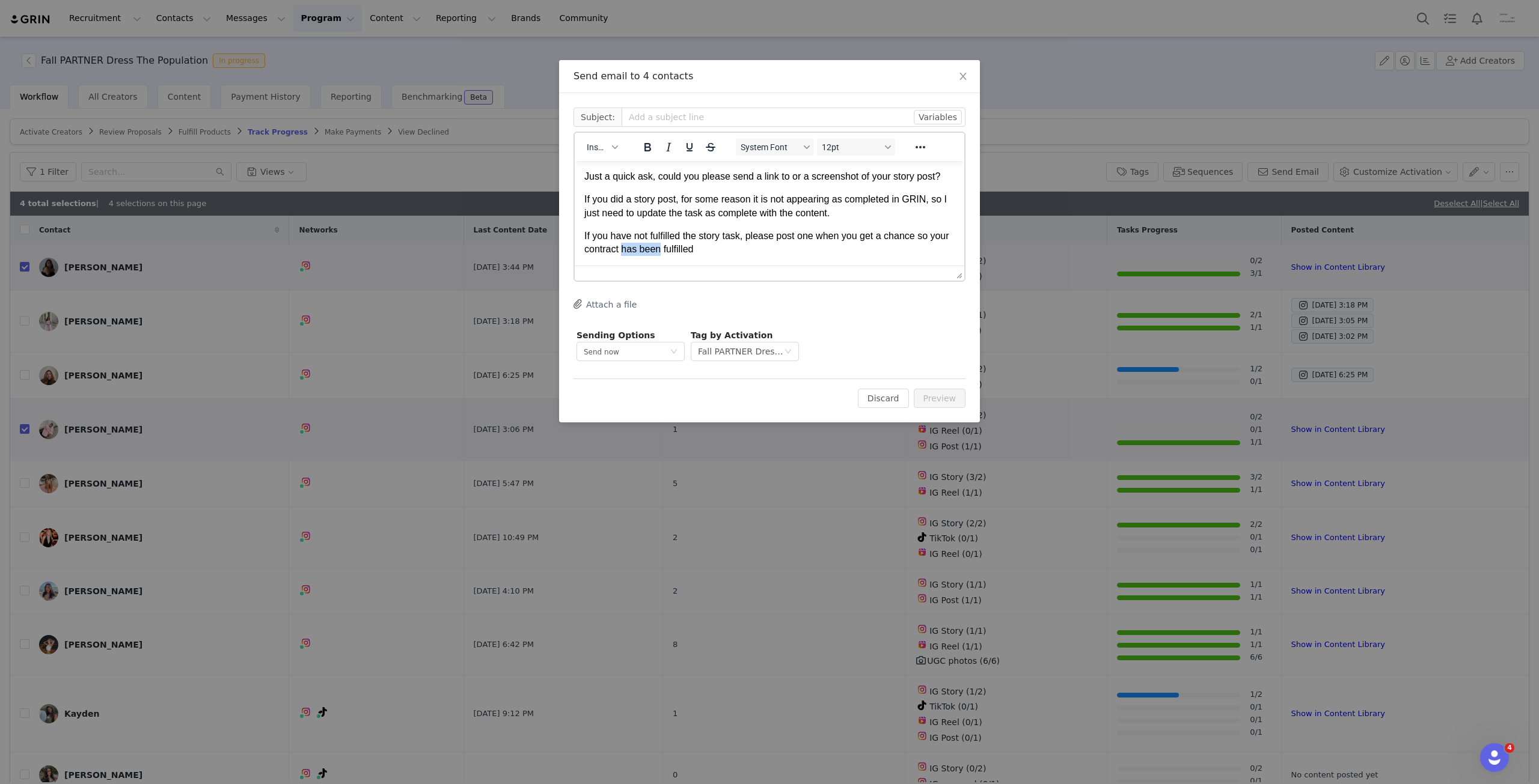
drag, startPoint x: 681, startPoint y: 253, endPoint x: 643, endPoint y: 252, distance: 38.0
click at [643, 252] on p "If you have not fulfilled the story task, please post one when you get a chance…" at bounding box center [769, 243] width 370 height 27
click at [738, 248] on p "If you have not fulfilled the story task, please post one when you get a chance…" at bounding box center [769, 243] width 370 height 27
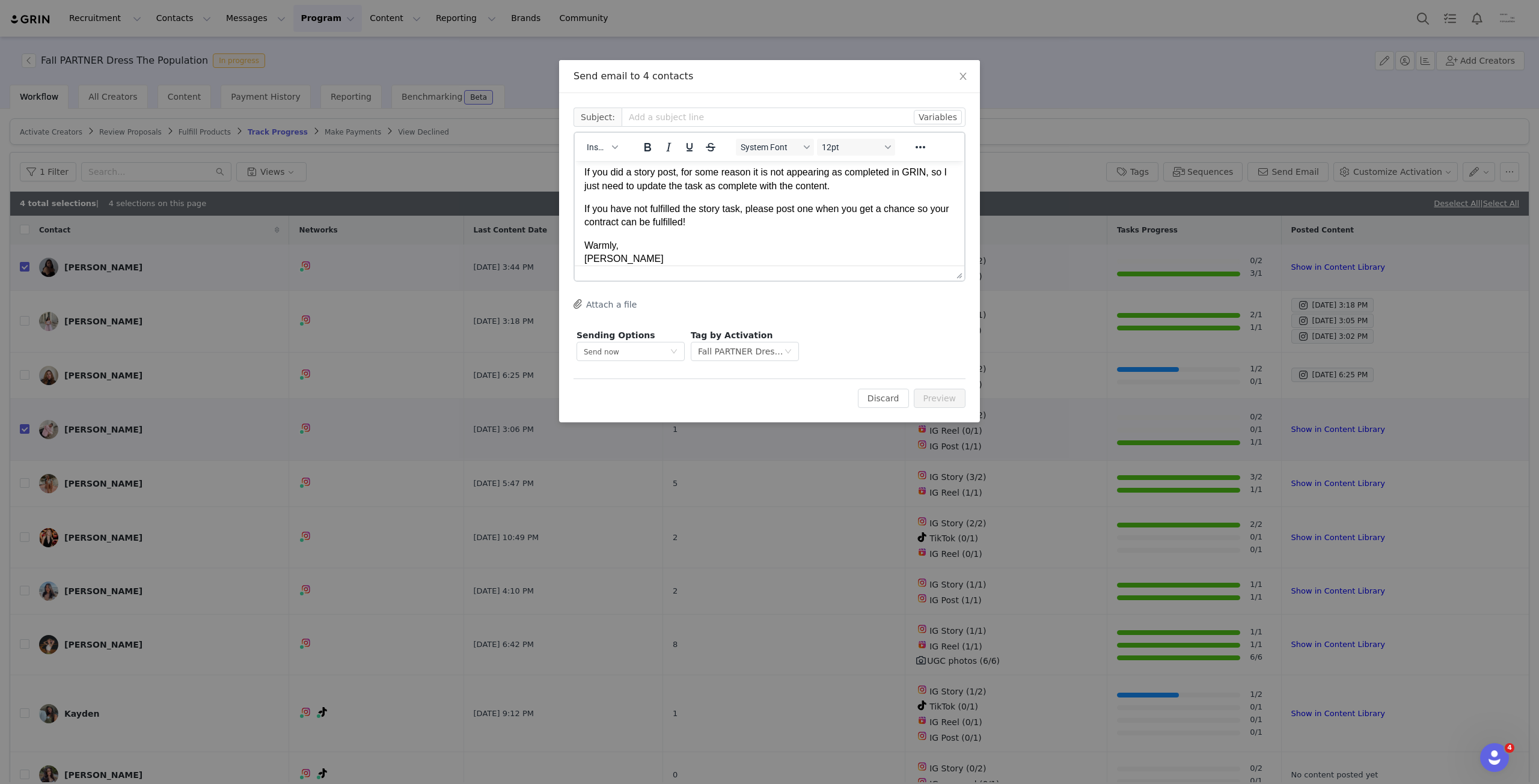
scroll to position [88, 0]
click at [727, 262] on p "Warmly, [PERSON_NAME] Community Manager ]" at bounding box center [769, 245] width 370 height 41
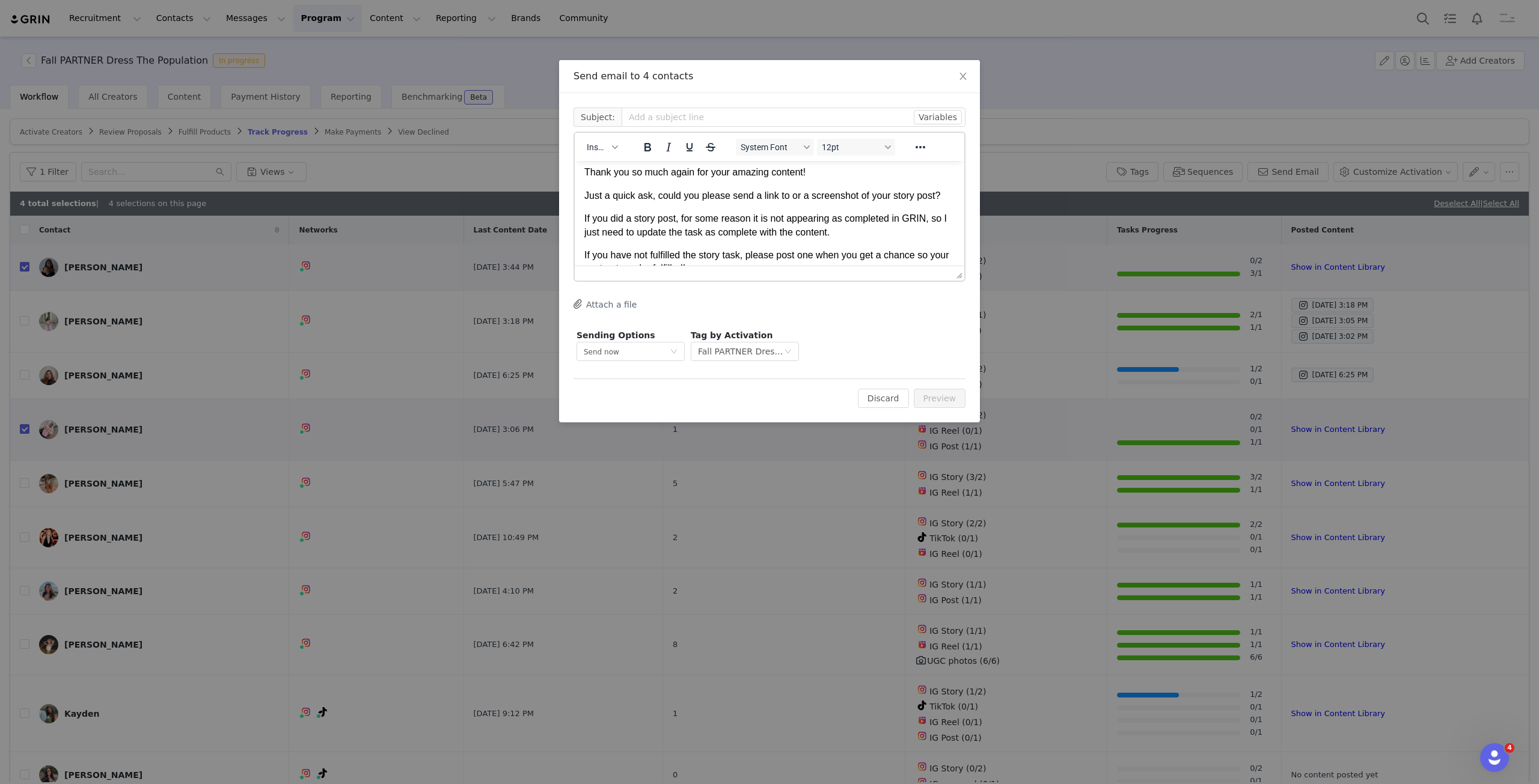
scroll to position [51, 0]
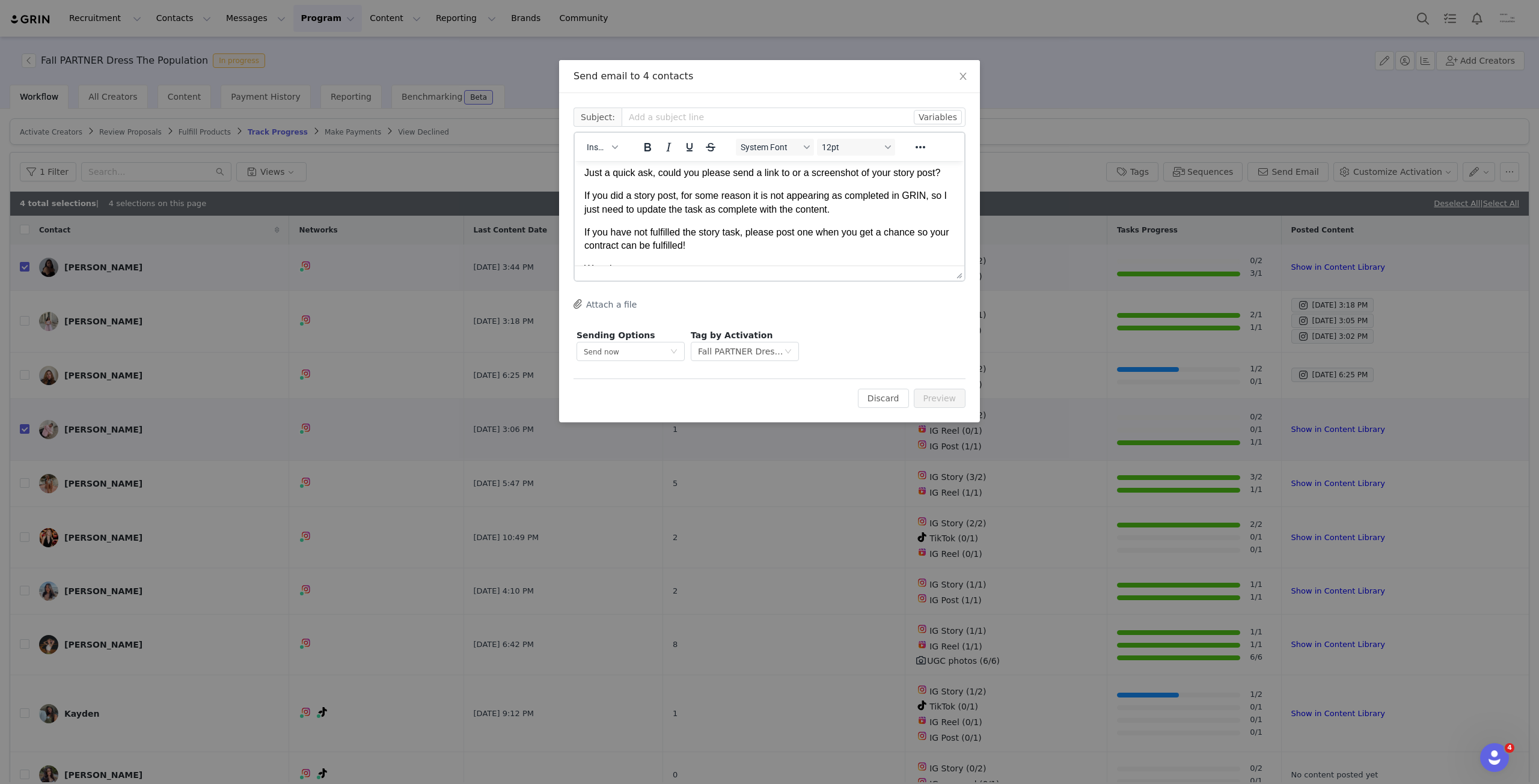
click at [917, 232] on p "If you have not fulfilled the story task, please post one when you get a chance…" at bounding box center [769, 240] width 370 height 27
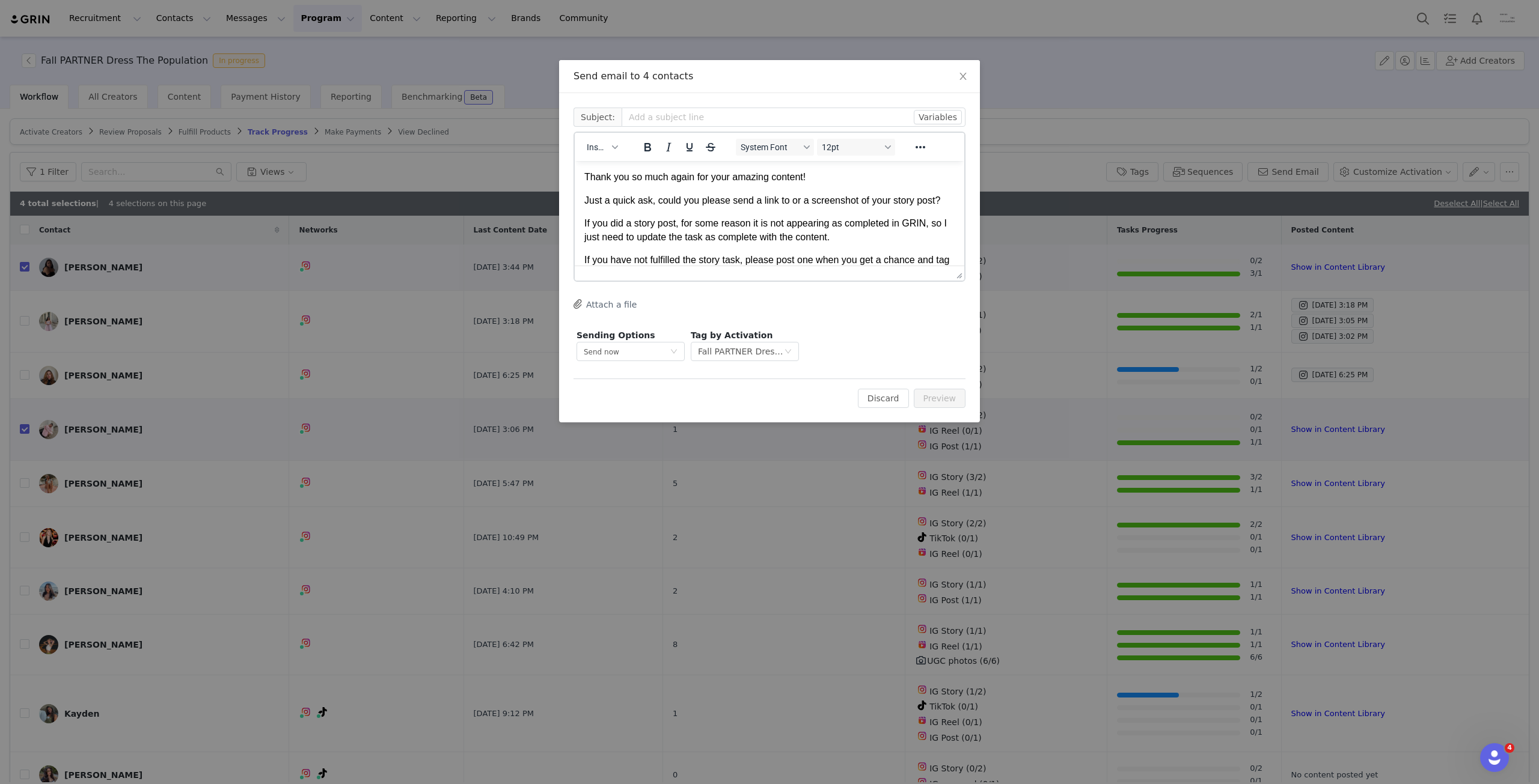
scroll to position [0, 0]
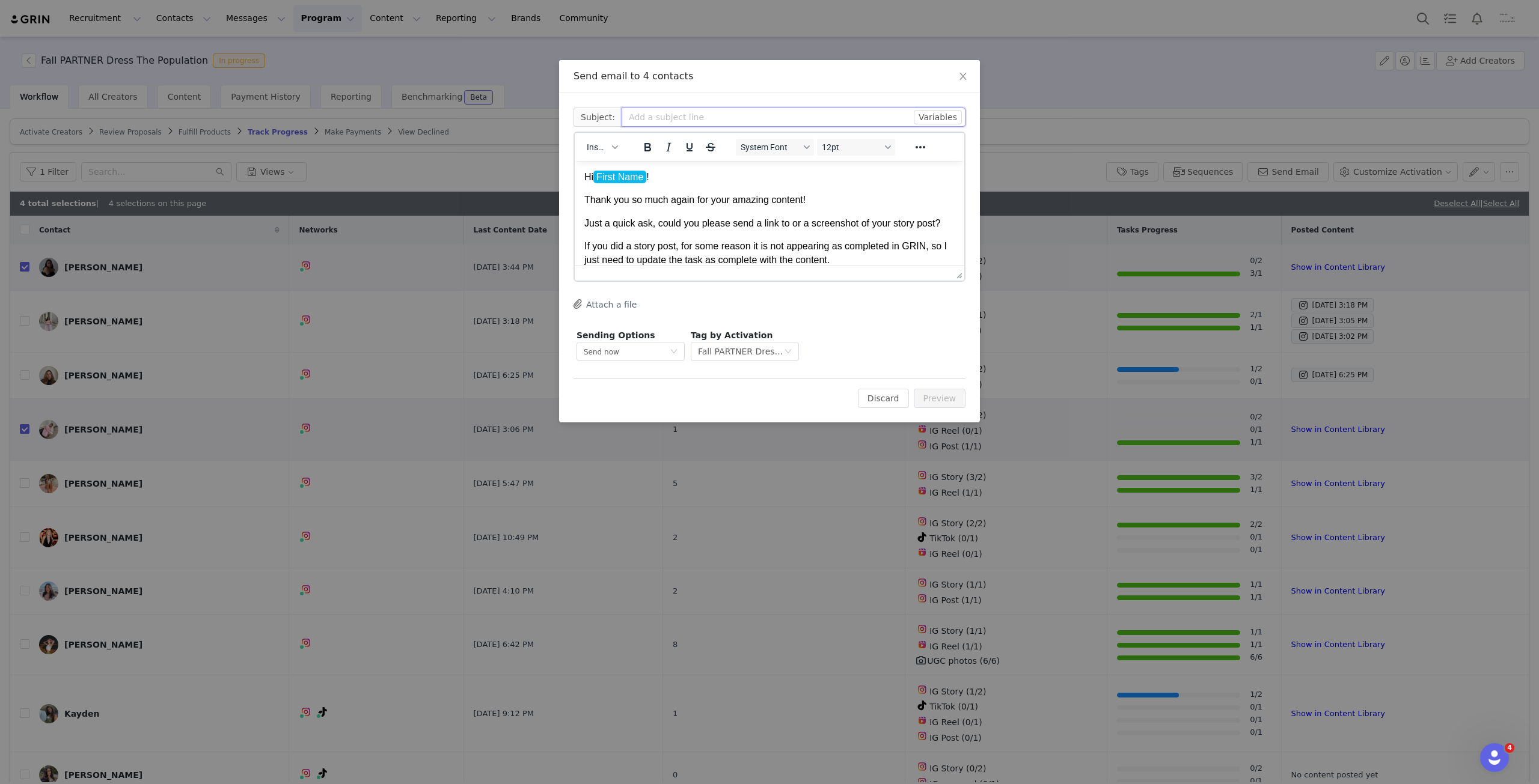
click at [703, 116] on input "text" at bounding box center [793, 117] width 344 height 19
type input "Q"
type input "D"
click at [774, 230] on body "Hi First Name ! Thank you so much again for your amazing content! Just a quick …" at bounding box center [769, 262] width 370 height 183
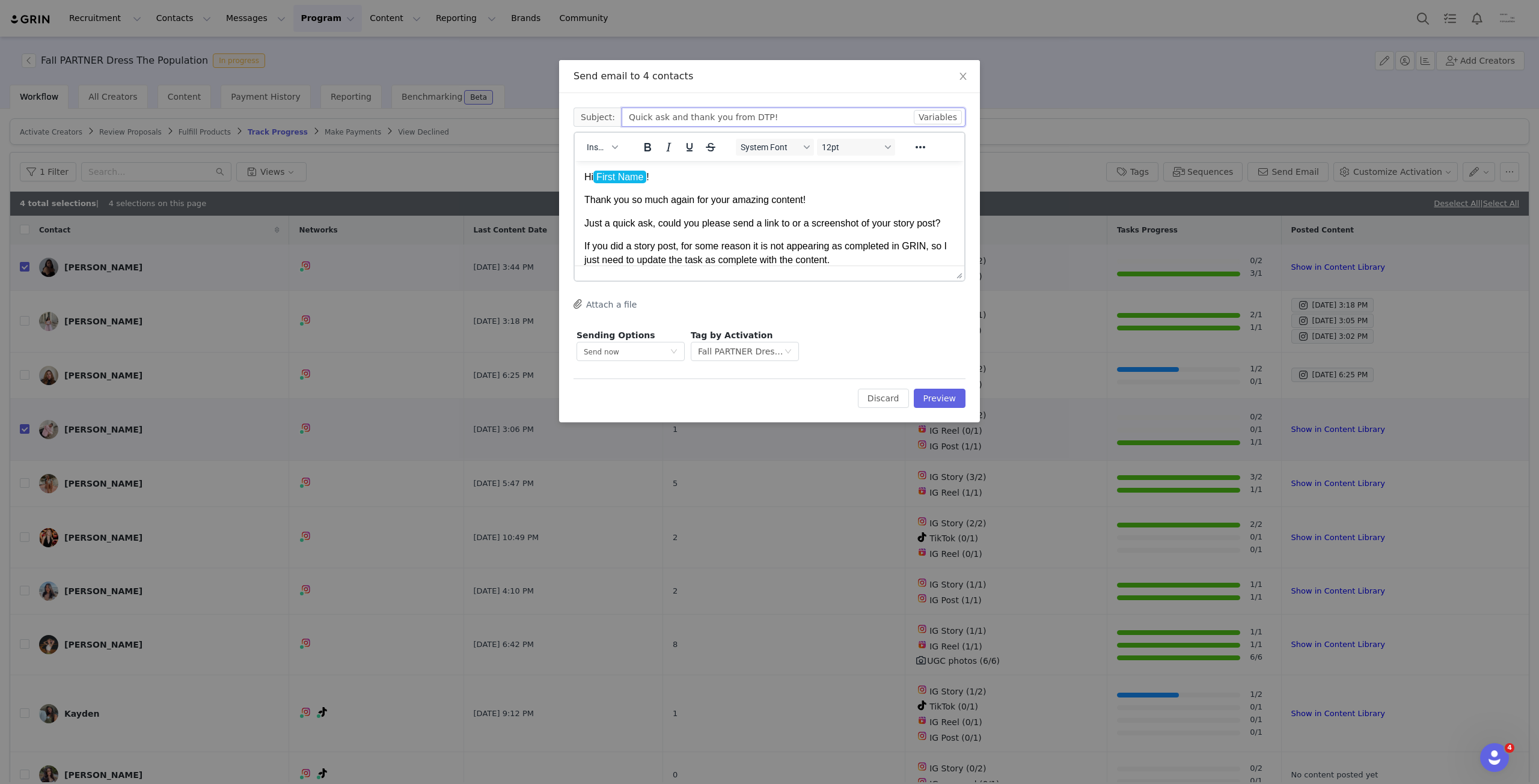
drag, startPoint x: 714, startPoint y: 118, endPoint x: 661, endPoint y: 116, distance: 53.0
click at [661, 116] on input "Quick ask and thank you from DTP!" at bounding box center [793, 117] width 344 height 19
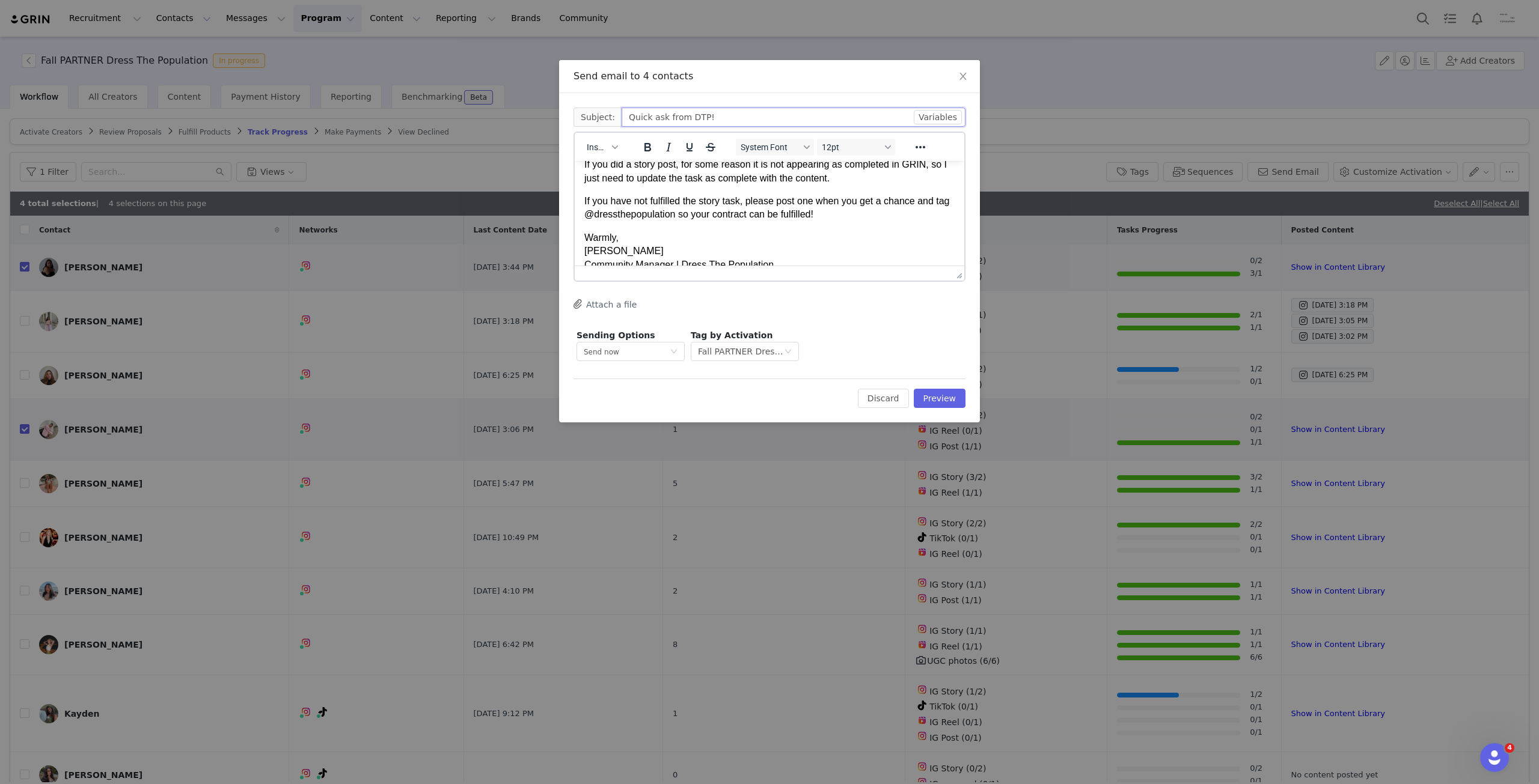
scroll to position [98, 0]
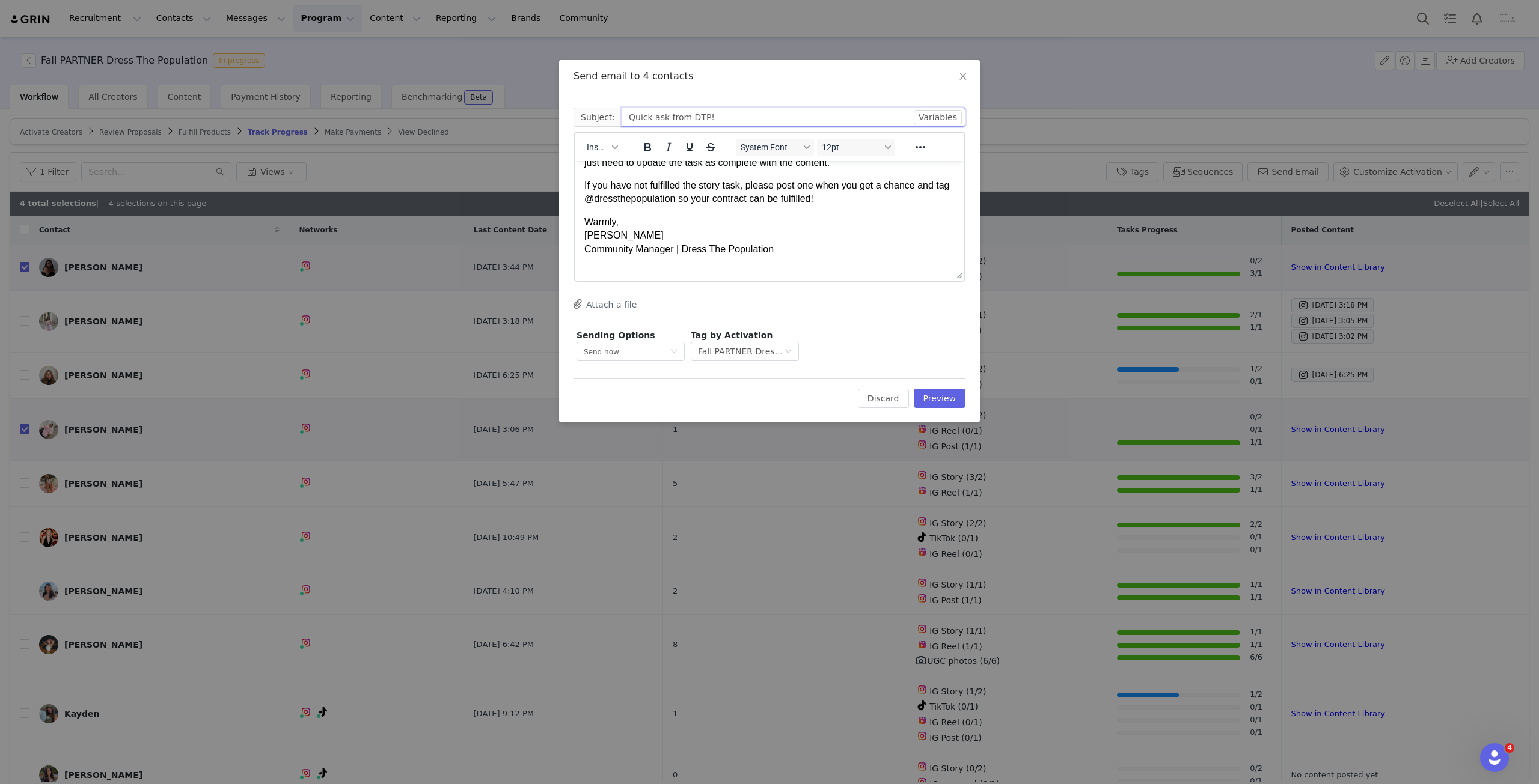
type input "Quick ask from DTP!"
click at [850, 202] on p "If you have not fulfilled the story task, please post one when you get a chance…" at bounding box center [769, 193] width 370 height 27
click at [733, 184] on p "I am working on getting payments as soon as I can. I really appreciate your pat…" at bounding box center [769, 194] width 370 height 27
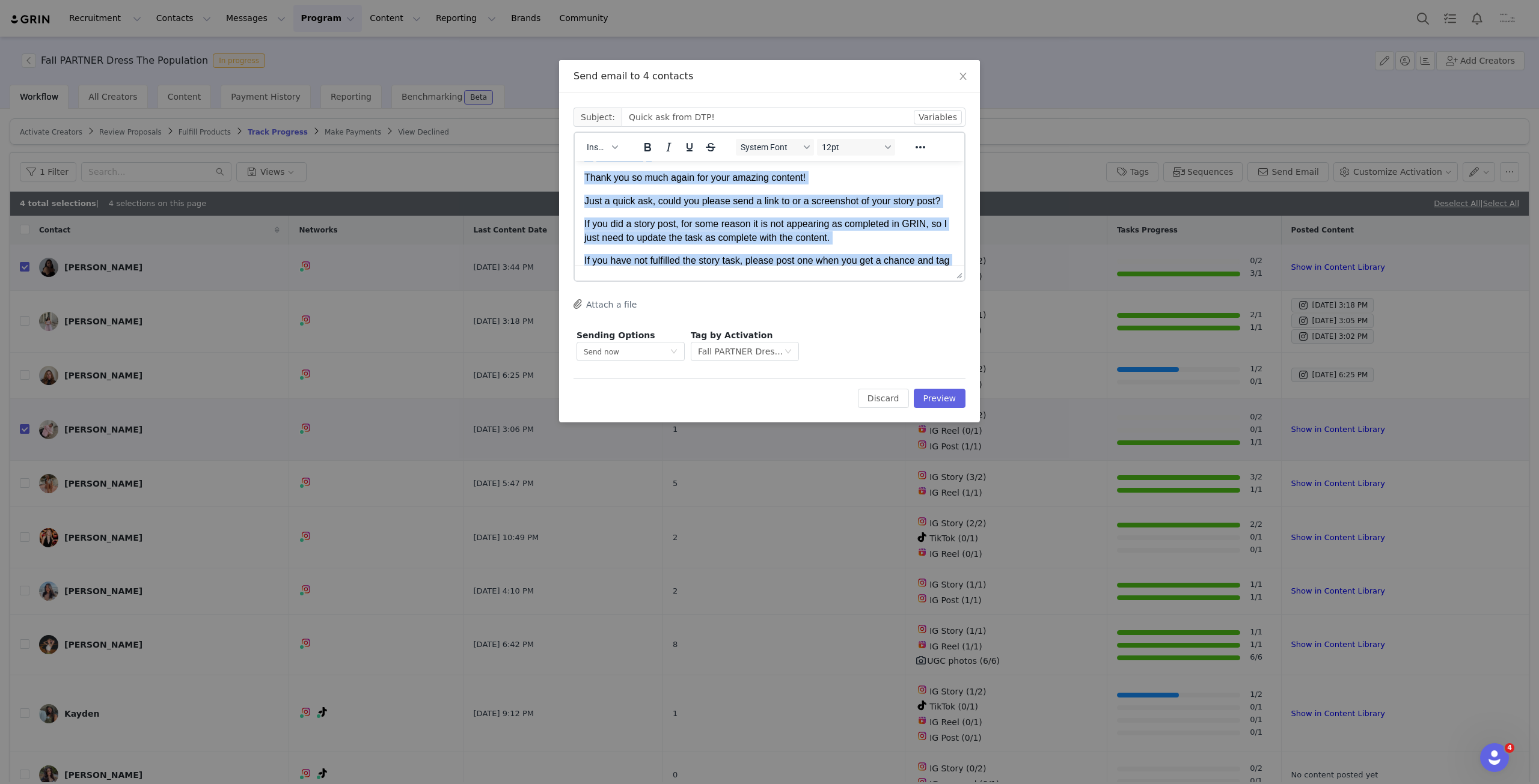
scroll to position [0, 0]
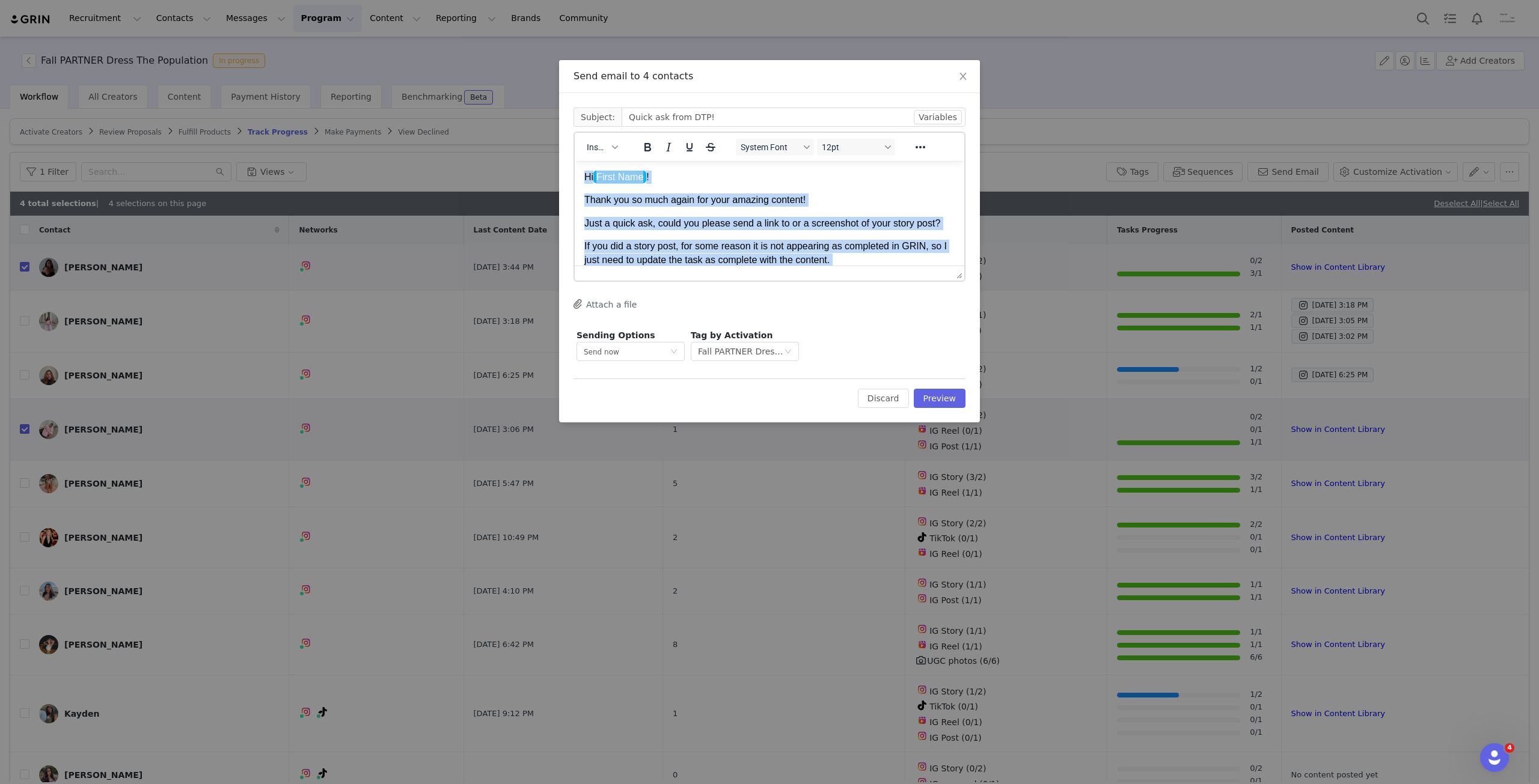
drag, startPoint x: 784, startPoint y: 255, endPoint x: 582, endPoint y: 160, distance: 223.2
click at [582, 161] on html "Hi First Name ! Thank you so much again for your amazing content! Just a quick …" at bounding box center [769, 280] width 389 height 239
copy body "Hi First Name ! Thank you so much again for your amazing content! Just a quick …"
click at [860, 231] on body "Hi First Name ! Thank you so much again for your amazing content! Just a quick …" at bounding box center [769, 280] width 370 height 219
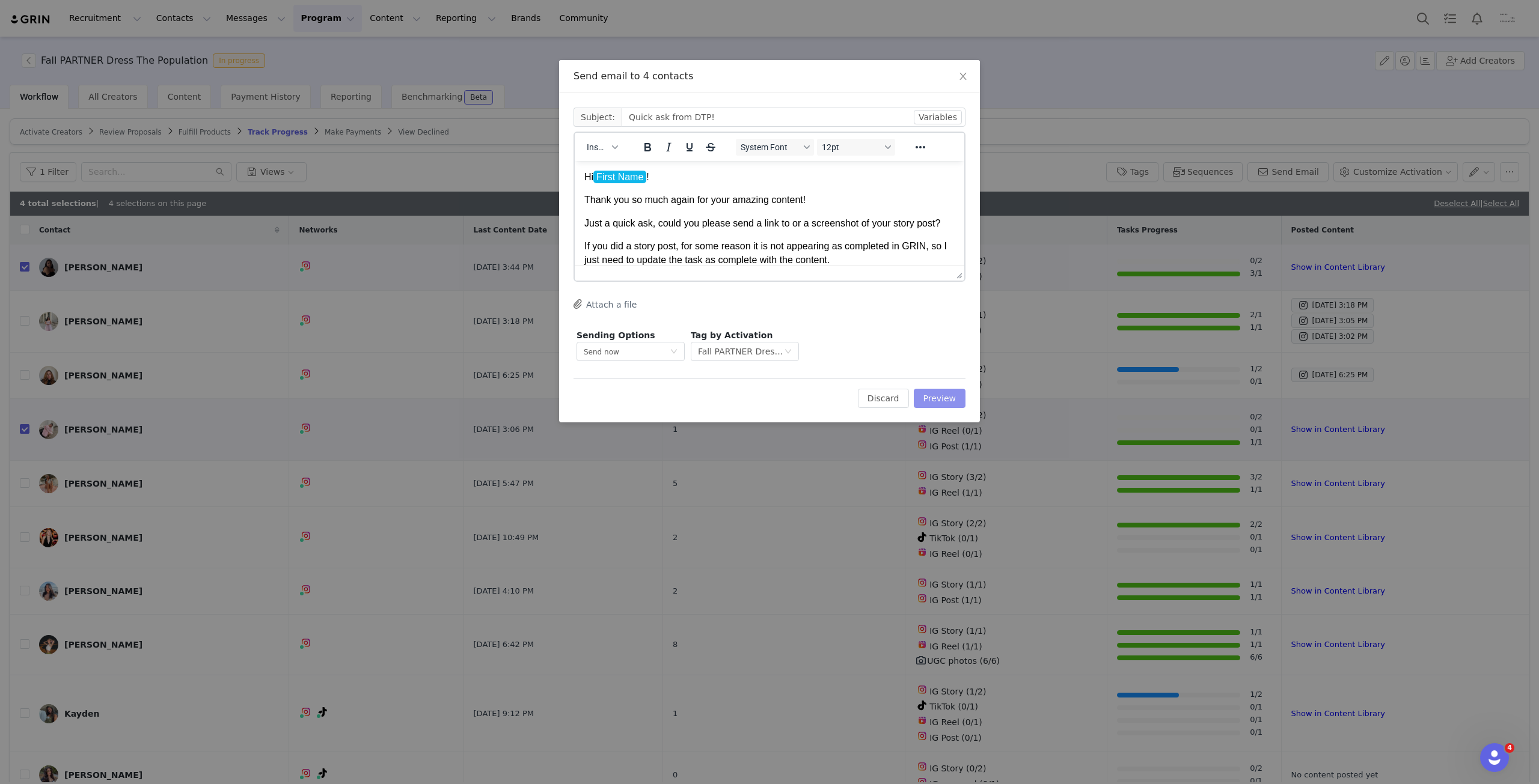
click at [952, 398] on button "Preview" at bounding box center [940, 398] width 52 height 19
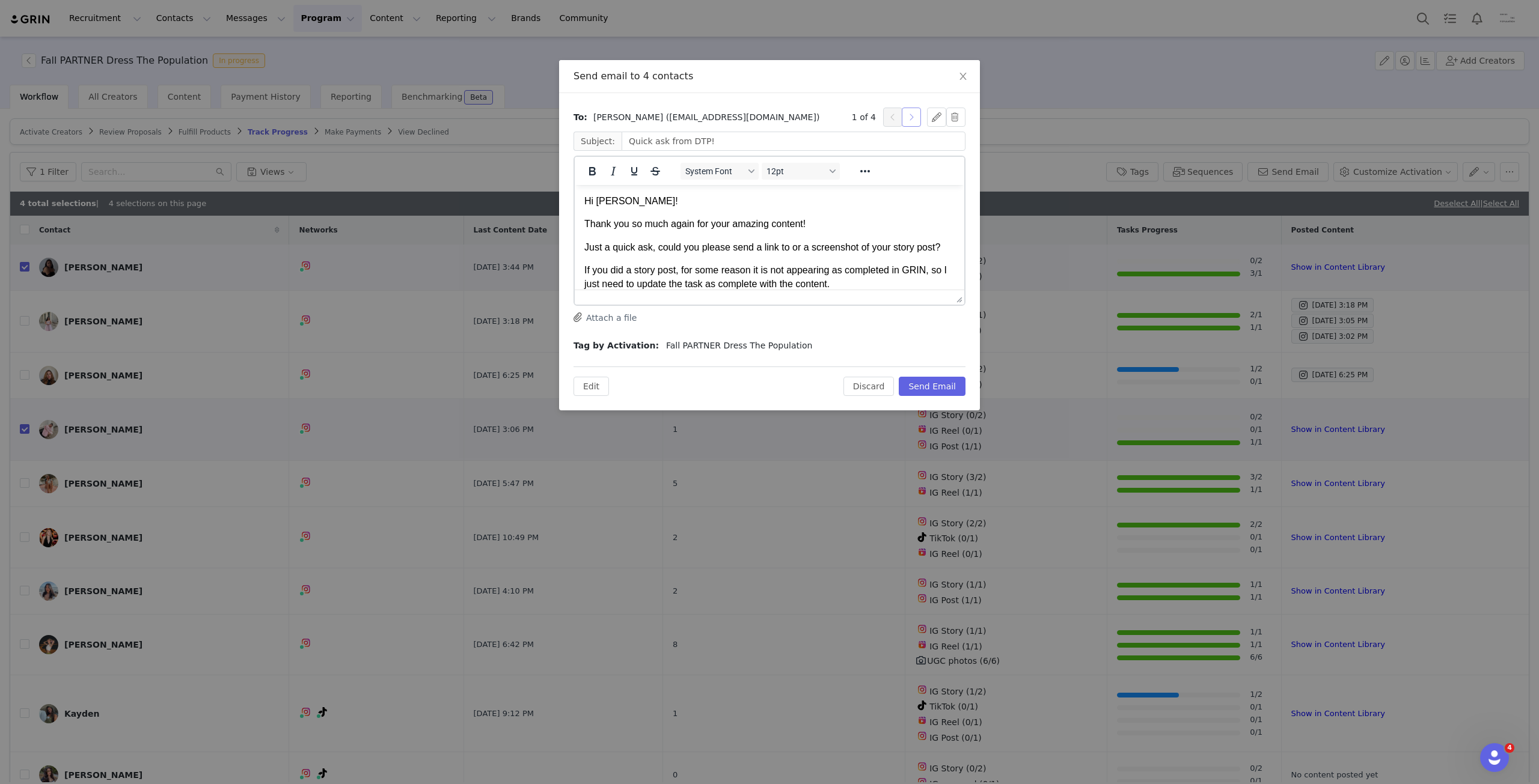
click at [917, 116] on button "button" at bounding box center [910, 117] width 19 height 19
click at [915, 116] on button "button" at bounding box center [910, 117] width 19 height 19
click at [914, 116] on button "button" at bounding box center [910, 117] width 19 height 19
click at [943, 383] on button "Send Email" at bounding box center [932, 386] width 67 height 19
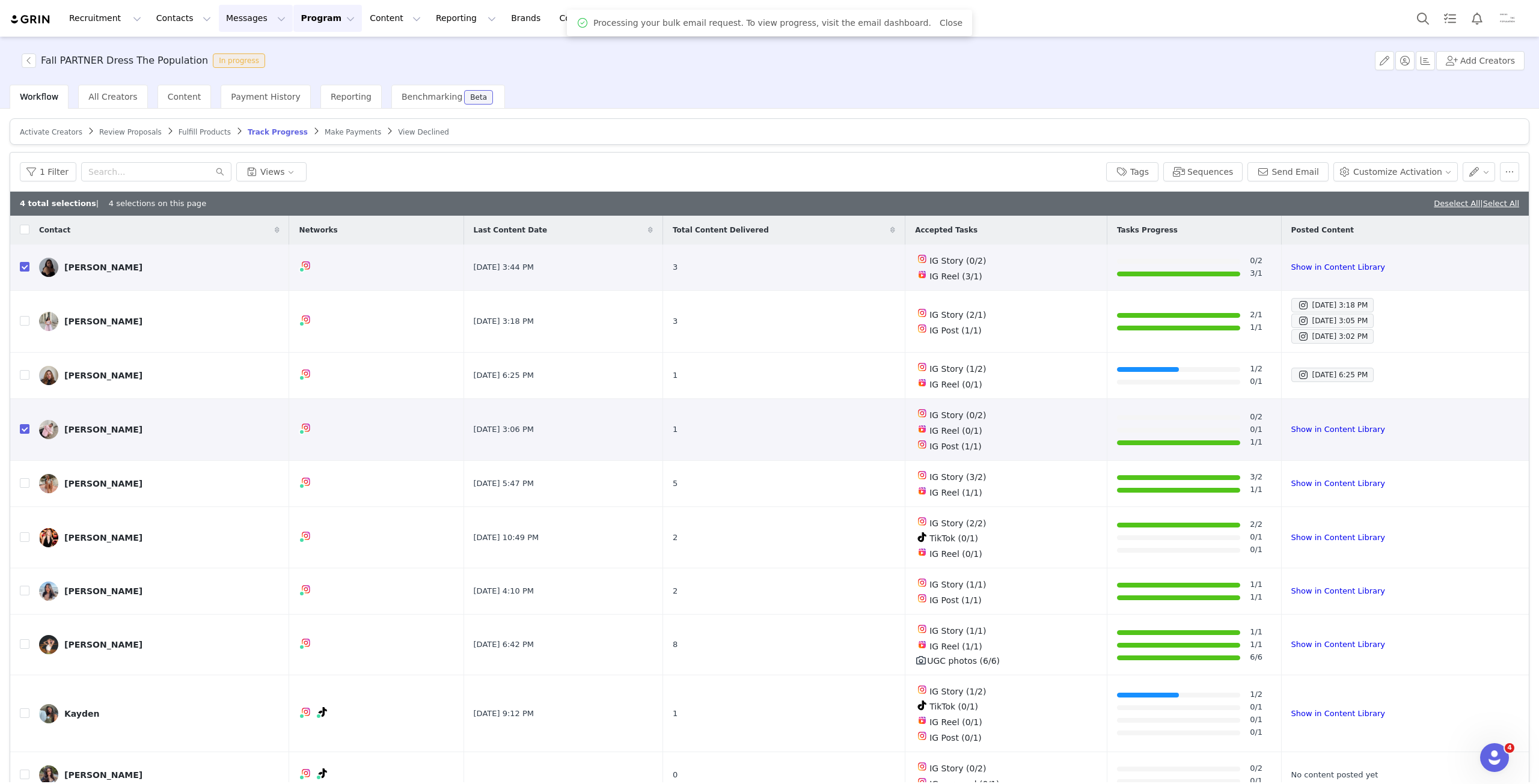
click at [242, 15] on button "Messages Messages" at bounding box center [256, 18] width 74 height 27
click at [262, 94] on div "Templates" at bounding box center [246, 98] width 81 height 13
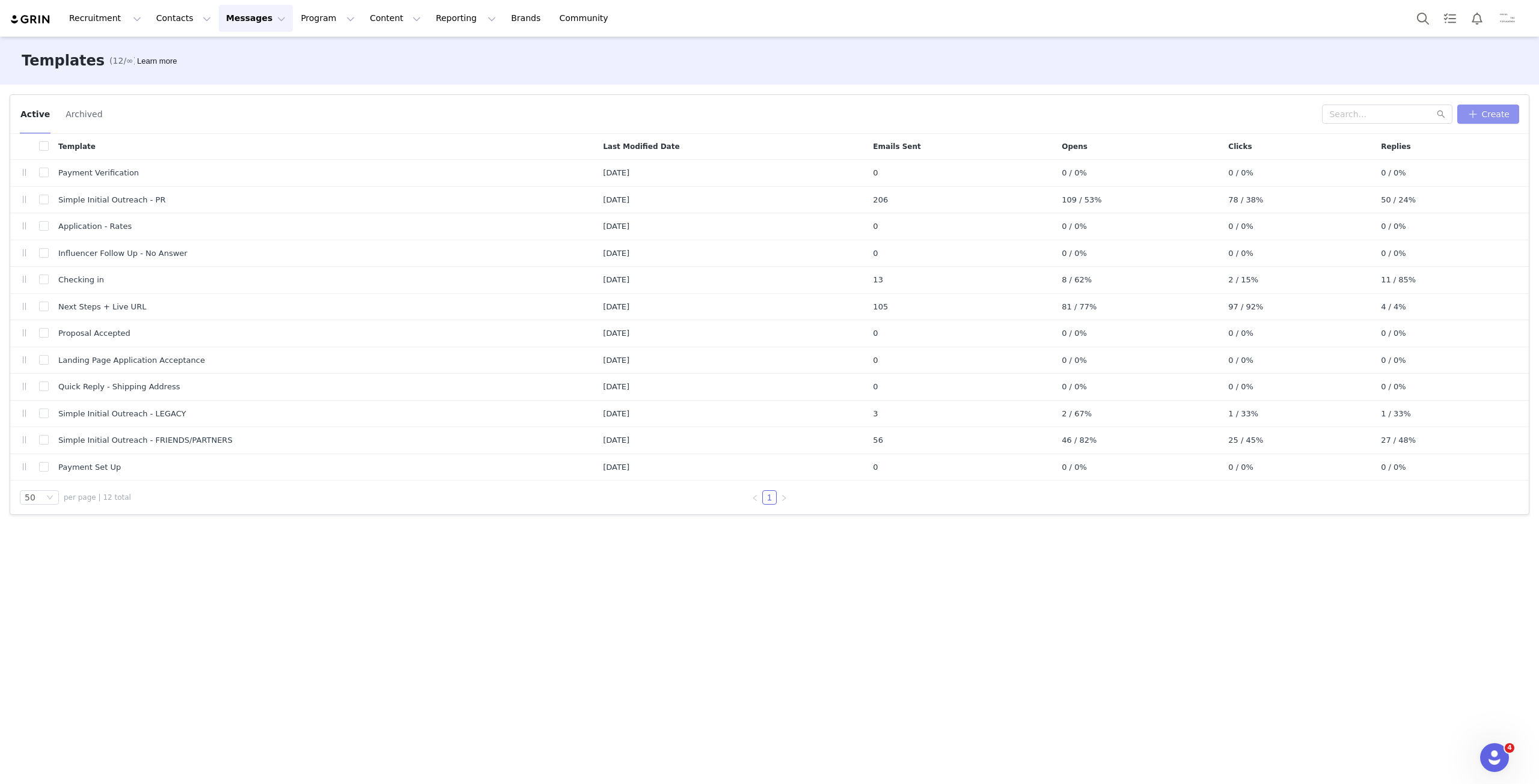
click at [1488, 110] on button "Create" at bounding box center [1487, 114] width 62 height 19
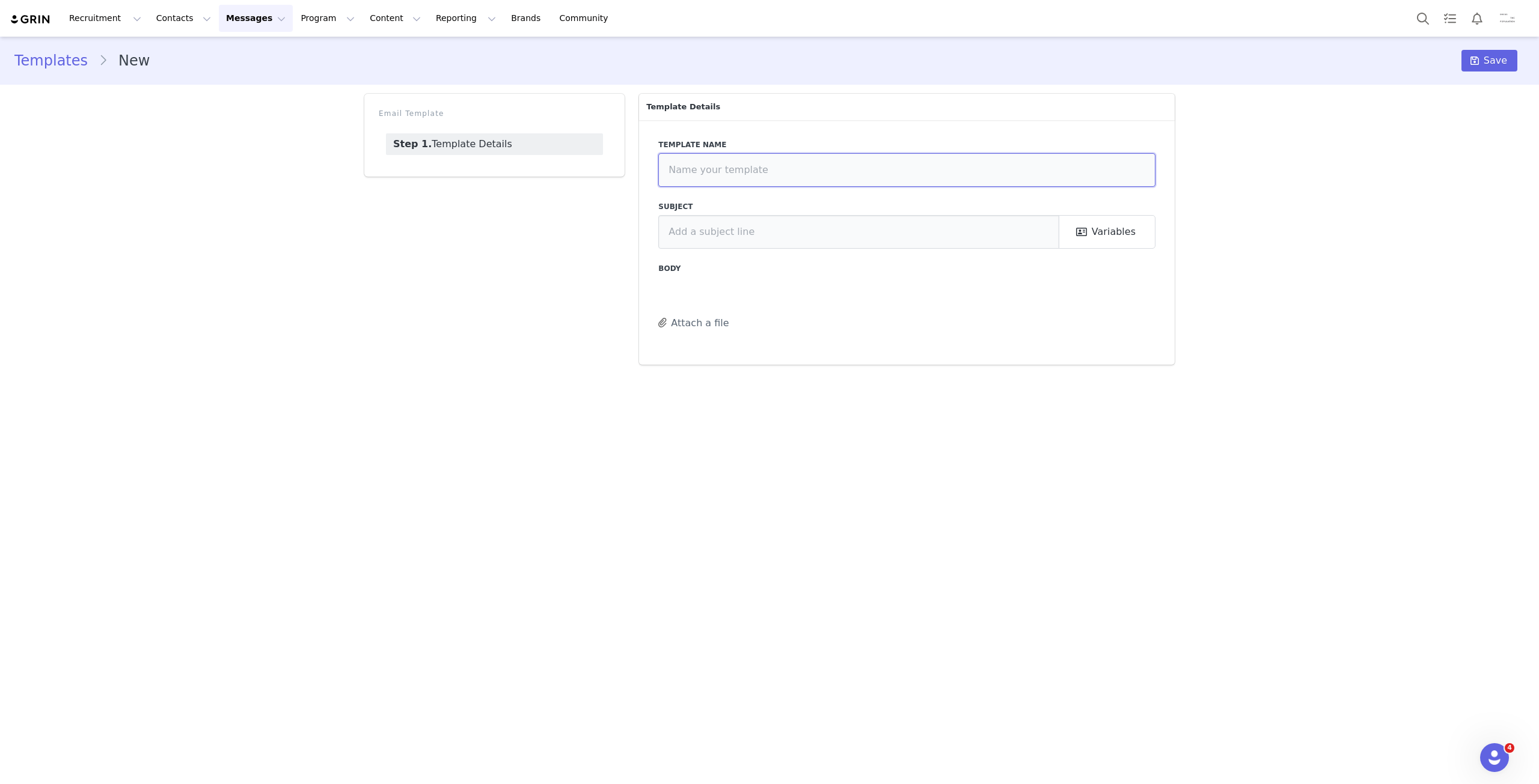
click at [743, 174] on input "text" at bounding box center [906, 169] width 497 height 33
click at [745, 338] on html at bounding box center [907, 322] width 495 height 33
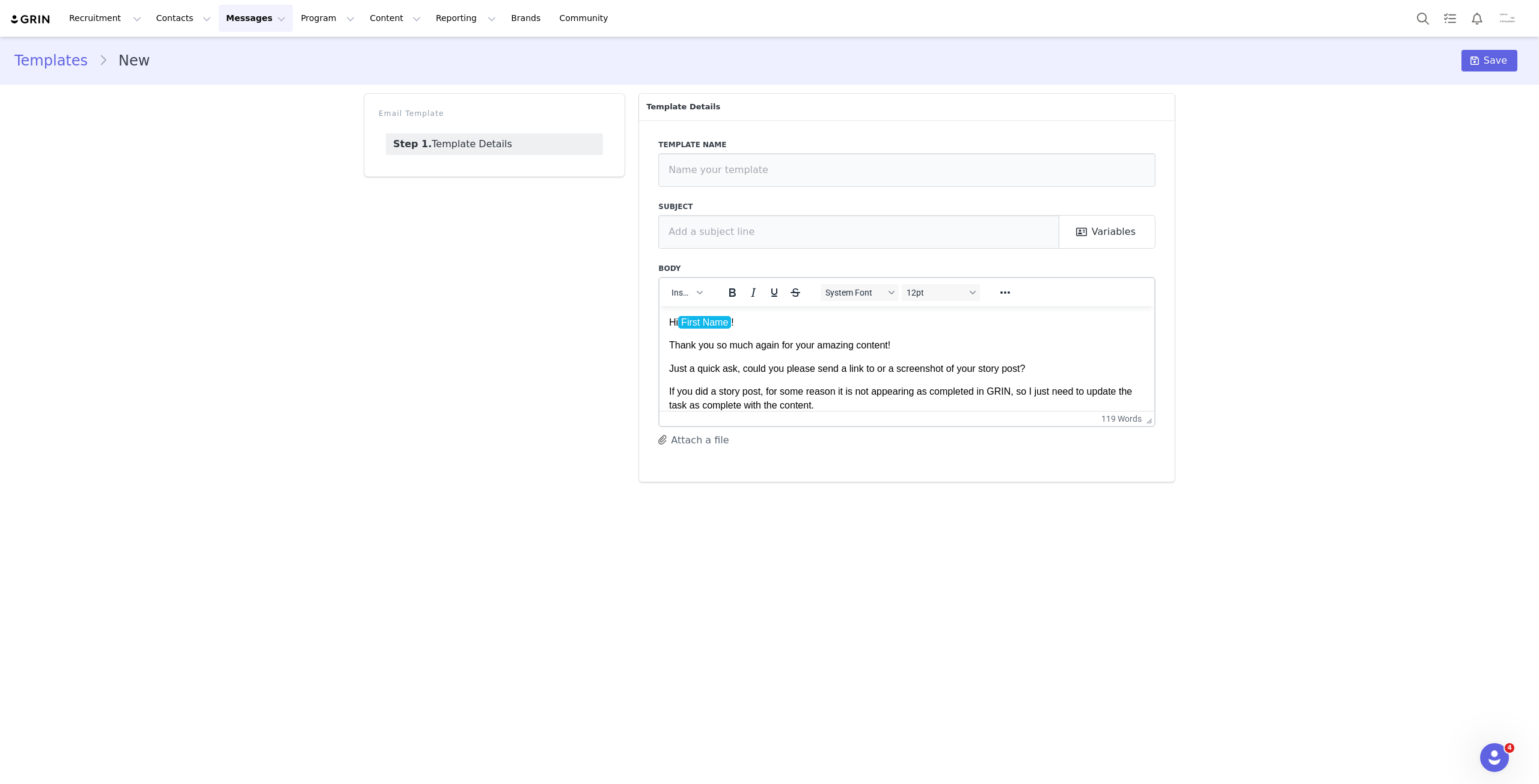
drag, startPoint x: 758, startPoint y: 319, endPoint x: 1418, endPoint y: 604, distance: 718.9
click at [758, 319] on p "Hi First Name !" at bounding box center [906, 322] width 475 height 14
click at [731, 180] on input "text" at bounding box center [906, 169] width 497 height 33
type input "Please upload/send story"
click at [747, 237] on input "text" at bounding box center [858, 231] width 401 height 33
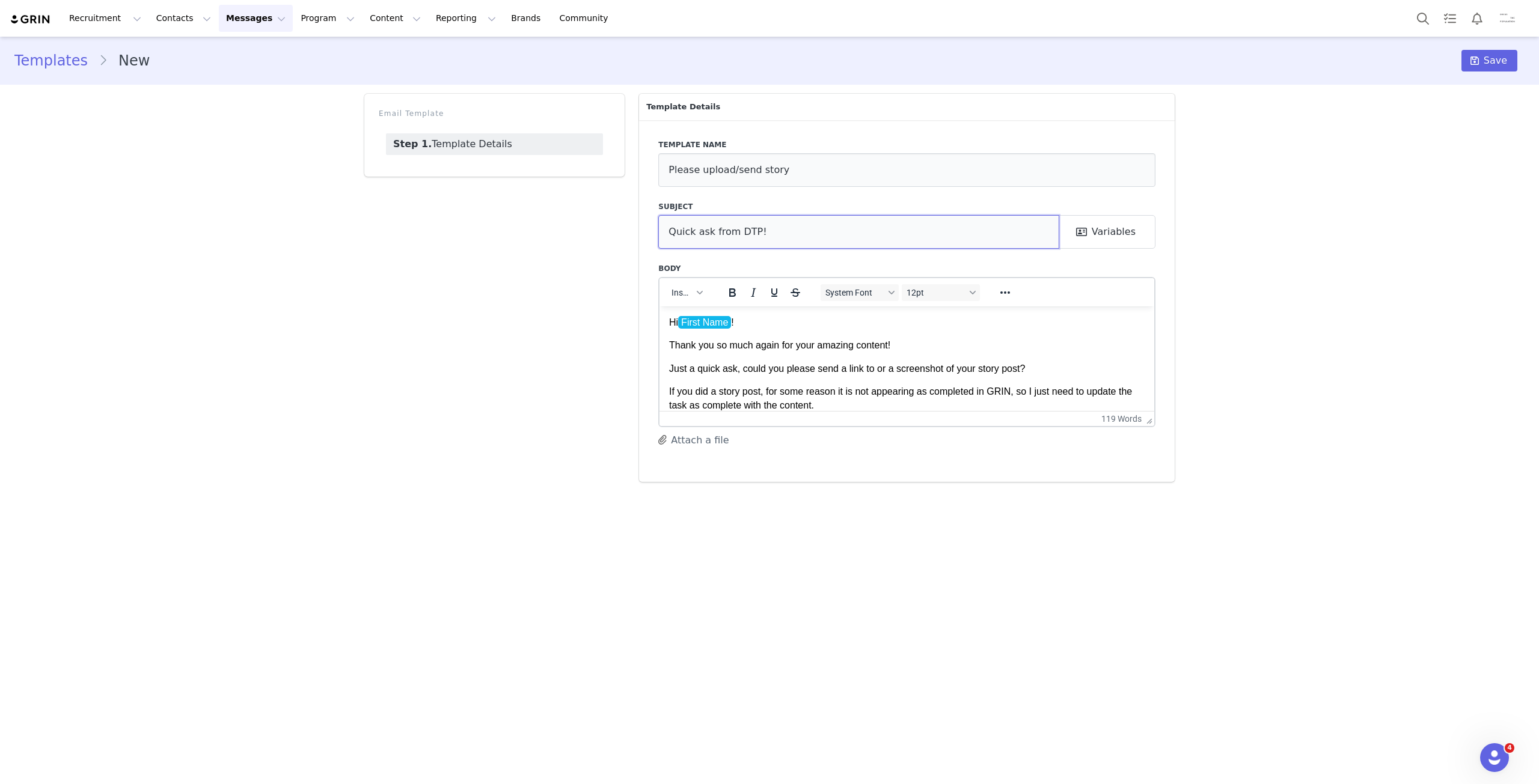
click at [708, 231] on input "Quick ask from DTP!" at bounding box center [858, 231] width 401 height 33
click at [717, 232] on input "Quick ask from DTP!" at bounding box center [858, 231] width 401 height 33
click at [729, 231] on input "Quick ask from DTP!" at bounding box center [858, 231] width 401 height 33
click at [737, 231] on input "Quick ask from DTP!" at bounding box center [858, 231] width 401 height 33
click at [750, 233] on input "Quick ask from DTP!" at bounding box center [858, 231] width 401 height 33
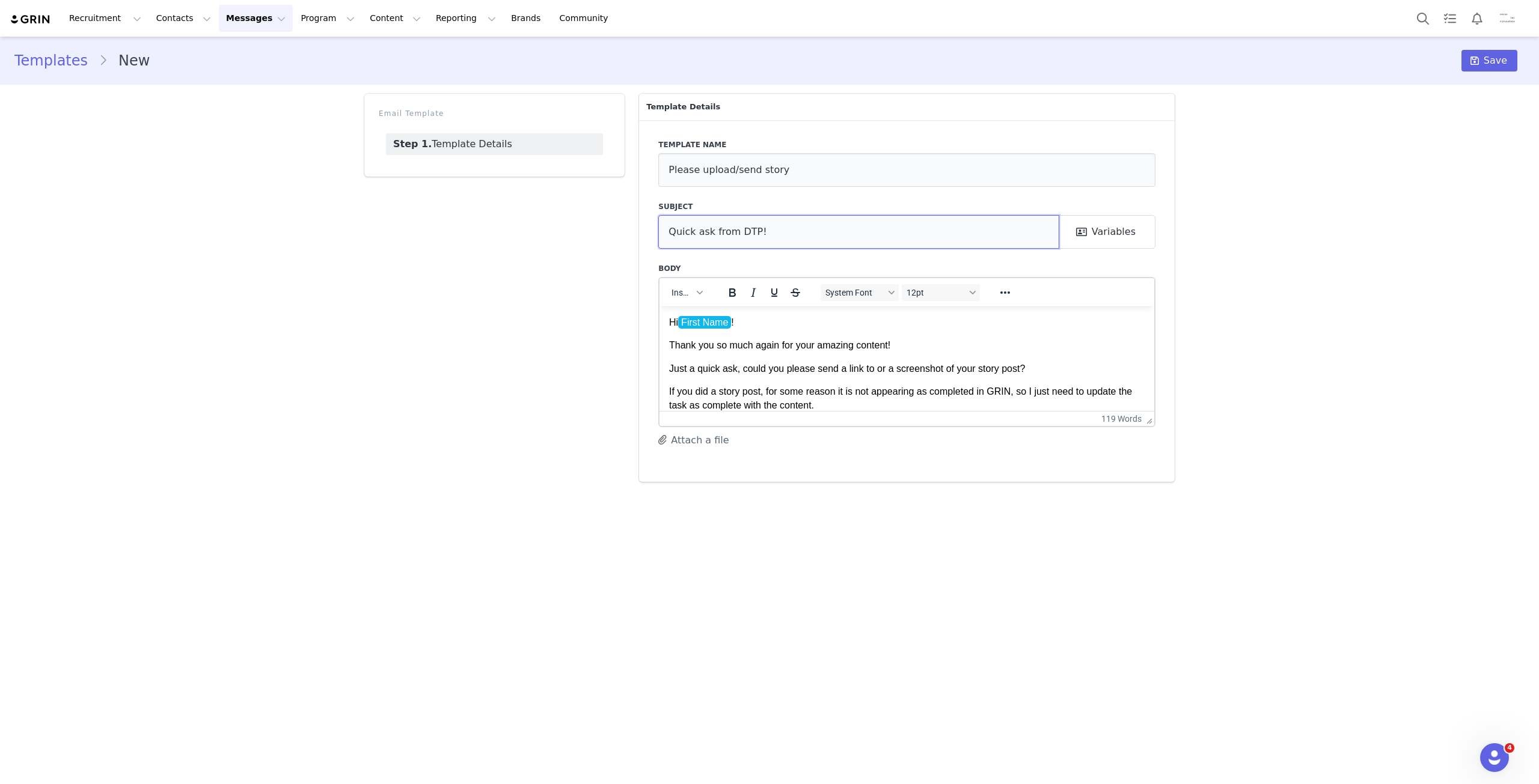
drag, startPoint x: 762, startPoint y: 233, endPoint x: 753, endPoint y: 235, distance: 9.2
click at [760, 233] on input "Quick ask from DTP!" at bounding box center [858, 231] width 401 height 33
click at [728, 231] on input "Quick ask from DTP!" at bounding box center [858, 231] width 401 height 33
type input "Quick ask from DTP!"
click at [1478, 60] on icon at bounding box center [1474, 61] width 8 height 10
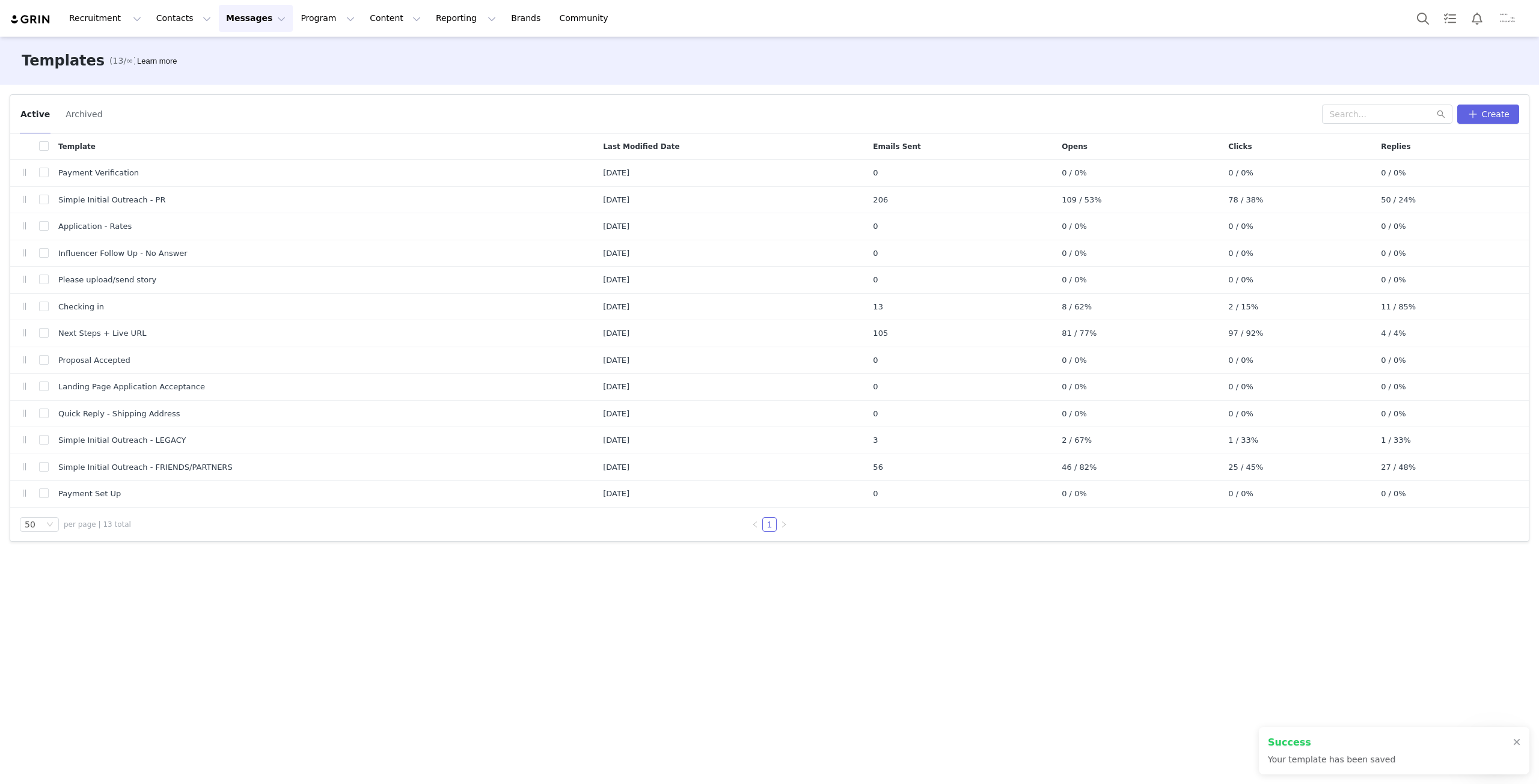
click at [230, 15] on button "Messages Messages" at bounding box center [256, 18] width 74 height 27
click at [246, 78] on div "Inbox" at bounding box center [246, 75] width 81 height 13
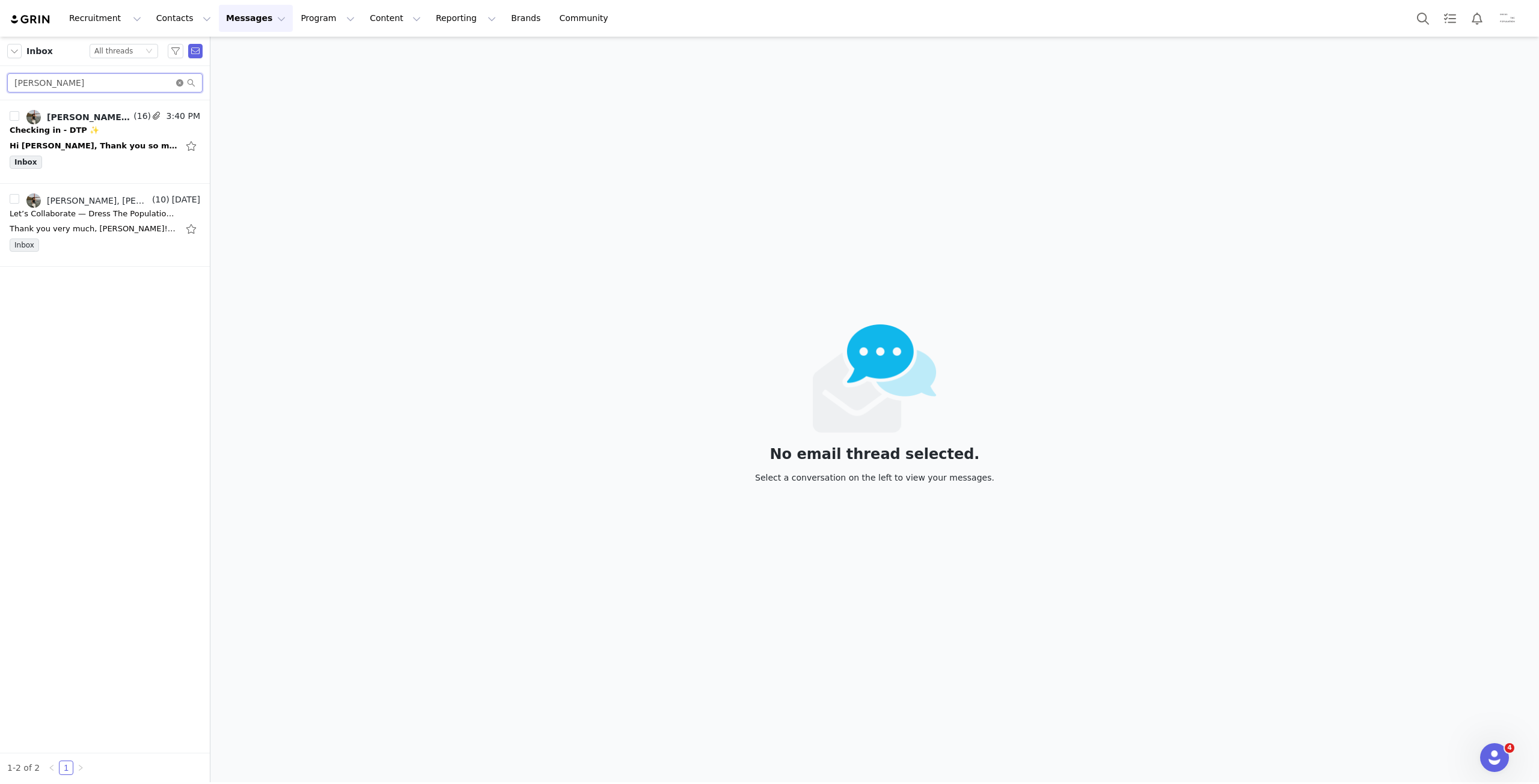
drag, startPoint x: 181, startPoint y: 90, endPoint x: 179, endPoint y: 81, distance: 9.2
click at [180, 89] on input "[PERSON_NAME]" at bounding box center [105, 82] width 195 height 19
click at [179, 81] on icon "icon: close-circle" at bounding box center [180, 83] width 7 height 7
click at [136, 50] on div "Status All threads" at bounding box center [119, 51] width 49 height 14
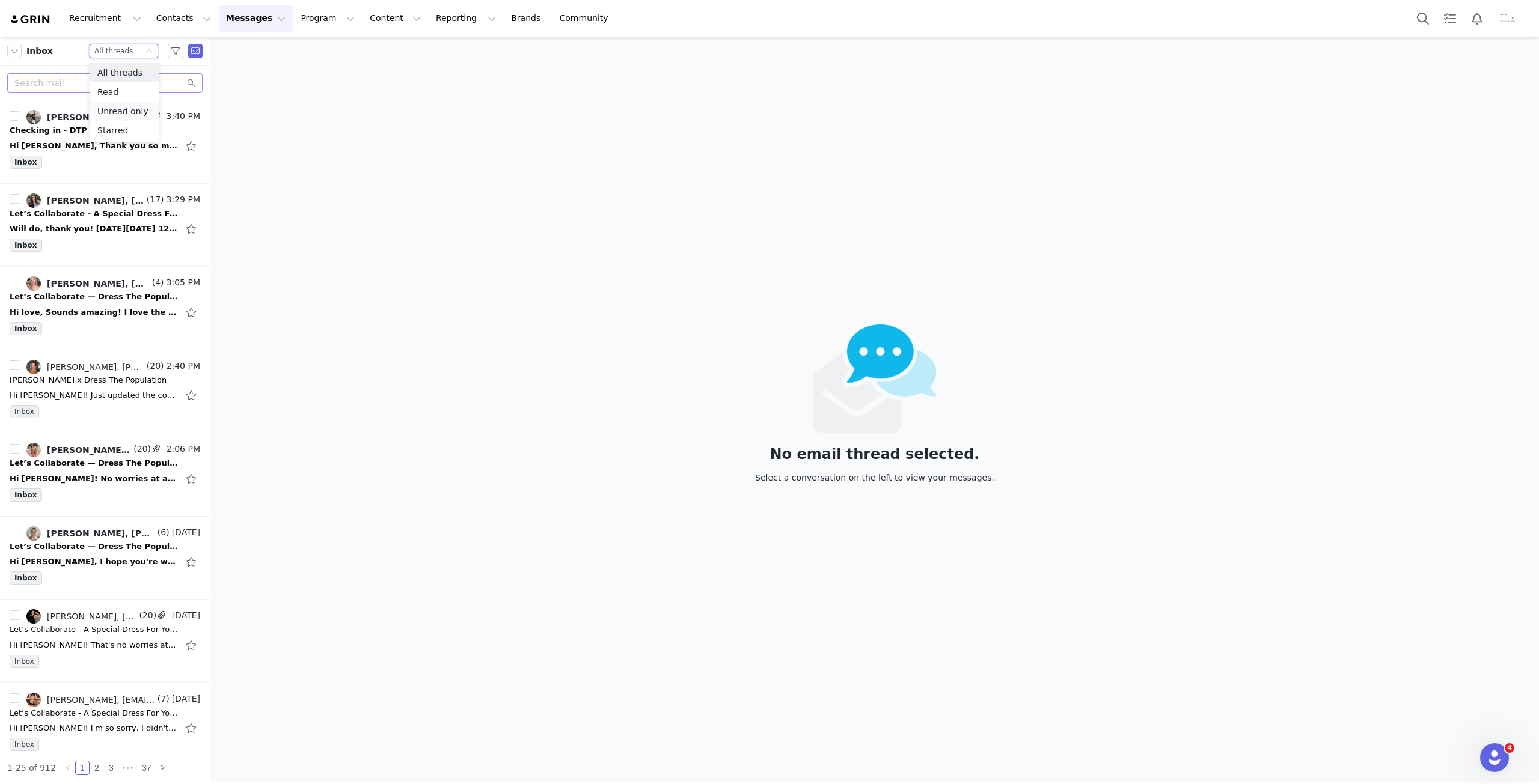
click at [141, 112] on li "Unread only" at bounding box center [125, 110] width 69 height 19
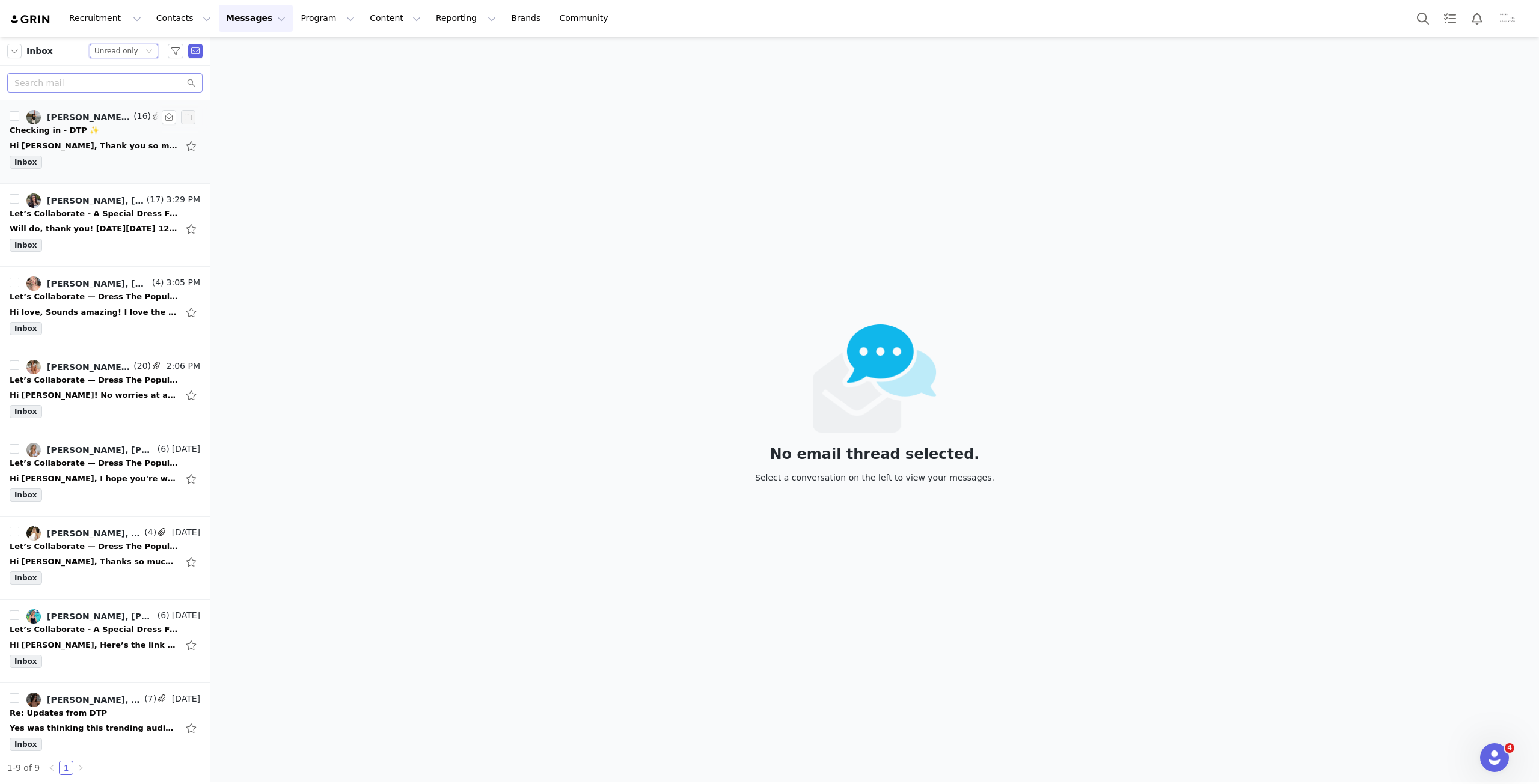
click at [113, 156] on div "Inbox" at bounding box center [105, 165] width 191 height 18
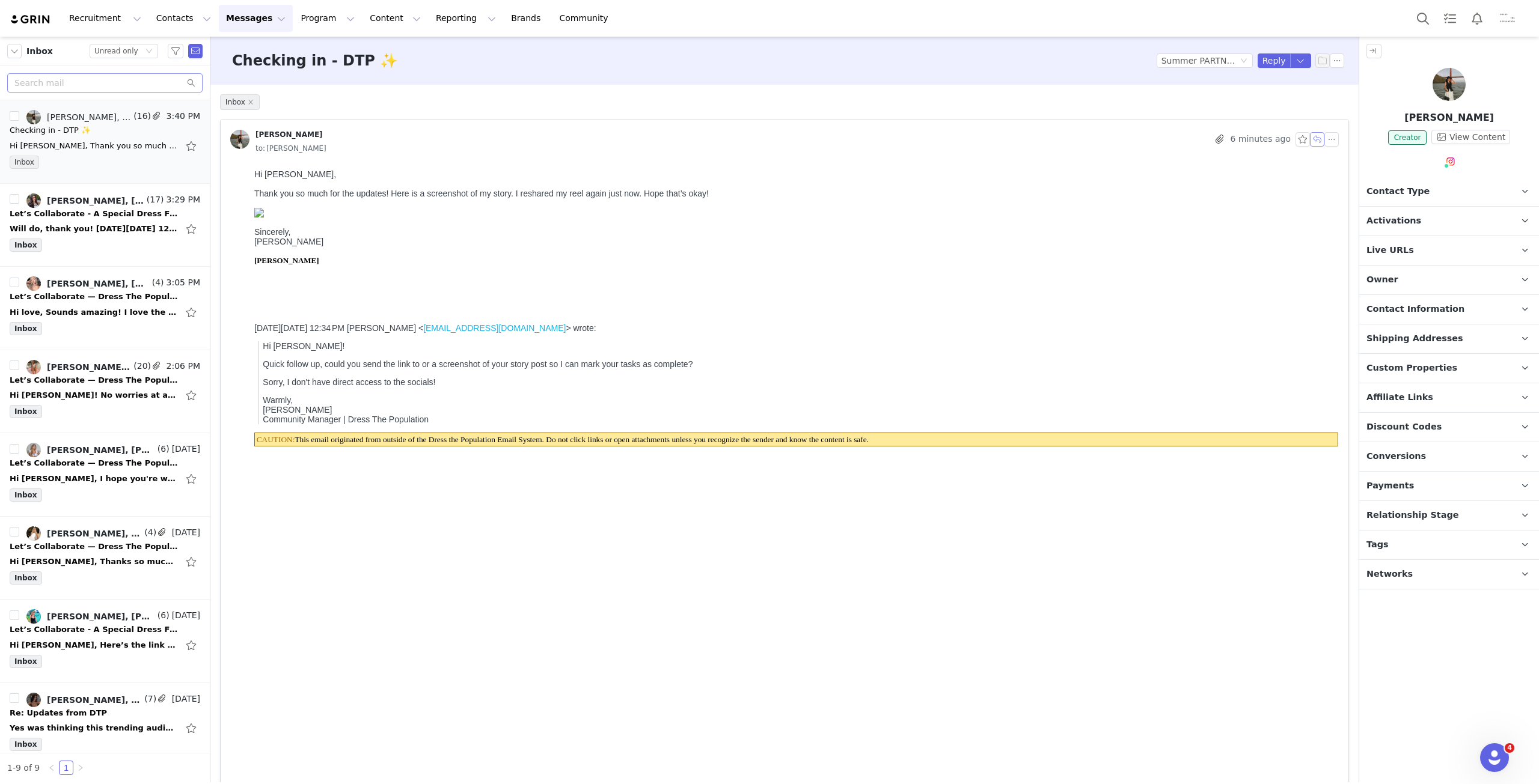
click at [1310, 143] on button "button" at bounding box center [1317, 139] width 14 height 14
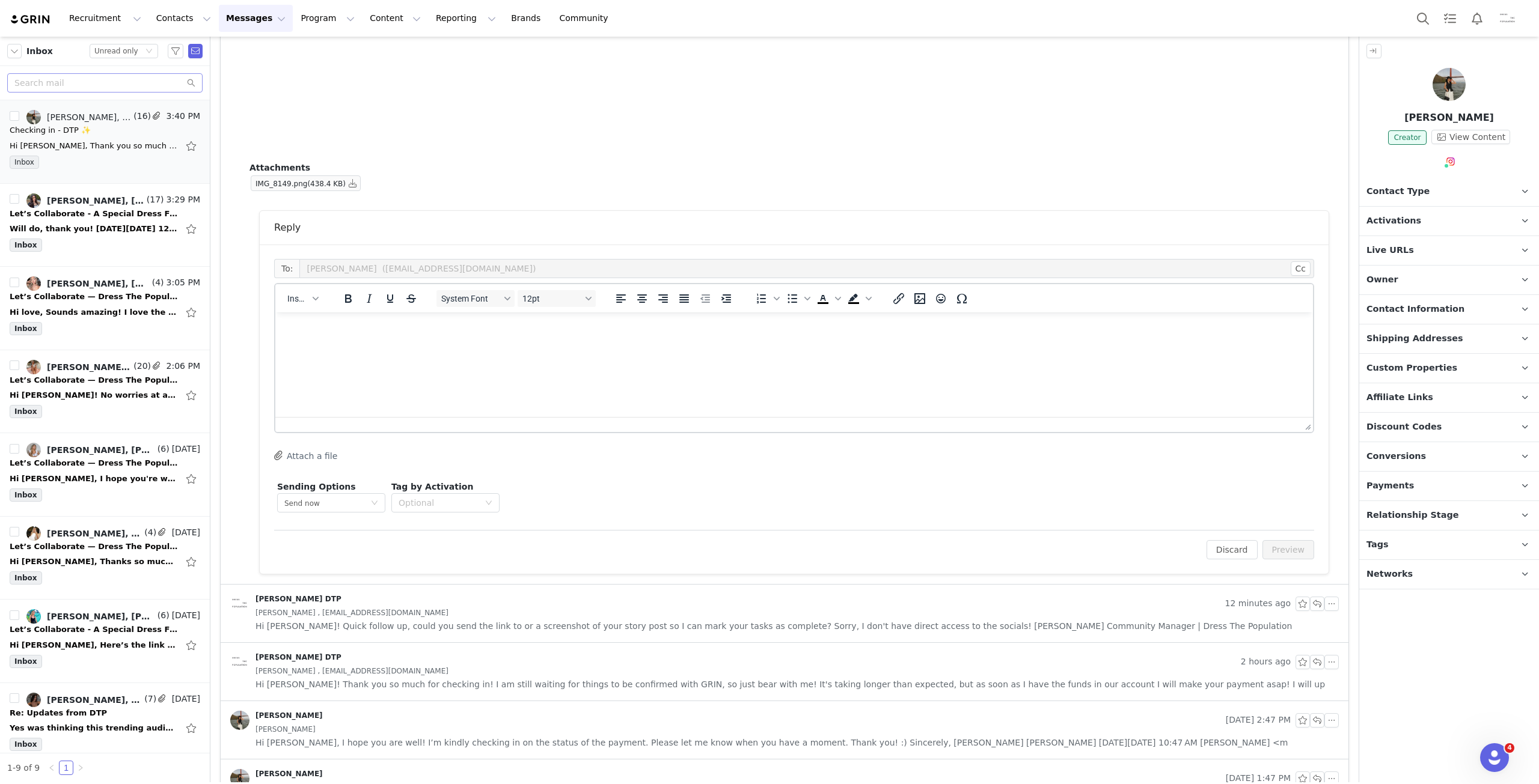
drag, startPoint x: 561, startPoint y: 419, endPoint x: 285, endPoint y: 104, distance: 418.8
click at [561, 417] on div at bounding box center [793, 424] width 1038 height 15
click at [561, 345] on html at bounding box center [793, 328] width 1038 height 33
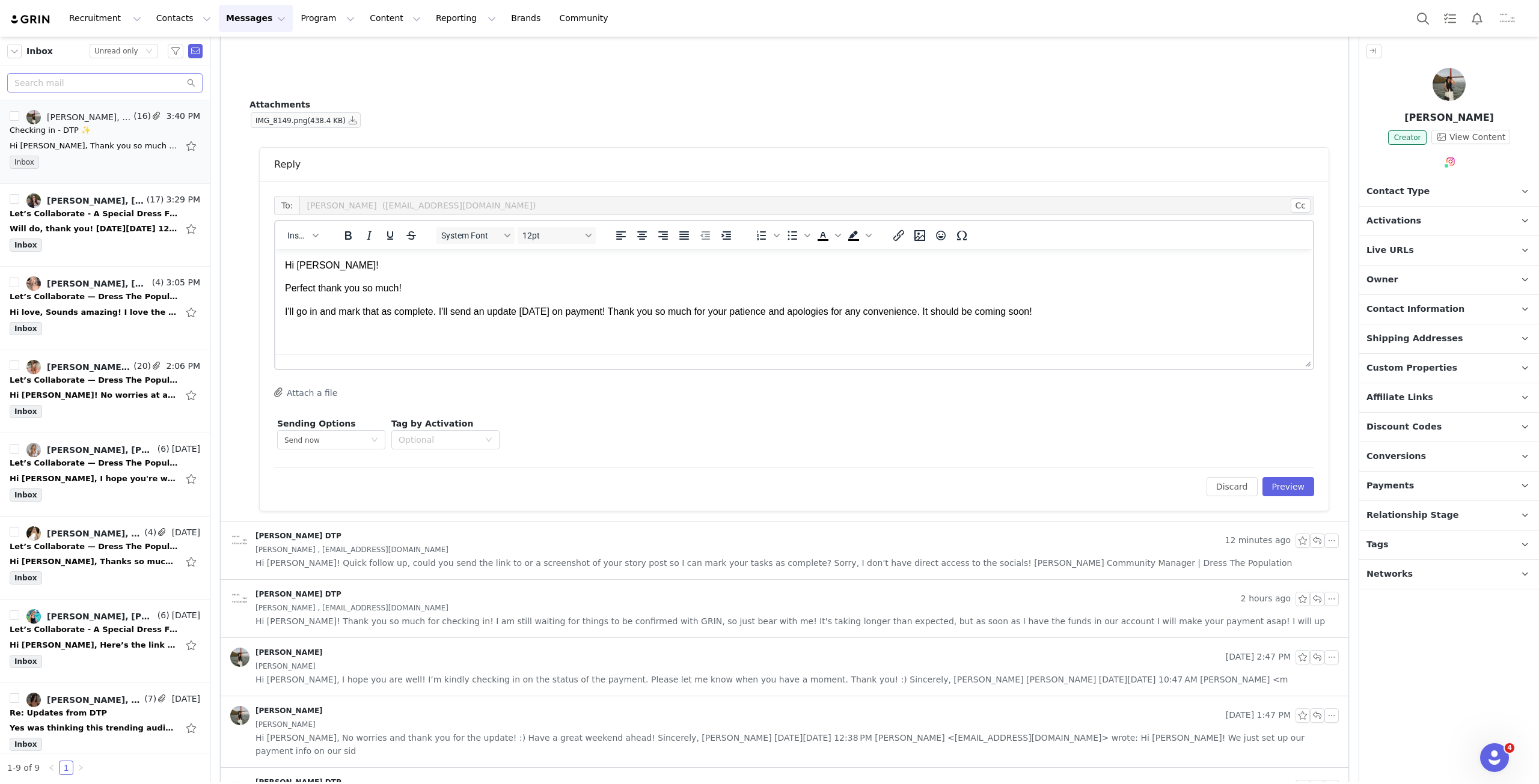
scroll to position [2130, 0]
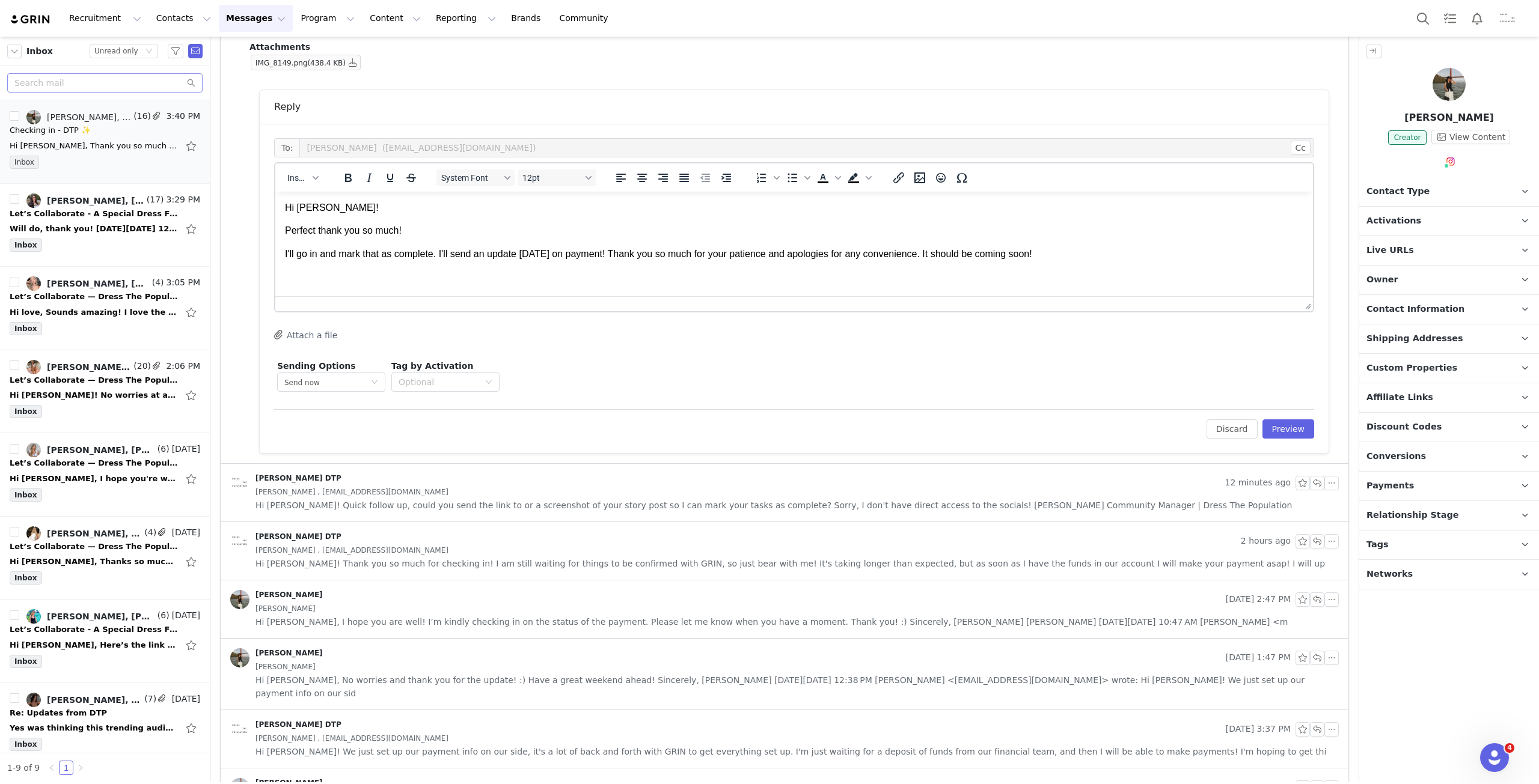
click at [296, 487] on span "[PERSON_NAME] , [EMAIL_ADDRESS][DOMAIN_NAME]" at bounding box center [351, 492] width 193 height 14
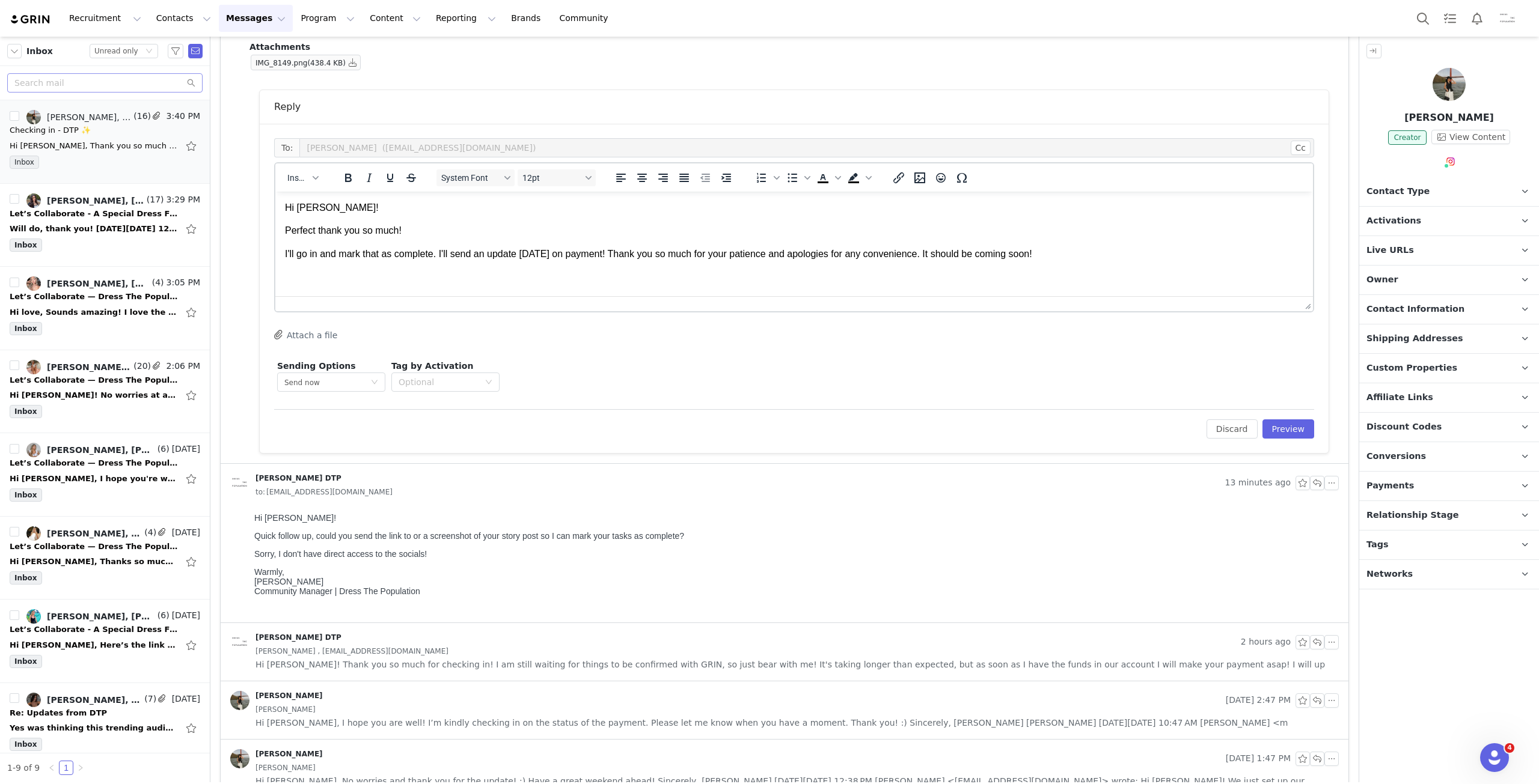
scroll to position [0, 0]
drag, startPoint x: 253, startPoint y: 576, endPoint x: 470, endPoint y: 600, distance: 218.3
click at [468, 602] on html "Hi [PERSON_NAME]! Quick follow up, could you send the link to or a screenshot o…" at bounding box center [794, 565] width 1089 height 114
copy p "Warmly, [PERSON_NAME] Community Manager | Dress The Population"
click at [343, 275] on p "Rich Text Area. Press ALT-0 for help." at bounding box center [793, 277] width 1018 height 14
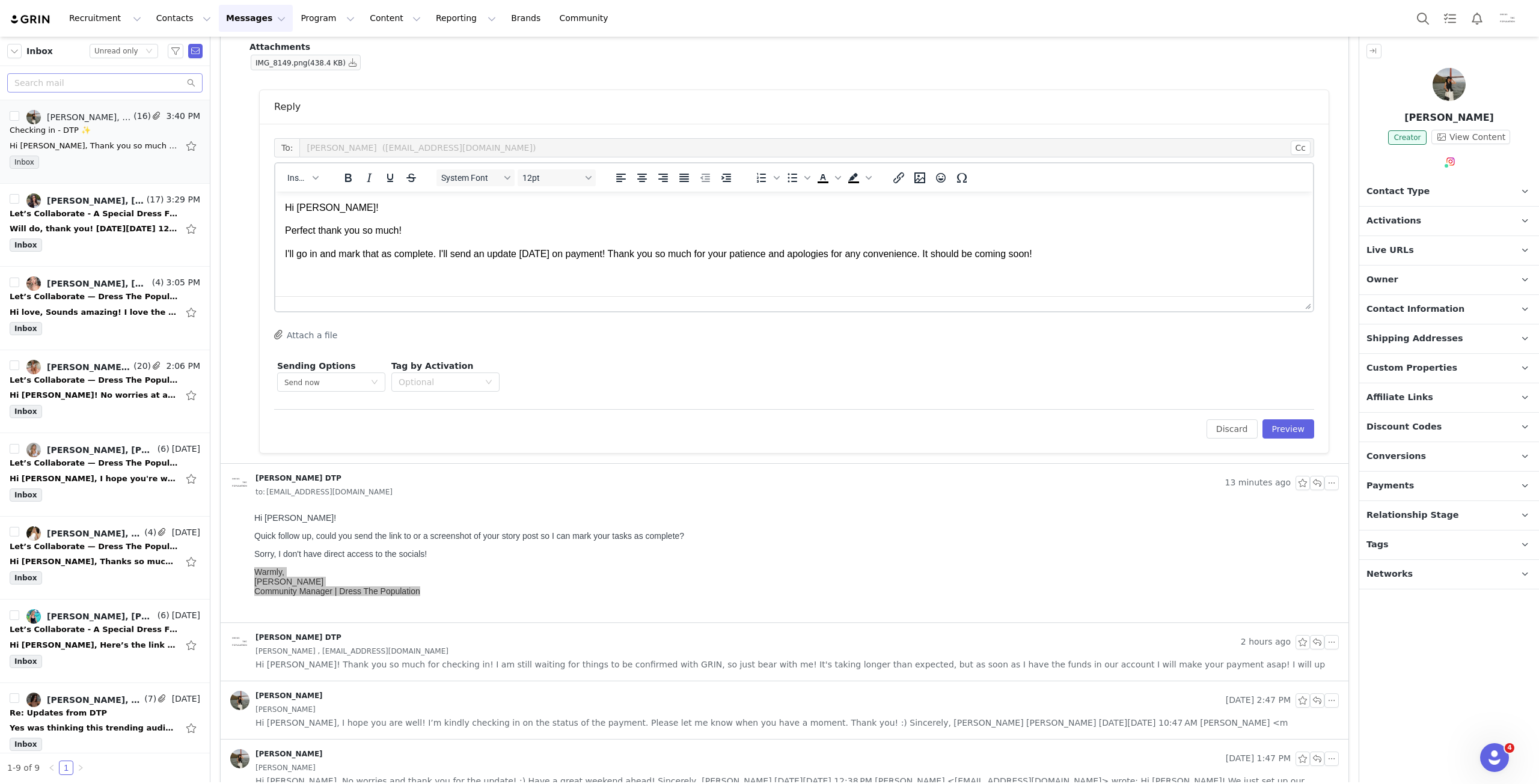
scroll to position [14, 0]
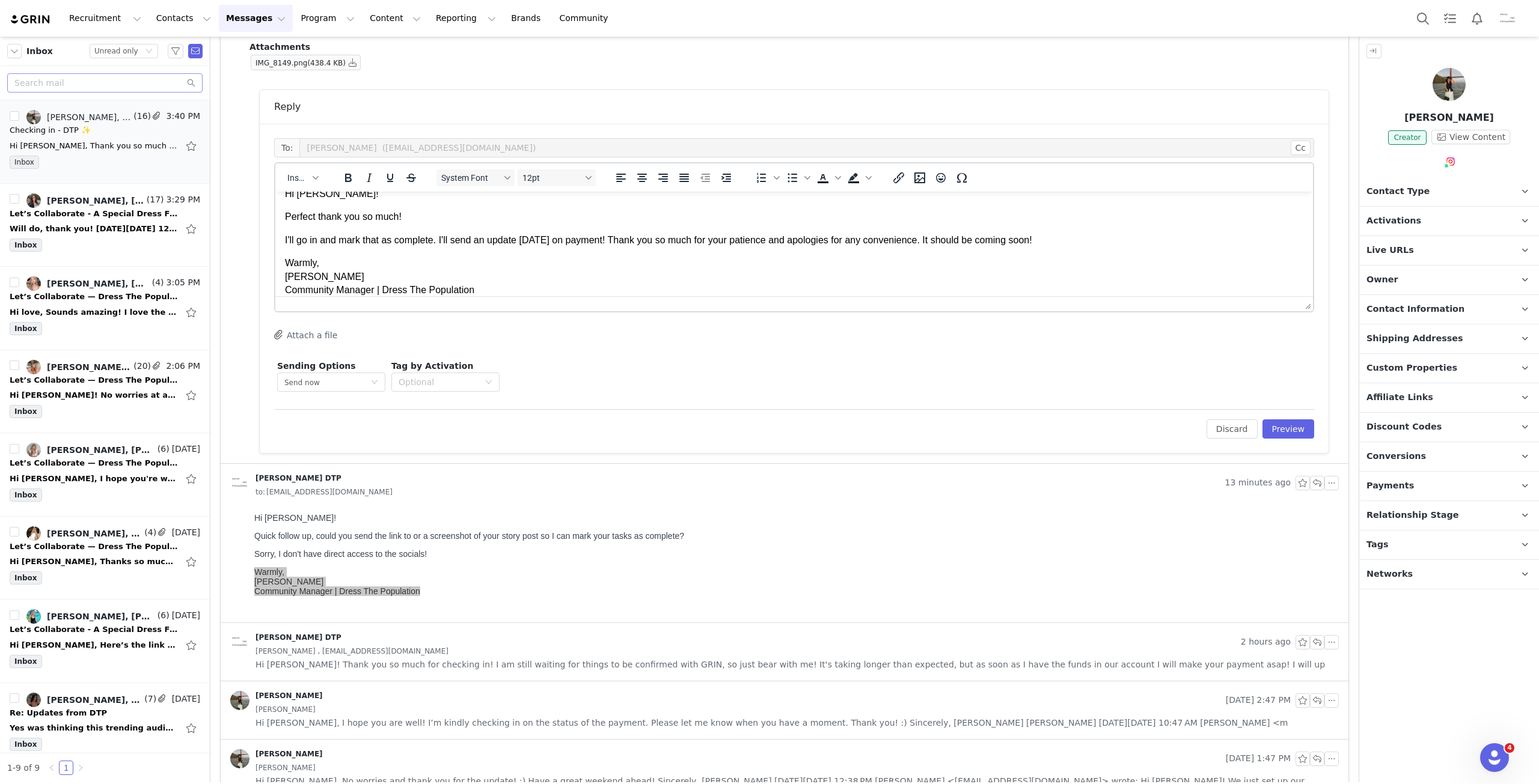
click at [1290, 428] on button "Preview" at bounding box center [1288, 429] width 52 height 19
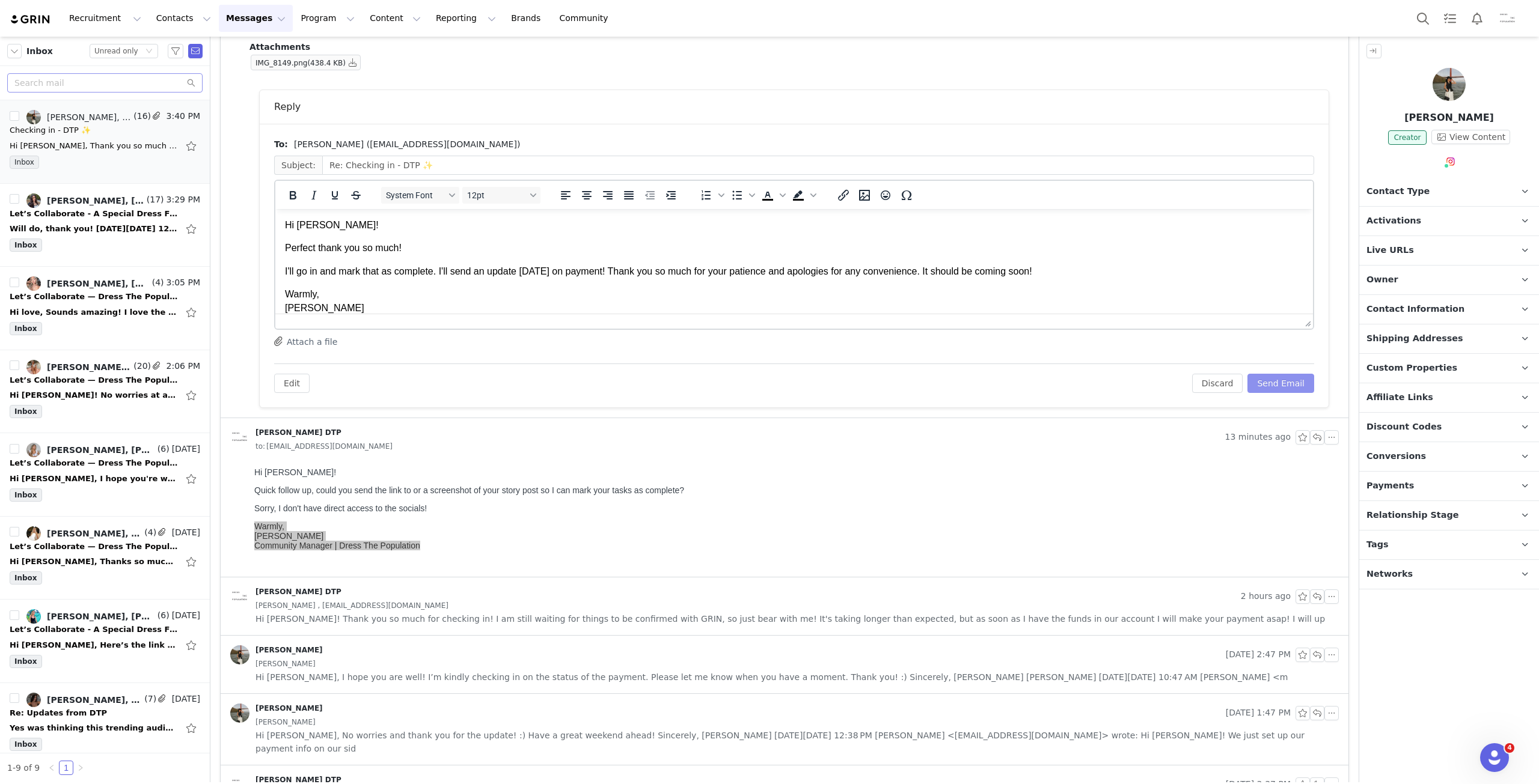
scroll to position [0, 0]
drag, startPoint x: 1287, startPoint y: 386, endPoint x: 1260, endPoint y: 382, distance: 27.3
click at [1287, 385] on button "Send Email" at bounding box center [1280, 383] width 67 height 19
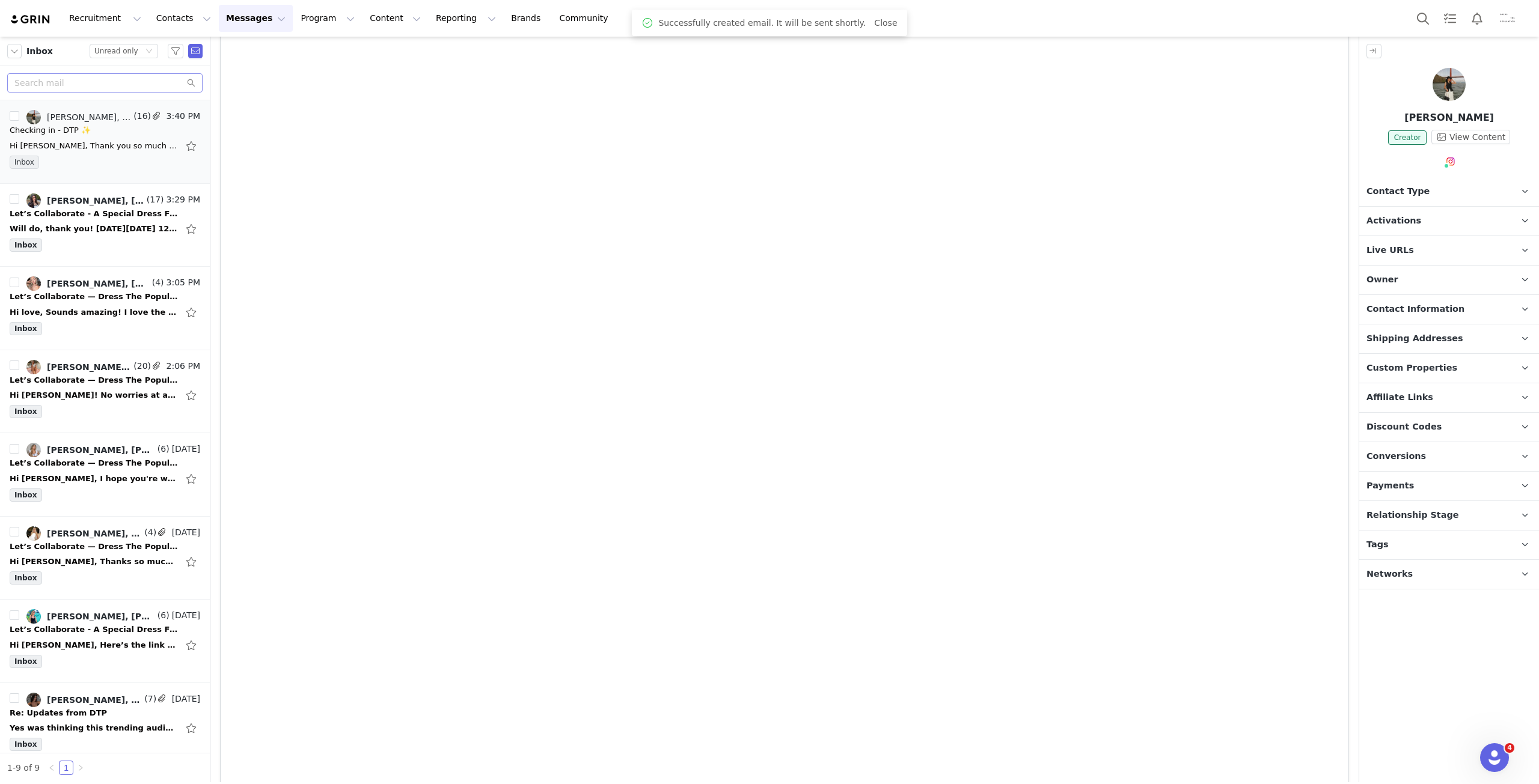
scroll to position [988, 0]
drag, startPoint x: 746, startPoint y: 284, endPoint x: 590, endPoint y: 274, distance: 156.3
click at [293, 10] on button "Program Program" at bounding box center [328, 18] width 69 height 27
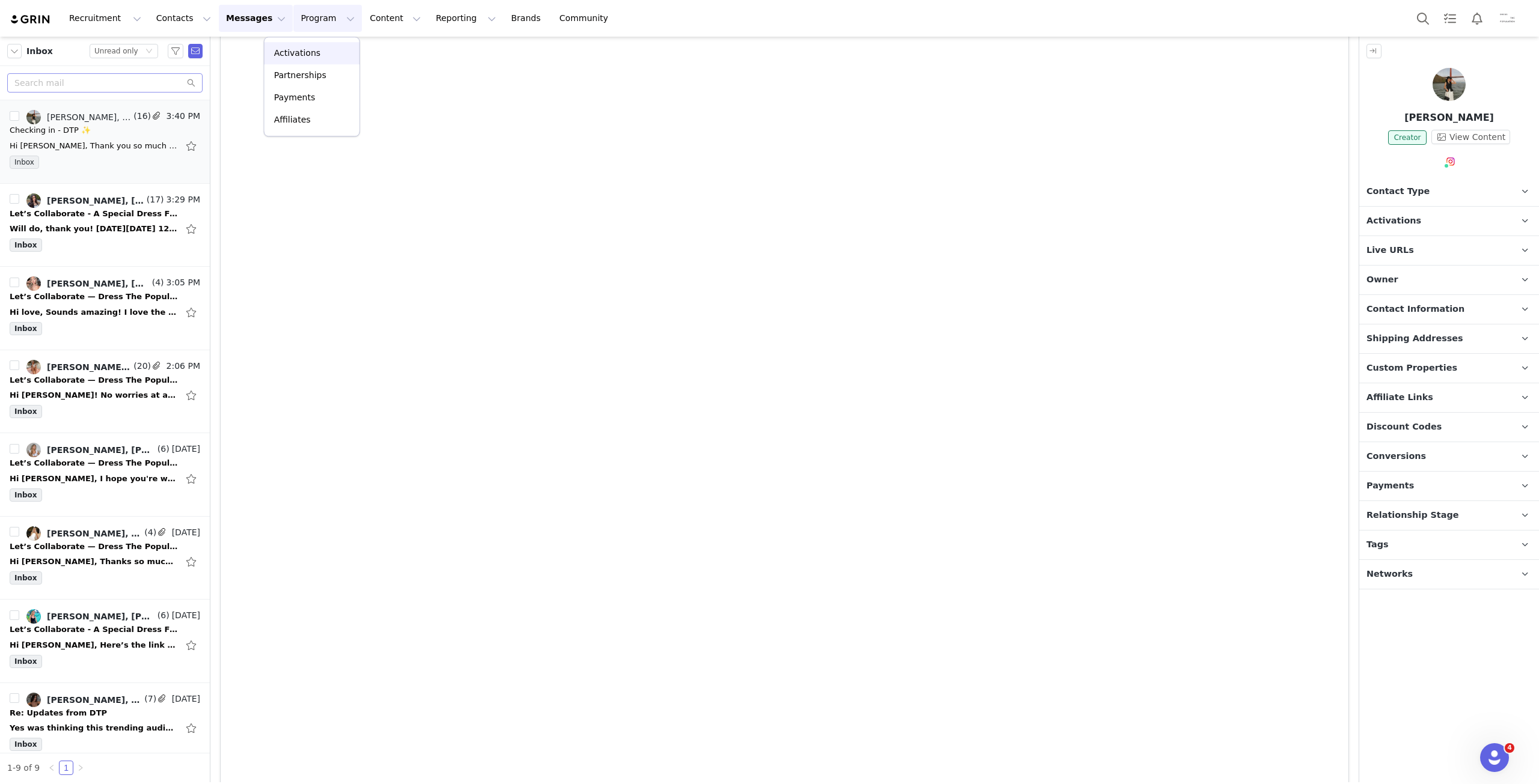
click at [307, 60] on link "Activations" at bounding box center [311, 53] width 95 height 23
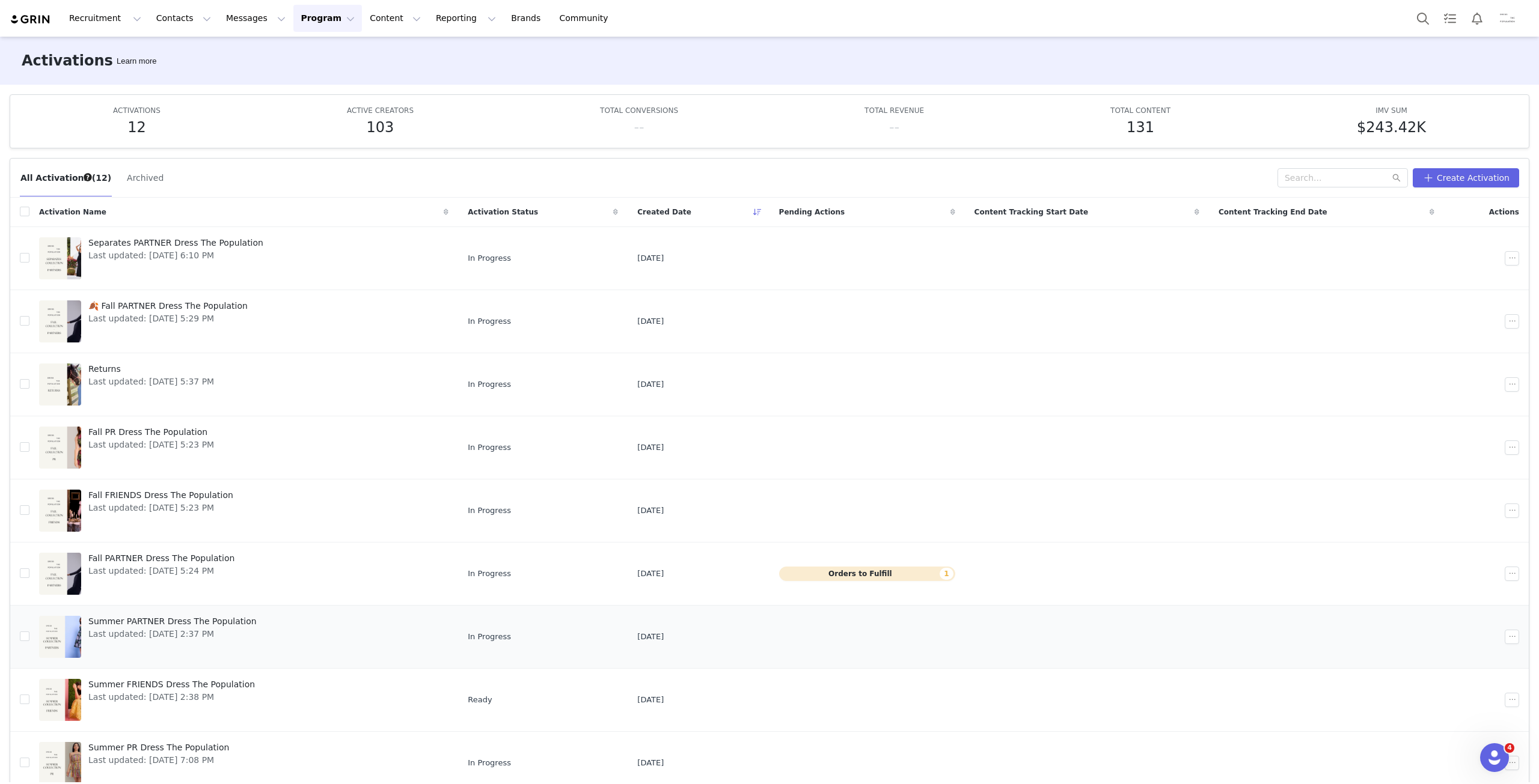
click at [212, 640] on div "Summer PARTNER Dress The Population Last updated: [DATE] 2:37 PM" at bounding box center [173, 637] width 183 height 48
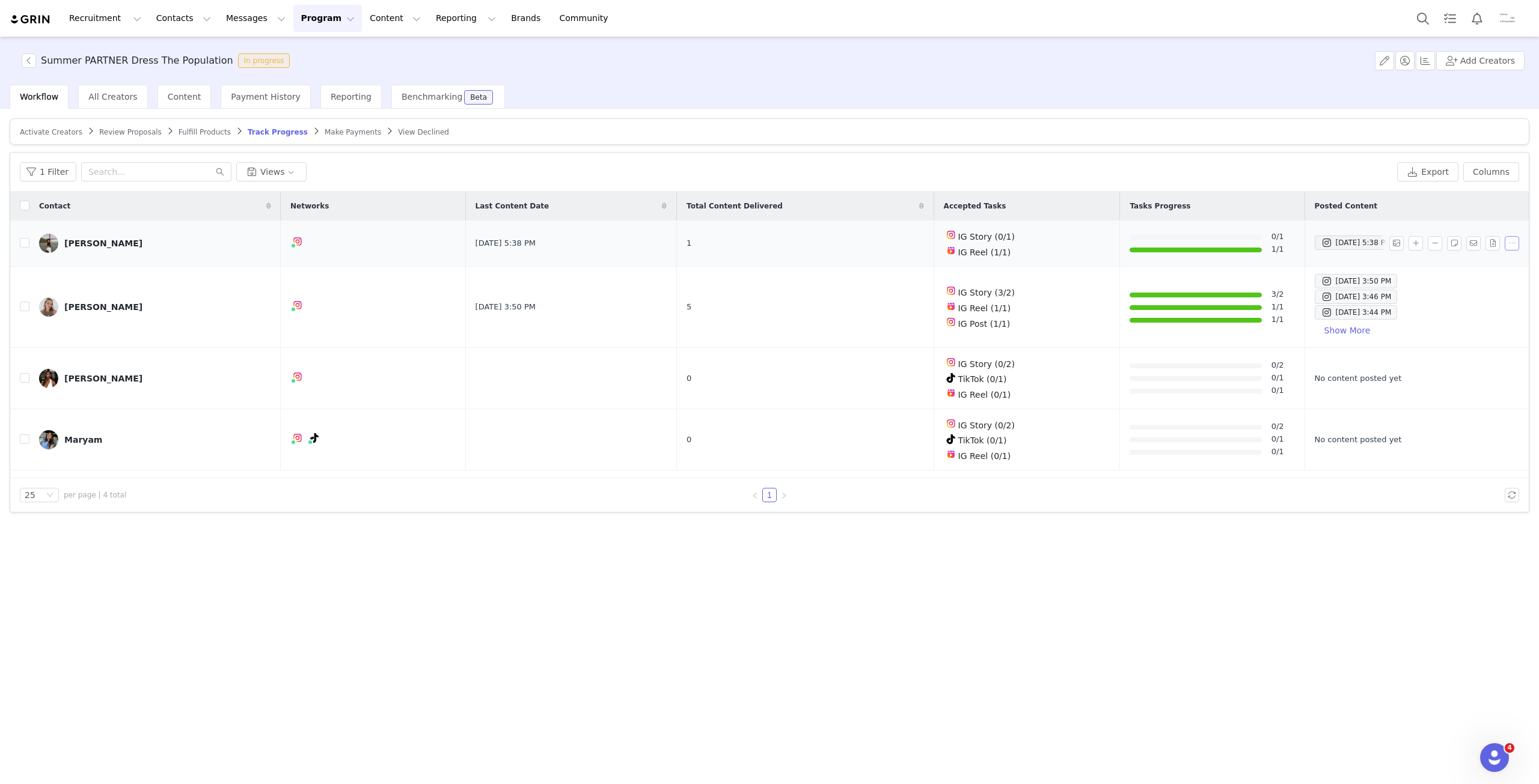
click at [1505, 243] on button "button" at bounding box center [1512, 243] width 14 height 14
click at [51, 249] on img at bounding box center [48, 242] width 19 height 19
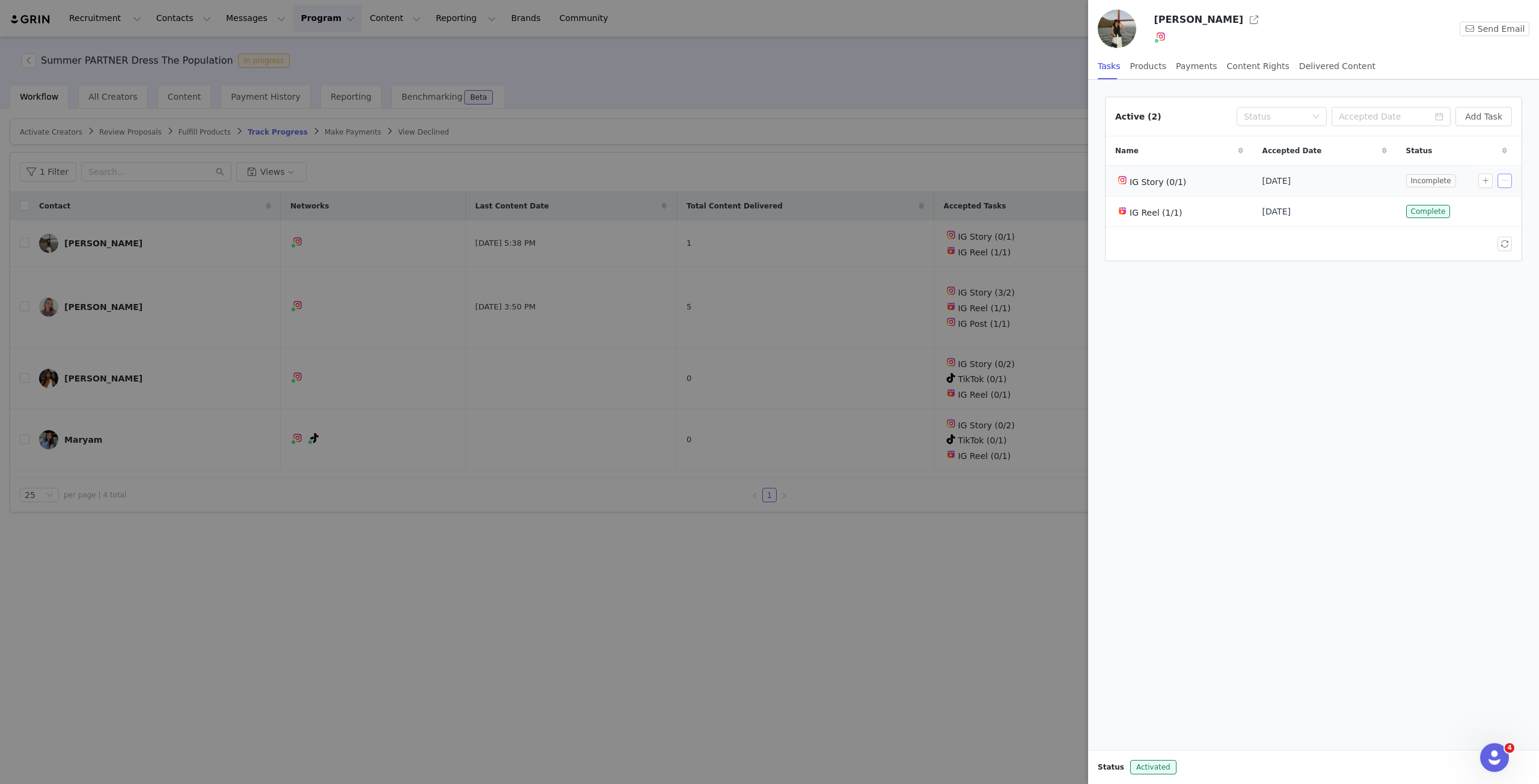
click at [1506, 182] on button "button" at bounding box center [1505, 181] width 14 height 14
click at [1500, 198] on div "Edit Task" at bounding box center [1480, 201] width 63 height 14
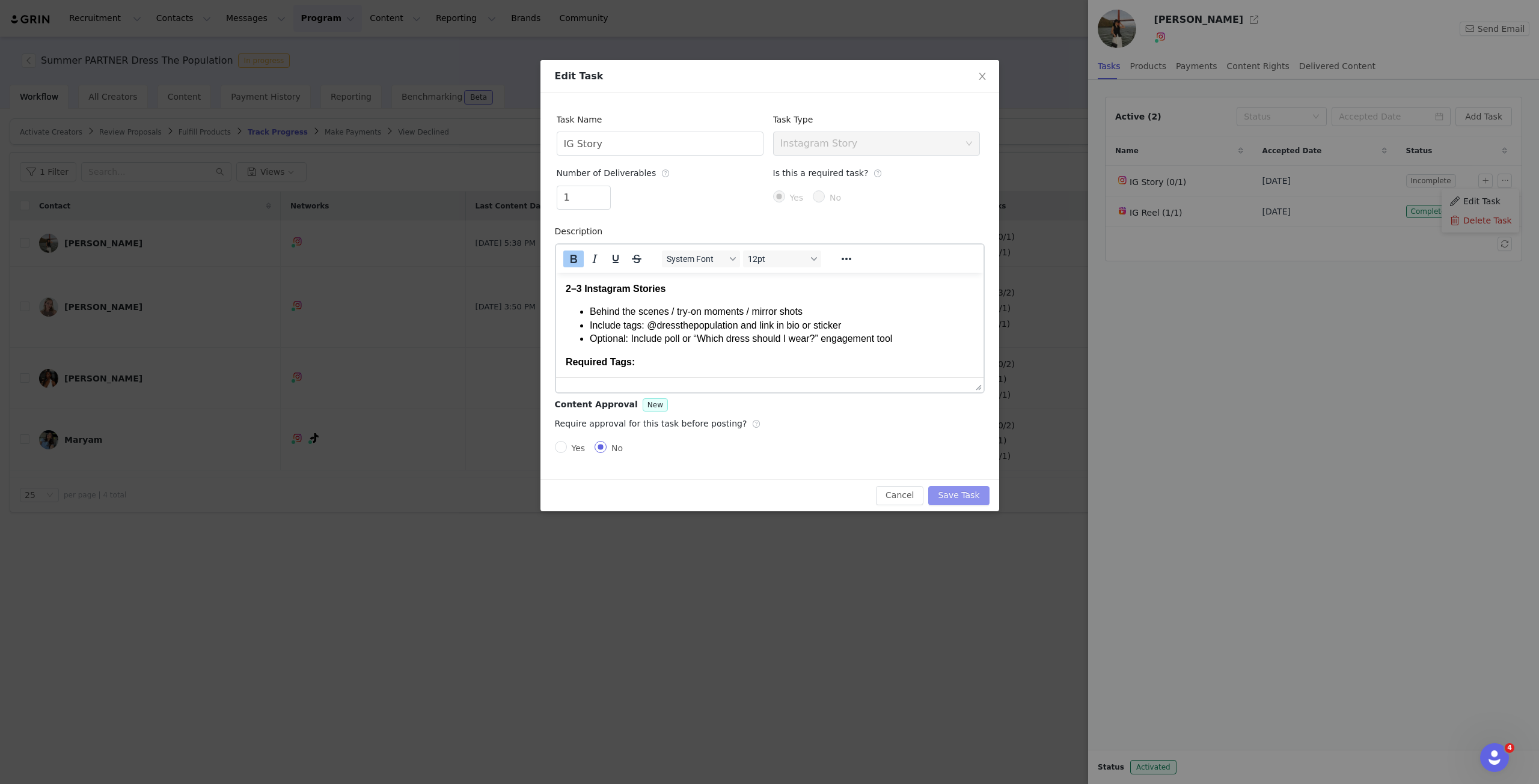
click at [984, 498] on button "Save Task" at bounding box center [958, 495] width 61 height 19
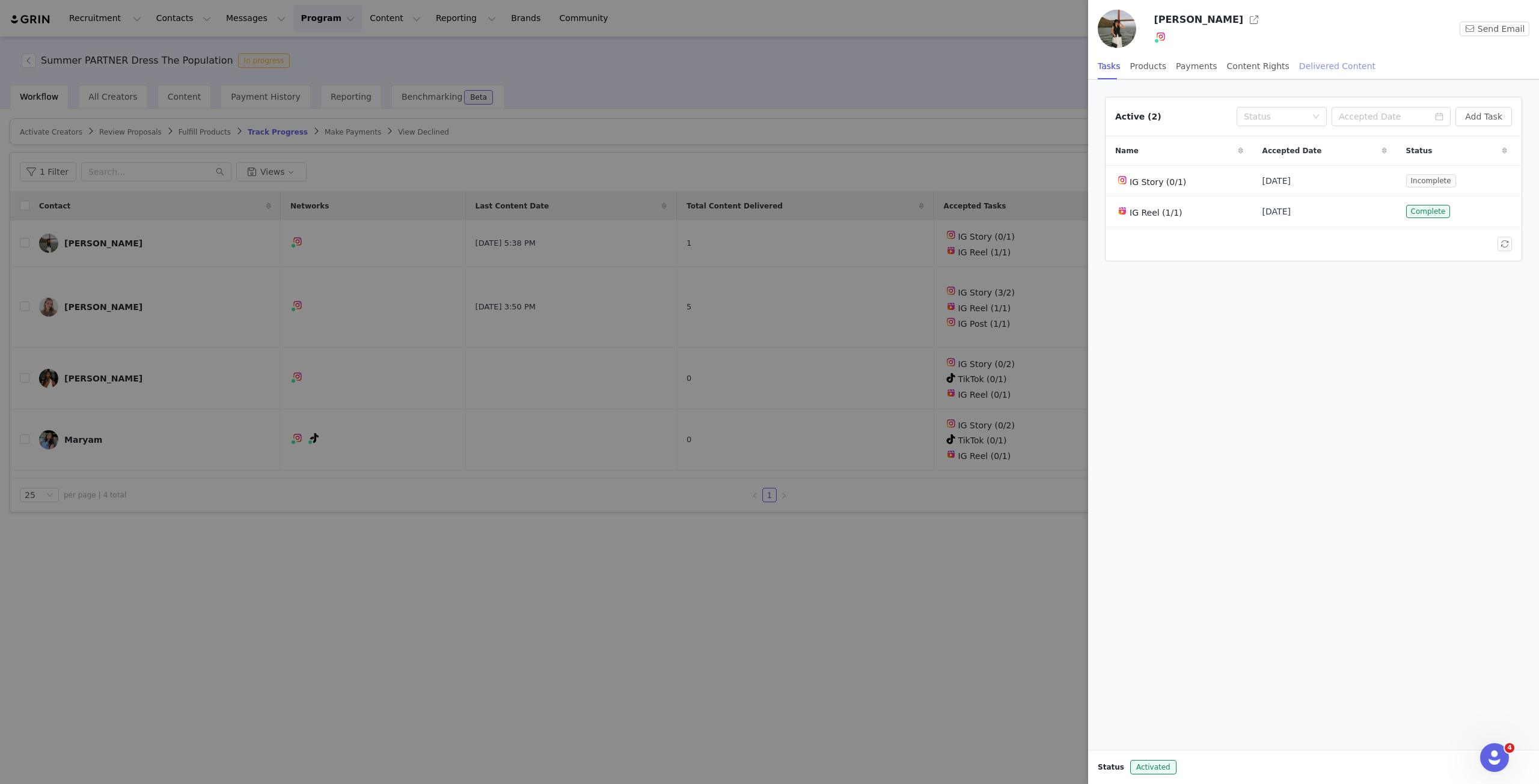
click at [1302, 70] on div "Delivered Content" at bounding box center [1337, 66] width 76 height 27
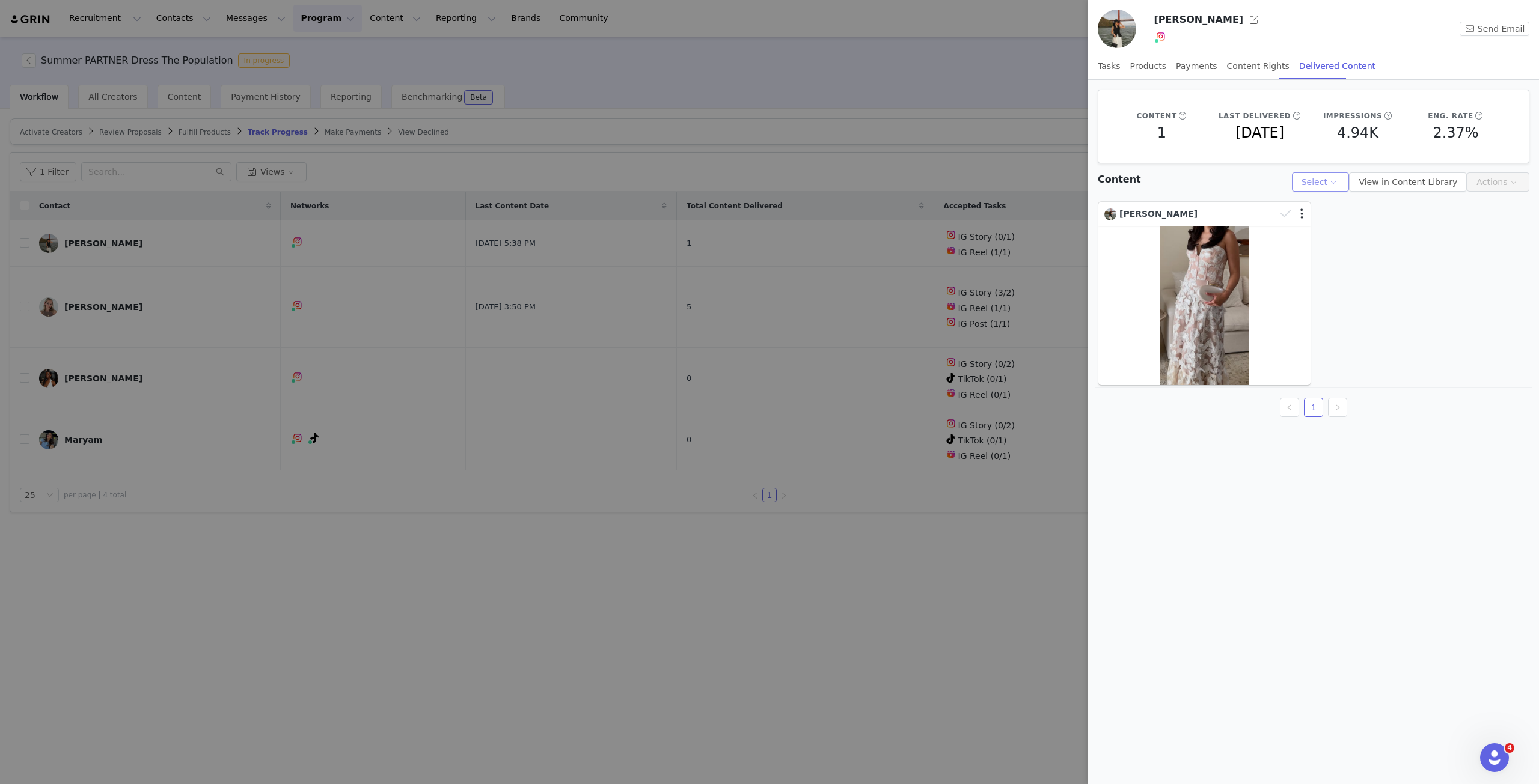
click at [1346, 184] on button "Select" at bounding box center [1321, 182] width 58 height 19
click at [1466, 479] on div "Content 1 Last Delivered [DATE] Impressions 4.94K Eng. Rate 2.37% Content Selec…" at bounding box center [1313, 431] width 451 height 704
drag, startPoint x: 885, startPoint y: 524, endPoint x: 874, endPoint y: 518, distance: 12.5
click at [884, 524] on div at bounding box center [769, 392] width 1539 height 784
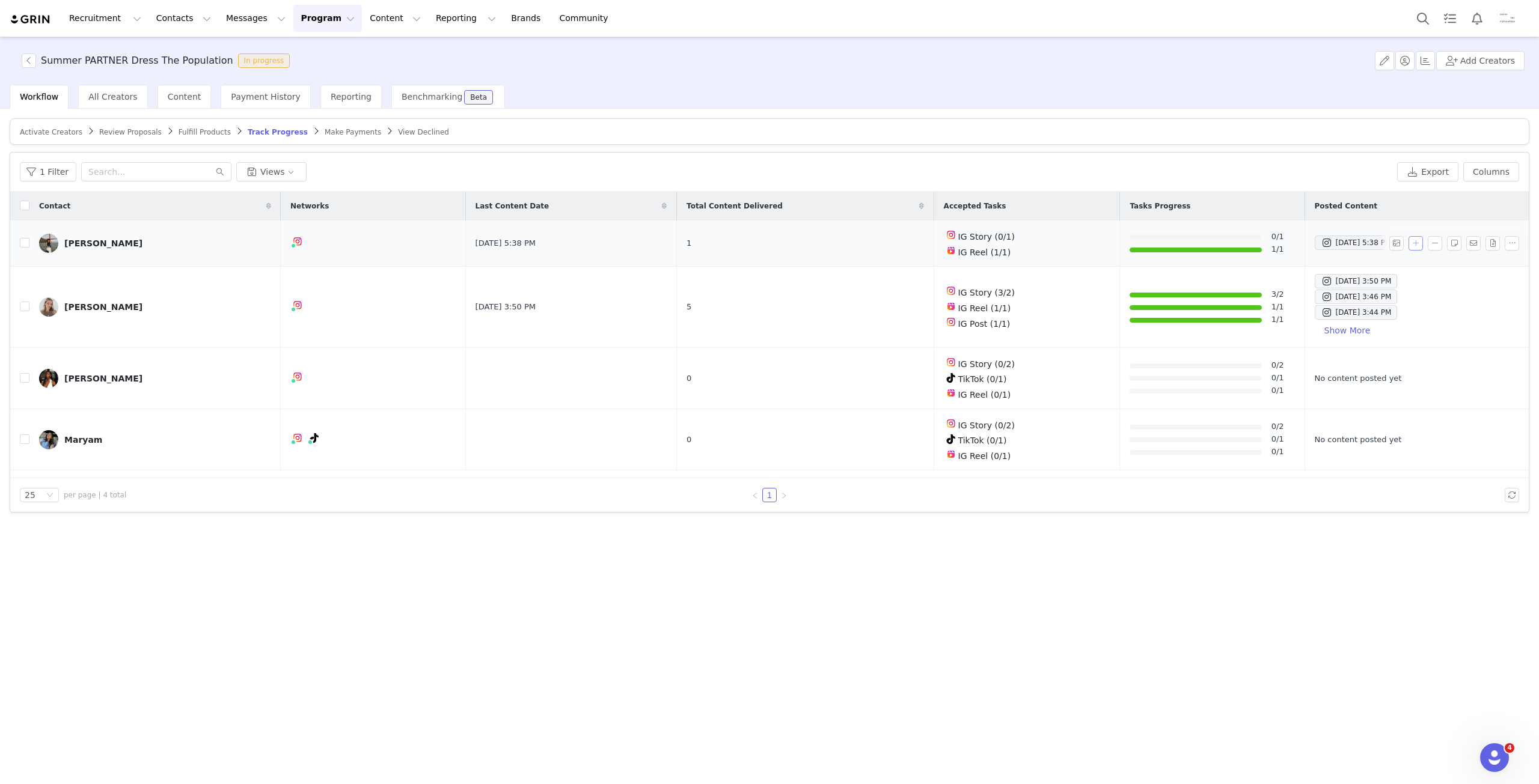
click at [1418, 240] on button "button" at bounding box center [1416, 243] width 14 height 14
click at [1344, 243] on div "Select Task" at bounding box center [1312, 241] width 147 height 18
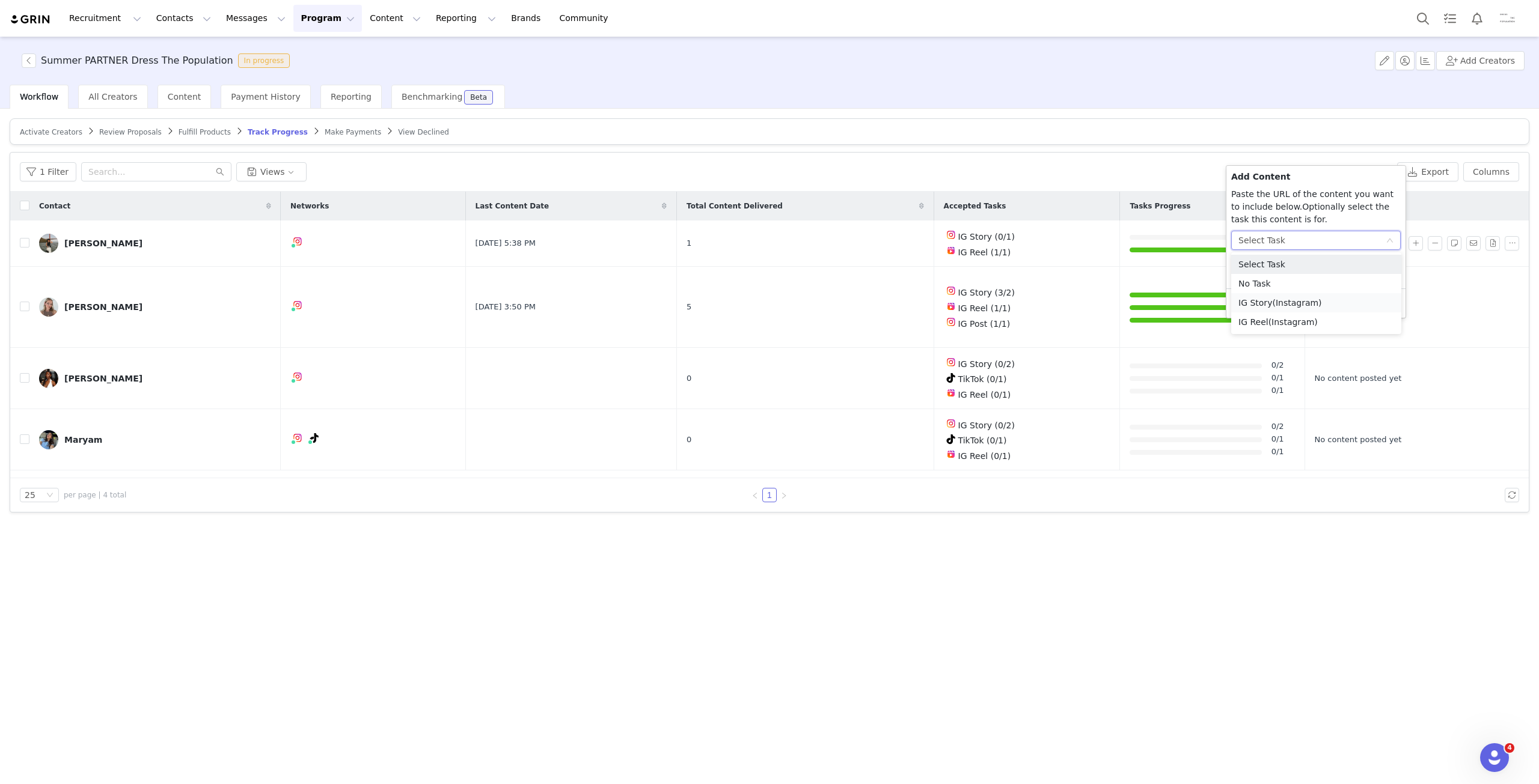
click at [1331, 303] on li "IG Story (Instagram)" at bounding box center [1316, 302] width 170 height 19
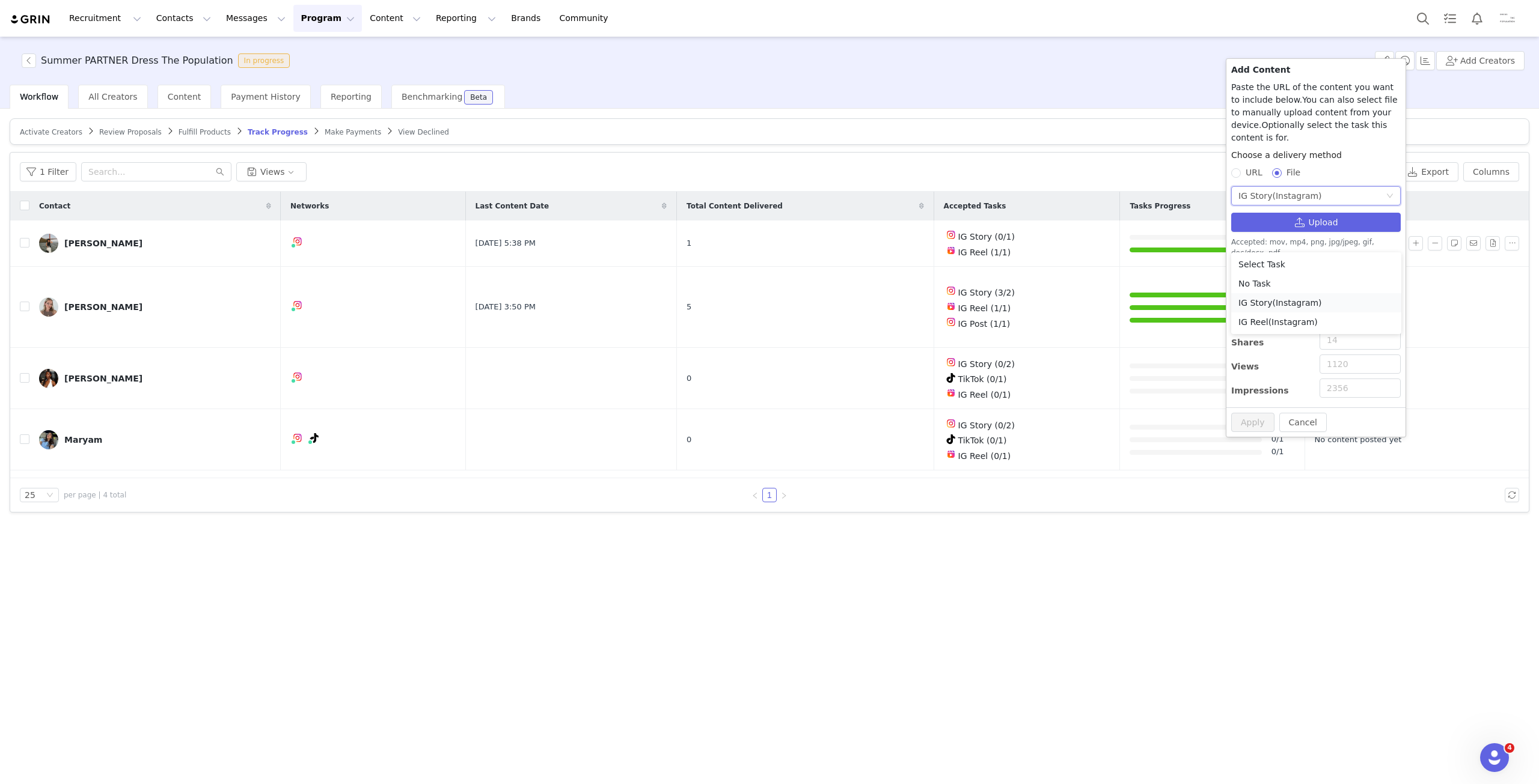
radio input "false"
radio input "true"
click at [1321, 213] on button "Upload" at bounding box center [1316, 222] width 169 height 19
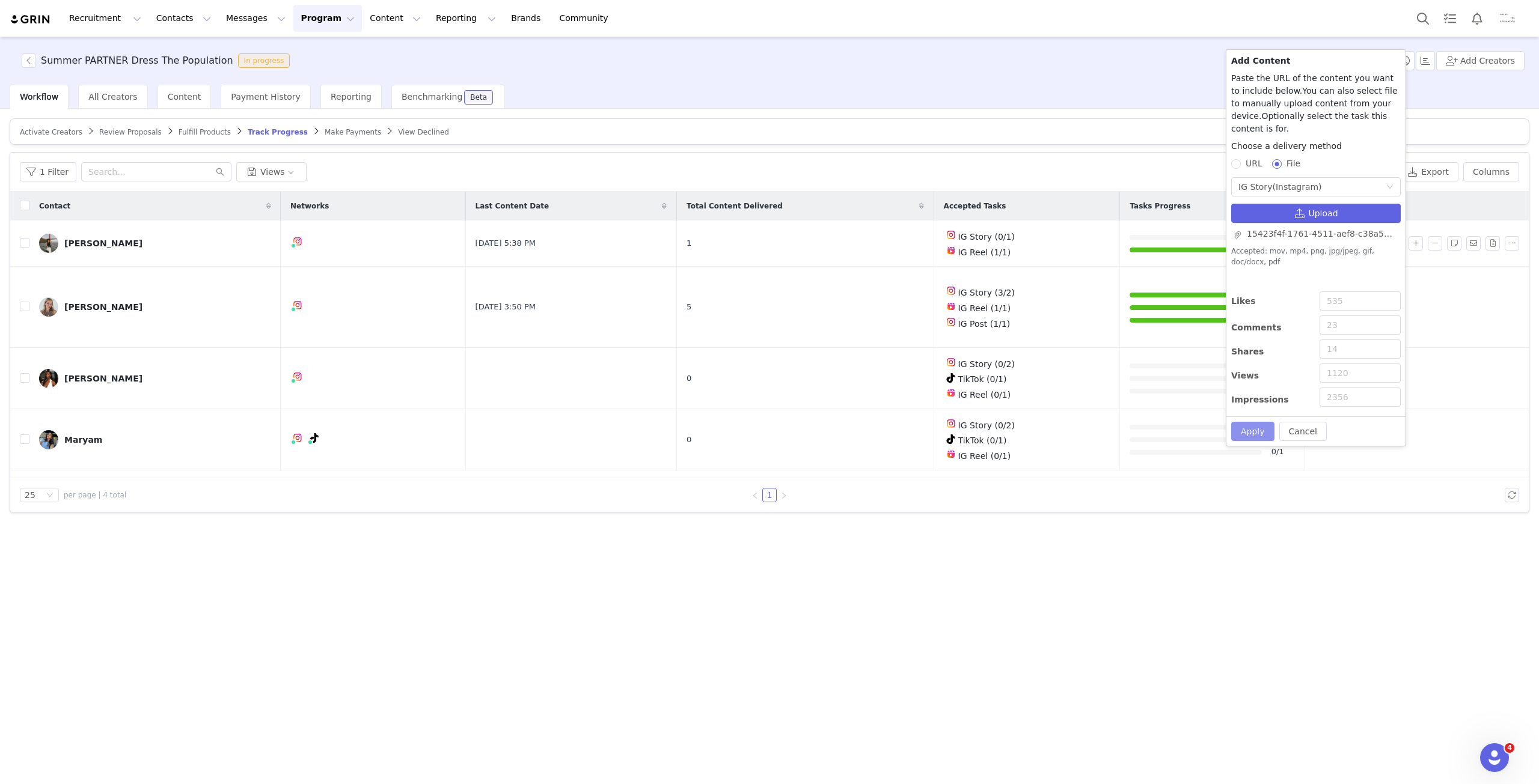
click at [1258, 421] on button "Apply" at bounding box center [1253, 430] width 43 height 19
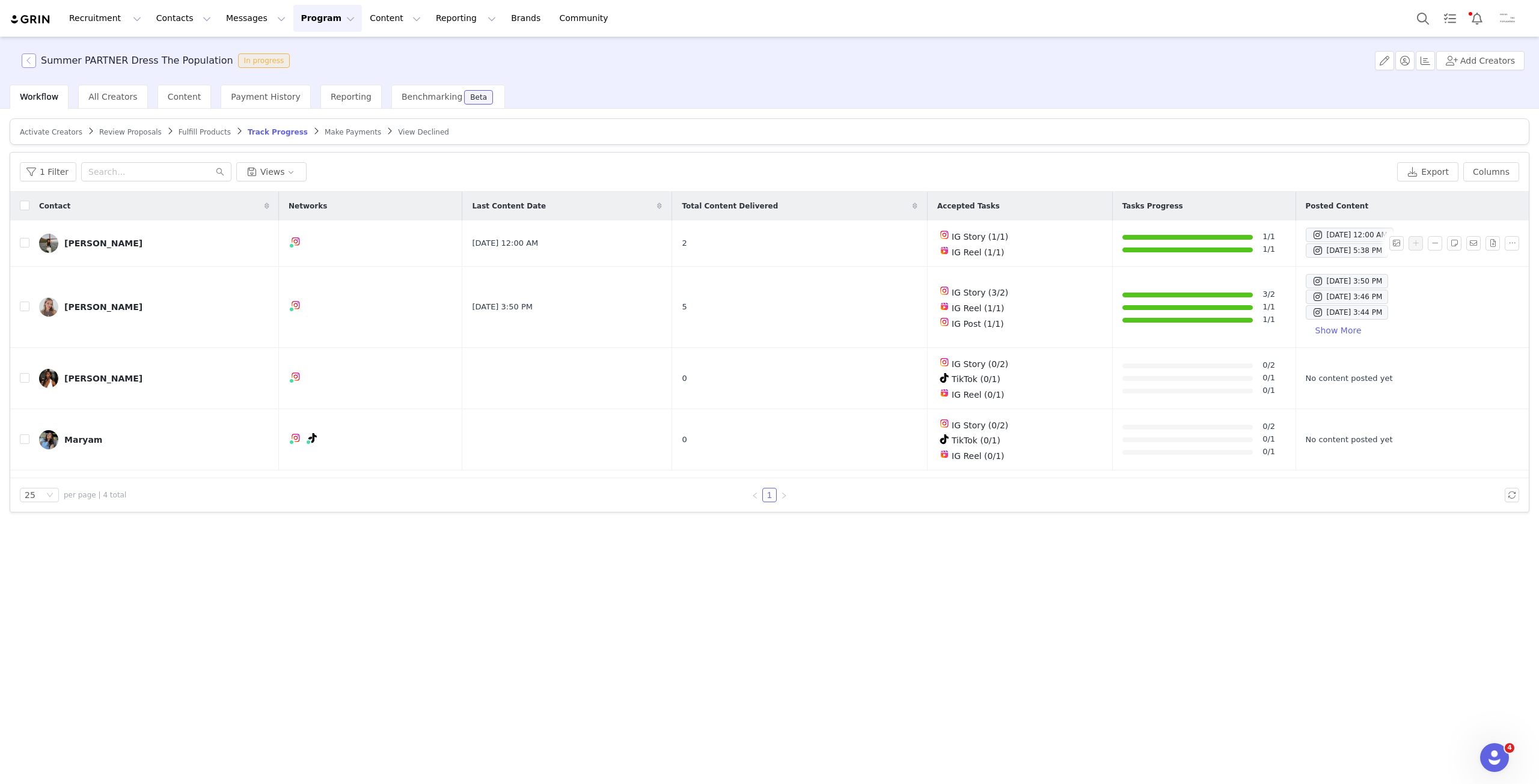
click at [35, 58] on button "button" at bounding box center [29, 61] width 14 height 14
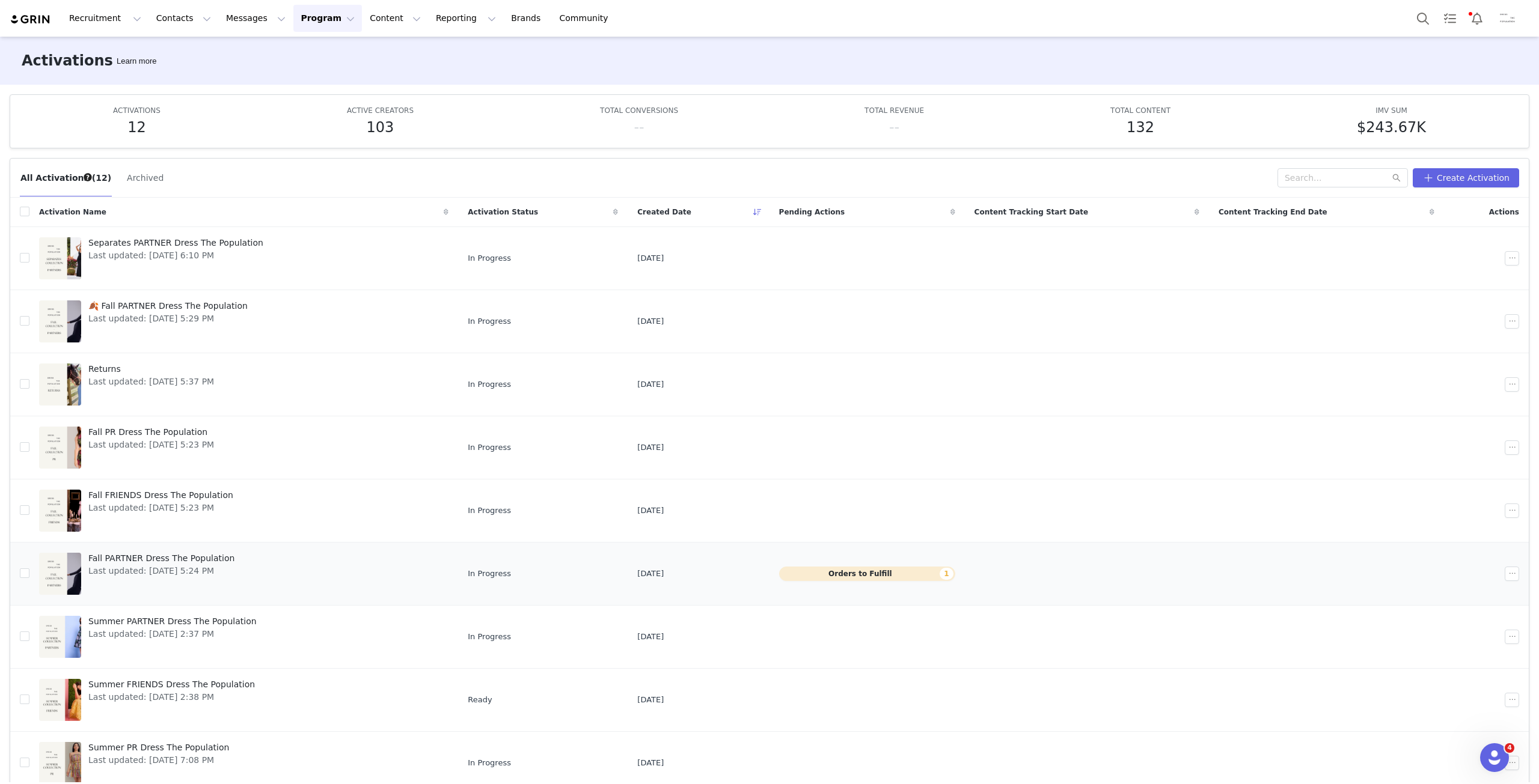
click at [200, 553] on span "Fall PARTNER Dress The Population" at bounding box center [161, 559] width 146 height 13
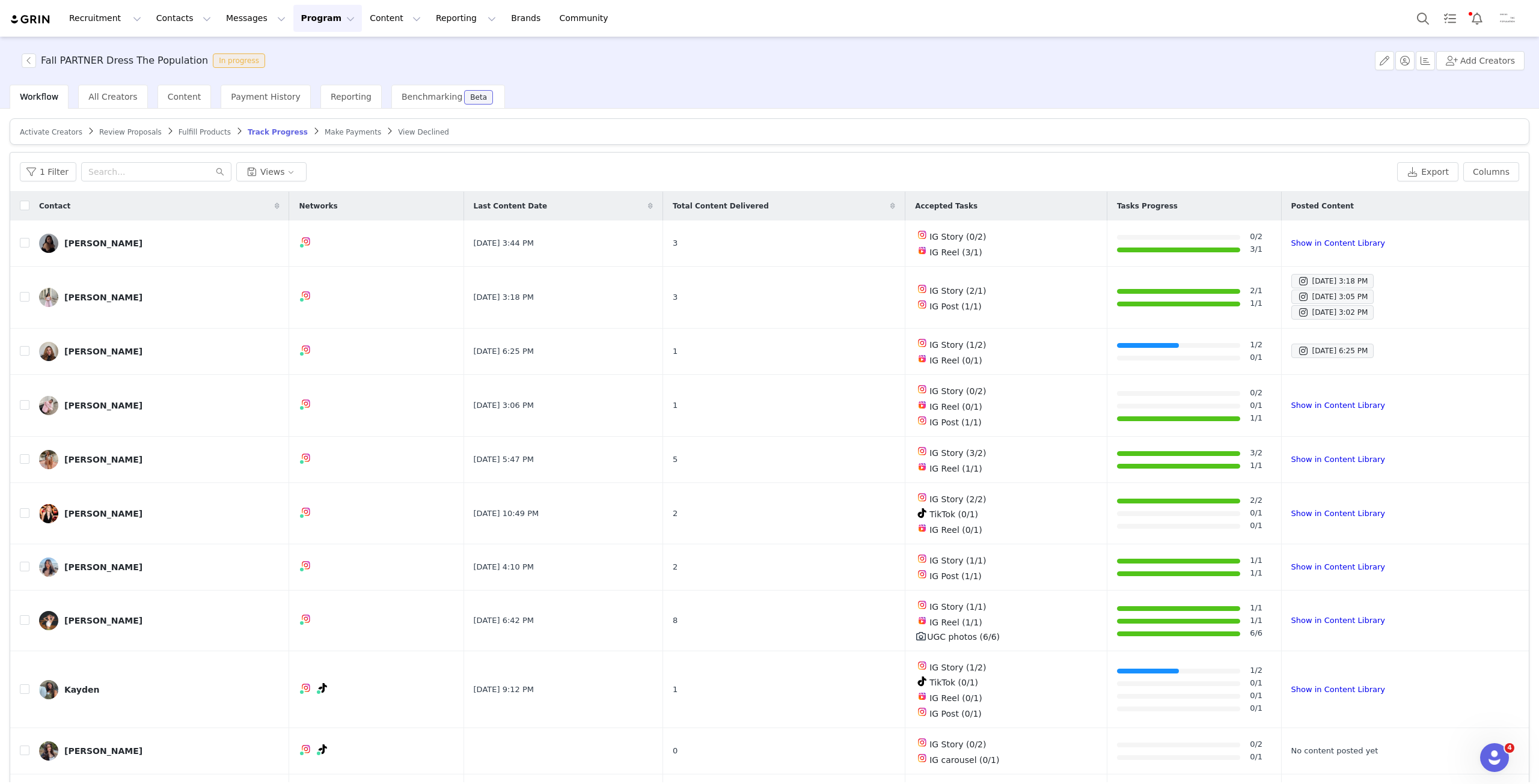
click at [185, 133] on span "Fulfill Products" at bounding box center [204, 132] width 52 height 8
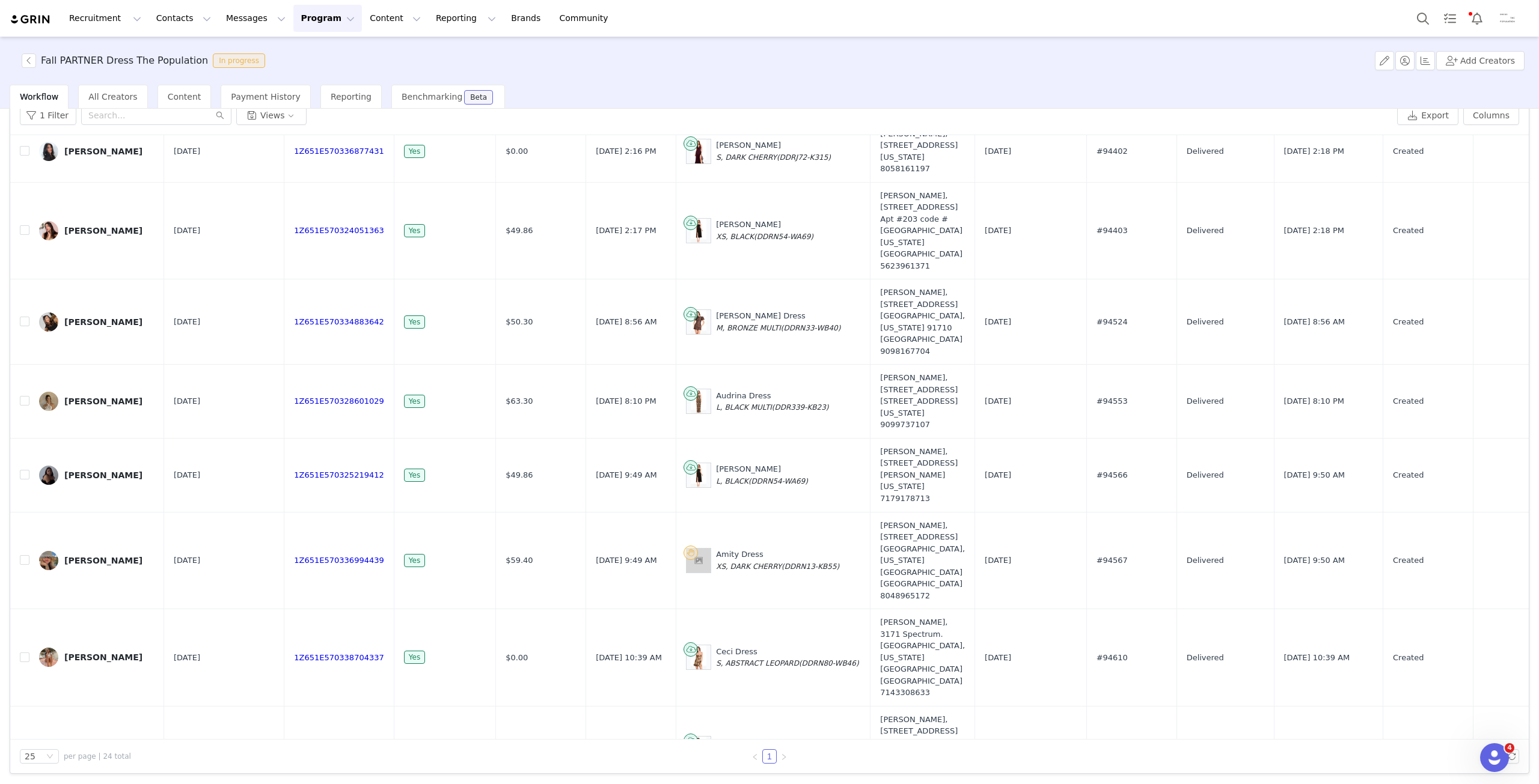
scroll to position [26, 0]
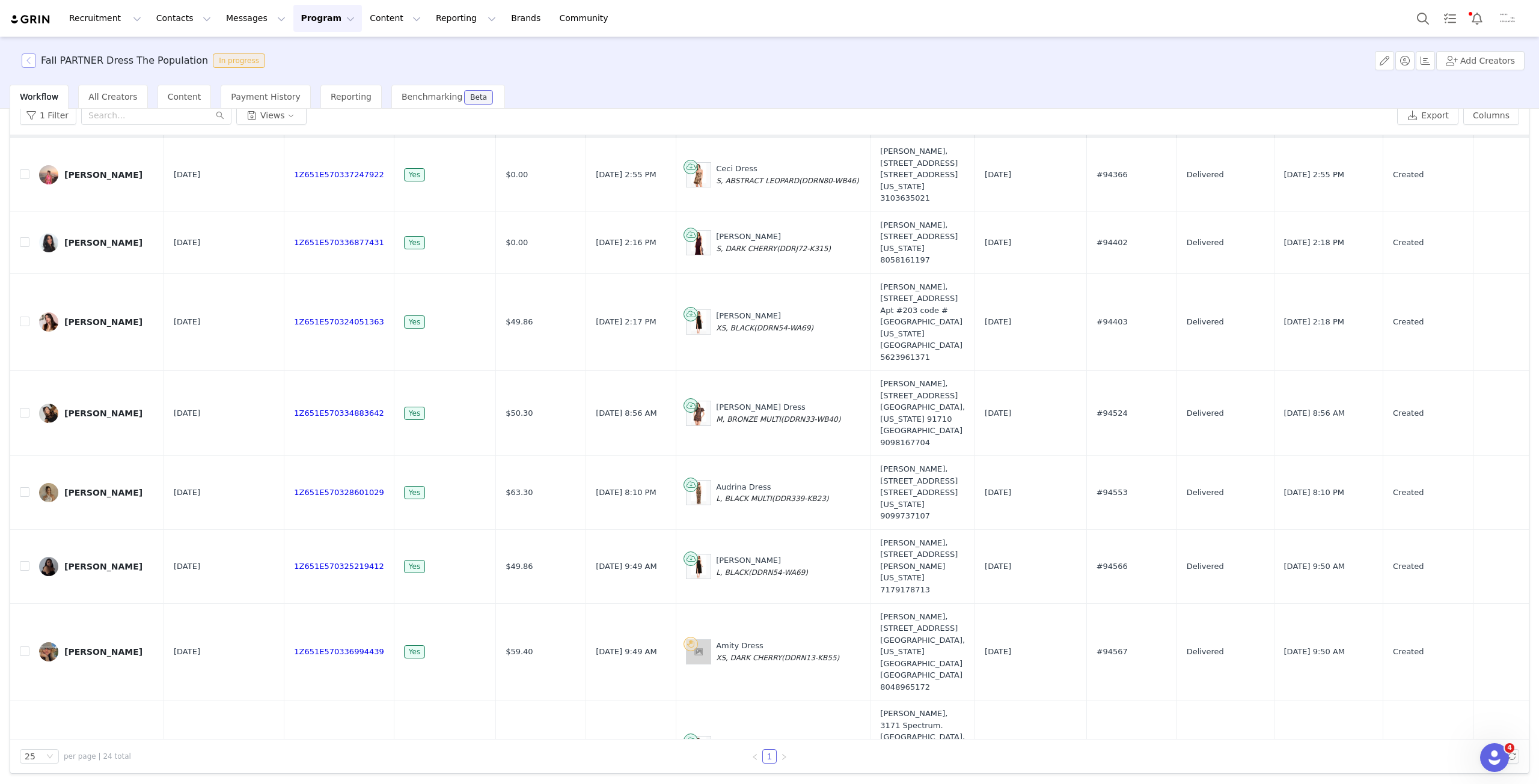
click at [28, 64] on button "button" at bounding box center [29, 61] width 14 height 14
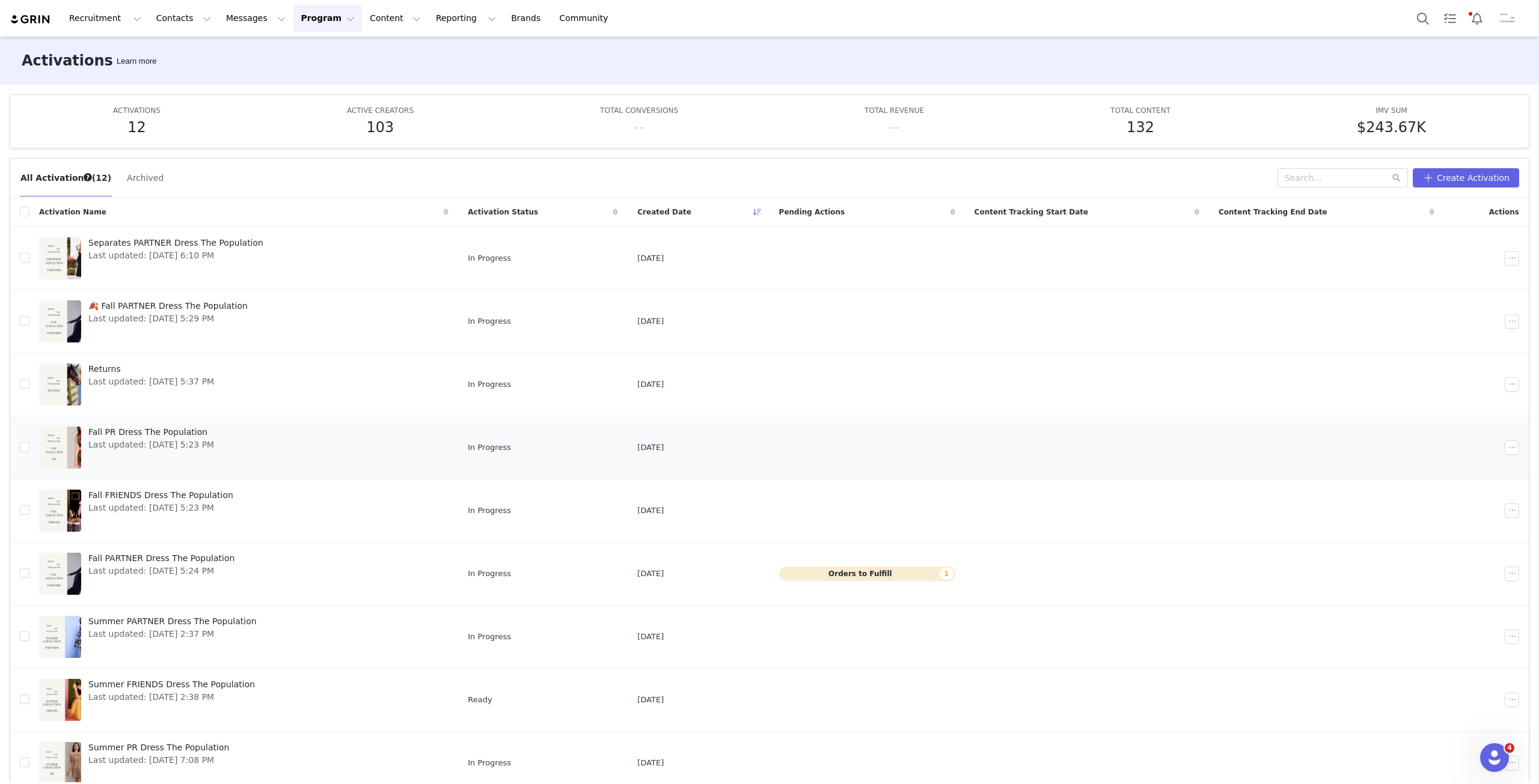
click at [158, 434] on span "Fall PR Dress The Population" at bounding box center [151, 432] width 126 height 13
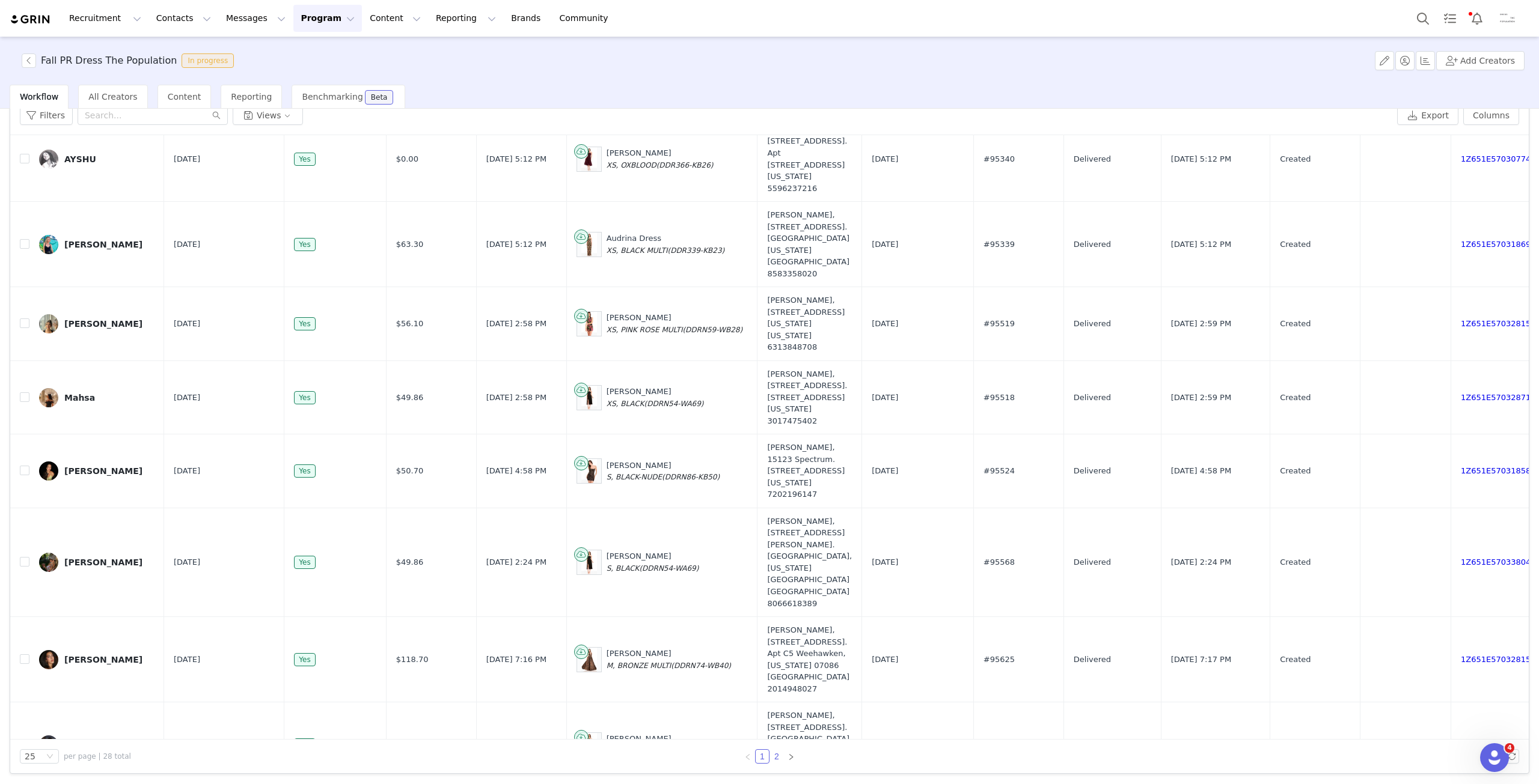
scroll to position [955, 0]
click at [770, 758] on link "2" at bounding box center [776, 756] width 14 height 14
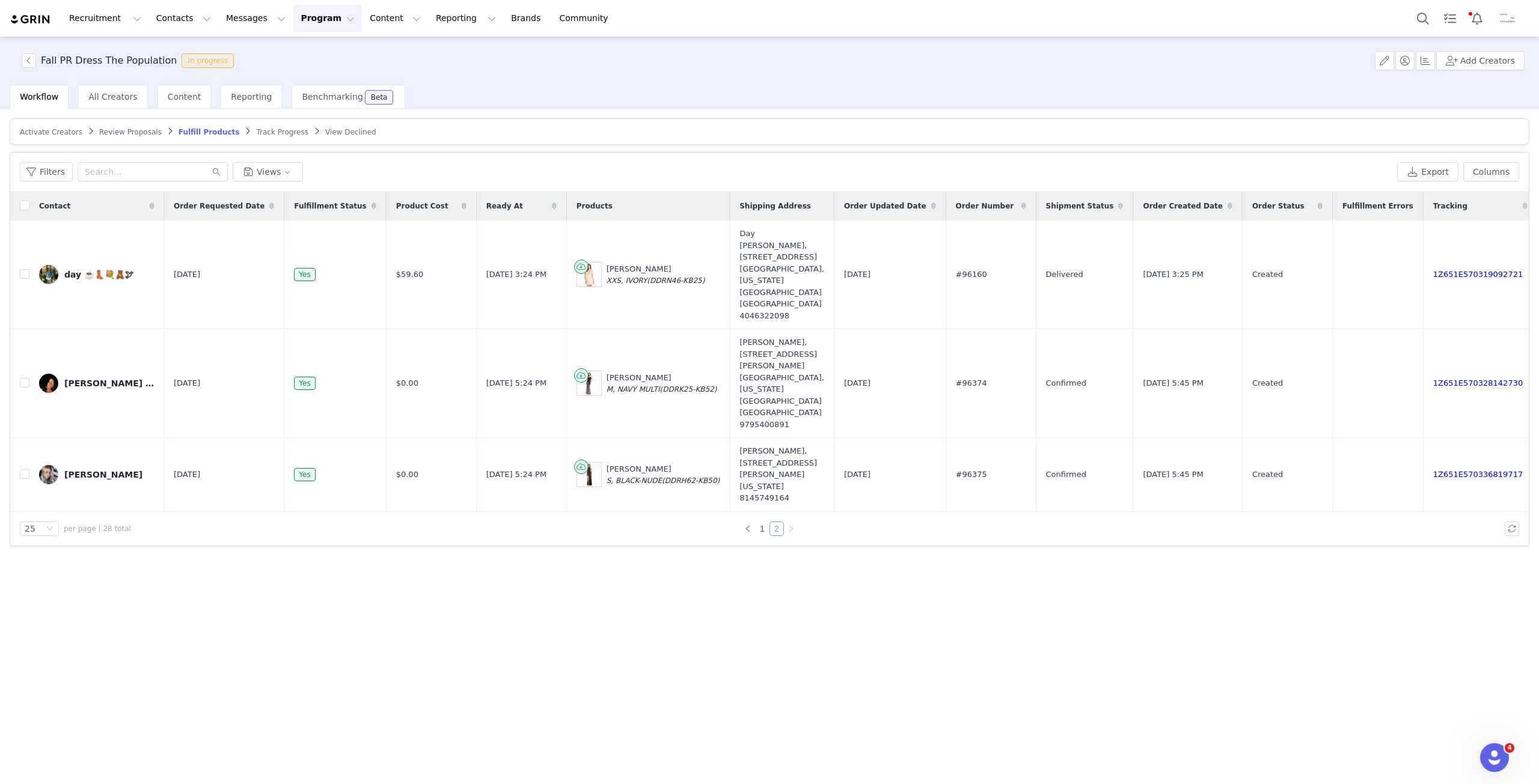
scroll to position [0, 0]
click at [764, 522] on link "1" at bounding box center [762, 528] width 14 height 14
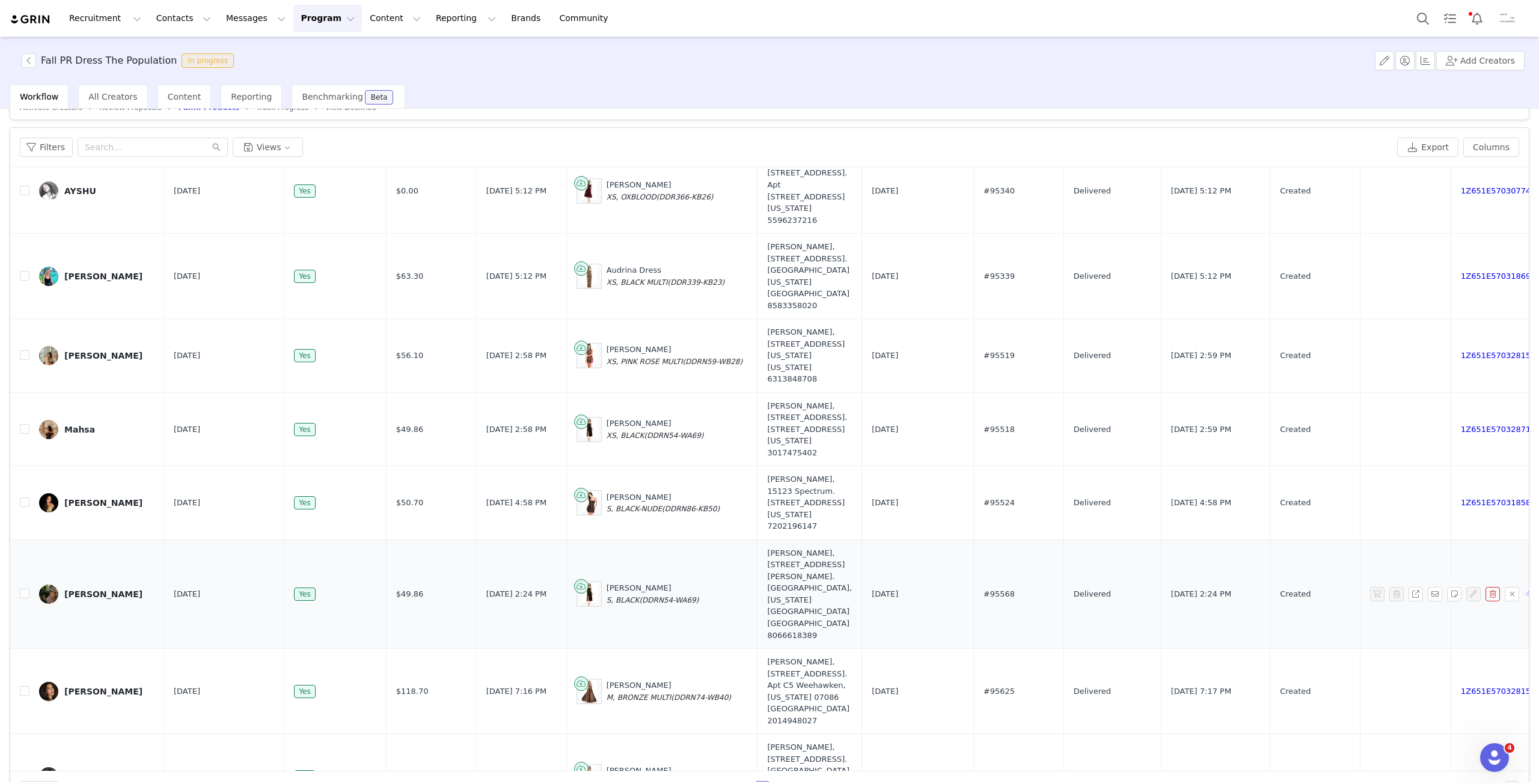
scroll to position [56, 0]
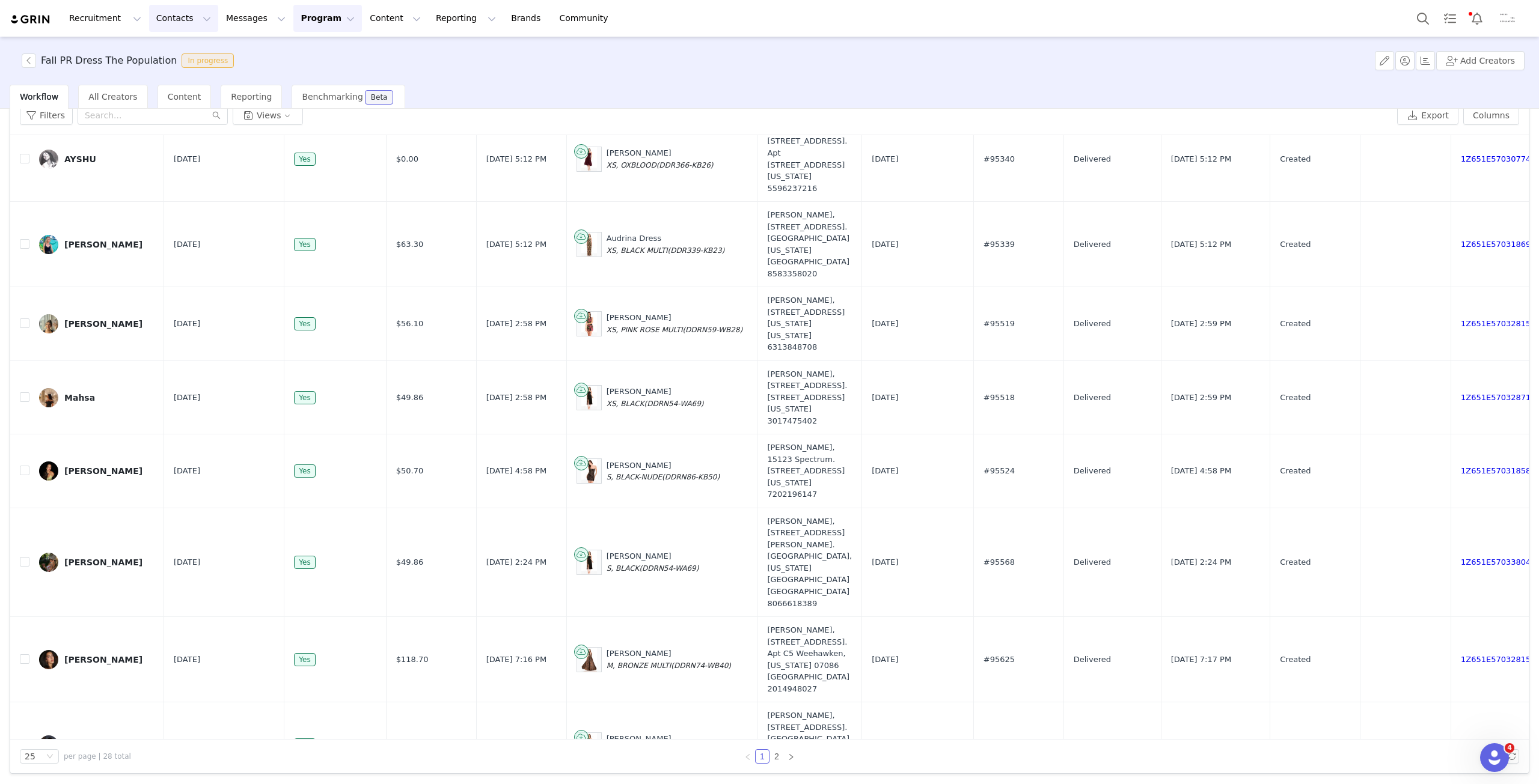
click at [175, 25] on button "Contacts Contacts" at bounding box center [184, 18] width 69 height 27
click at [169, 52] on p "Creators" at bounding box center [165, 53] width 36 height 13
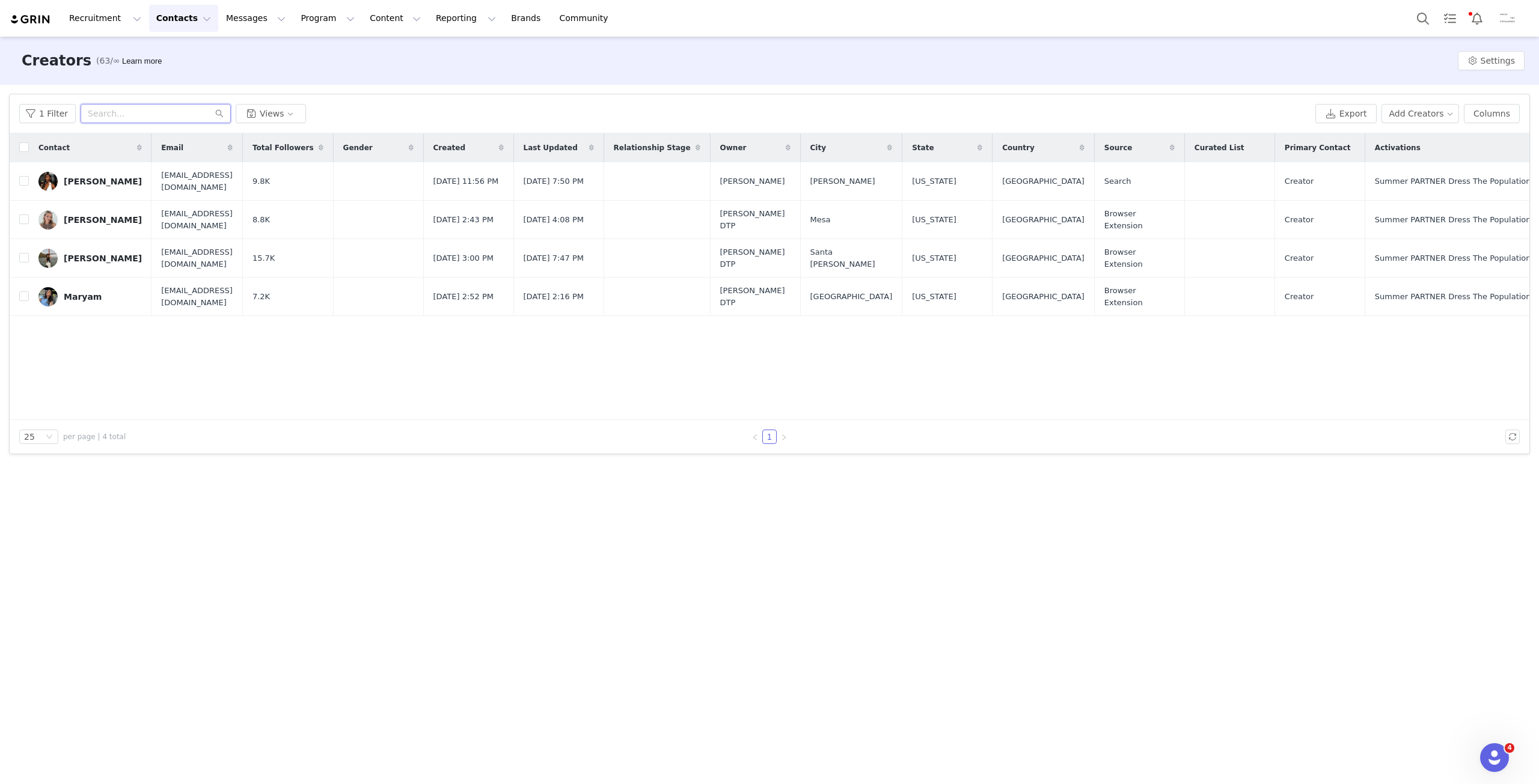
click at [99, 116] on input "text" at bounding box center [156, 113] width 150 height 19
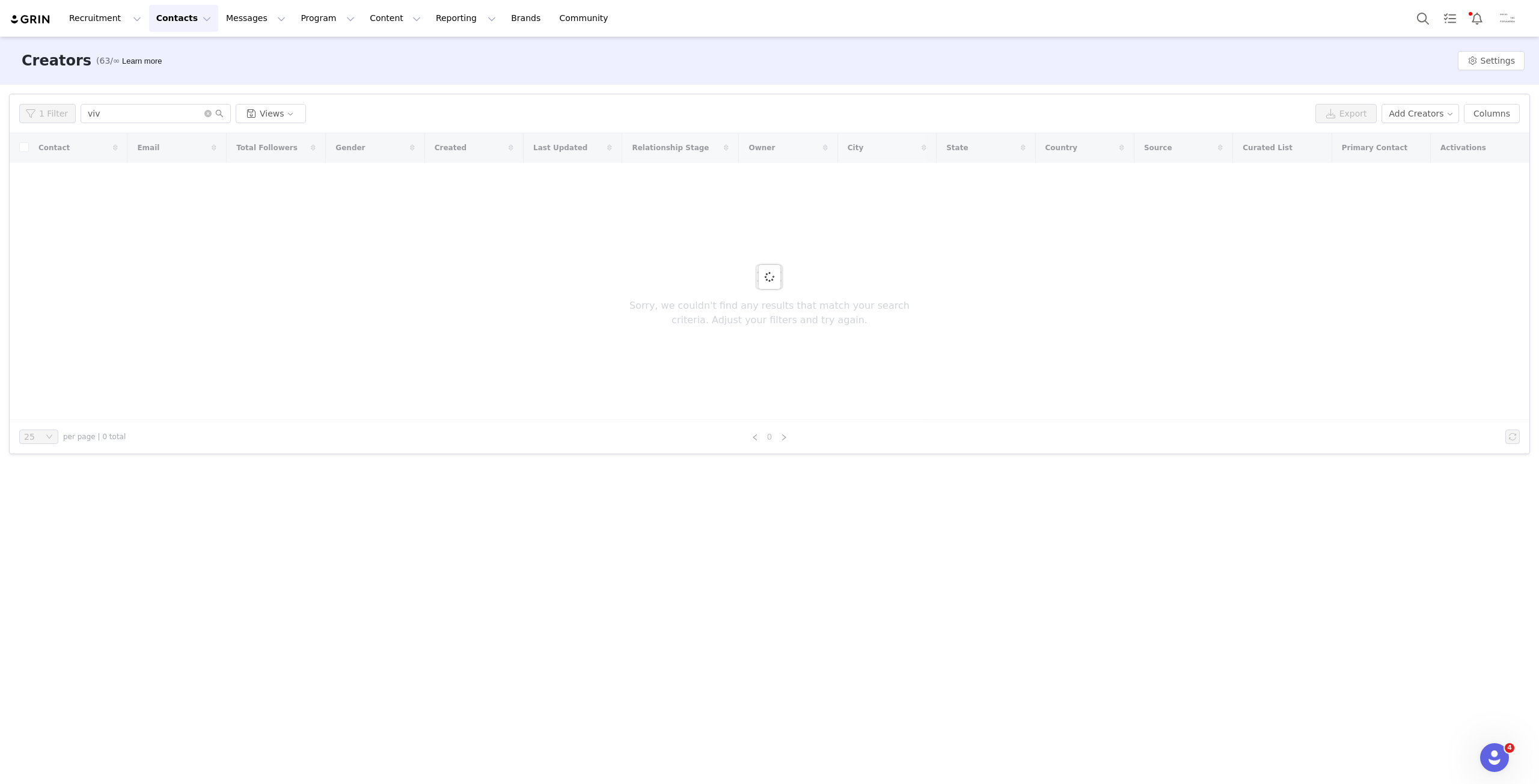
click at [44, 123] on div "1 Filter viv Views Export Add Creators Columns" at bounding box center [769, 113] width 1519 height 39
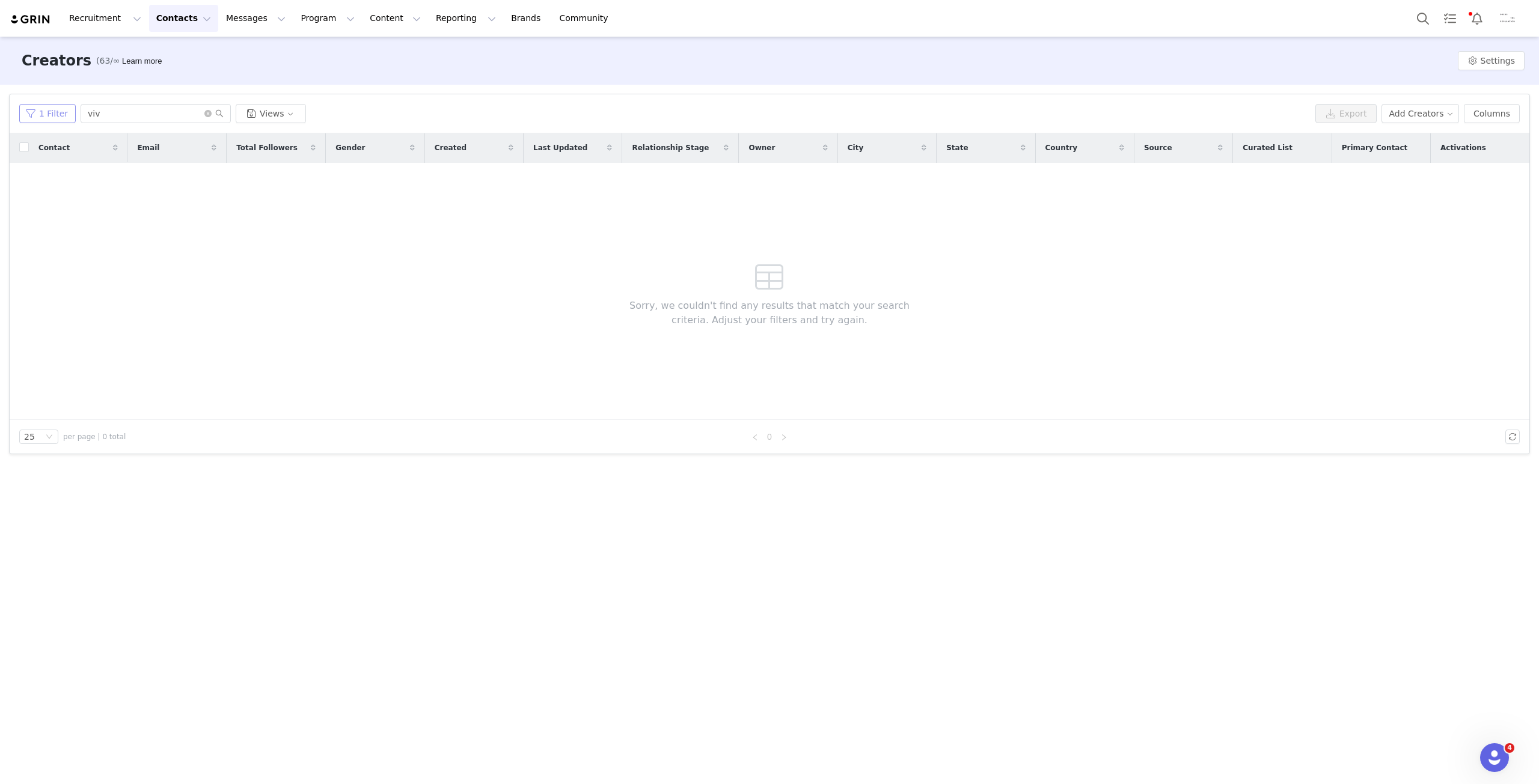
click at [58, 109] on button "1 Filter" at bounding box center [47, 113] width 56 height 19
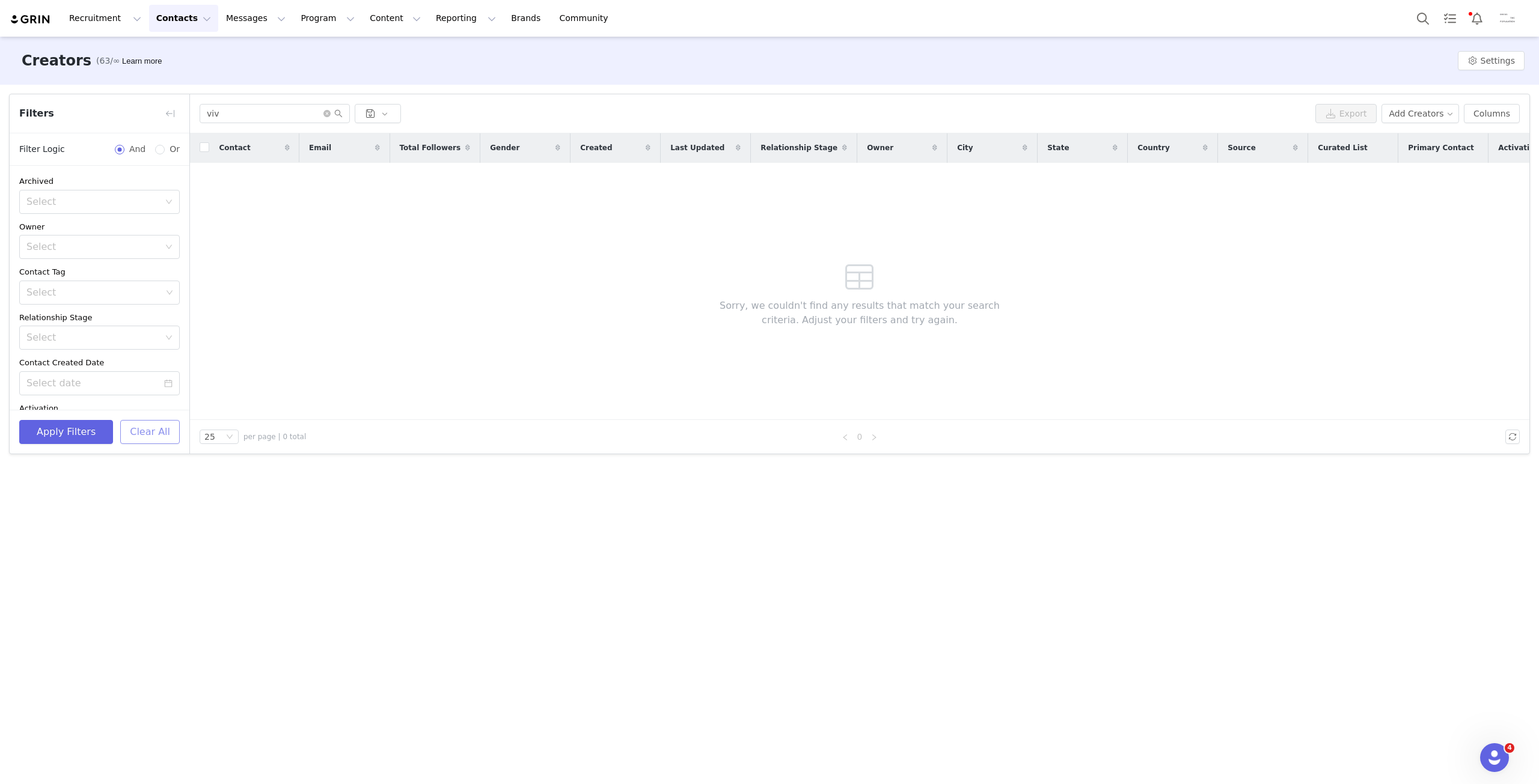
click at [155, 423] on button "Clear All" at bounding box center [150, 431] width 60 height 24
click at [287, 109] on input "viv" at bounding box center [275, 113] width 150 height 19
drag, startPoint x: 168, startPoint y: 121, endPoint x: 159, endPoint y: 121, distance: 9.0
click at [159, 121] on article "Filters Filter Logic And Or Archived Select Owner Select Contact Tag Select Rel…" at bounding box center [769, 274] width 1521 height 361
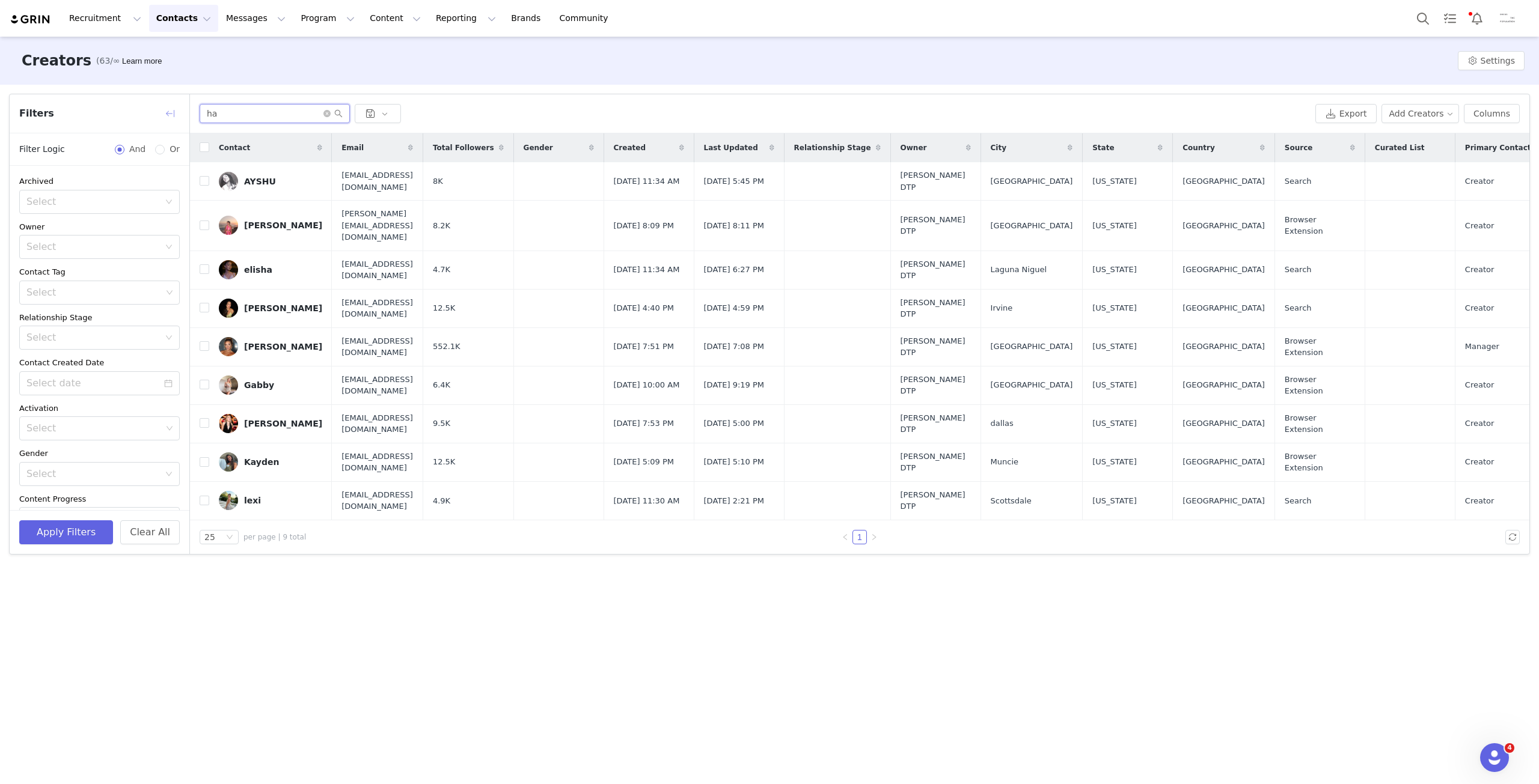
drag, startPoint x: 249, startPoint y: 118, endPoint x: 175, endPoint y: 117, distance: 74.0
click at [175, 117] on article "Filters Filter Logic And Or Archived Select Owner Select Contact Tag Select Rel…" at bounding box center [769, 325] width 1521 height 461
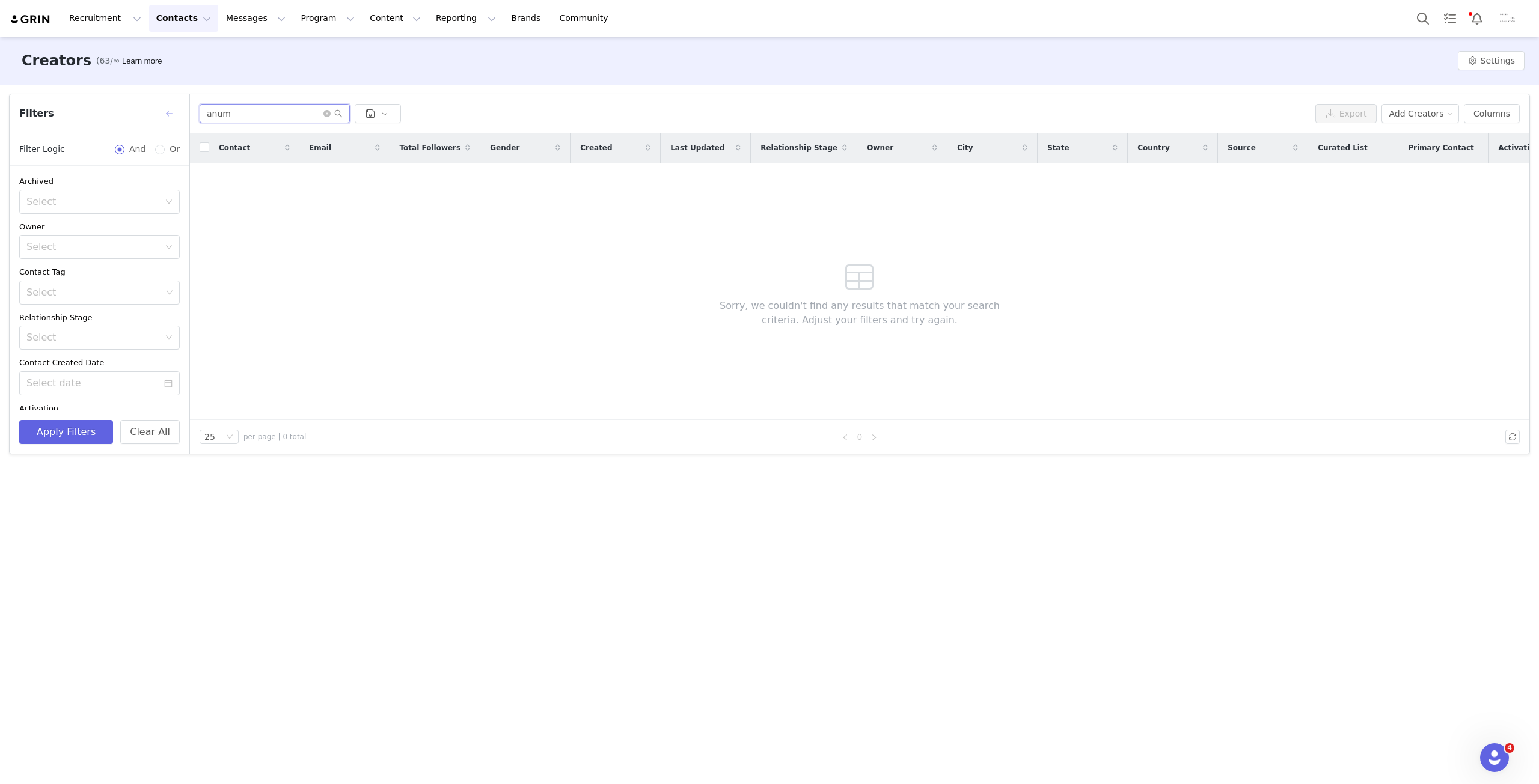
drag, startPoint x: 252, startPoint y: 110, endPoint x: 178, endPoint y: 109, distance: 74.0
click at [178, 110] on article "Filters Filter Logic And Or Archived Select Owner Select Contact Tag Select Rel…" at bounding box center [769, 274] width 1521 height 361
type input "[PERSON_NAME]"
drag, startPoint x: 323, startPoint y: 35, endPoint x: 318, endPoint y: 34, distance: 5.1
click at [323, 35] on div "Recruitment Recruitment Creator Search Curated Lists Landing Pages Web Extensio…" at bounding box center [769, 18] width 1539 height 37
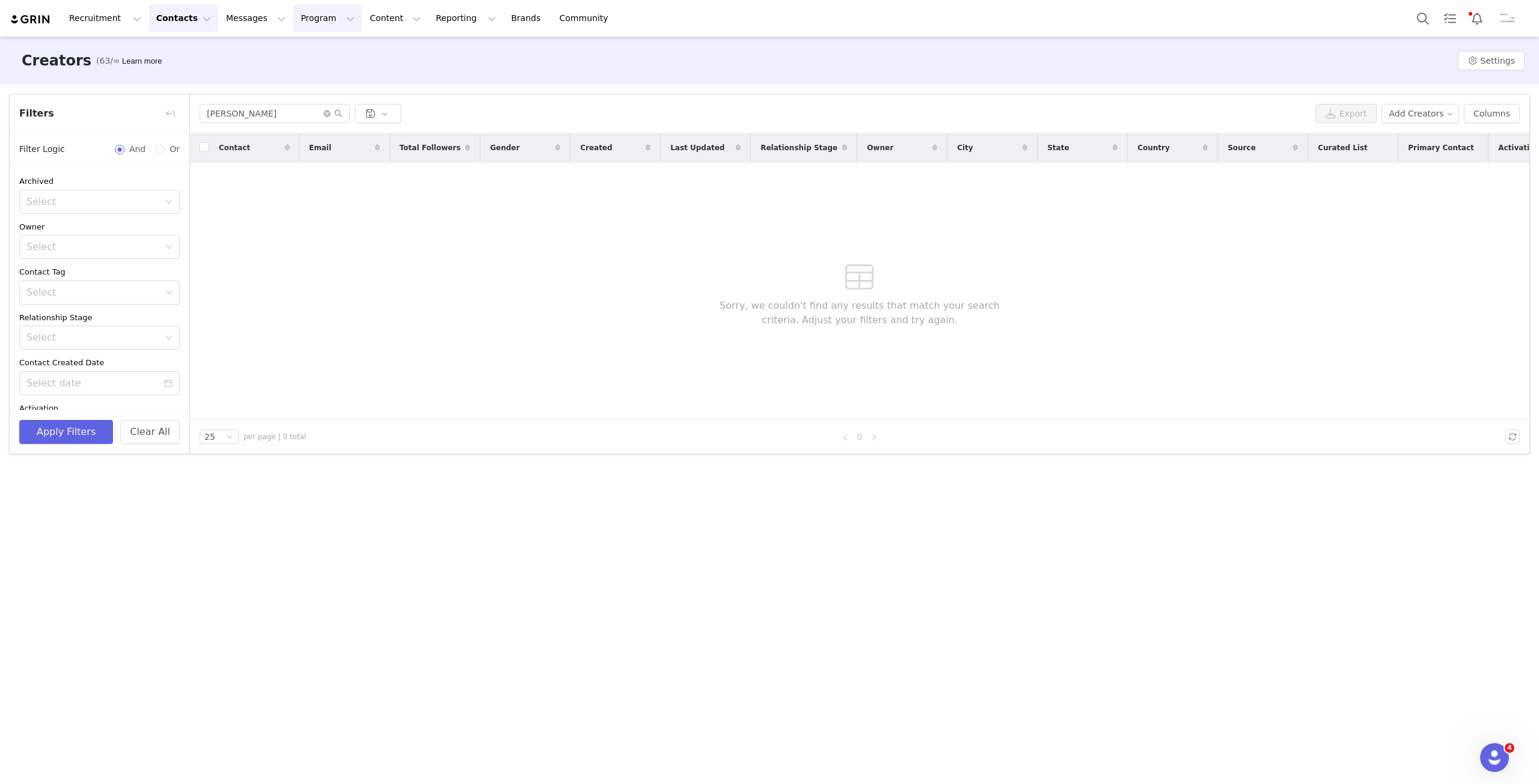
click at [299, 27] on button "Program Program" at bounding box center [328, 18] width 69 height 27
click at [315, 57] on div "Activations" at bounding box center [311, 53] width 81 height 13
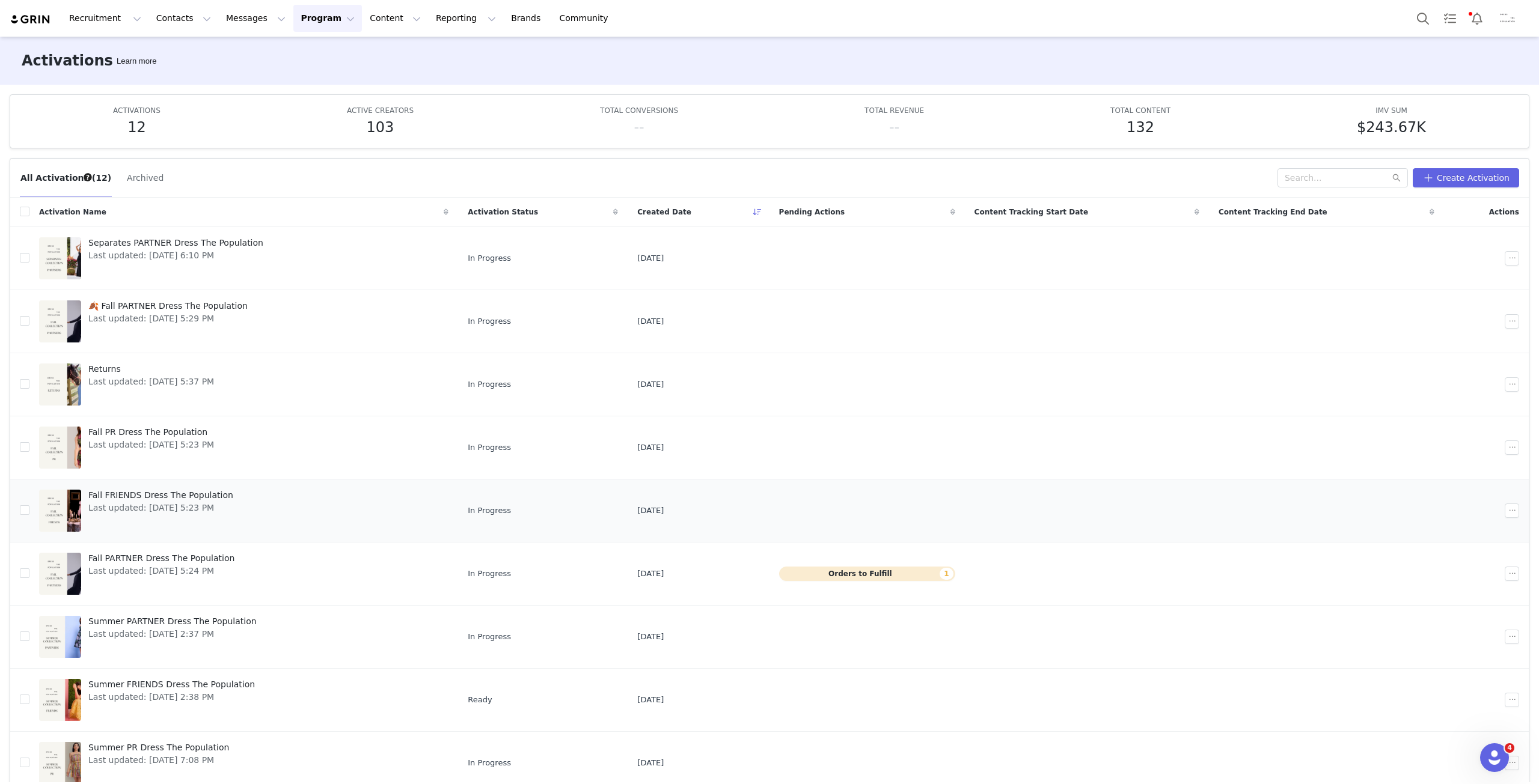
click at [143, 495] on span "Fall FRIENDS Dress The Population" at bounding box center [161, 496] width 145 height 13
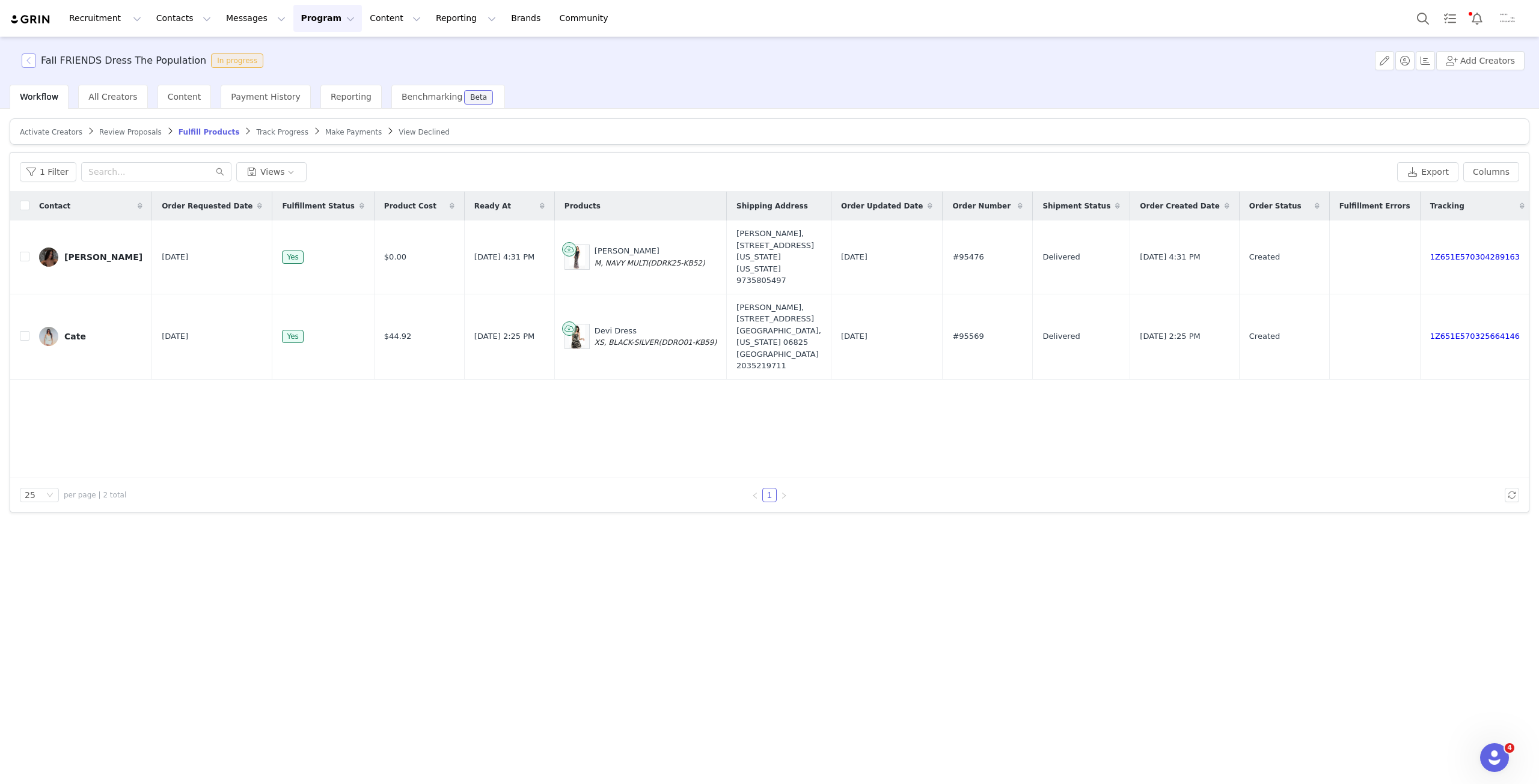
click at [30, 65] on button "button" at bounding box center [29, 61] width 14 height 14
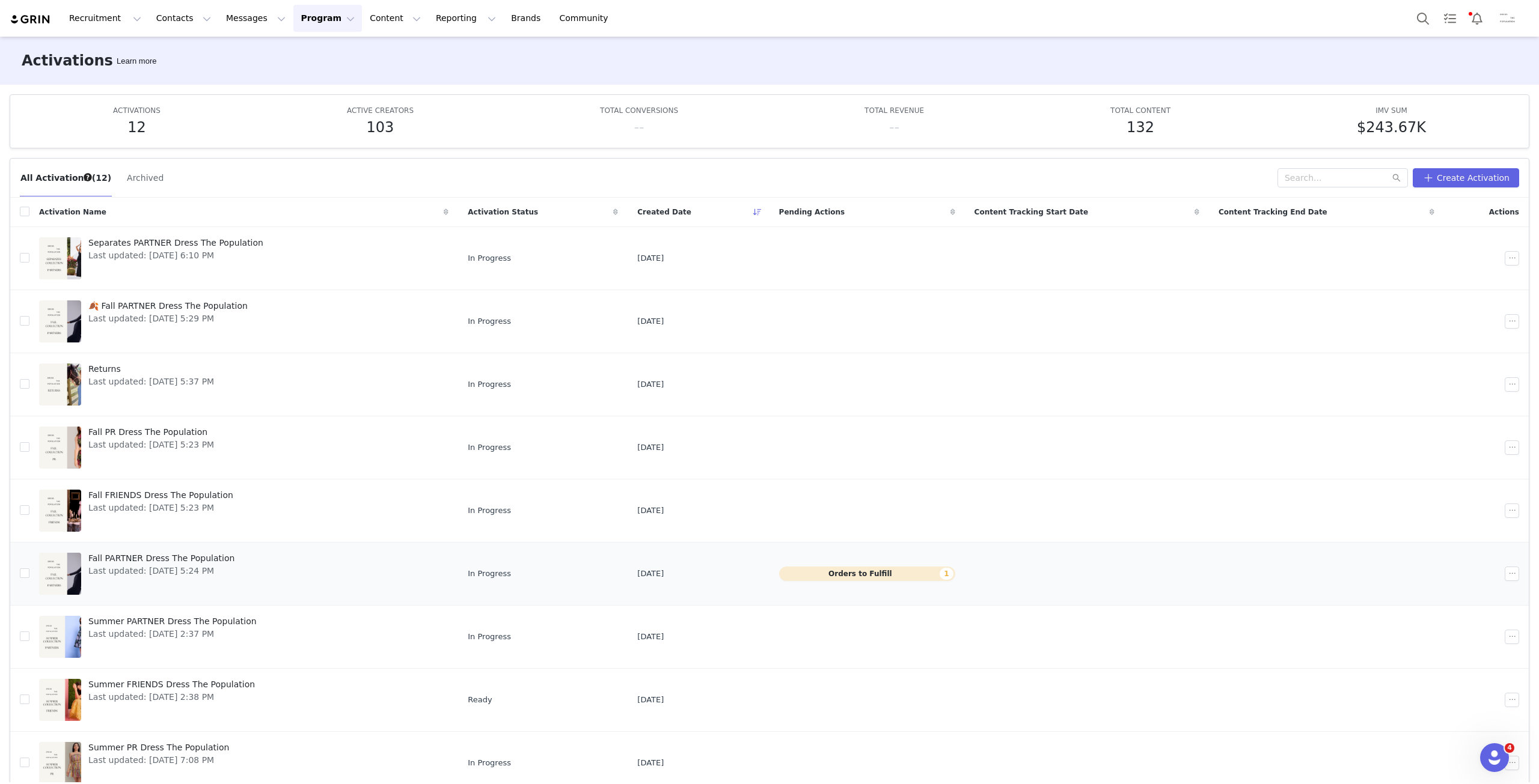
click at [178, 555] on span "Fall PARTNER Dress The Population" at bounding box center [161, 559] width 146 height 13
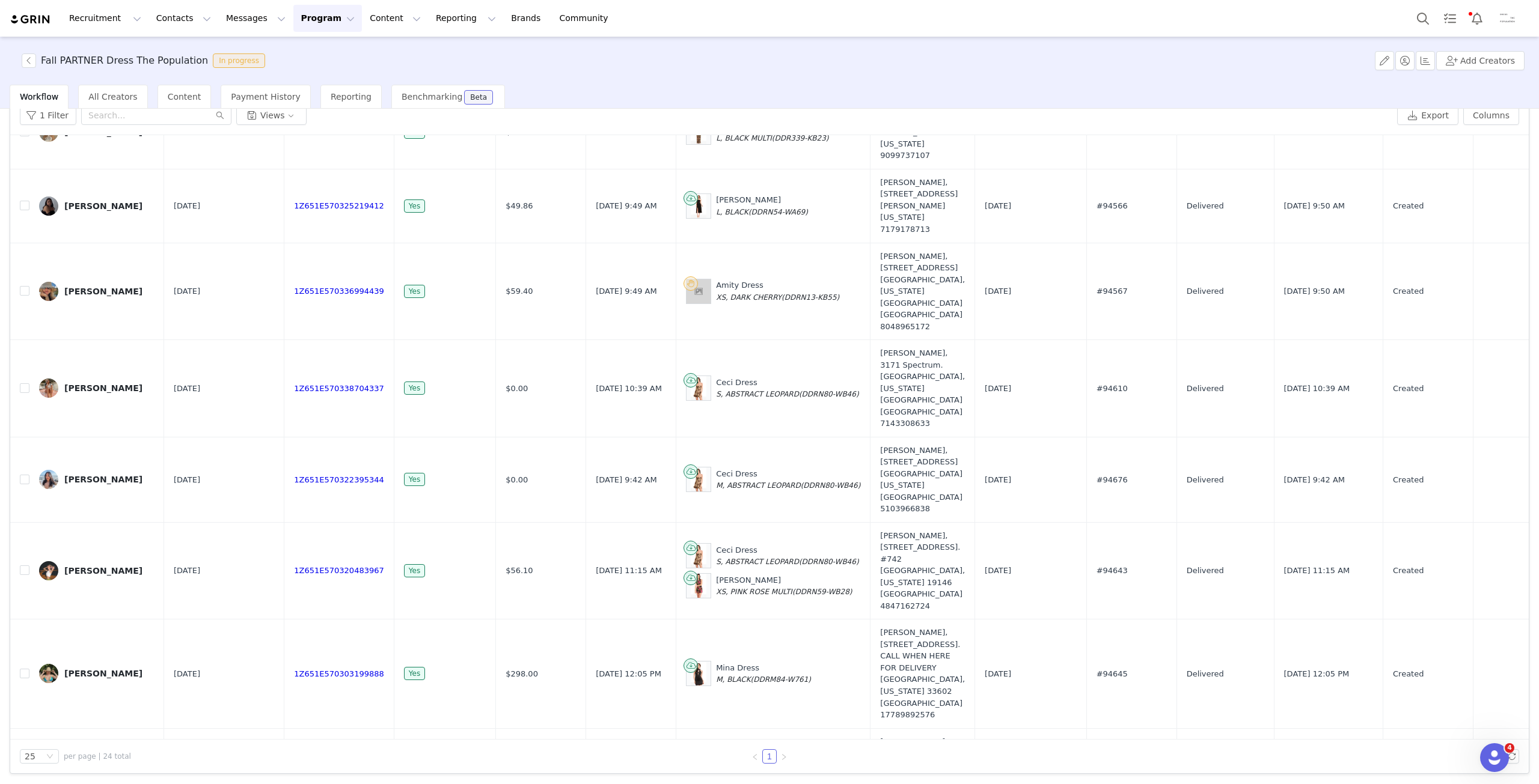
scroll to position [266, 0]
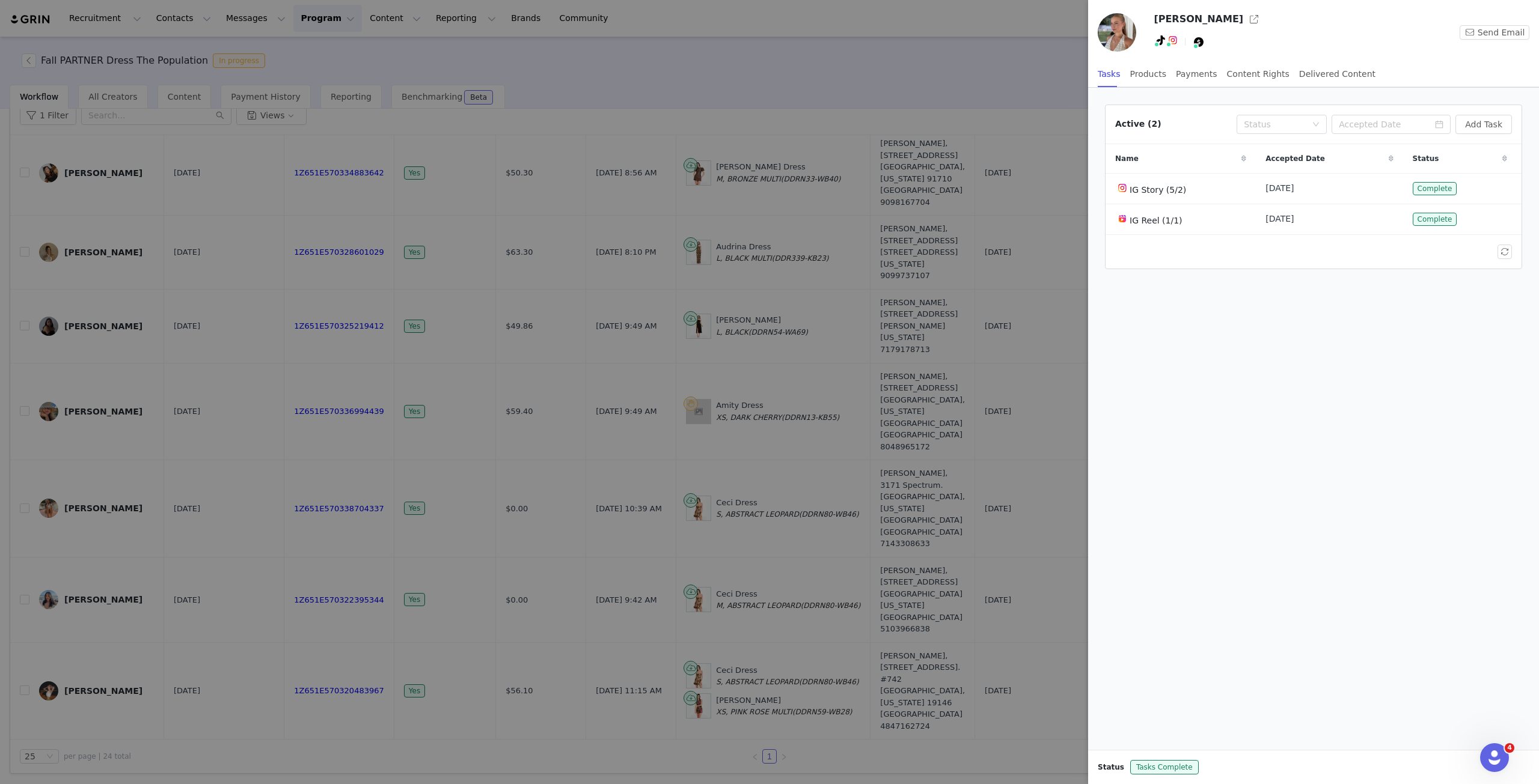
drag, startPoint x: 189, startPoint y: 383, endPoint x: 202, endPoint y: 370, distance: 18.4
click at [187, 381] on div at bounding box center [769, 392] width 1539 height 784
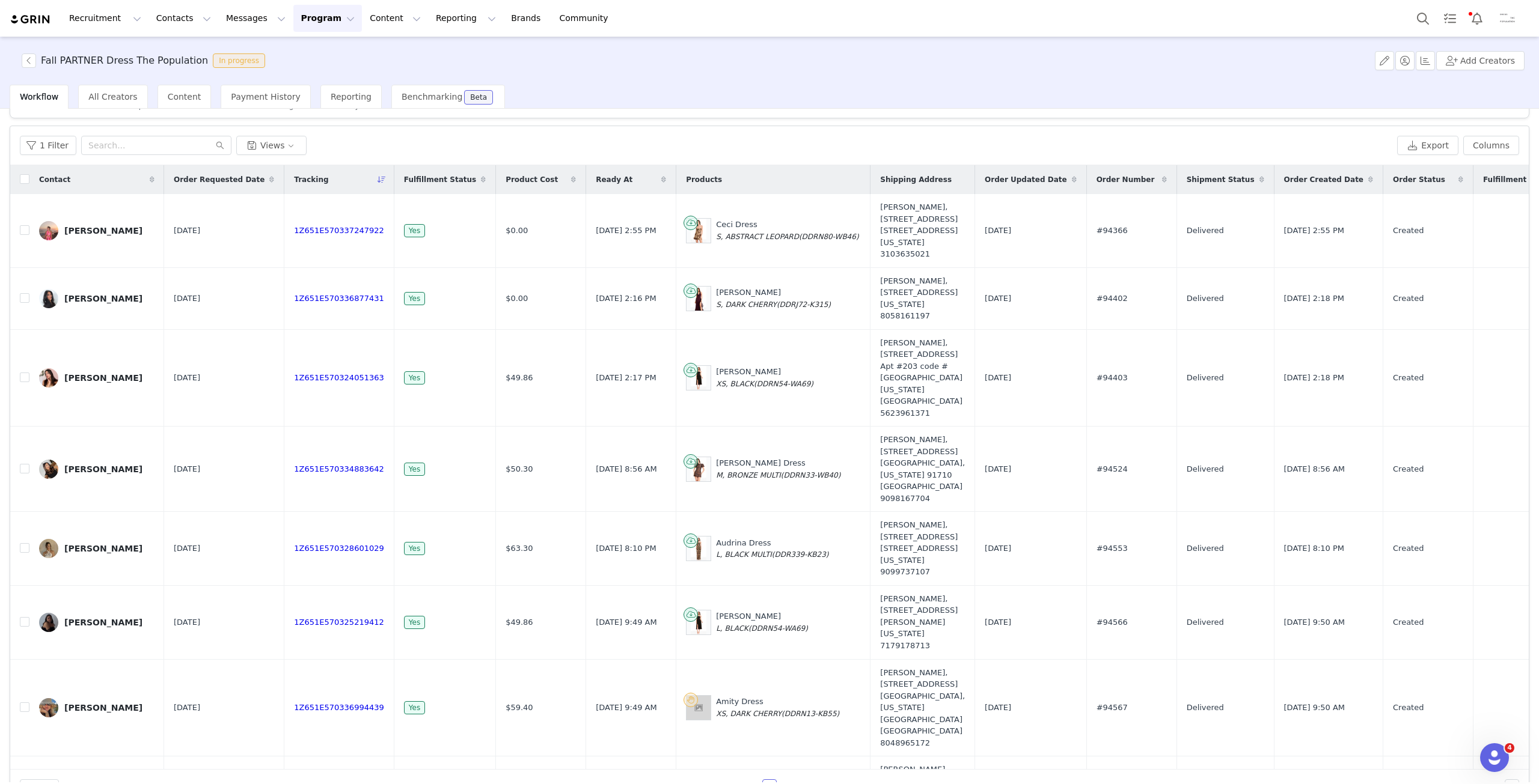
scroll to position [0, 0]
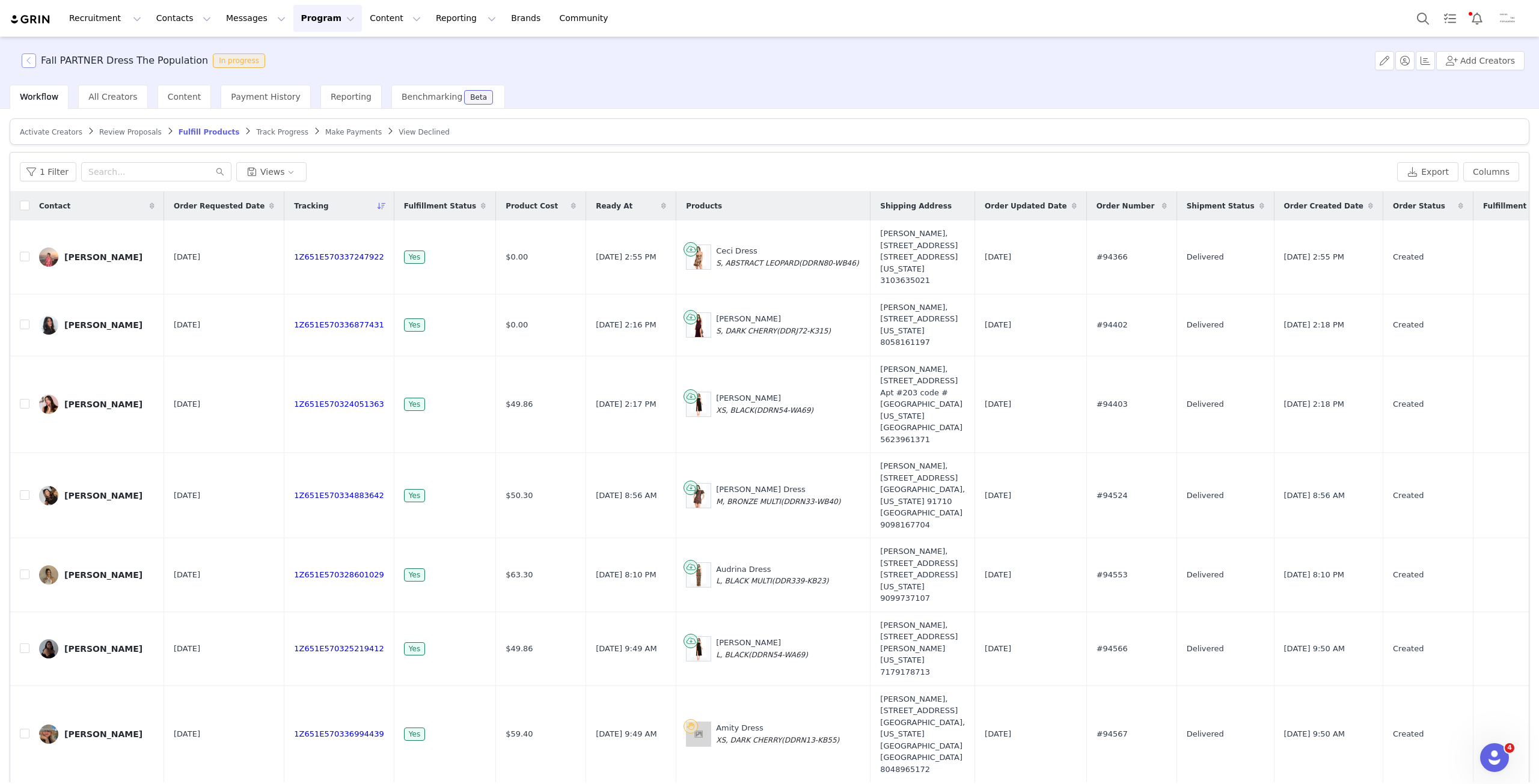
click at [30, 58] on button "button" at bounding box center [29, 61] width 14 height 14
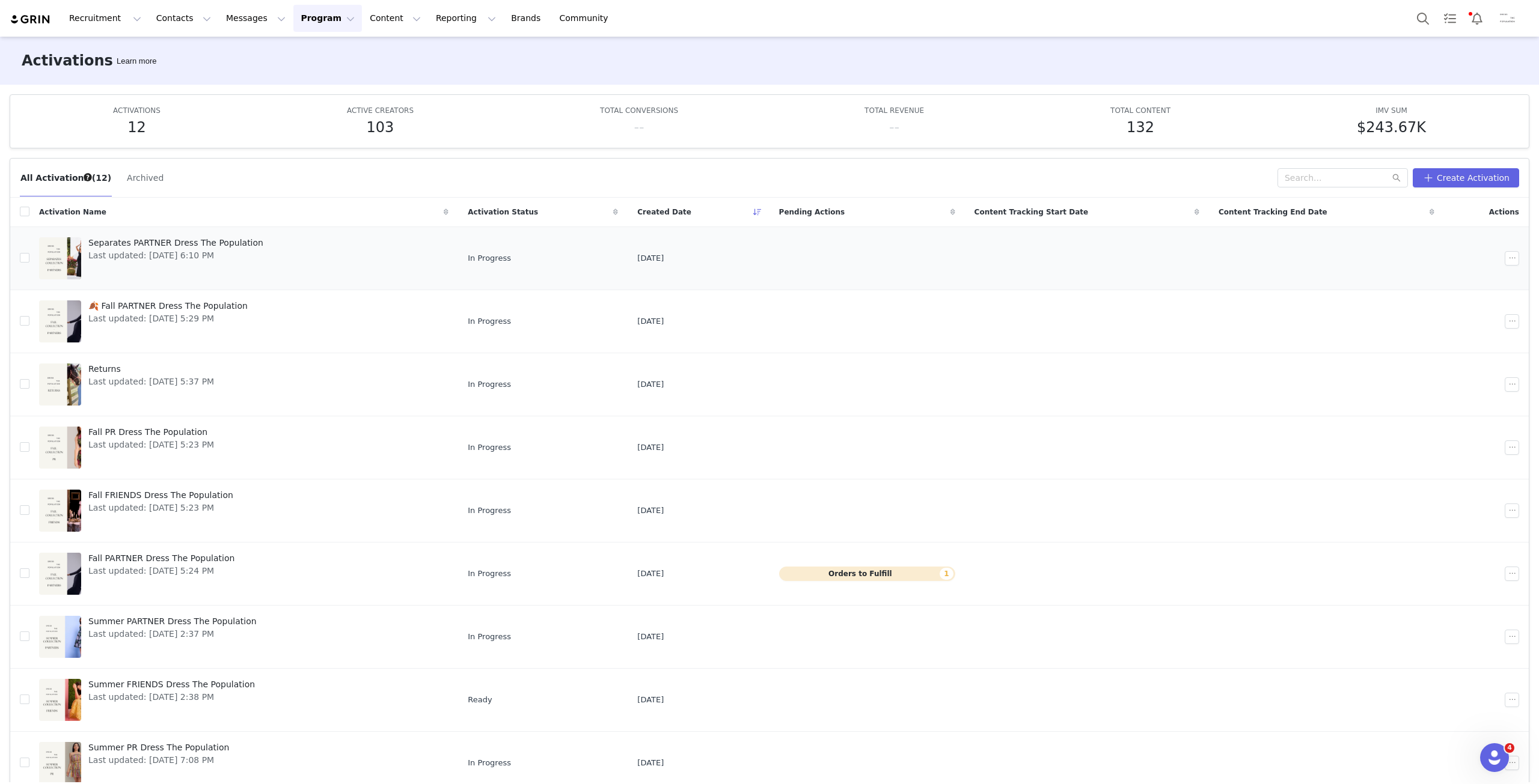
click at [147, 242] on span "Separates PARTNER Dress The Population" at bounding box center [176, 243] width 175 height 13
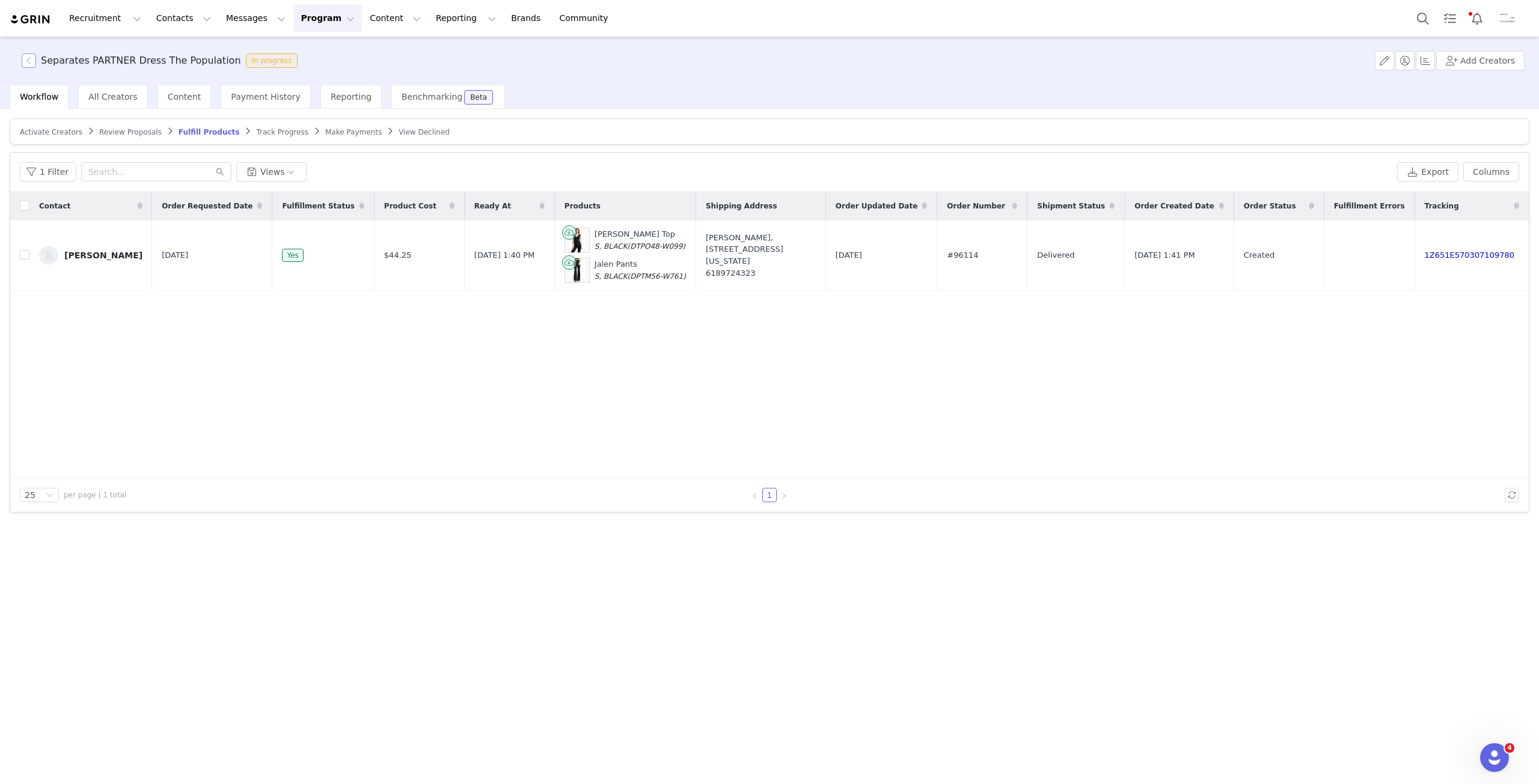
click at [32, 60] on button "button" at bounding box center [29, 61] width 14 height 14
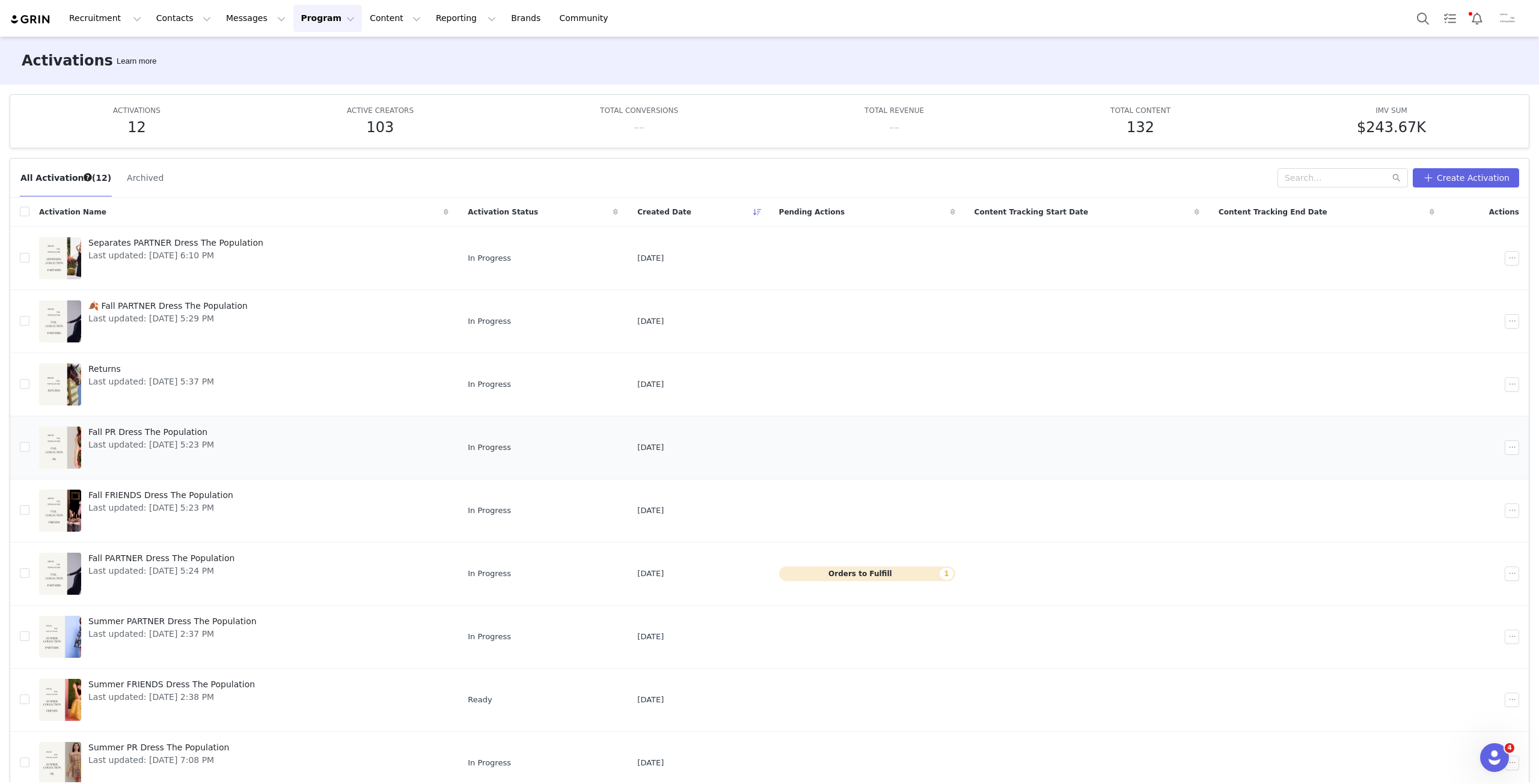
click at [159, 436] on span "Fall PR Dress The Population" at bounding box center [151, 432] width 126 height 13
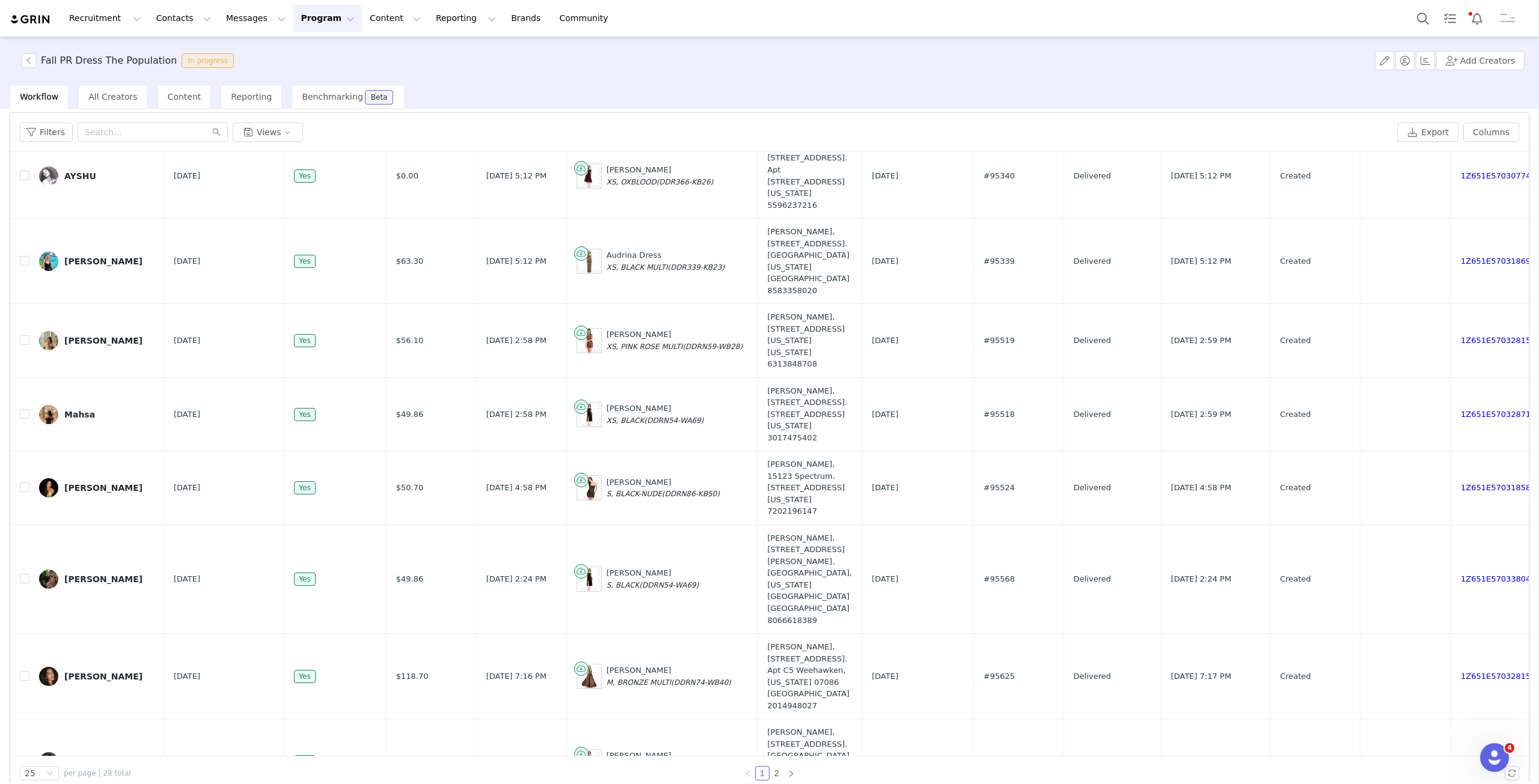
scroll to position [56, 0]
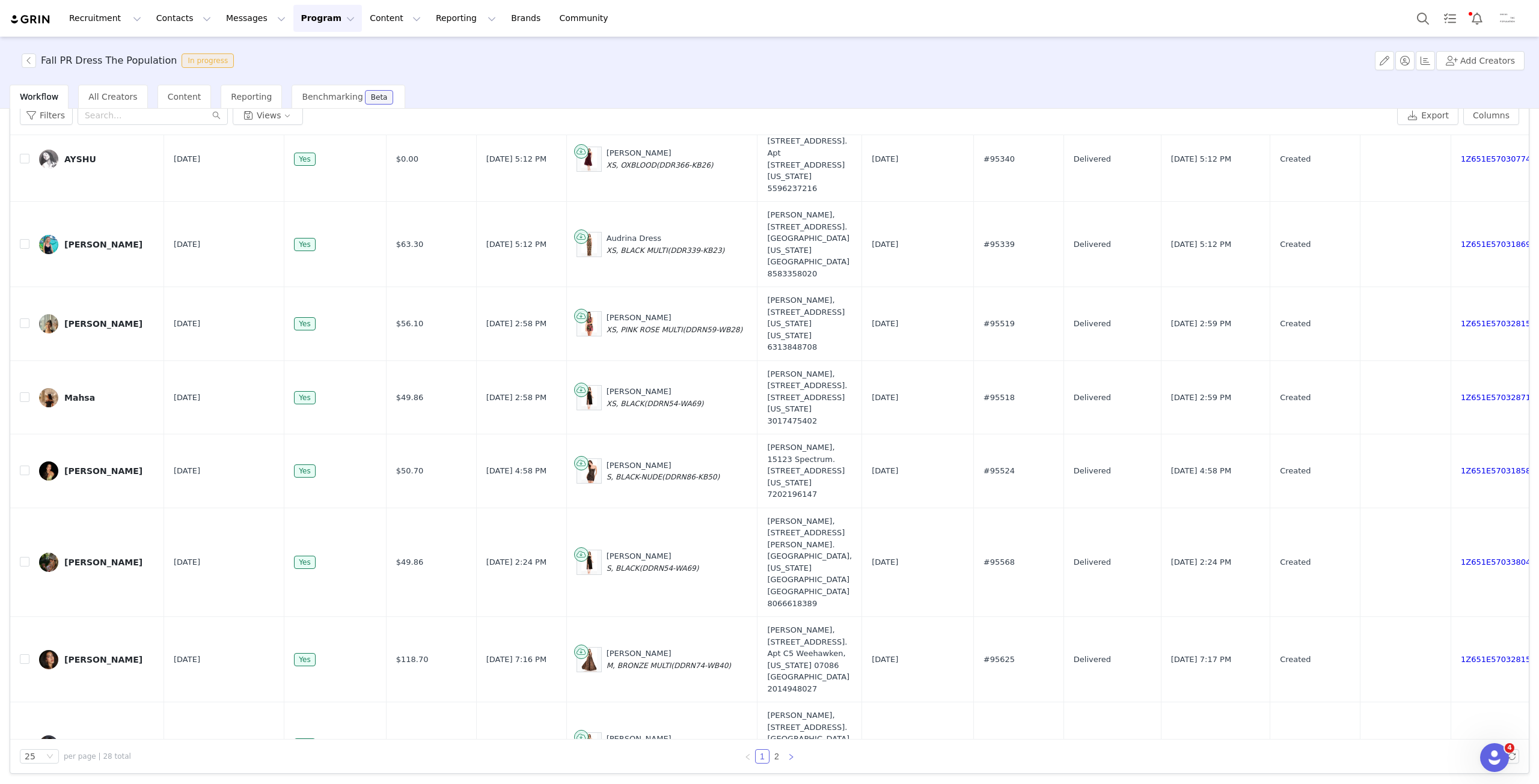
click at [784, 754] on link at bounding box center [791, 756] width 14 height 14
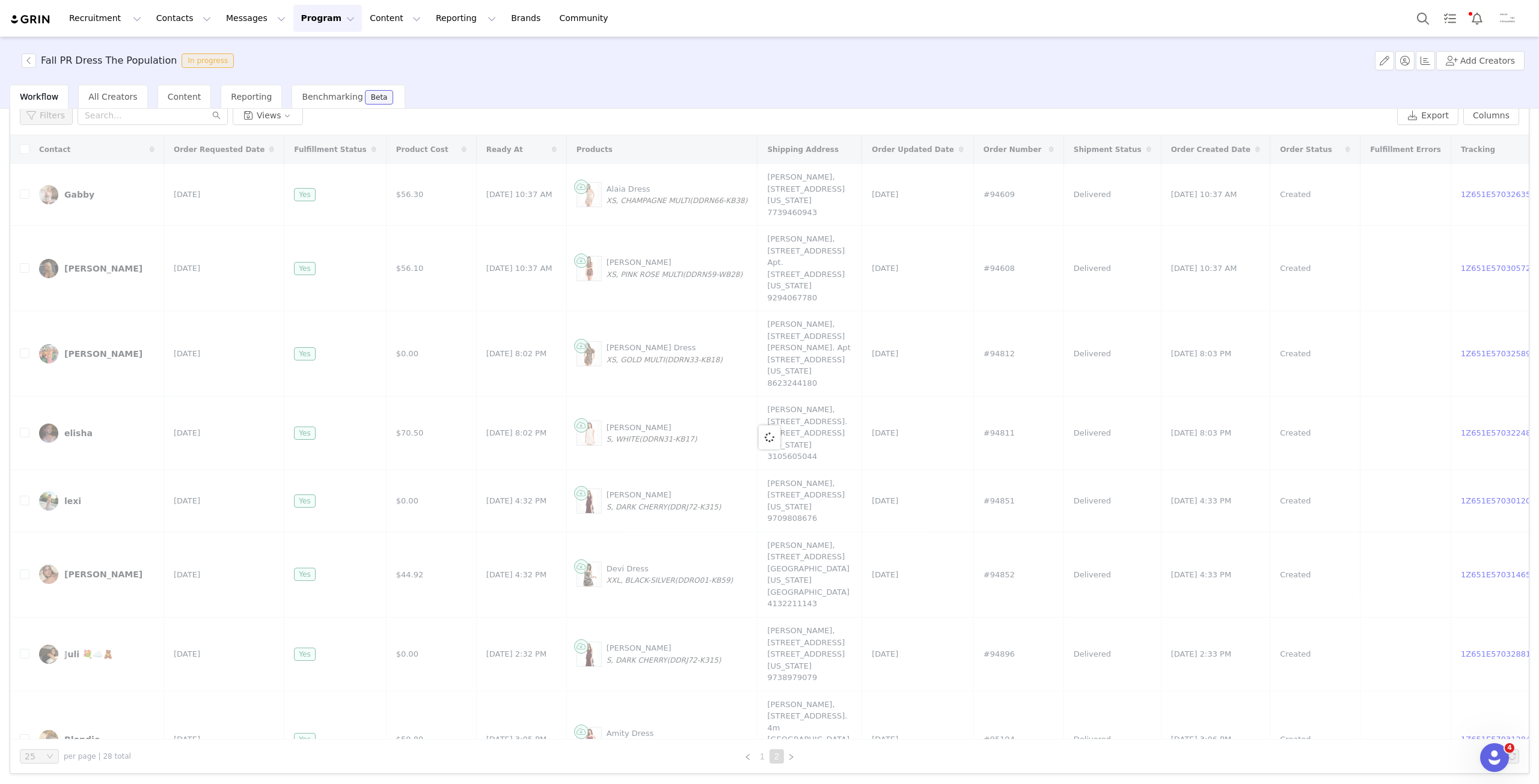
scroll to position [0, 0]
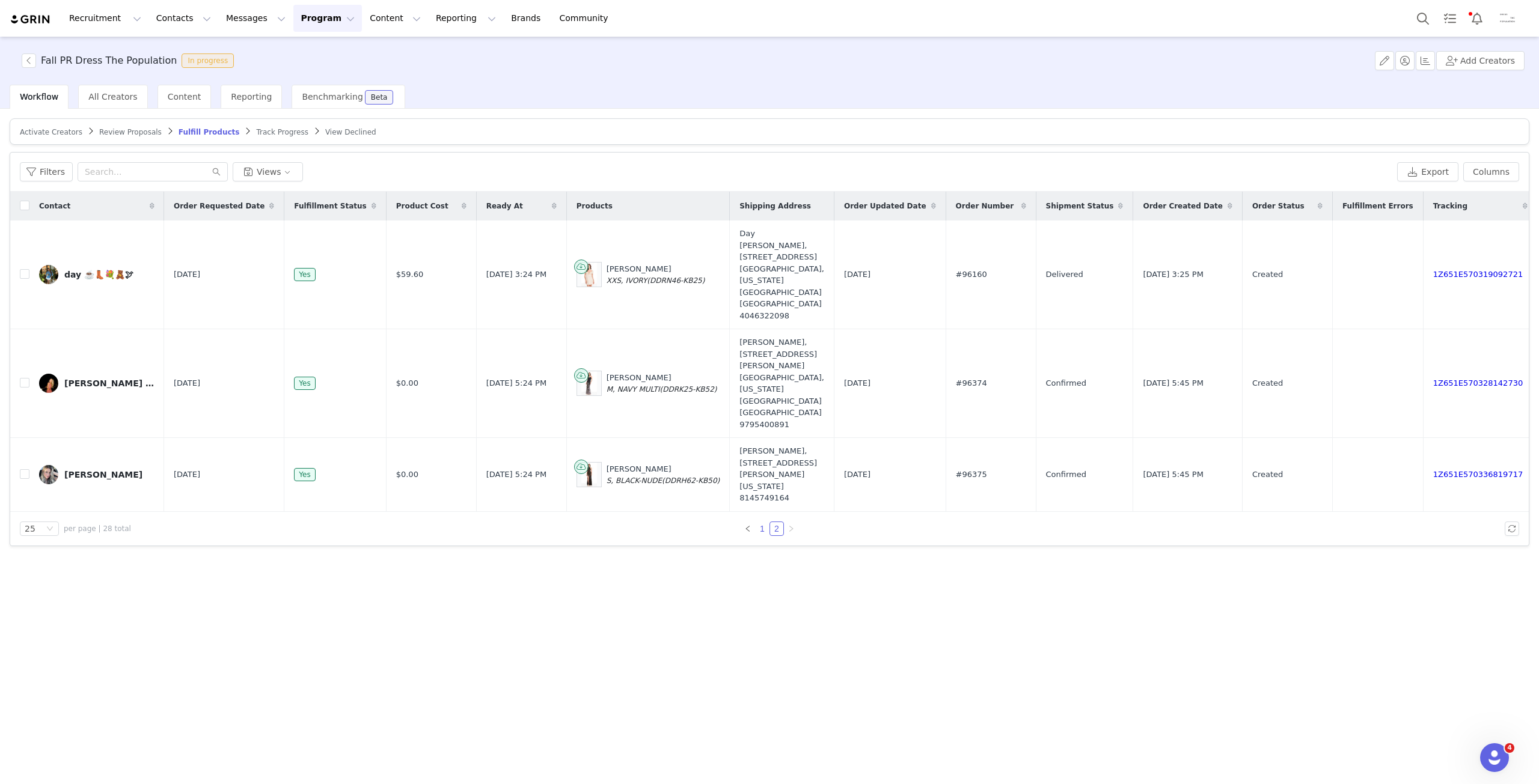
click at [766, 522] on link "1" at bounding box center [762, 528] width 14 height 14
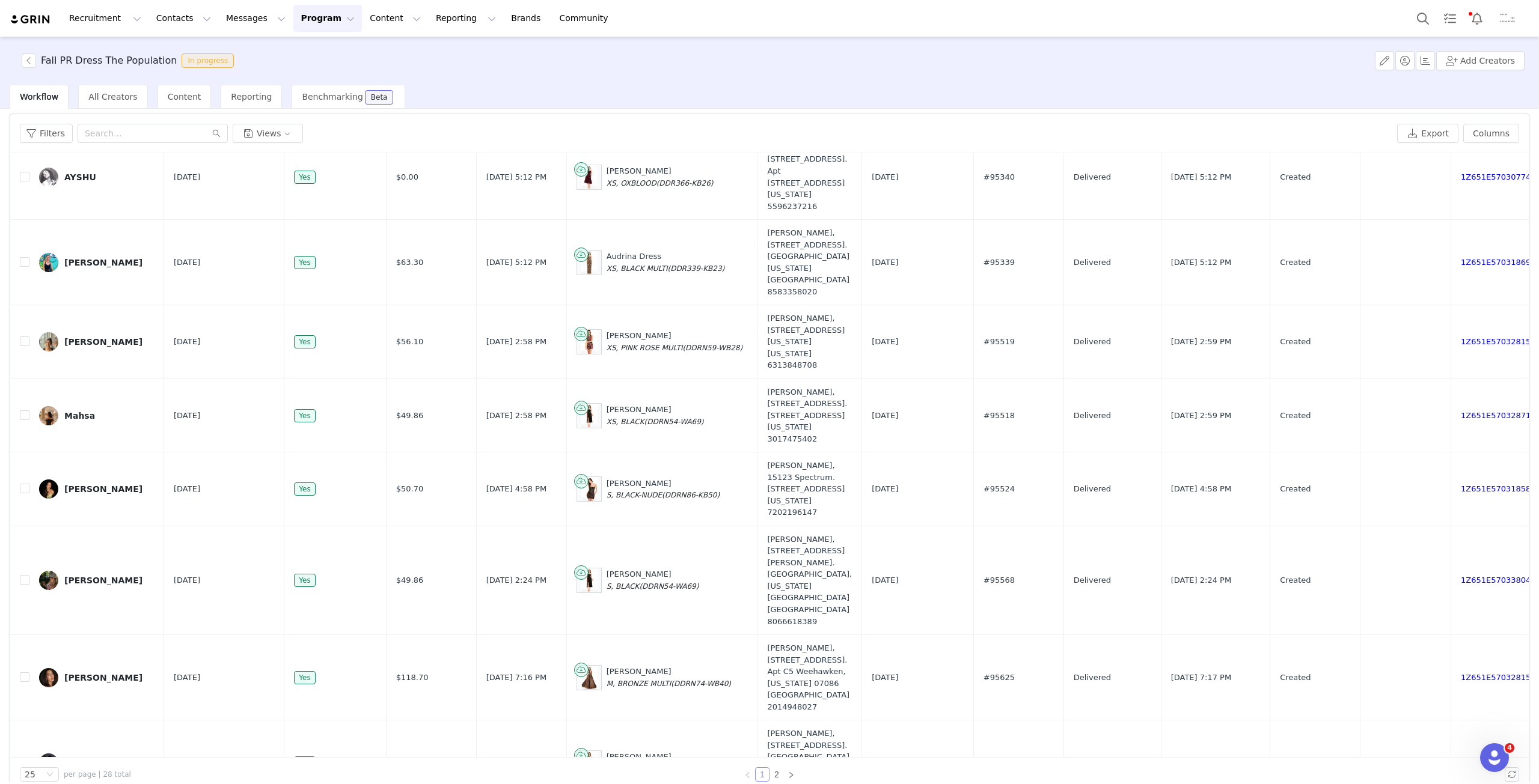
scroll to position [56, 0]
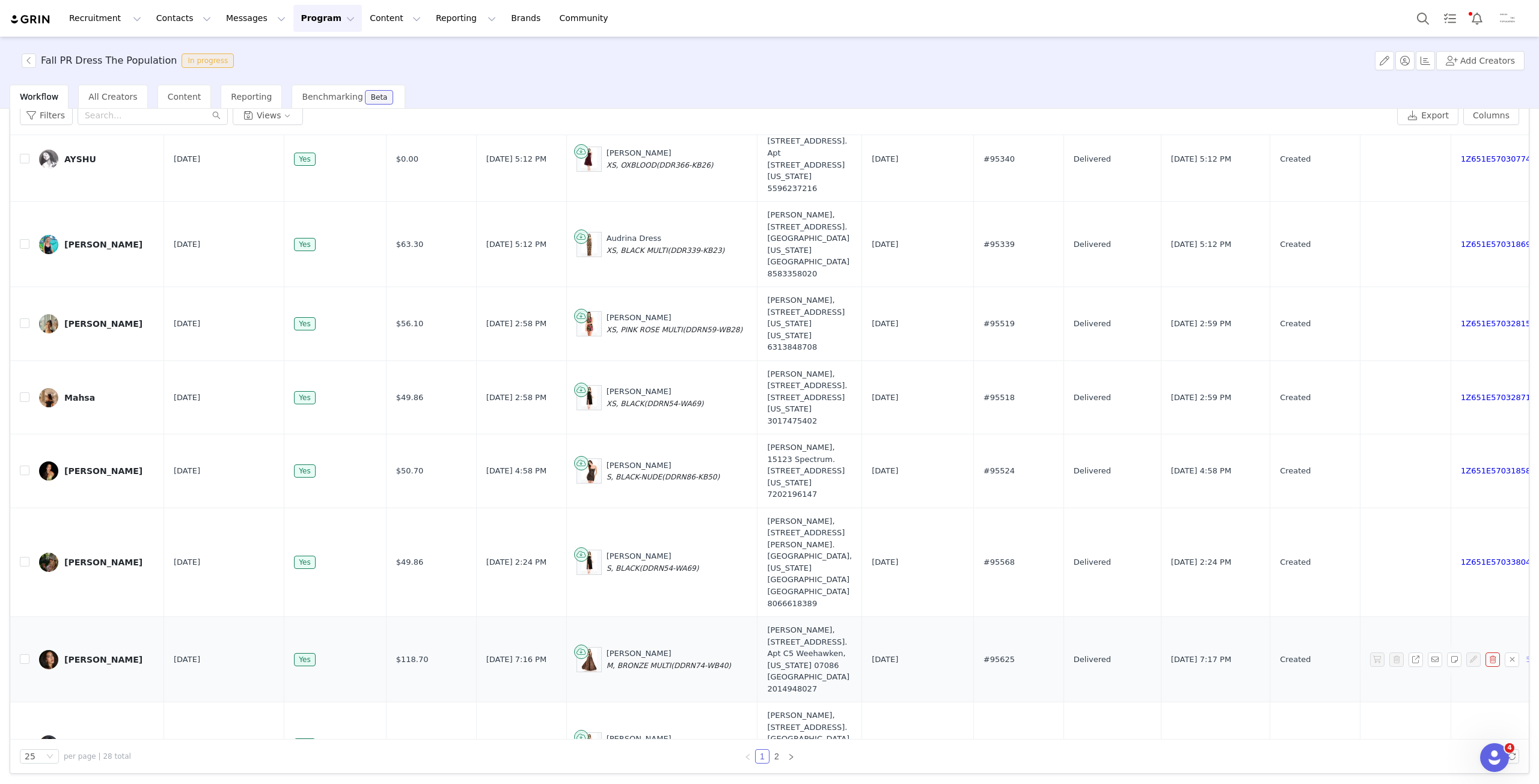
click at [50, 650] on img at bounding box center [48, 659] width 19 height 19
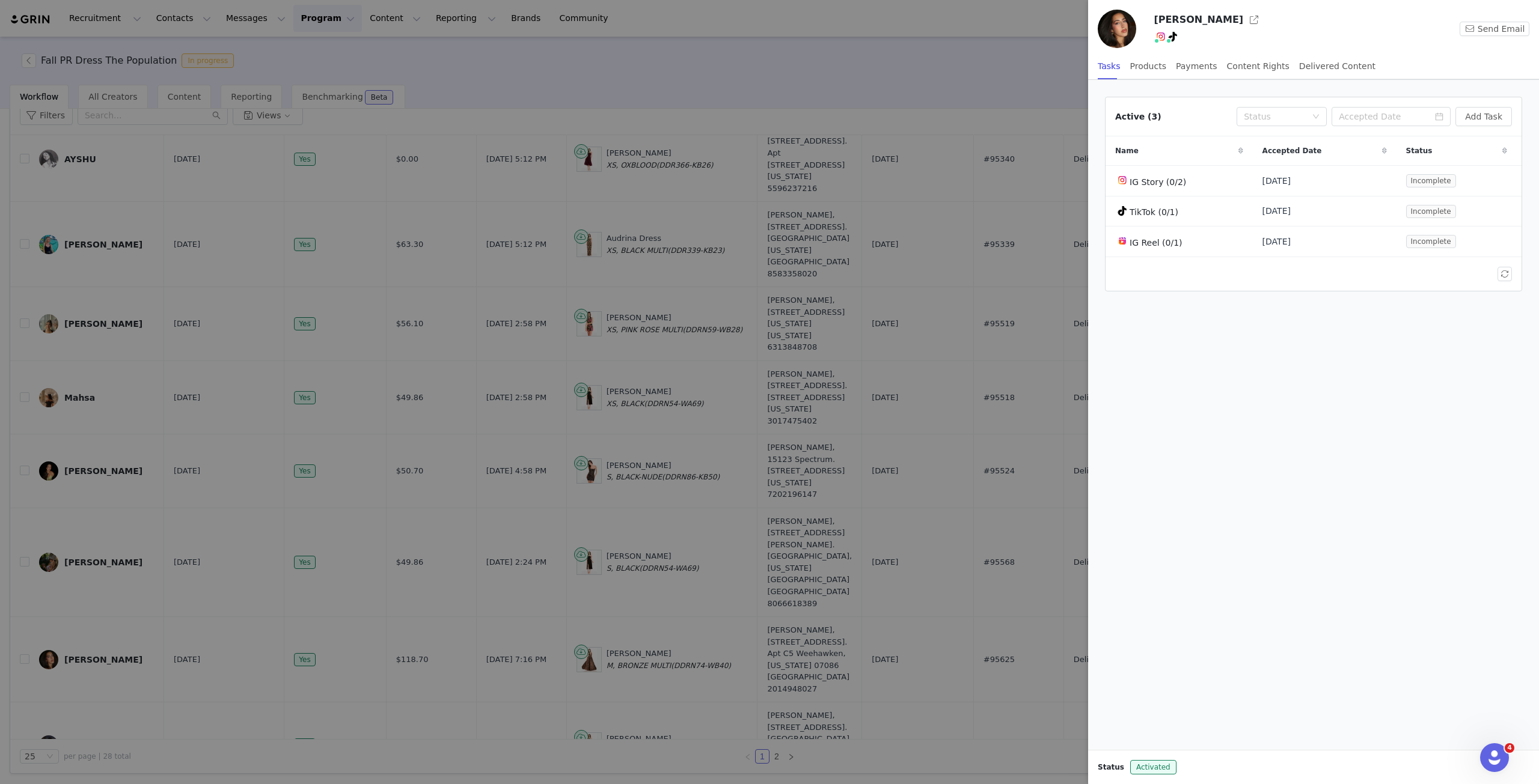
drag, startPoint x: 299, startPoint y: 495, endPoint x: 268, endPoint y: 493, distance: 31.1
click at [299, 495] on div at bounding box center [769, 392] width 1539 height 784
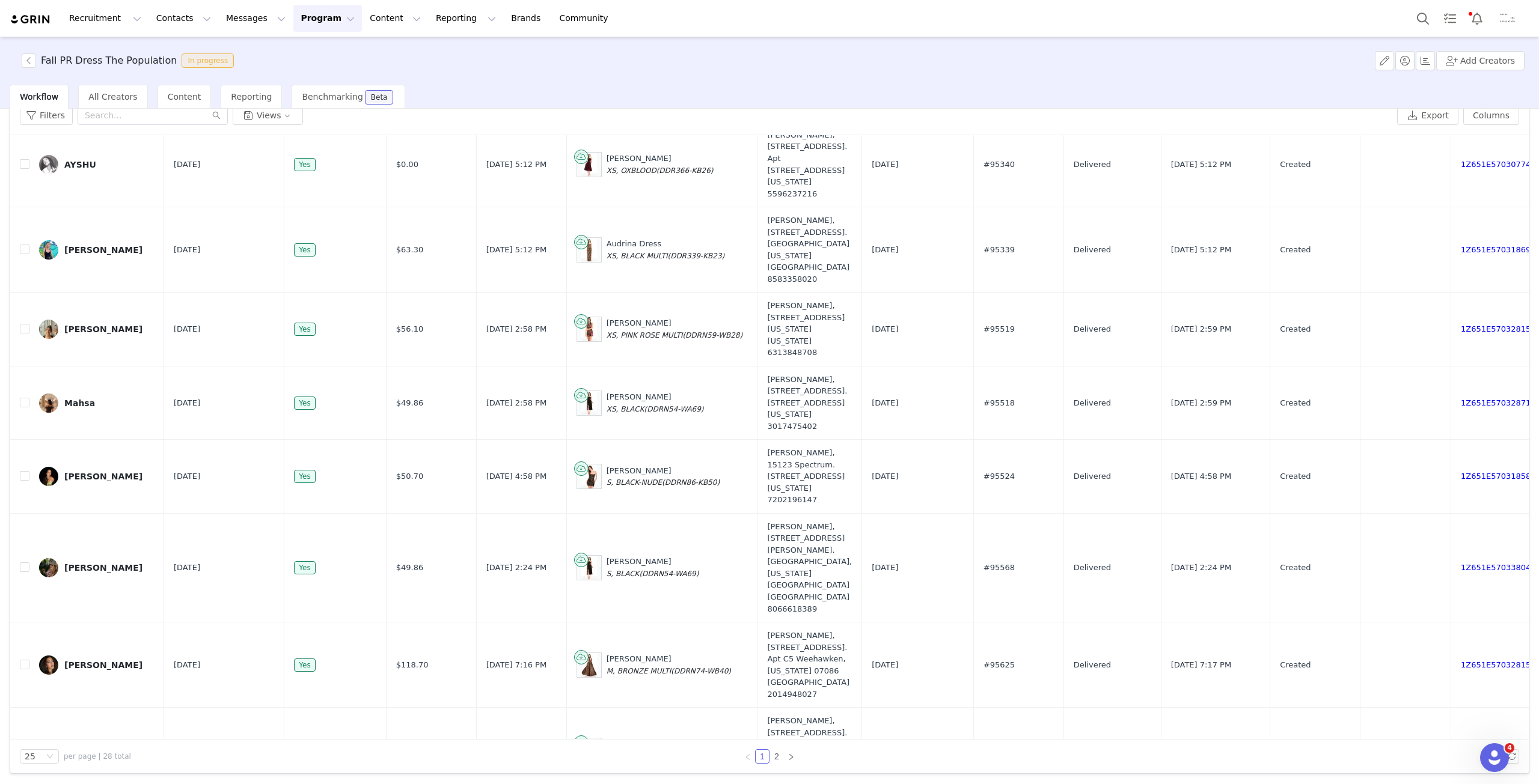
scroll to position [955, 0]
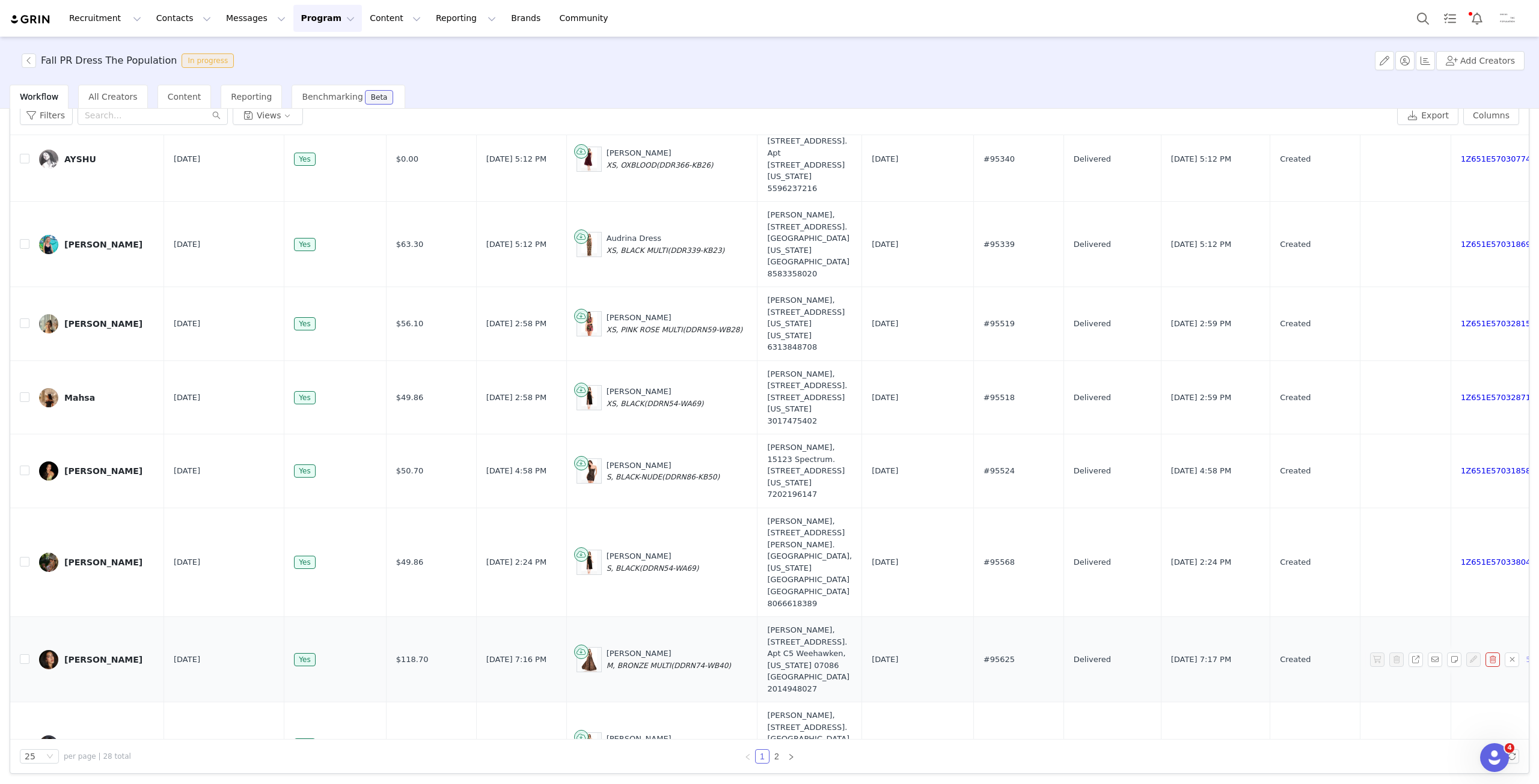
click at [60, 650] on link "[PERSON_NAME]" at bounding box center [97, 659] width 116 height 19
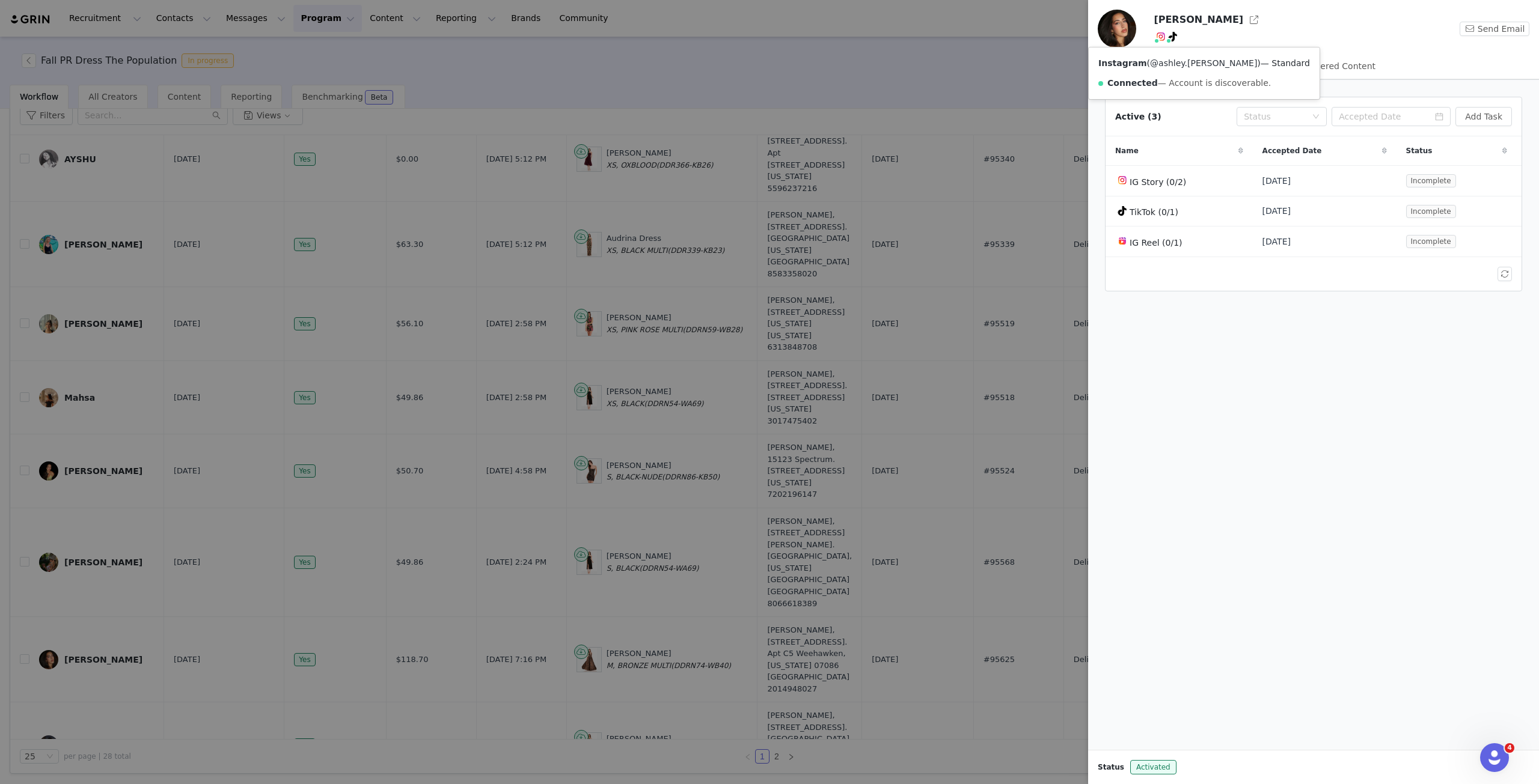
click at [1157, 58] on link "@ashley.[PERSON_NAME]" at bounding box center [1203, 62] width 107 height 10
click at [1162, 60] on link "@ashleyxacevedo" at bounding box center [1170, 62] width 76 height 10
click at [1158, 64] on link "@ashley.[PERSON_NAME]" at bounding box center [1203, 62] width 107 height 10
drag, startPoint x: 165, startPoint y: 38, endPoint x: 166, endPoint y: 32, distance: 6.1
click at [165, 38] on div at bounding box center [769, 392] width 1539 height 784
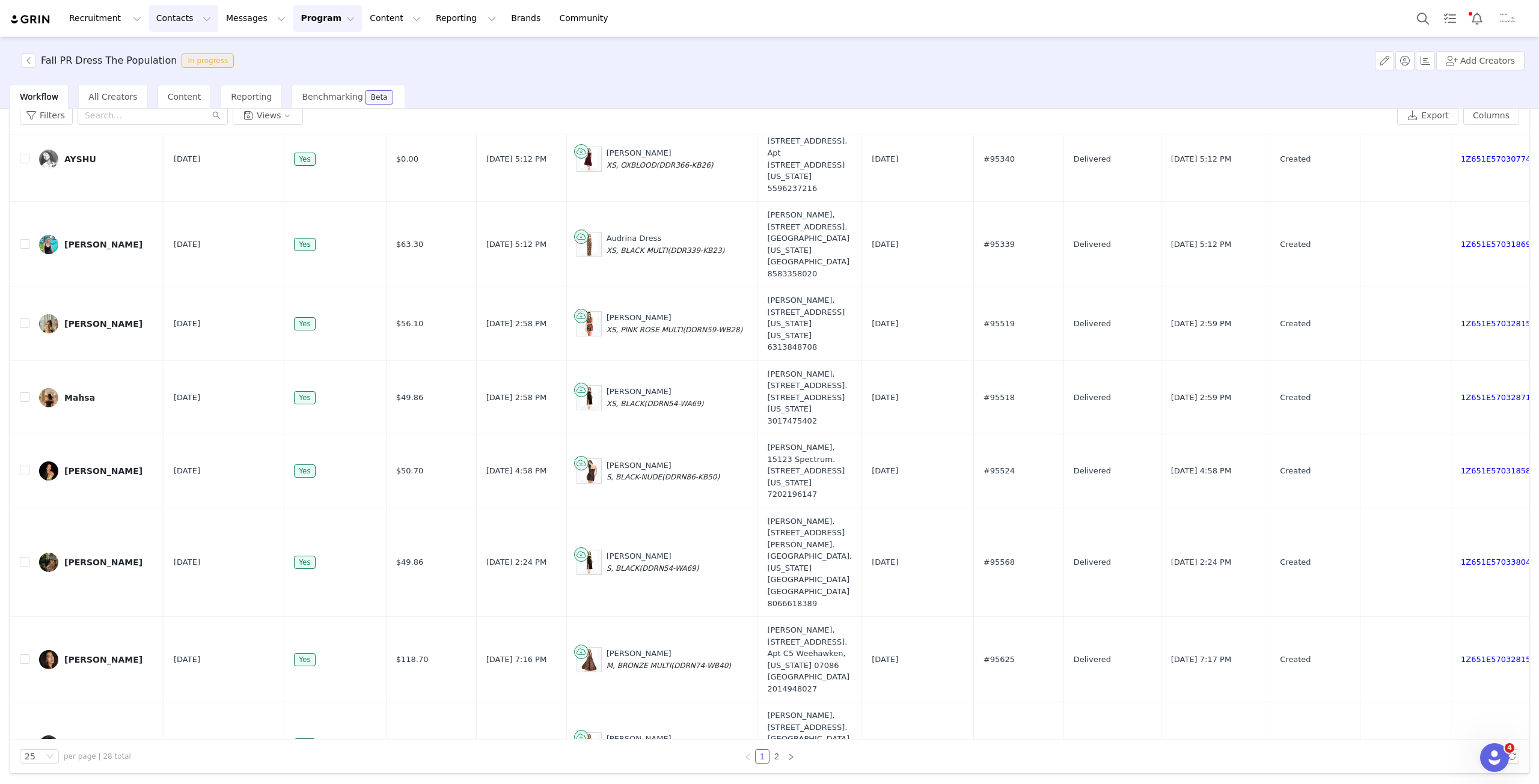
click at [170, 24] on button "Contacts Contacts" at bounding box center [184, 18] width 69 height 27
drag, startPoint x: 169, startPoint y: 56, endPoint x: 196, endPoint y: 56, distance: 27.0
click at [168, 56] on p "Creators" at bounding box center [165, 53] width 36 height 13
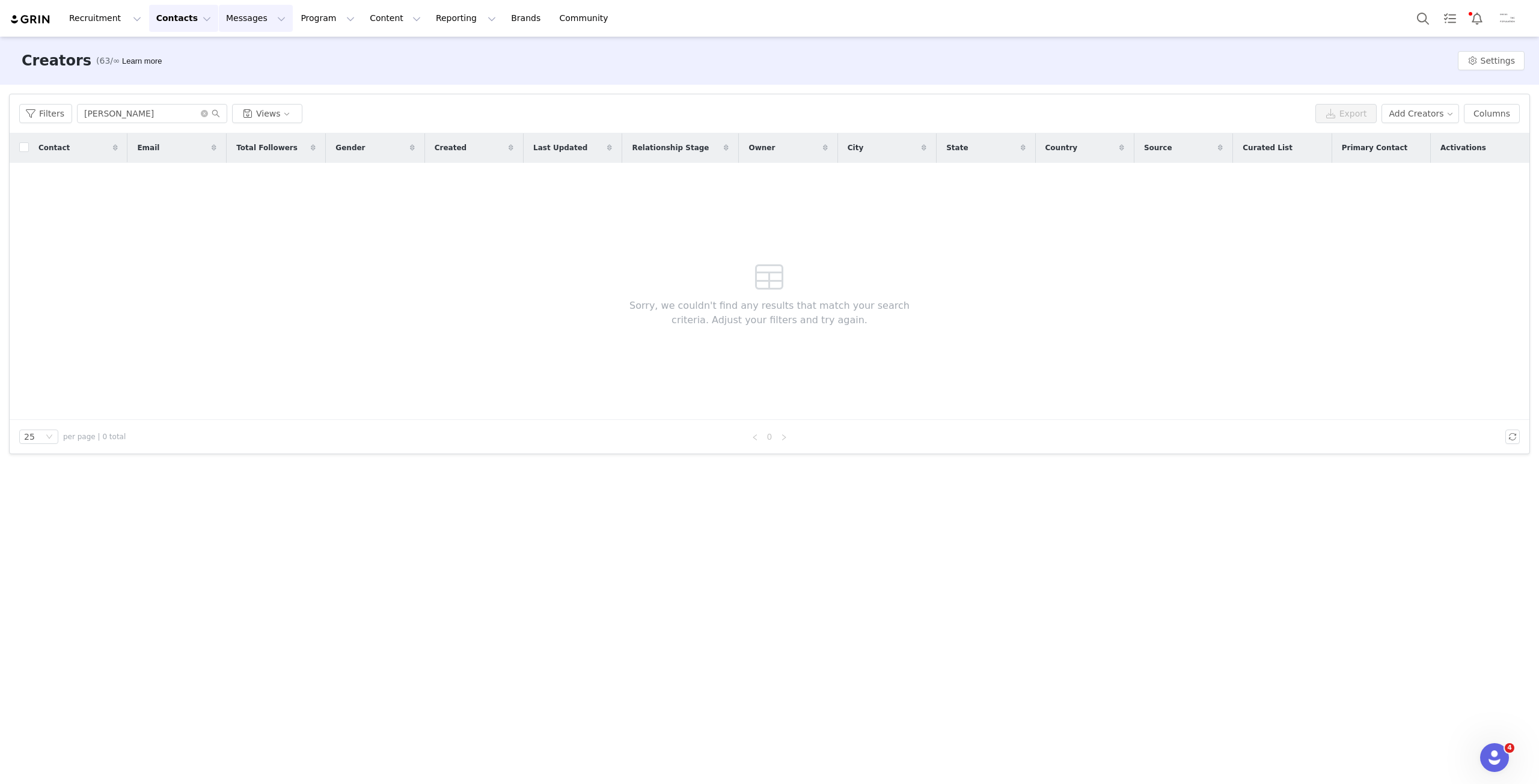
click at [238, 21] on button "Messages Messages" at bounding box center [256, 18] width 74 height 27
click at [241, 74] on div "Inbox" at bounding box center [246, 75] width 81 height 13
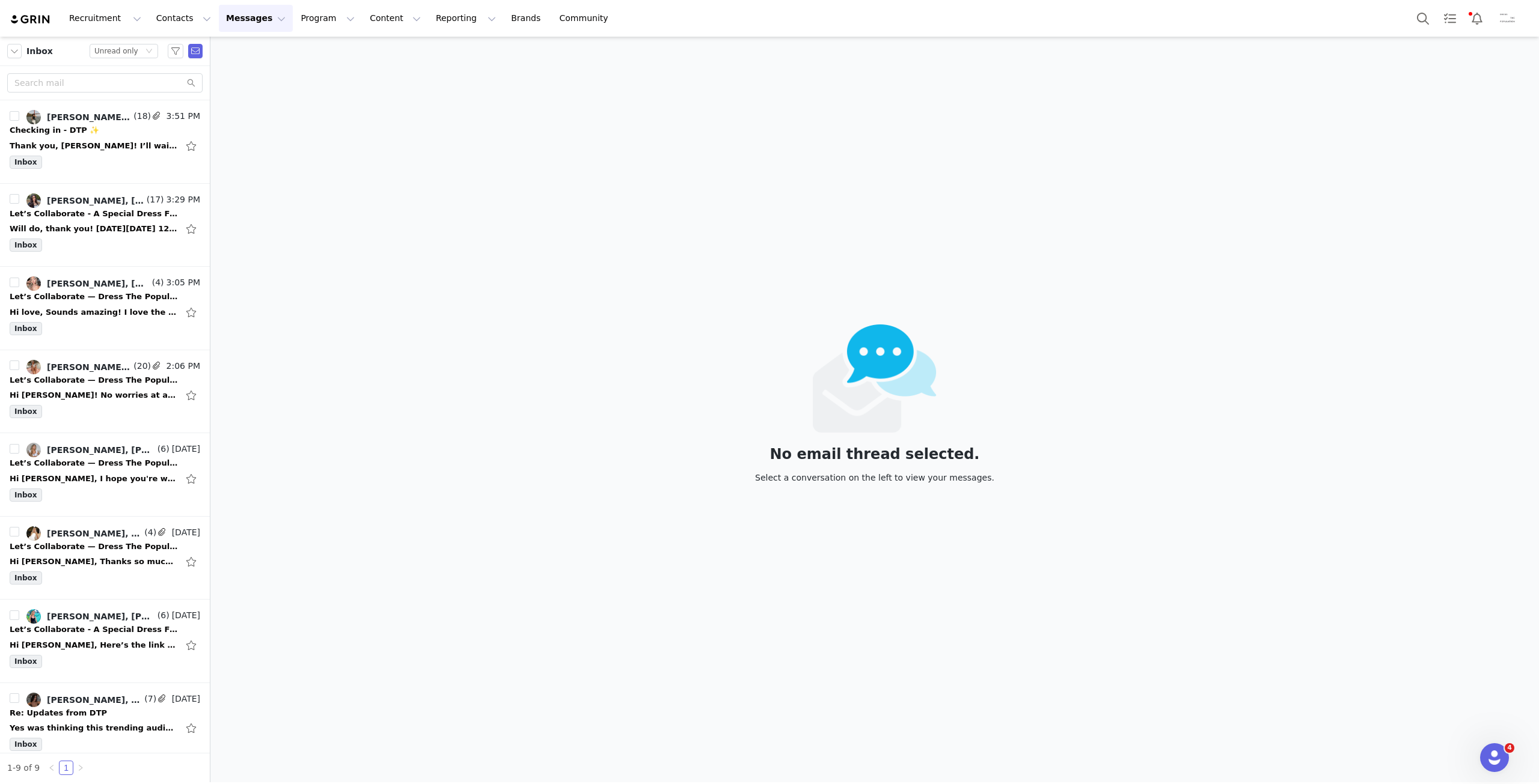
click at [1502, 21] on img "Profile" at bounding box center [1507, 18] width 19 height 19
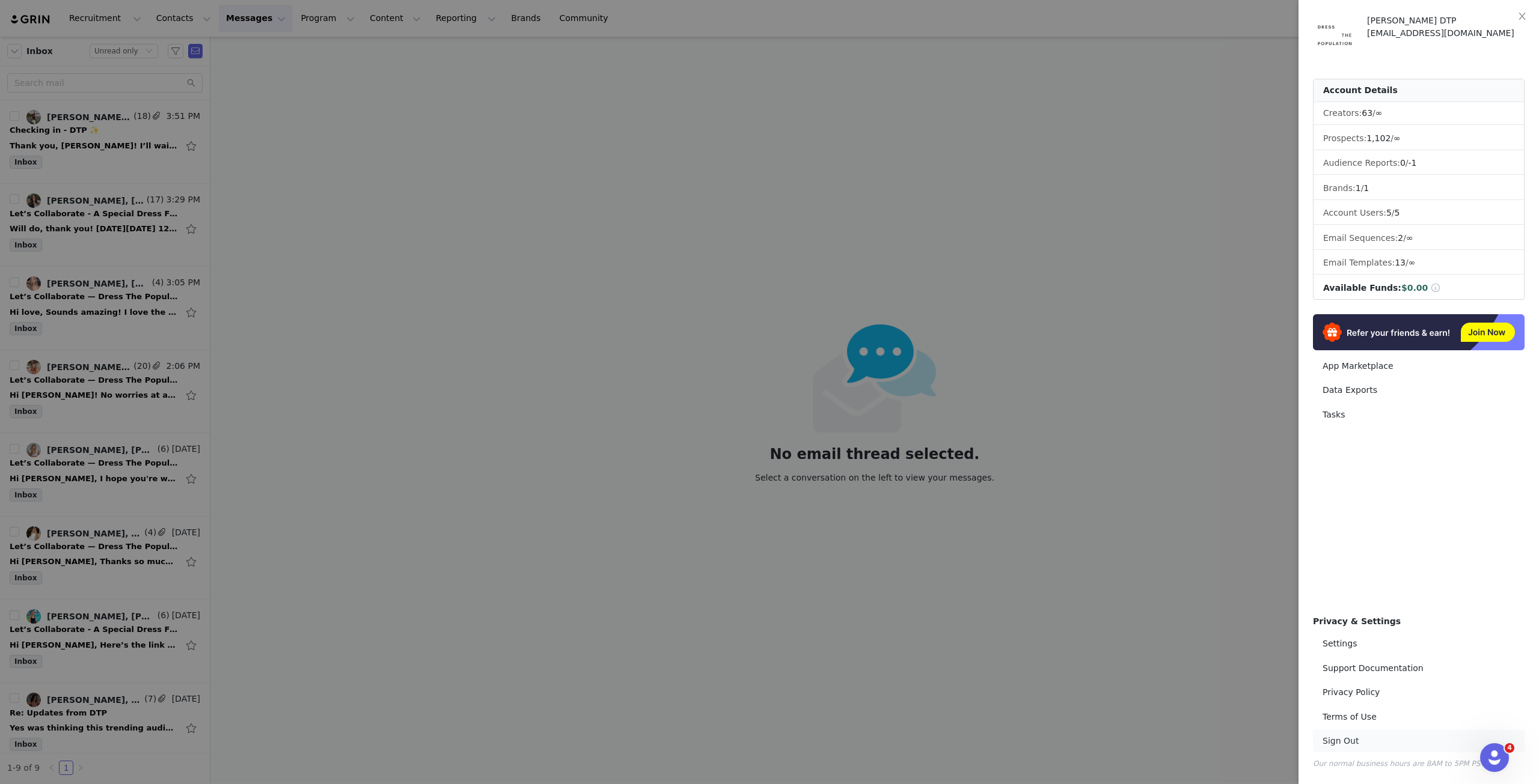
click at [1371, 745] on link "Sign Out" at bounding box center [1419, 741] width 212 height 23
